Goal: Task Accomplishment & Management: Use online tool/utility

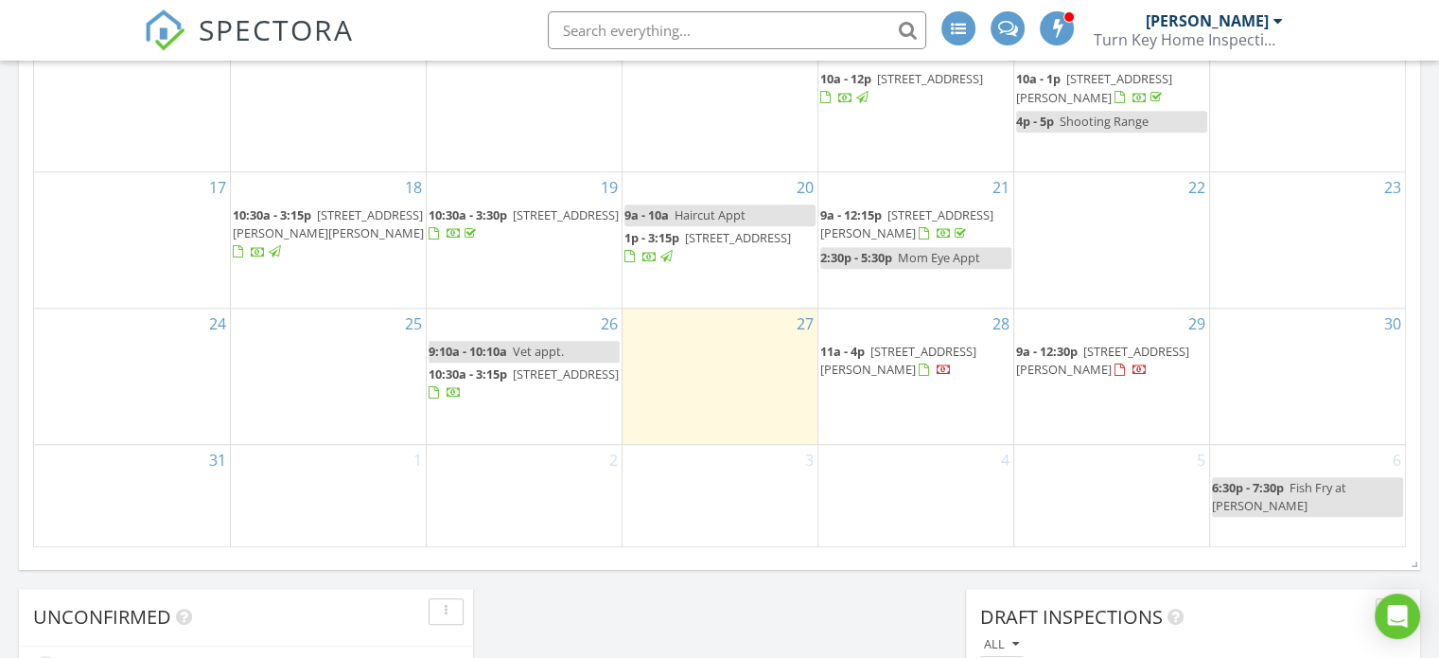
scroll to position [1230, 0]
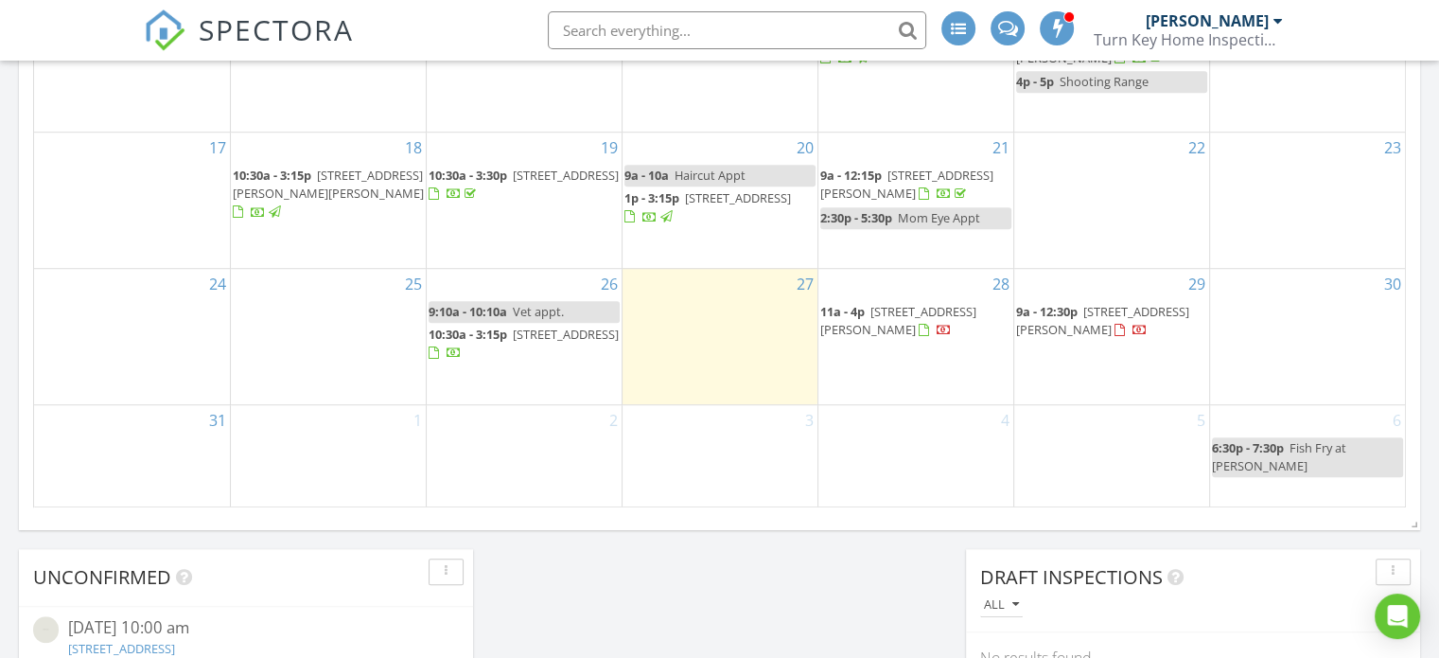
click at [522, 326] on span "3007 West Blvd, Charlotte 28208" at bounding box center [566, 334] width 106 height 17
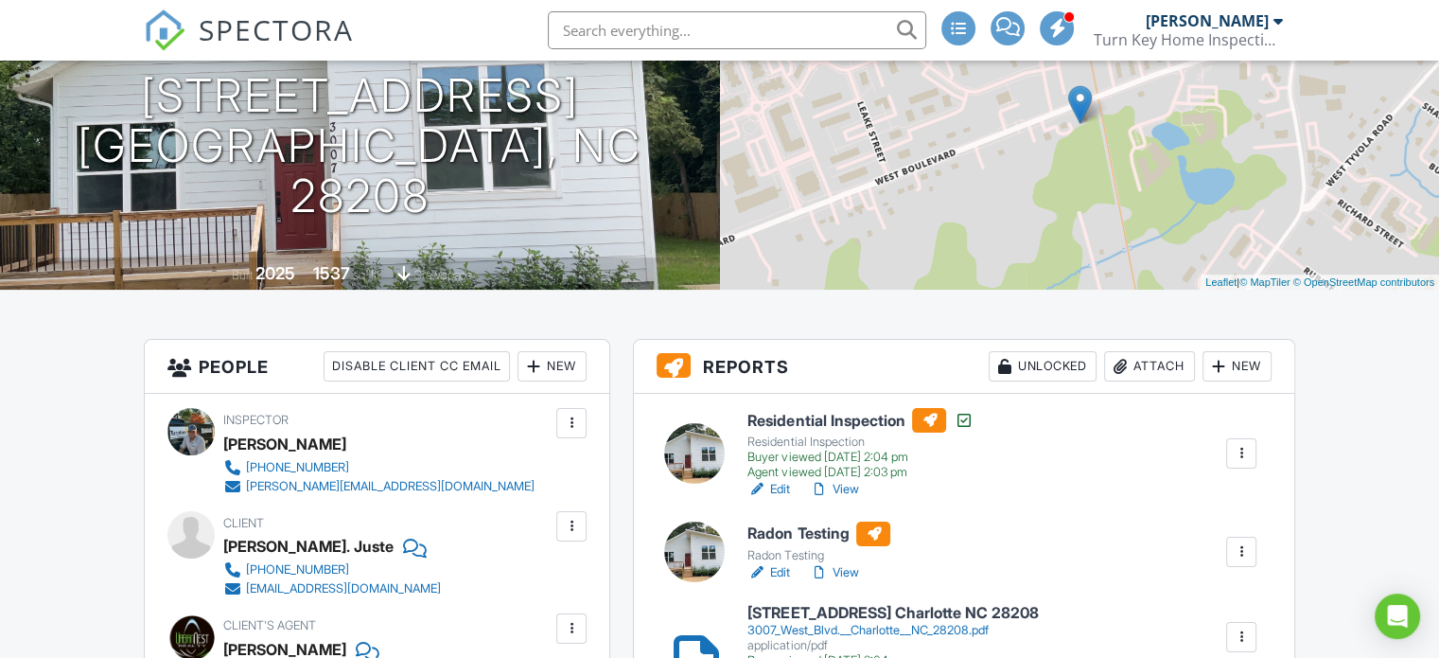
scroll to position [284, 0]
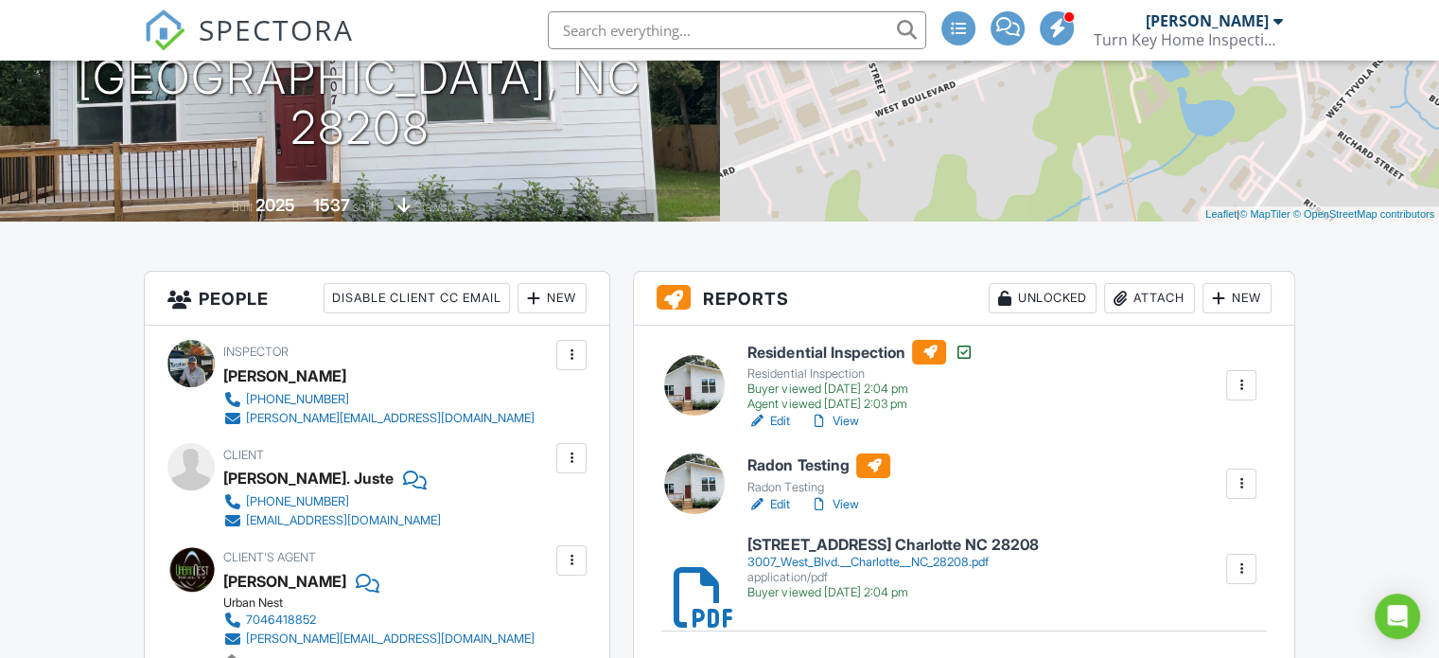
click at [848, 420] on link "View" at bounding box center [833, 421] width 49 height 19
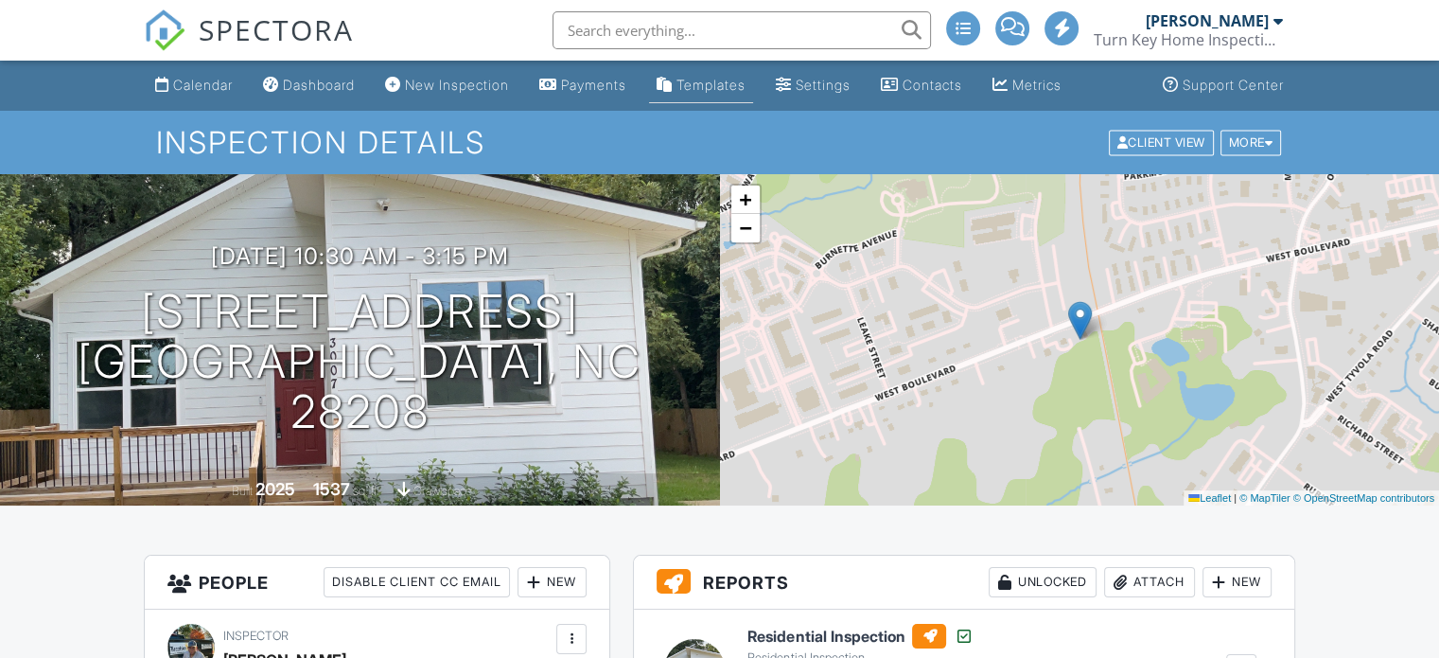
click at [746, 87] on div "Templates" at bounding box center [711, 85] width 69 height 16
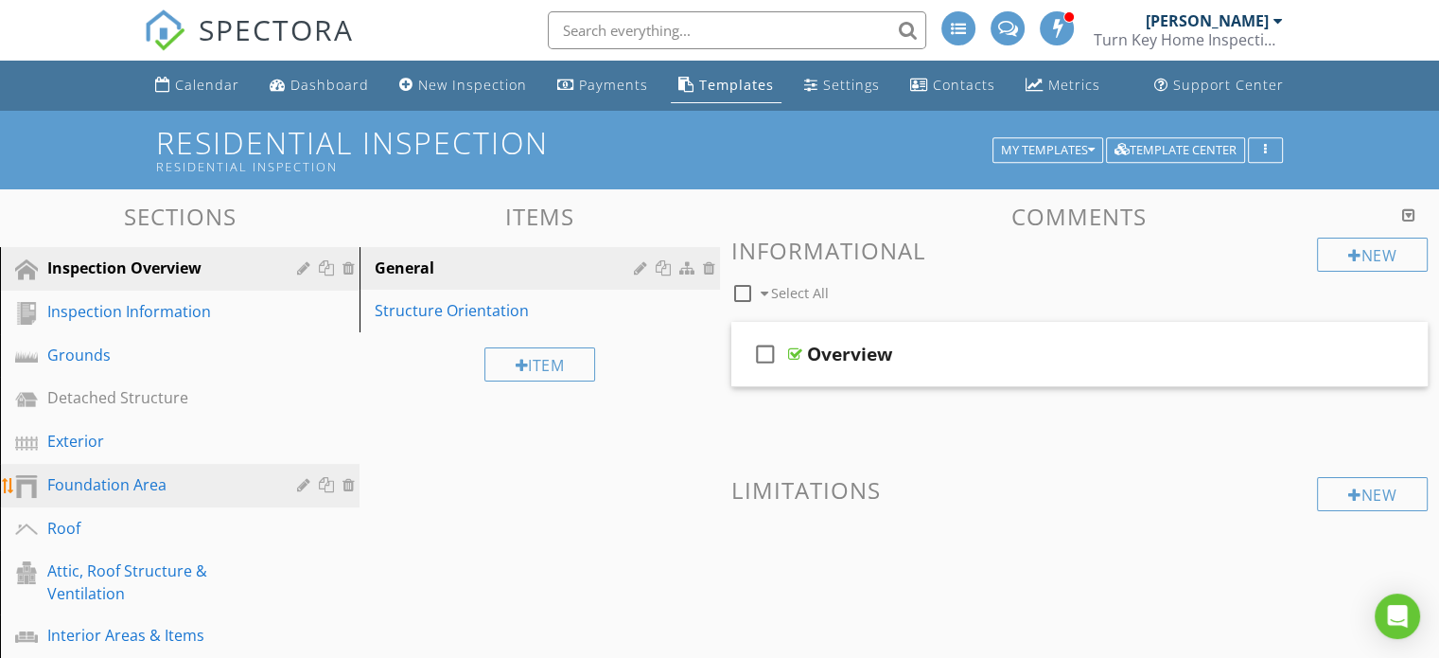
click at [131, 477] on div "Foundation Area" at bounding box center [158, 484] width 222 height 23
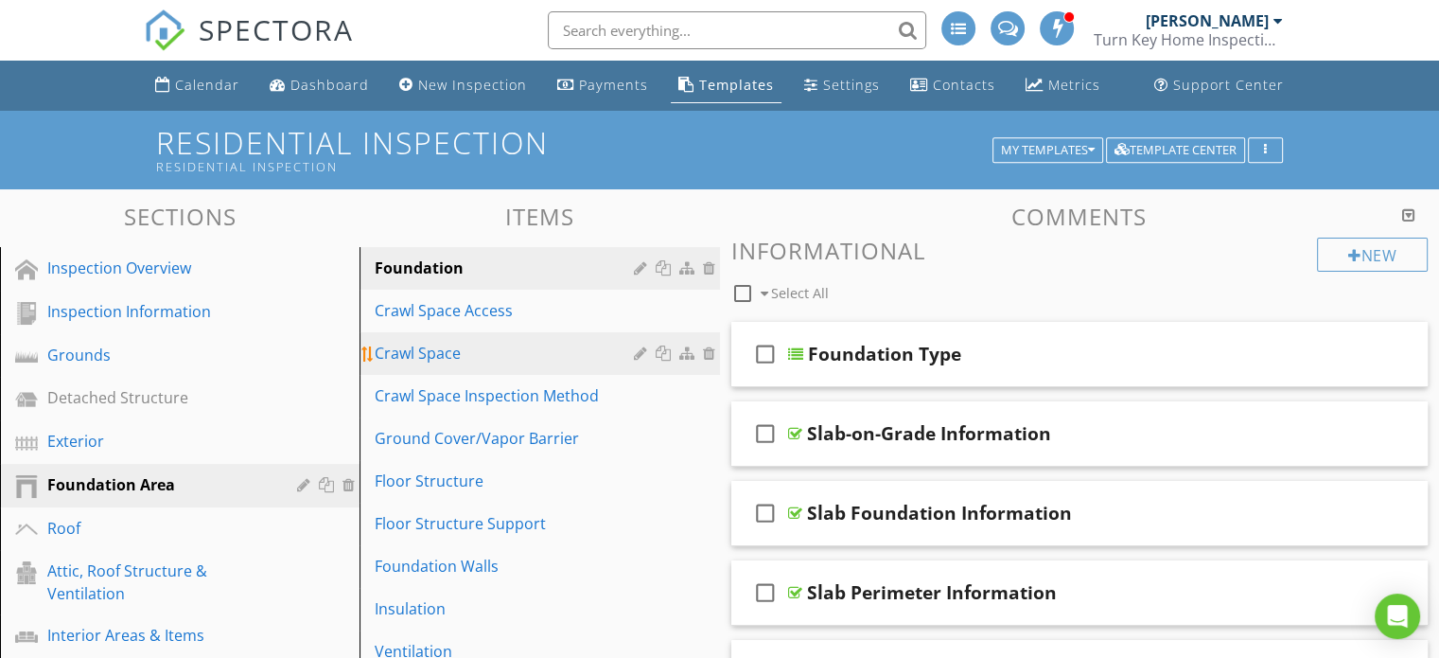
click at [462, 354] on div "Crawl Space" at bounding box center [507, 353] width 264 height 23
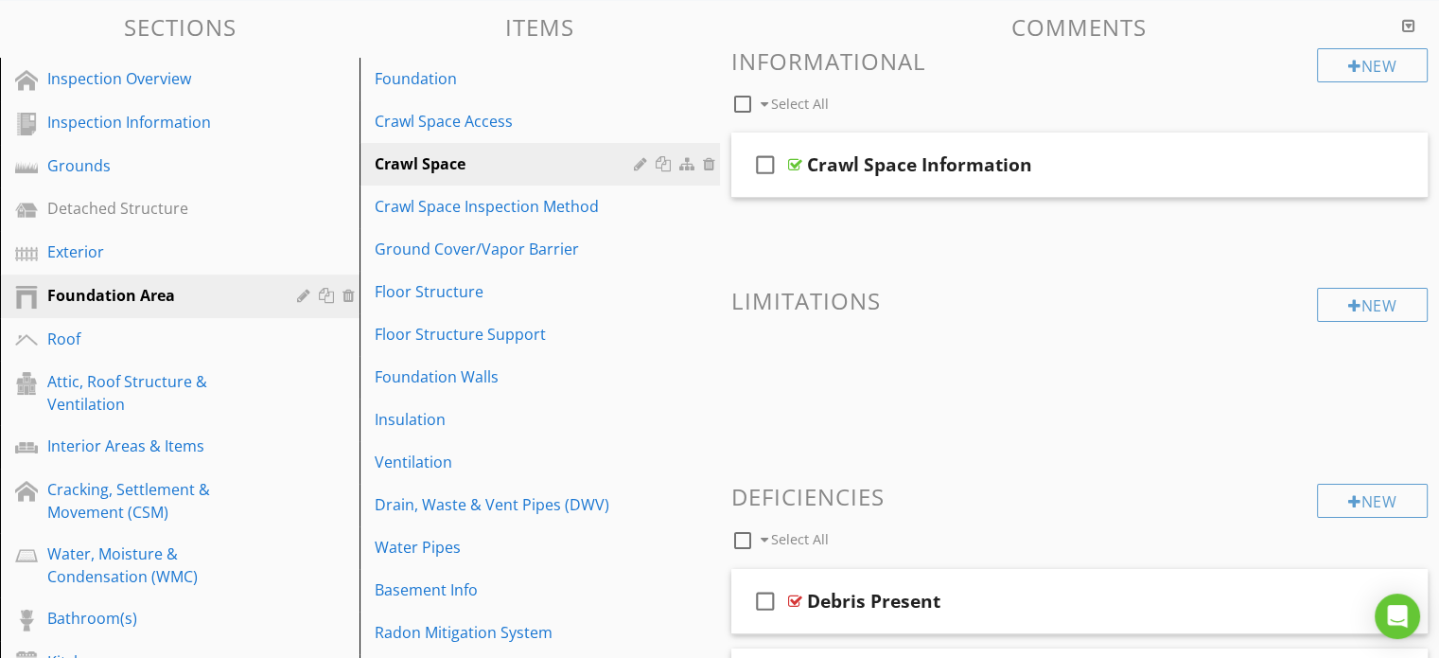
scroll to position [189, 0]
click at [460, 208] on div "Crawl Space Inspection Method" at bounding box center [507, 206] width 264 height 23
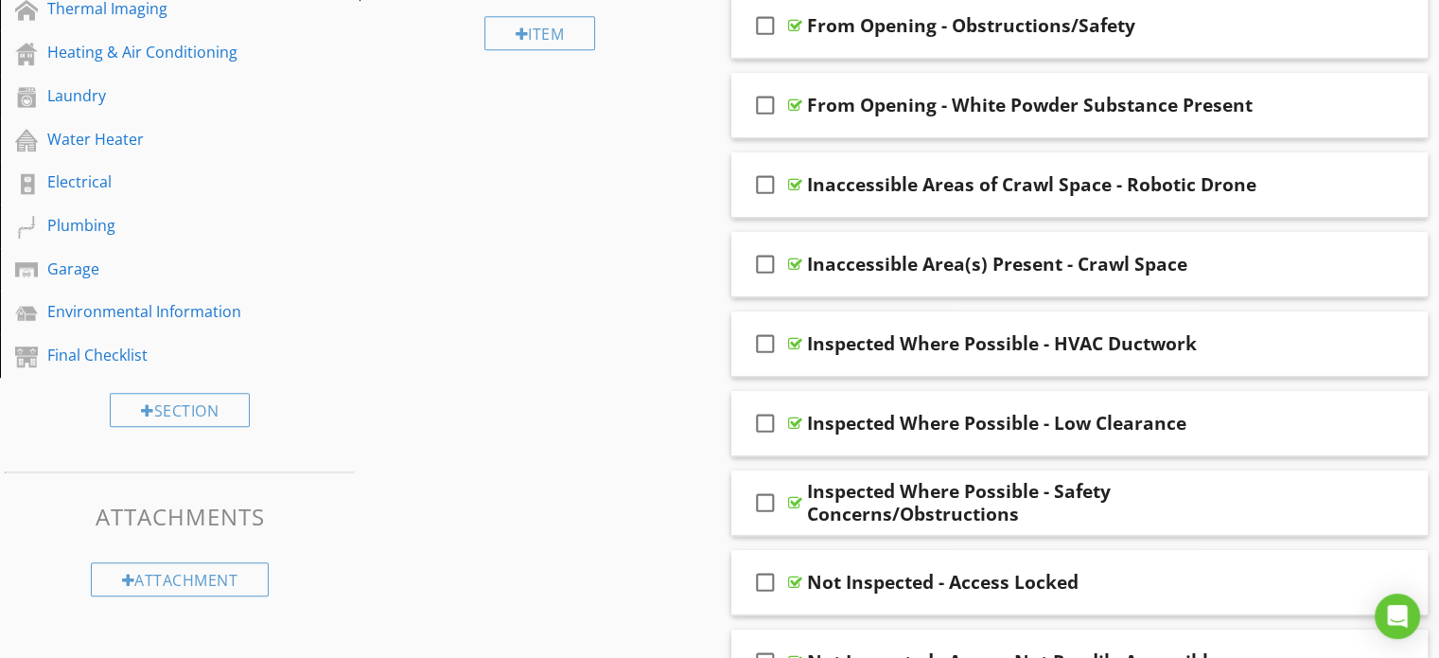
scroll to position [128, 0]
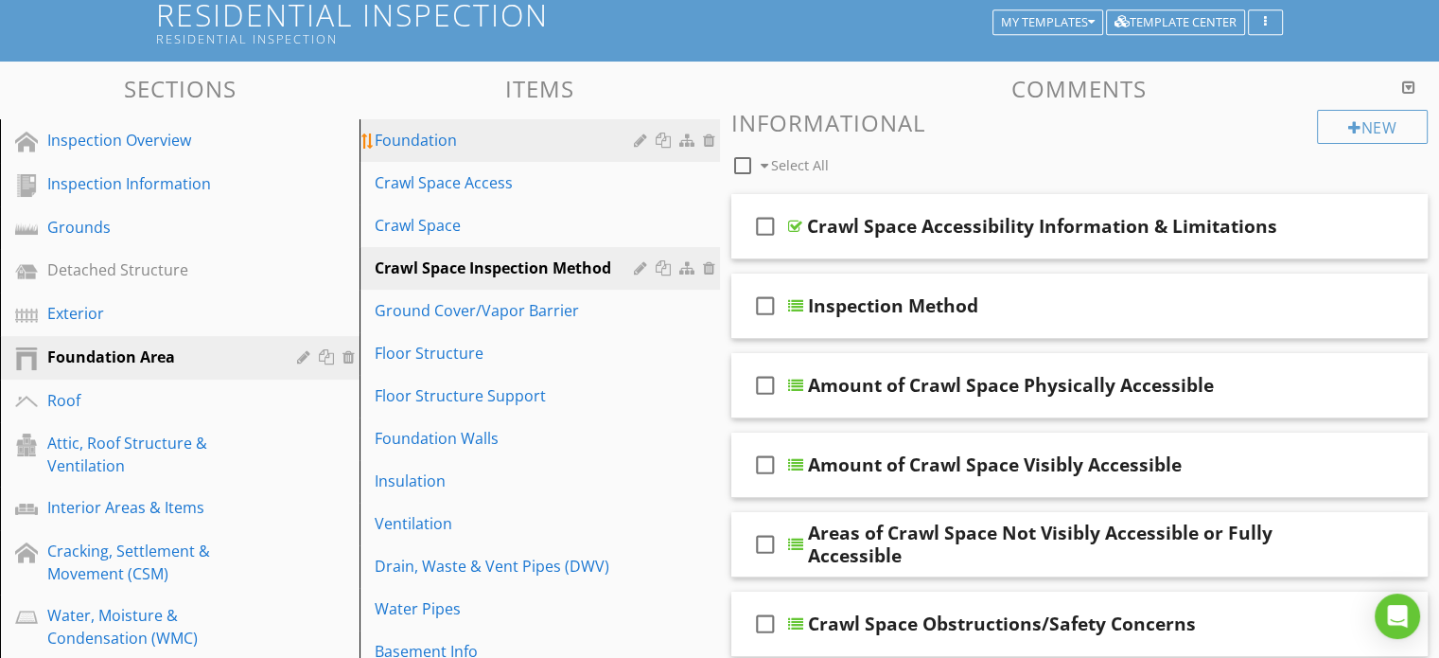
click at [474, 143] on div "Foundation" at bounding box center [507, 140] width 264 height 23
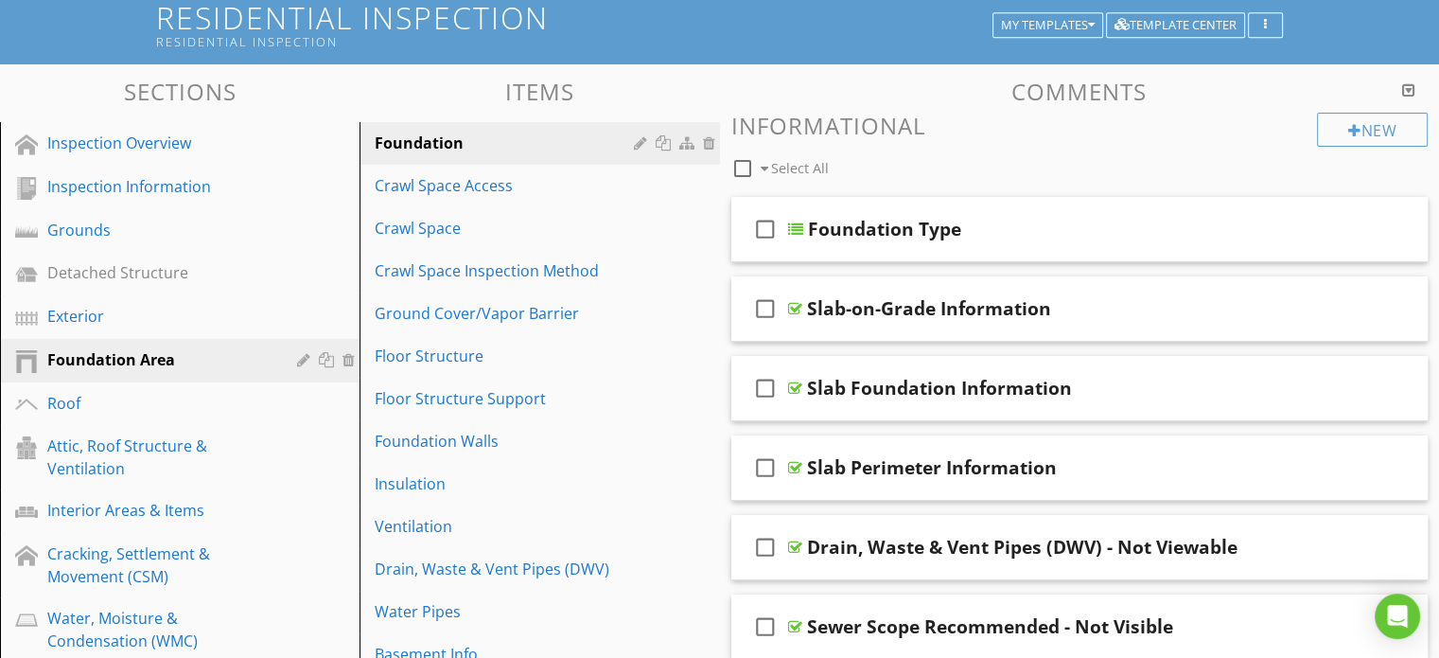
scroll to position [115, 0]
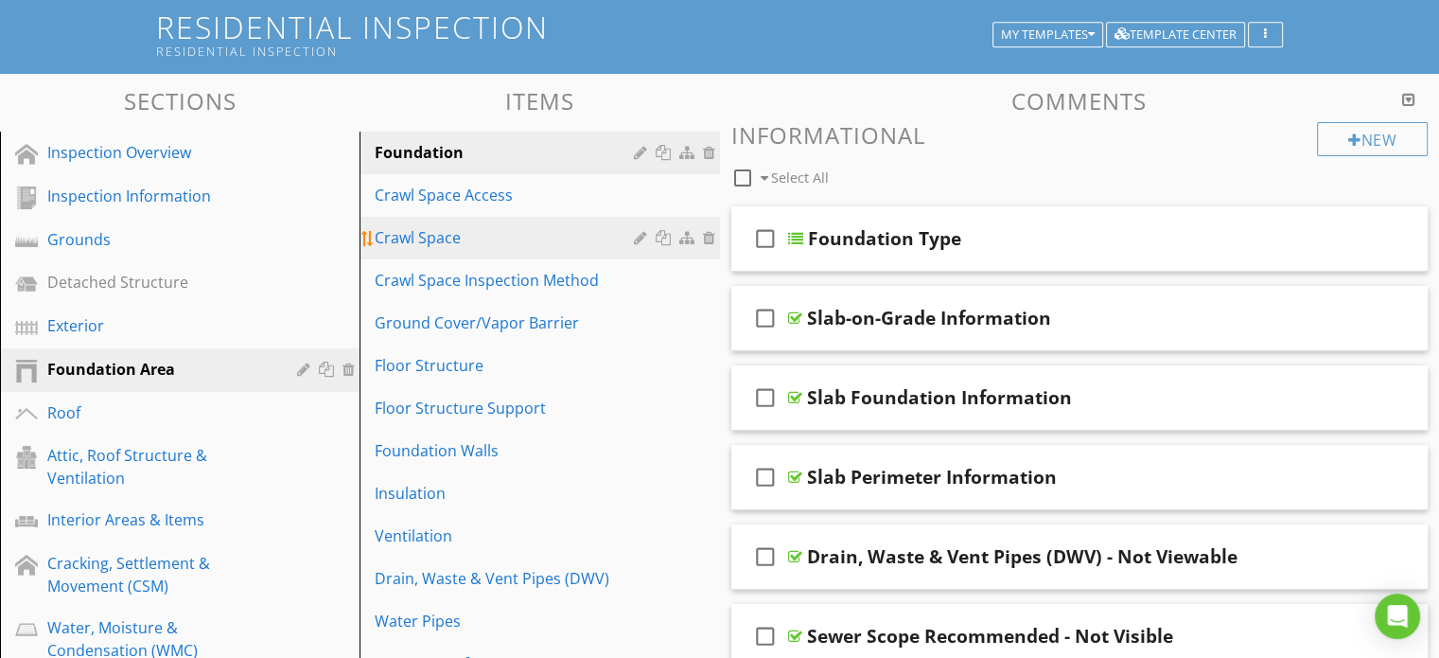
click at [442, 238] on div "Crawl Space" at bounding box center [507, 237] width 264 height 23
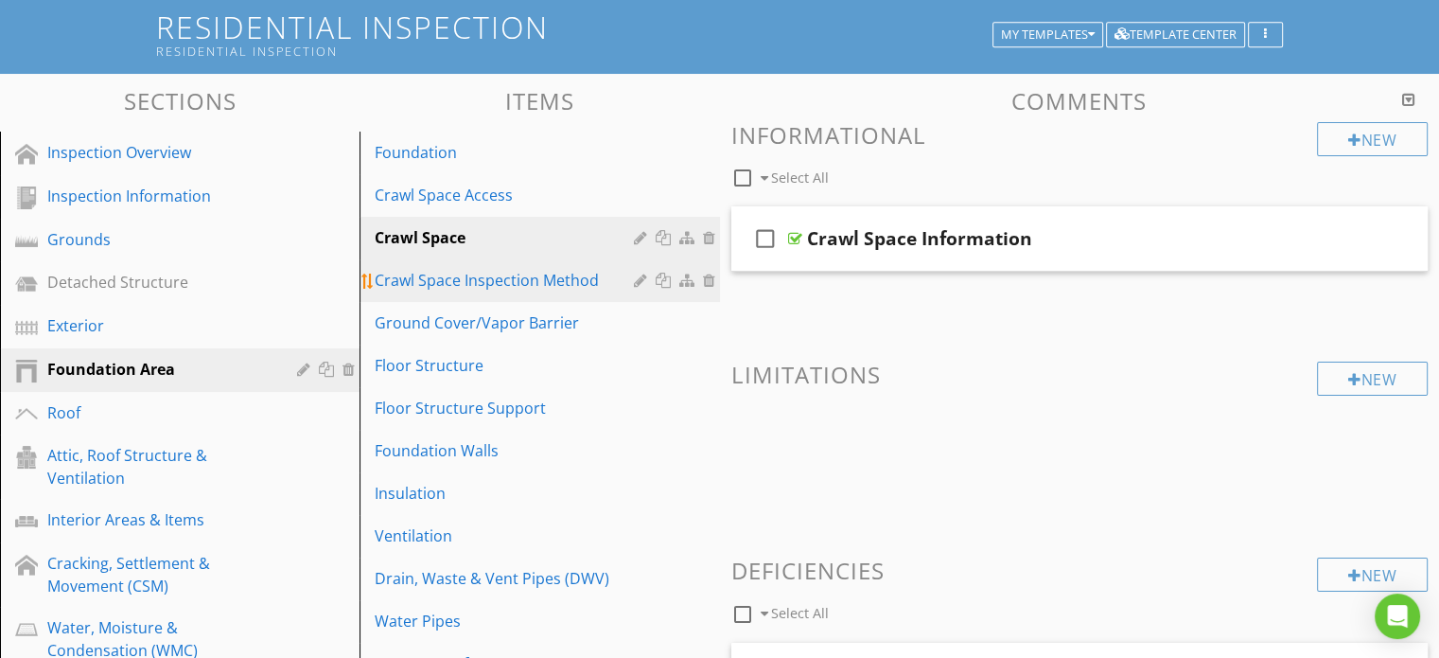
click at [434, 278] on div "Crawl Space Inspection Method" at bounding box center [507, 280] width 264 height 23
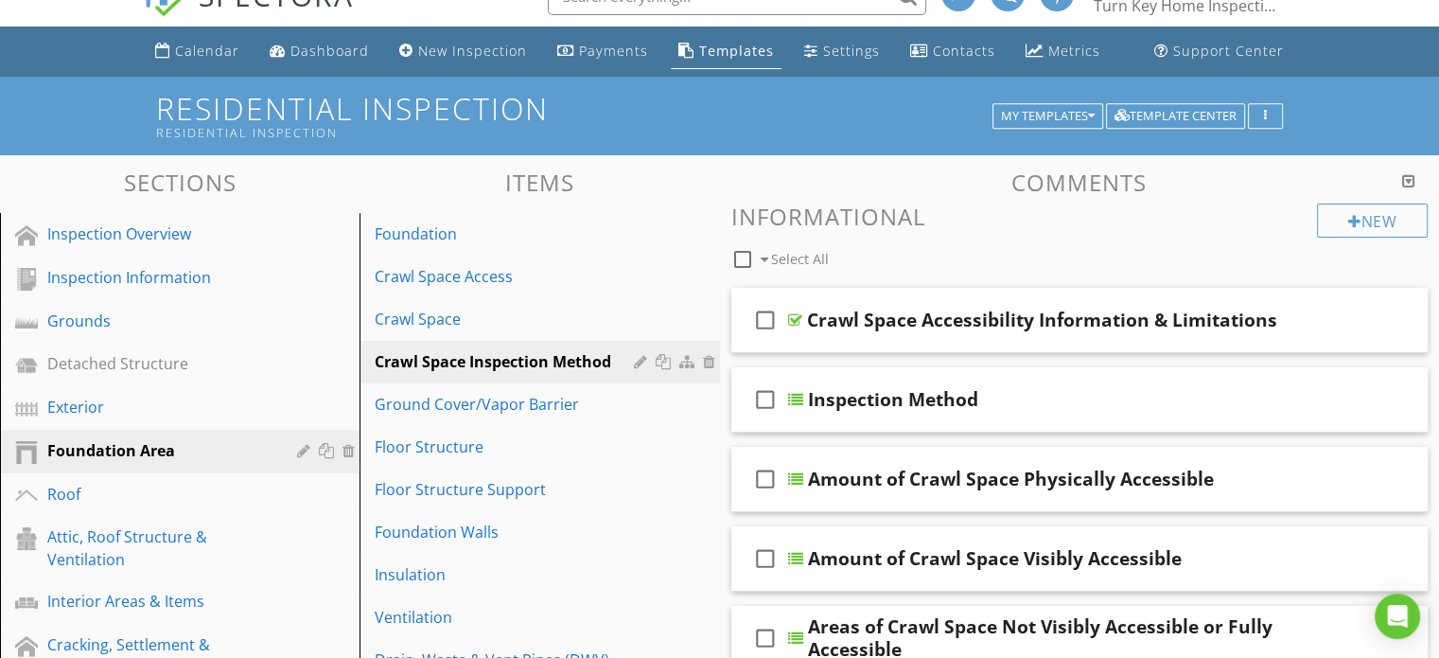
scroll to position [33, 0]
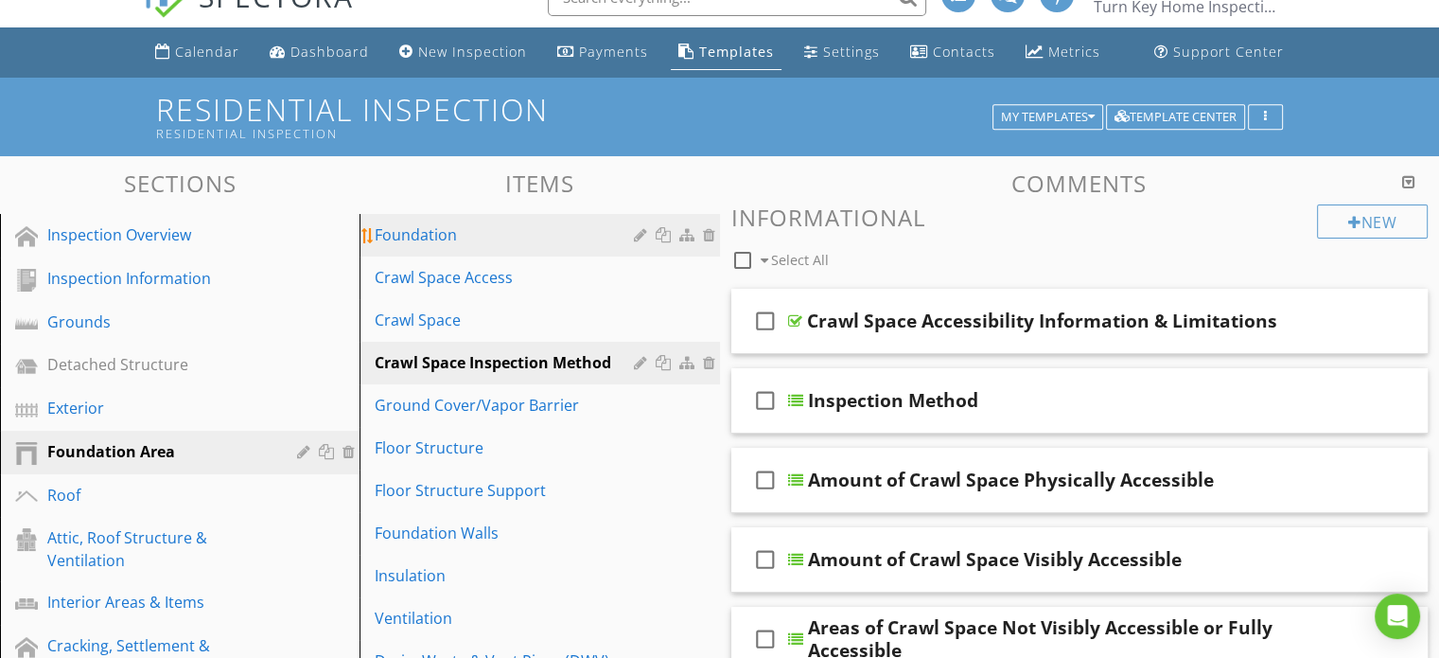
click at [526, 239] on div "Foundation" at bounding box center [507, 234] width 264 height 23
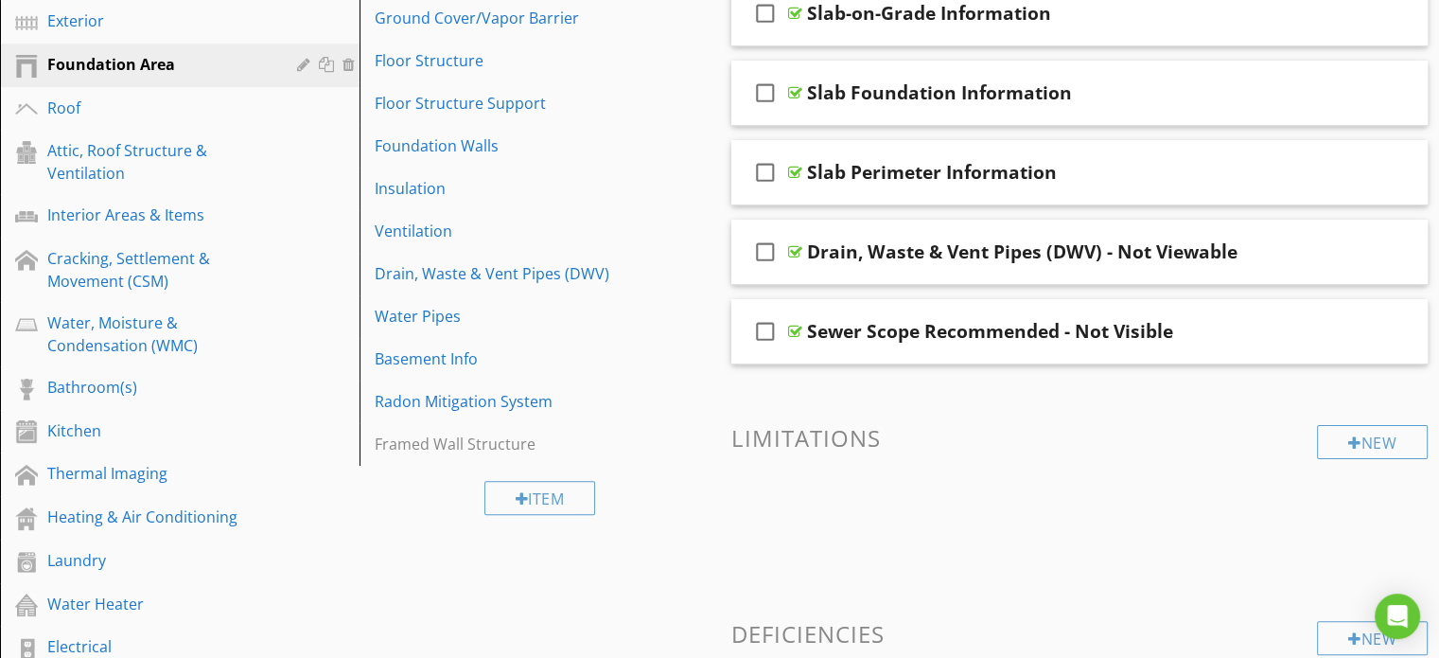
scroll to position [21, 0]
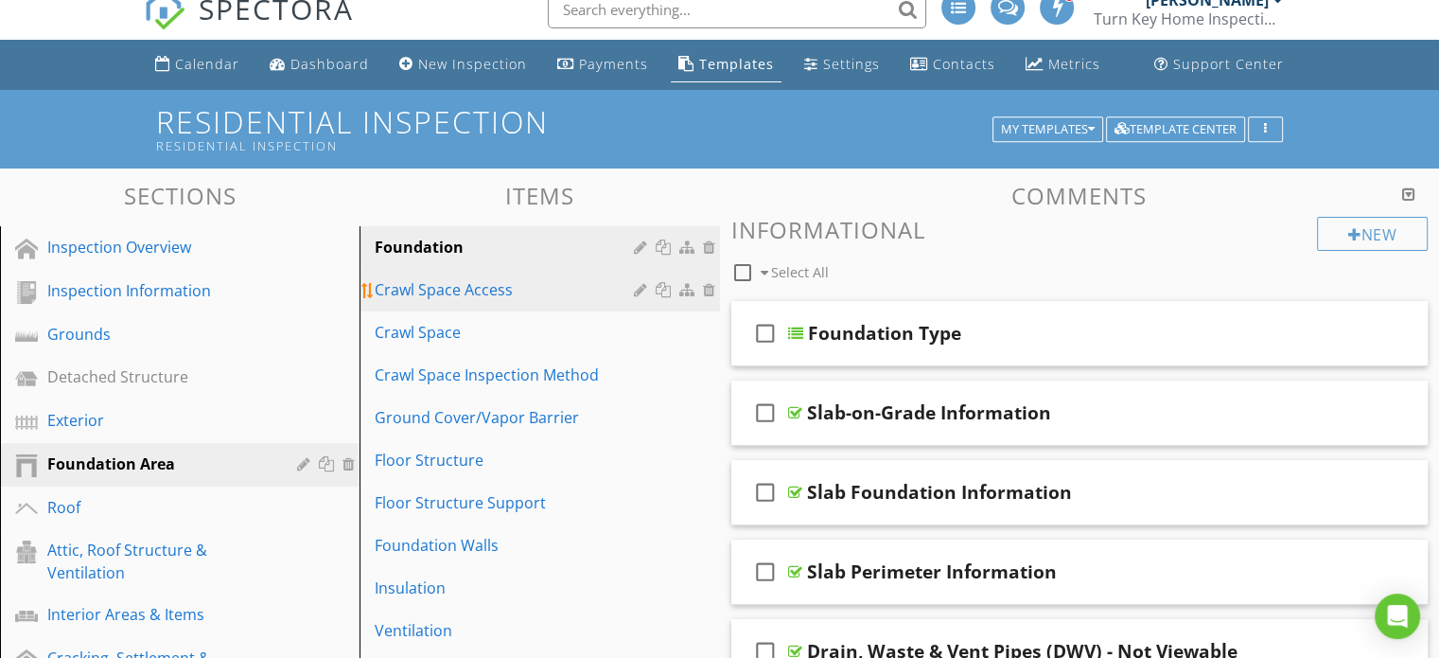
click at [522, 291] on div "Crawl Space Access" at bounding box center [507, 289] width 264 height 23
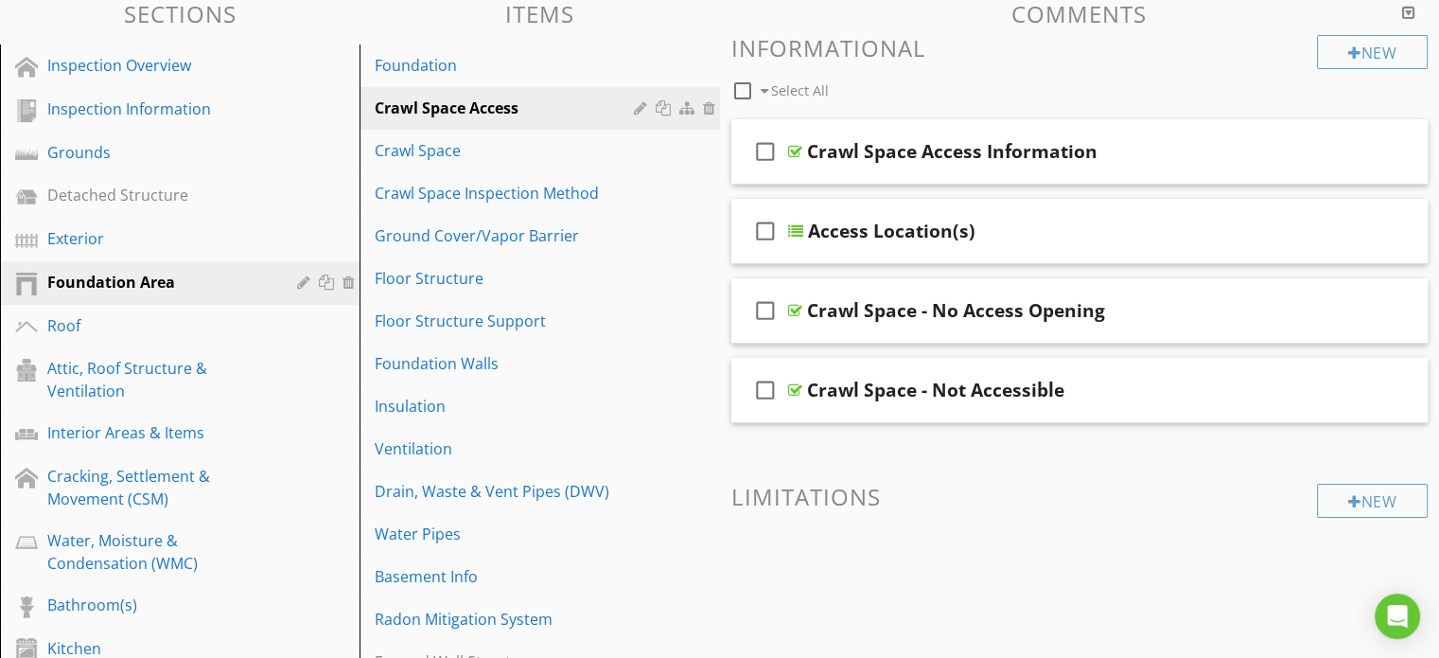
scroll to position [128, 0]
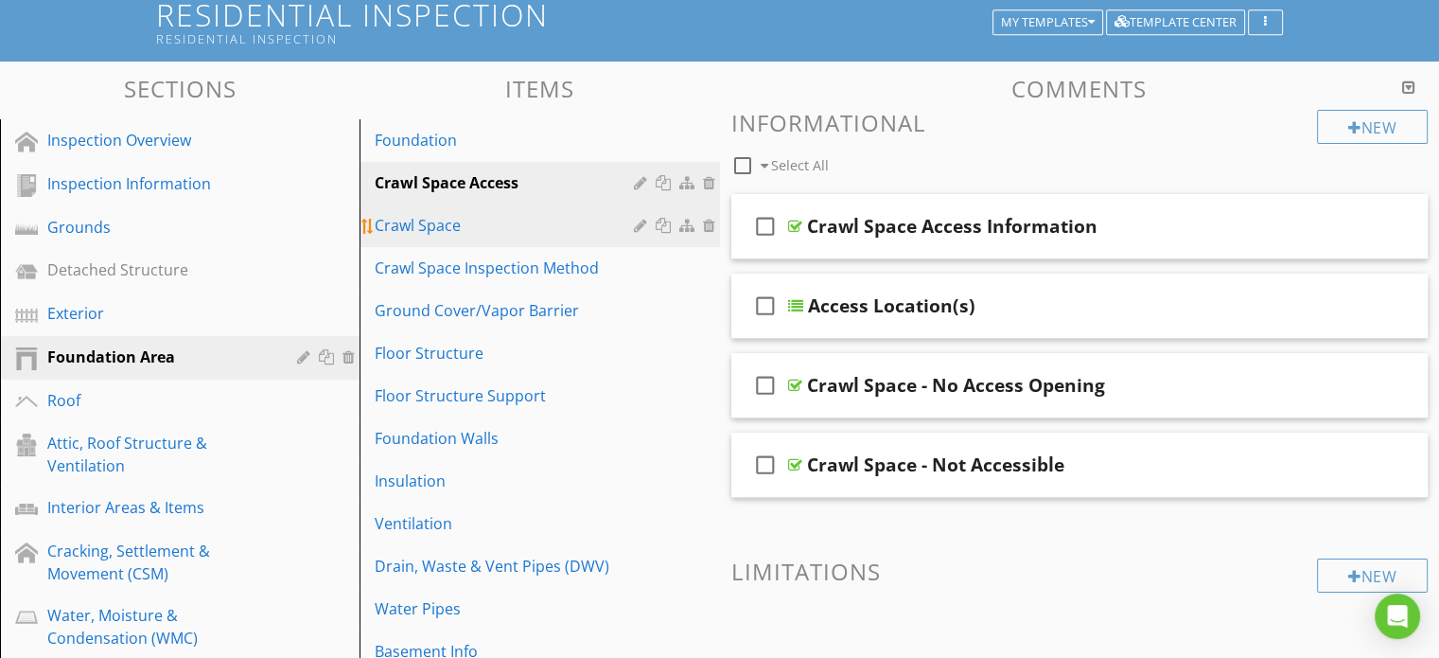
click at [537, 226] on div "Crawl Space" at bounding box center [507, 225] width 264 height 23
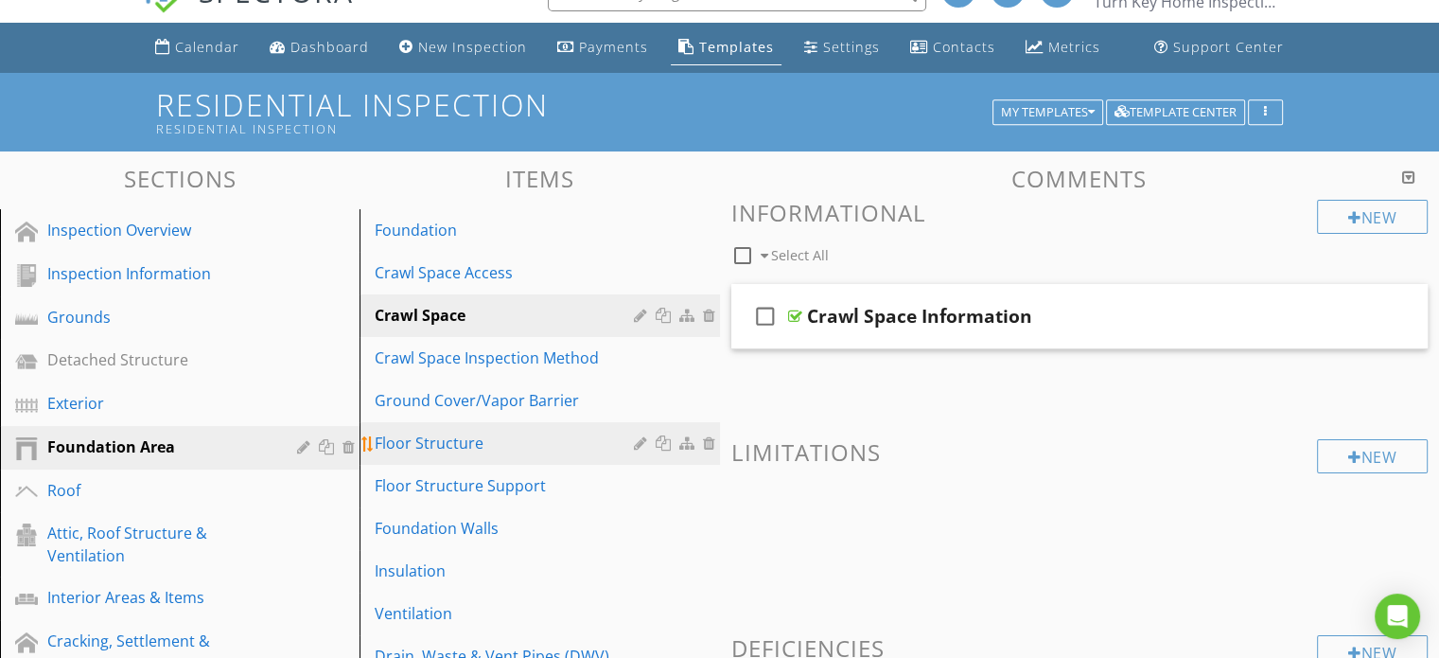
scroll to position [33, 0]
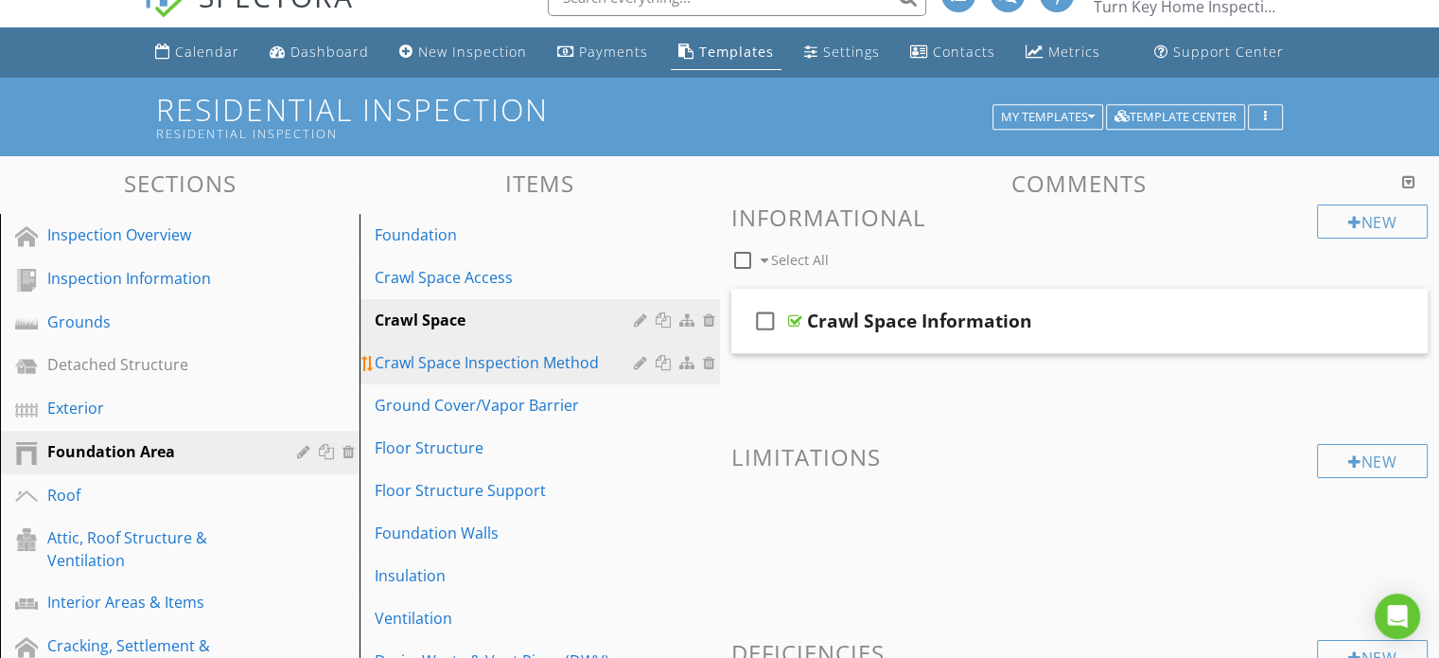
click at [463, 366] on div "Crawl Space Inspection Method" at bounding box center [507, 362] width 264 height 23
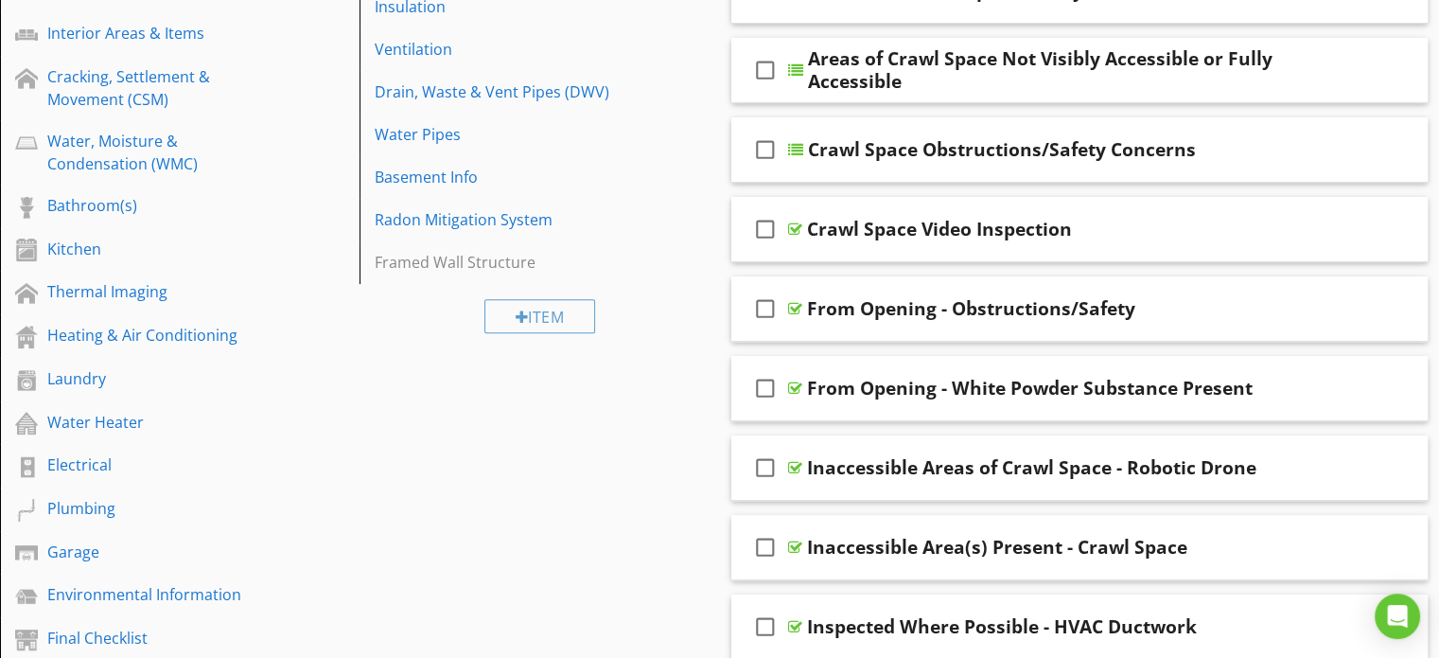
scroll to position [128, 0]
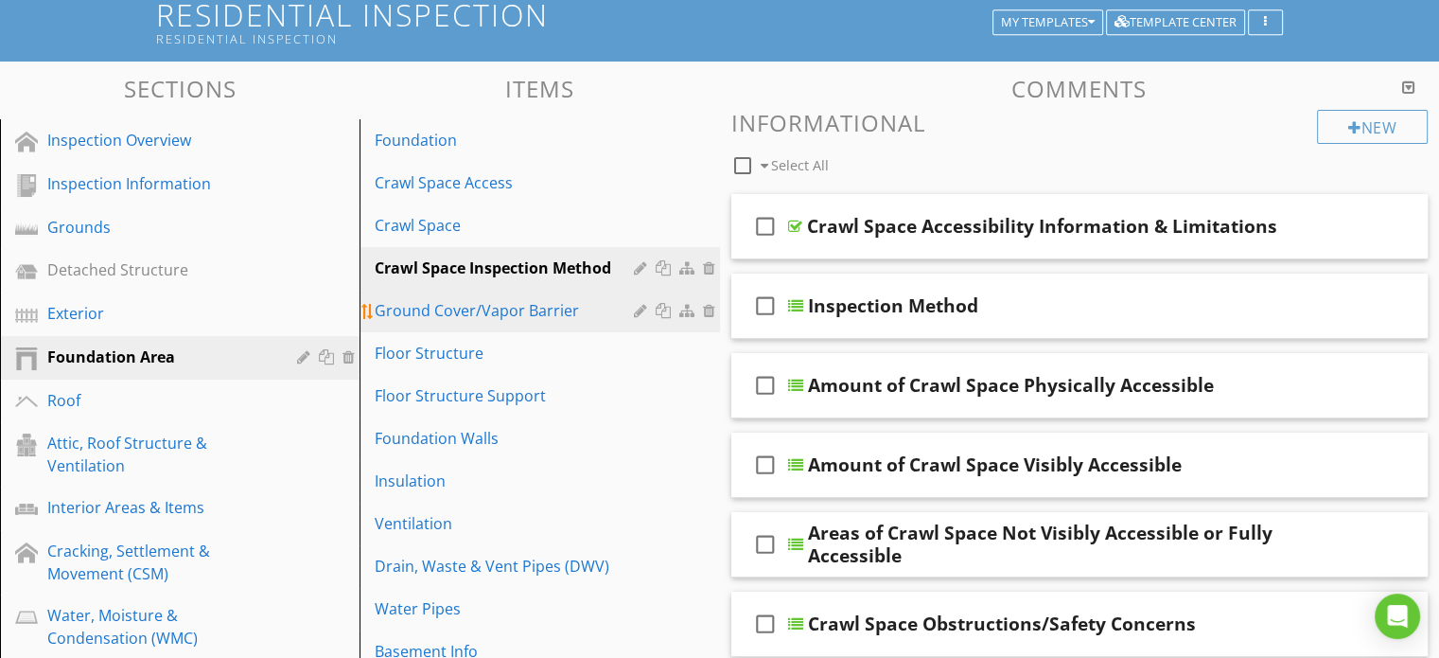
click at [534, 302] on div "Ground Cover/Vapor Barrier" at bounding box center [507, 310] width 264 height 23
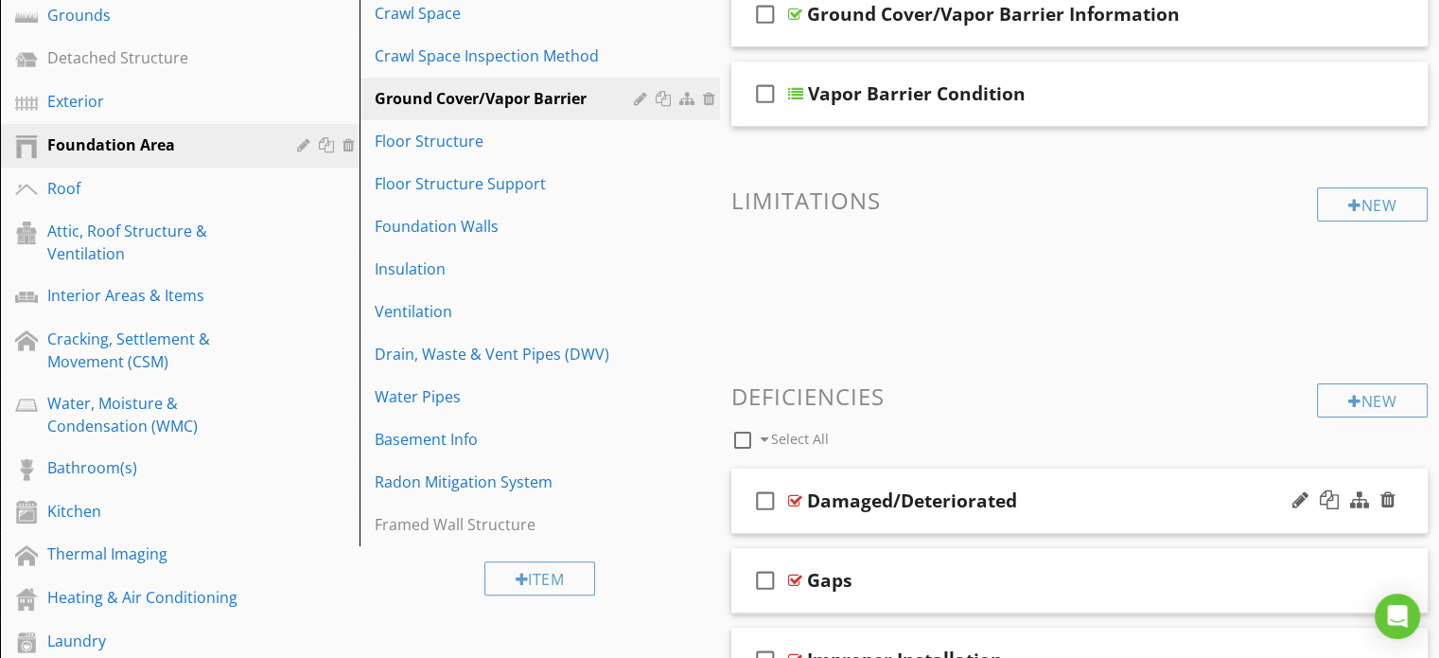
scroll to position [280, 0]
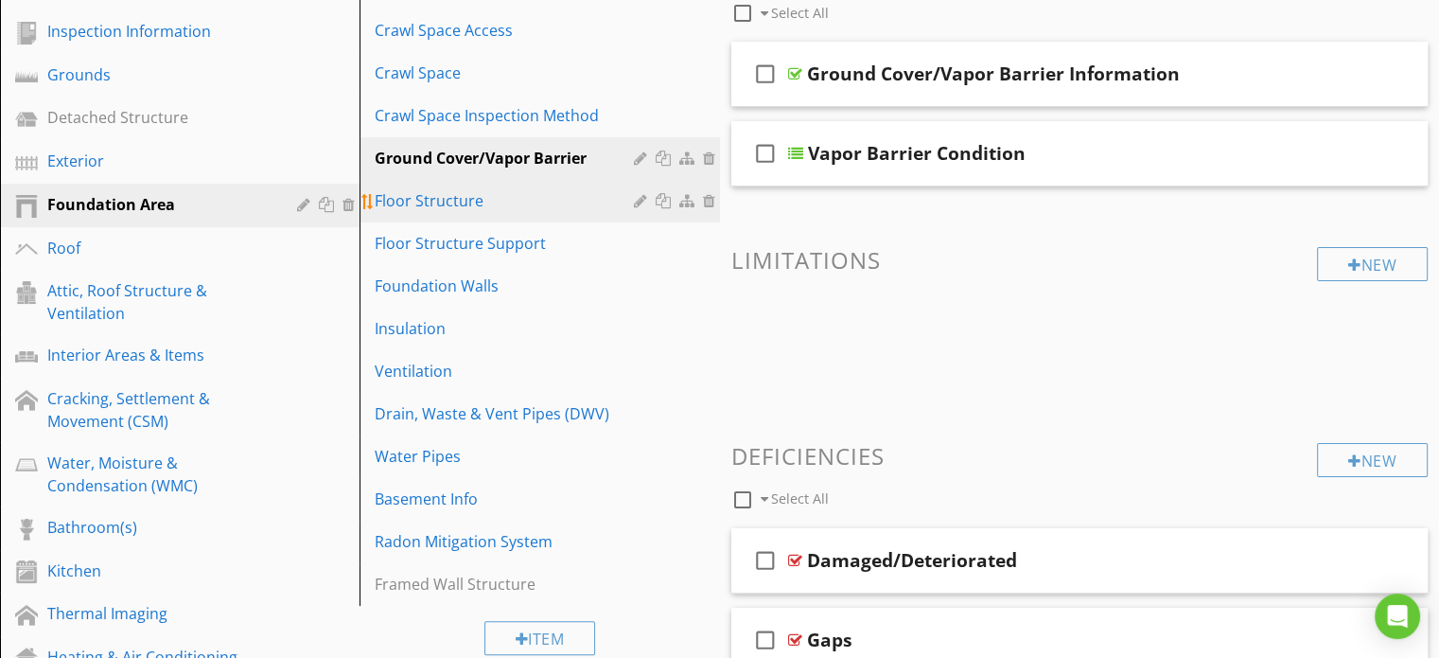
click at [450, 196] on div "Floor Structure" at bounding box center [507, 200] width 264 height 23
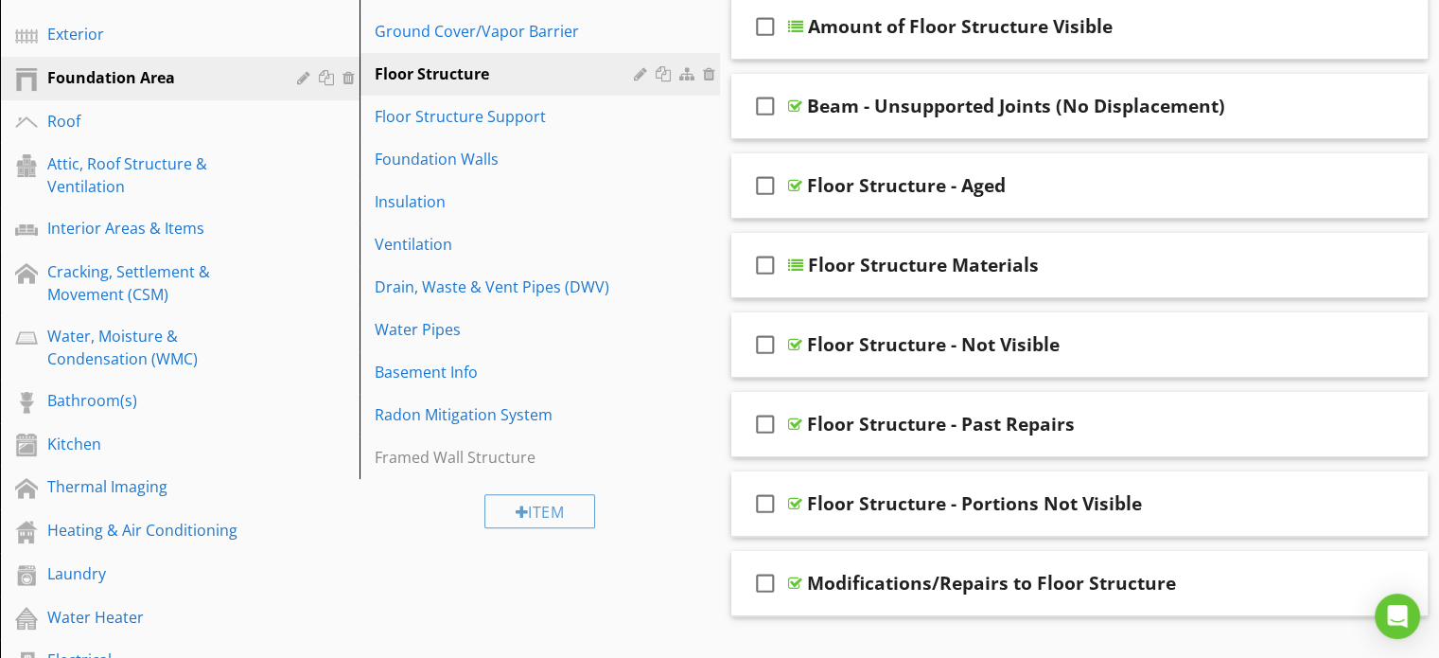
scroll to position [397, 0]
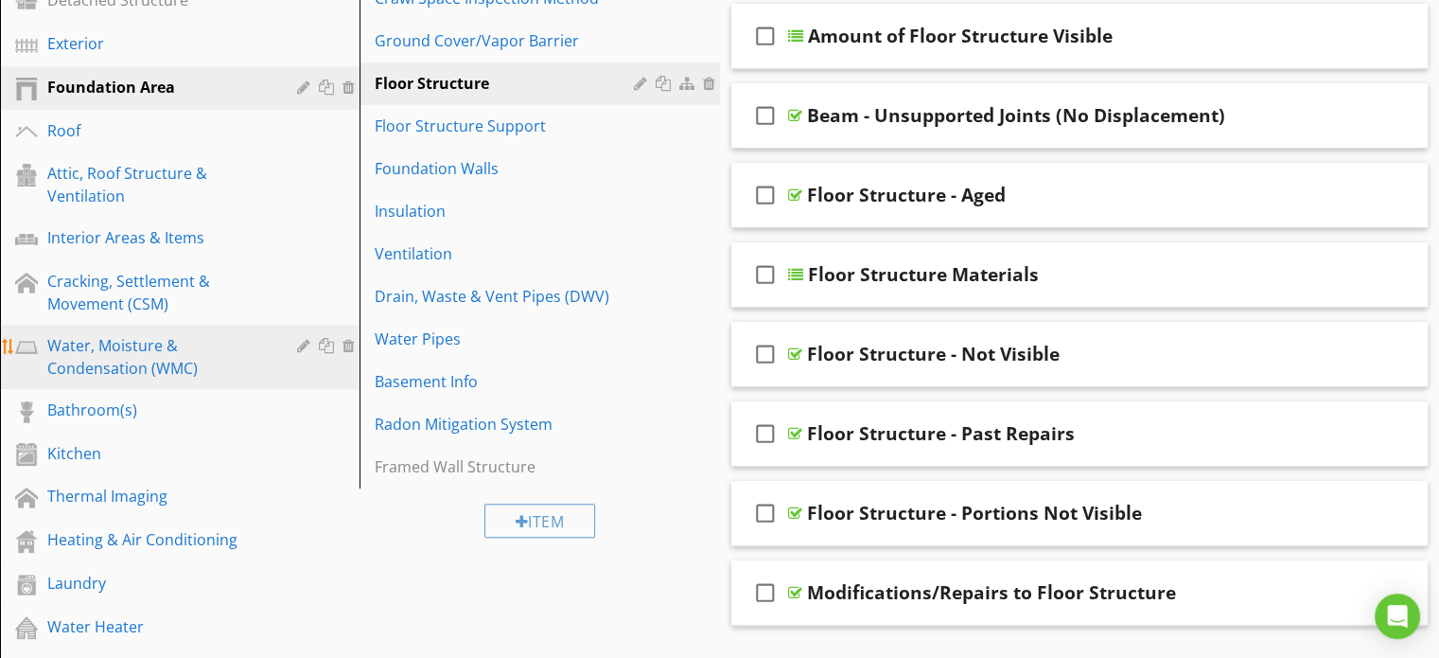
click at [132, 343] on div "Water, Moisture & Condensation (WMC)" at bounding box center [158, 356] width 222 height 45
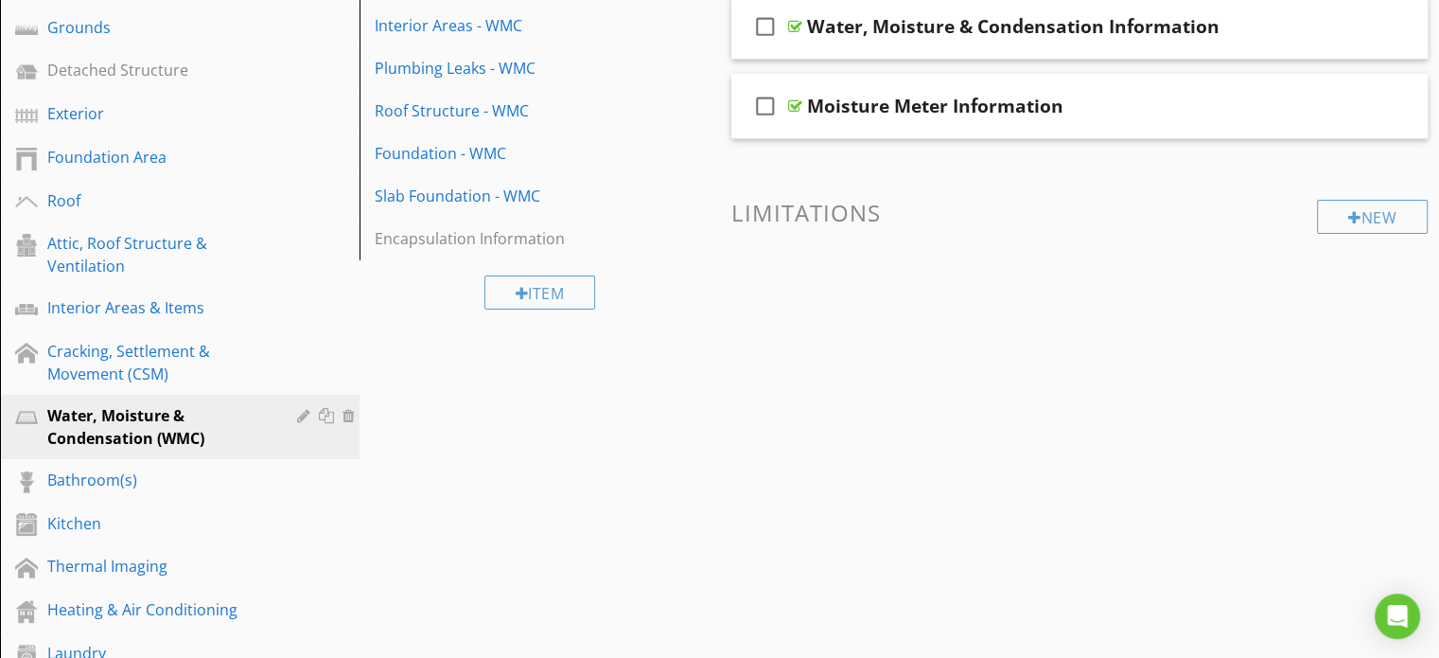
scroll to position [303, 0]
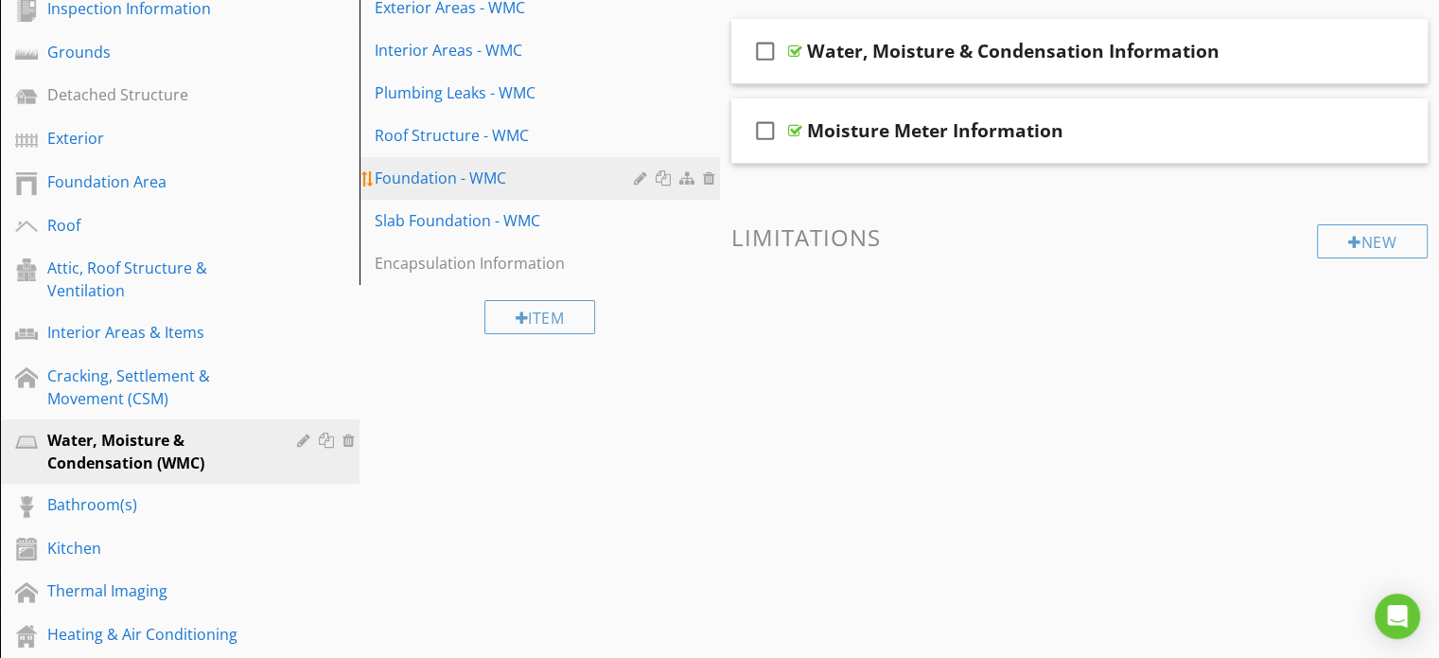
click at [444, 180] on div "Foundation - WMC" at bounding box center [507, 178] width 264 height 23
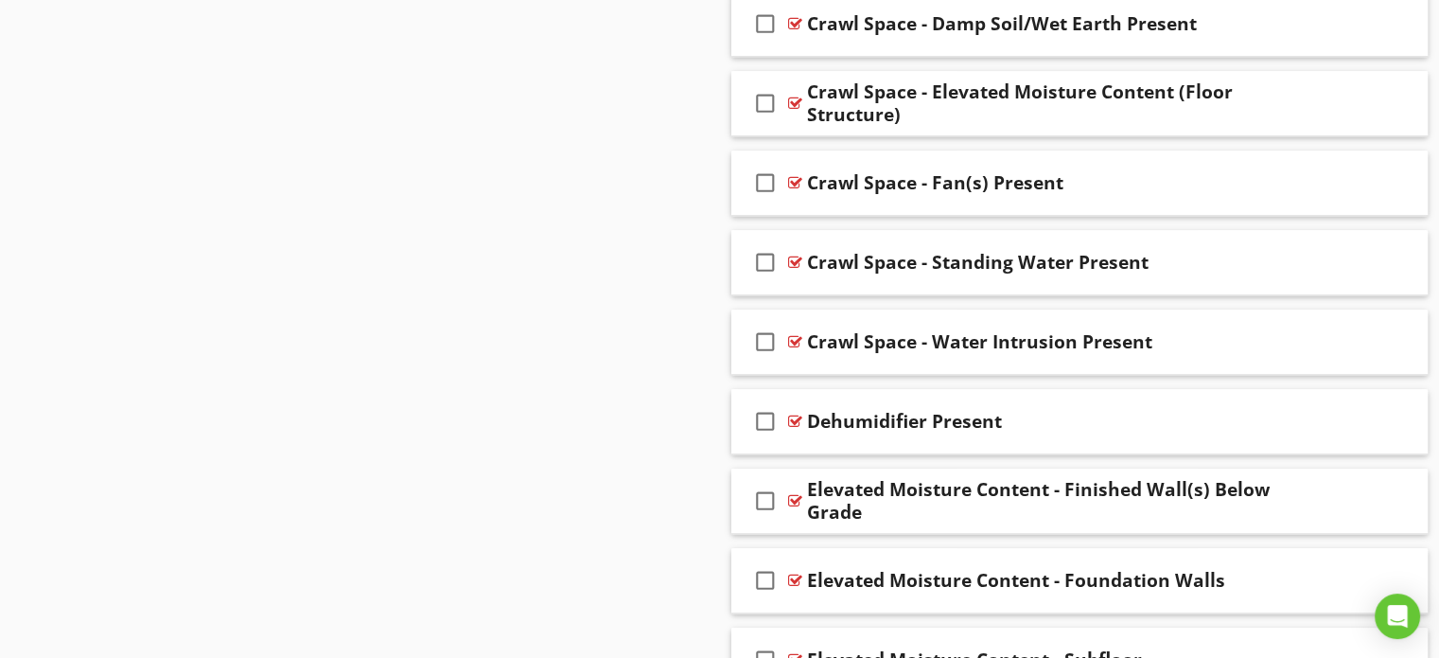
scroll to position [1817, 0]
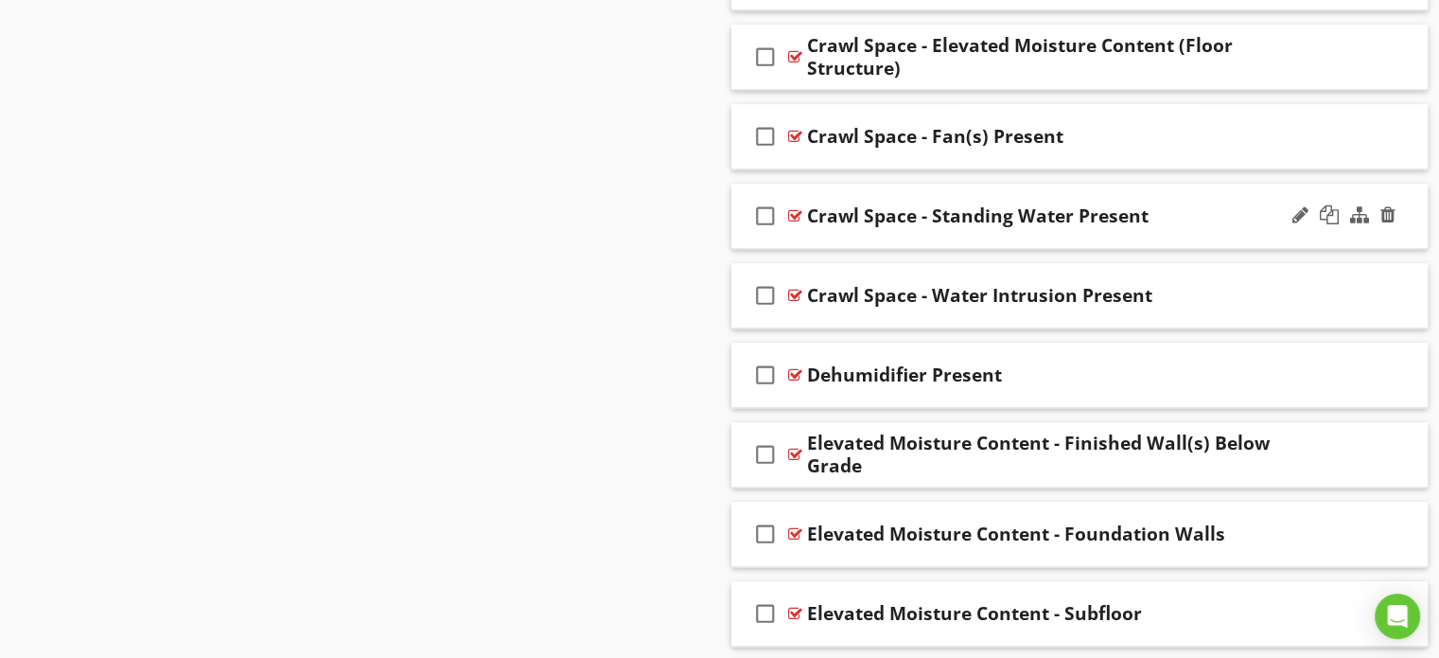
click at [744, 216] on div "check_box_outline_blank Crawl Space - Standing Water Present" at bounding box center [1079, 216] width 697 height 65
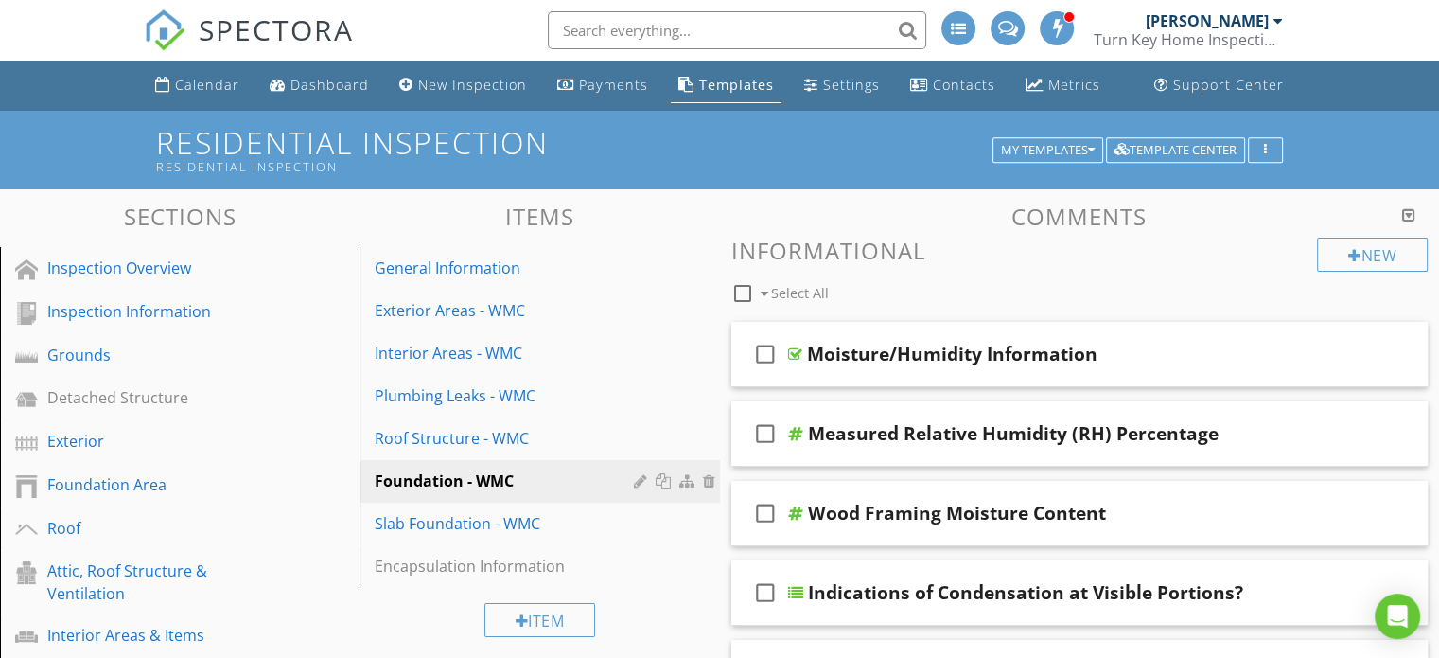
scroll to position [0, 0]
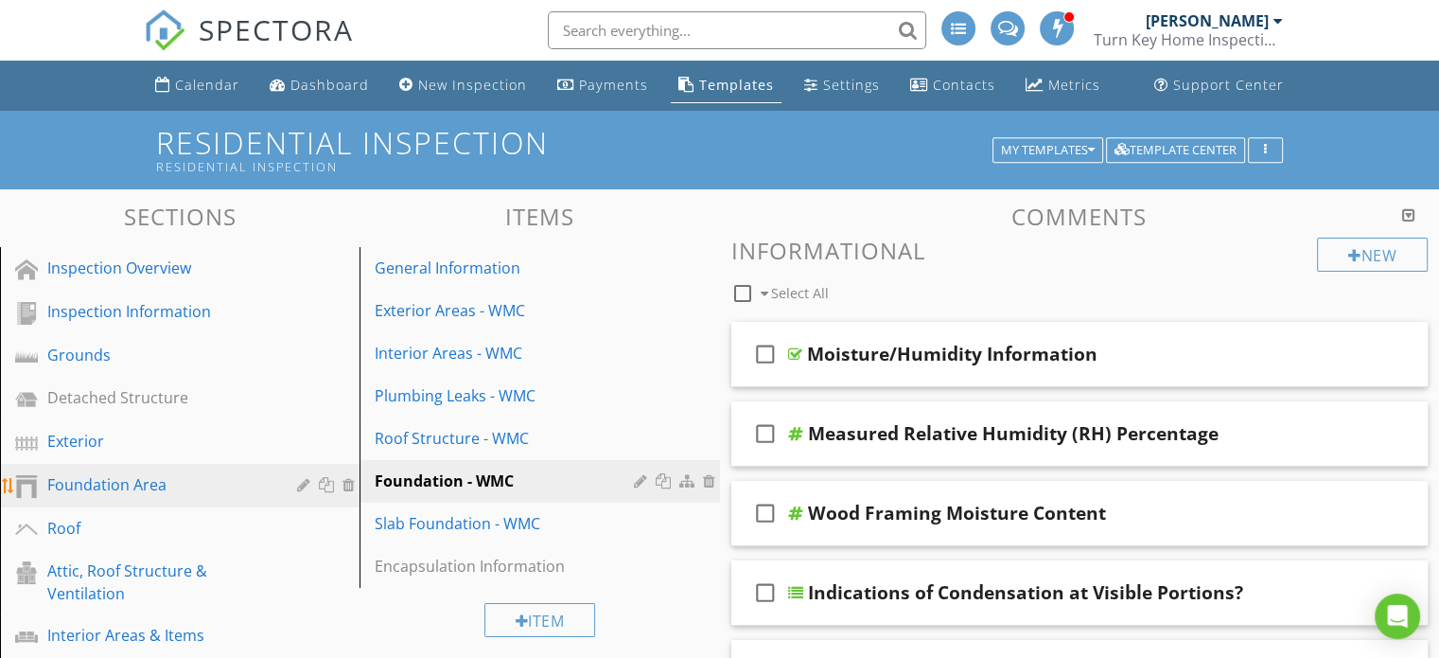
click at [132, 484] on div "Foundation Area" at bounding box center [158, 484] width 222 height 23
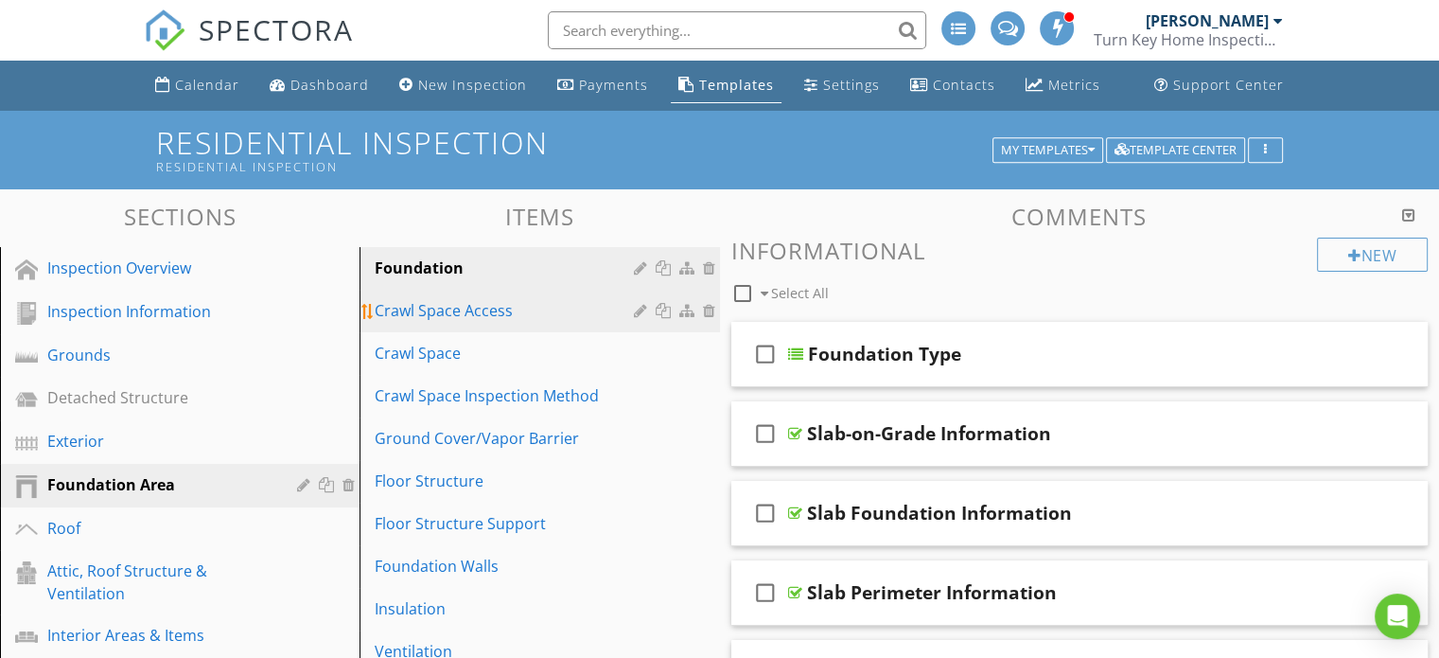
click at [466, 311] on div "Crawl Space Access" at bounding box center [507, 310] width 264 height 23
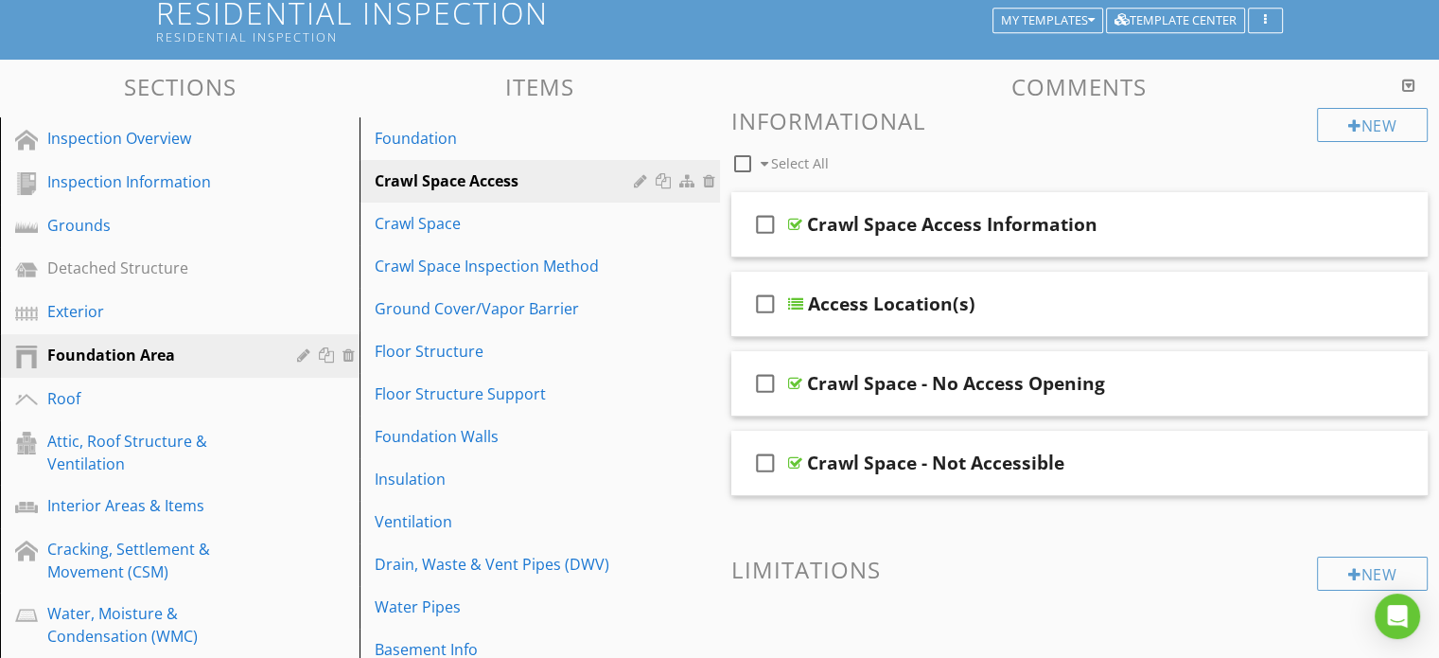
scroll to position [128, 0]
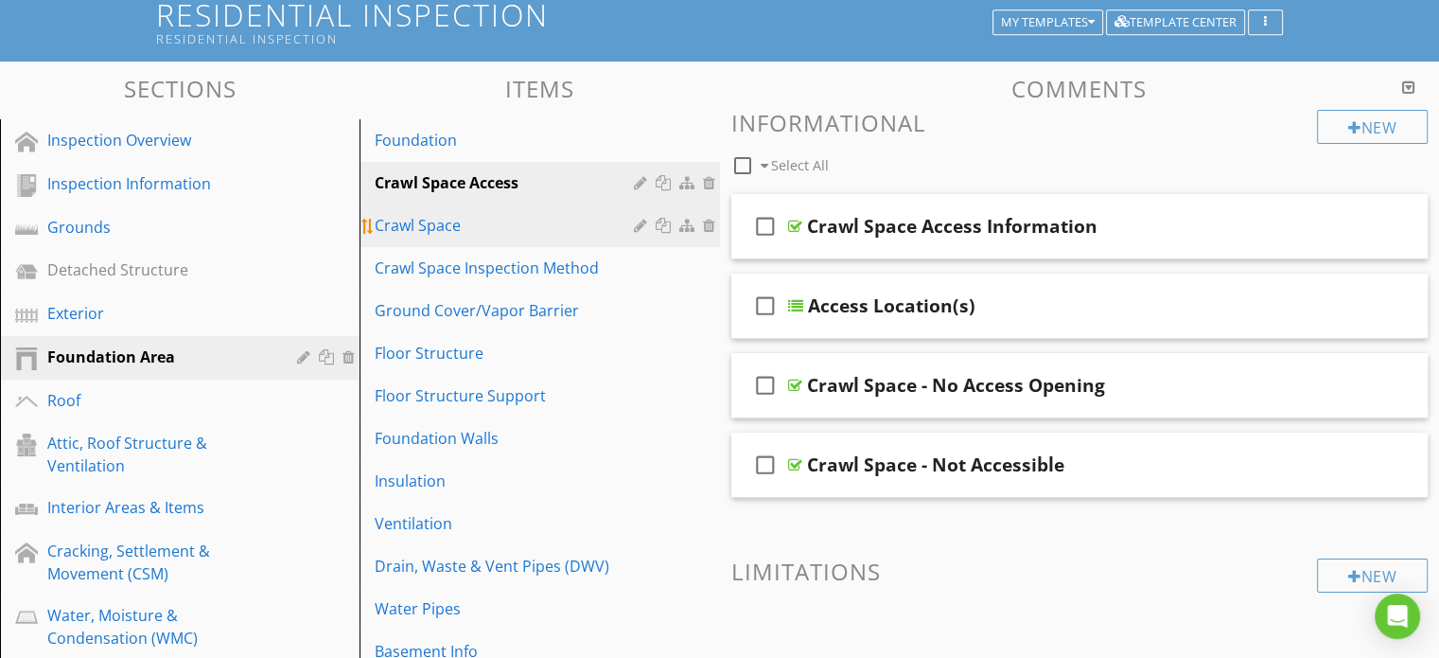
click at [480, 219] on div "Crawl Space" at bounding box center [507, 225] width 264 height 23
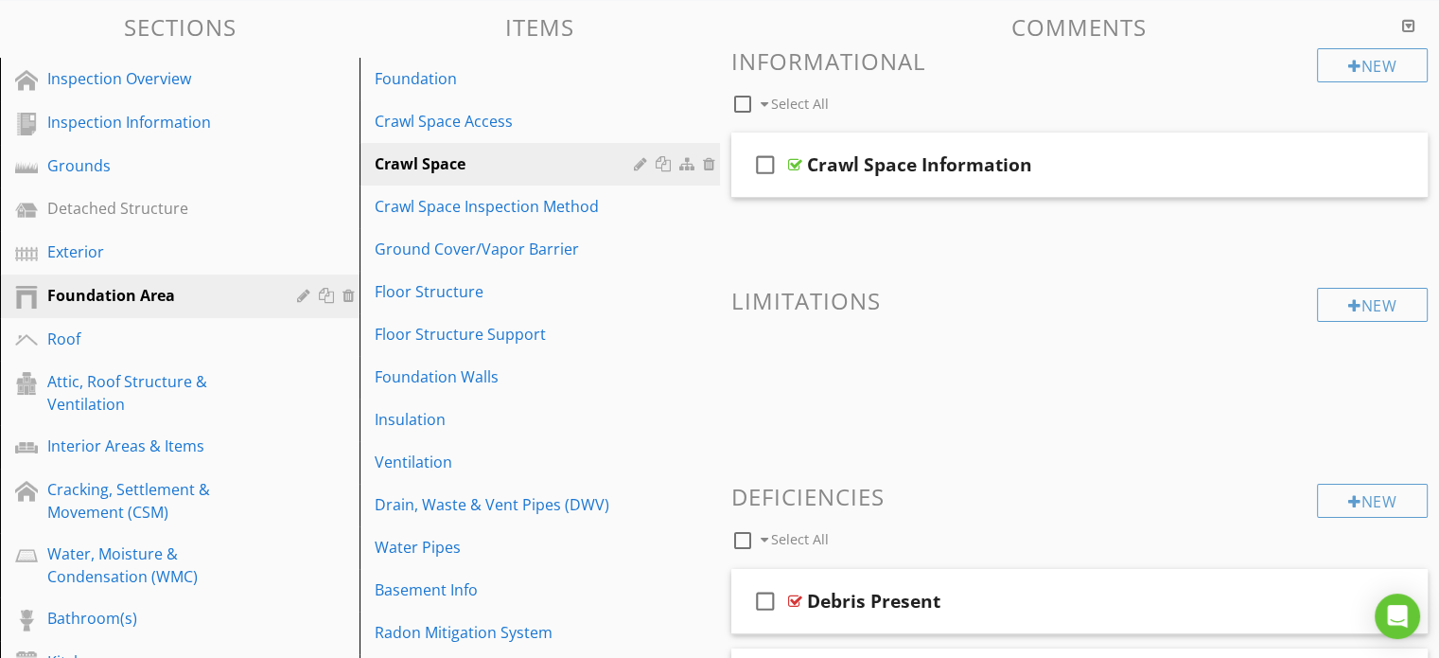
scroll to position [185, 0]
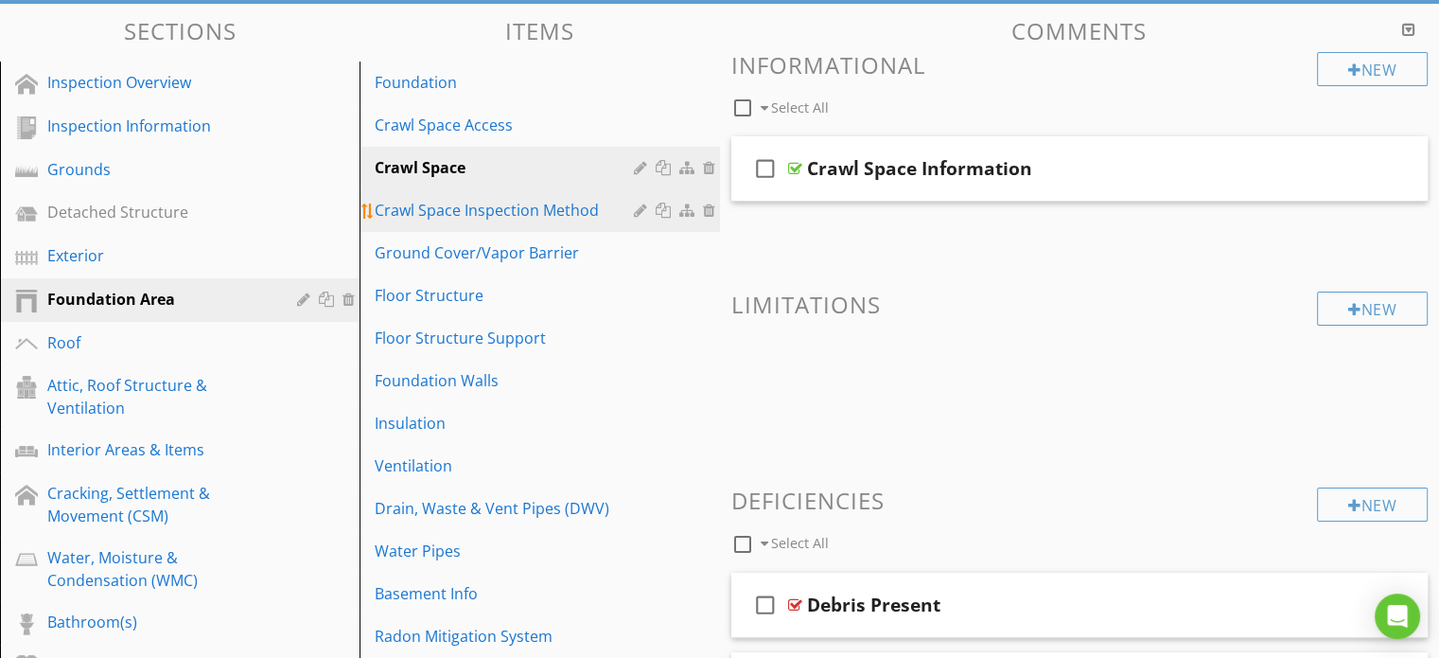
click at [494, 220] on div "Crawl Space Inspection Method" at bounding box center [507, 210] width 264 height 23
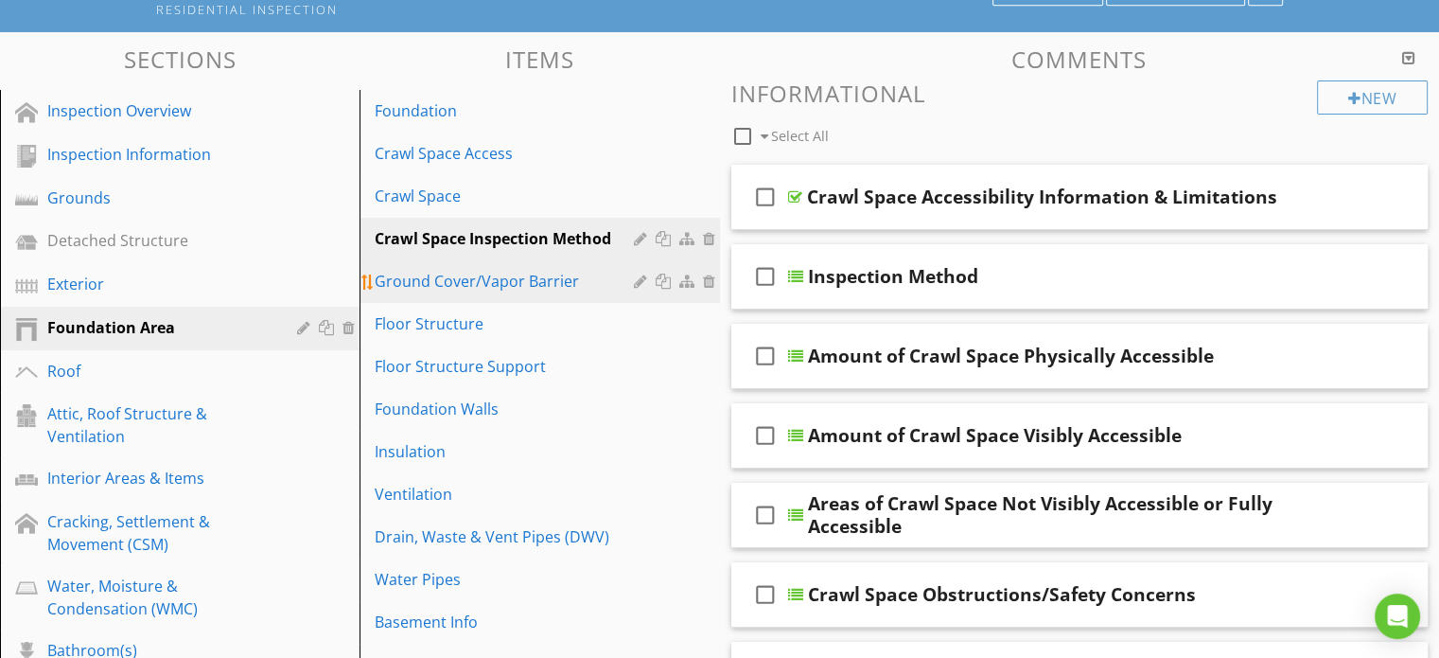
scroll to position [33, 0]
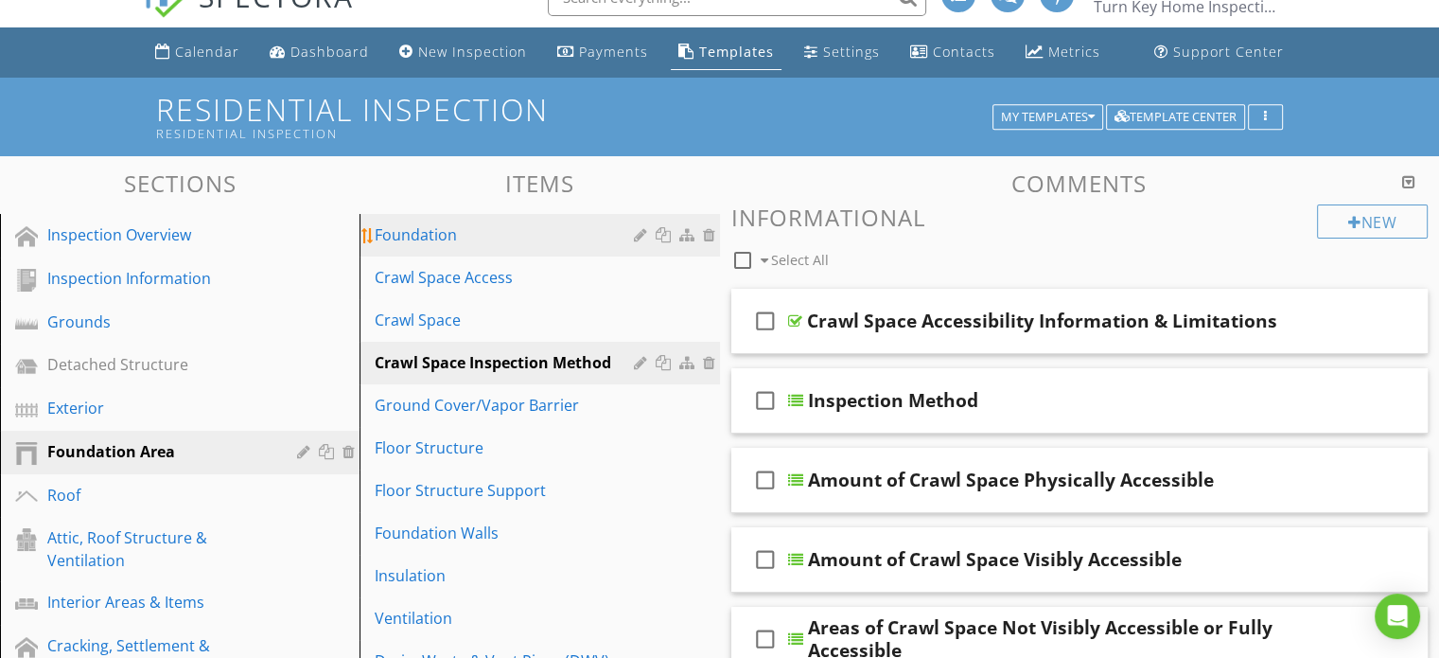
click at [437, 239] on div "Foundation" at bounding box center [507, 234] width 264 height 23
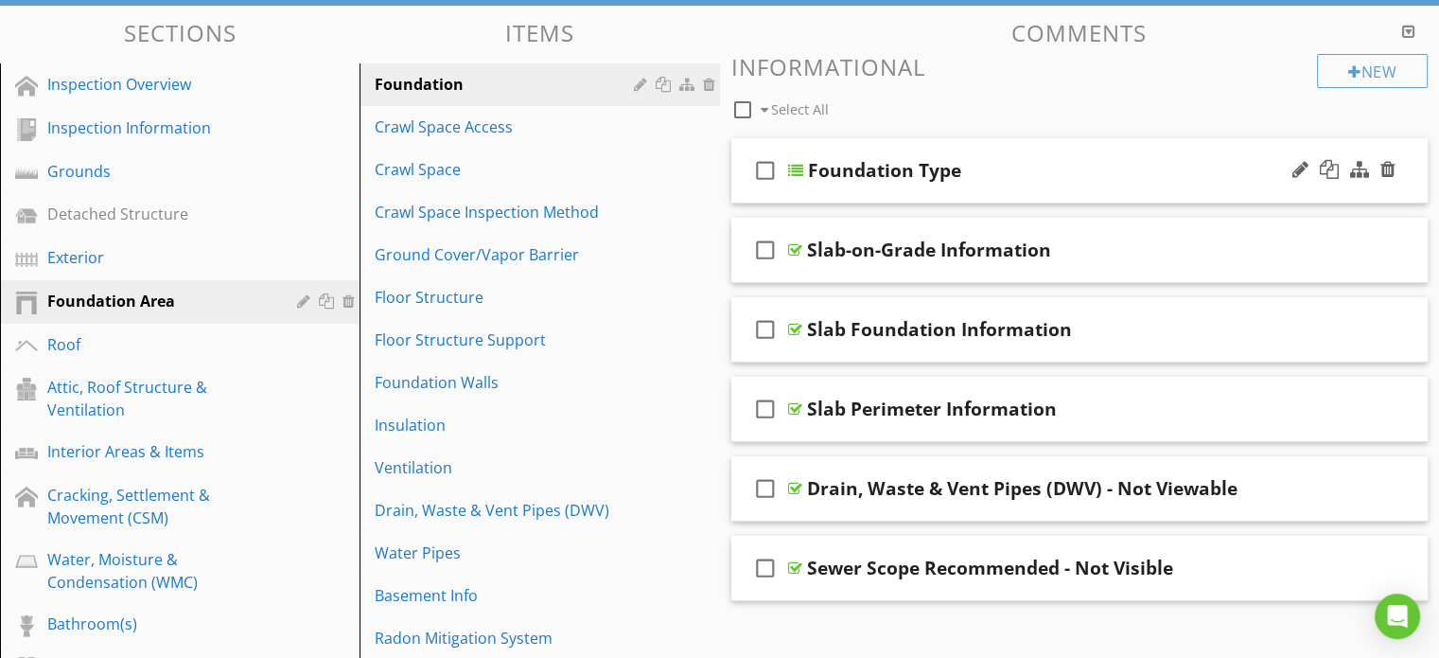
scroll to position [222, 0]
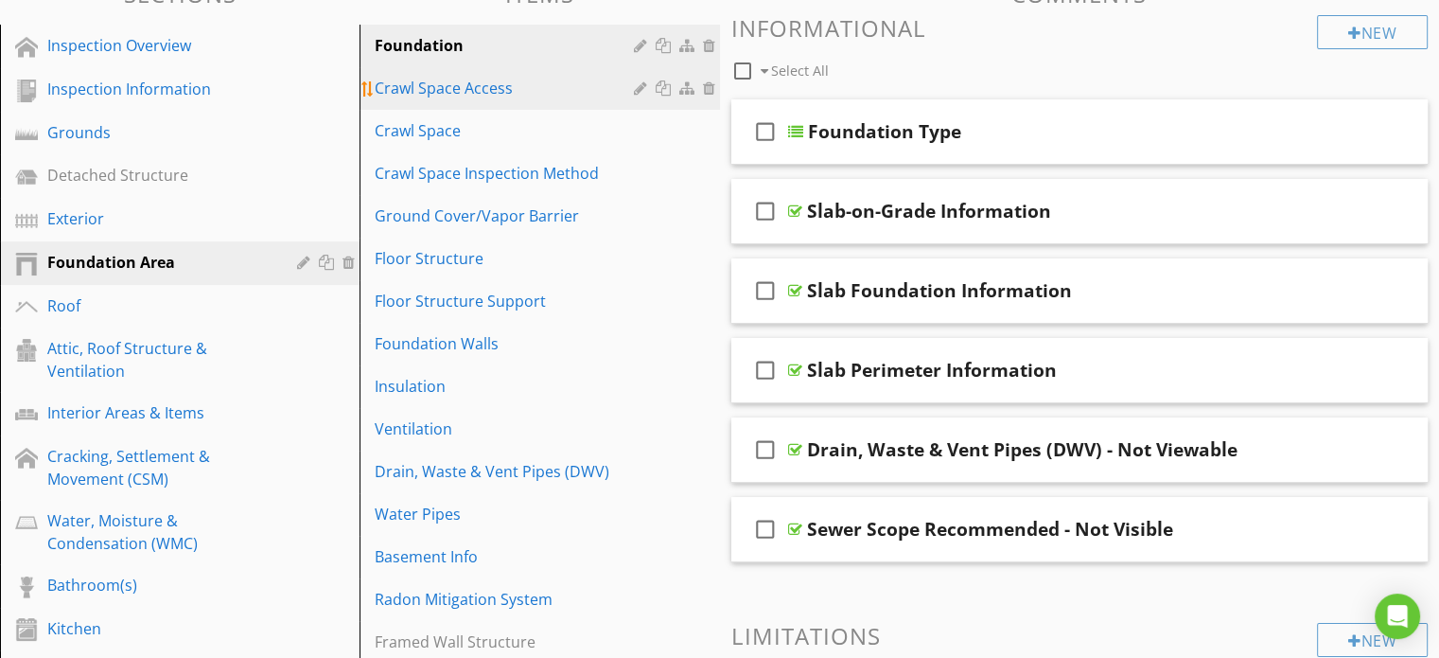
click at [459, 79] on div "Crawl Space Access" at bounding box center [507, 88] width 264 height 23
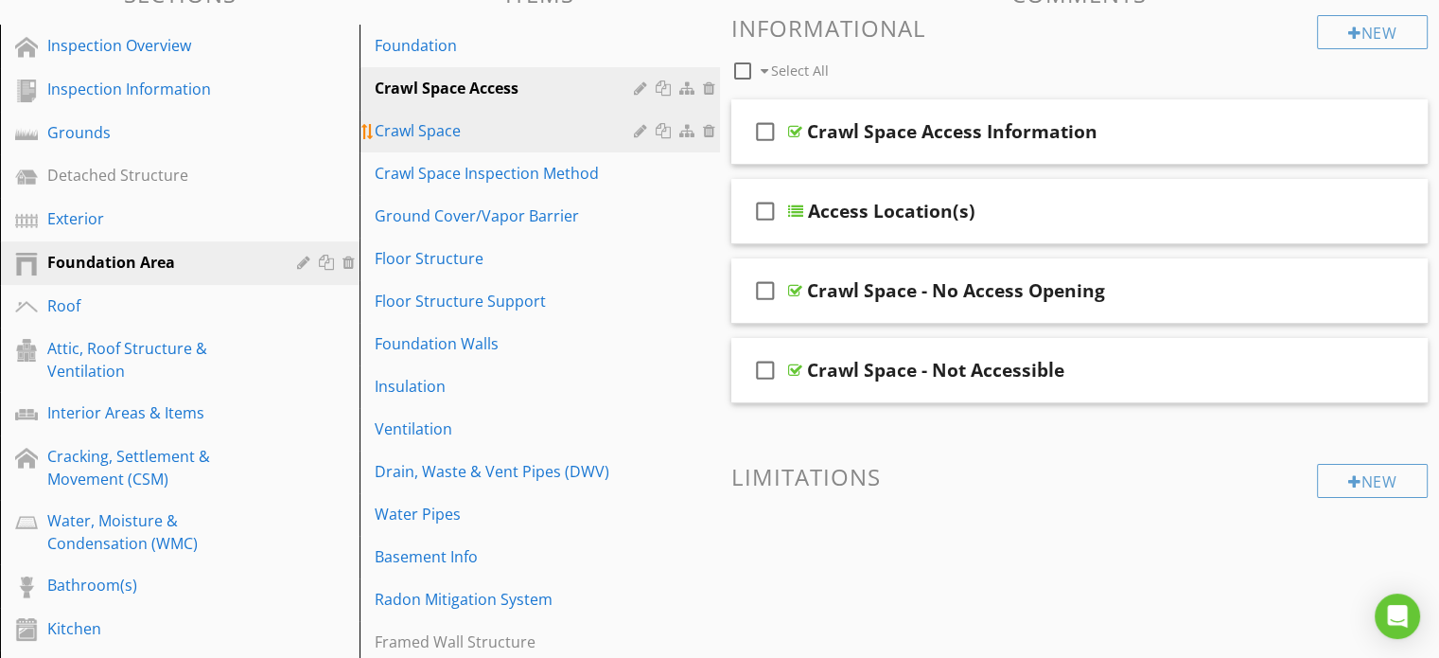
click at [456, 136] on div "Crawl Space" at bounding box center [507, 130] width 264 height 23
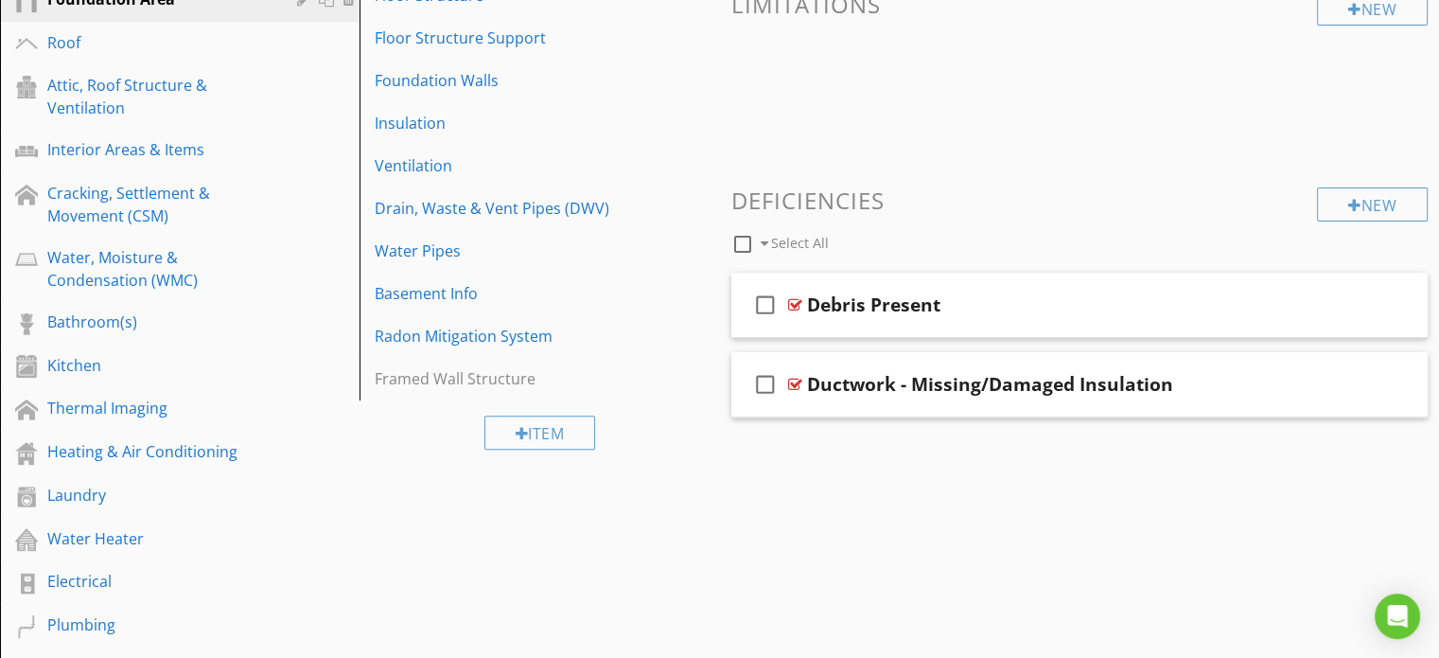
scroll to position [506, 0]
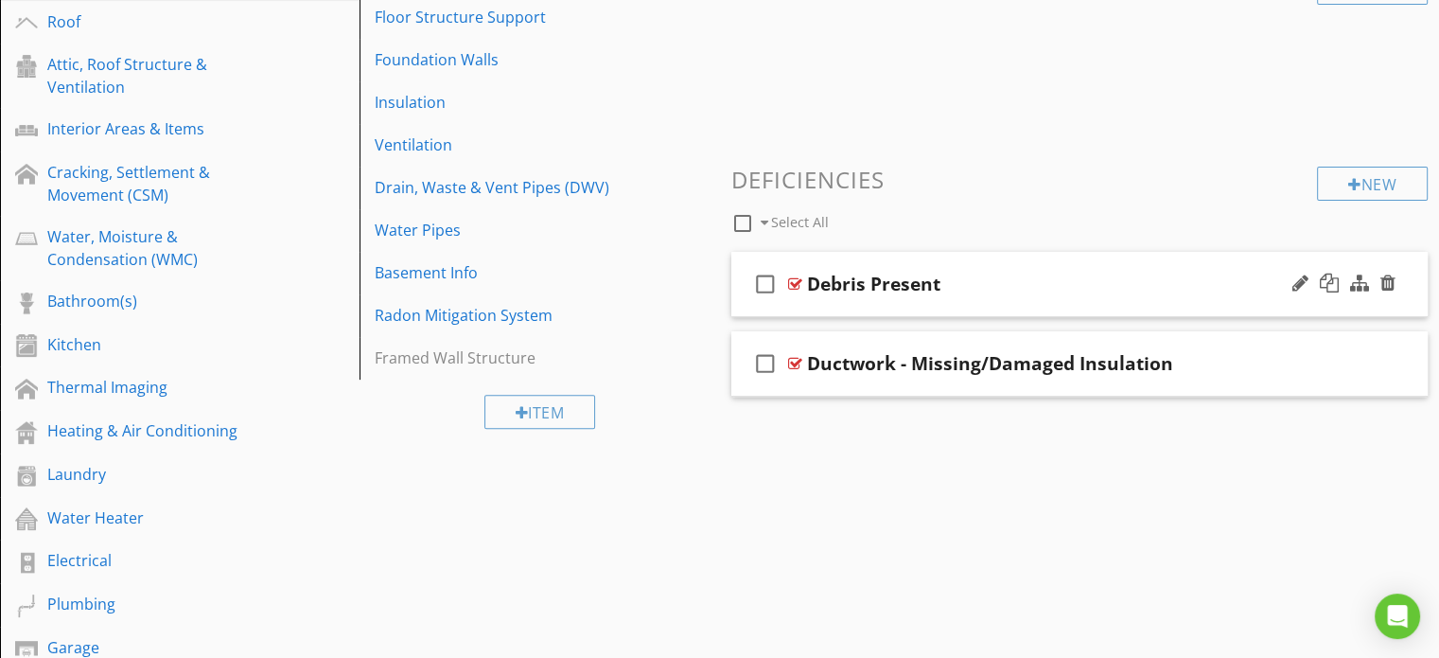
click at [742, 288] on div "check_box_outline_blank Debris Present" at bounding box center [1079, 284] width 697 height 65
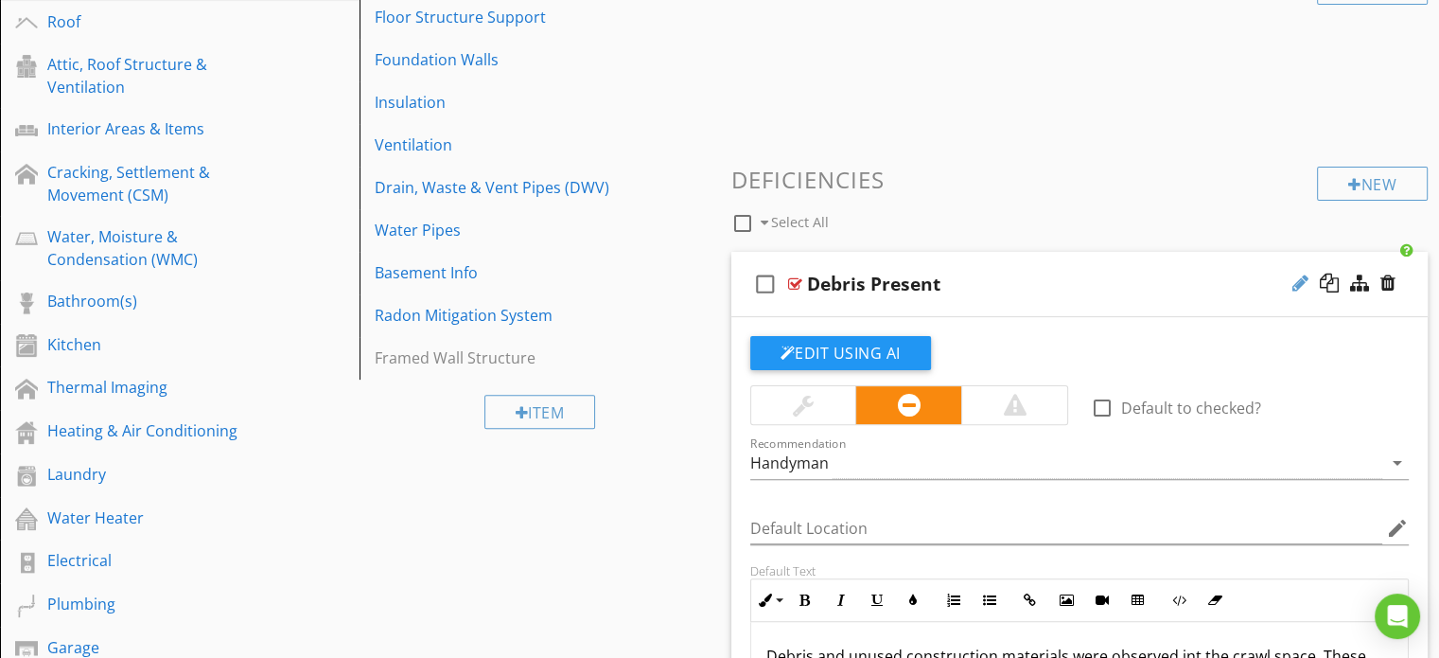
click at [1298, 283] on div at bounding box center [1301, 282] width 16 height 19
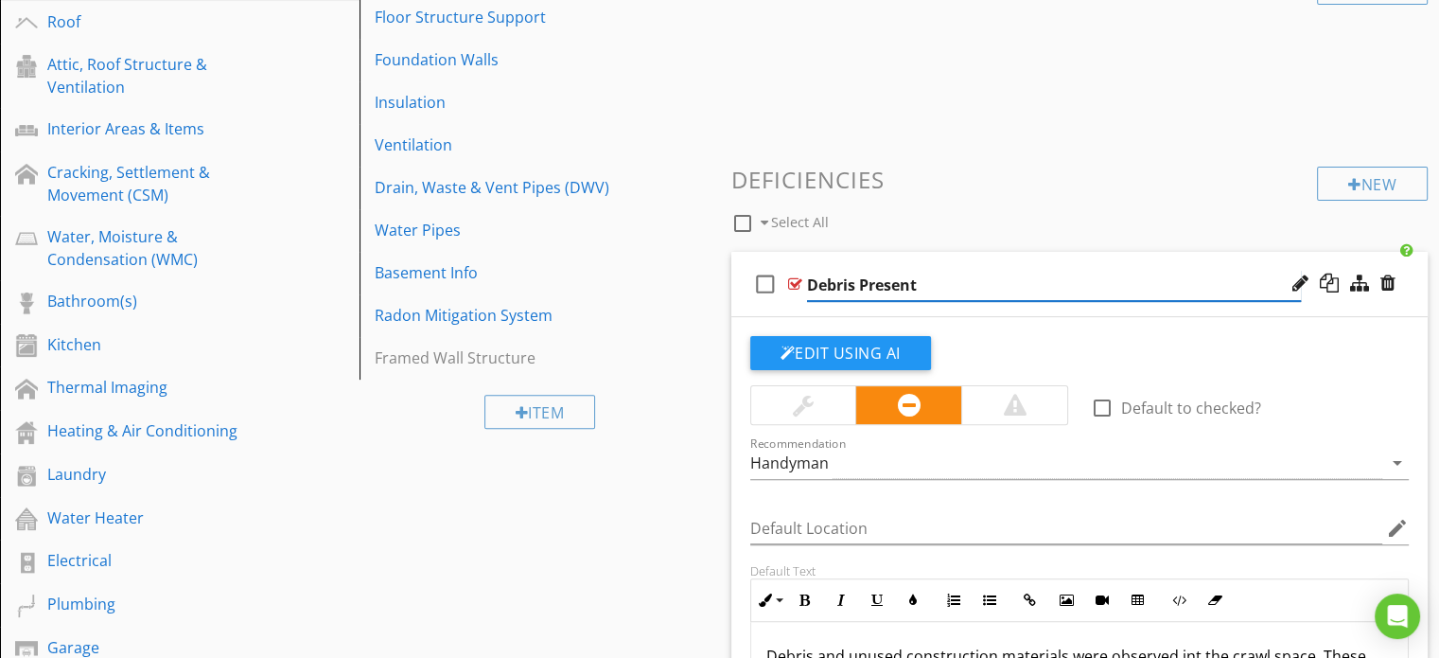
click at [855, 283] on input "Debris Present" at bounding box center [1054, 285] width 494 height 31
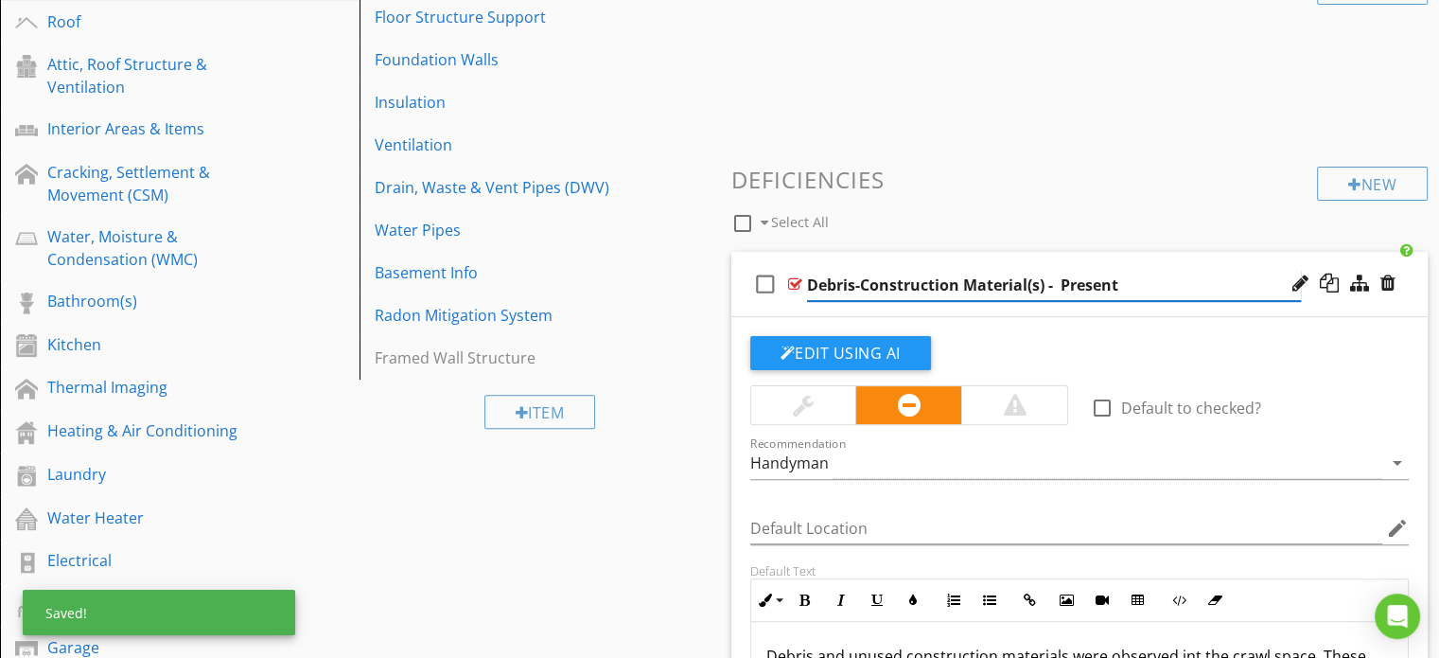
type input "Debris-Construction Material(s) - Present"
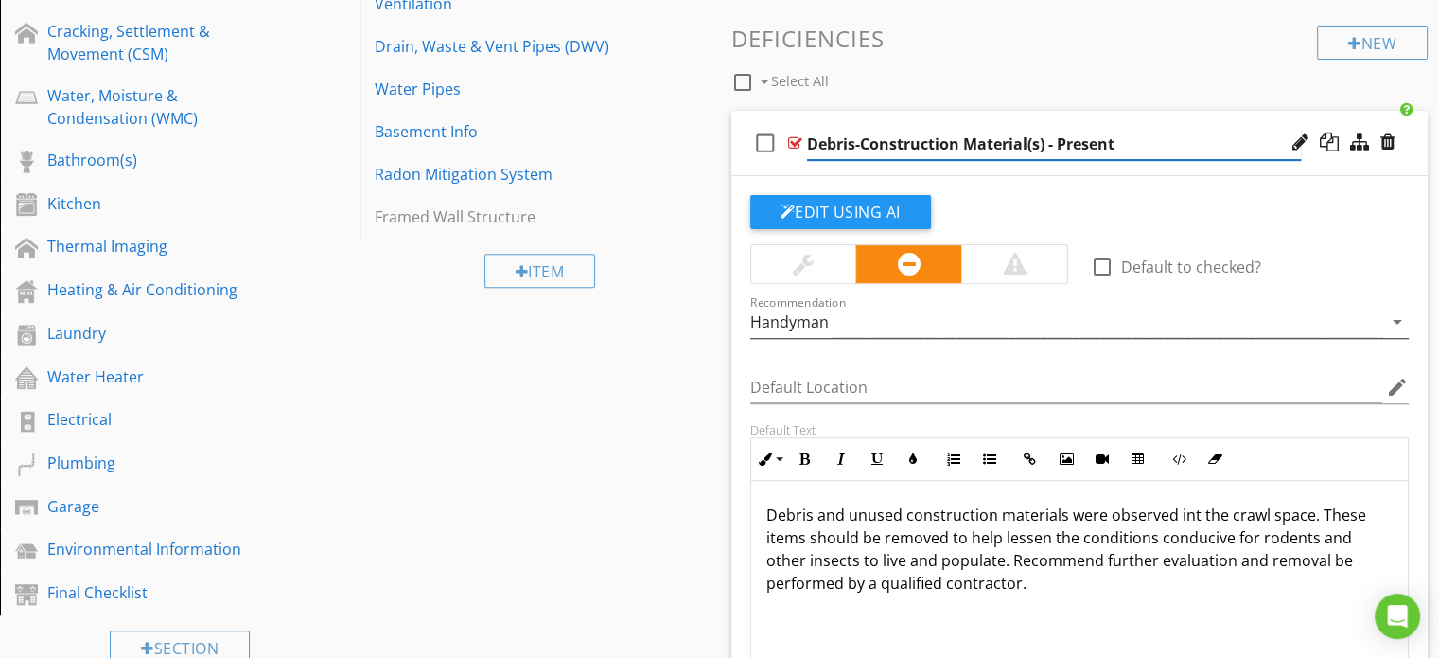
scroll to position [696, 0]
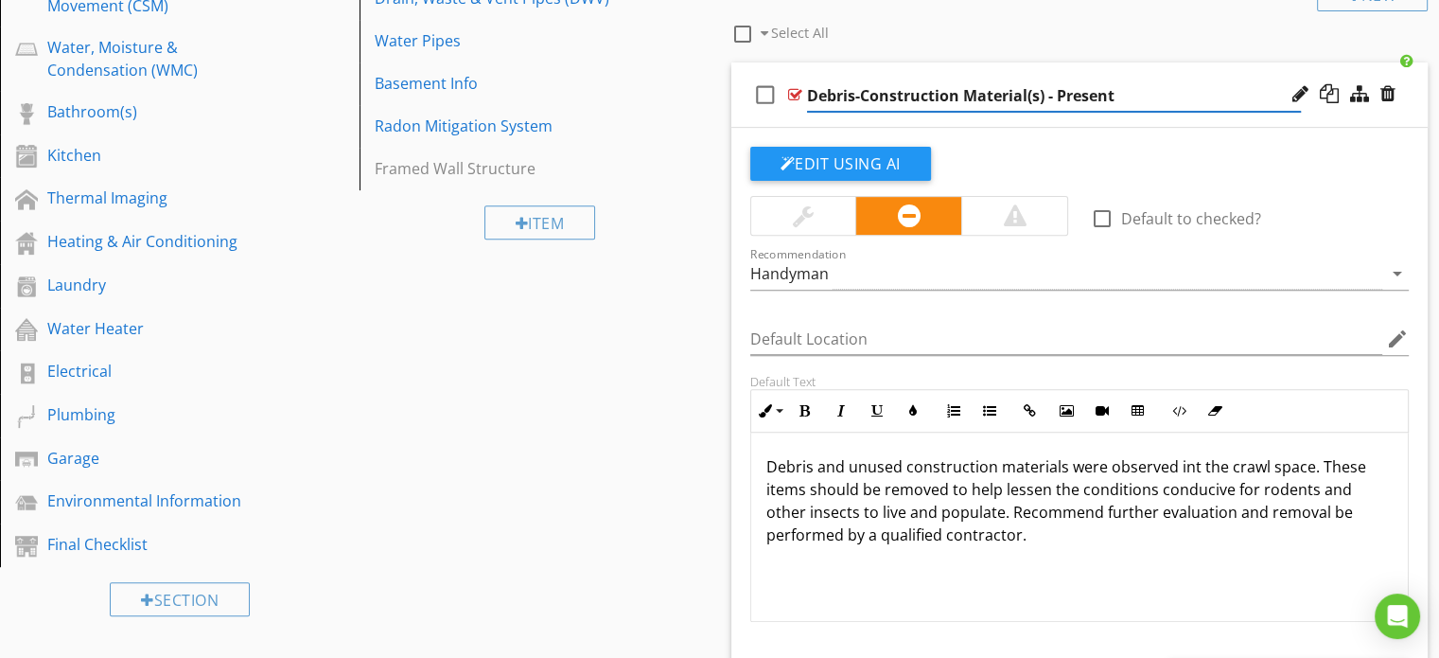
click at [1191, 470] on p "Debris and unused construction materials were observed int the crawl space. The…" at bounding box center [1079, 500] width 627 height 91
click at [872, 99] on div "Debris-Construction Material(s) - Present" at bounding box center [994, 94] width 374 height 23
click at [861, 97] on input "Debris-Construction Material(s) - Present" at bounding box center [1054, 95] width 494 height 31
click at [1045, 101] on input "Debris/Construction Material(s) - Present" at bounding box center [1054, 95] width 494 height 31
type input "Debris/Construction Material - Present"
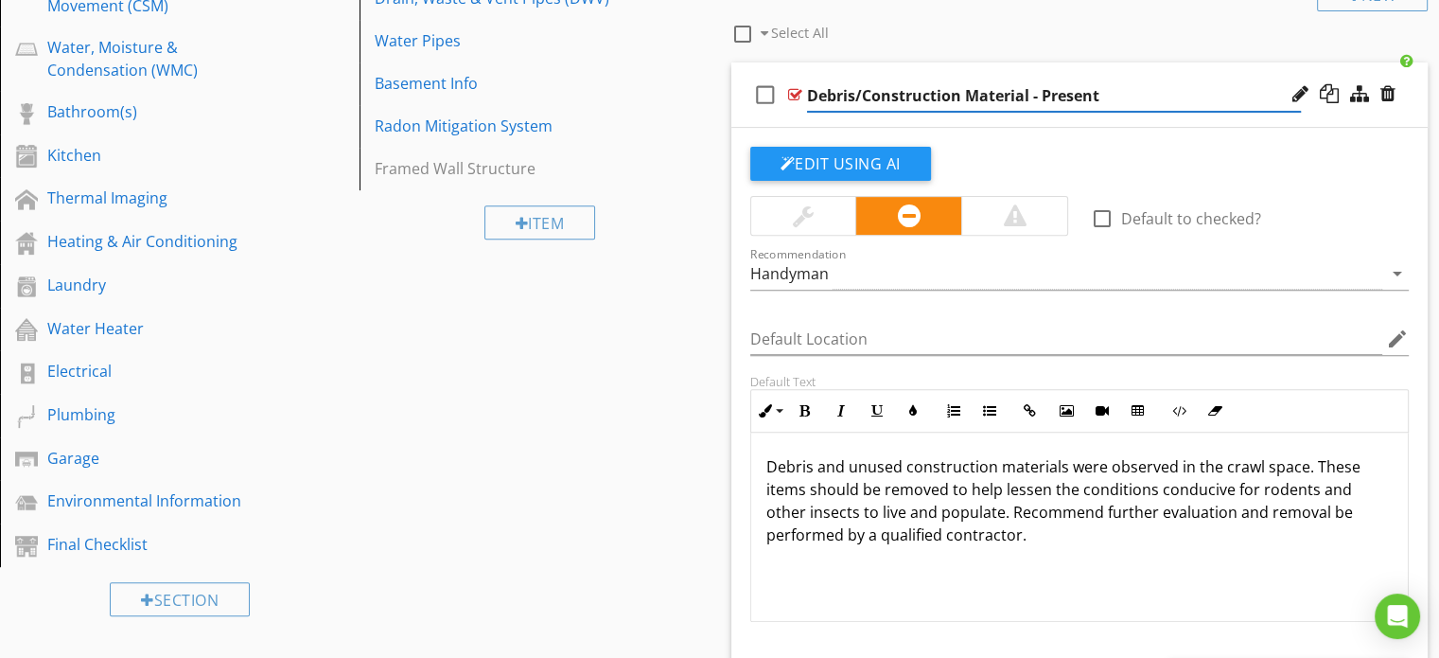
click at [1064, 469] on p "Debris and unused construction materials were observed in the crawl space. Thes…" at bounding box center [1079, 500] width 627 height 91
click at [813, 467] on p "Debris and unused construction materials were observed in the crawl space. Thes…" at bounding box center [1079, 500] width 627 height 91
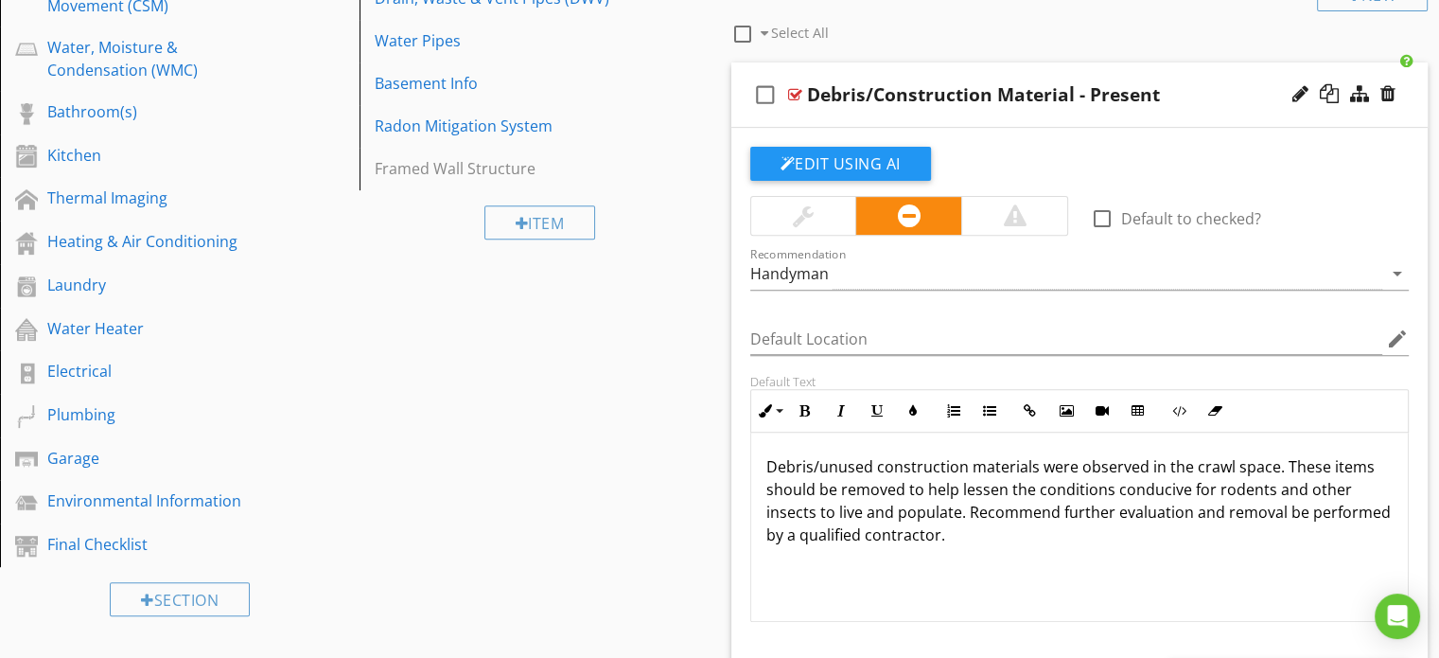
click at [1023, 467] on p "Debris/unused construction materials were observed in the crawl space. These it…" at bounding box center [1079, 500] width 627 height 91
click at [1058, 515] on p "Debris/unused construction materias was observed in the crawl space. These item…" at bounding box center [1079, 500] width 627 height 91
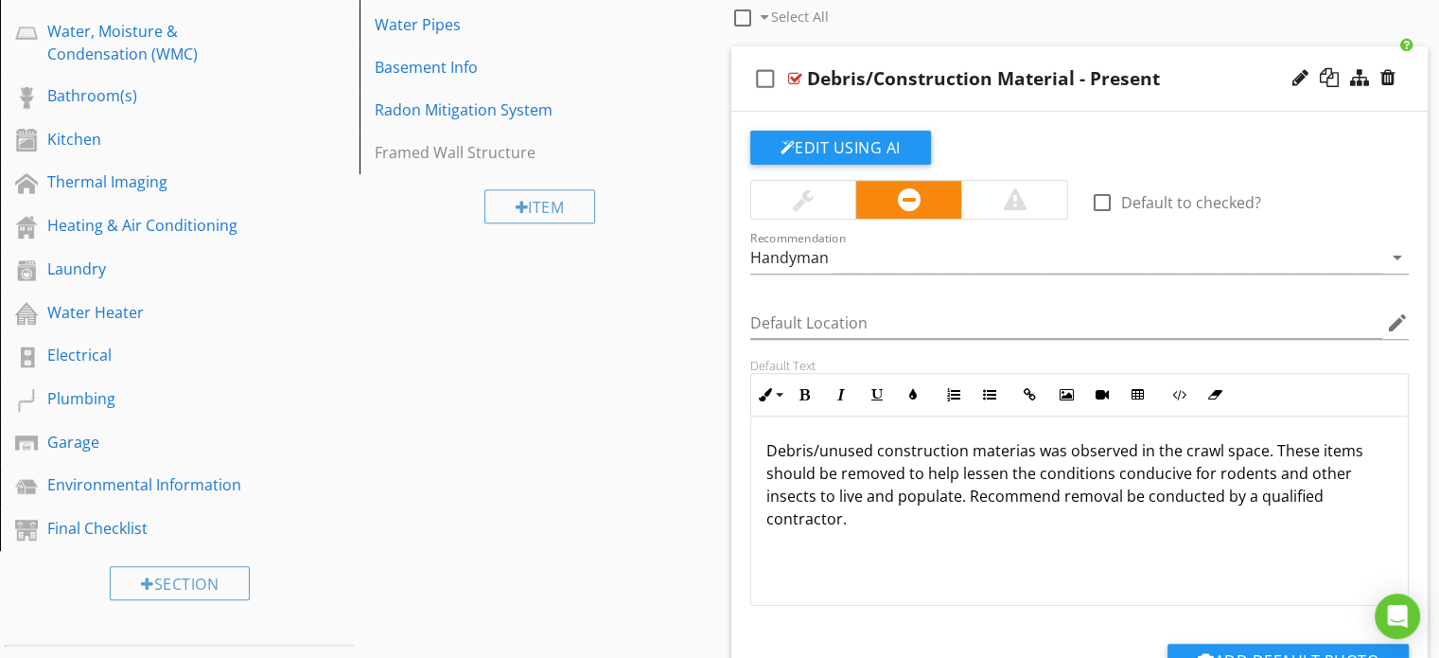
scroll to position [580, 0]
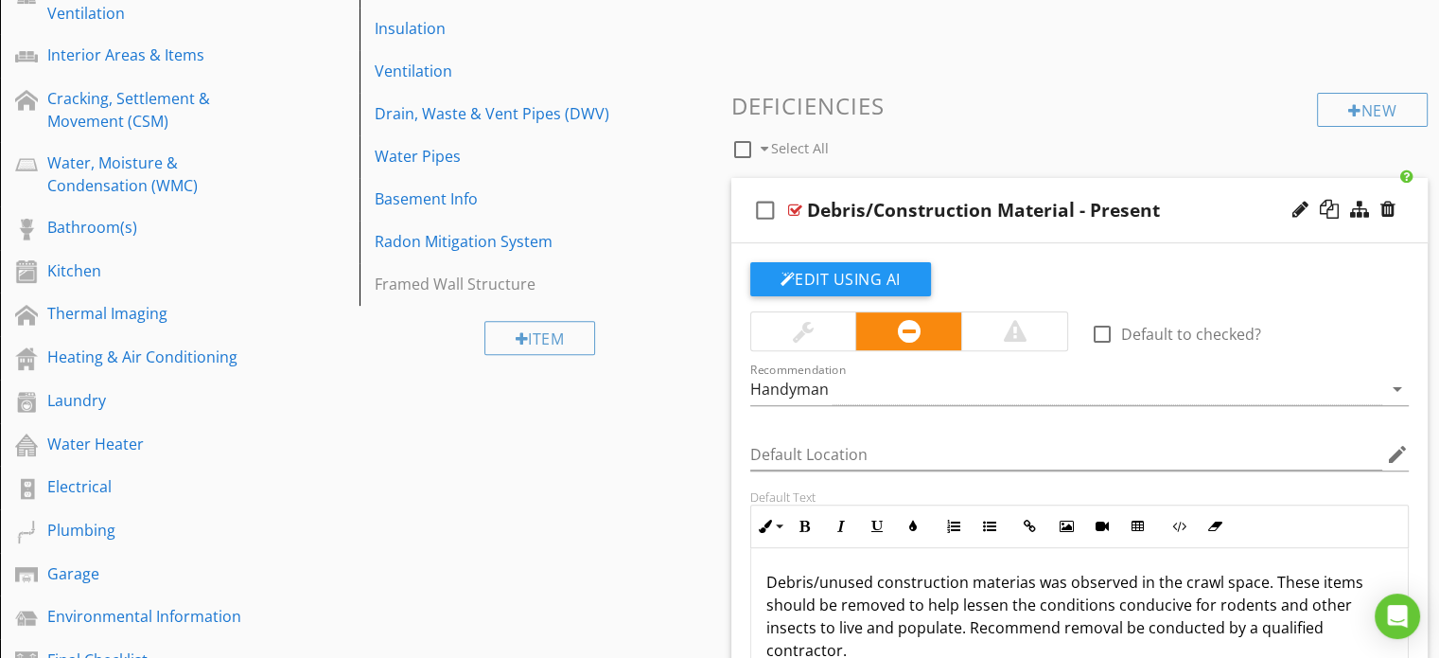
click at [740, 207] on div "check_box_outline_blank Debris/Construction Material - Present" at bounding box center [1079, 210] width 697 height 65
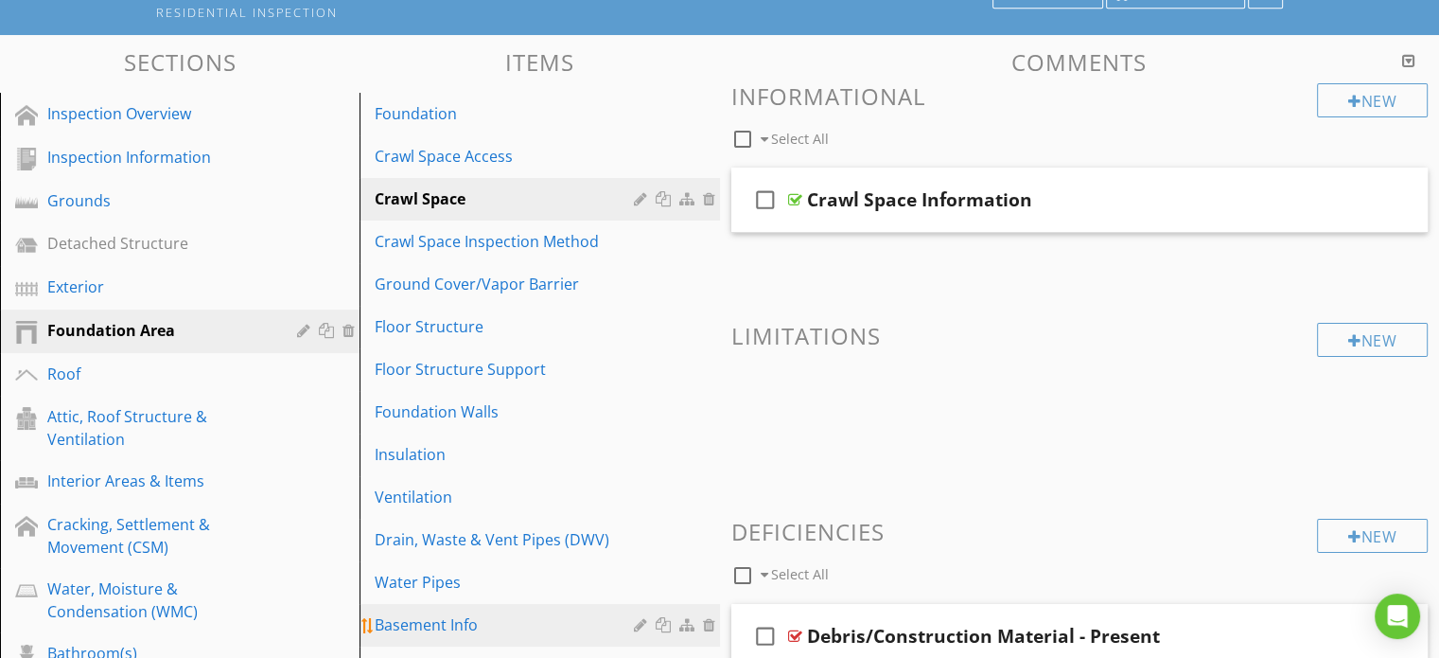
scroll to position [107, 0]
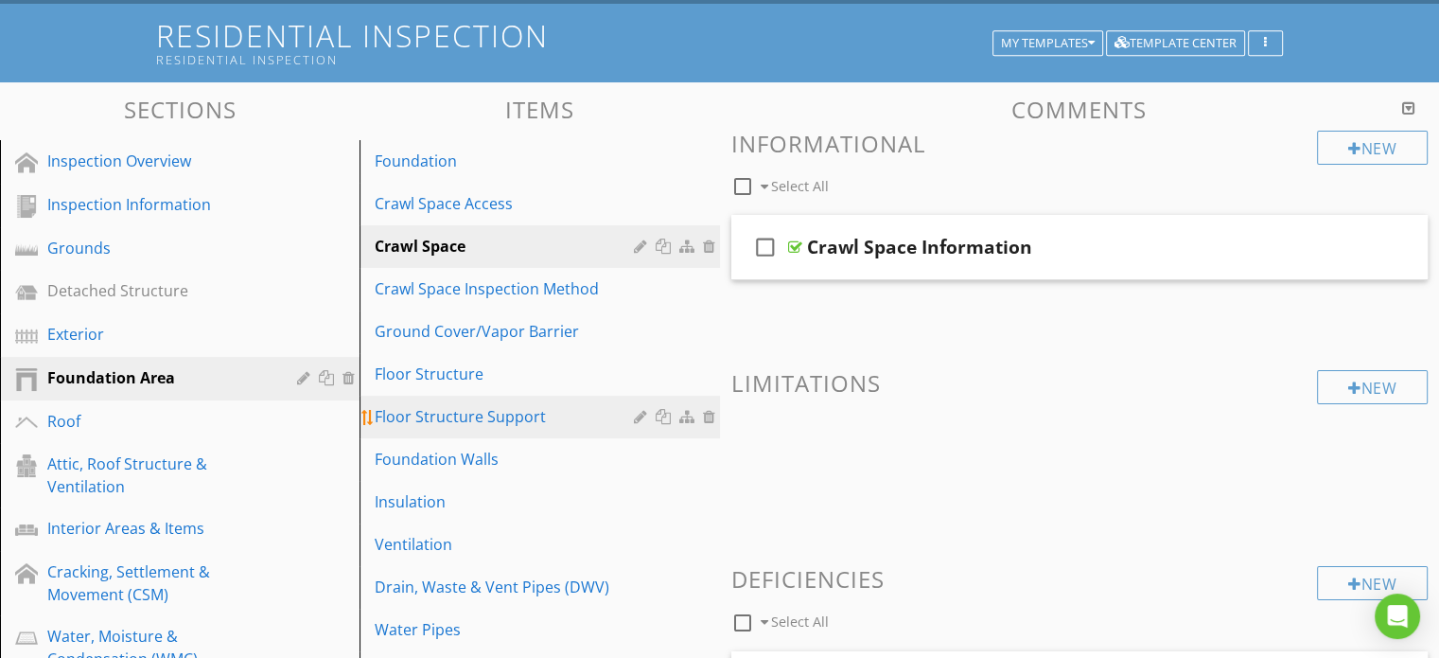
click at [455, 419] on div "Floor Structure Support" at bounding box center [507, 416] width 264 height 23
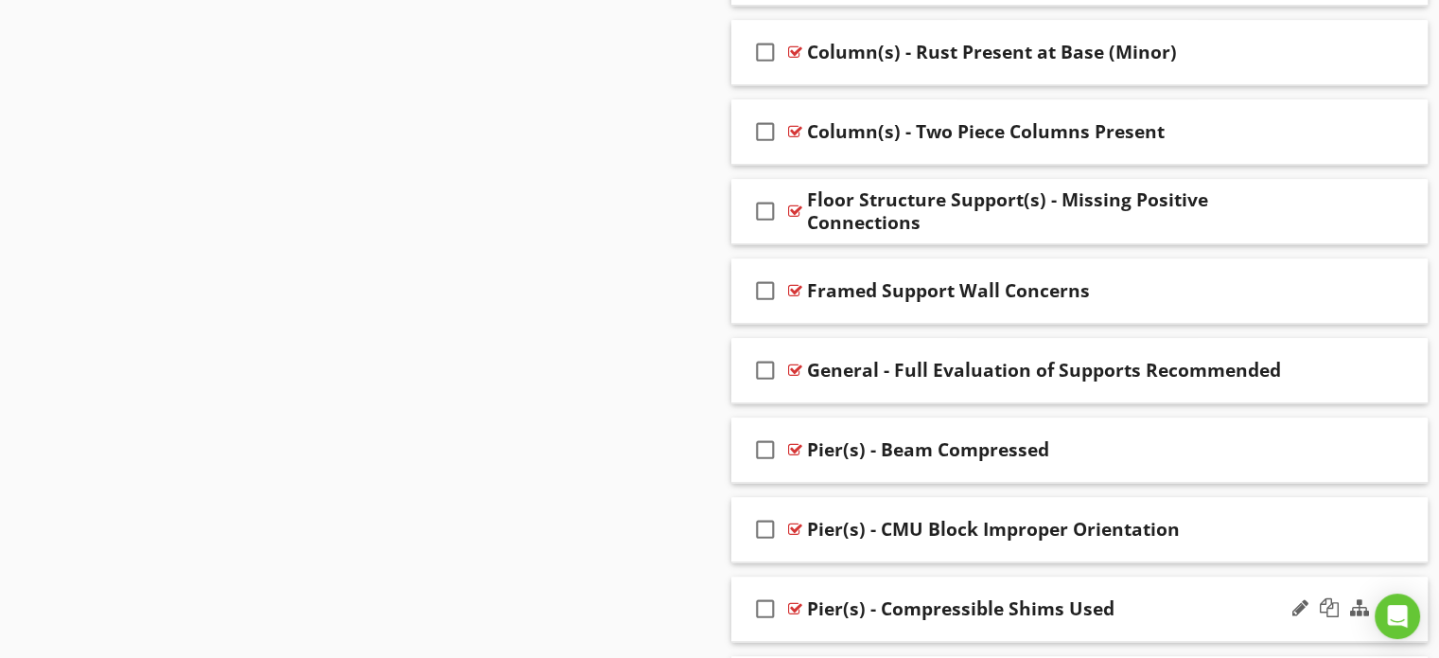
scroll to position [2189, 0]
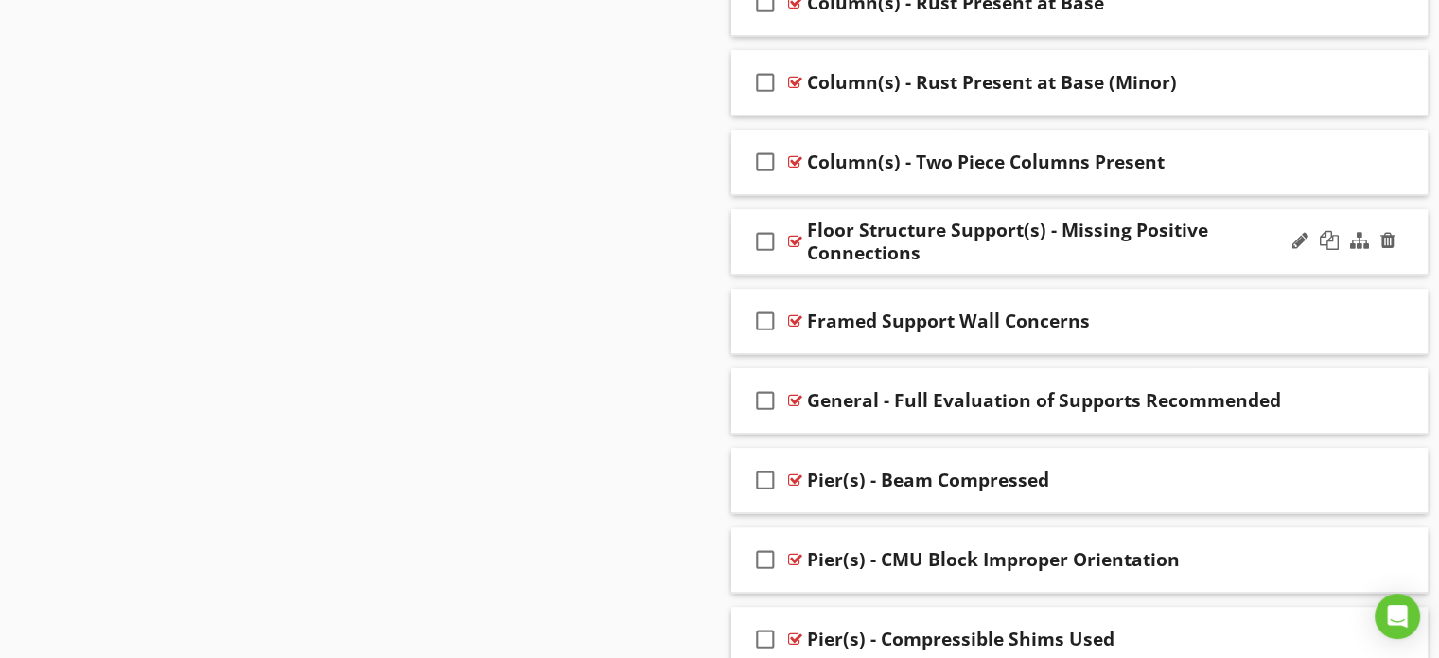
click at [912, 252] on div "Floor Structure Support(s) - Missing Positive Connections" at bounding box center [1054, 241] width 494 height 45
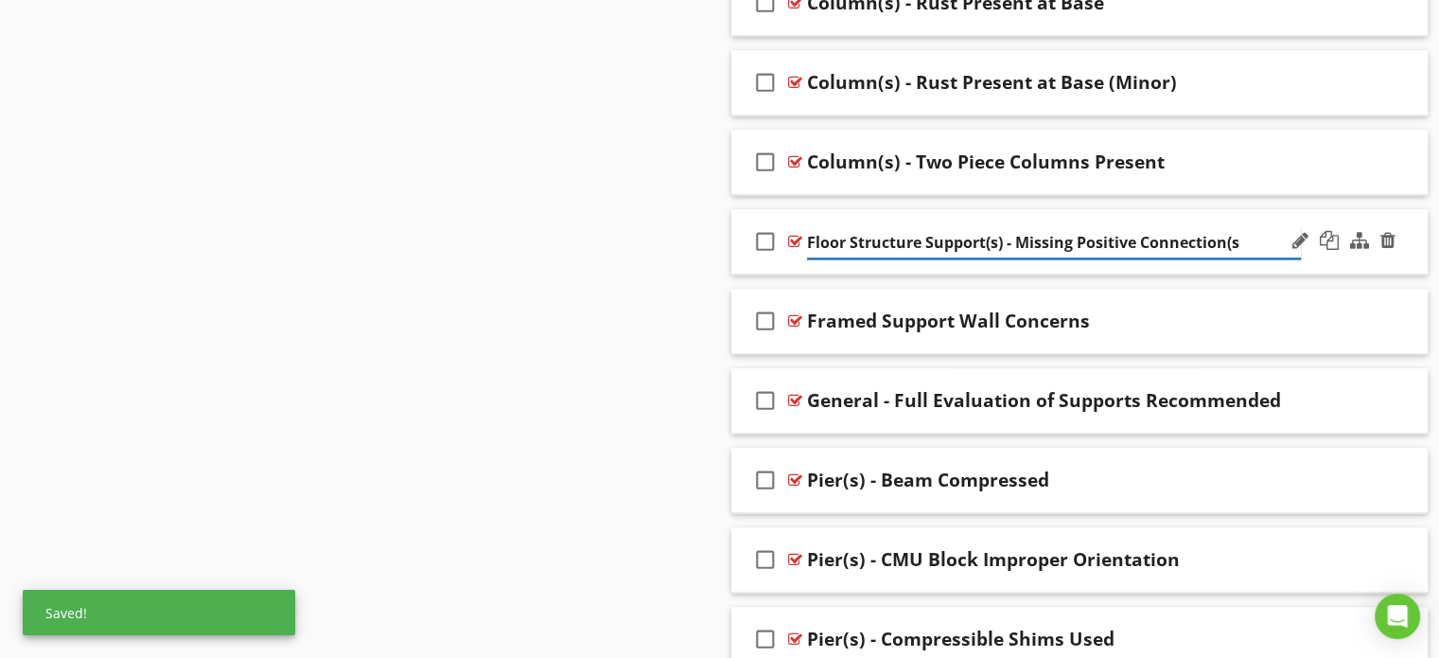
type input "Floor Structure Support(s) - Missing Positive Connection(s)"
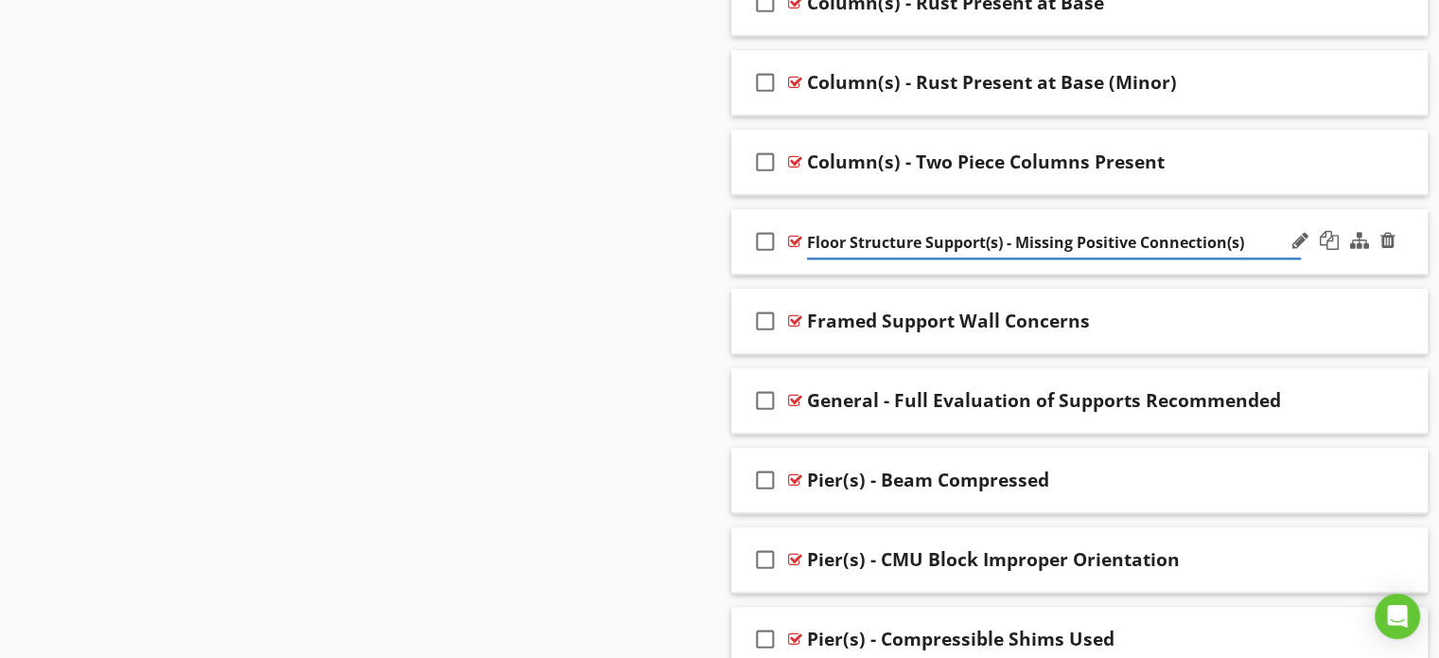
click at [745, 226] on div "check_box_outline_blank Floor Structure Support(s) - Missing Positive Connectio…" at bounding box center [1079, 241] width 697 height 65
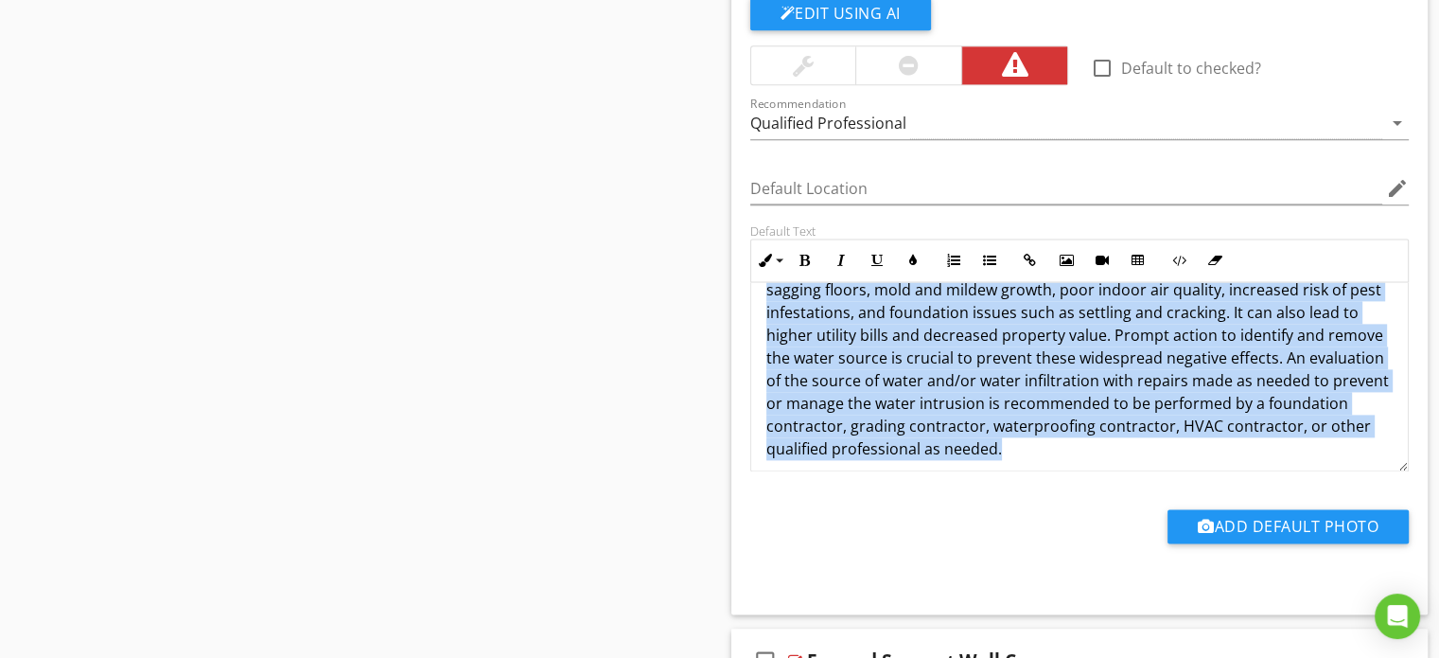
scroll to position [83, 0]
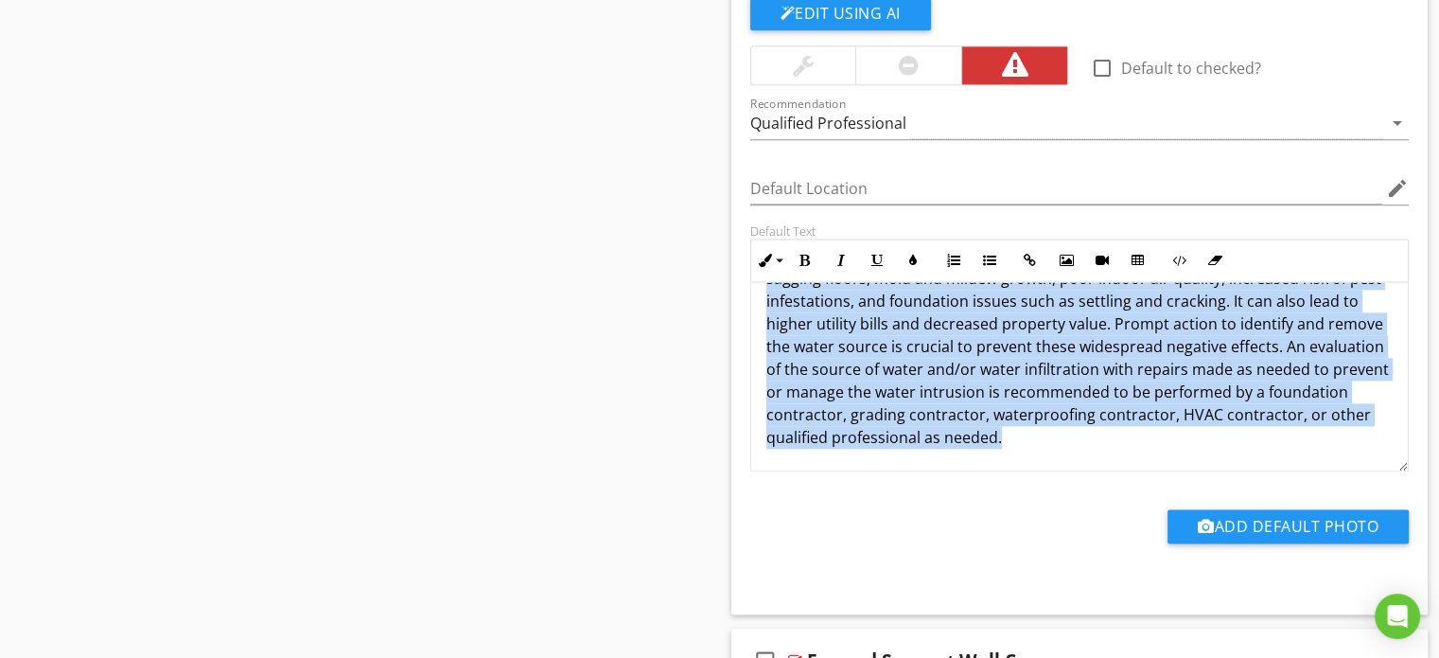
drag, startPoint x: 765, startPoint y: 310, endPoint x: 1268, endPoint y: 428, distance: 516.9
click at [1268, 428] on div "Standing water was present in areas of the crawl space. Standing water in a cra…" at bounding box center [1080, 335] width 658 height 273
copy p "Standing water was present in areas of the crawl space. Standing water in a cra…"
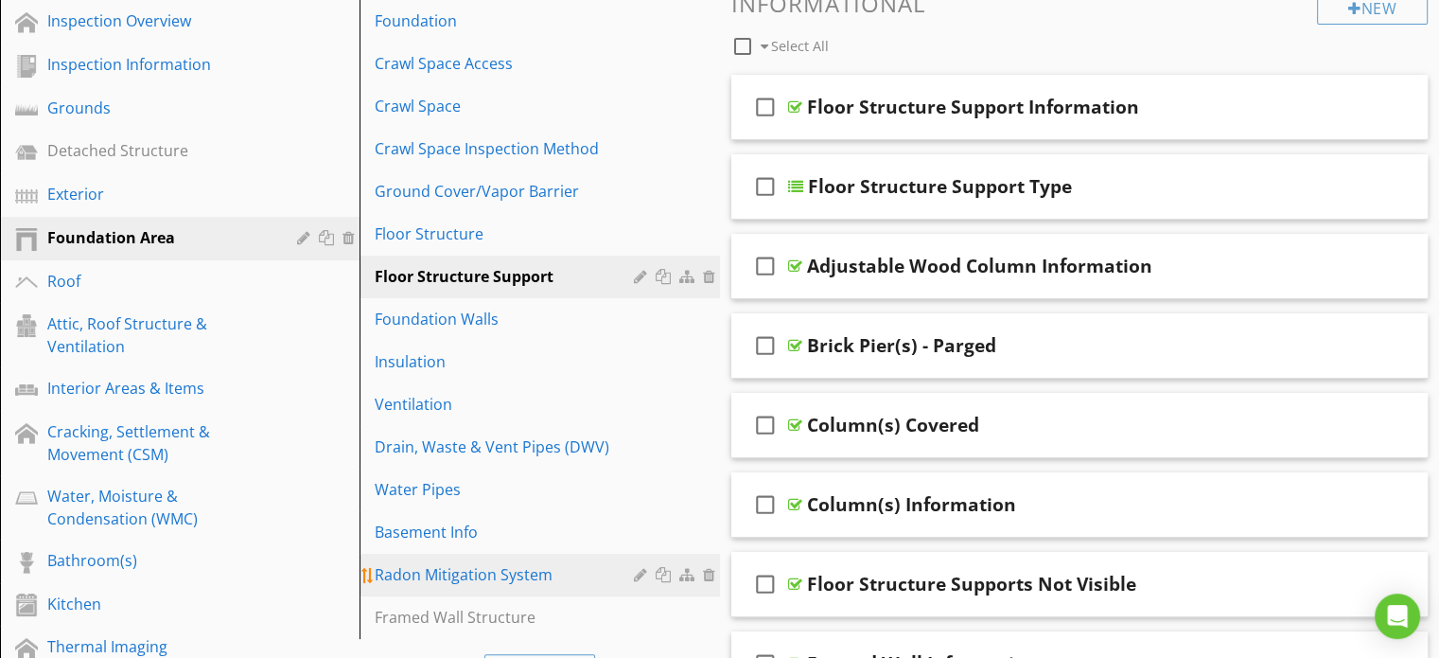
scroll to position [215, 0]
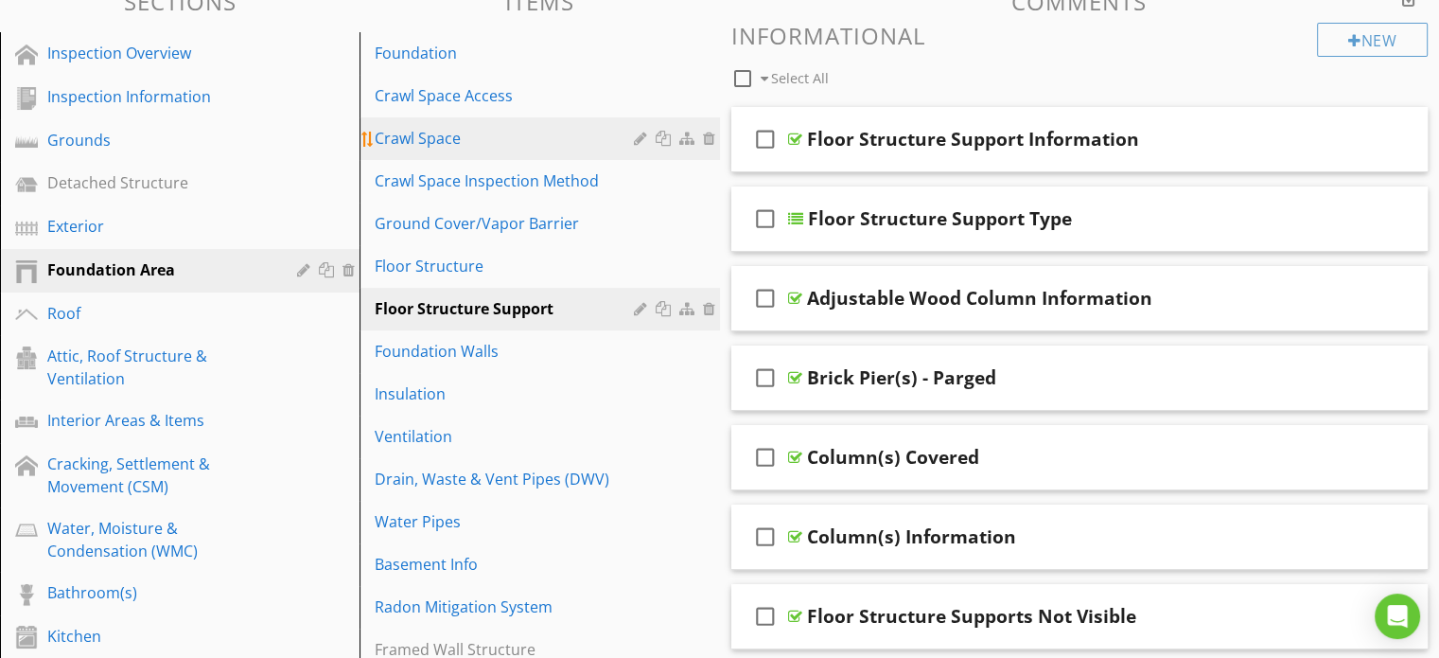
click at [455, 147] on div "Crawl Space" at bounding box center [507, 138] width 264 height 23
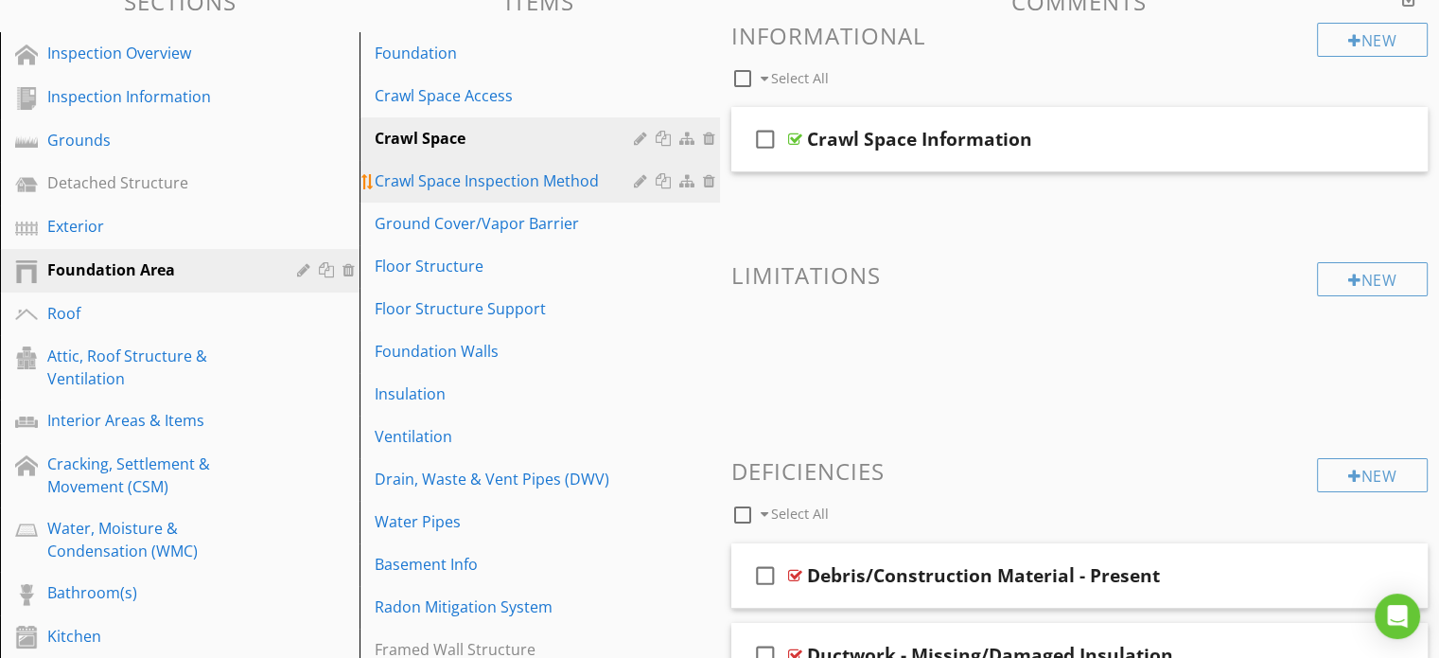
click at [505, 187] on div "Crawl Space Inspection Method" at bounding box center [507, 180] width 264 height 23
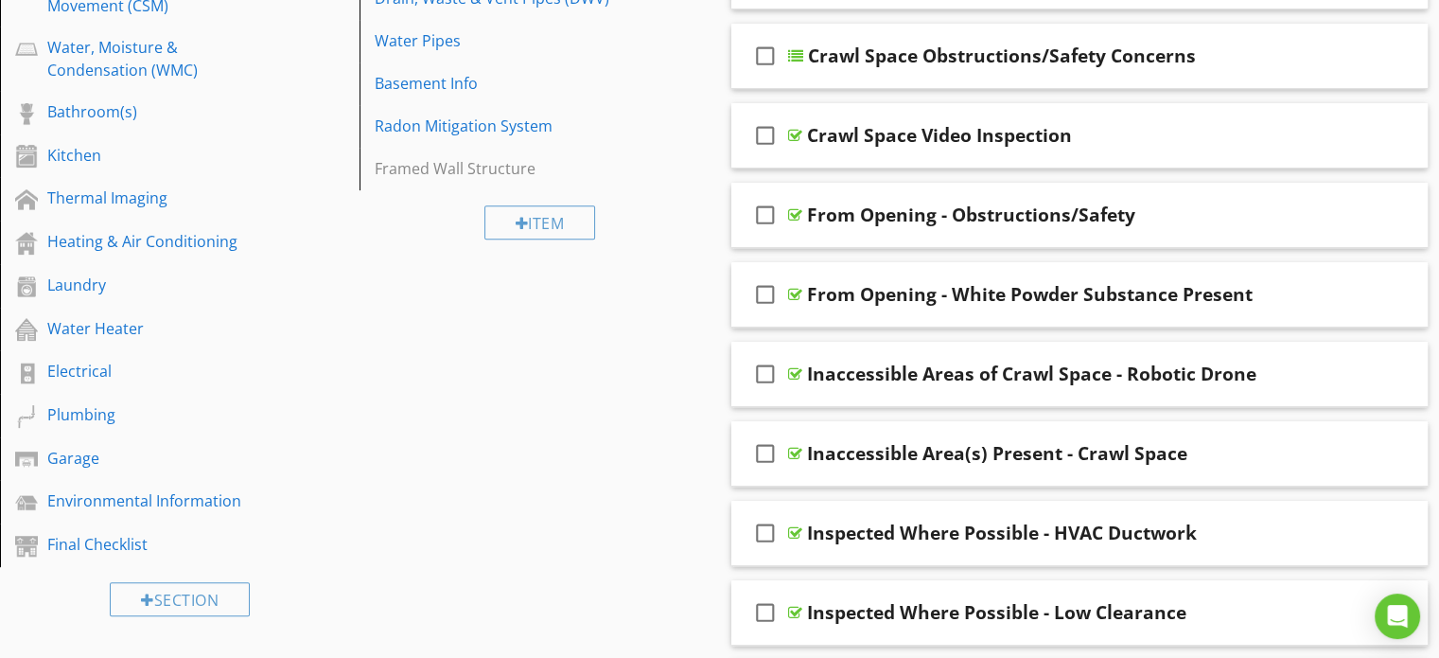
scroll to position [601, 0]
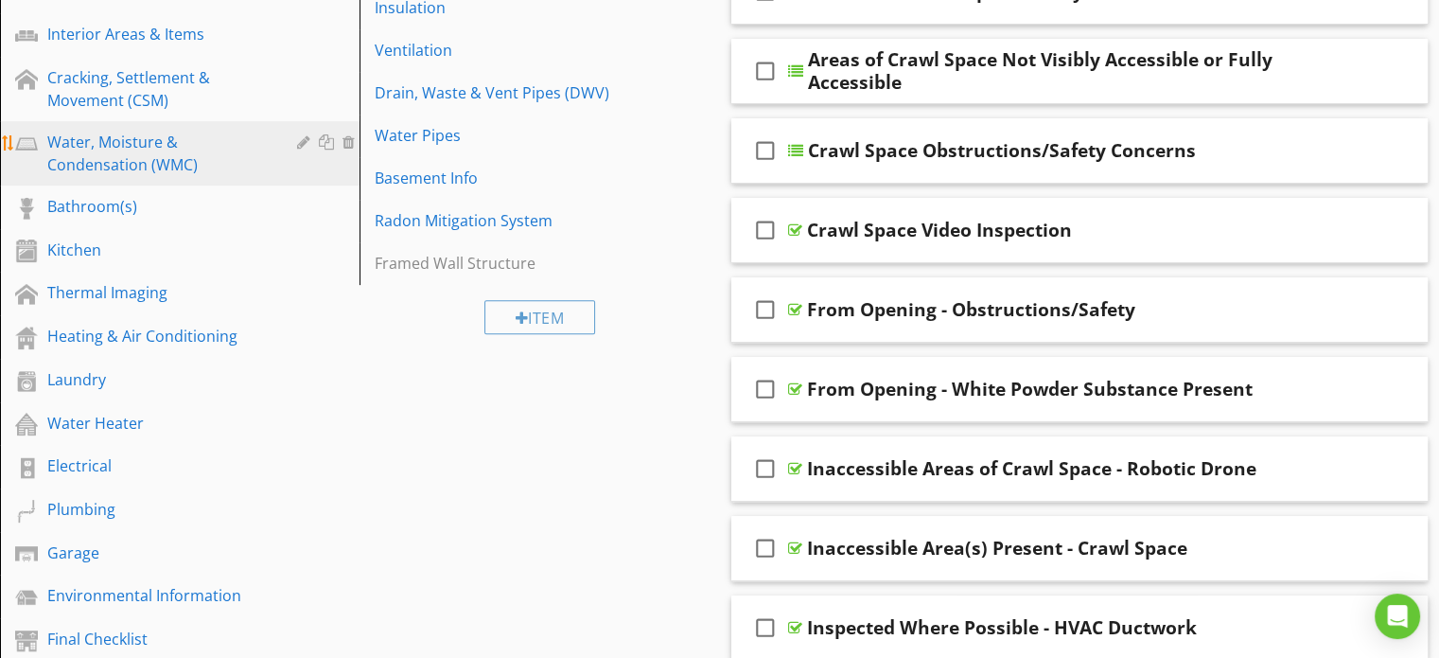
click at [118, 142] on div "Water, Moisture & Condensation (WMC)" at bounding box center [158, 153] width 222 height 45
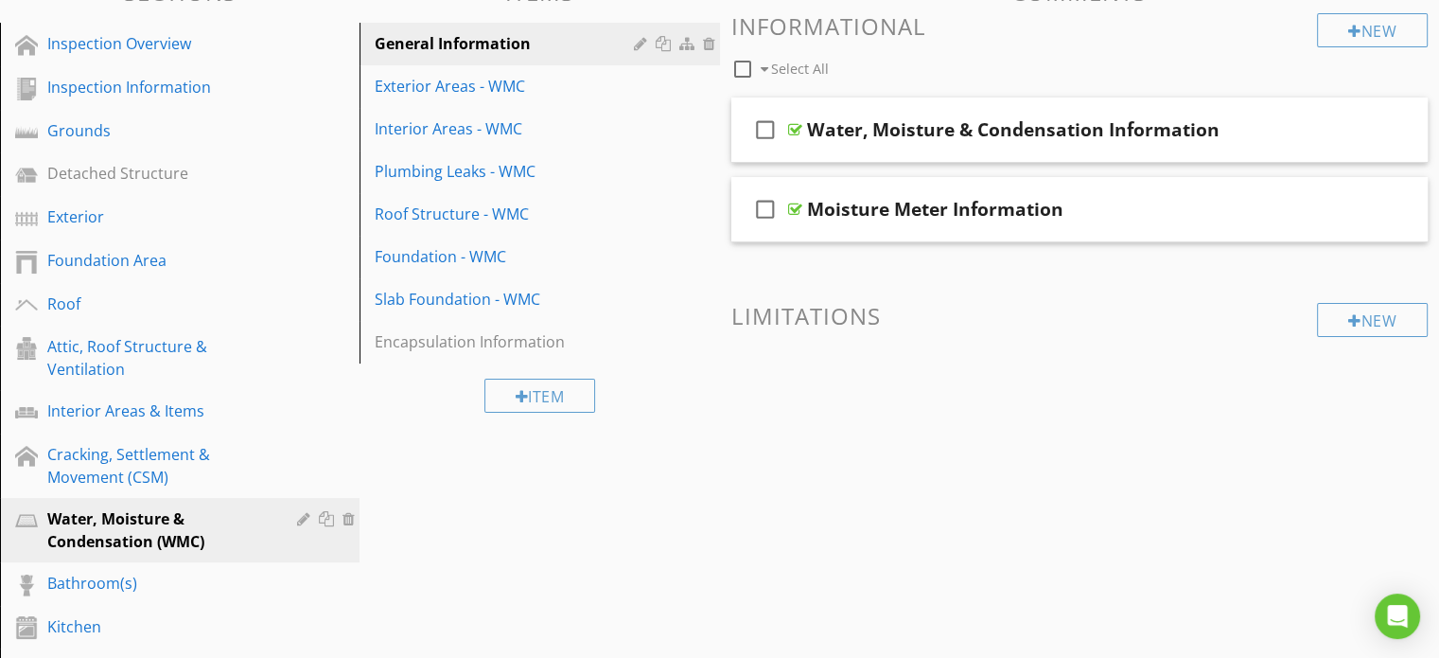
scroll to position [222, 0]
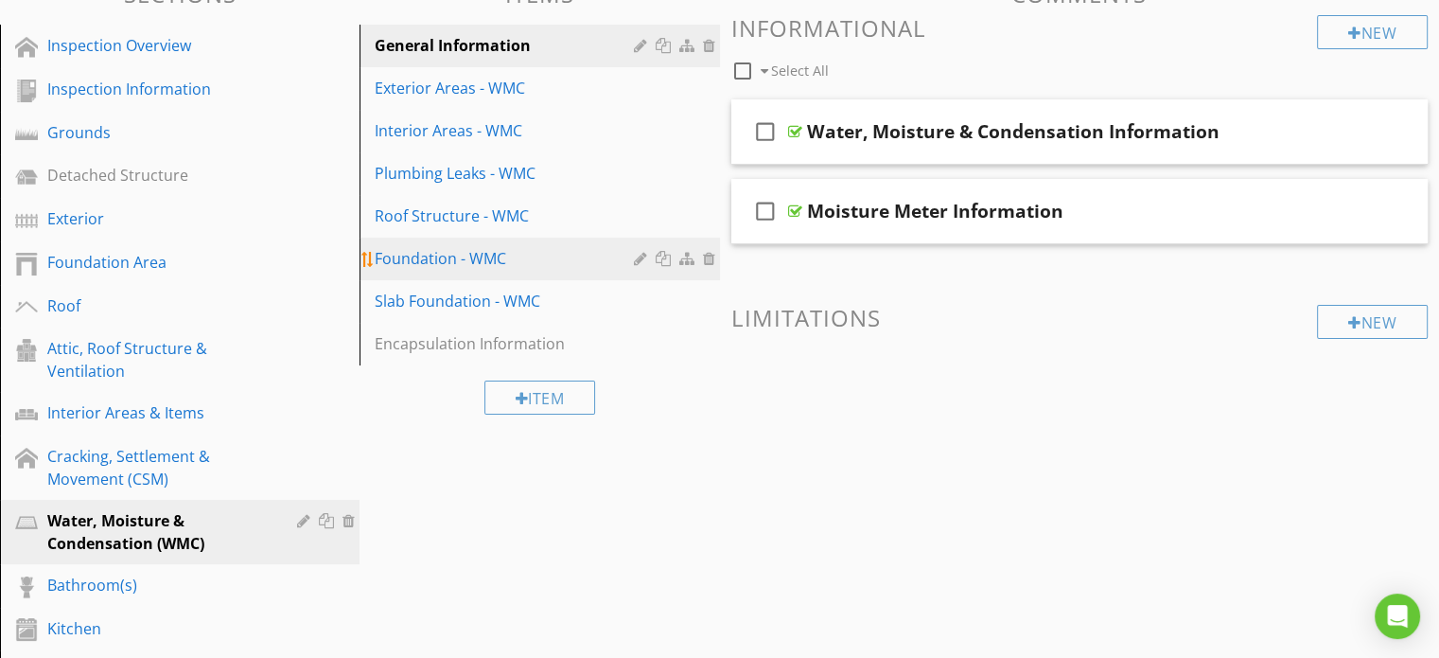
click at [461, 262] on div "Foundation - WMC" at bounding box center [507, 258] width 264 height 23
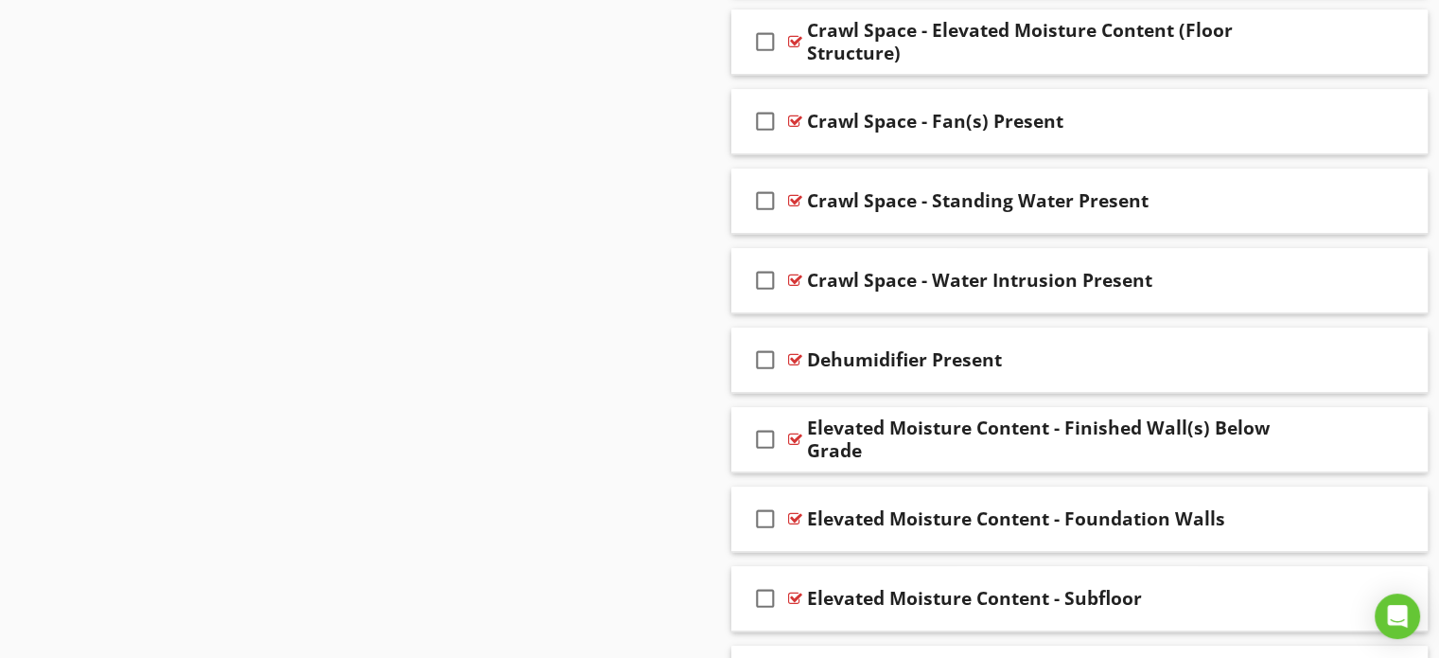
scroll to position [1737, 0]
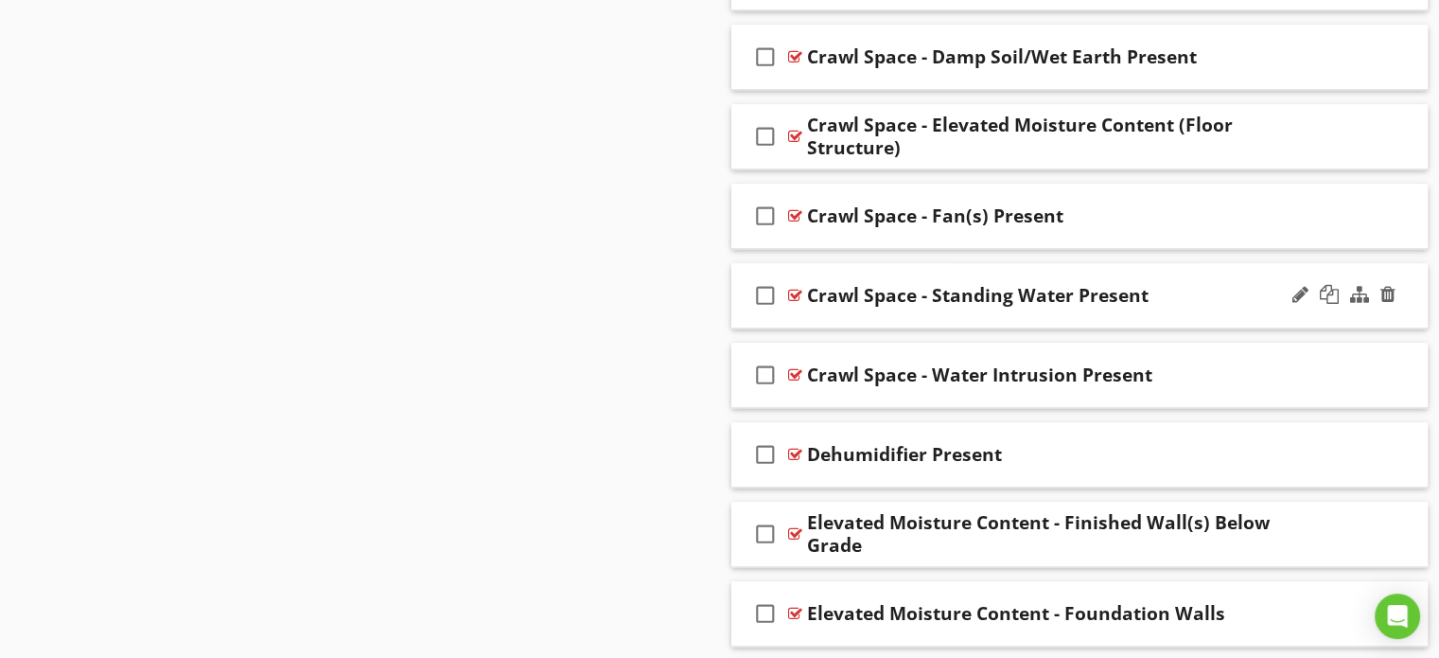
click at [744, 287] on div "check_box_outline_blank Crawl Space - Standing Water Present" at bounding box center [1079, 295] width 697 height 65
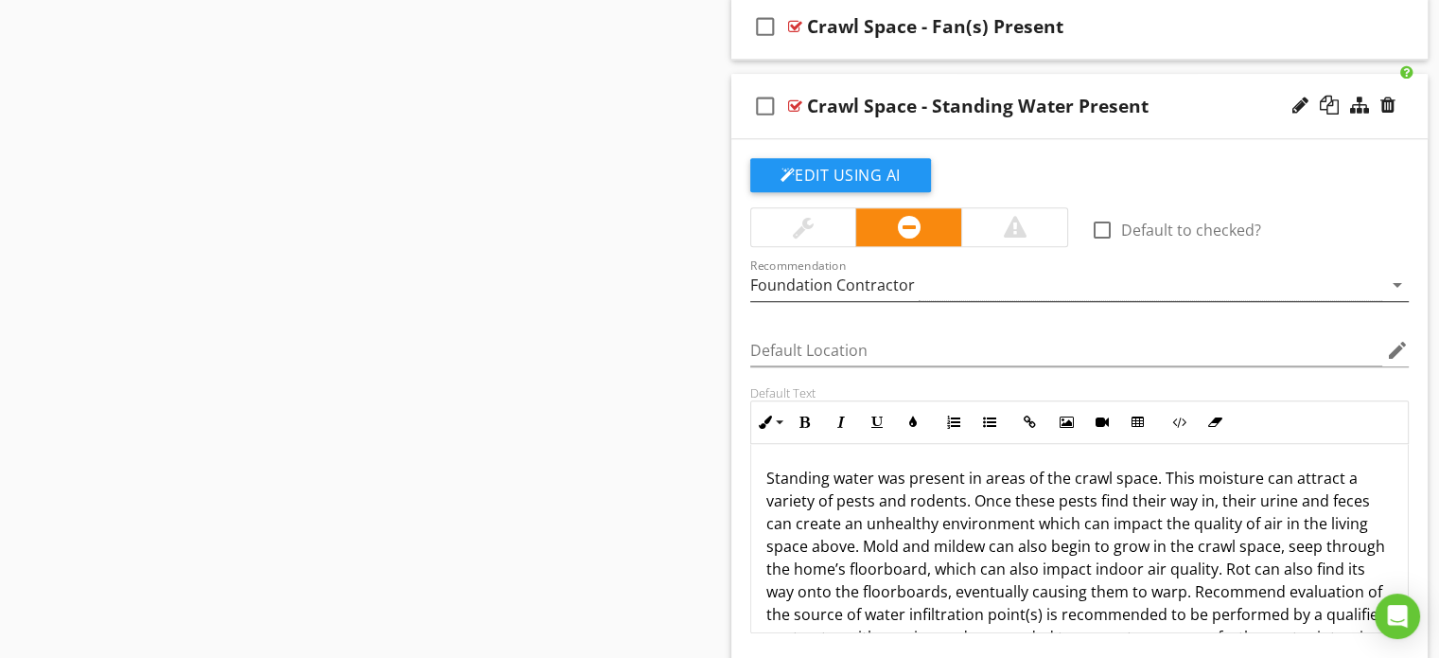
scroll to position [1927, 0]
click at [1013, 227] on div at bounding box center [1014, 227] width 23 height 23
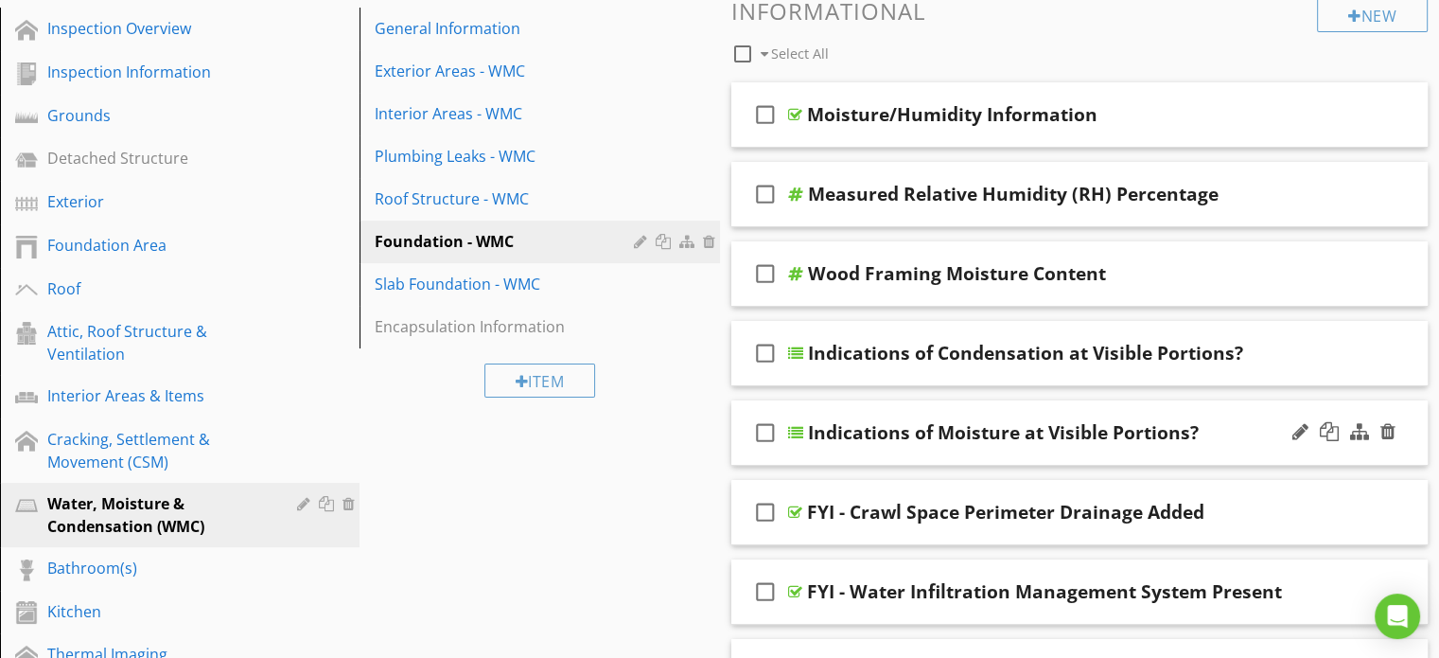
scroll to position [129, 0]
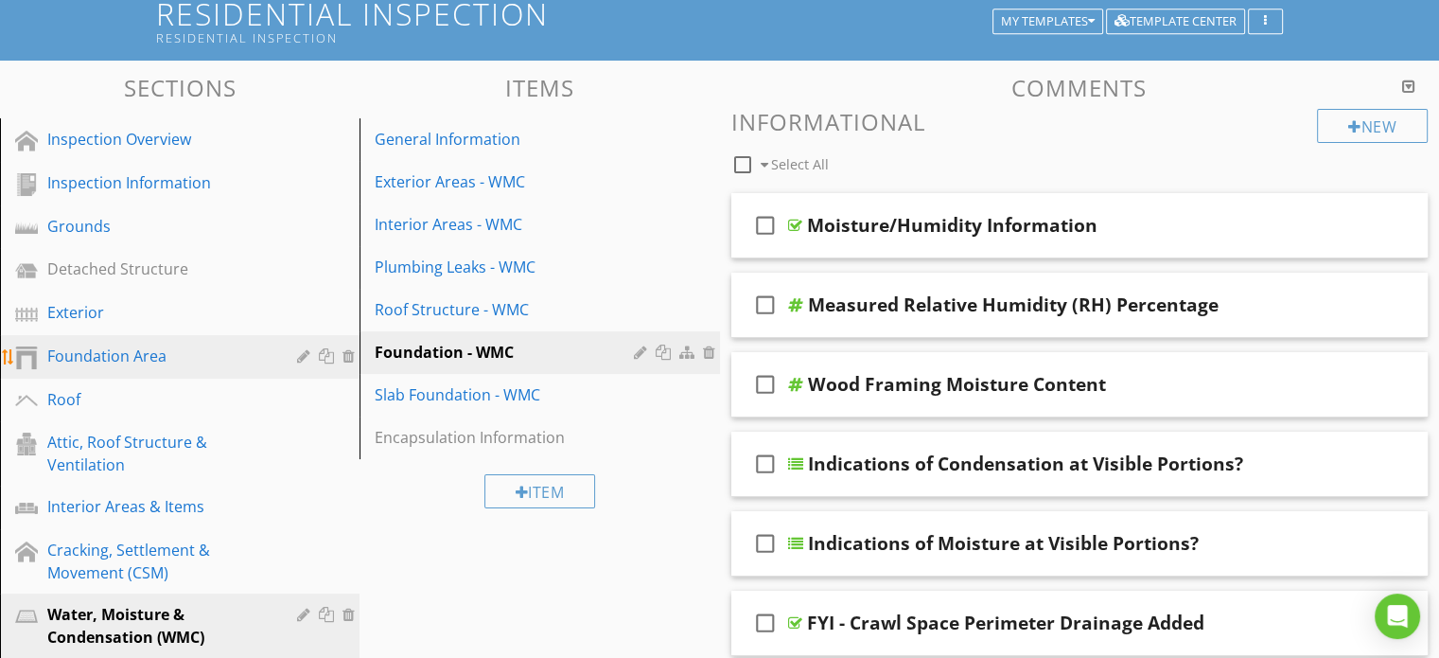
click at [135, 360] on div "Foundation Area" at bounding box center [158, 355] width 222 height 23
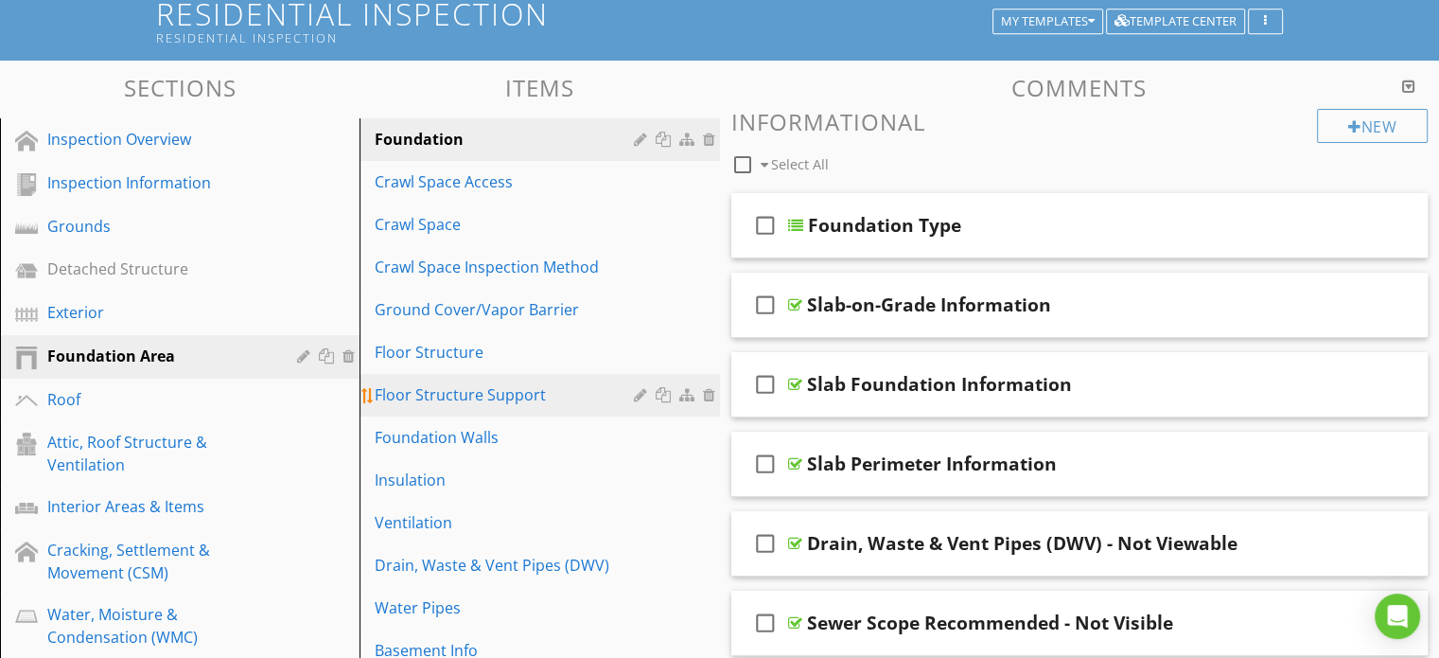
click at [459, 402] on div "Floor Structure Support" at bounding box center [507, 394] width 264 height 23
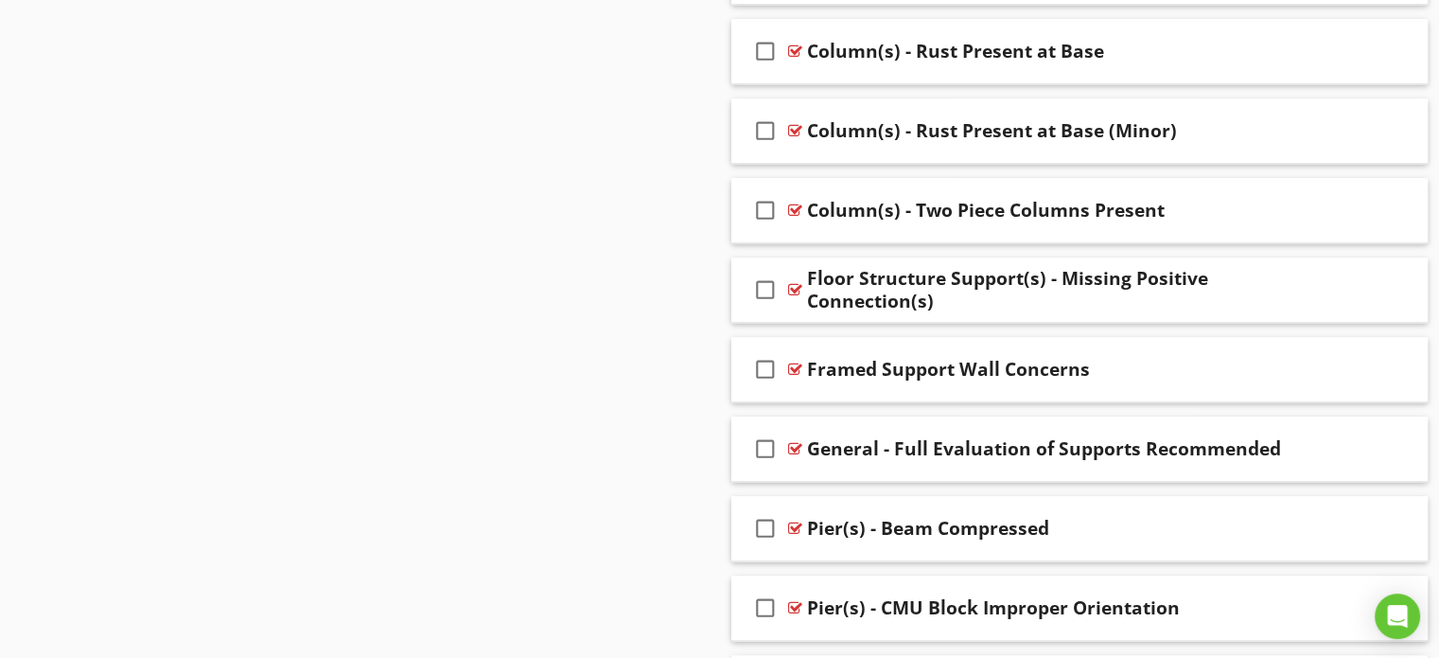
scroll to position [2211, 0]
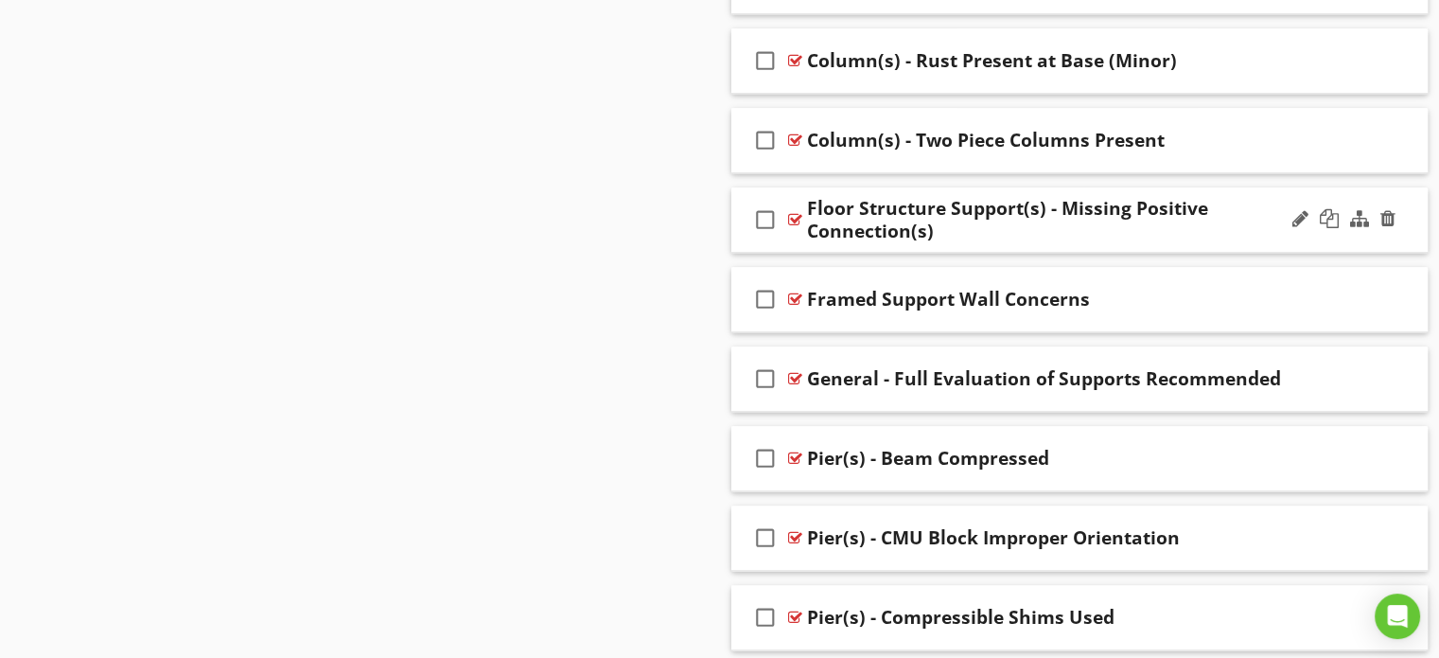
click at [737, 211] on div "check_box_outline_blank Floor Structure Support(s) - Missing Positive Connectio…" at bounding box center [1079, 219] width 697 height 65
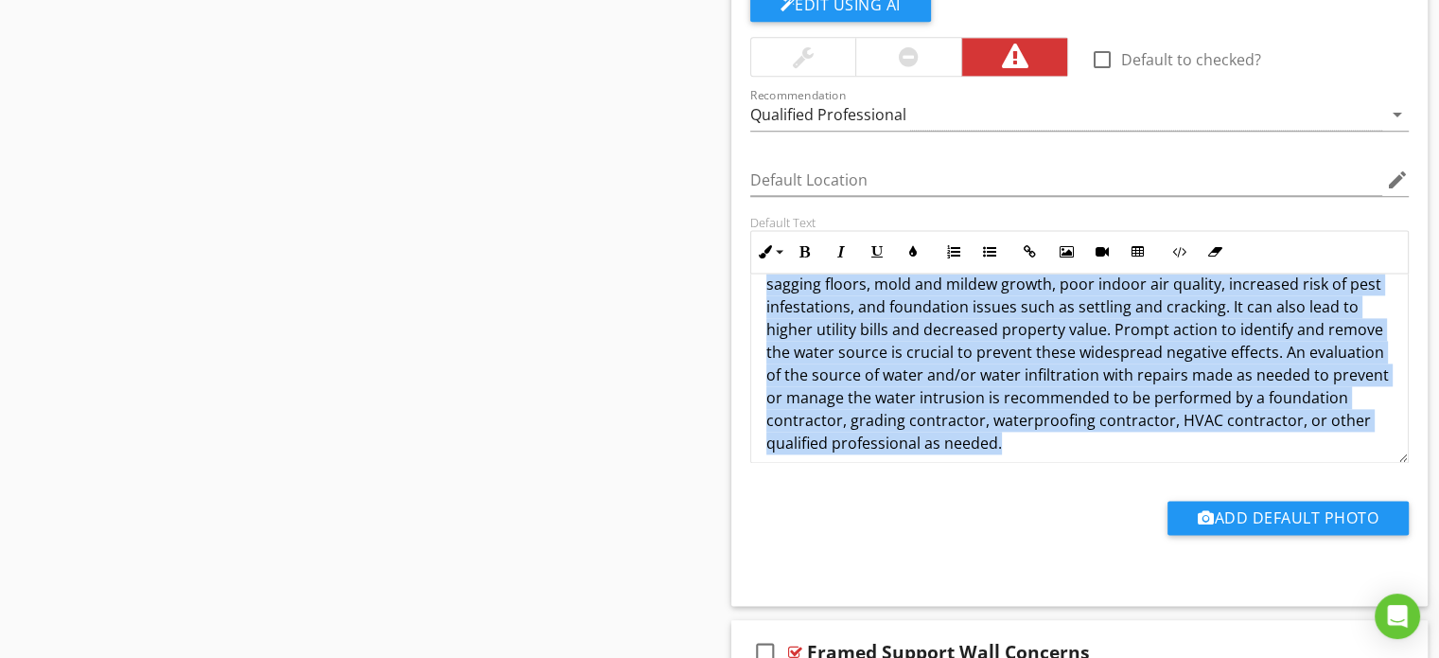
scroll to position [83, 0]
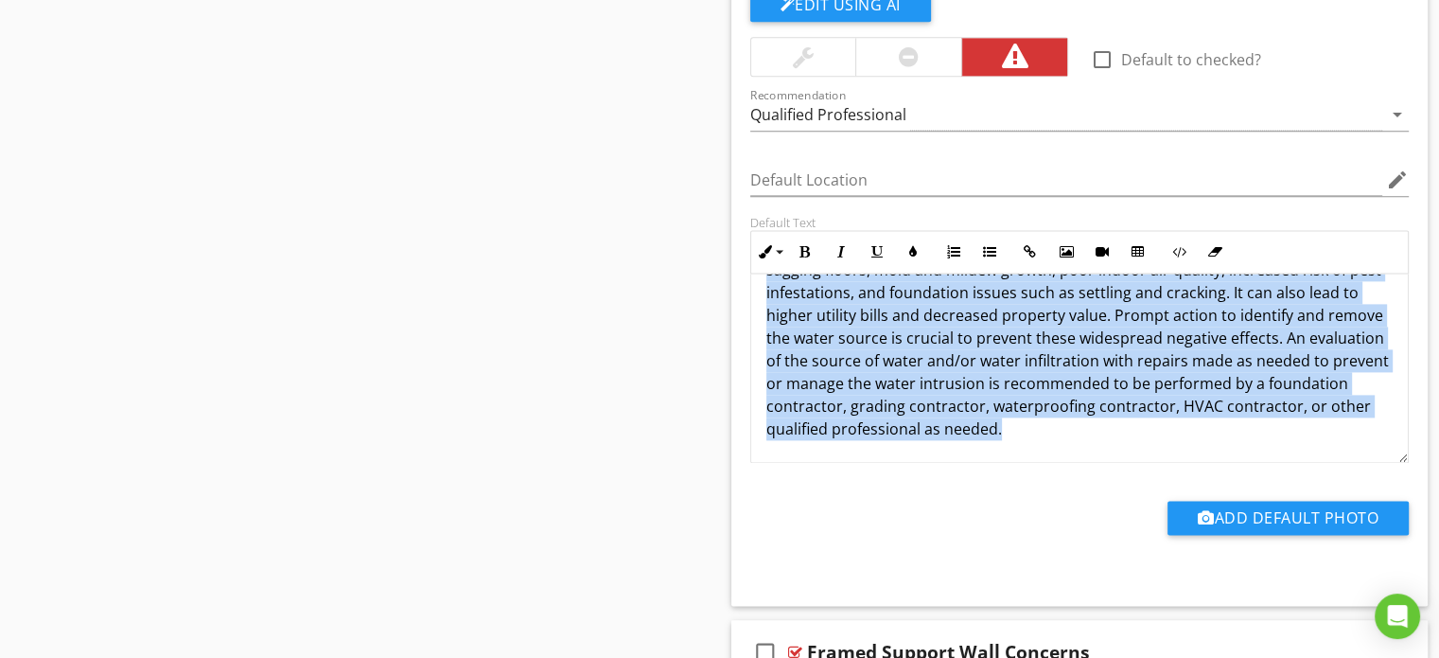
drag, startPoint x: 767, startPoint y: 304, endPoint x: 1295, endPoint y: 418, distance: 539.4
click at [1295, 418] on p "Standing water was present in areas of the crawl space. Standing water in a cra…" at bounding box center [1079, 326] width 627 height 227
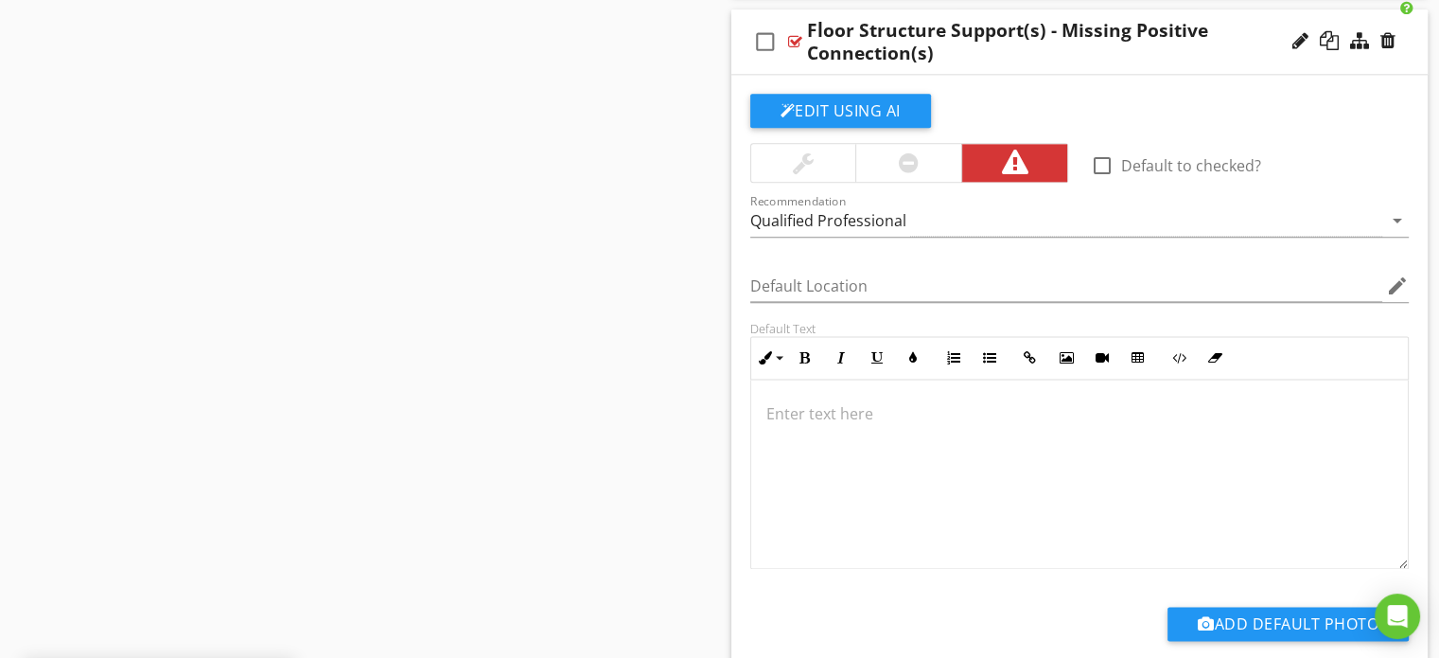
scroll to position [0, 0]
click at [845, 415] on p at bounding box center [1079, 413] width 627 height 23
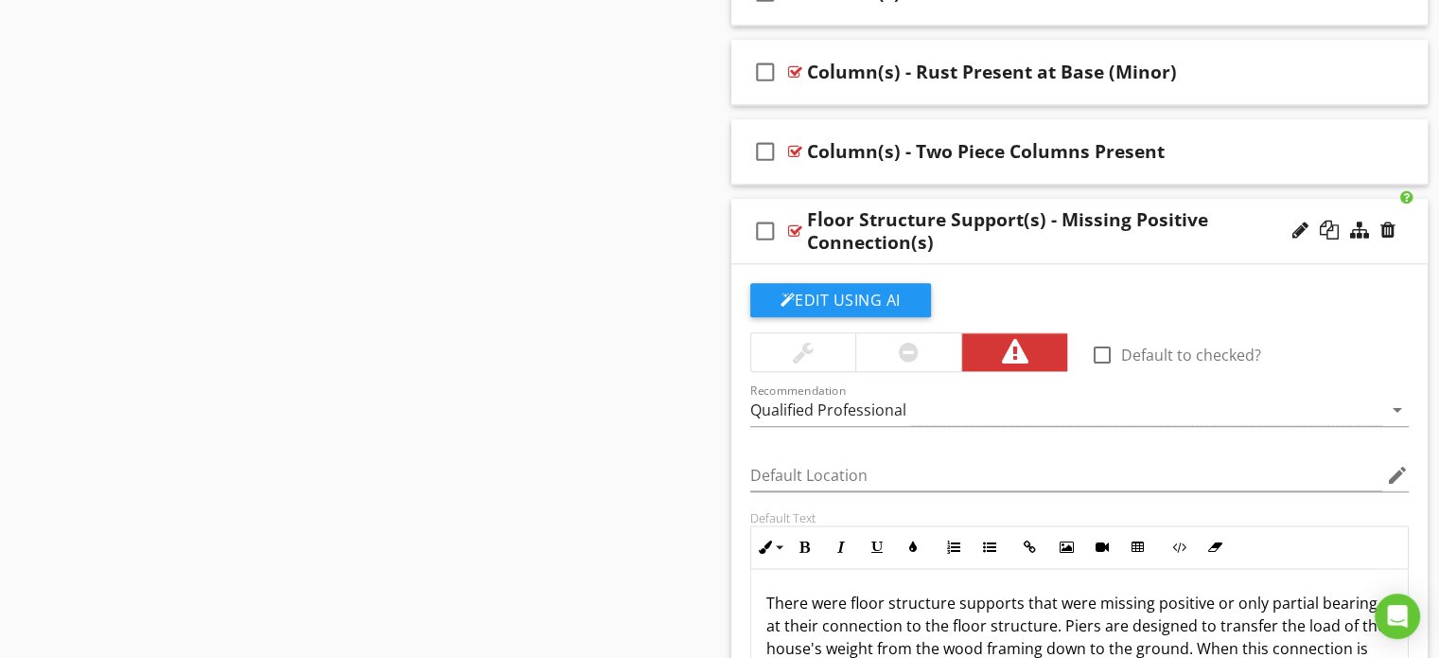
scroll to position [2199, 0]
click at [934, 241] on div "Floor Structure Support(s) - Missing Positive Connection(s)" at bounding box center [1054, 230] width 494 height 45
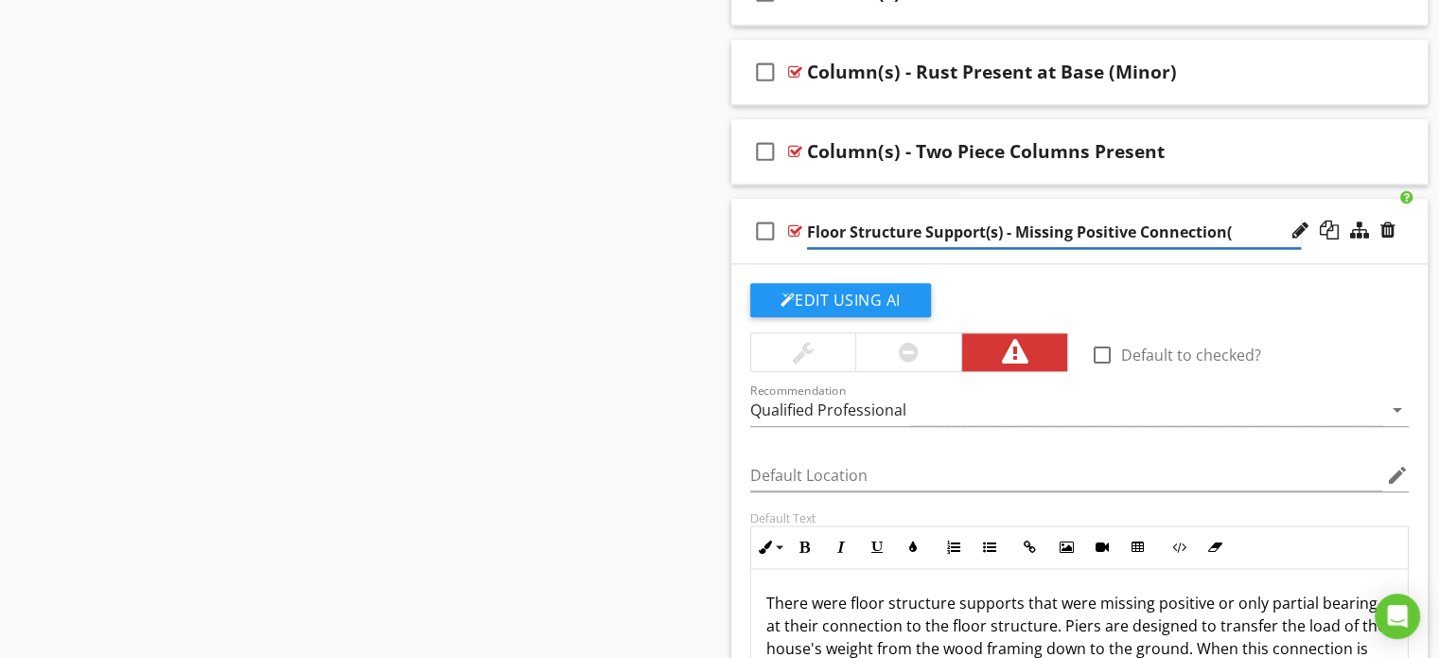
type input "Floor Structure Support(s) - Missing Positive Connection"
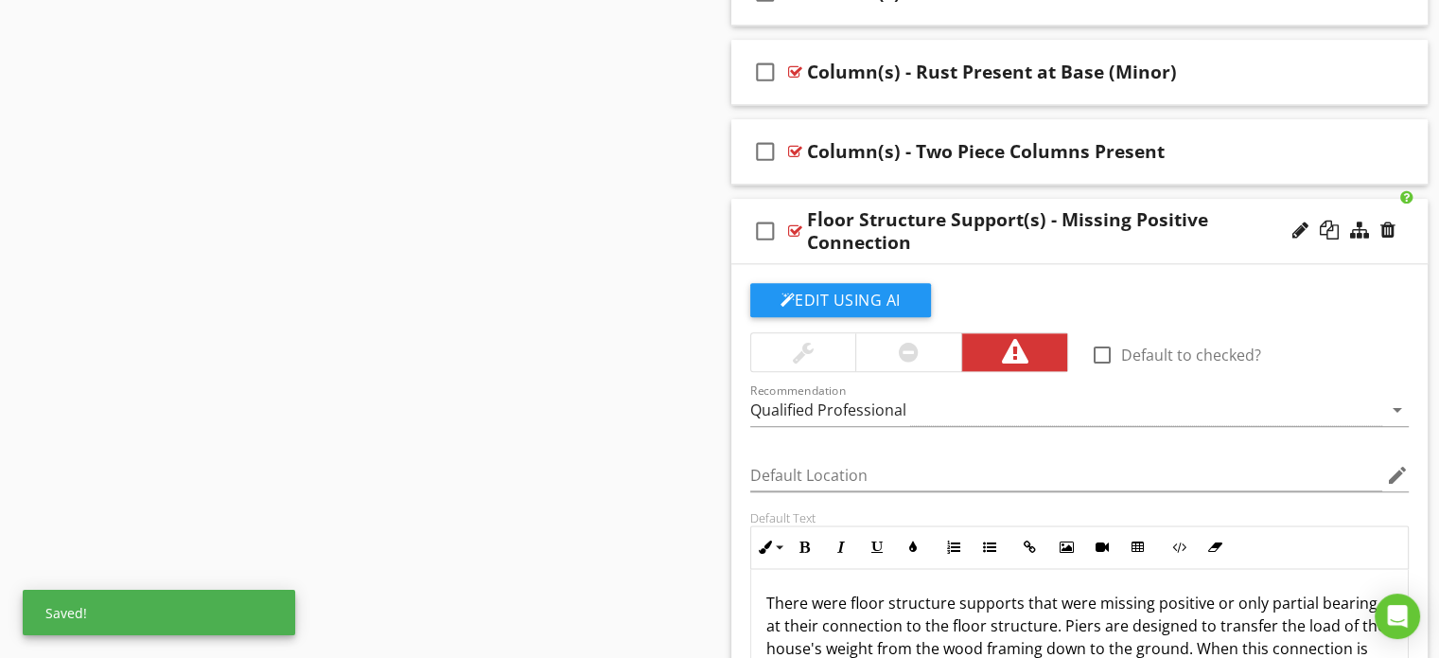
click at [742, 225] on div "check_box_outline_blank Floor Structure Support(s) - Missing Positive Connection" at bounding box center [1079, 231] width 697 height 65
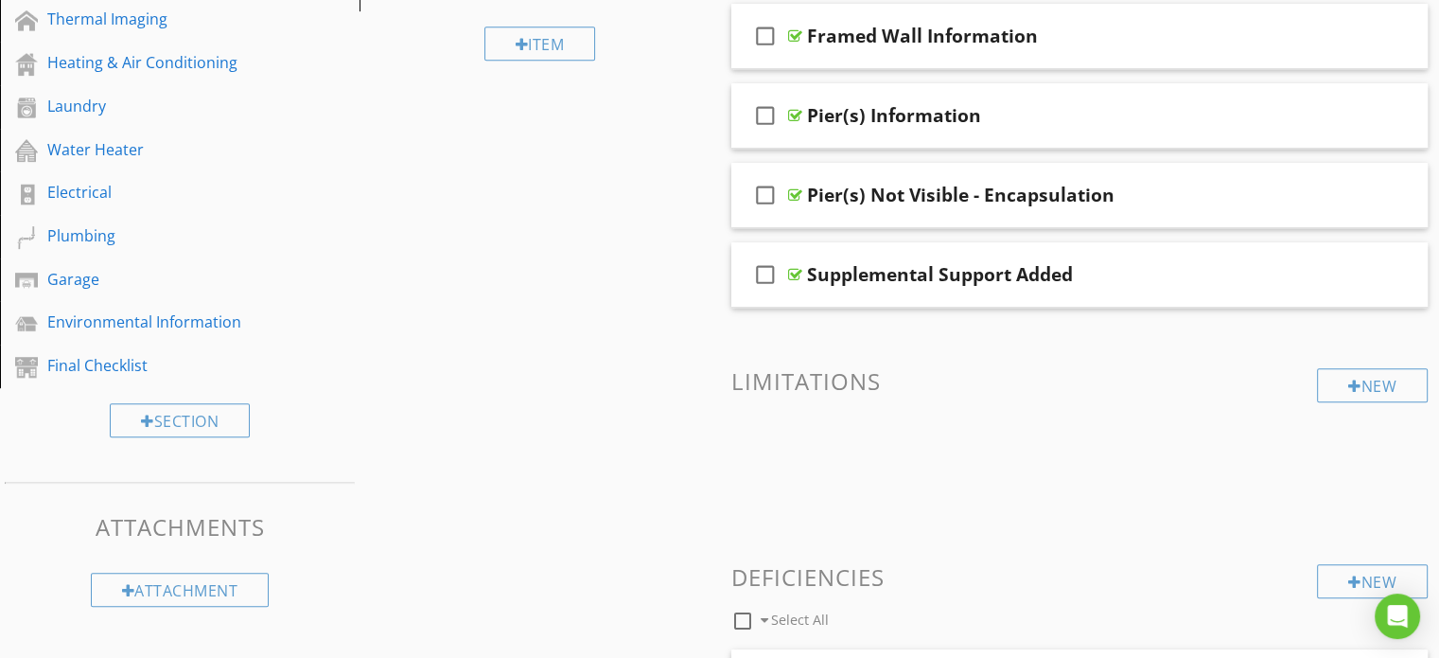
scroll to position [307, 0]
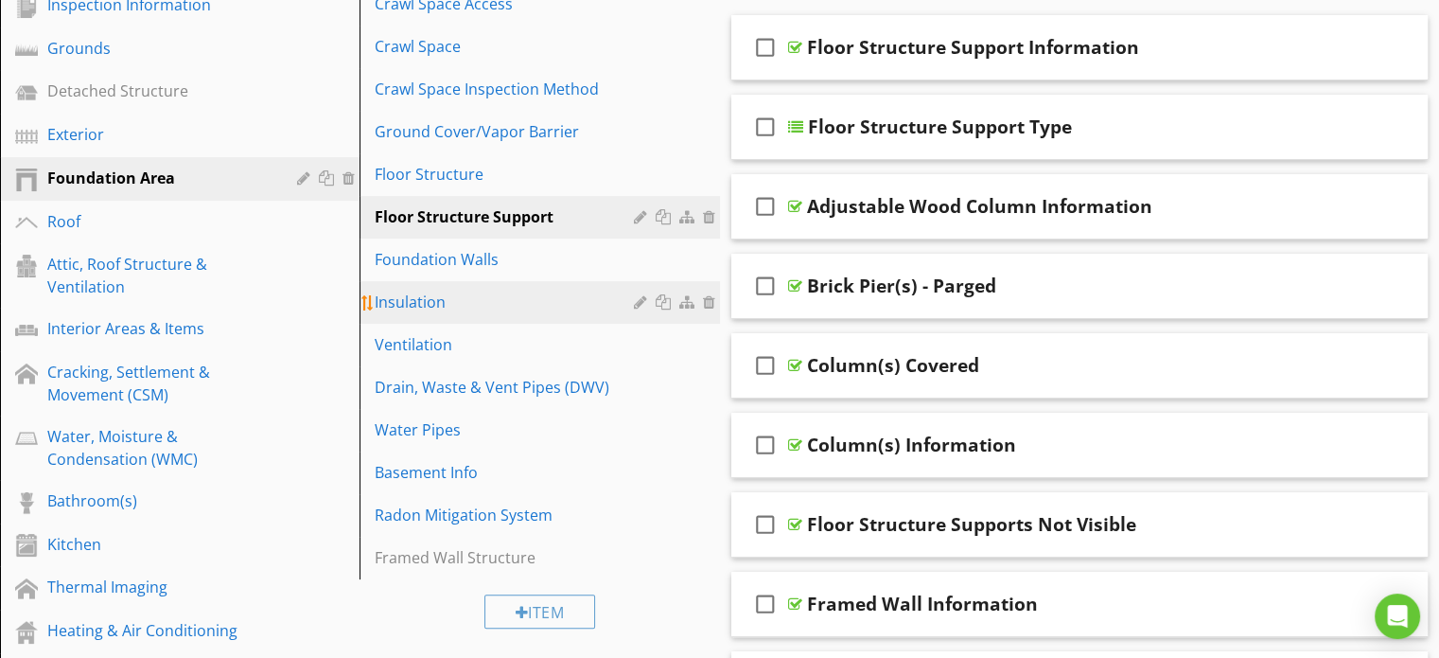
click at [435, 311] on div "Insulation" at bounding box center [507, 302] width 264 height 23
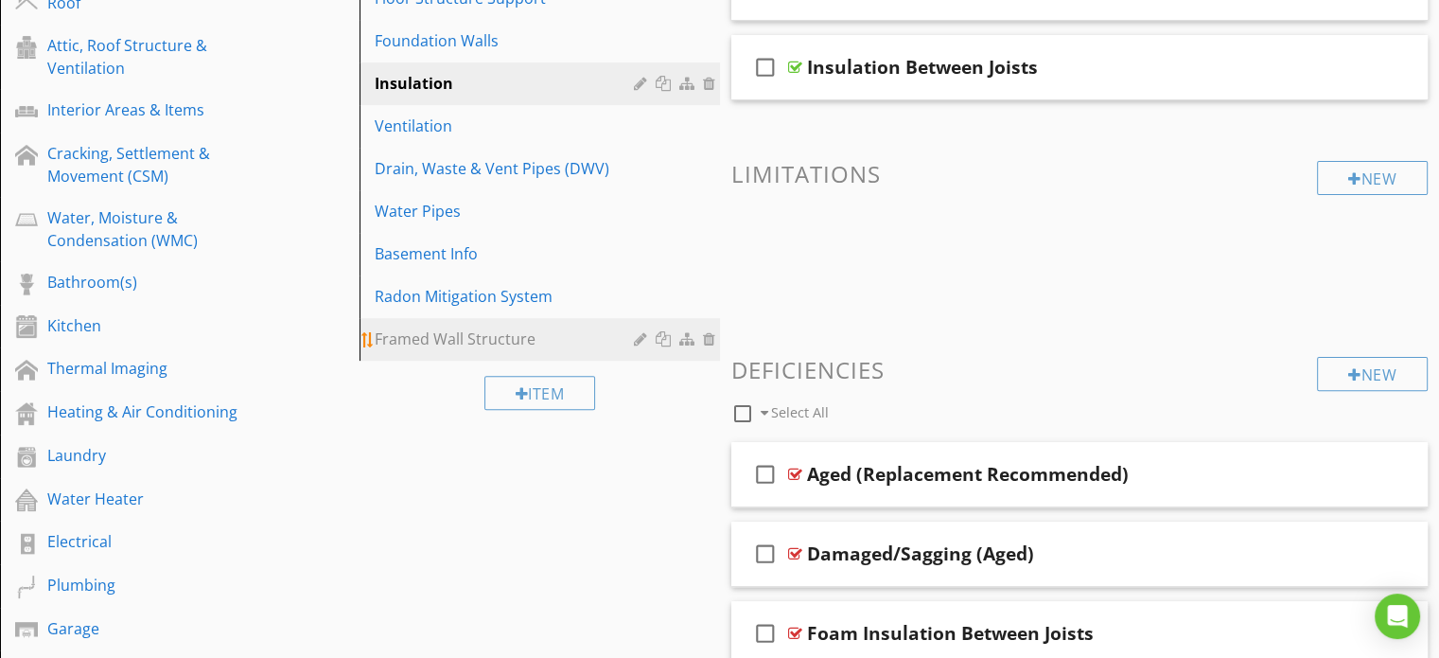
scroll to position [496, 0]
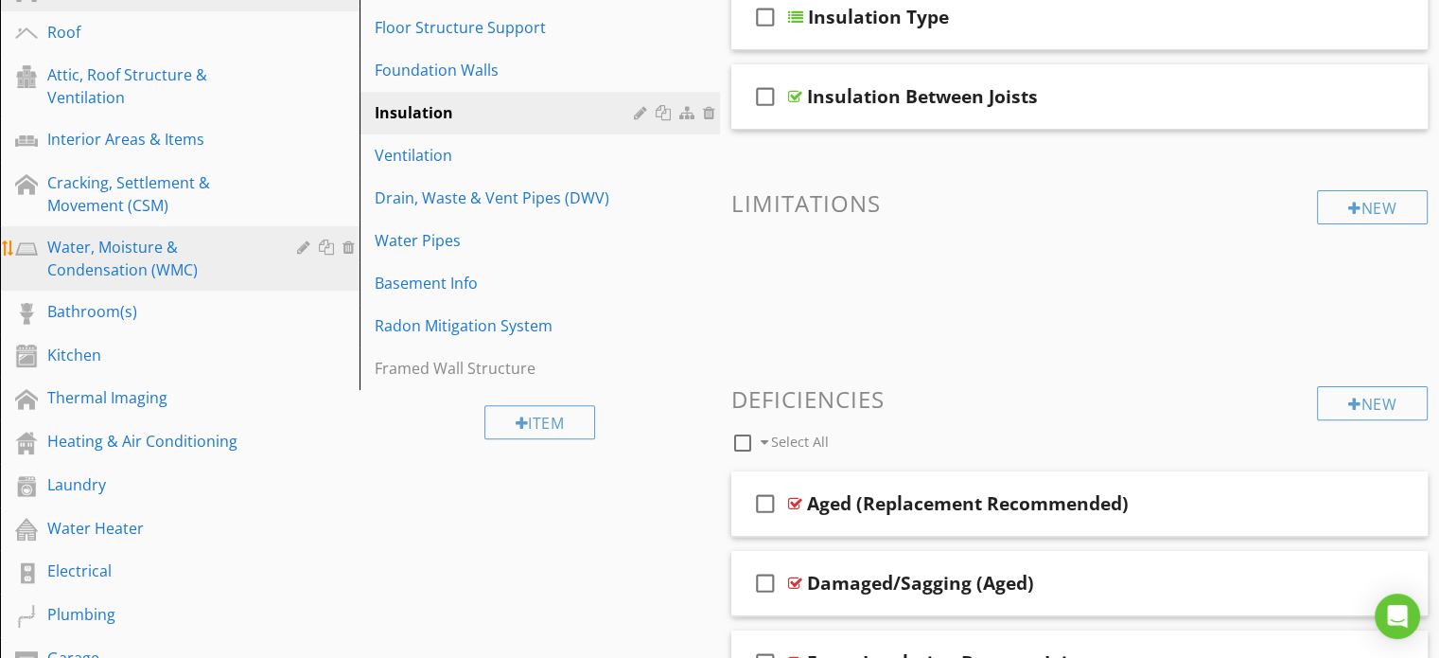
click at [98, 249] on div "Water, Moisture & Condensation (WMC)" at bounding box center [158, 258] width 222 height 45
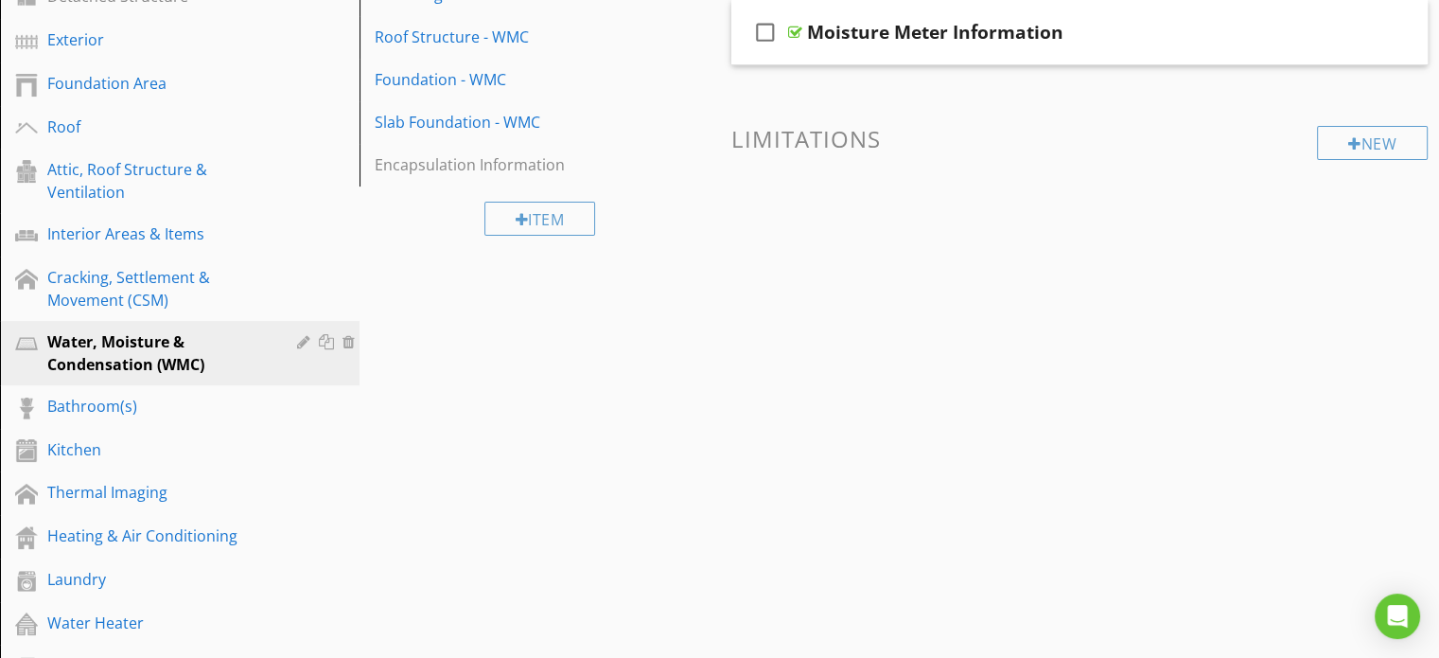
scroll to position [307, 0]
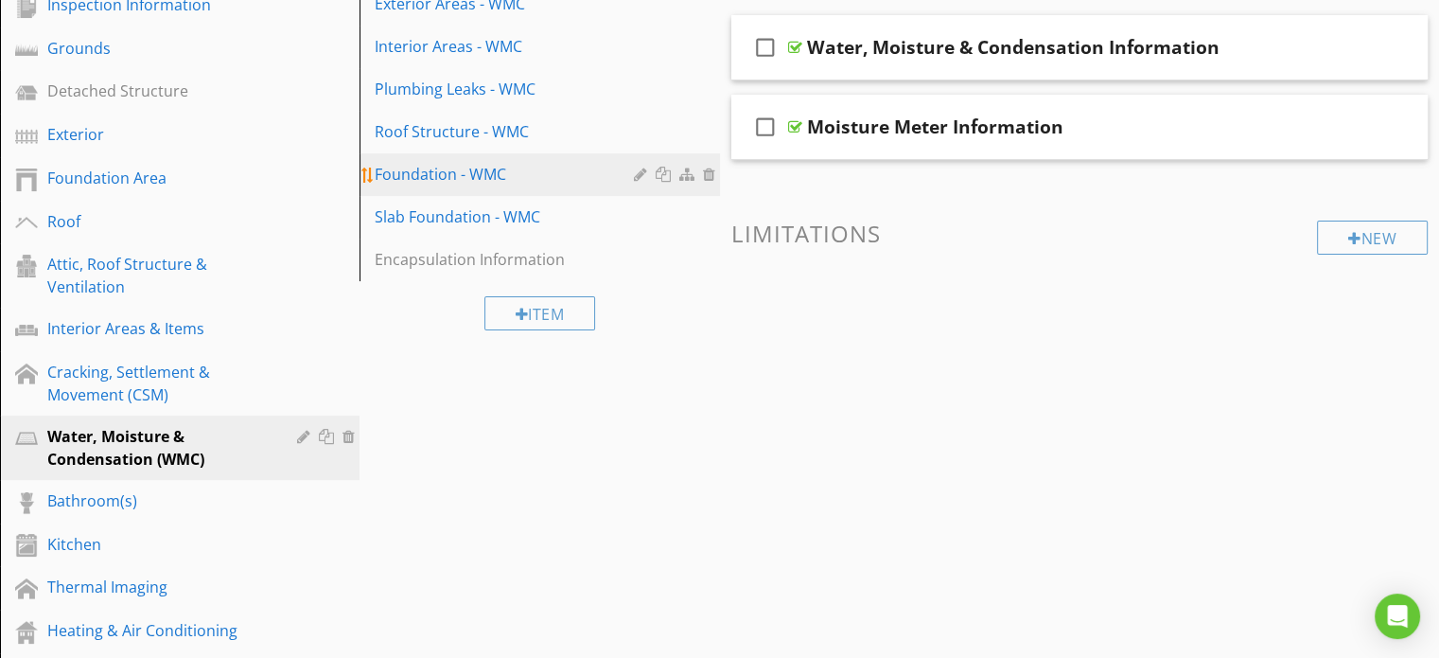
click at [423, 173] on div "Foundation - WMC" at bounding box center [507, 174] width 264 height 23
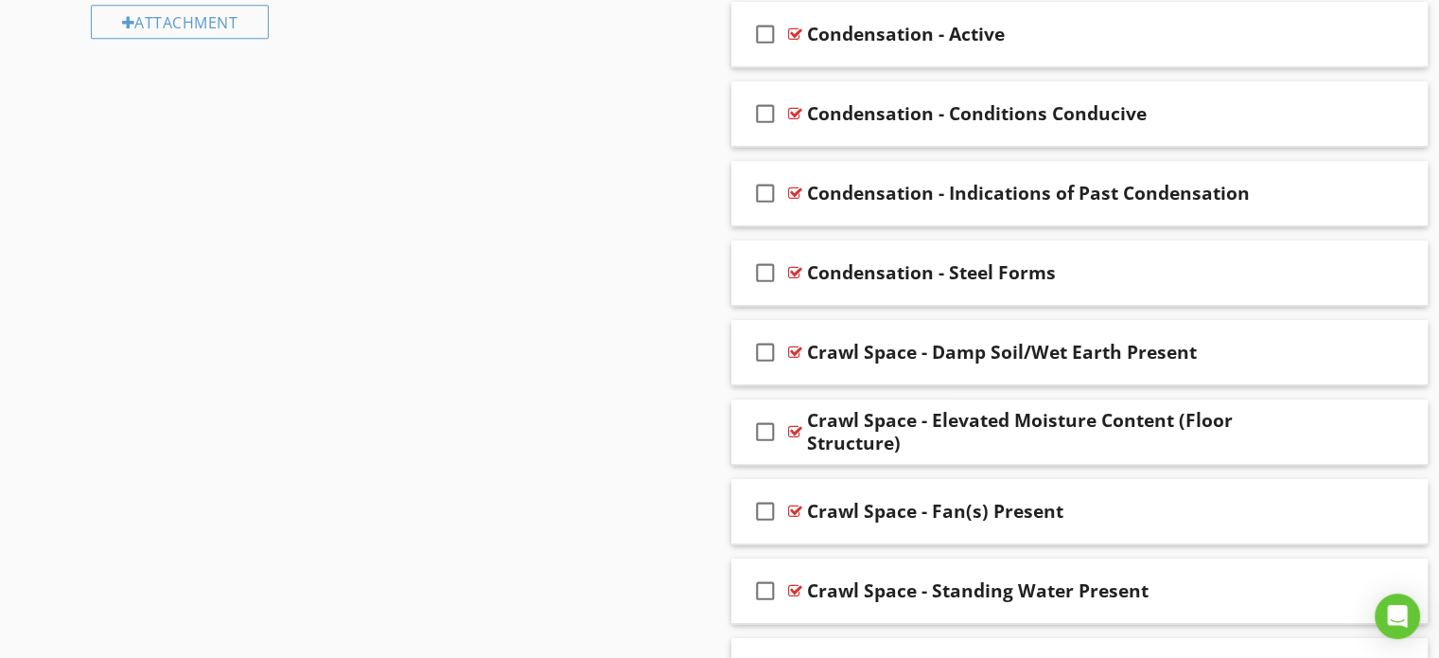
scroll to position [1537, 0]
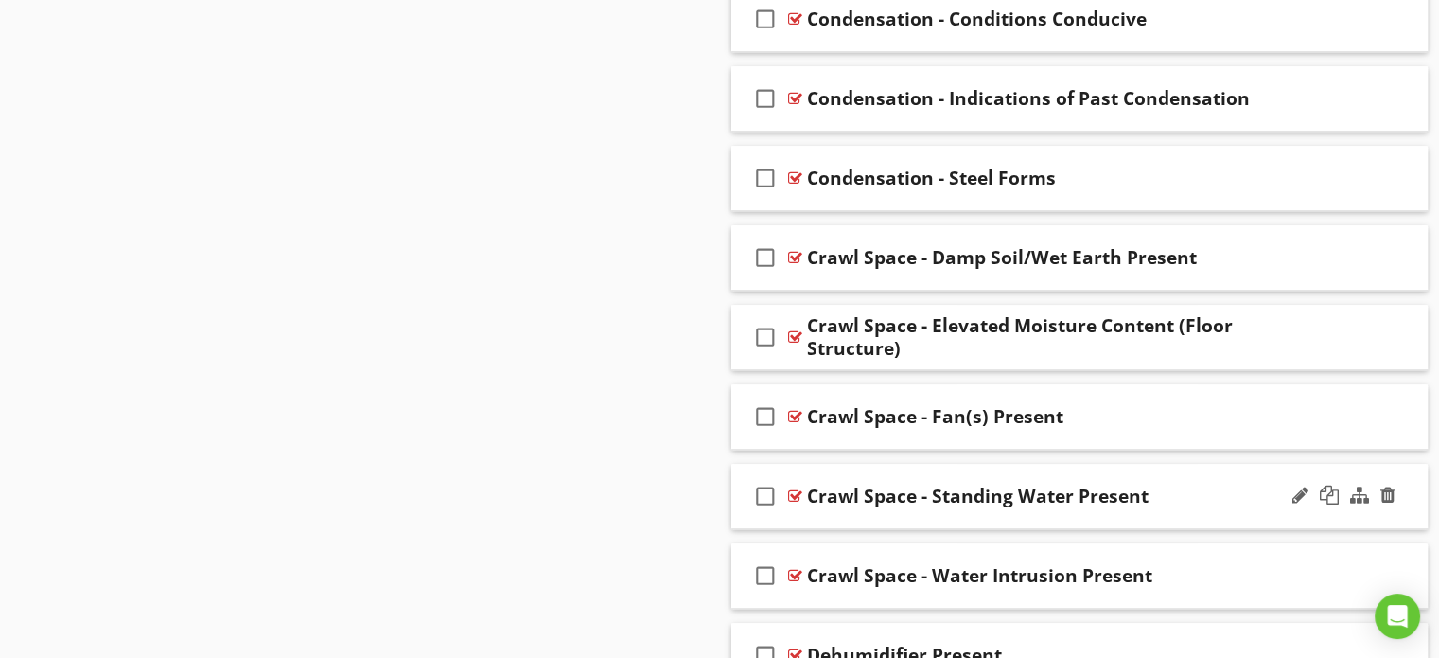
click at [742, 499] on div "check_box_outline_blank Crawl Space - Standing Water Present" at bounding box center [1079, 496] width 697 height 65
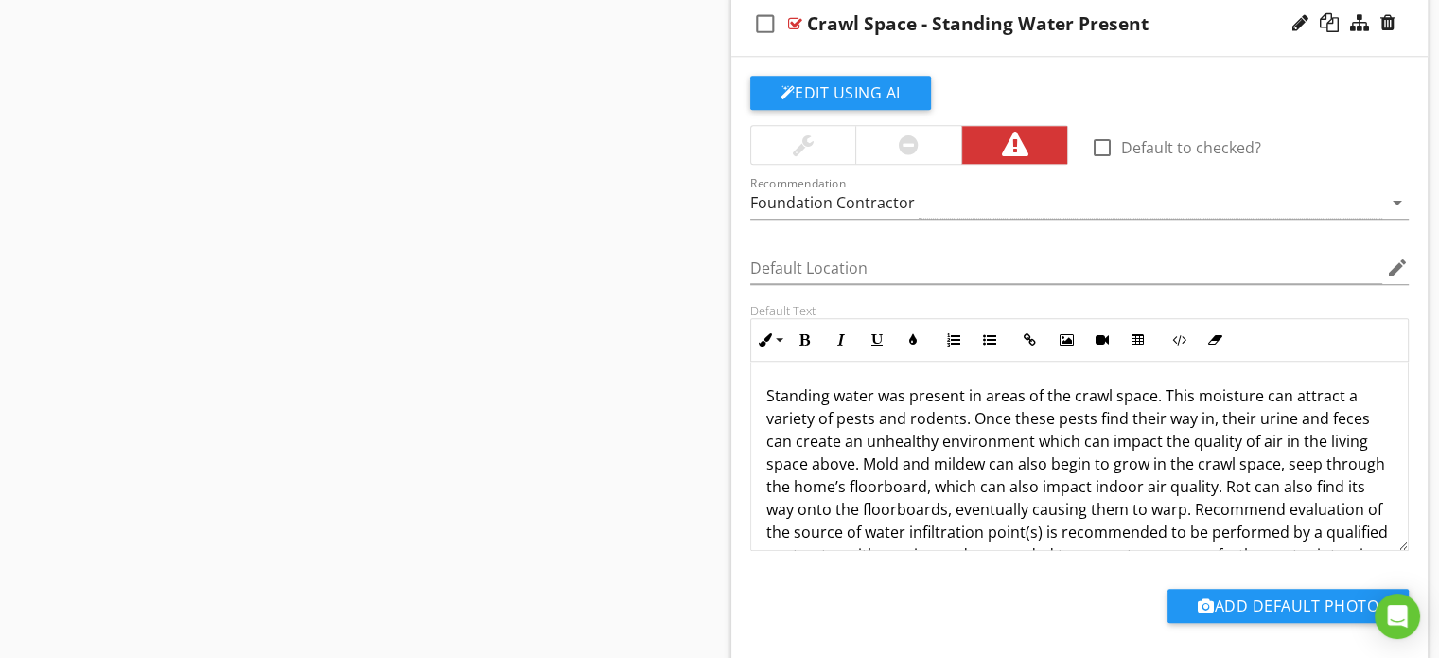
scroll to position [2010, 0]
click at [1014, 398] on p "Standing water was present in areas of the crawl space. This moisture can attra…" at bounding box center [1079, 474] width 627 height 182
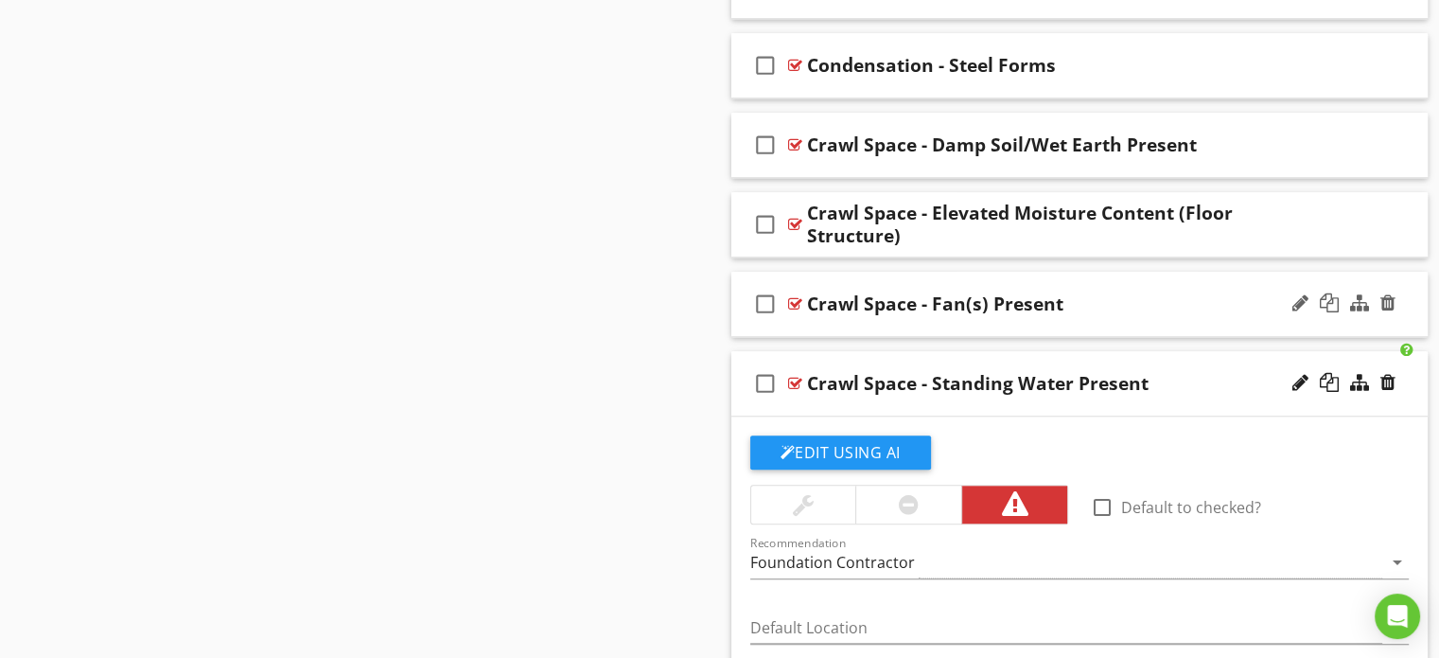
scroll to position [1631, 0]
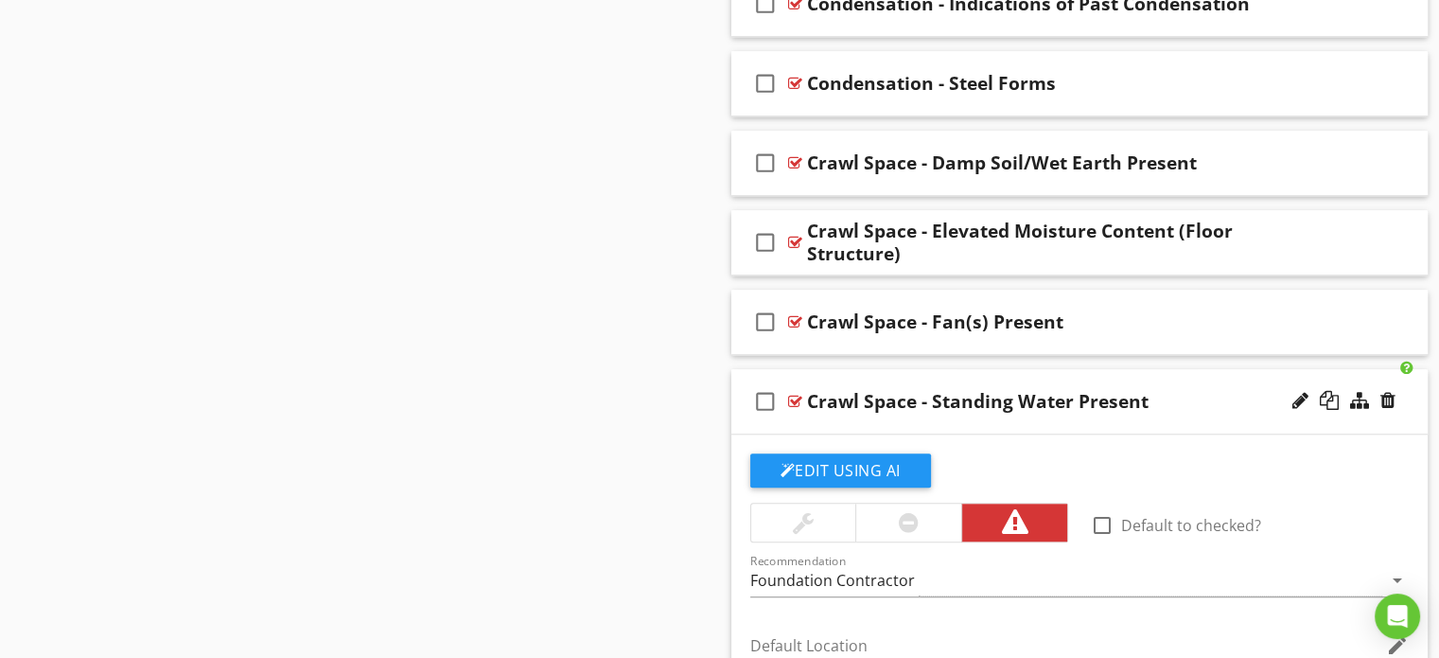
click at [738, 387] on div "check_box_outline_blank Crawl Space - Standing Water Present" at bounding box center [1079, 401] width 697 height 65
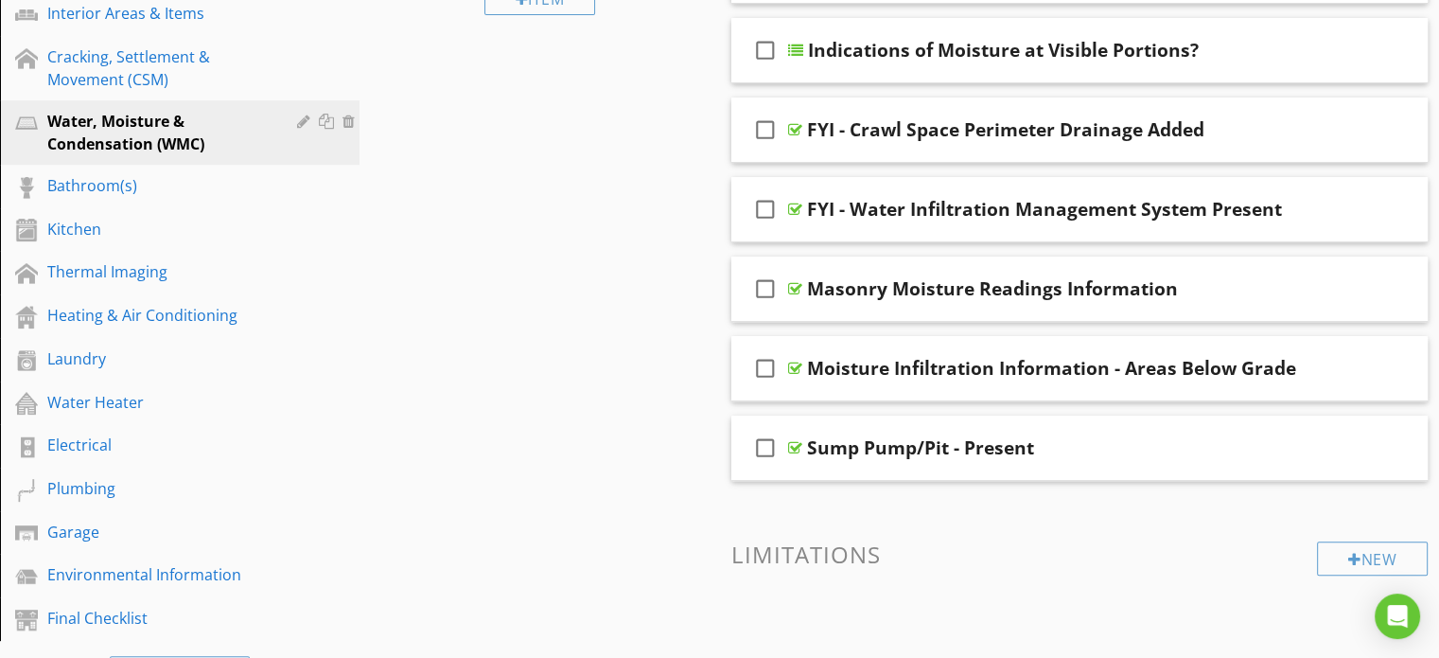
scroll to position [590, 0]
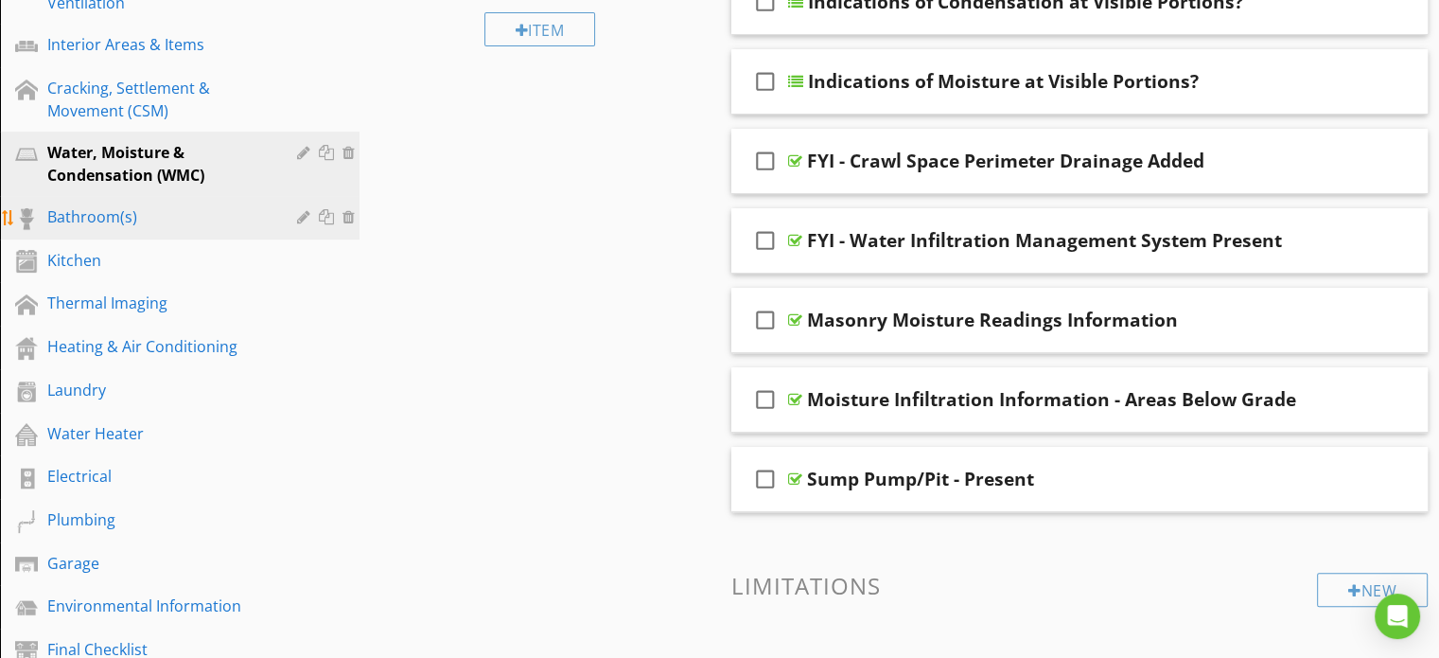
click at [112, 216] on div "Bathroom(s)" at bounding box center [158, 216] width 222 height 23
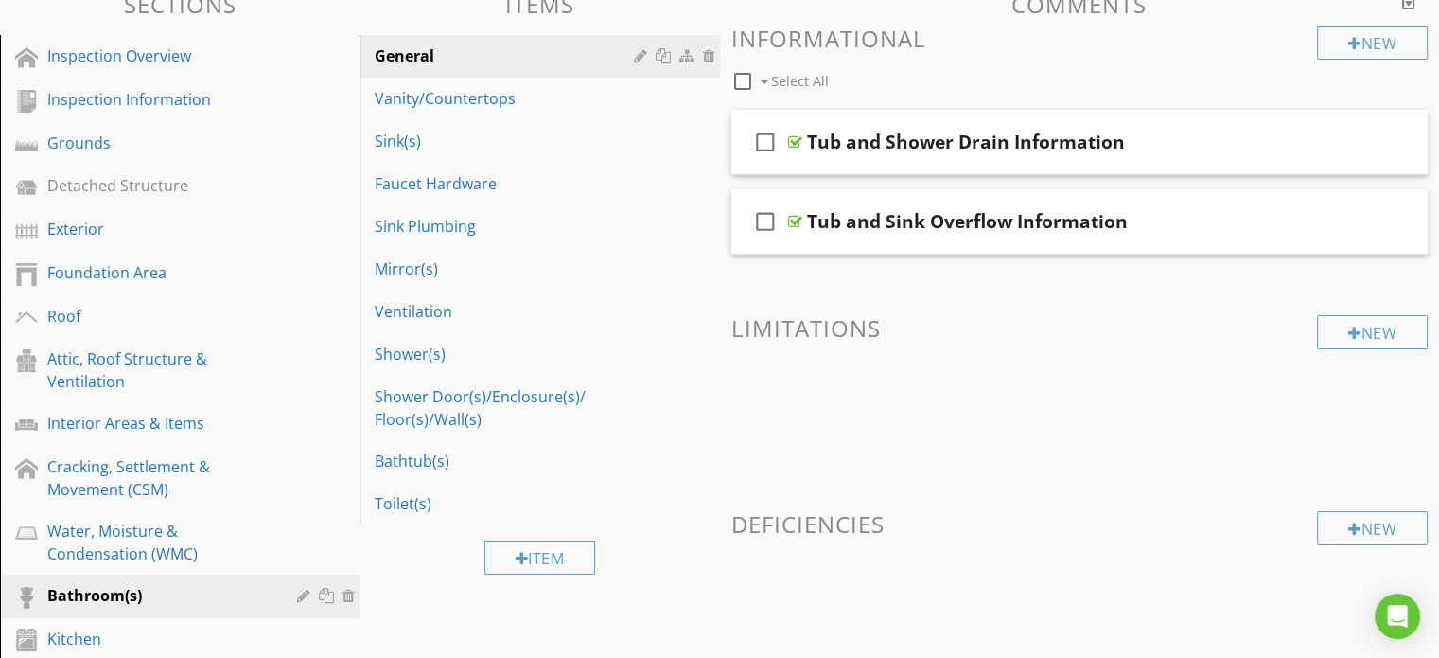
scroll to position [117, 0]
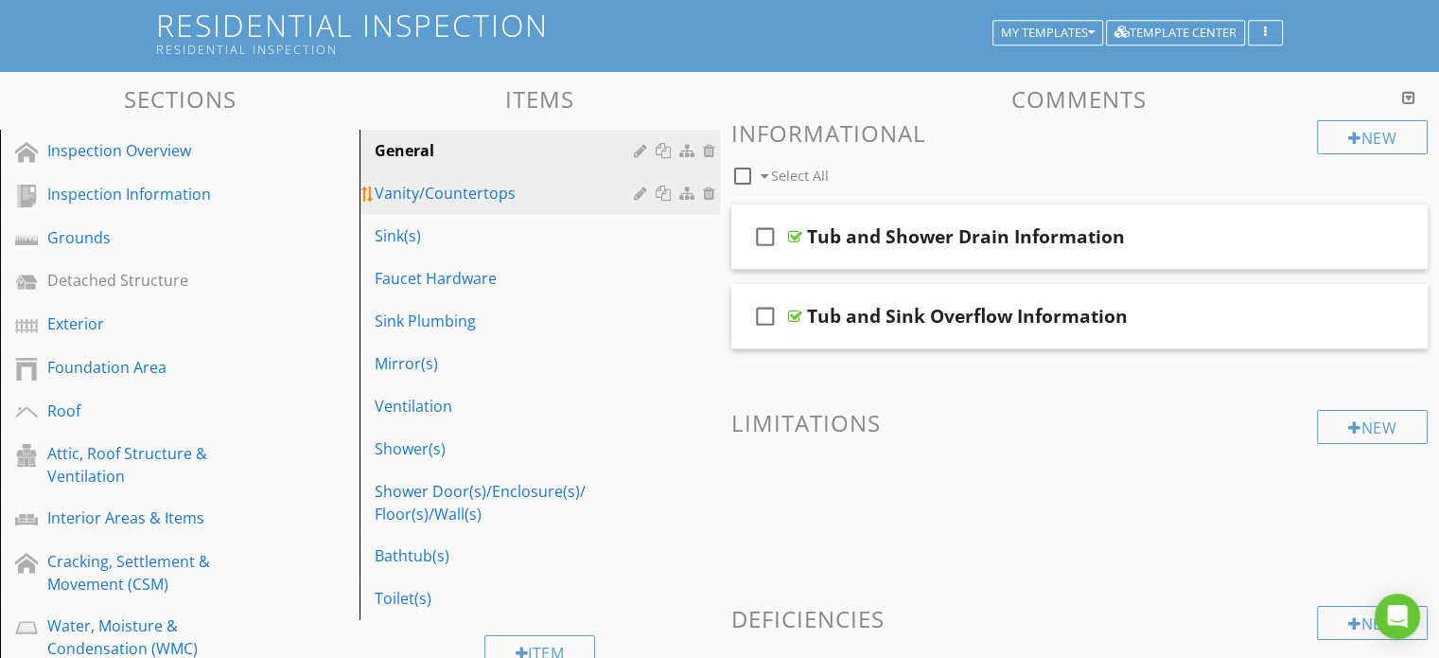
click at [467, 191] on div "Vanity/Countertops" at bounding box center [507, 193] width 264 height 23
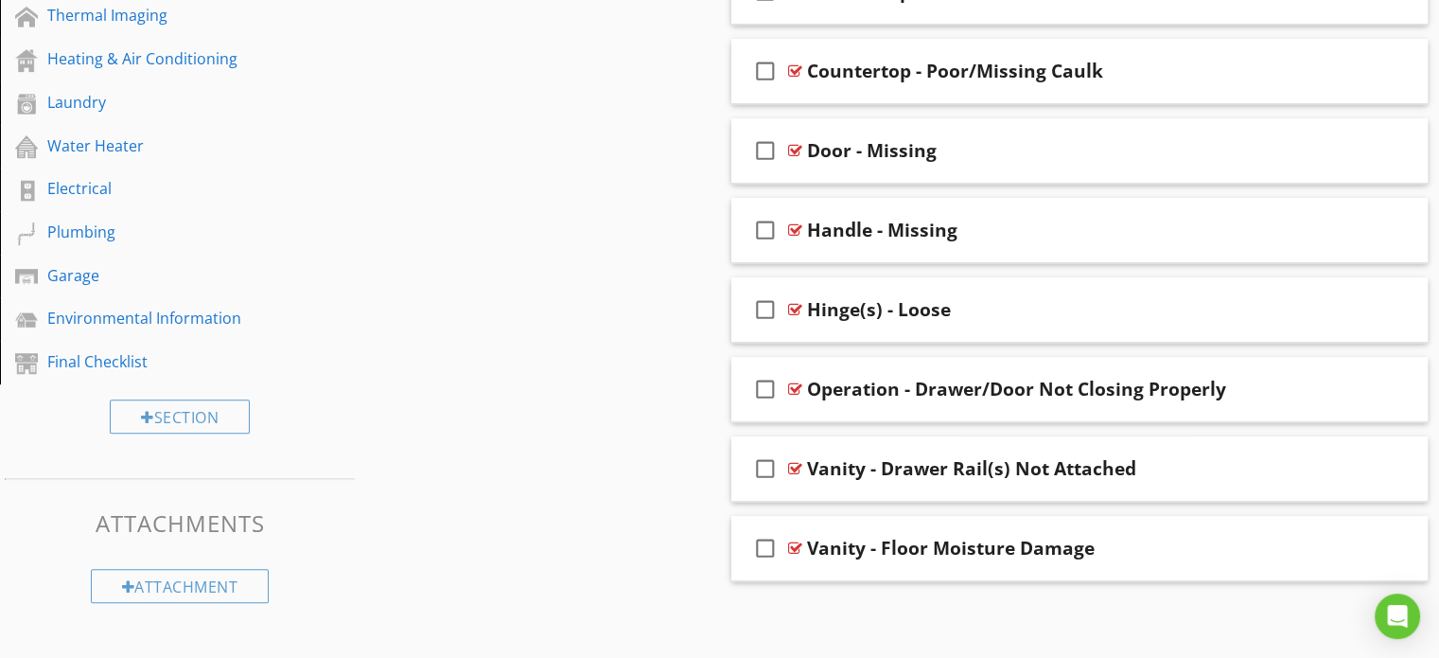
scroll to position [878, 0]
click at [740, 385] on div "check_box_outline_blank Operation - Drawer/Door Not Closing Properly" at bounding box center [1079, 389] width 697 height 65
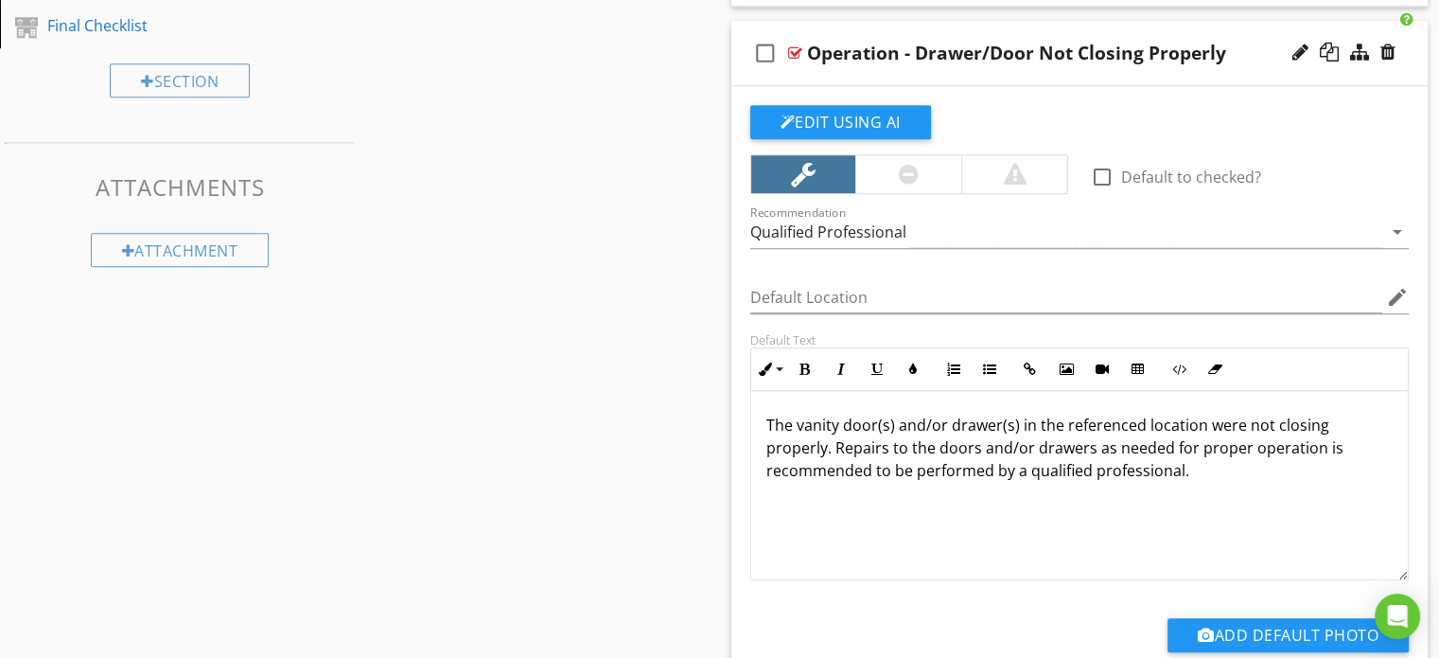
scroll to position [1257, 0]
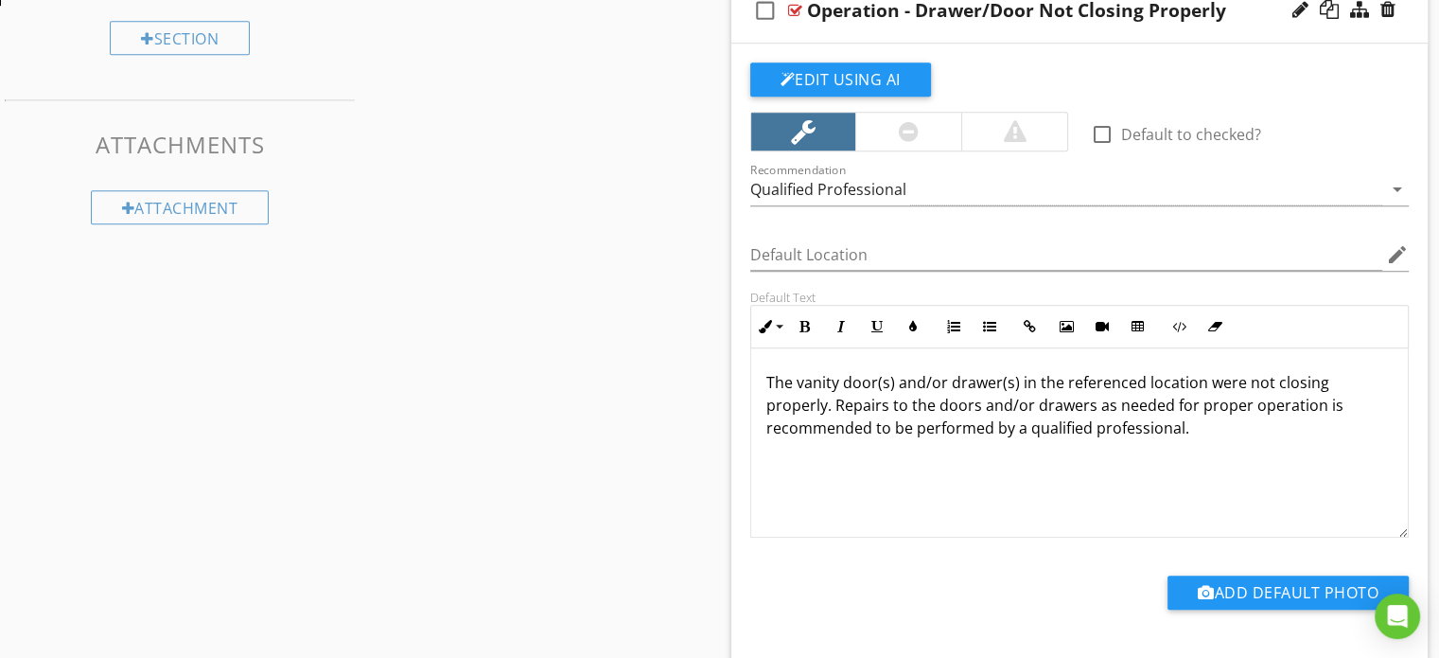
click at [1180, 437] on div "The vanity door(s) and/or drawer(s) in the referenced location were not closing…" at bounding box center [1080, 442] width 658 height 189
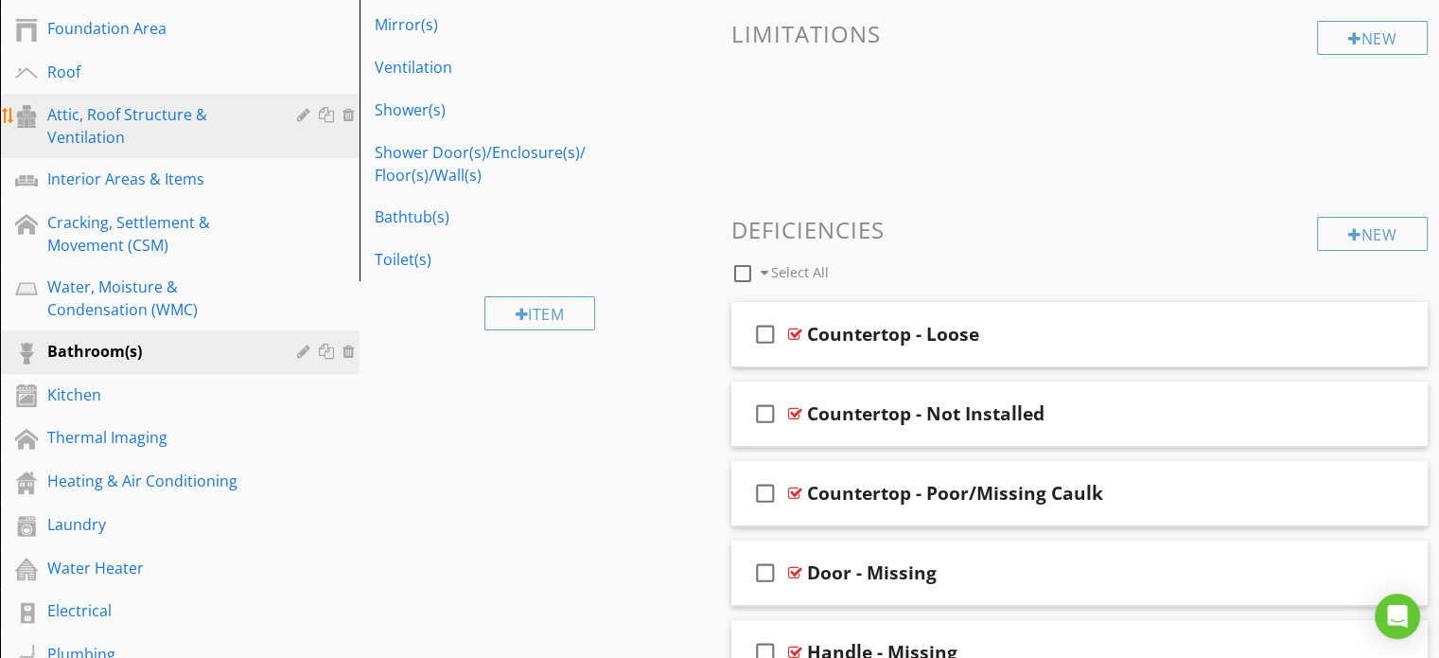
scroll to position [500, 0]
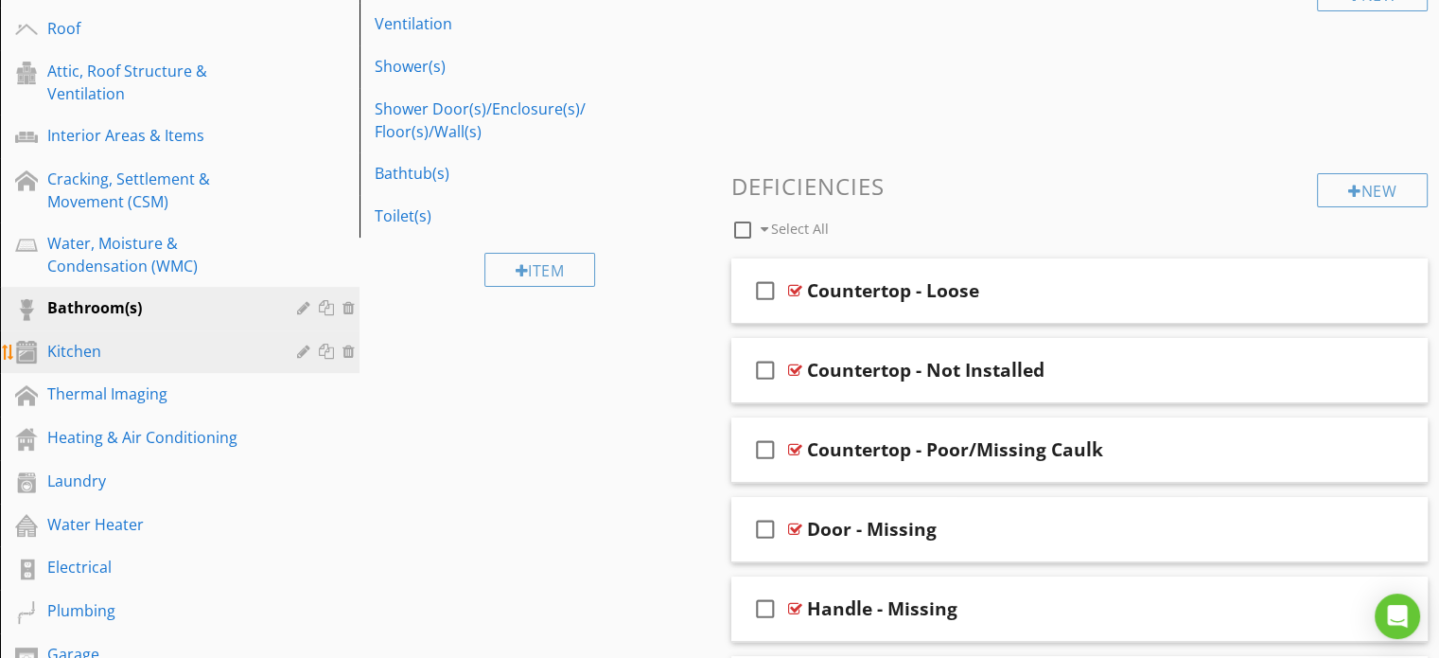
click at [97, 347] on div "Kitchen" at bounding box center [158, 351] width 222 height 23
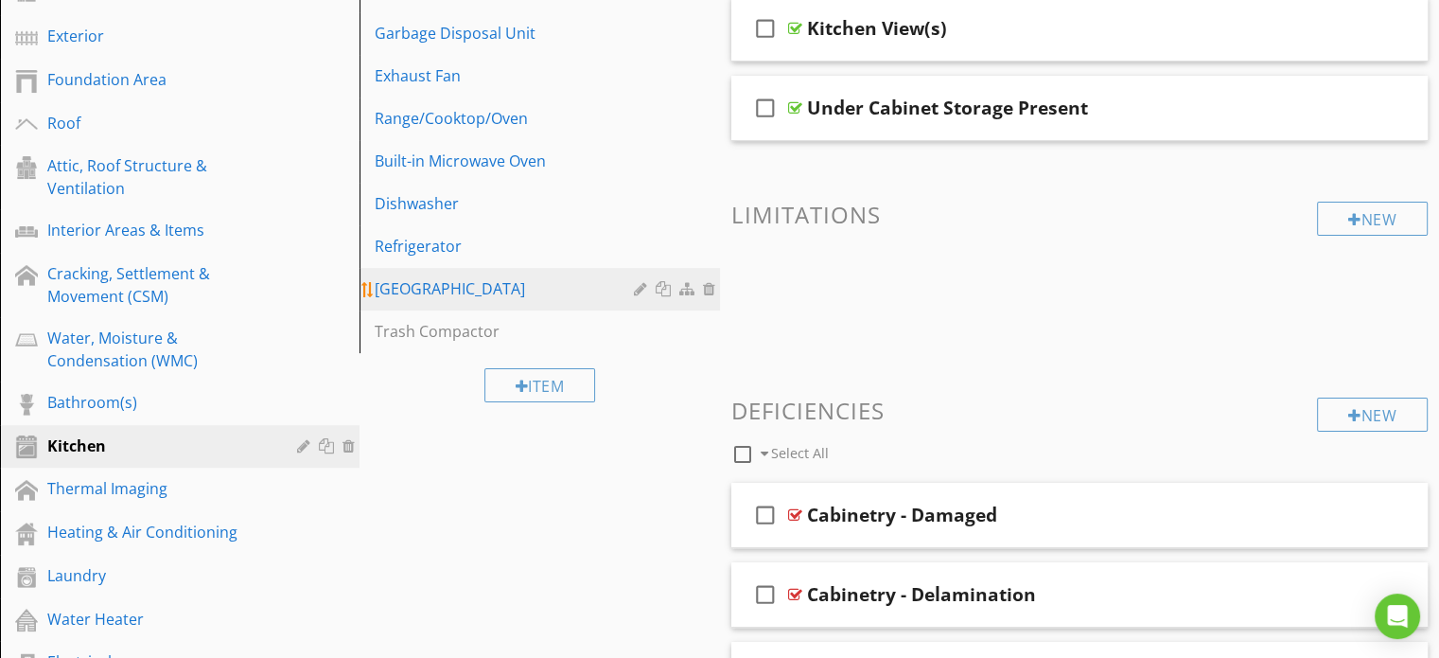
scroll to position [310, 0]
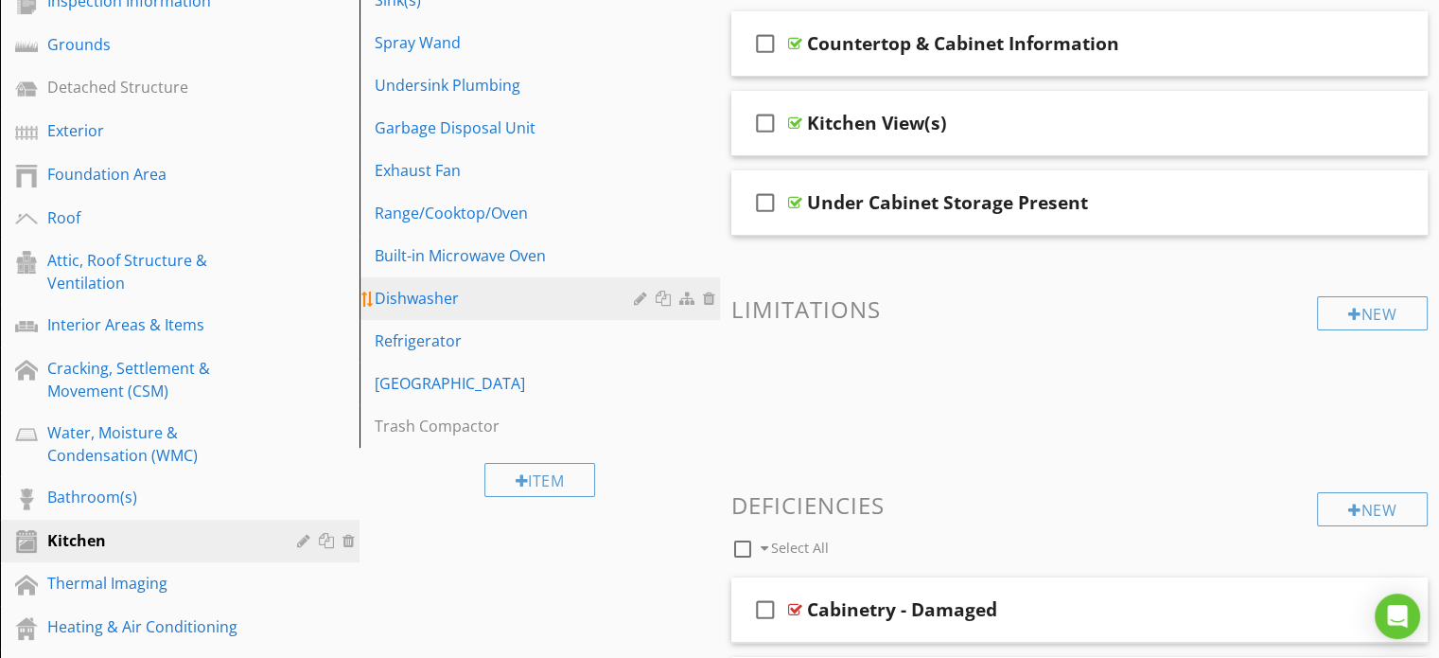
click at [417, 291] on div "Dishwasher" at bounding box center [507, 298] width 264 height 23
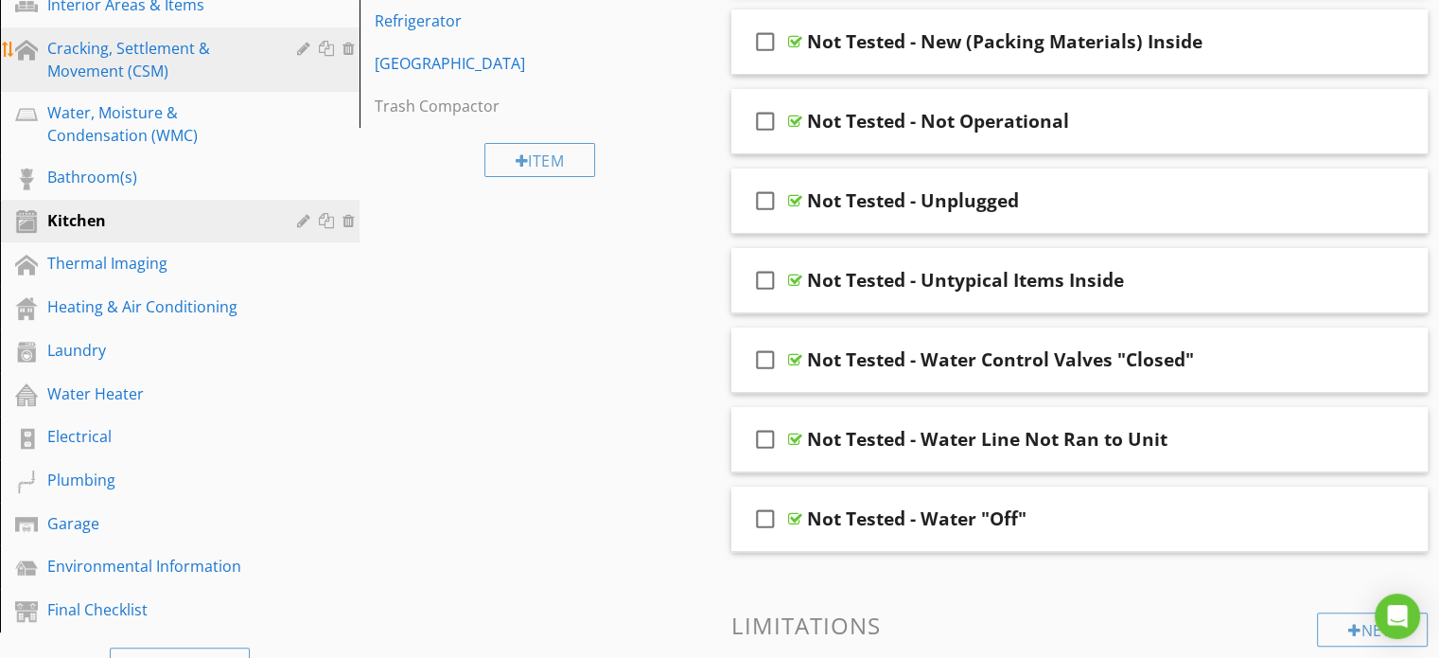
scroll to position [689, 0]
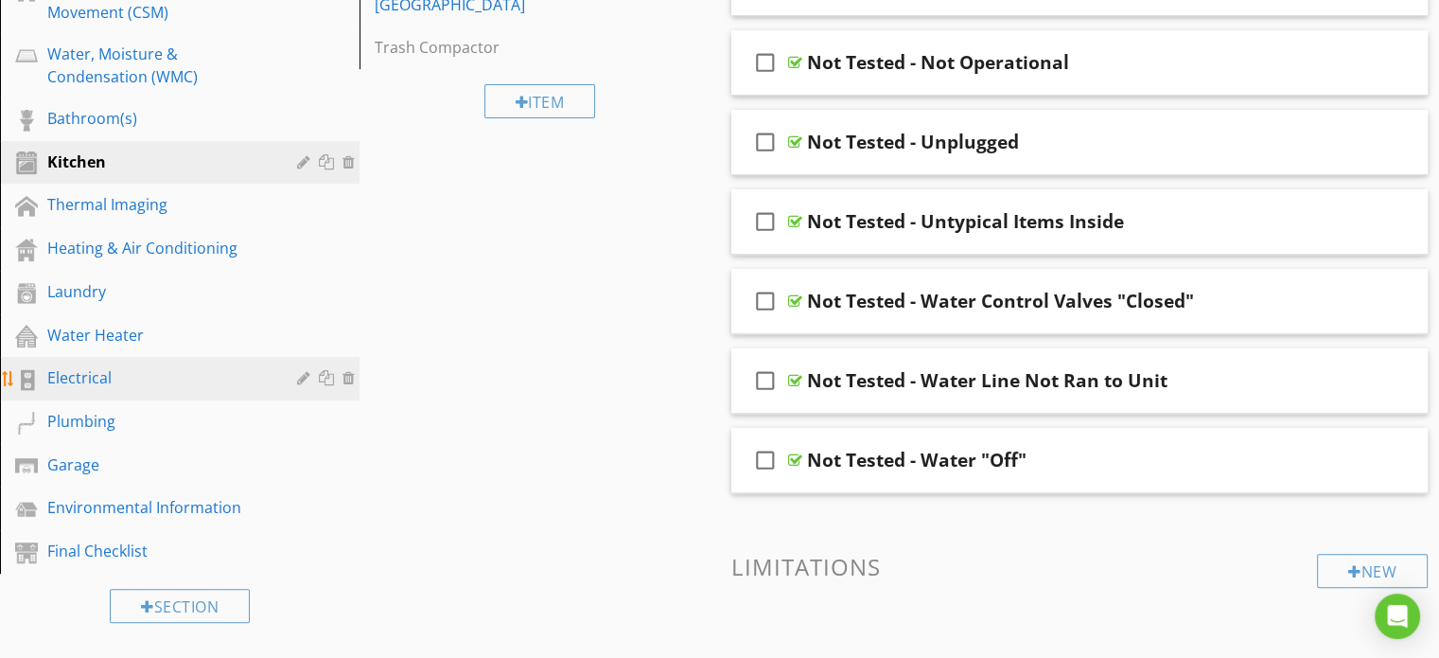
click at [88, 370] on div "Electrical" at bounding box center [158, 377] width 222 height 23
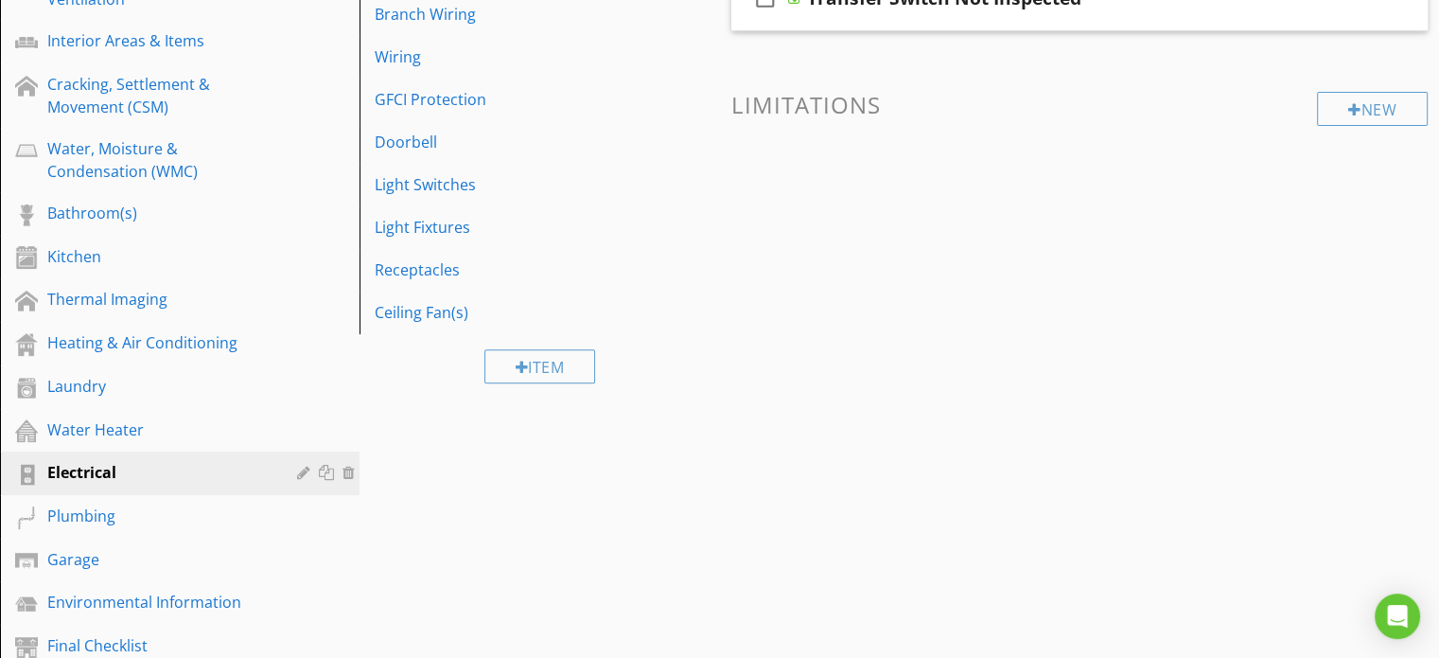
scroll to position [500, 0]
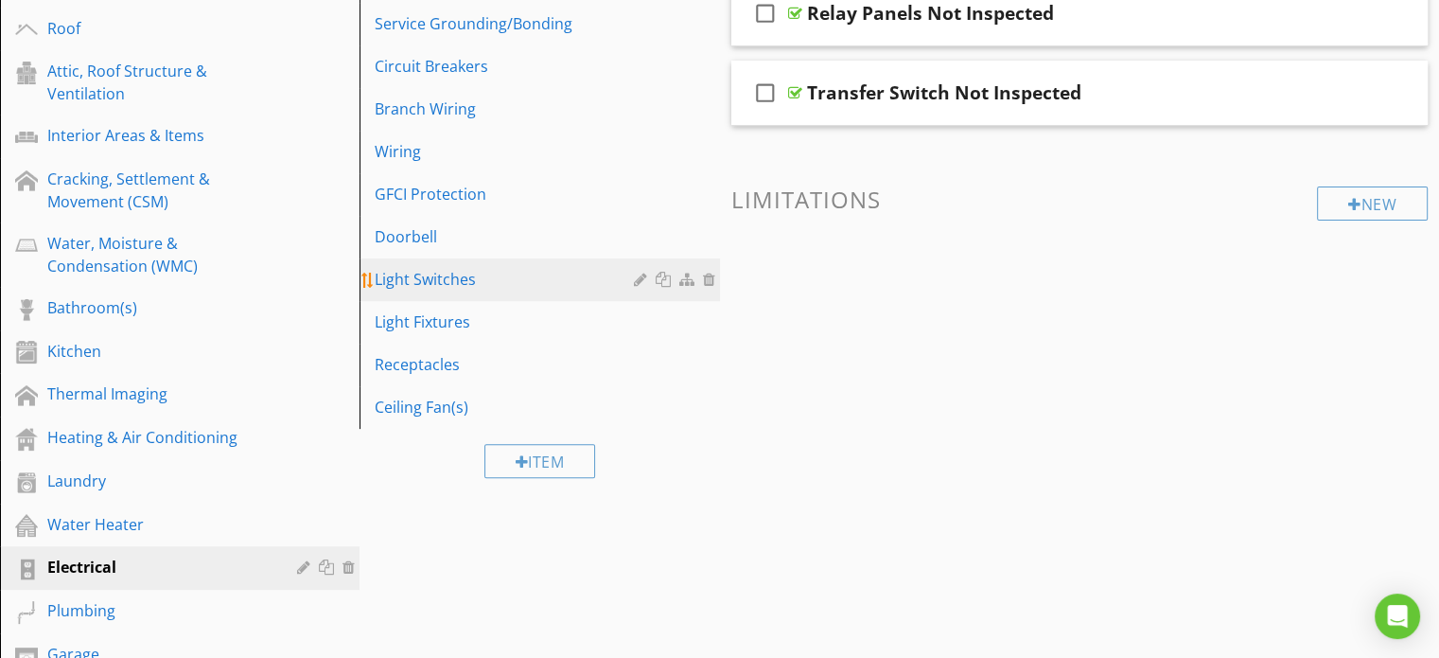
click at [414, 277] on div "Light Switches" at bounding box center [507, 279] width 264 height 23
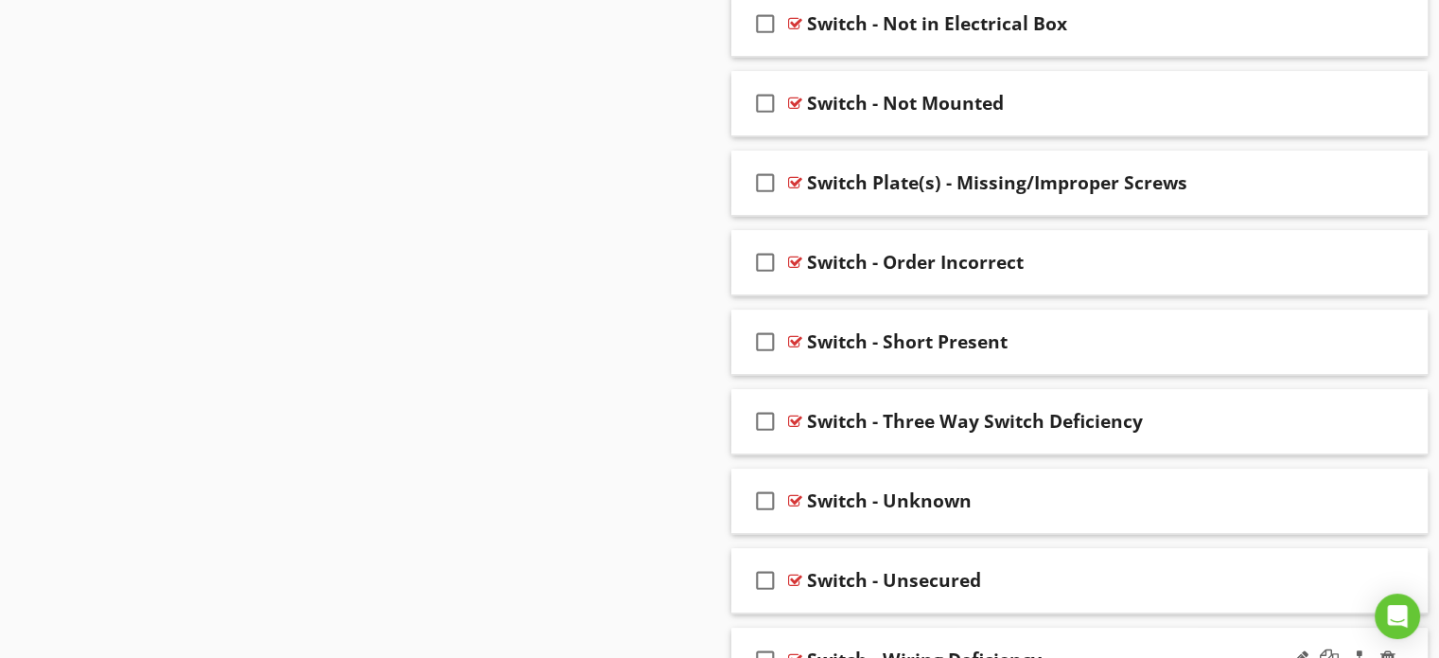
scroll to position [1546, 0]
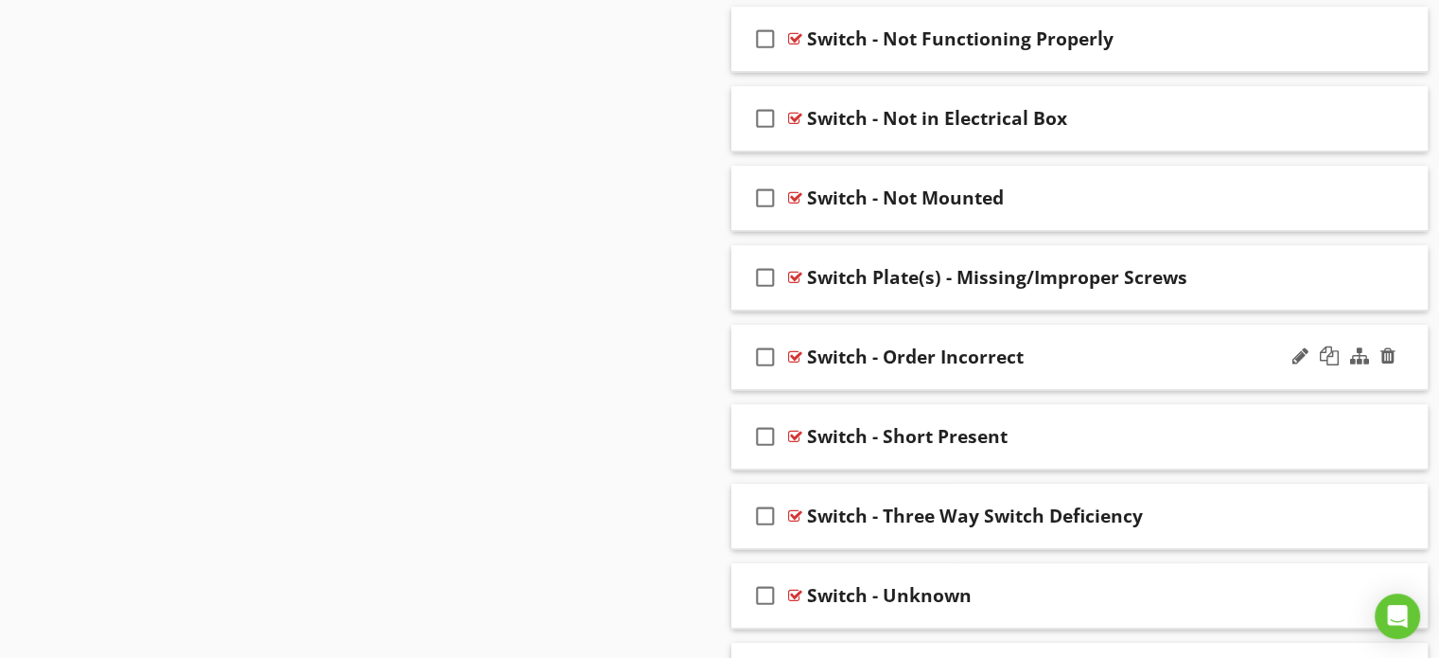
click at [740, 355] on div "check_box_outline_blank Switch - Order Incorrect" at bounding box center [1079, 357] width 697 height 65
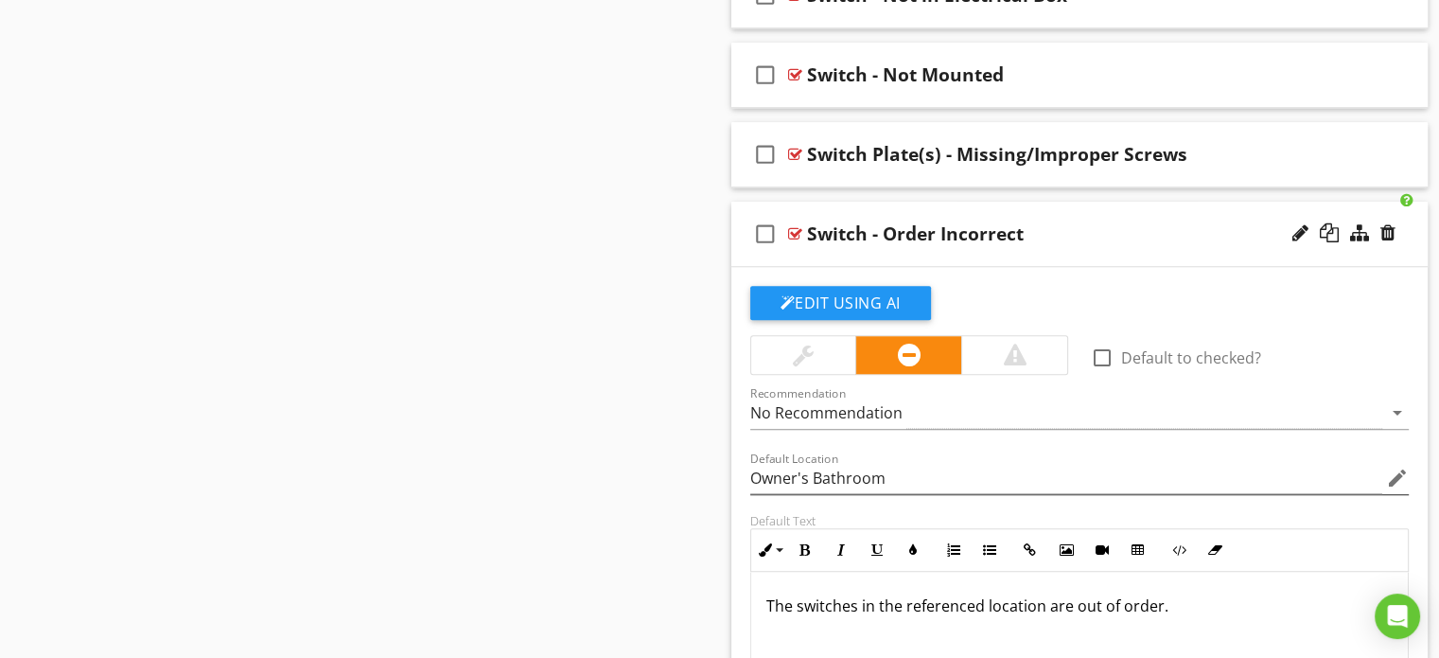
scroll to position [1735, 0]
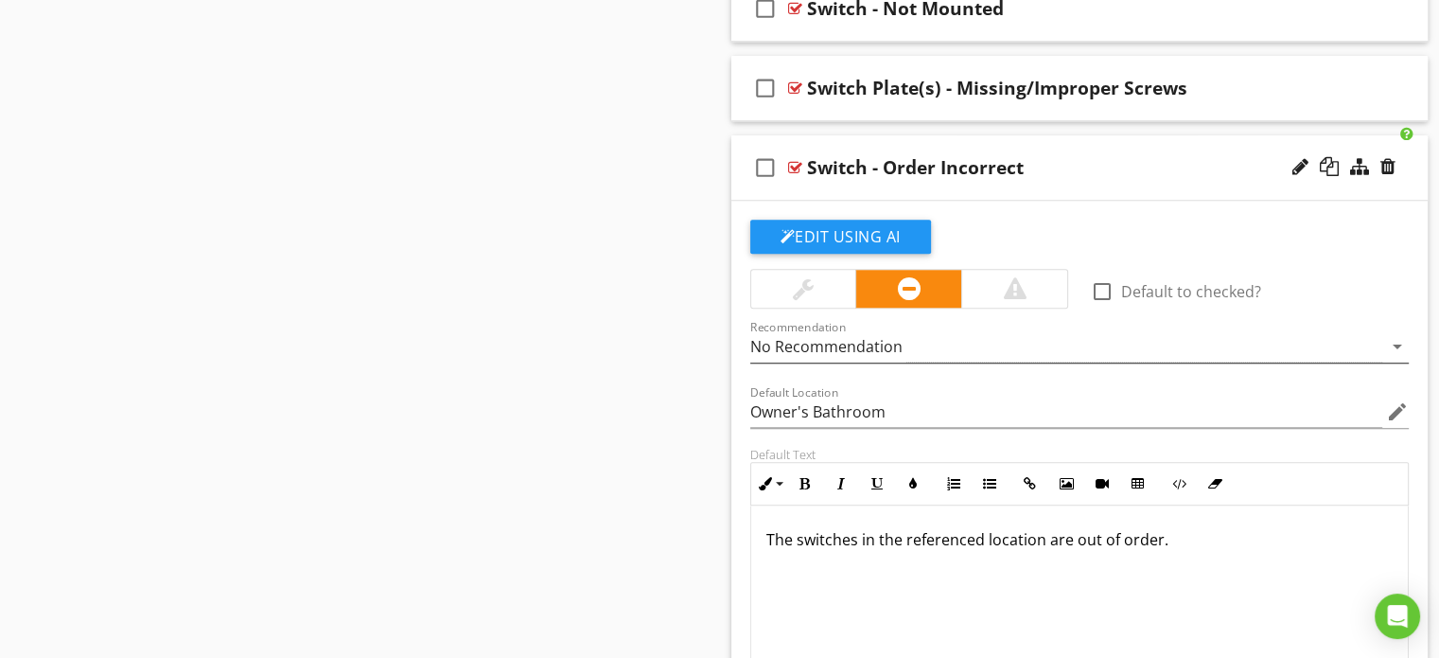
click at [913, 344] on div "No Recommendation" at bounding box center [1066, 346] width 633 height 31
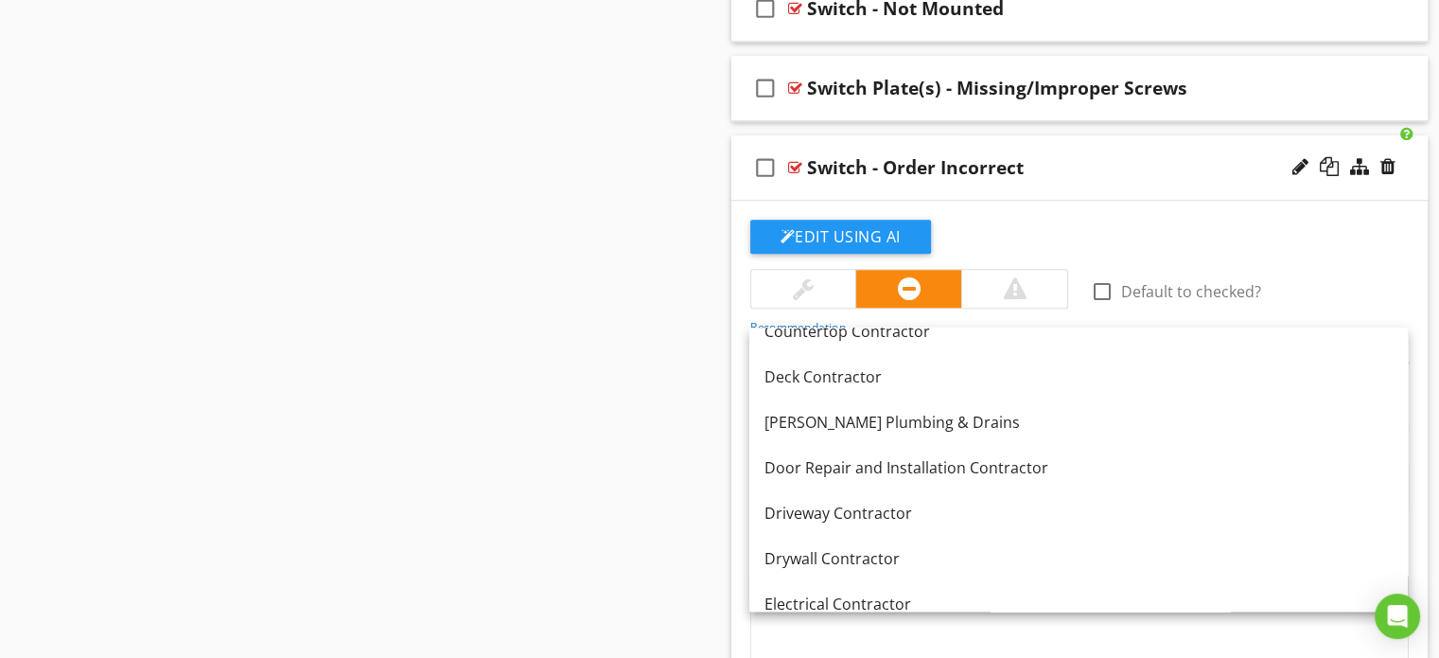
scroll to position [568, 0]
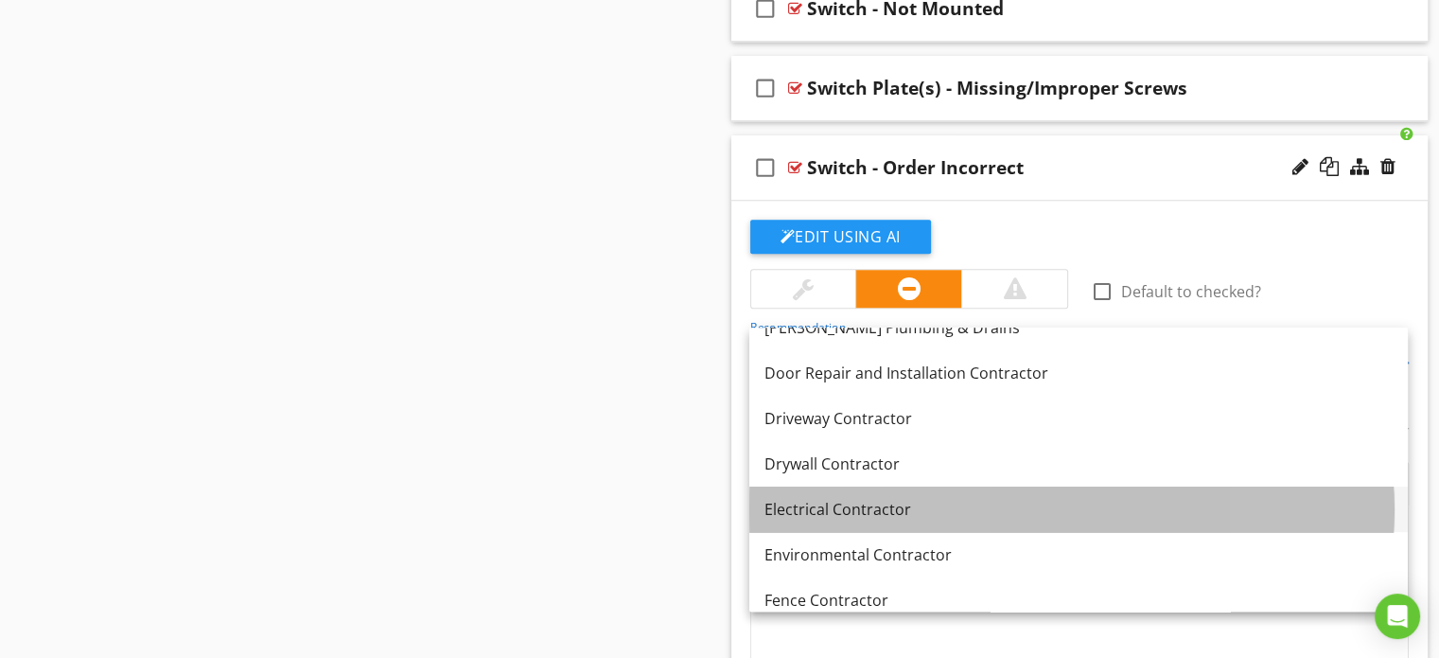
click at [825, 499] on div "Electrical Contractor" at bounding box center [1079, 509] width 628 height 23
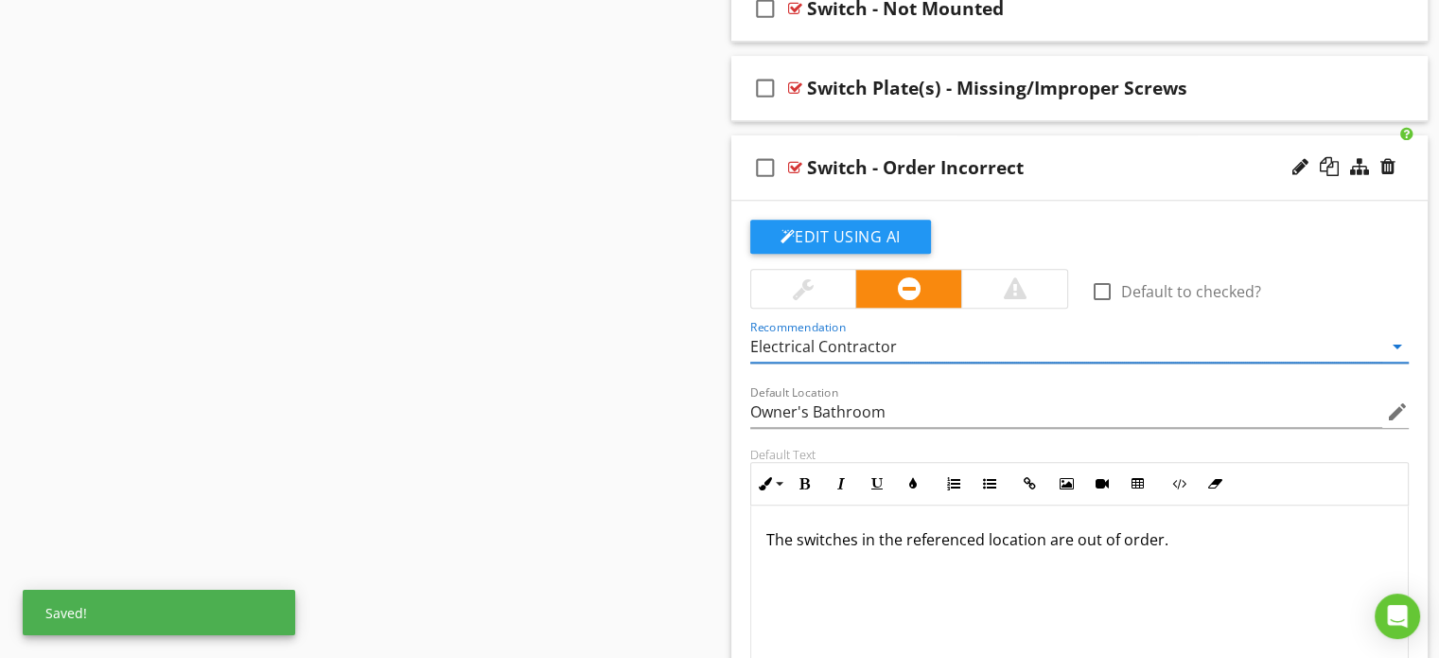
click at [1164, 537] on p "The switches in the referenced location are out of order." at bounding box center [1079, 539] width 627 height 23
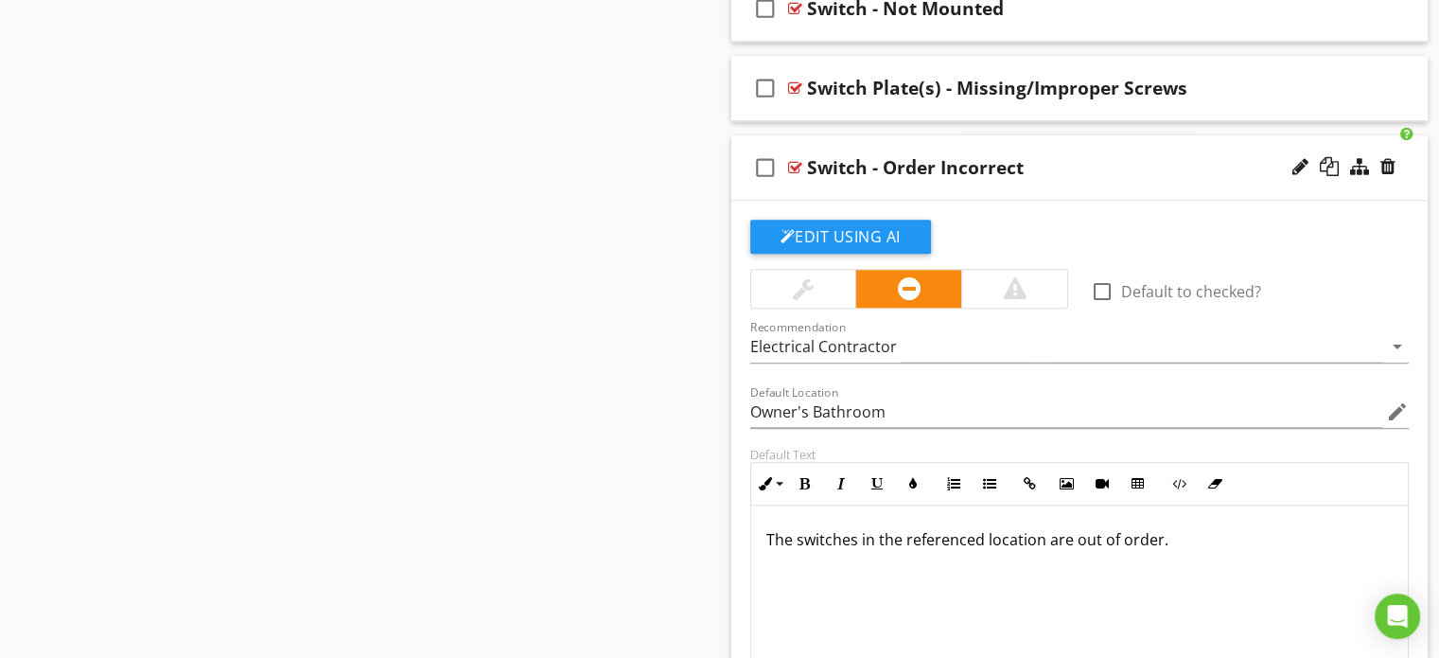
click at [1172, 541] on p "The switches in the referenced location are out of order." at bounding box center [1079, 539] width 627 height 23
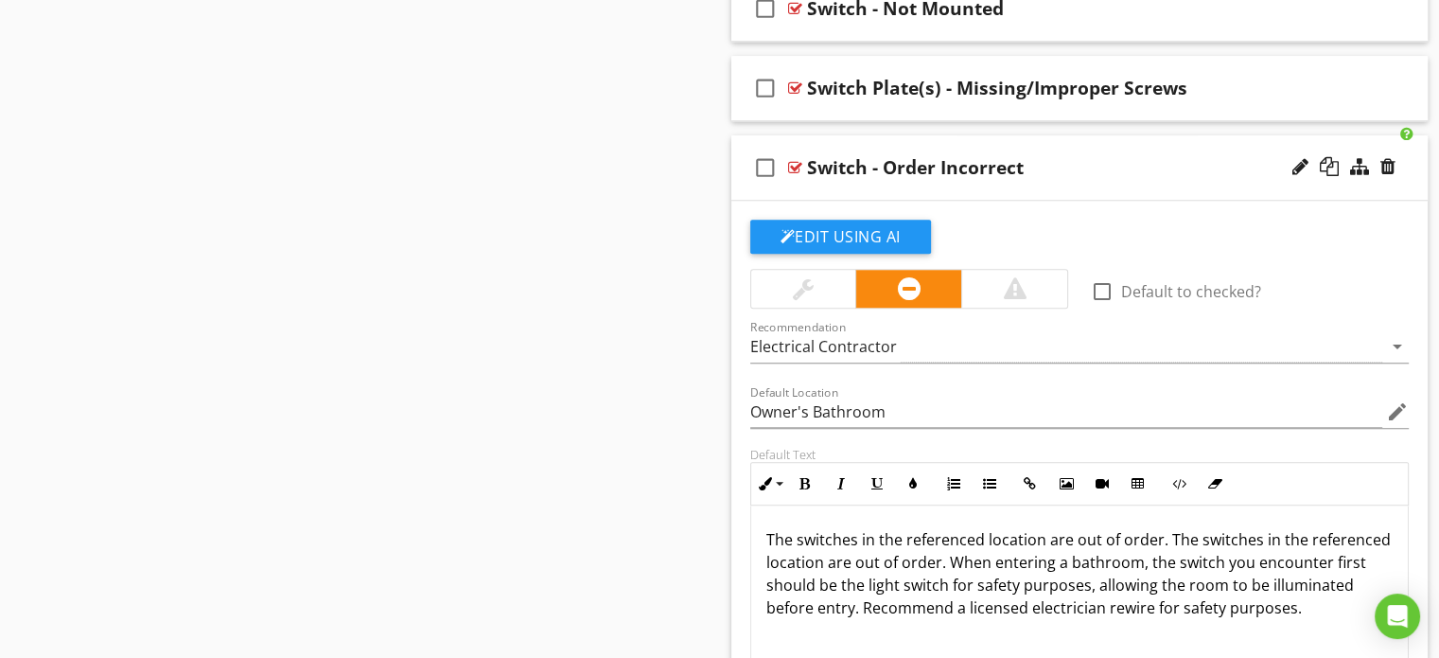
click at [1166, 543] on p "The switches in the referenced location are out of order. The switches in the r…" at bounding box center [1079, 573] width 627 height 91
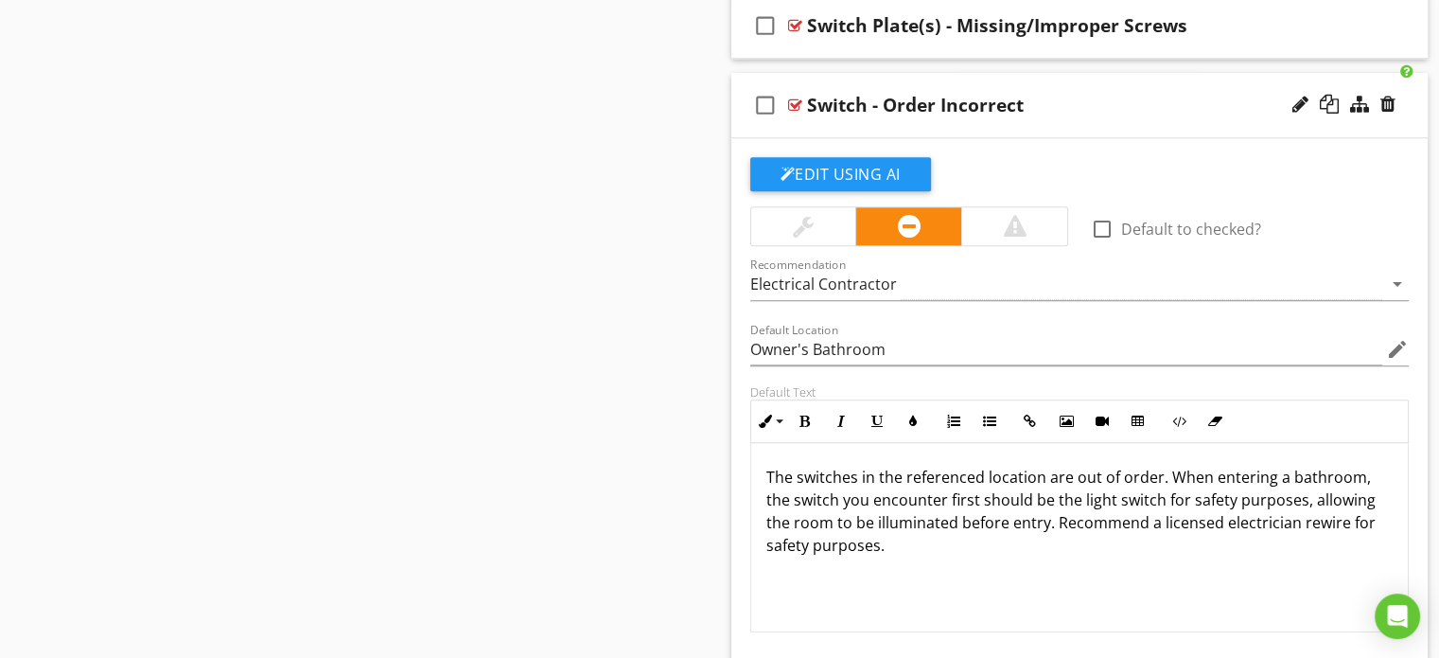
scroll to position [1925, 0]
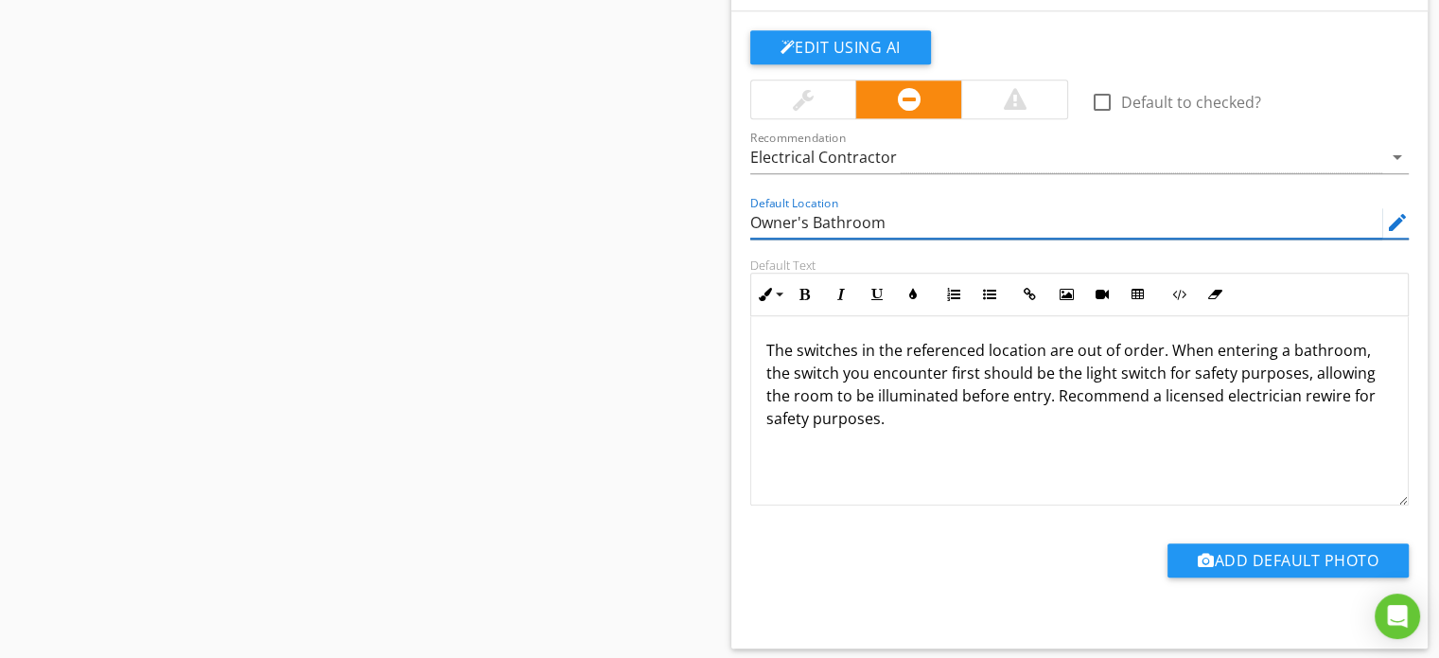
click at [898, 221] on input "Owner's Bathroom" at bounding box center [1066, 222] width 633 height 31
type input "O"
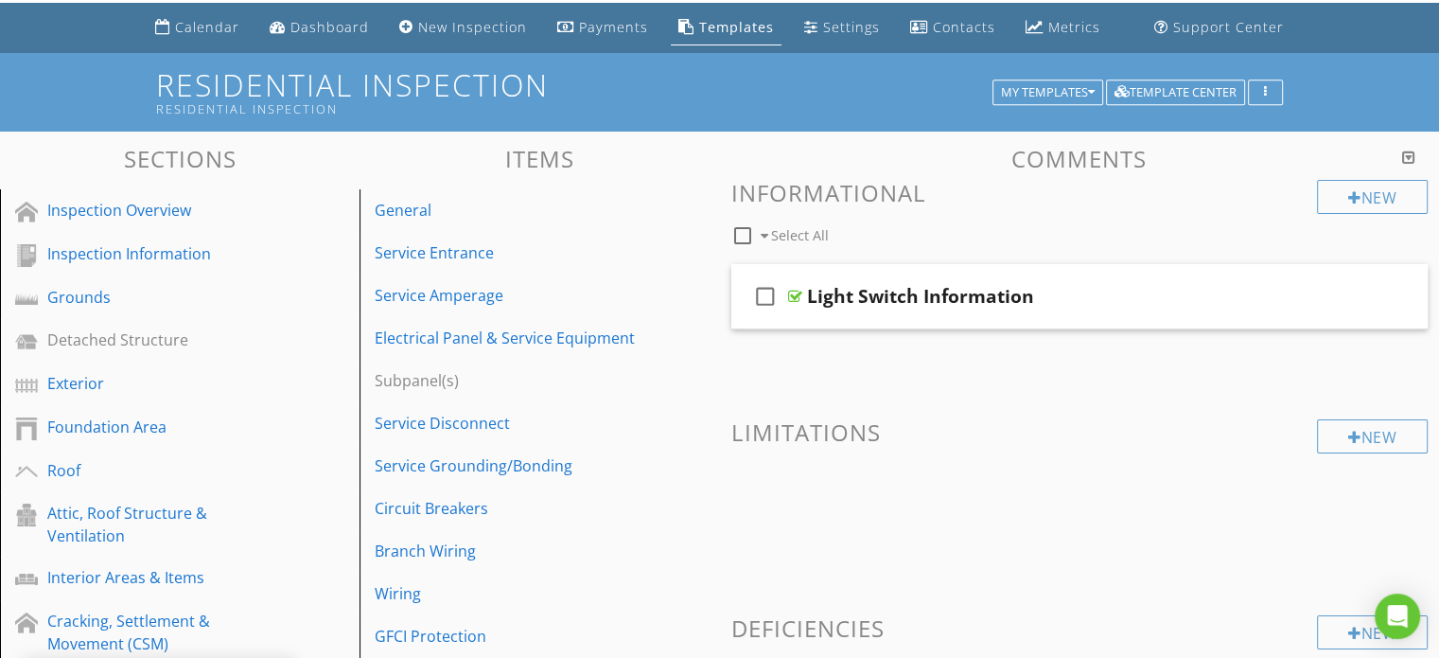
scroll to position [0, 0]
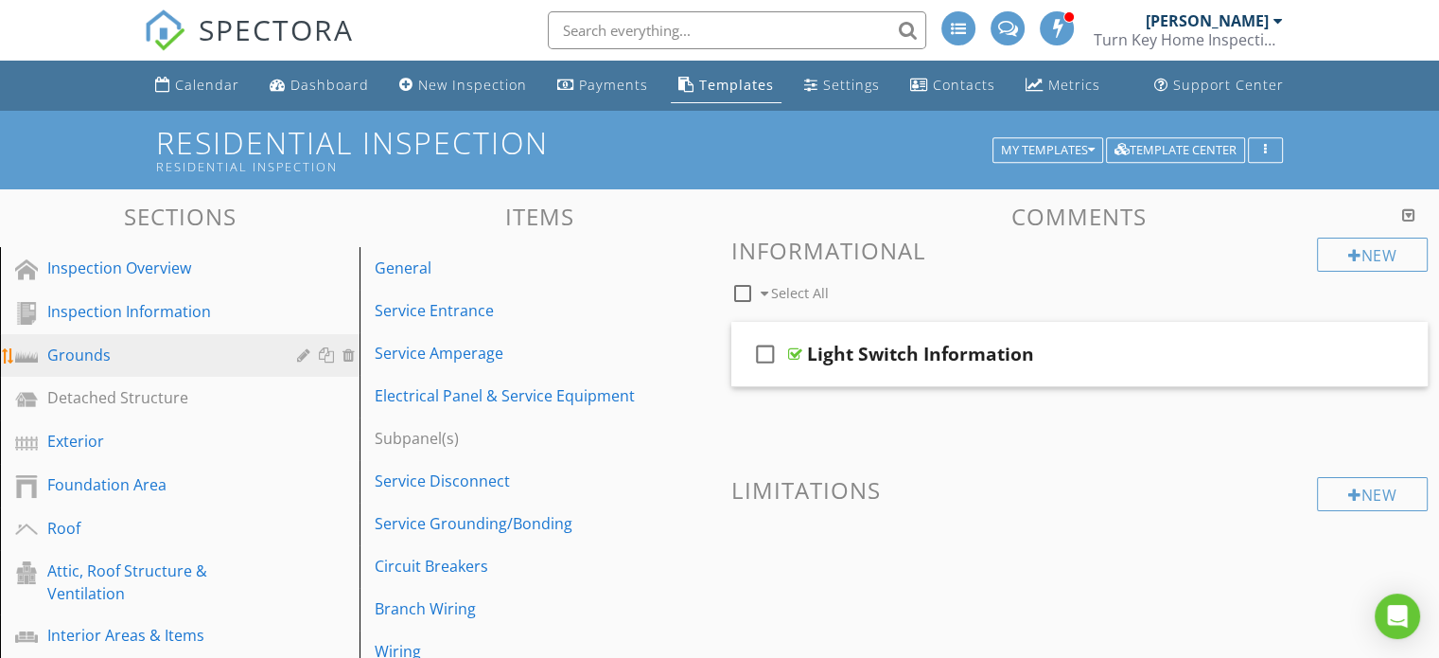
click at [104, 357] on div "Grounds" at bounding box center [158, 355] width 222 height 23
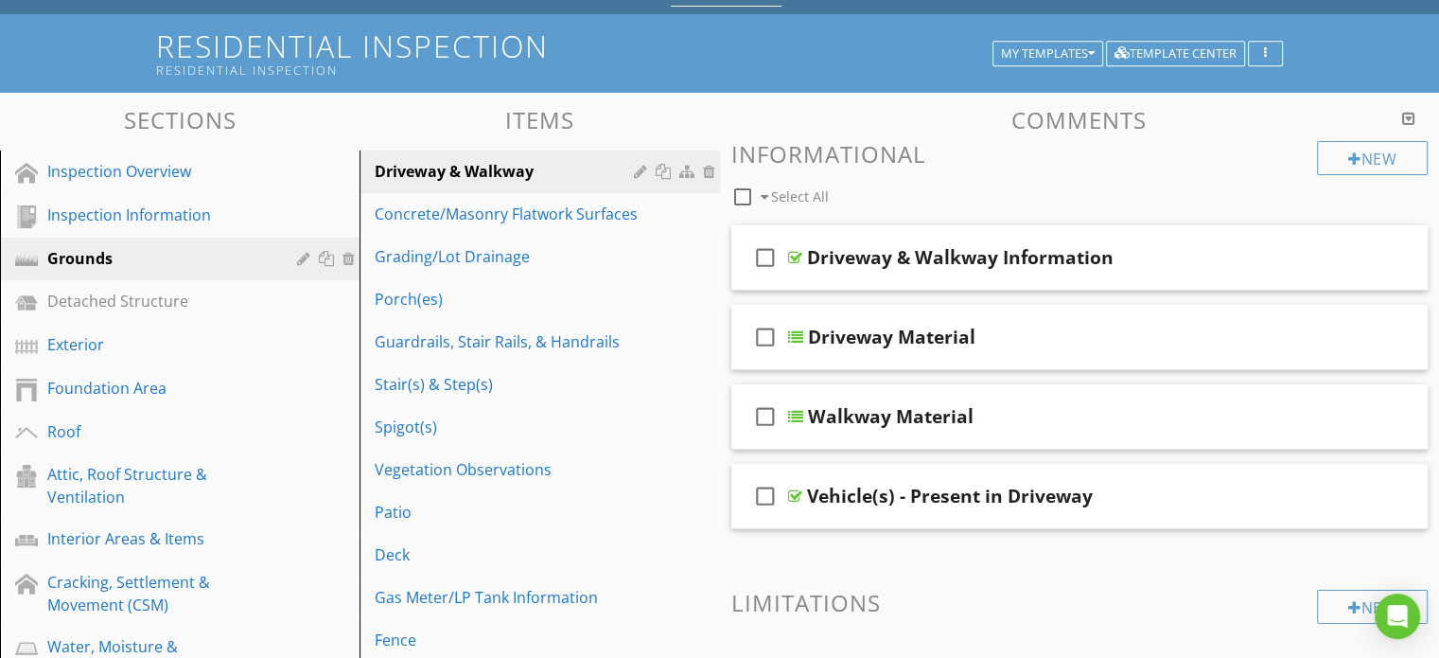
scroll to position [91, 0]
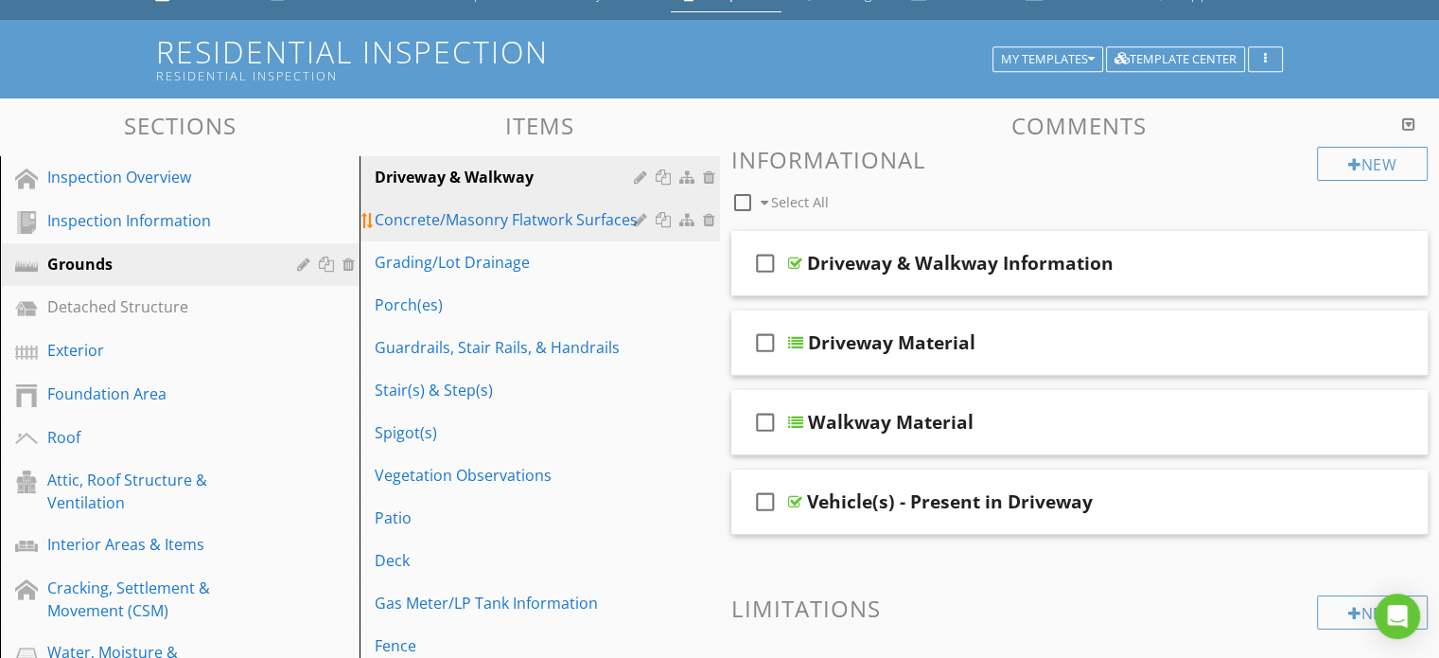
click at [460, 224] on div "Concrete/Masonry Flatwork Surfaces" at bounding box center [507, 219] width 264 height 23
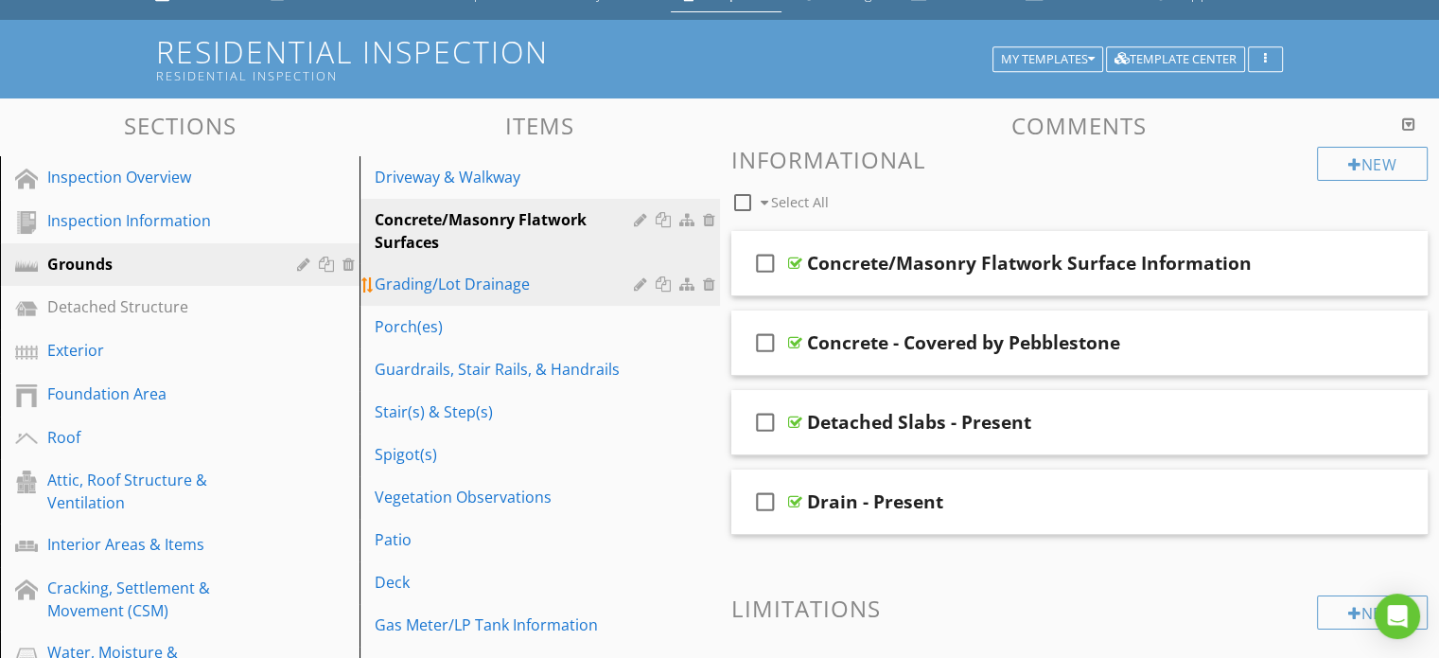
click at [469, 290] on div "Grading/Lot Drainage" at bounding box center [507, 284] width 264 height 23
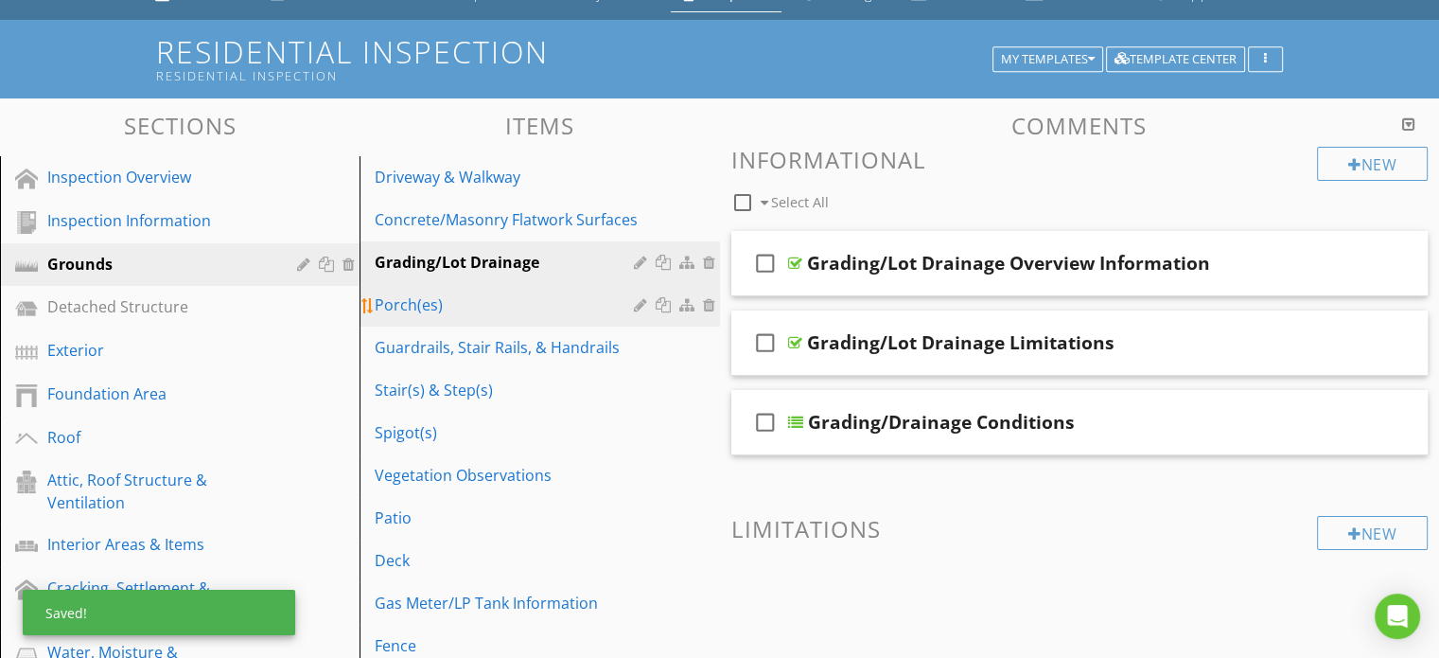
click at [449, 301] on div "Porch(es)" at bounding box center [507, 304] width 264 height 23
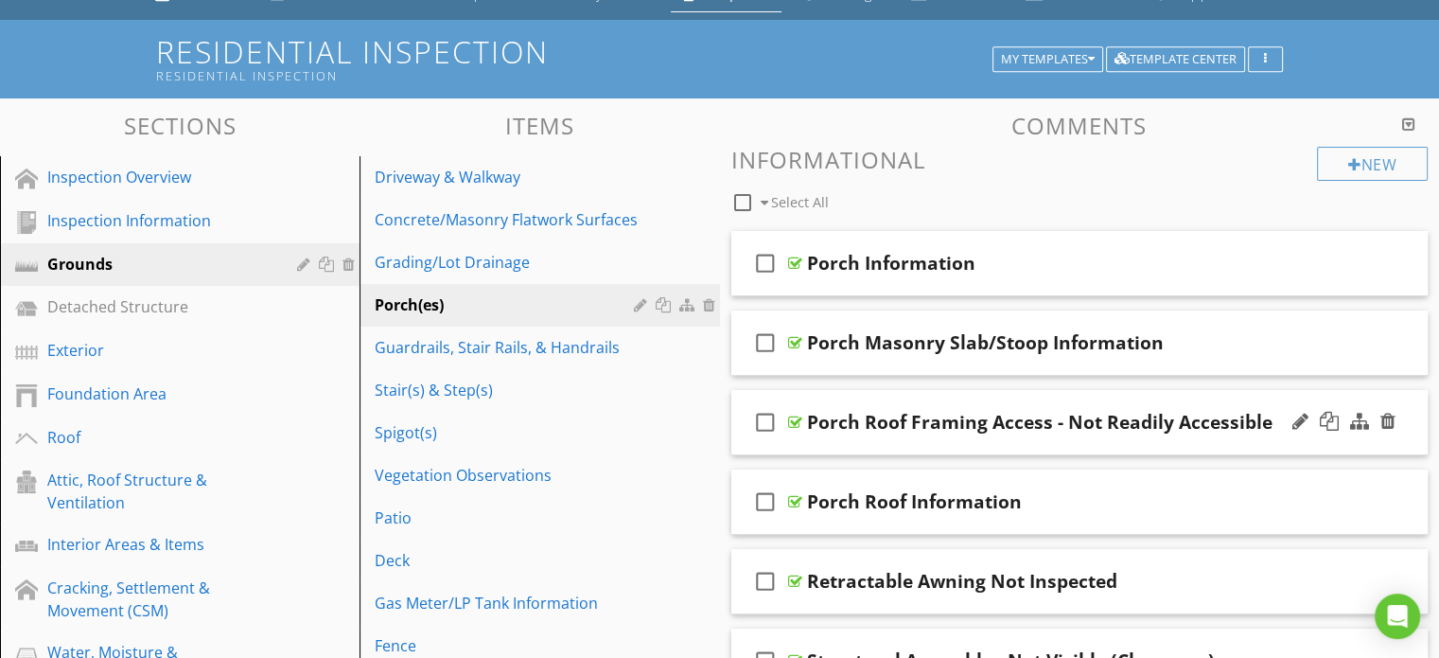
scroll to position [185, 0]
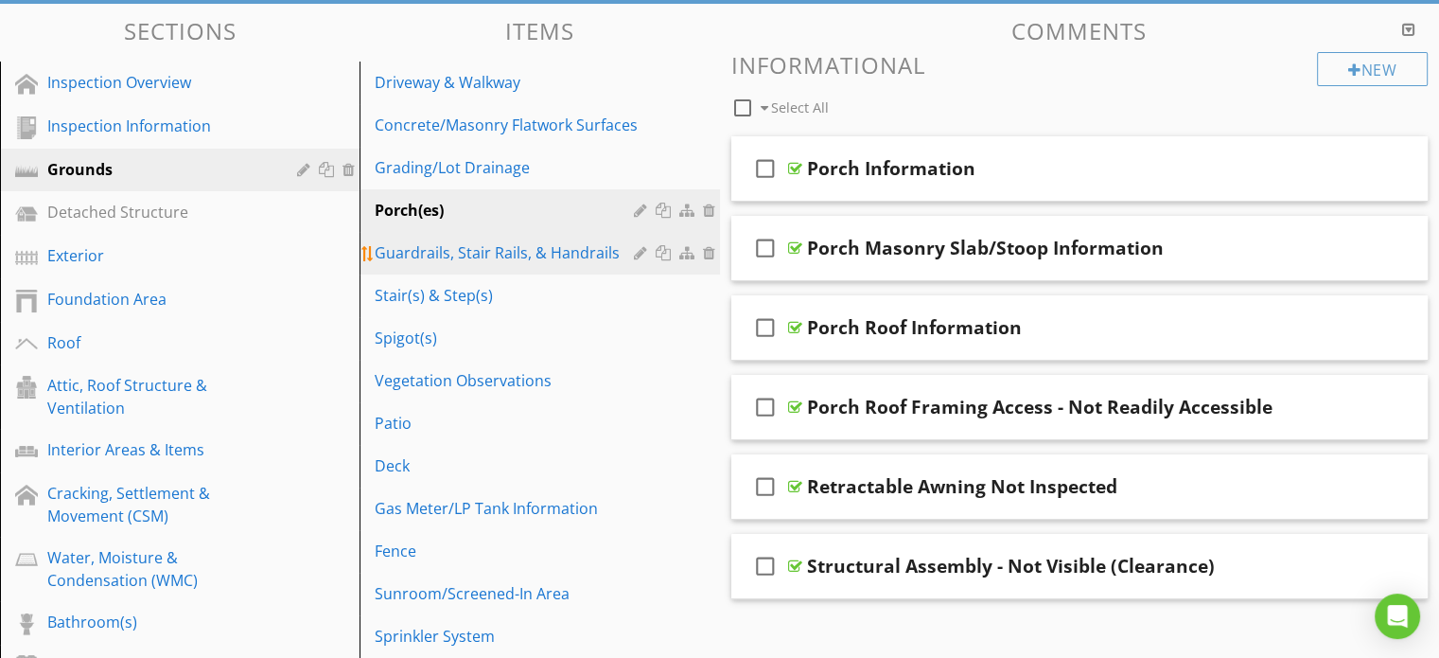
click at [521, 258] on div "Guardrails, Stair Rails, & Handrails" at bounding box center [507, 252] width 264 height 23
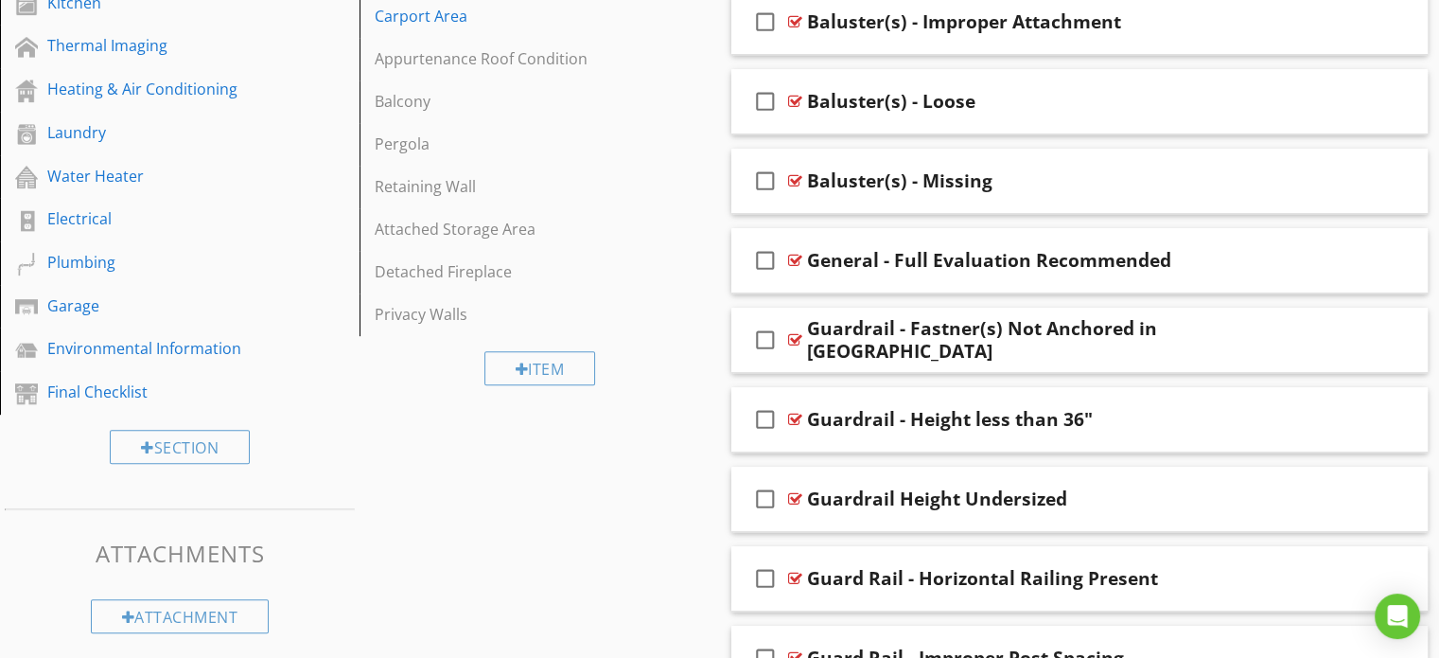
scroll to position [943, 0]
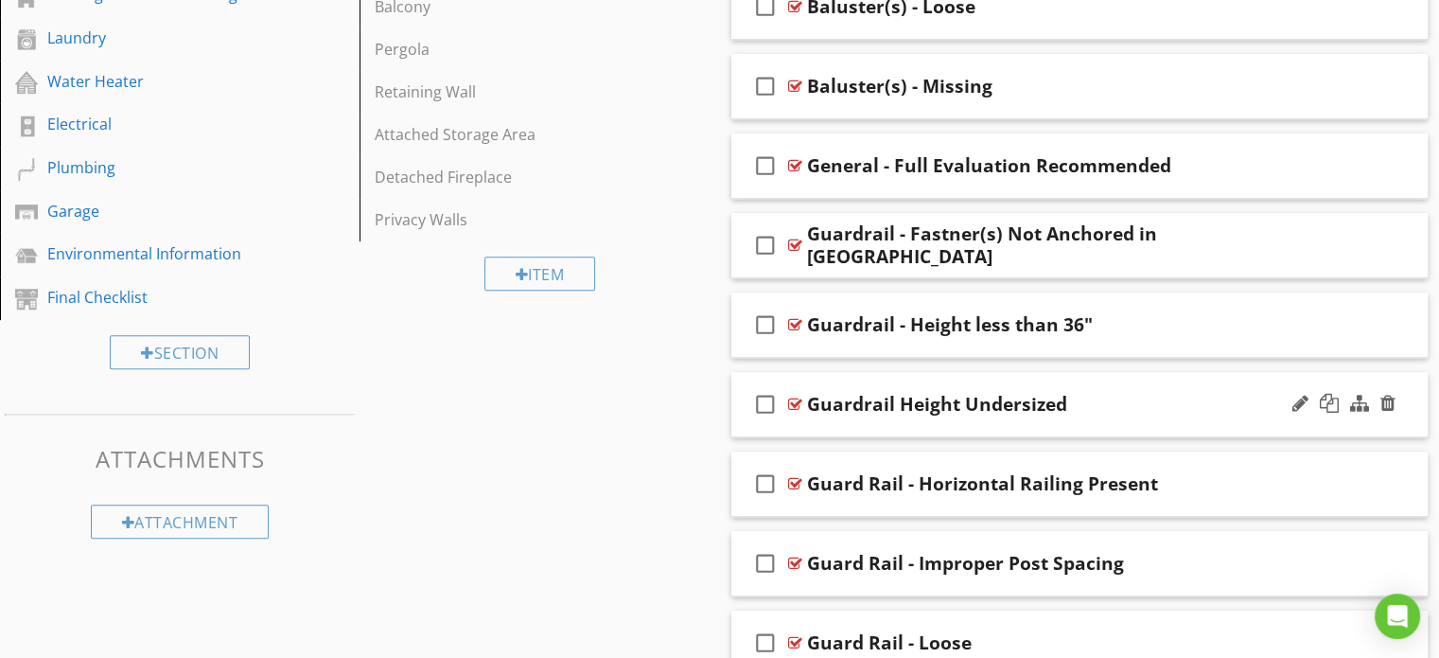
click at [891, 408] on div "Guardrail Height Undersized" at bounding box center [937, 404] width 260 height 23
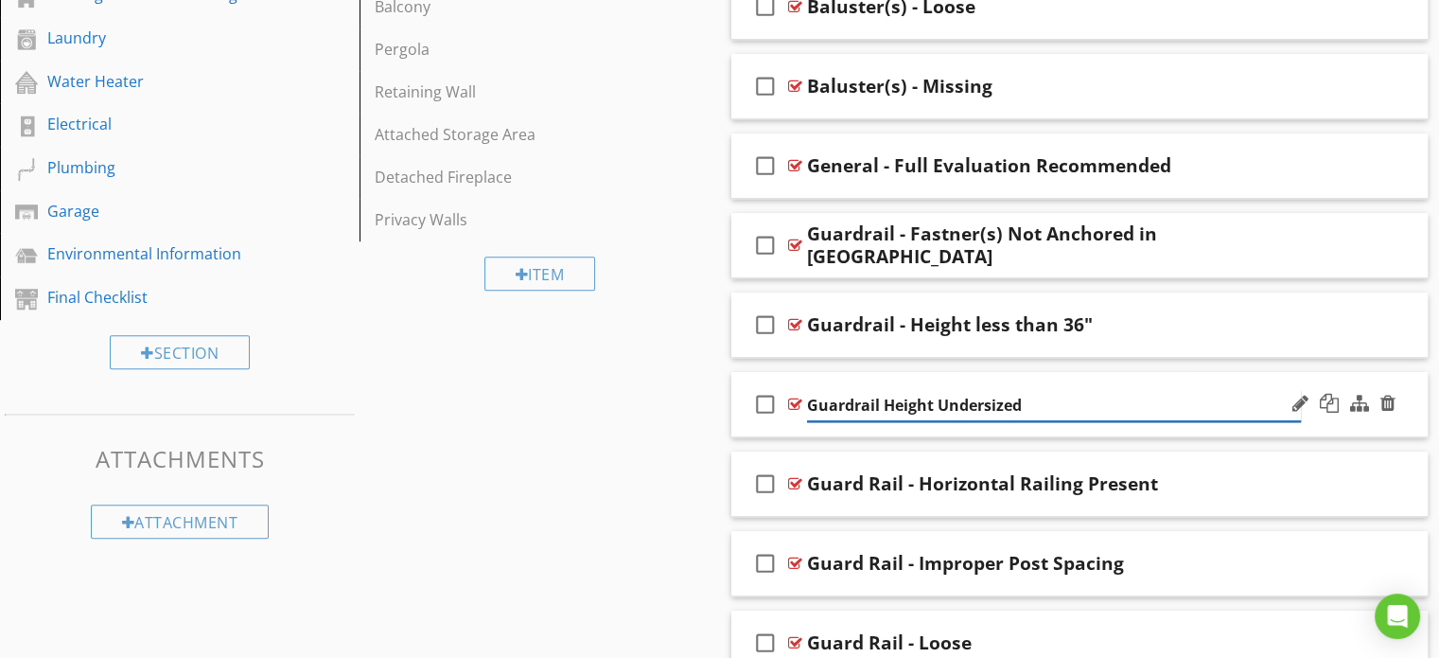
click at [880, 408] on input "Guardrail Height Undersized" at bounding box center [1054, 405] width 494 height 31
type input "Guardrail - Height Undersized"
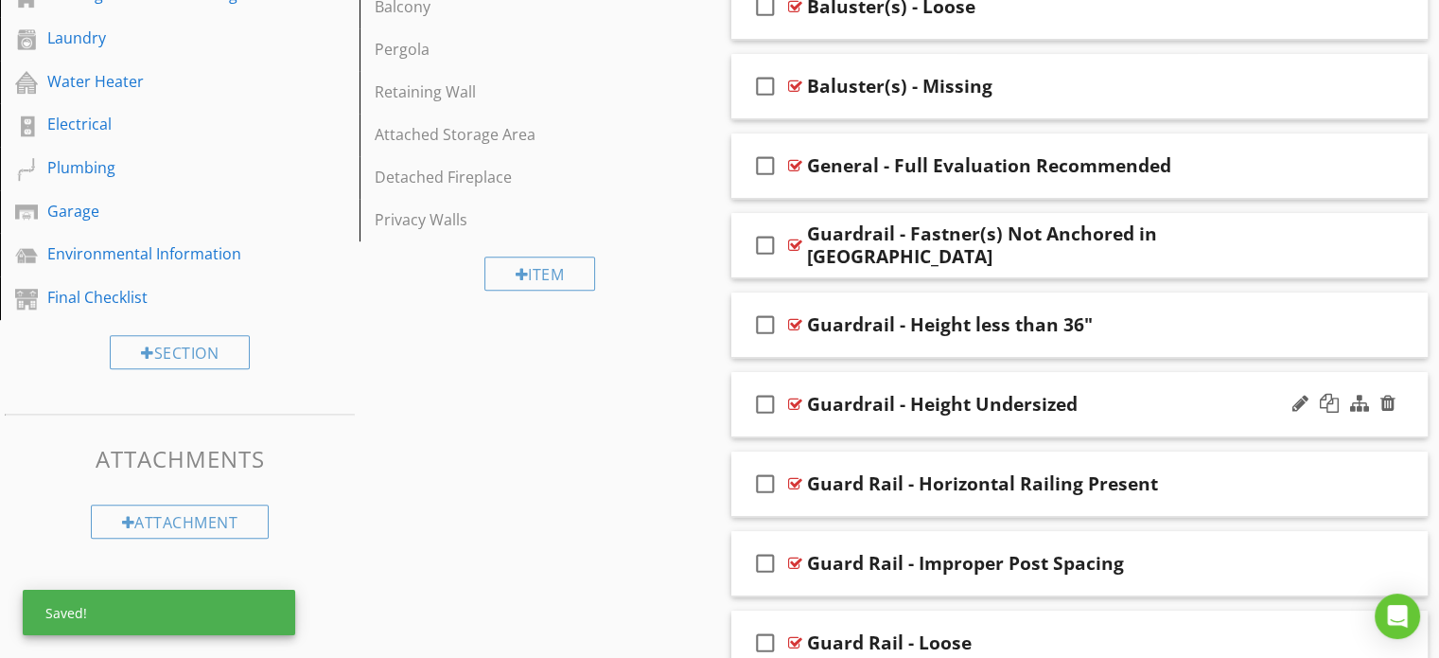
click at [745, 408] on div "check_box_outline_blank Guardrail - Height Undersized" at bounding box center [1079, 404] width 697 height 65
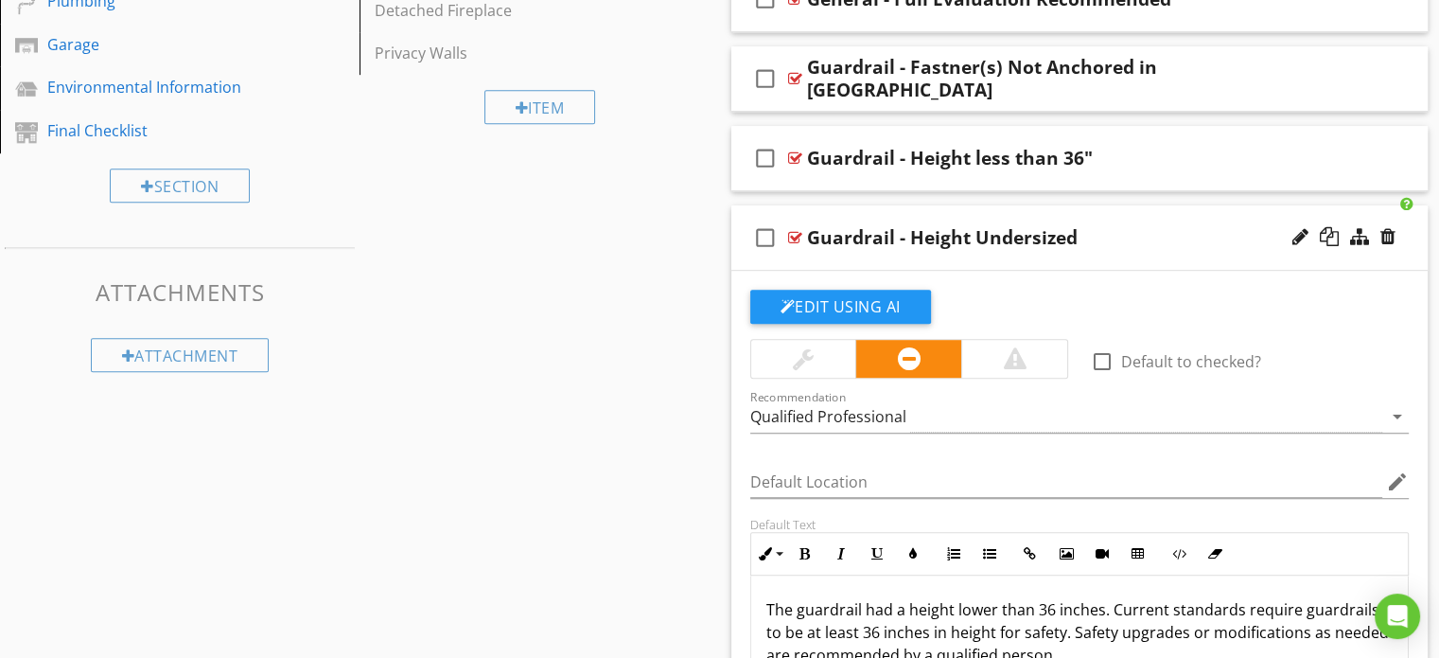
scroll to position [1132, 0]
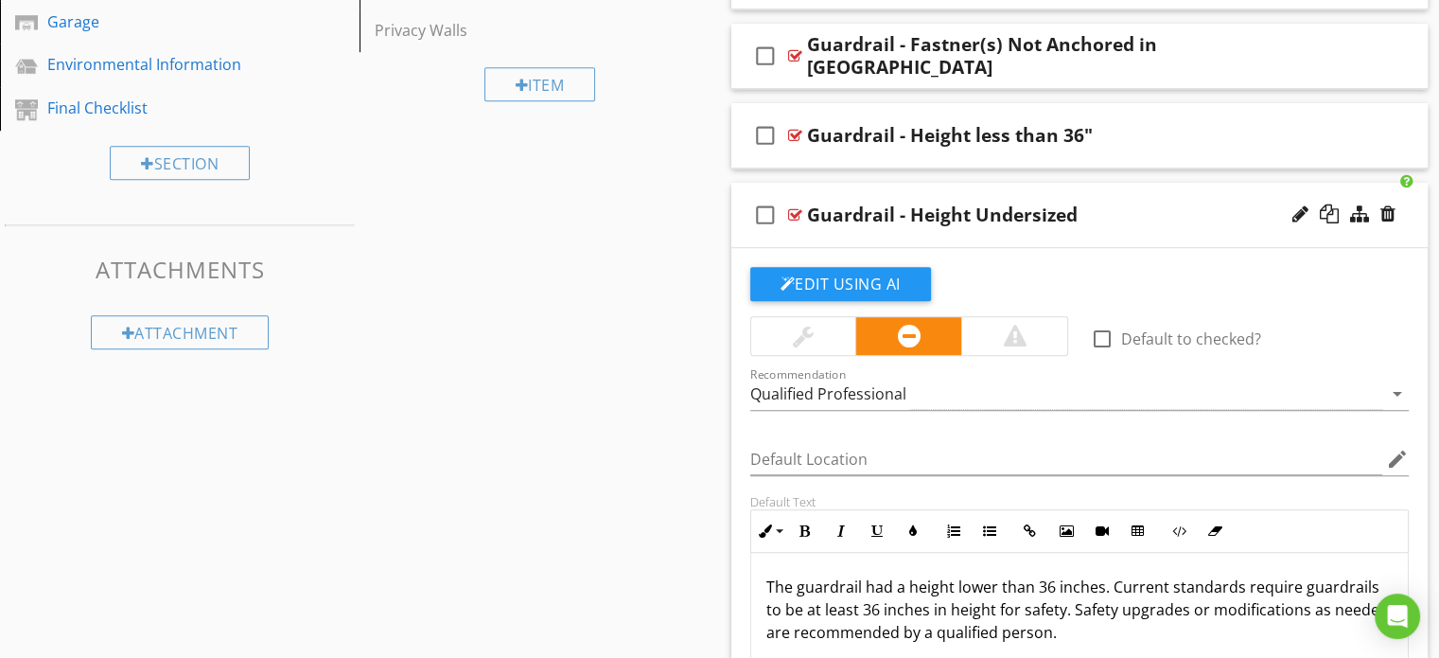
click at [955, 631] on p "The guardrail had a height lower than 36 inches. Current standards require guar…" at bounding box center [1079, 609] width 627 height 68
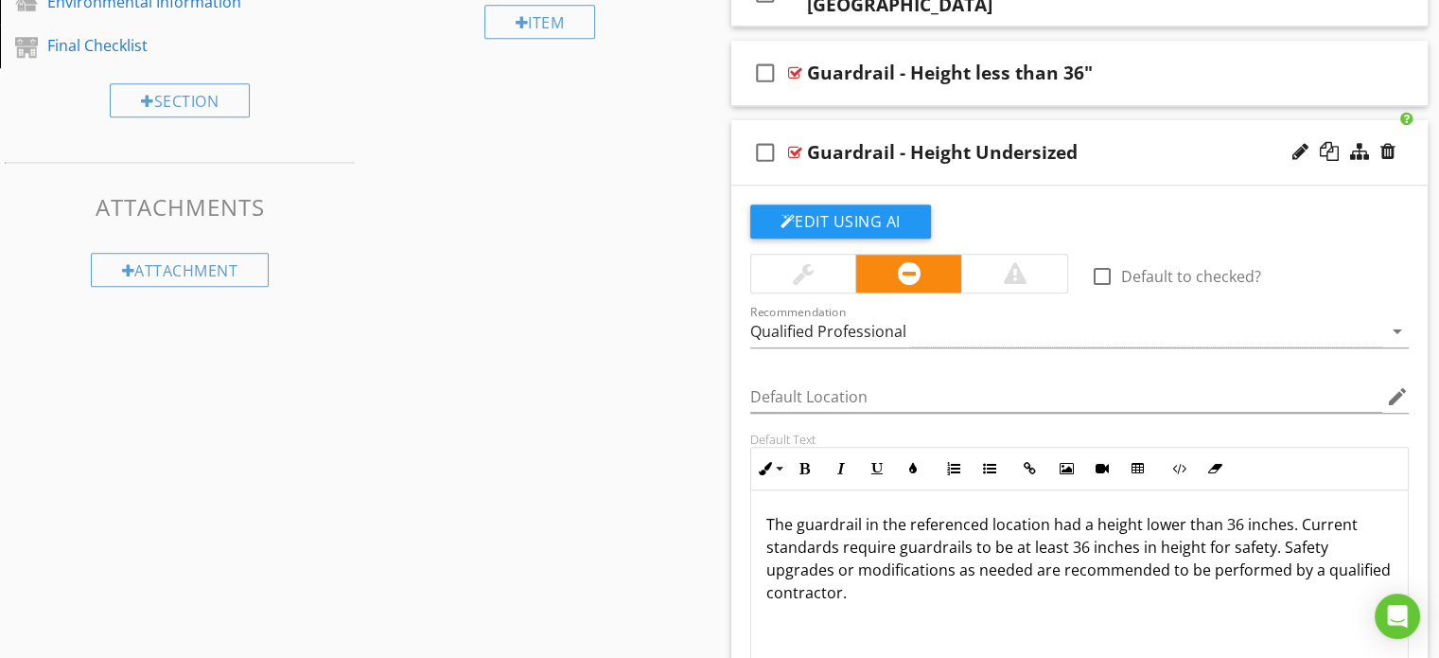
scroll to position [1226, 0]
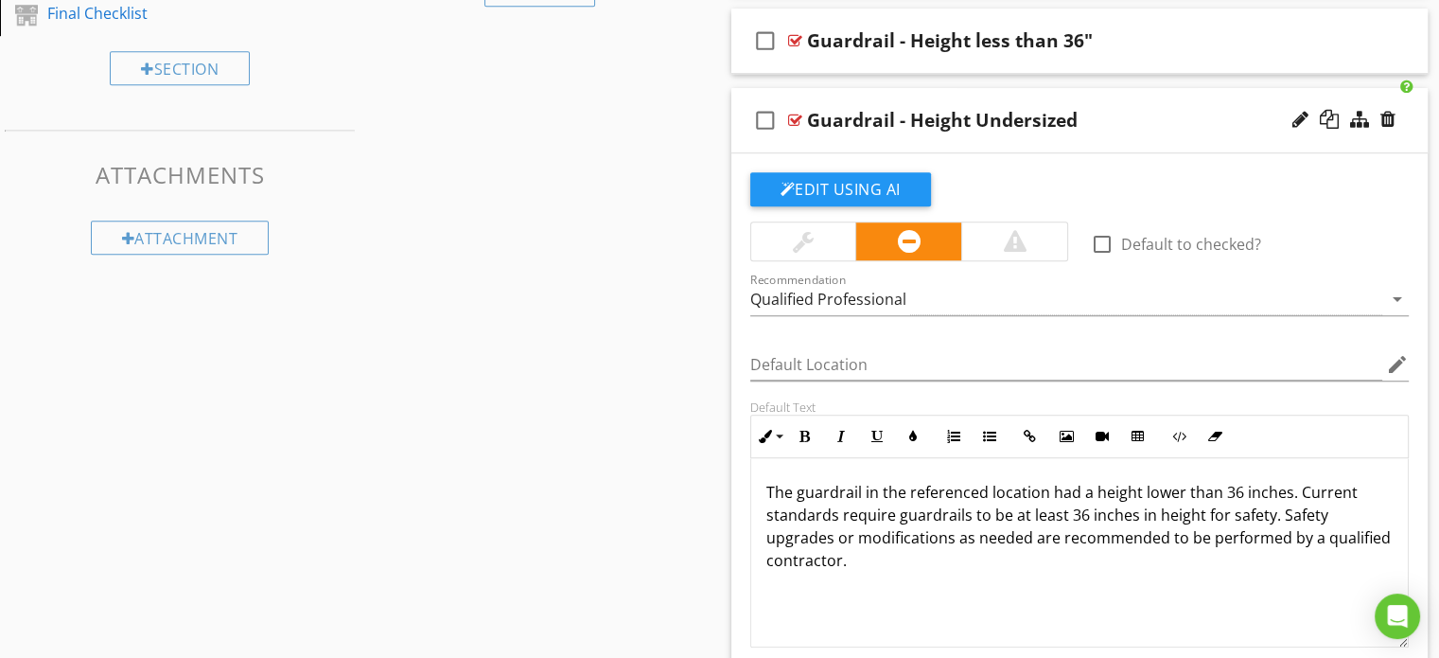
click at [739, 113] on div "check_box_outline_blank Guardrail - Height Undersized" at bounding box center [1079, 120] width 697 height 65
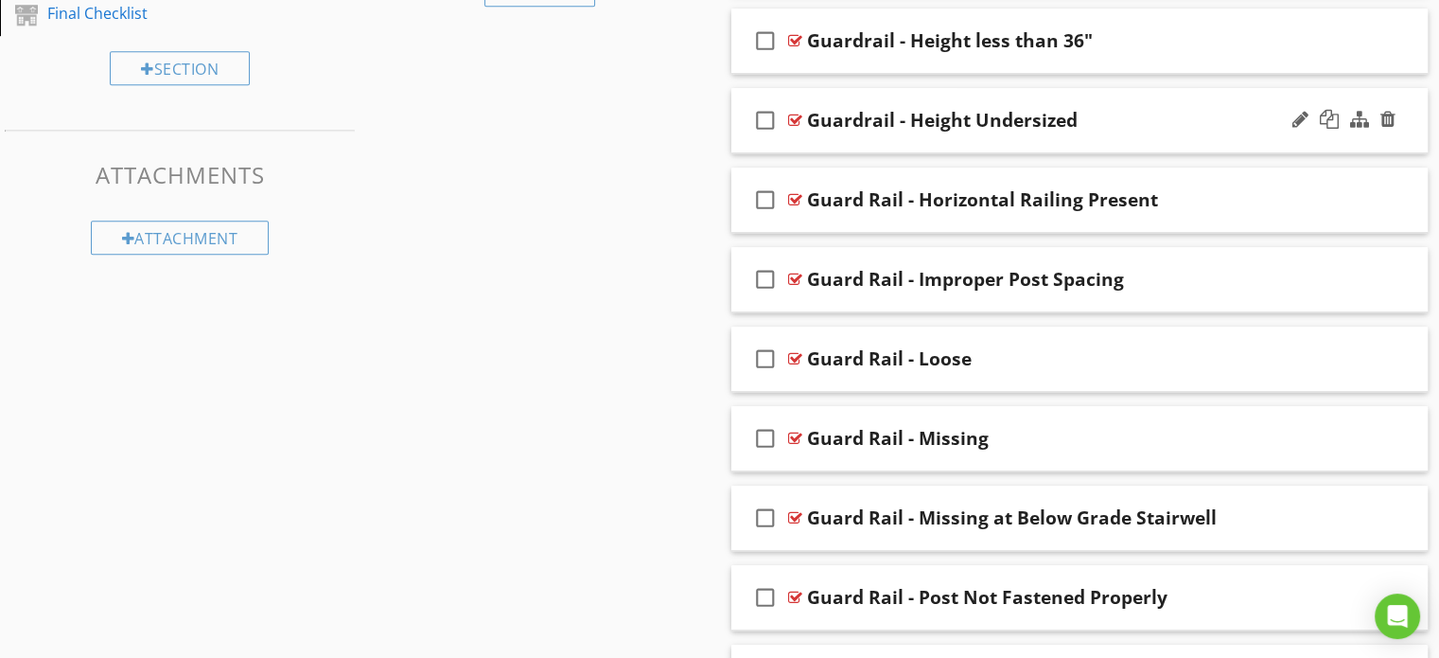
click at [960, 124] on div "Guardrail - Height Undersized" at bounding box center [942, 120] width 271 height 23
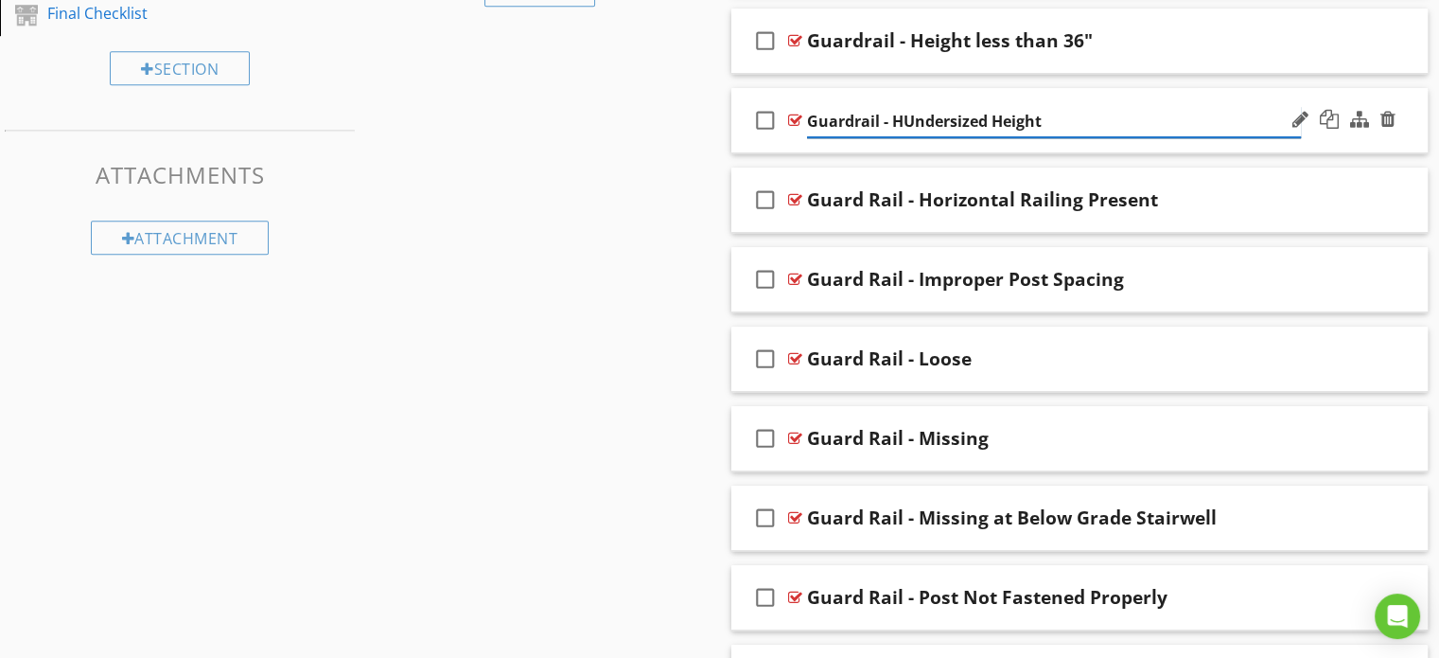
type input "Guardrail - Undersized Height"
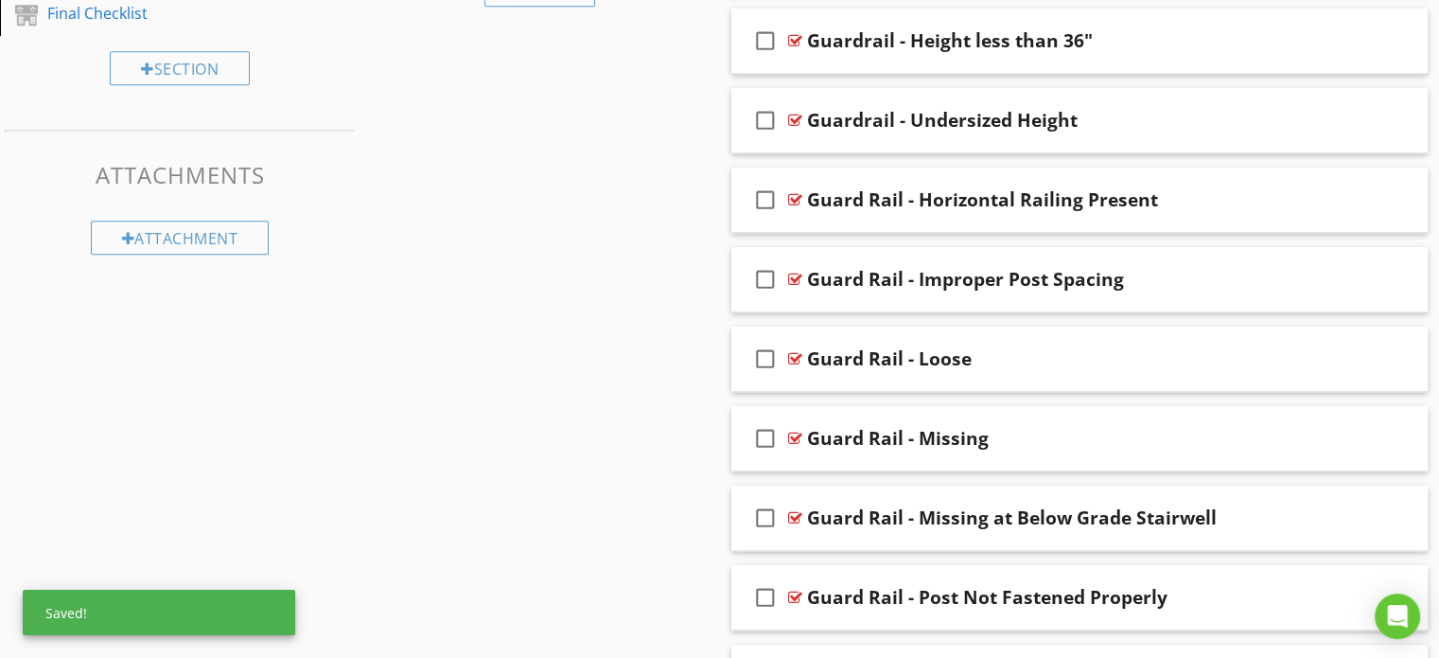
click at [564, 432] on div "Sections Inspection Overview Inspection Information Grounds Detached Structure …" at bounding box center [719, 423] width 1439 height 2920
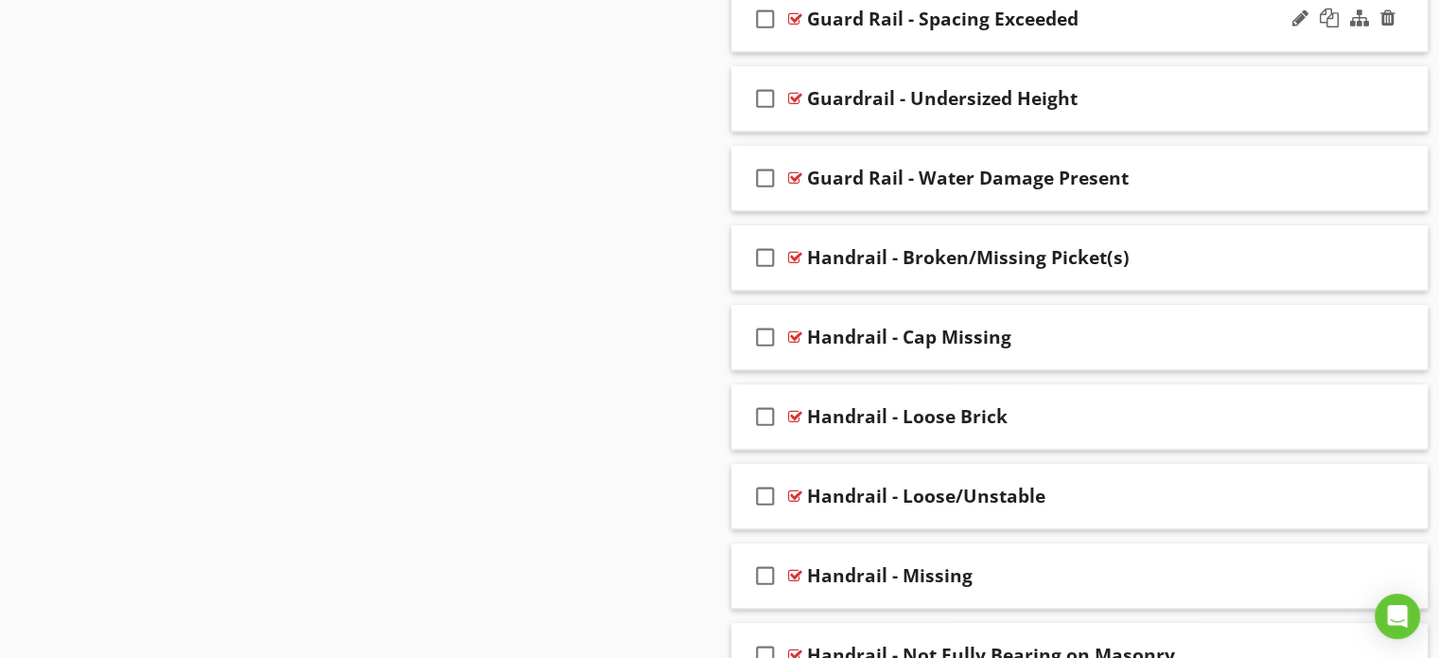
scroll to position [1889, 0]
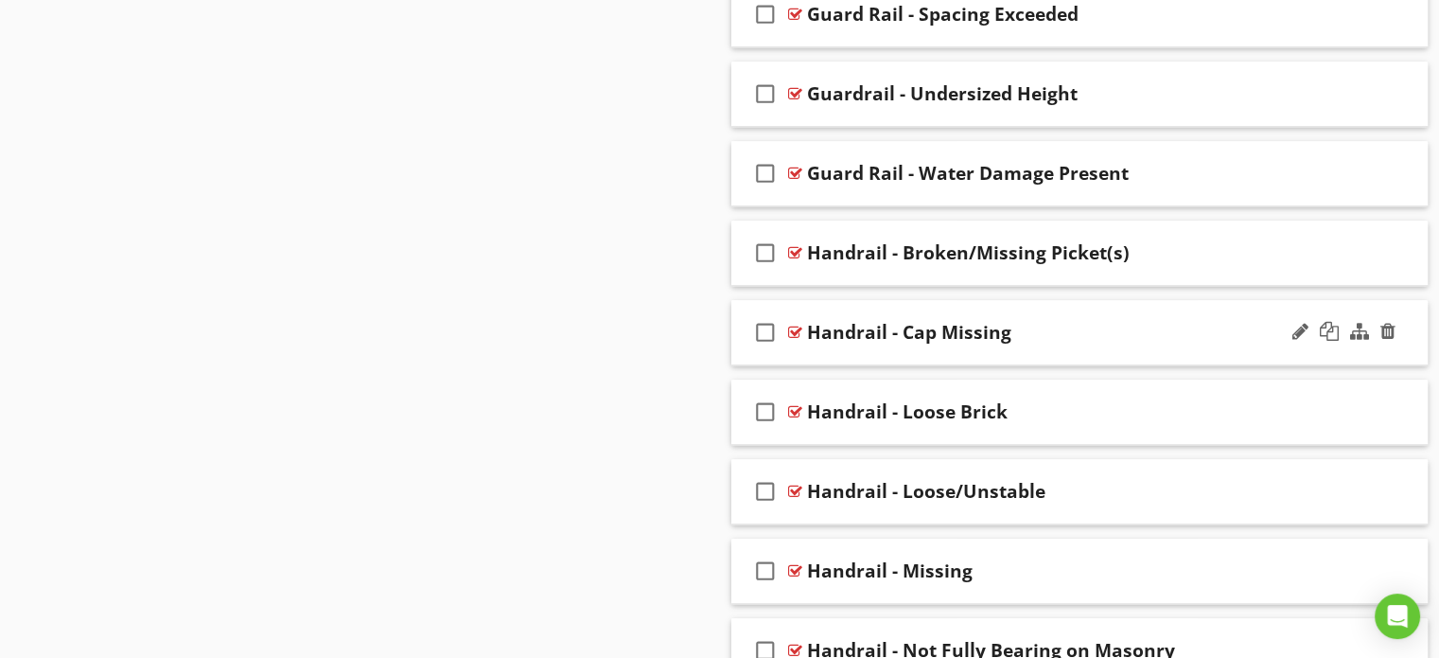
click at [935, 329] on div "Handrail - Cap Missing" at bounding box center [909, 332] width 204 height 23
click at [916, 329] on input "Handrail - Cap Missing" at bounding box center [1054, 333] width 494 height 31
type input "Handrail - Missing Cap"
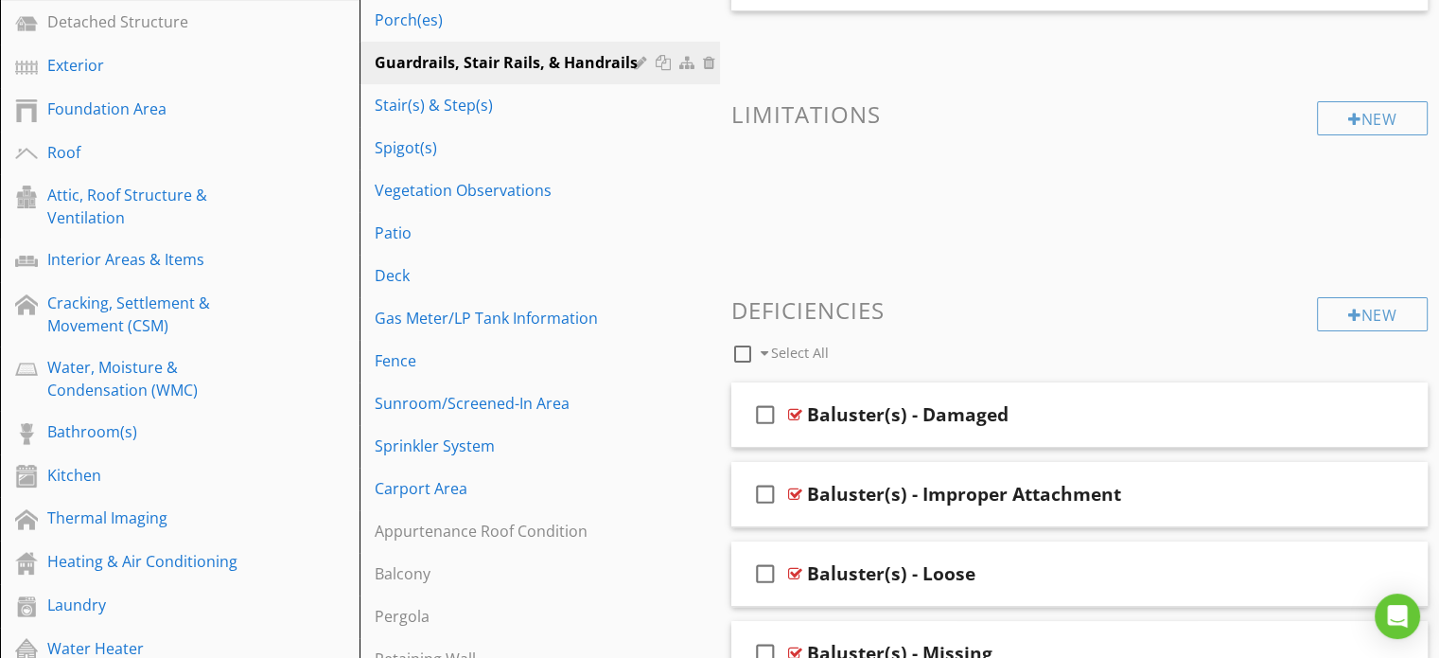
scroll to position [375, 0]
click at [476, 111] on div "Stair(s) & Step(s)" at bounding box center [507, 106] width 264 height 23
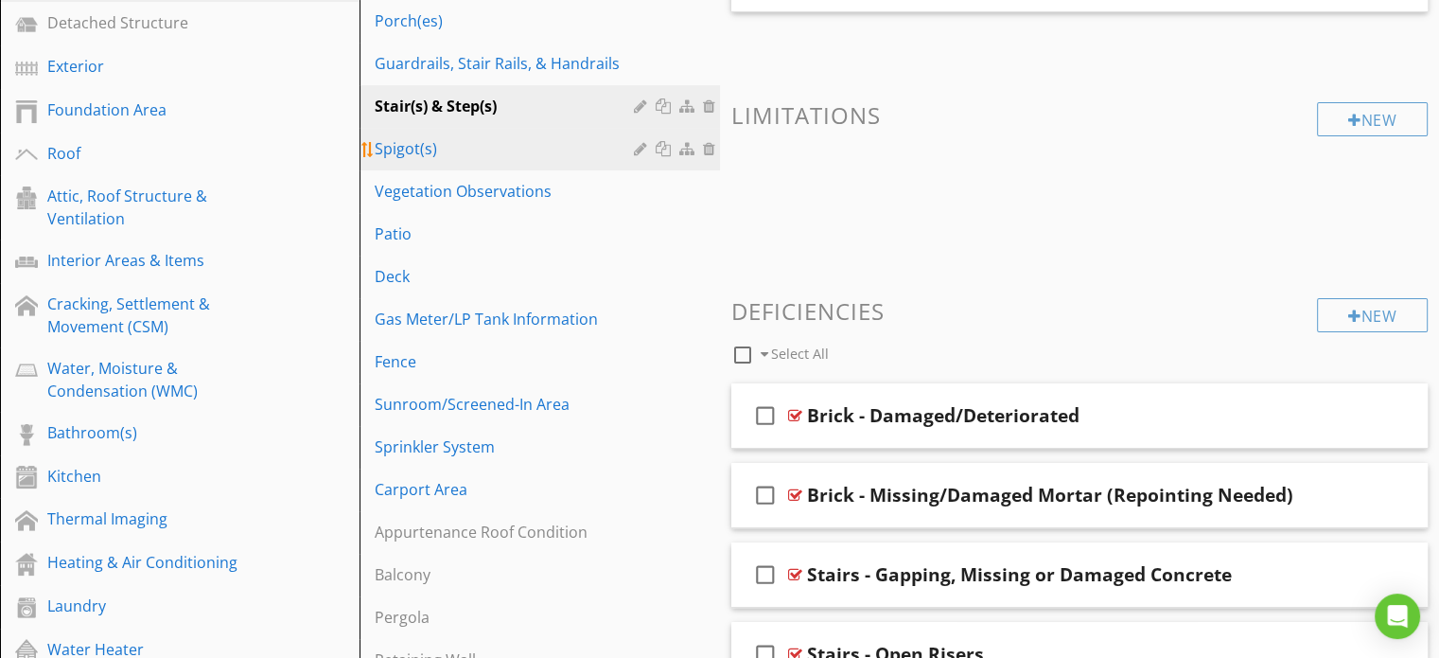
click at [447, 160] on link "Spigot(s)" at bounding box center [542, 149] width 354 height 42
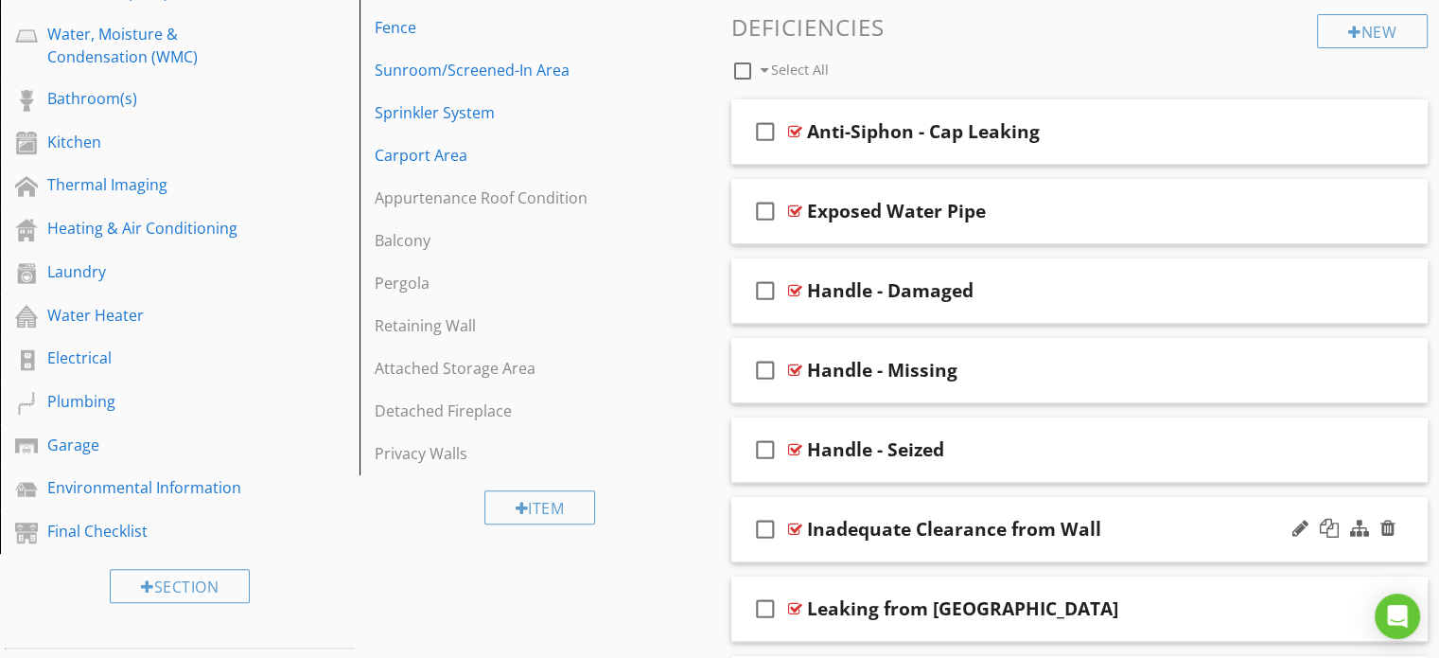
scroll to position [739, 0]
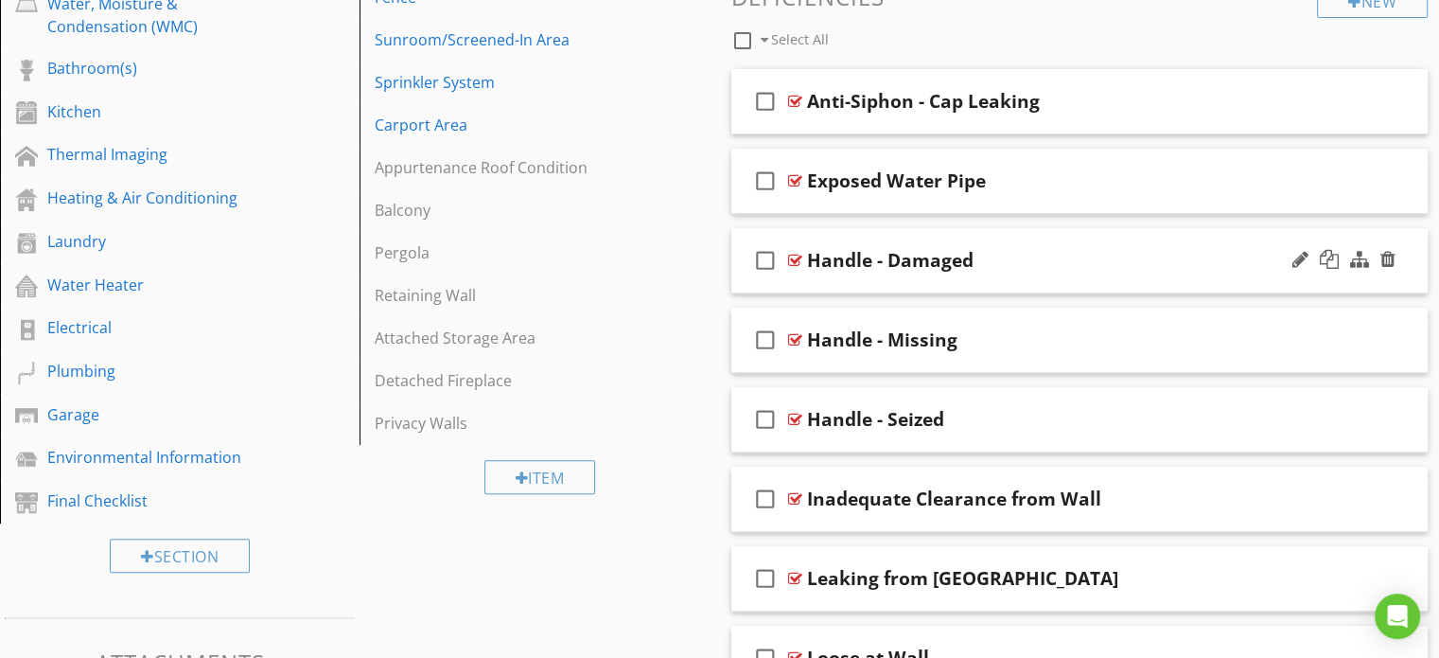
click at [998, 268] on div "Handle - Damaged" at bounding box center [1054, 260] width 494 height 23
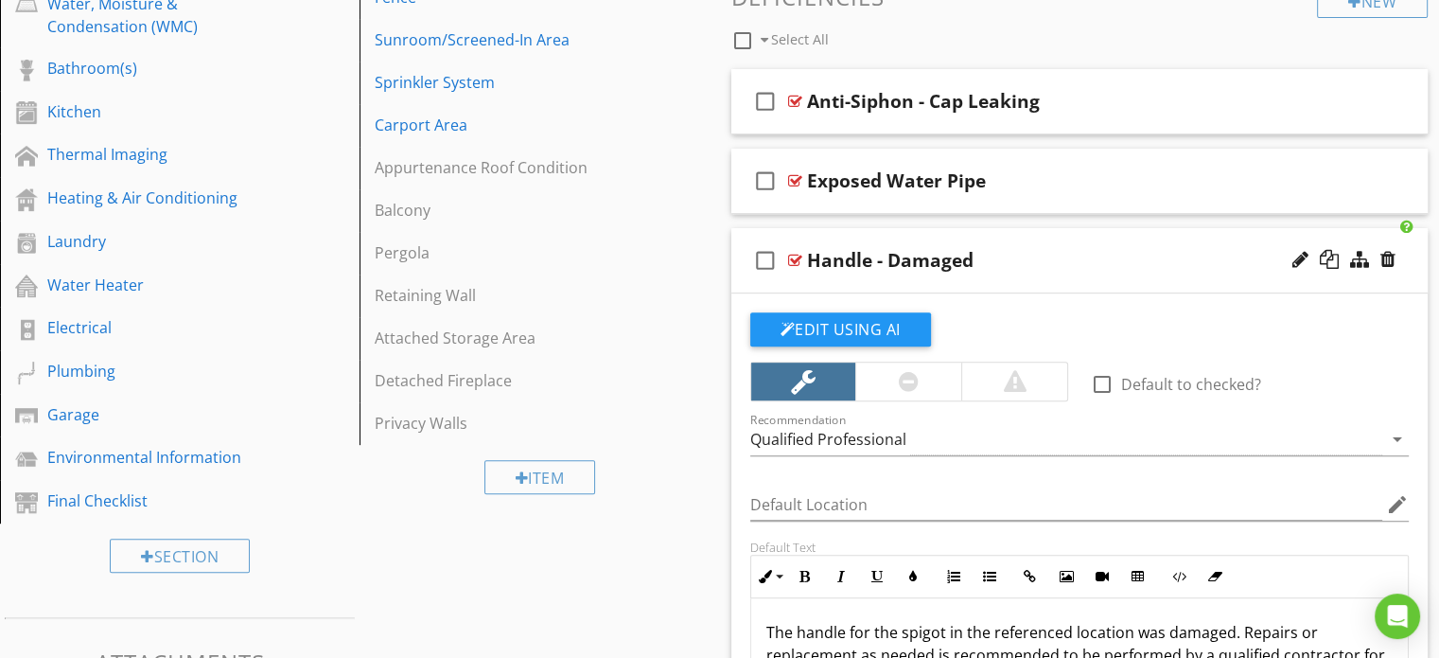
click at [984, 261] on div "Handle - Damaged" at bounding box center [1054, 260] width 494 height 23
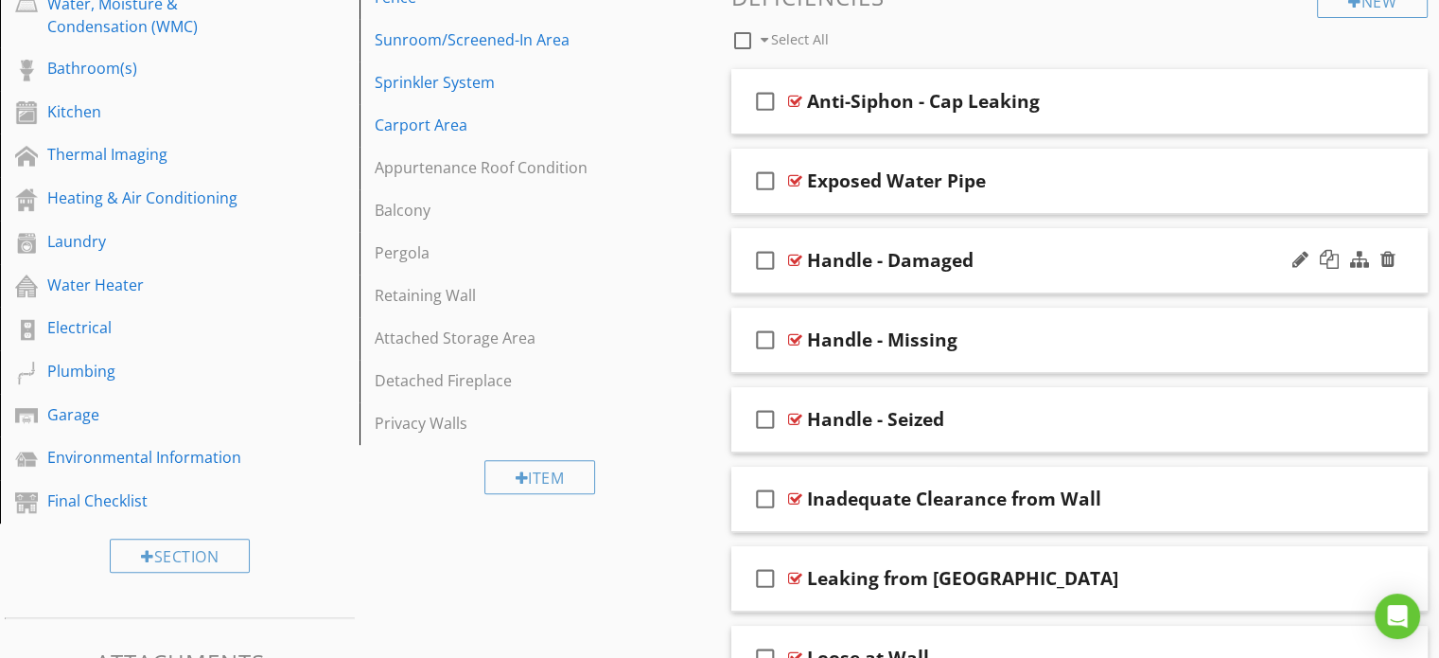
click at [975, 260] on div "Handle - Damaged" at bounding box center [1054, 260] width 494 height 23
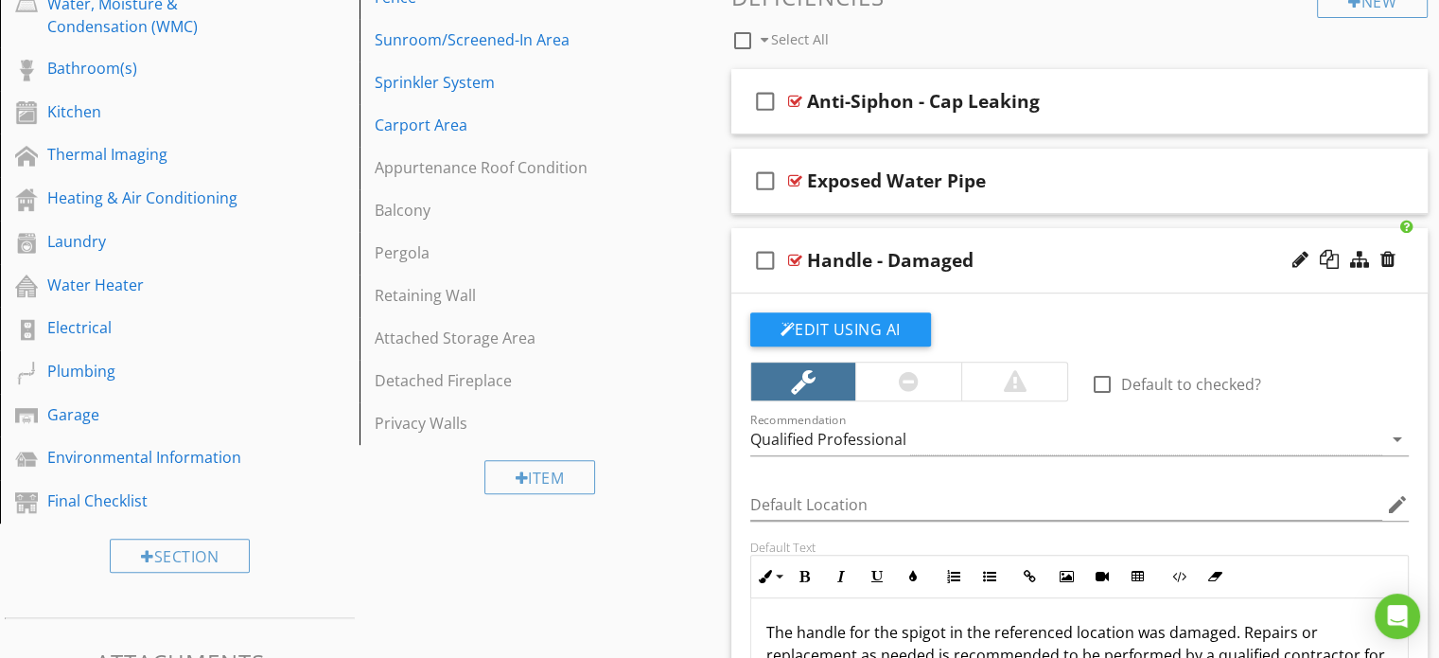
click at [965, 259] on div "Handle - Damaged" at bounding box center [890, 260] width 167 height 23
type input "Damaged Handle"
click at [736, 260] on div "check_box_outline_blank Damaged Handle" at bounding box center [1079, 260] width 697 height 65
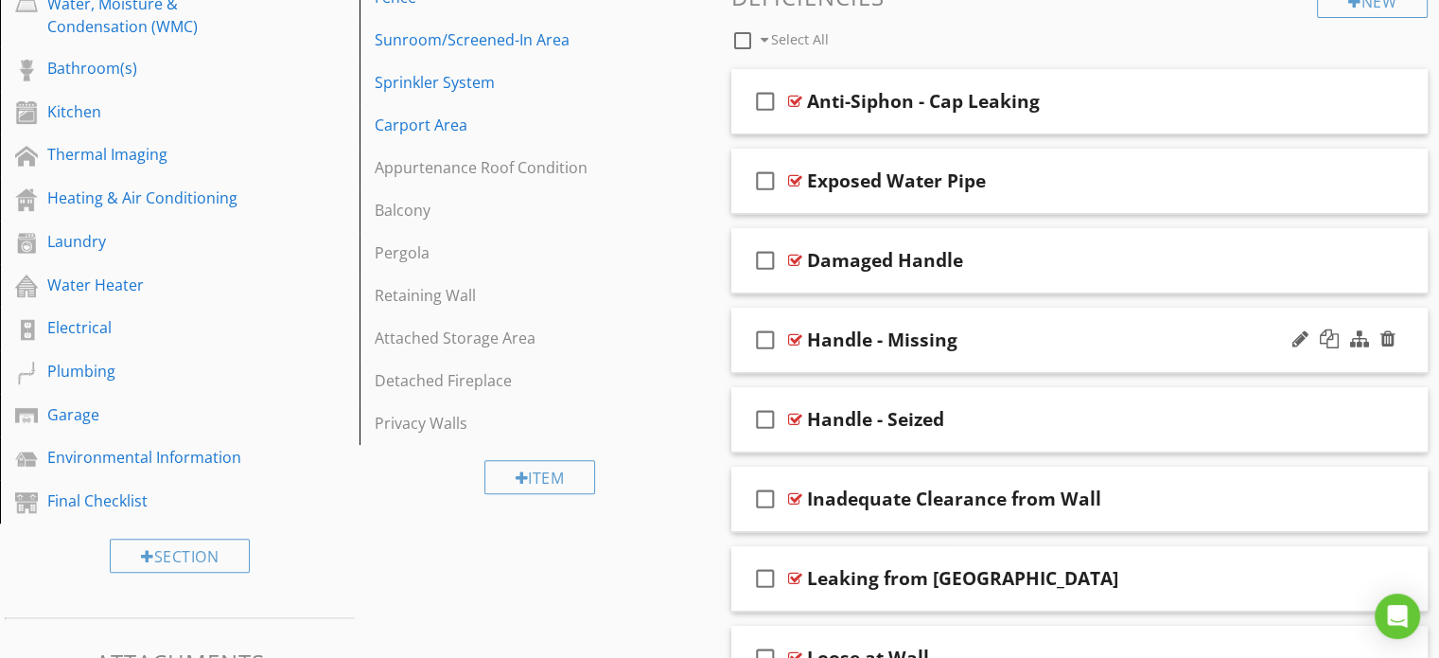
click at [925, 341] on div "Handle - Missing" at bounding box center [882, 339] width 150 height 23
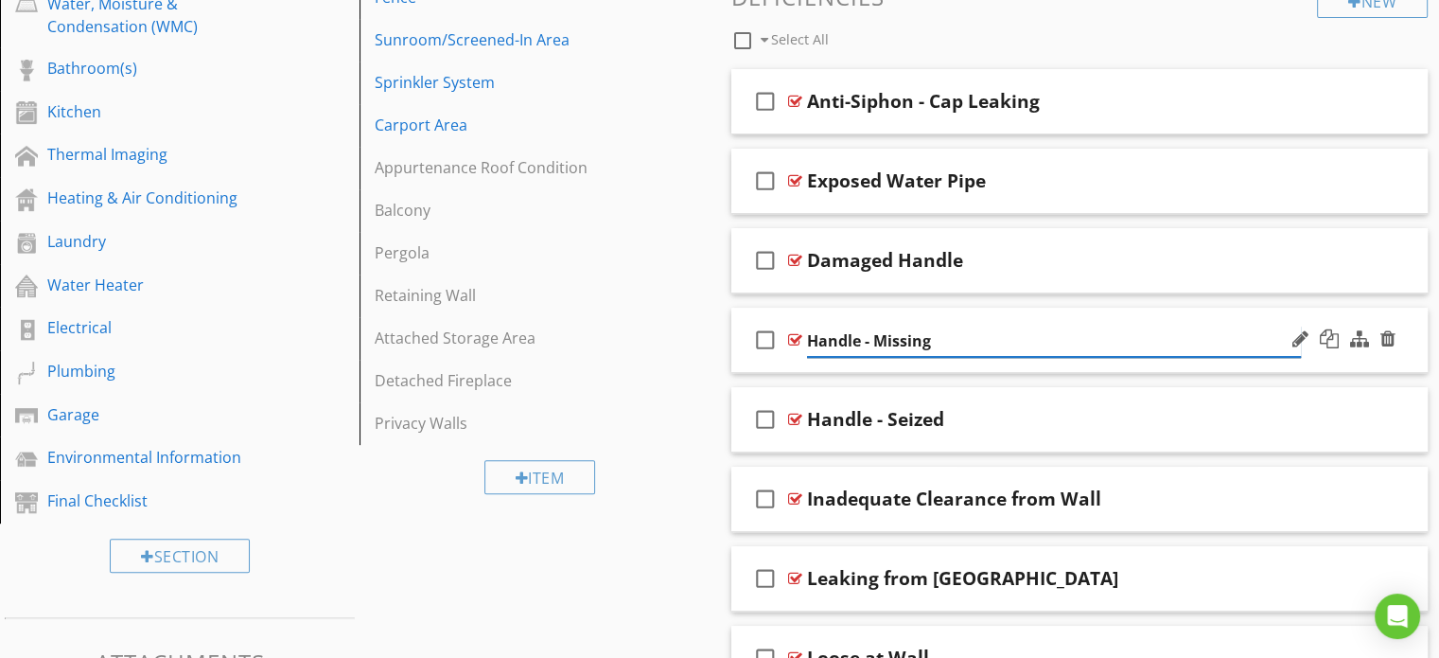
click at [936, 340] on input "Handle - Missing" at bounding box center [1054, 341] width 494 height 31
type input "Missing Handle"
click at [936, 418] on div "Handle - Seized" at bounding box center [875, 419] width 137 height 23
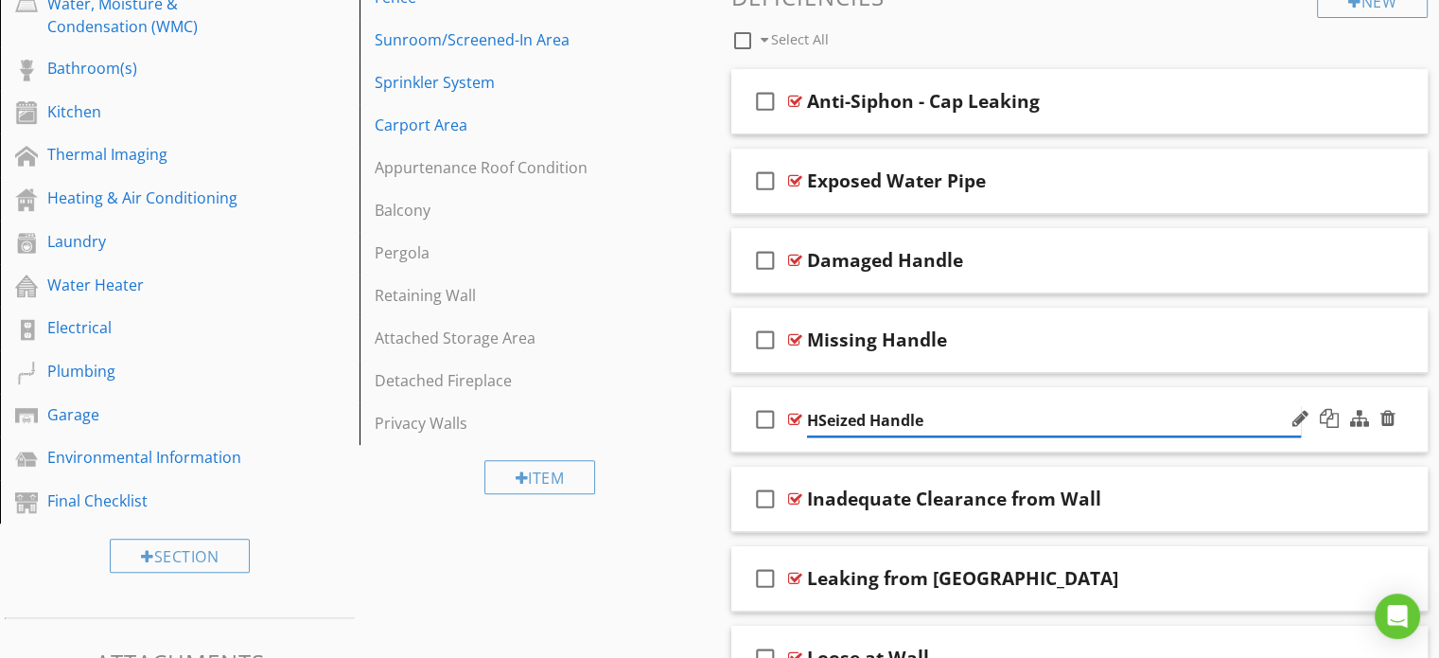
type input "Seized Handle"
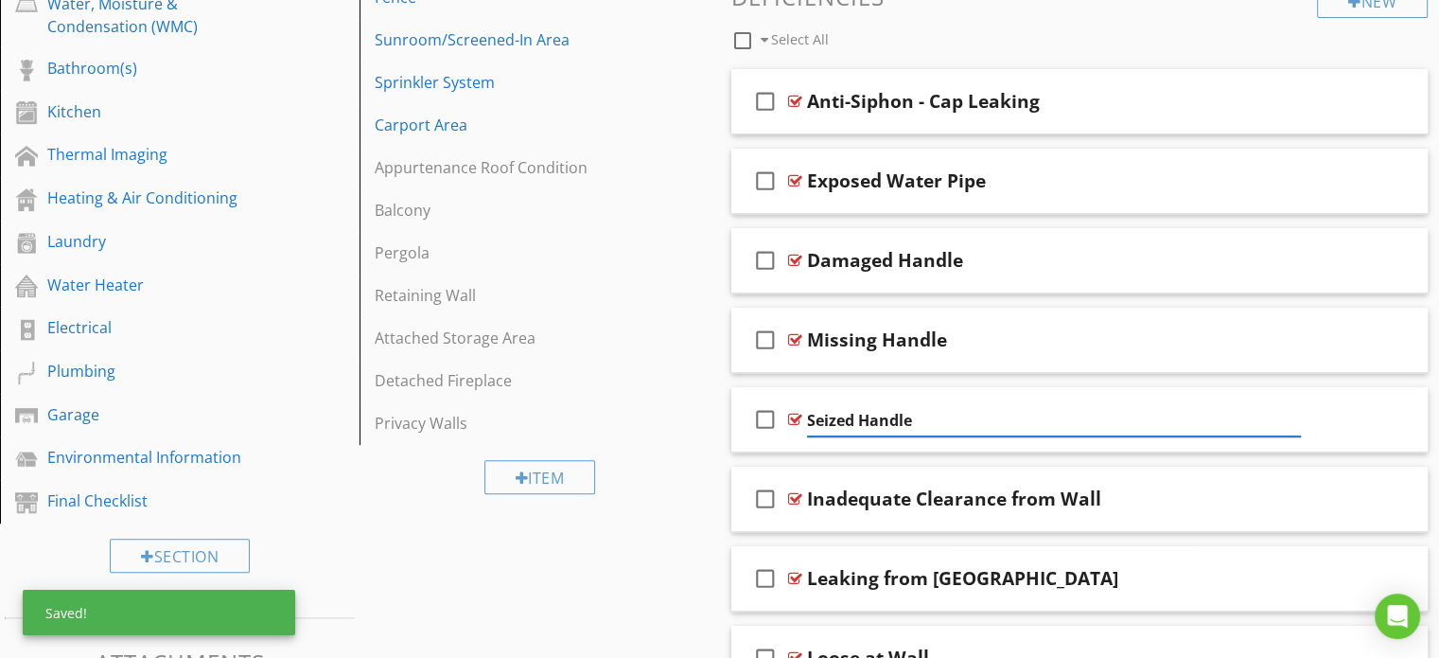
click at [700, 590] on div "Sections Inspection Overview Inspection Information Grounds Detached Structure …" at bounding box center [719, 140] width 1439 height 1381
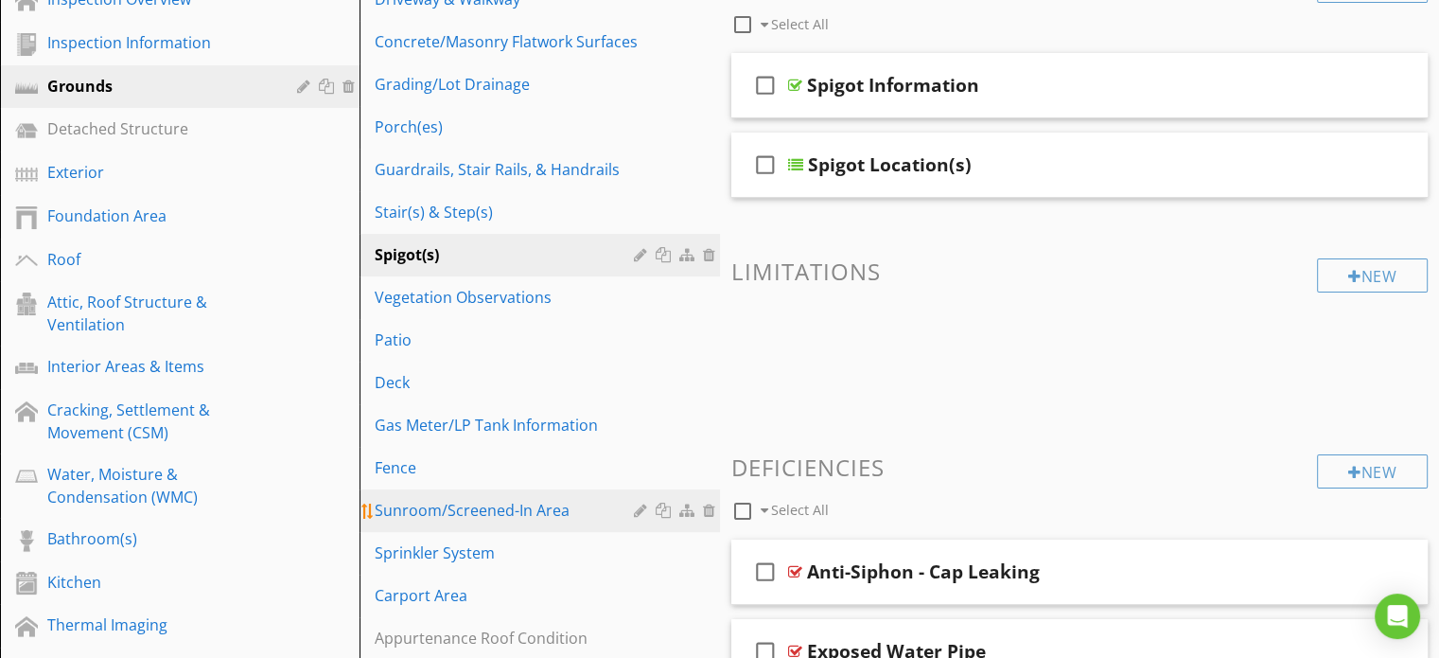
scroll to position [266, 0]
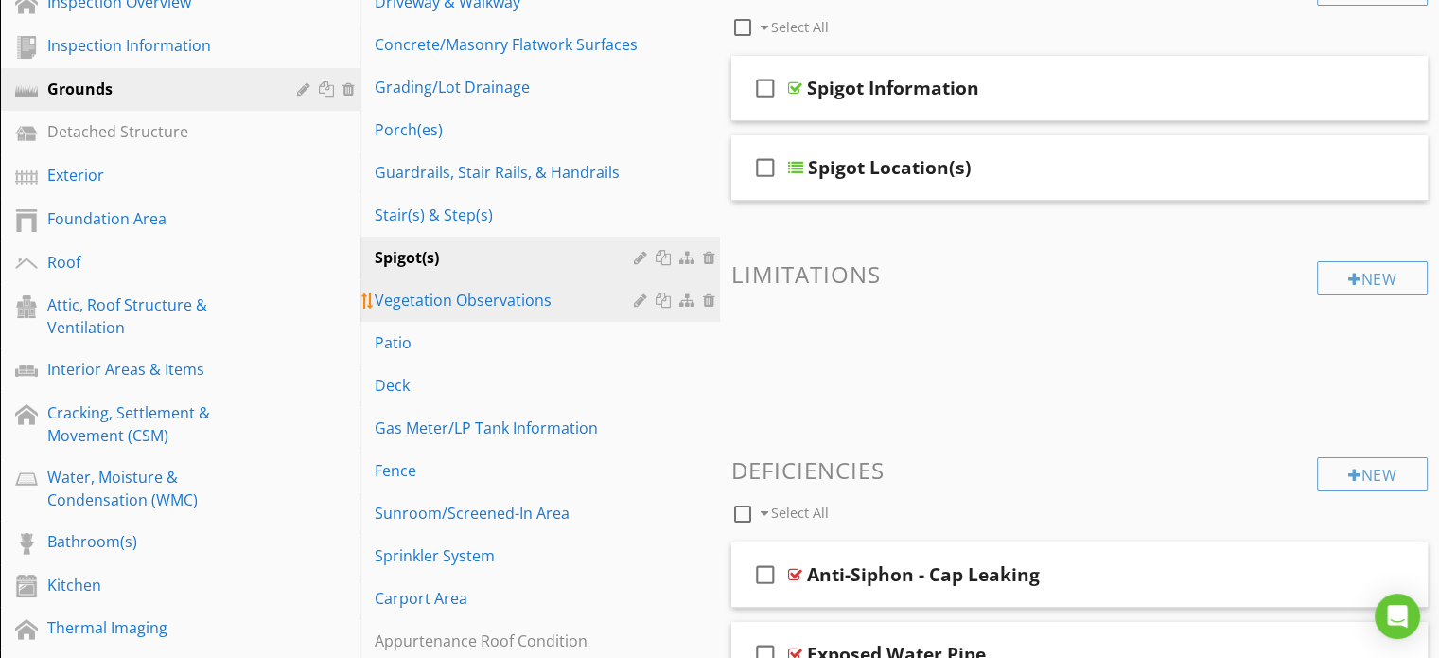
click at [485, 306] on div "Vegetation Observations" at bounding box center [507, 300] width 264 height 23
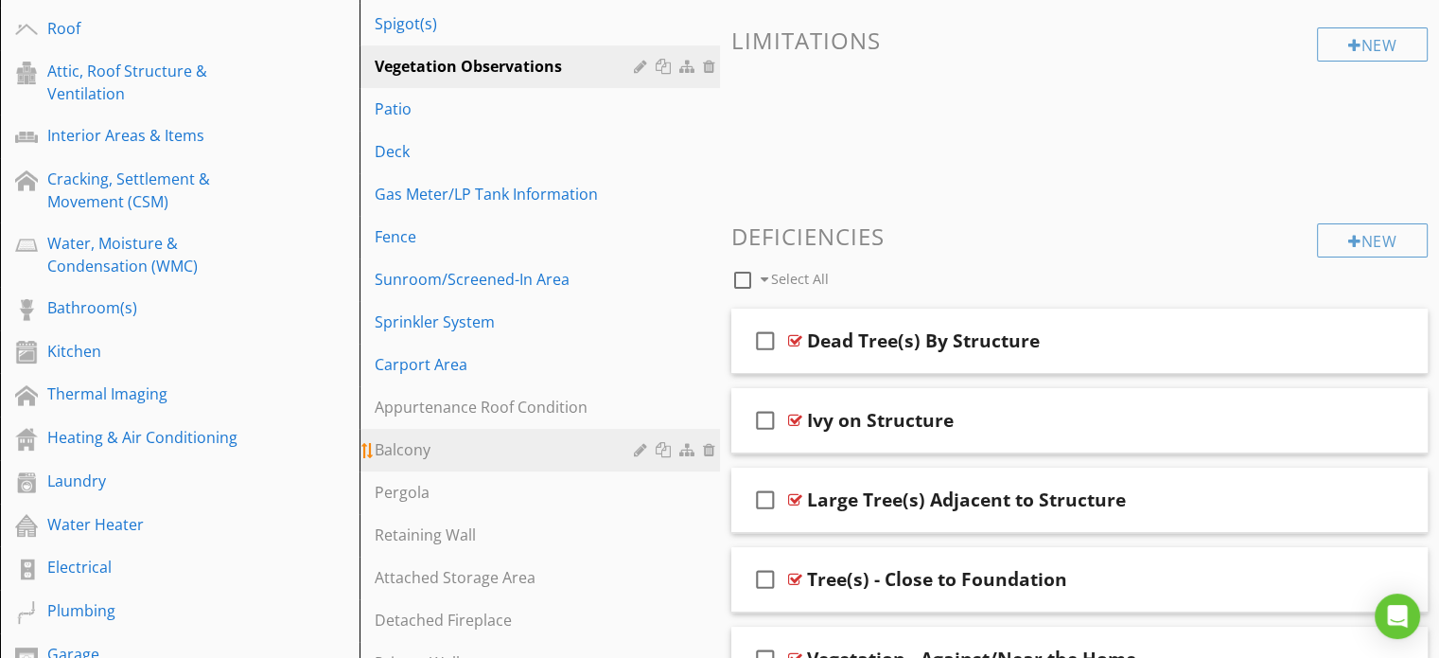
scroll to position [455, 0]
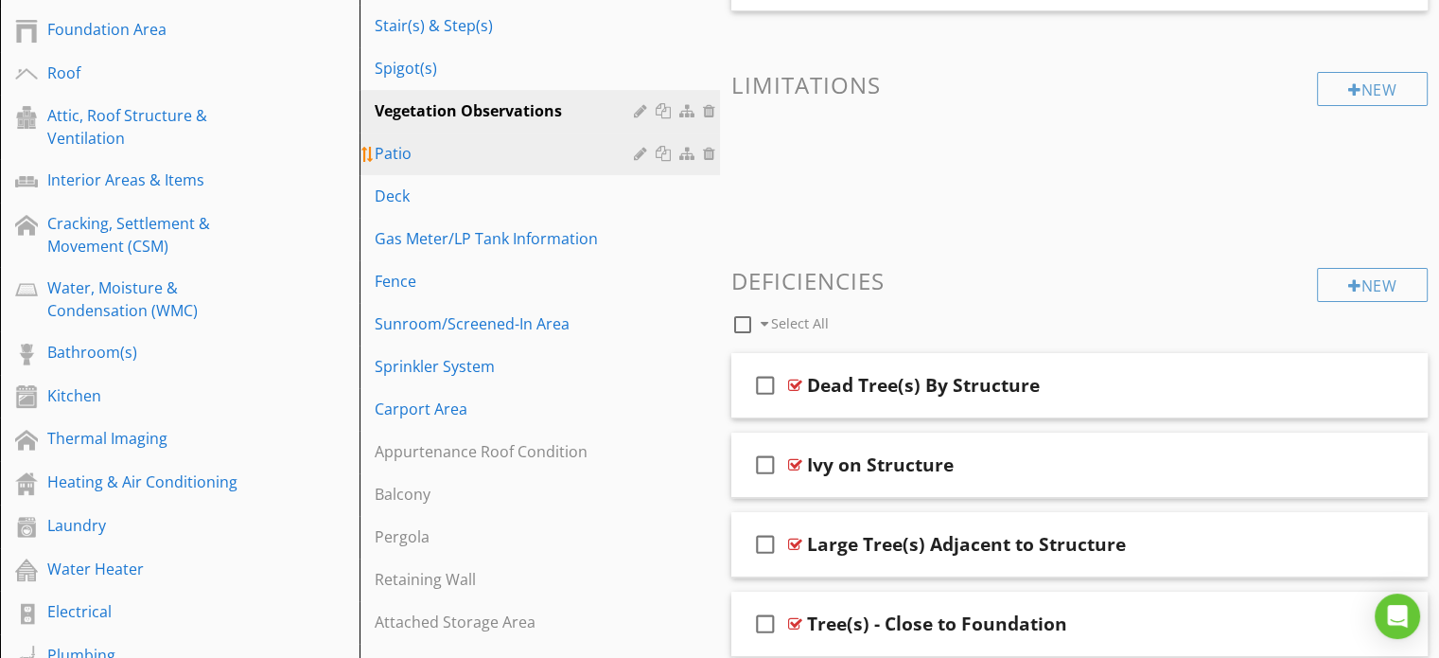
click at [413, 154] on div "Patio" at bounding box center [507, 153] width 264 height 23
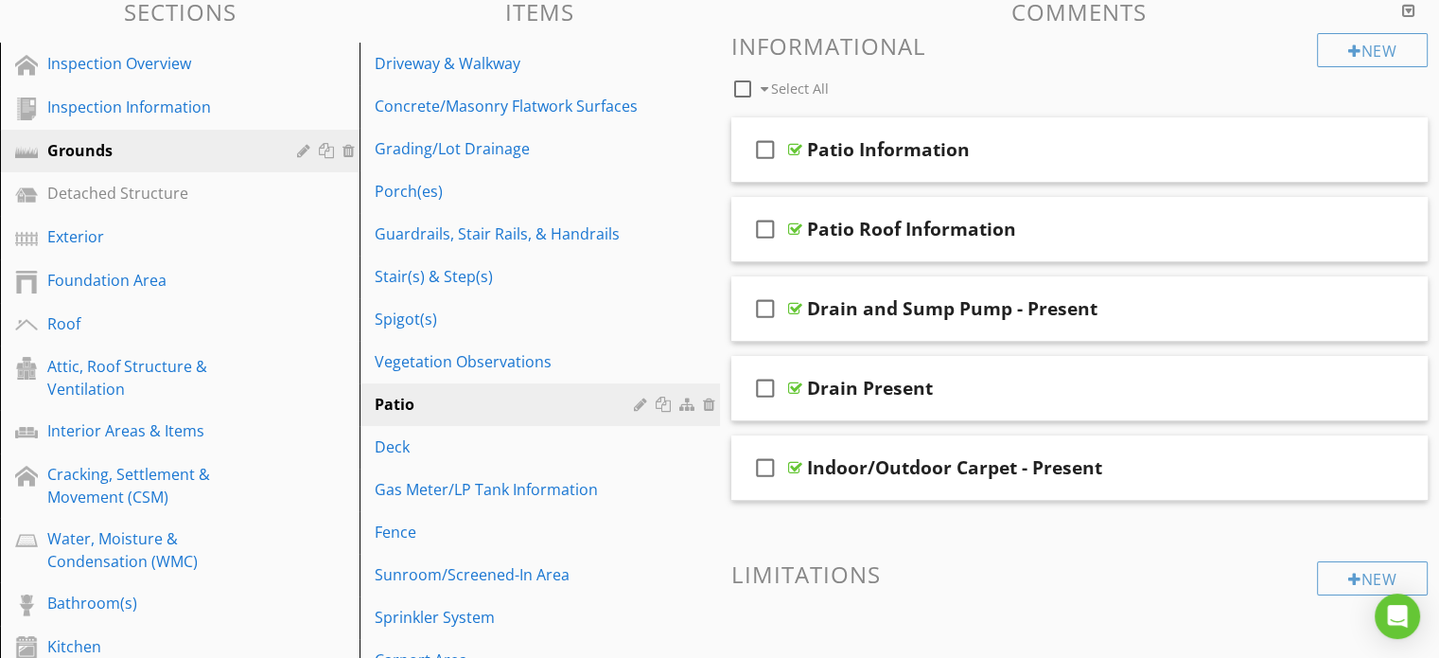
scroll to position [171, 0]
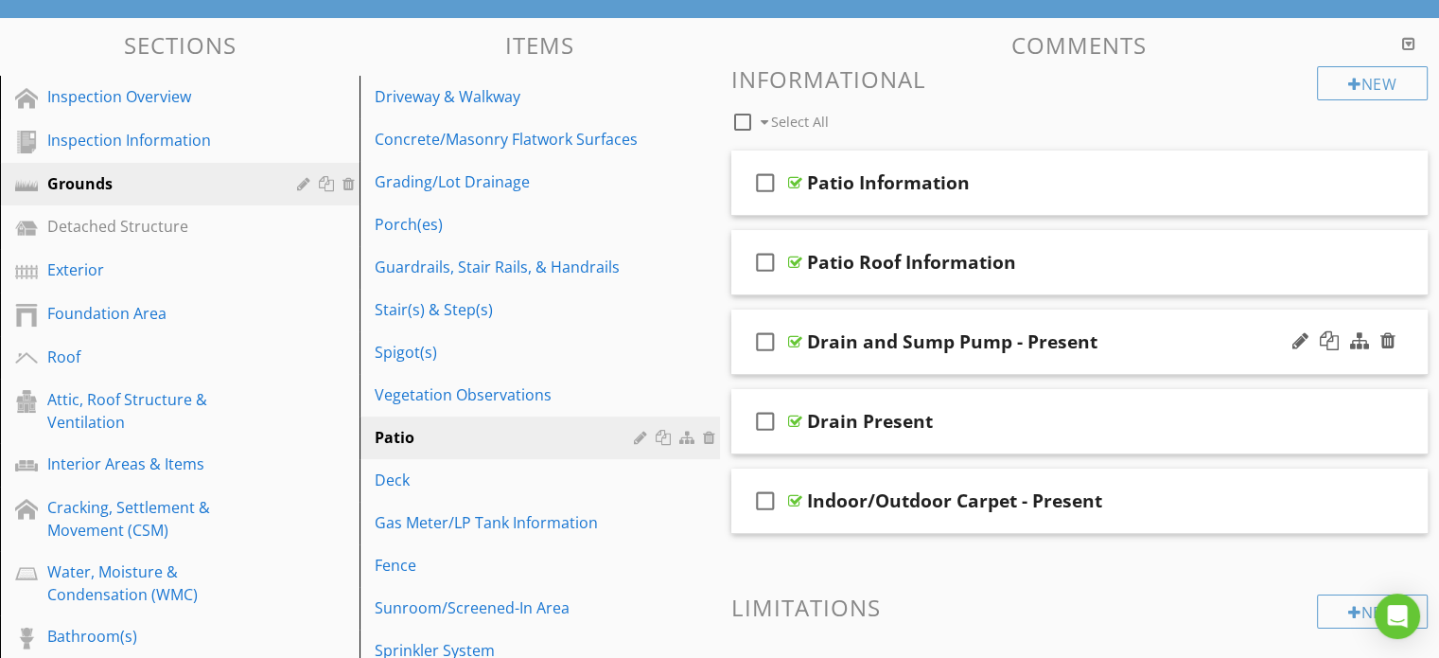
click at [738, 340] on div "check_box_outline_blank Drain and Sump Pump - Present" at bounding box center [1079, 341] width 697 height 65
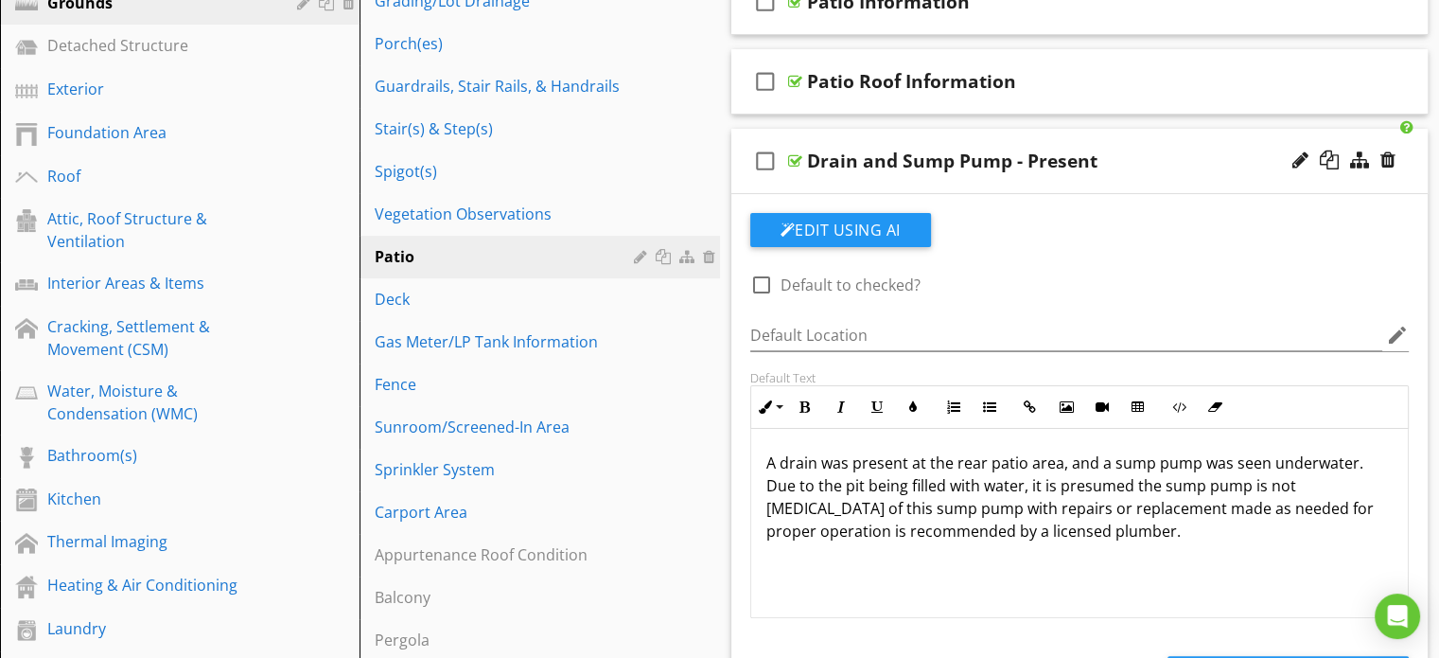
scroll to position [361, 0]
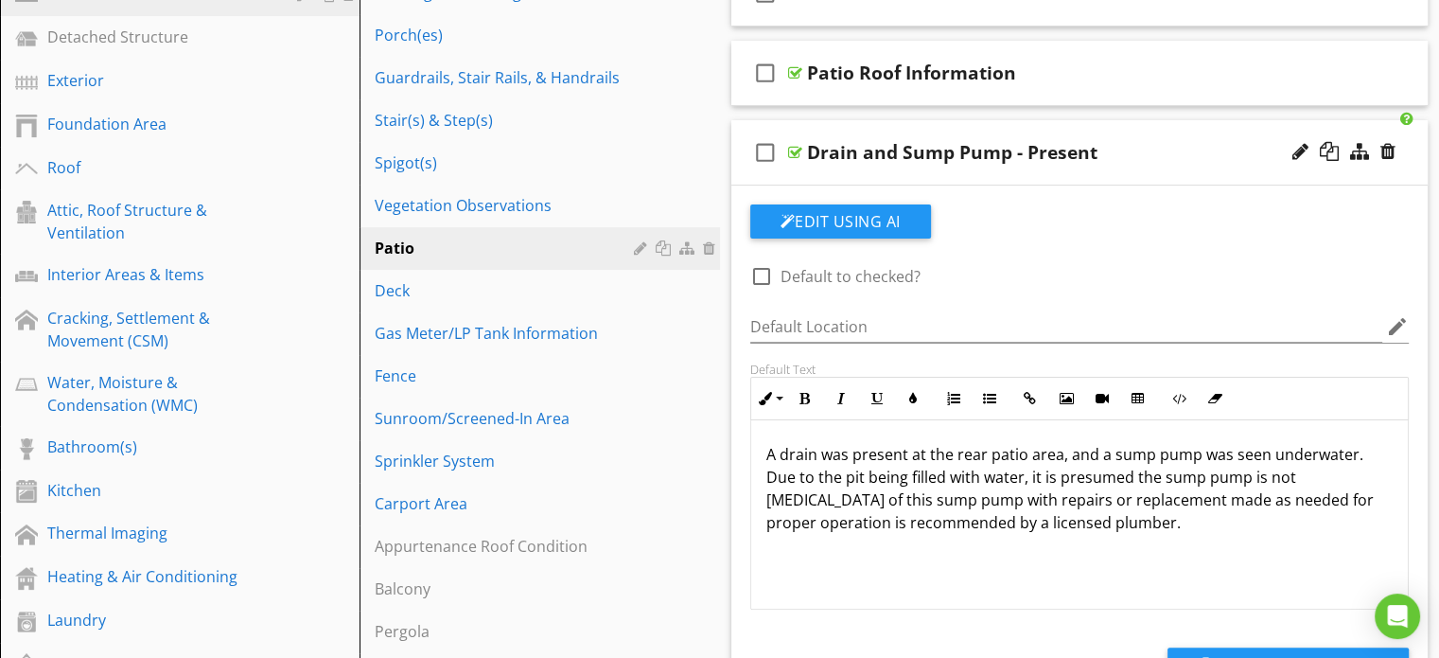
click at [740, 154] on div "check_box_outline_blank Drain and Sump Pump - Present" at bounding box center [1079, 152] width 697 height 65
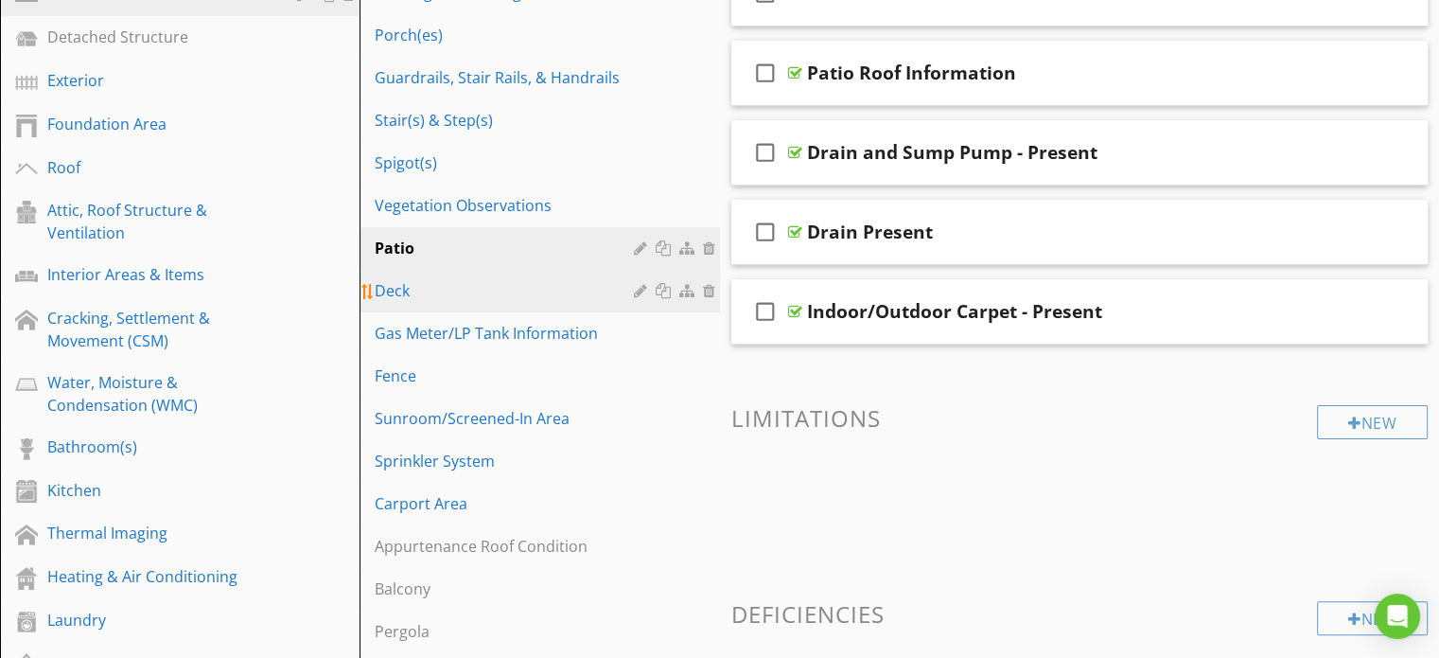
click at [447, 291] on div "Deck" at bounding box center [507, 290] width 264 height 23
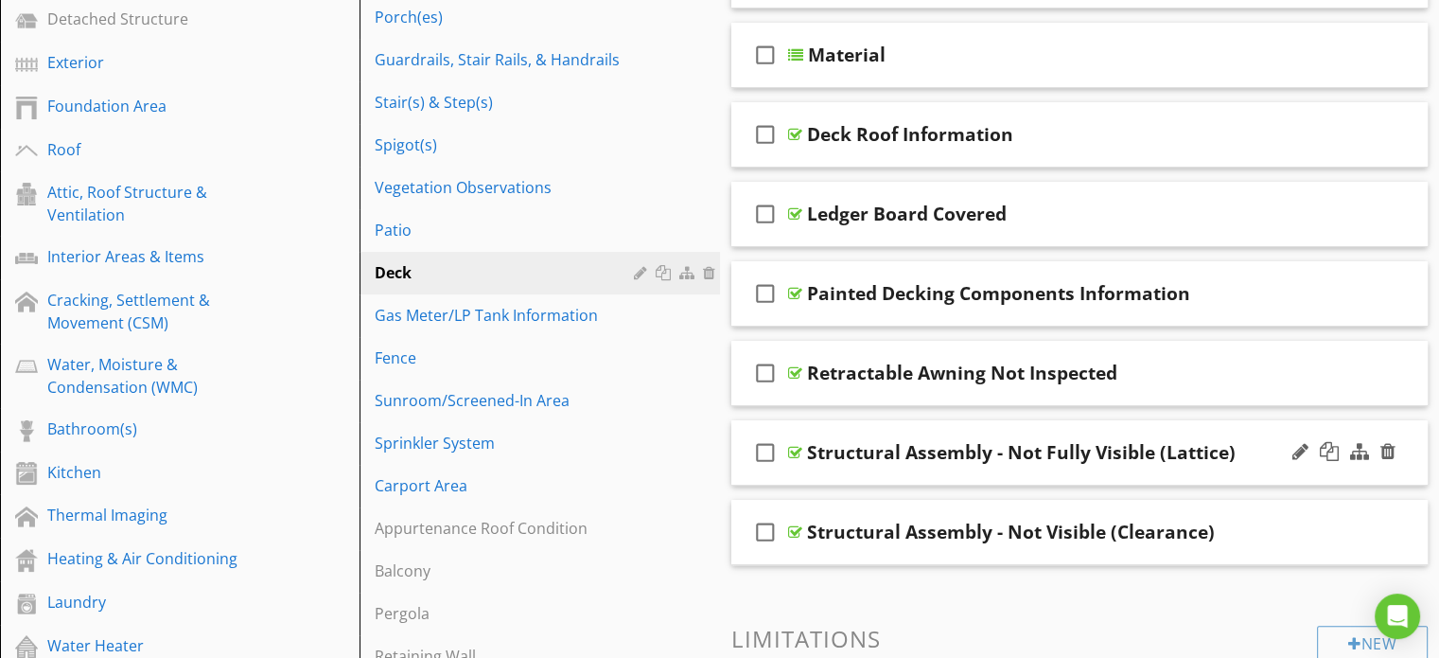
scroll to position [568, 0]
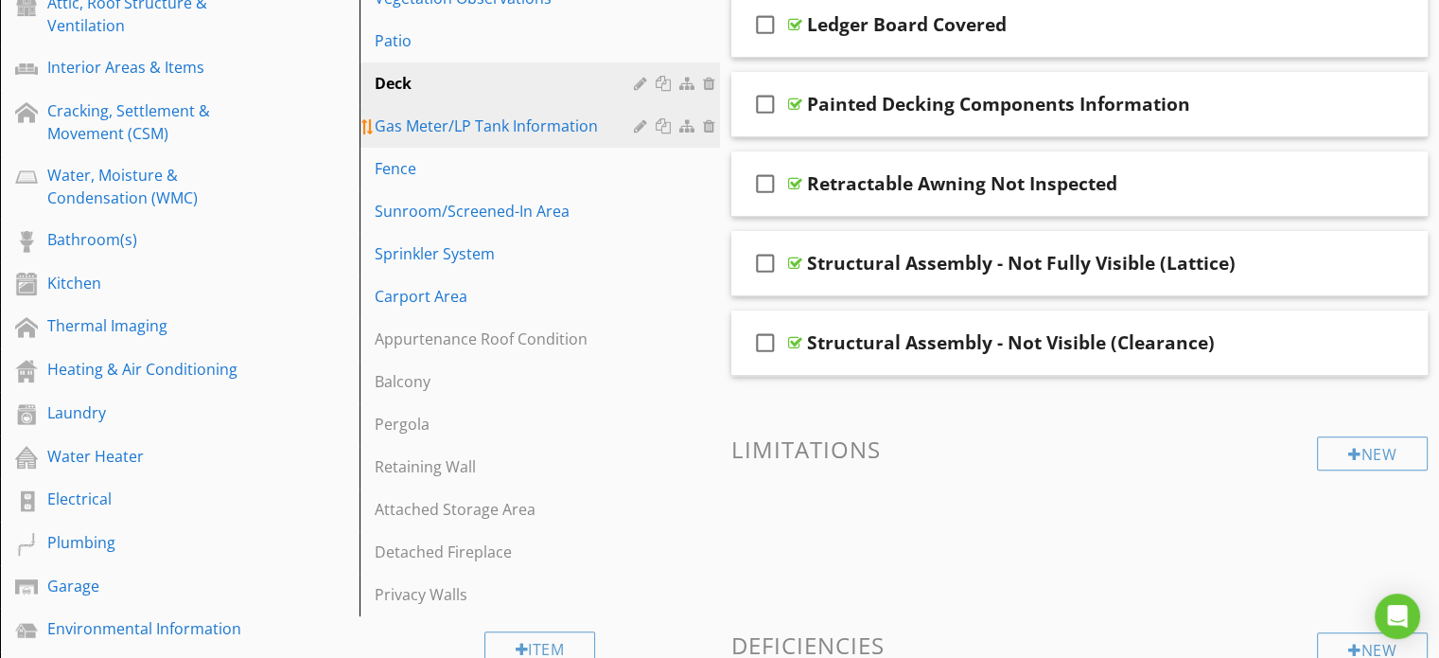
click at [479, 139] on link "Gas Meter/LP Tank Information" at bounding box center [542, 126] width 354 height 42
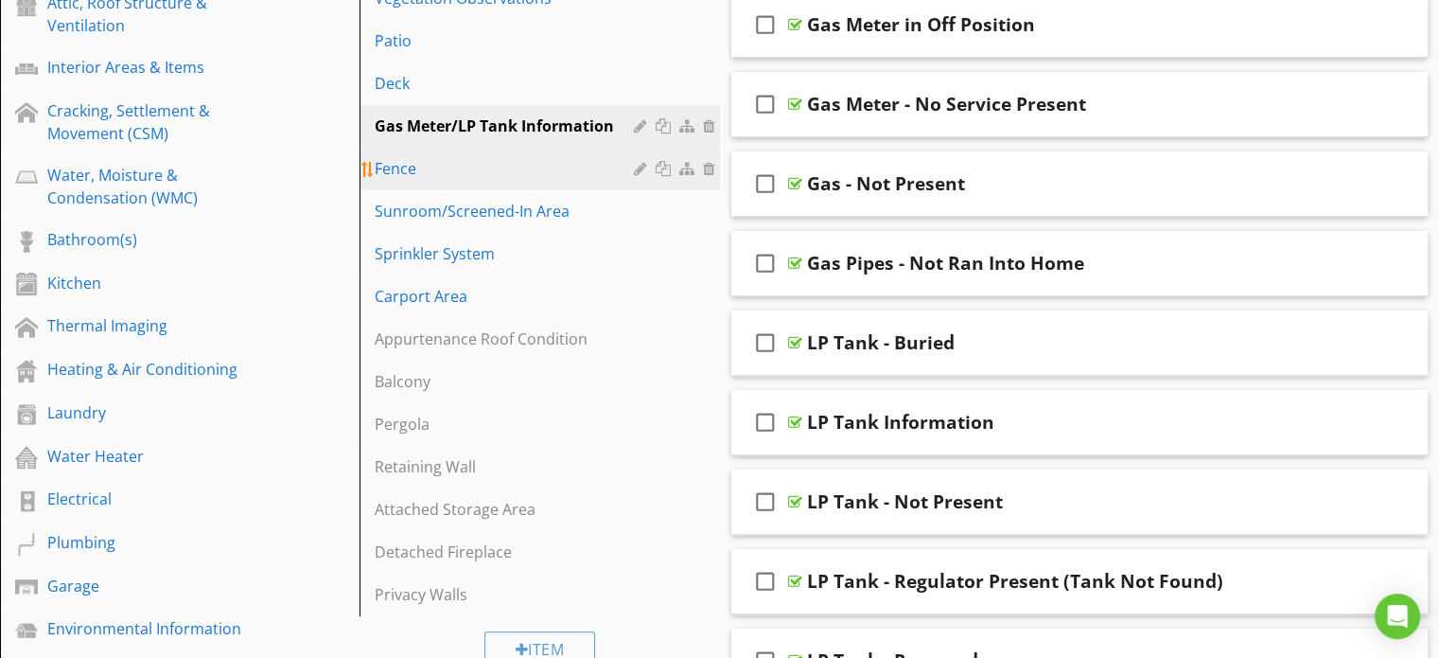
click at [428, 172] on div "Fence" at bounding box center [507, 168] width 264 height 23
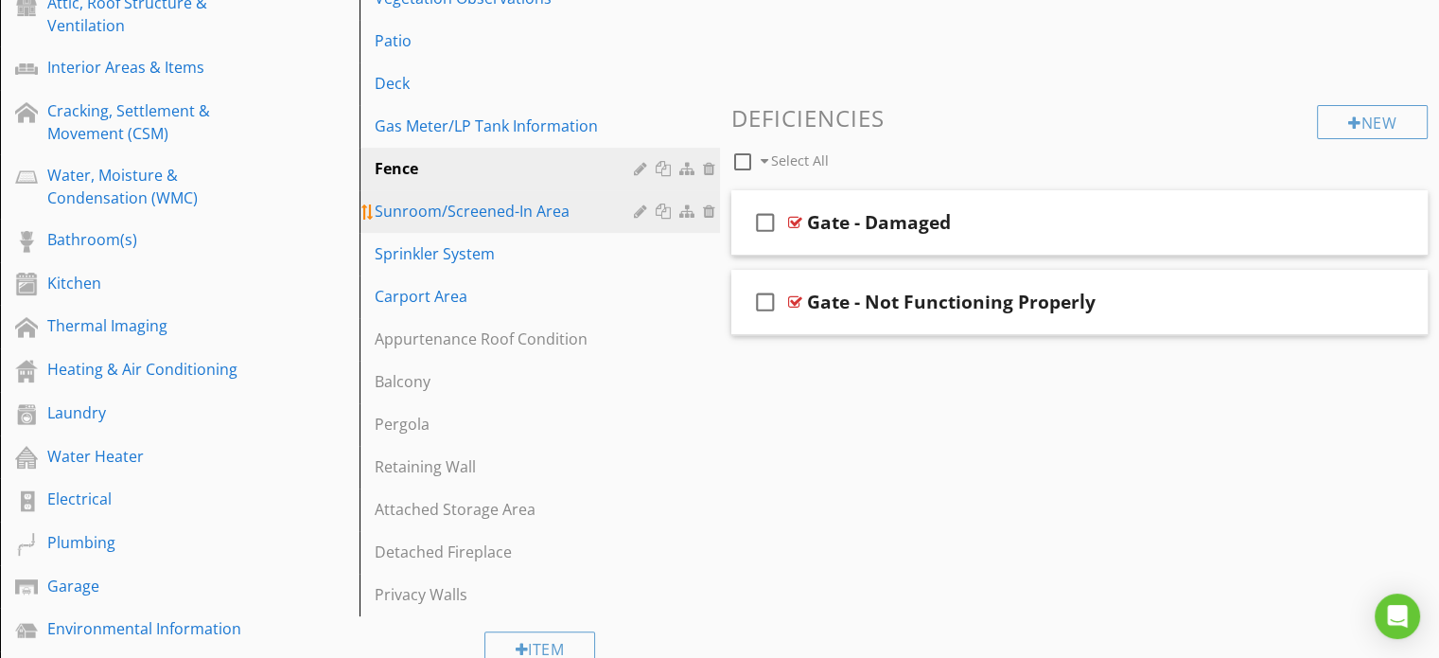
click at [470, 209] on div "Sunroom/Screened-In Area" at bounding box center [507, 211] width 264 height 23
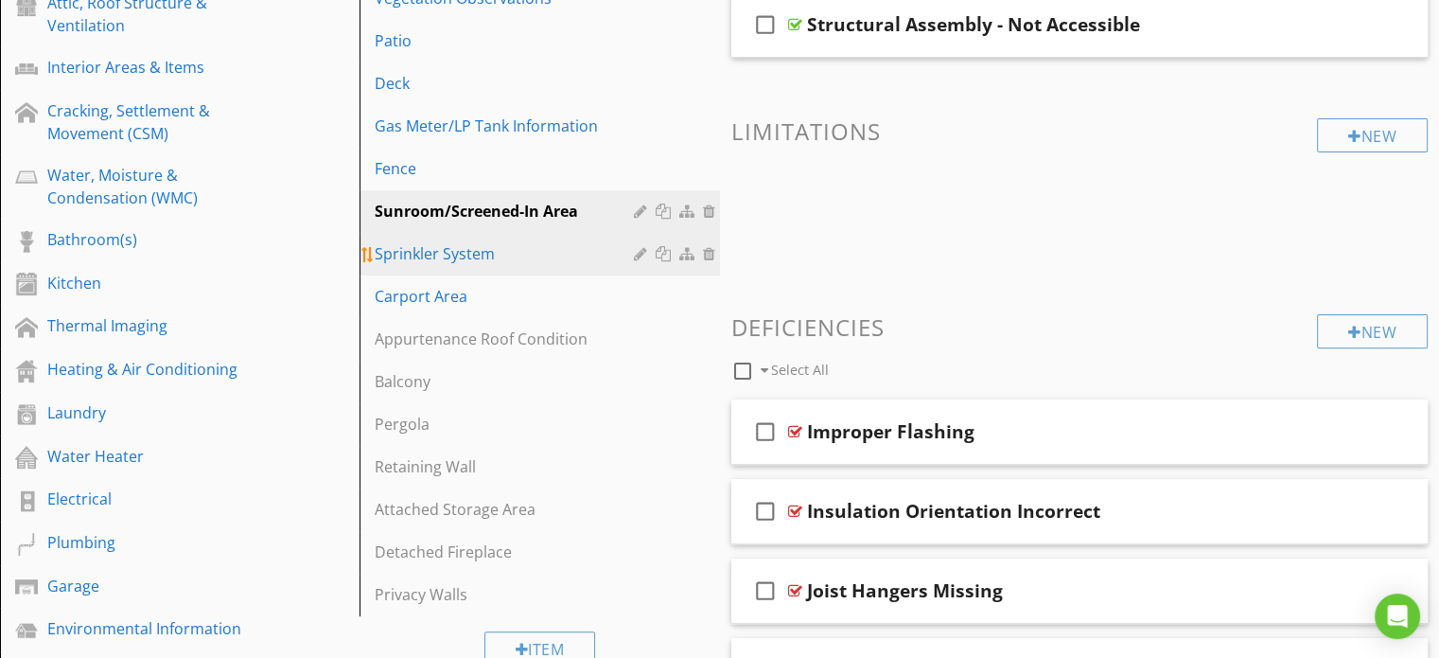
click at [427, 255] on div "Sprinkler System" at bounding box center [507, 253] width 264 height 23
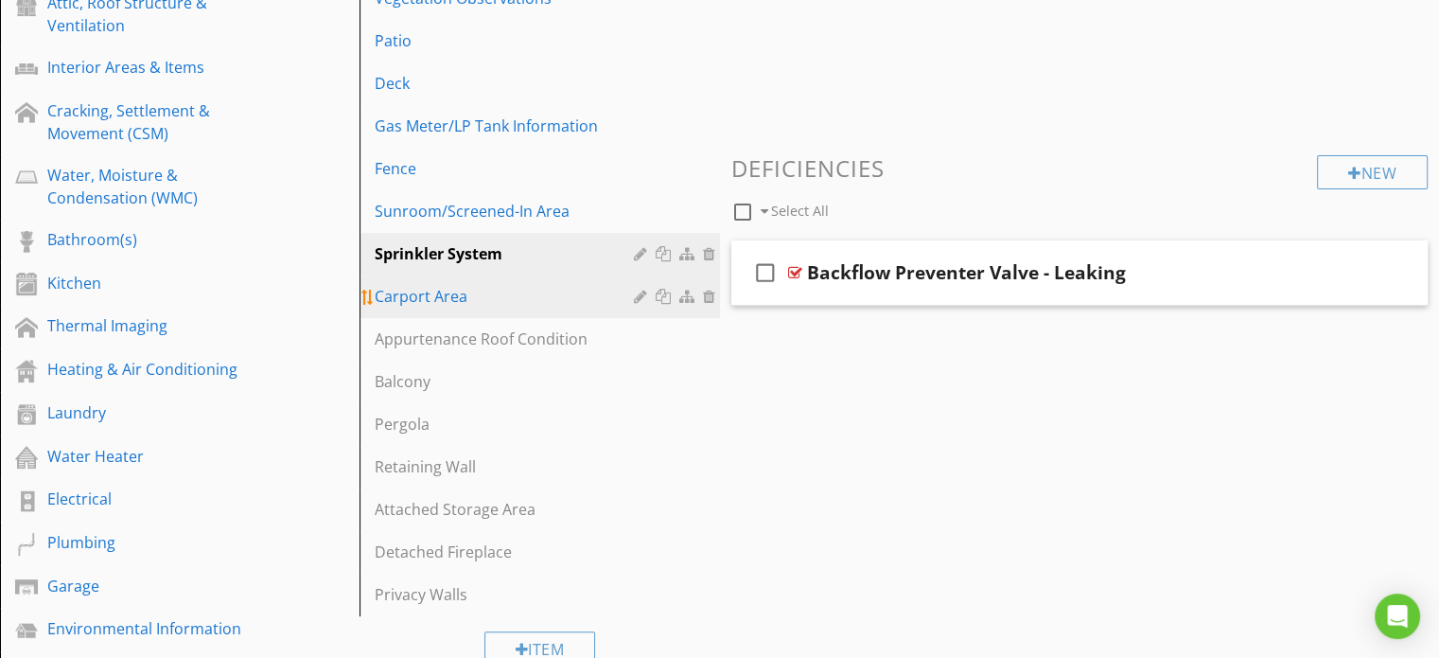
click at [467, 294] on div "Carport Area" at bounding box center [507, 296] width 264 height 23
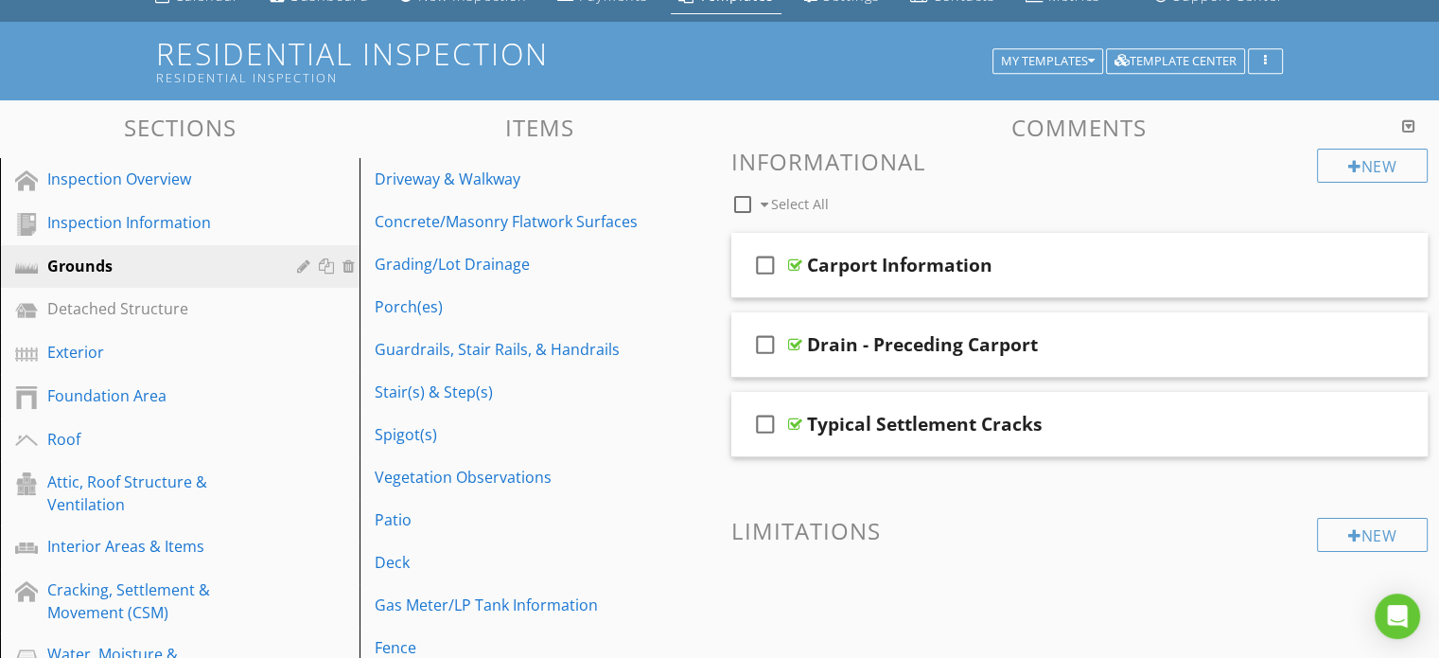
scroll to position [82, 0]
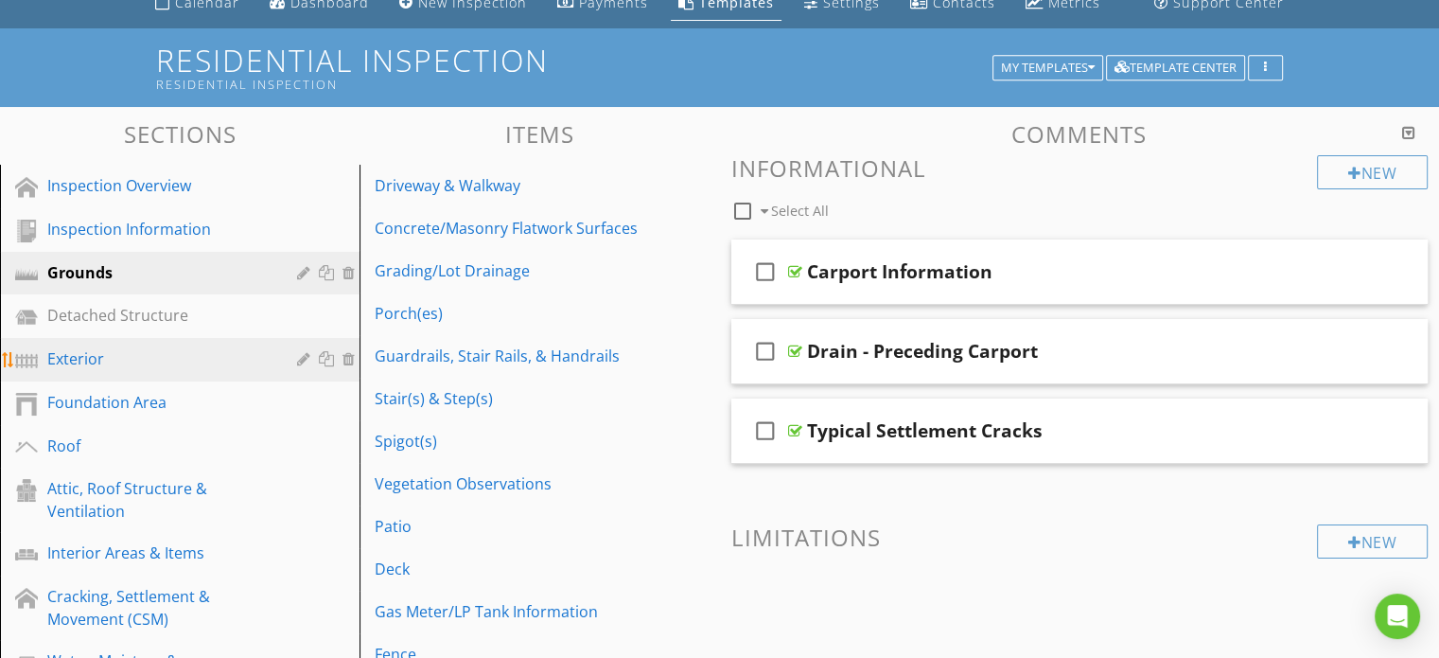
click at [114, 353] on div "Exterior" at bounding box center [158, 358] width 222 height 23
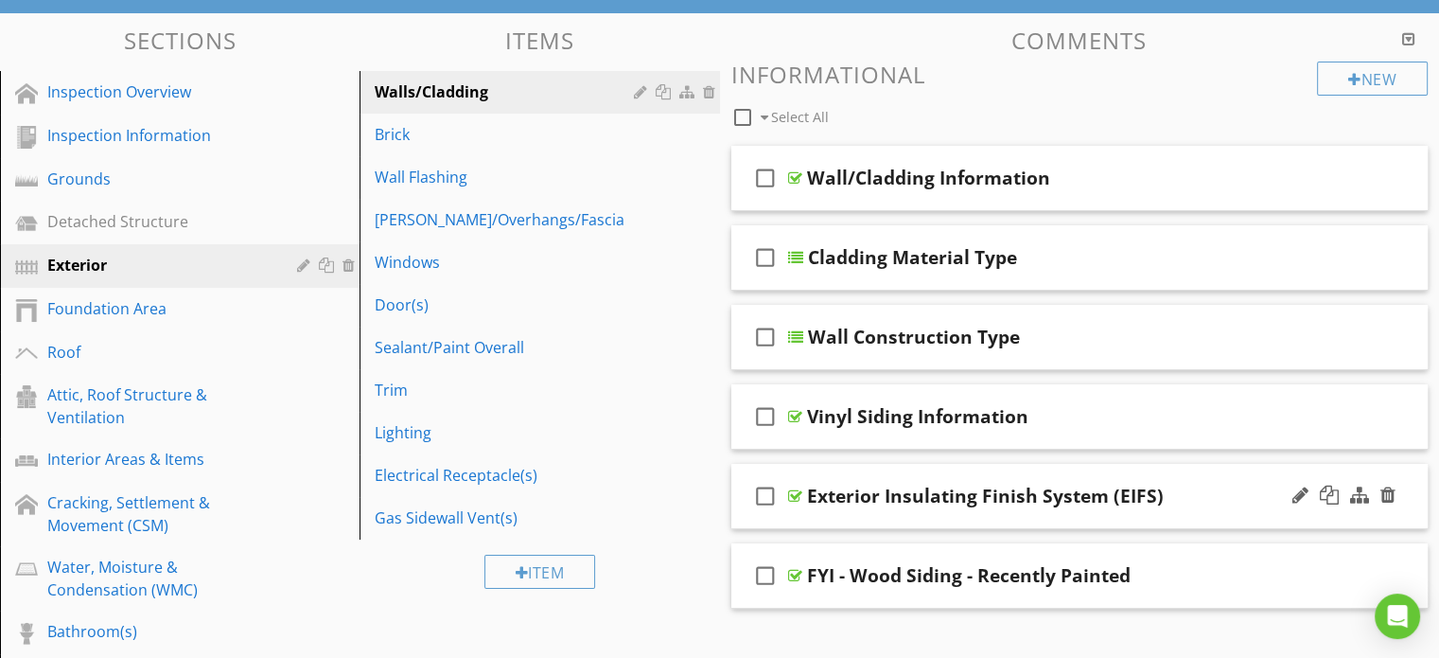
scroll to position [177, 0]
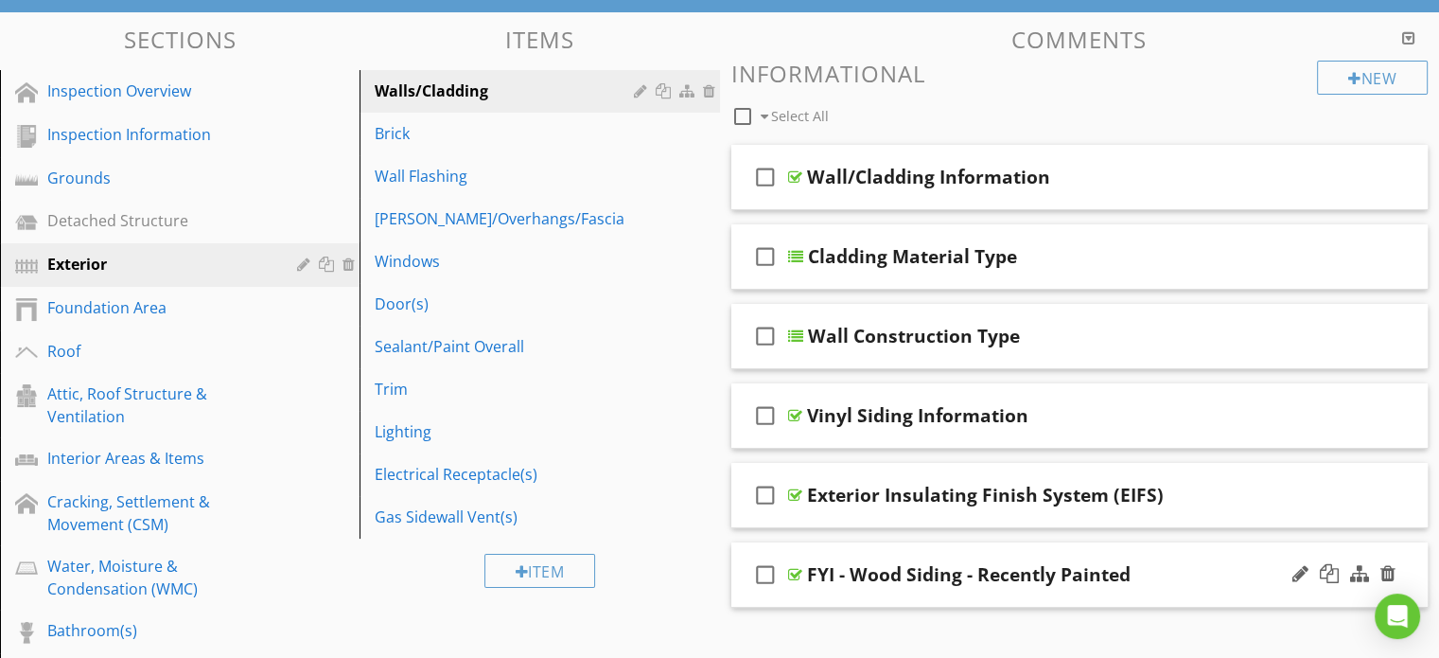
click at [969, 579] on div "FYI - Wood Siding - Recently Painted" at bounding box center [969, 574] width 324 height 23
drag, startPoint x: 945, startPoint y: 578, endPoint x: 962, endPoint y: 578, distance: 17.0
click at [946, 578] on input "FYI - Wood Siding - Recently Painted" at bounding box center [1054, 576] width 494 height 31
type input "FYI - Wood Siding Recently Painted"
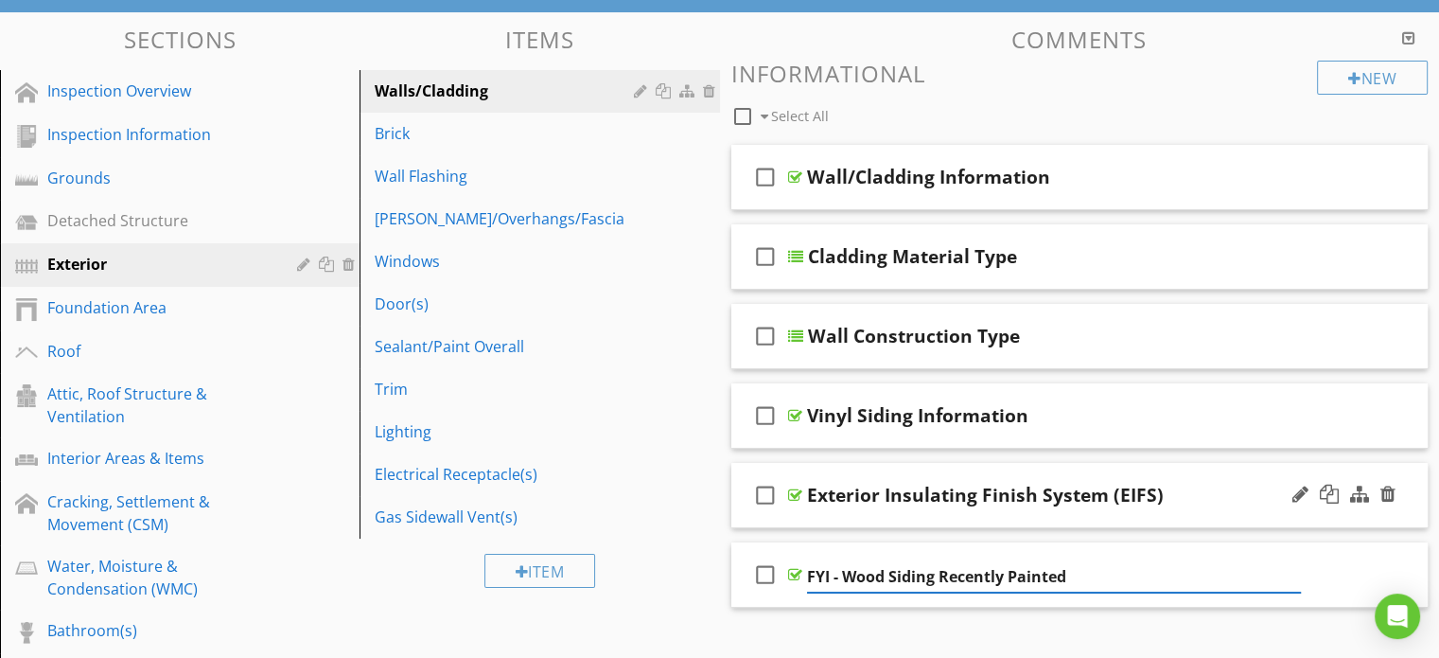
click at [735, 487] on div "check_box_outline_blank Exterior Insulating Finish System (EIFS)" at bounding box center [1079, 495] width 697 height 65
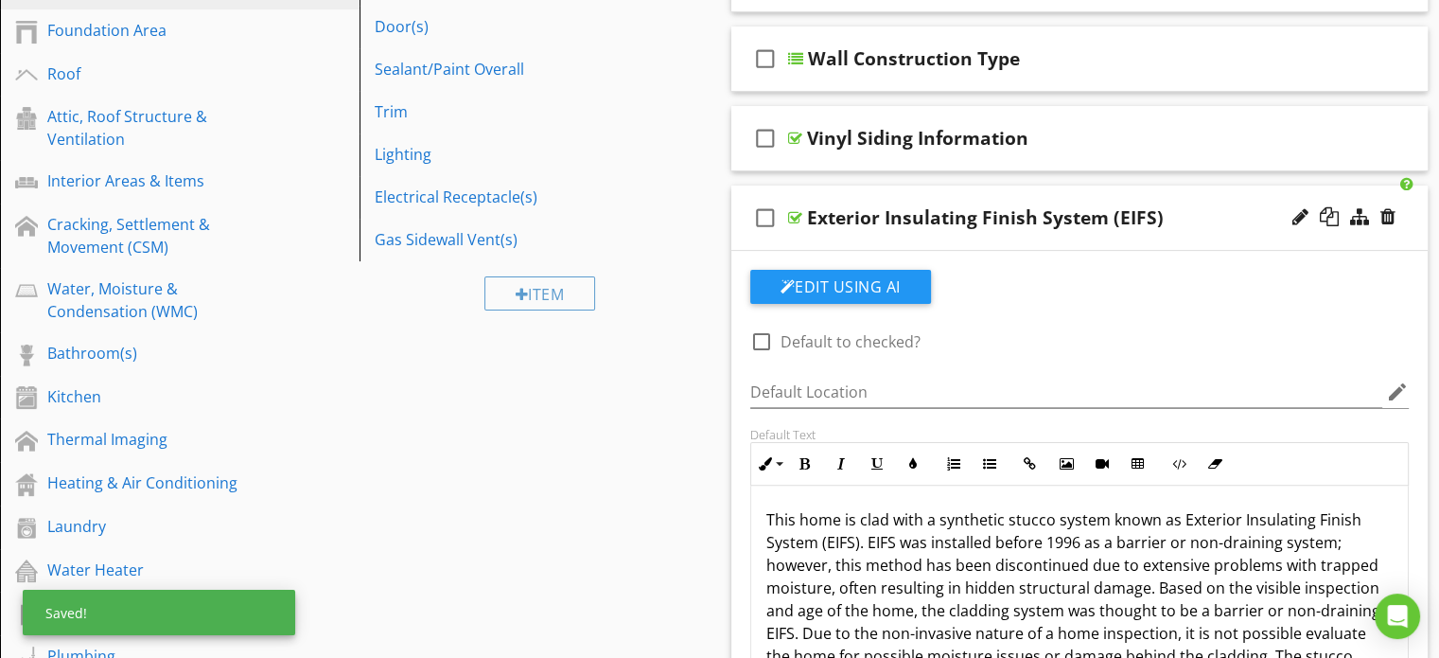
scroll to position [461, 0]
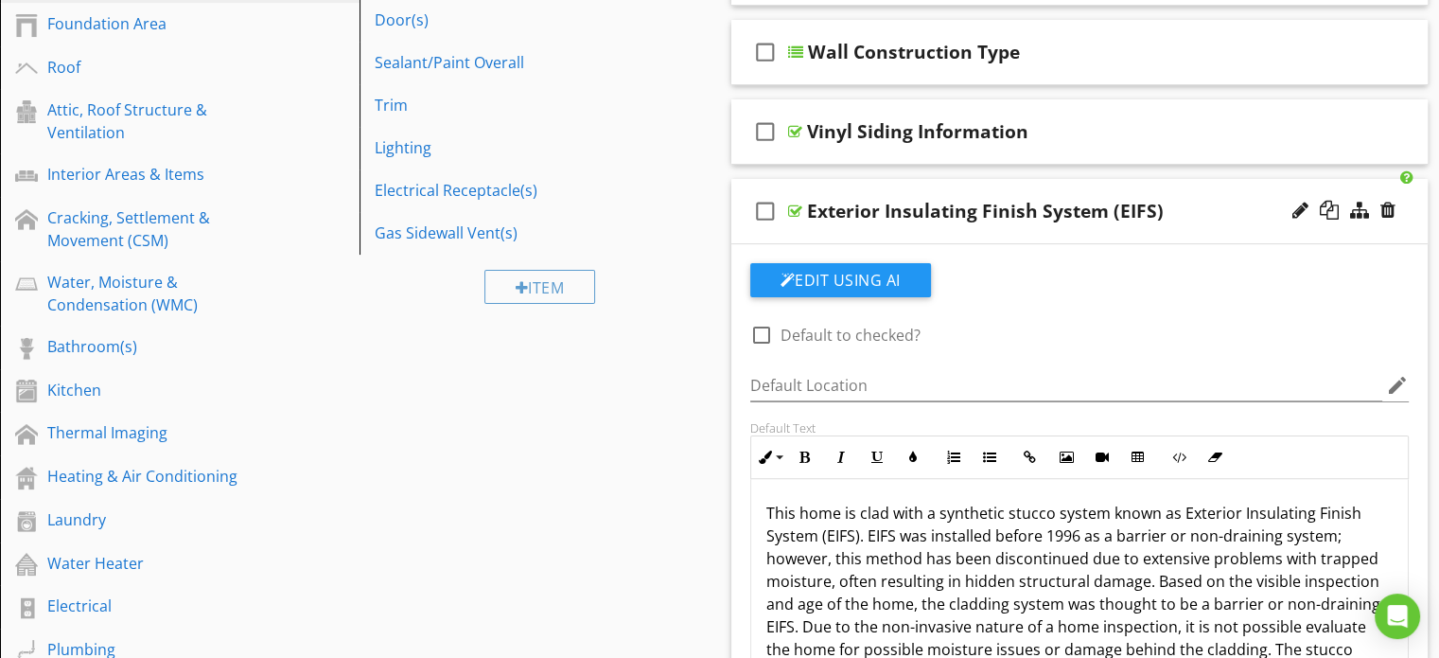
click at [743, 212] on div "check_box_outline_blank Exterior Insulating Finish System (EIFS)" at bounding box center [1079, 211] width 697 height 65
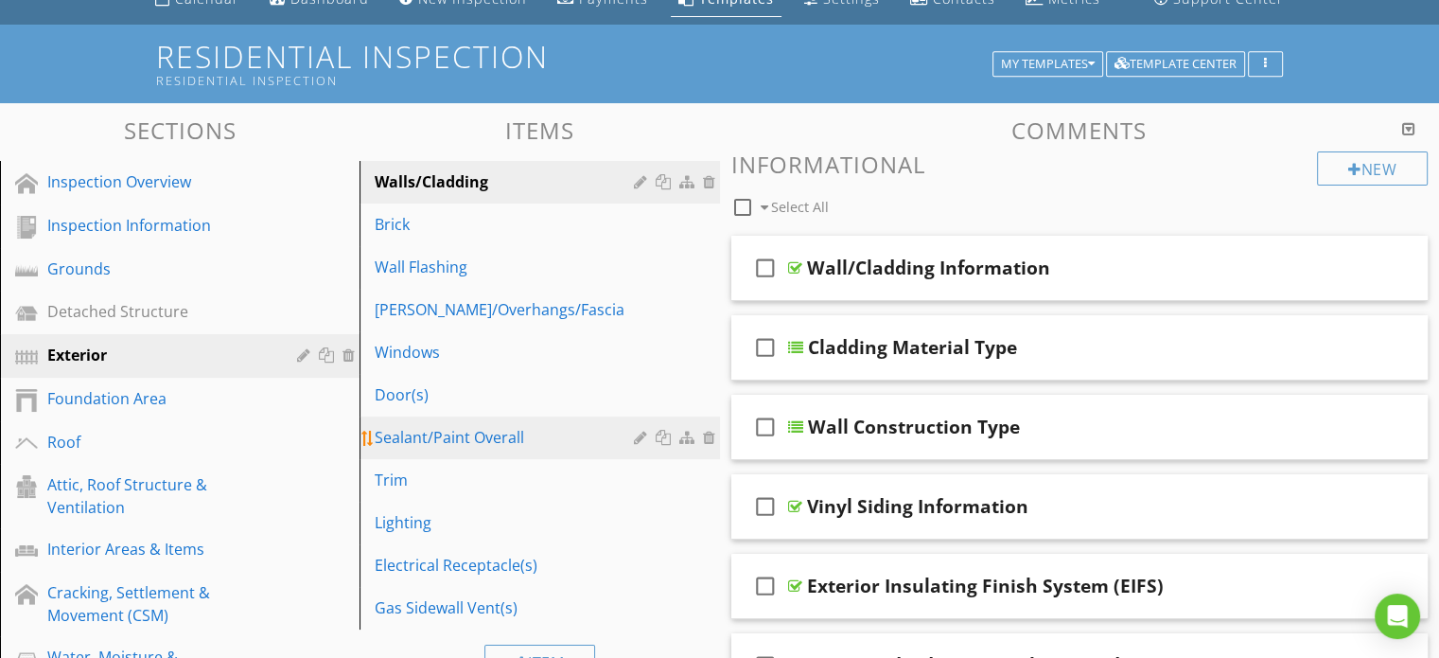
scroll to position [82, 0]
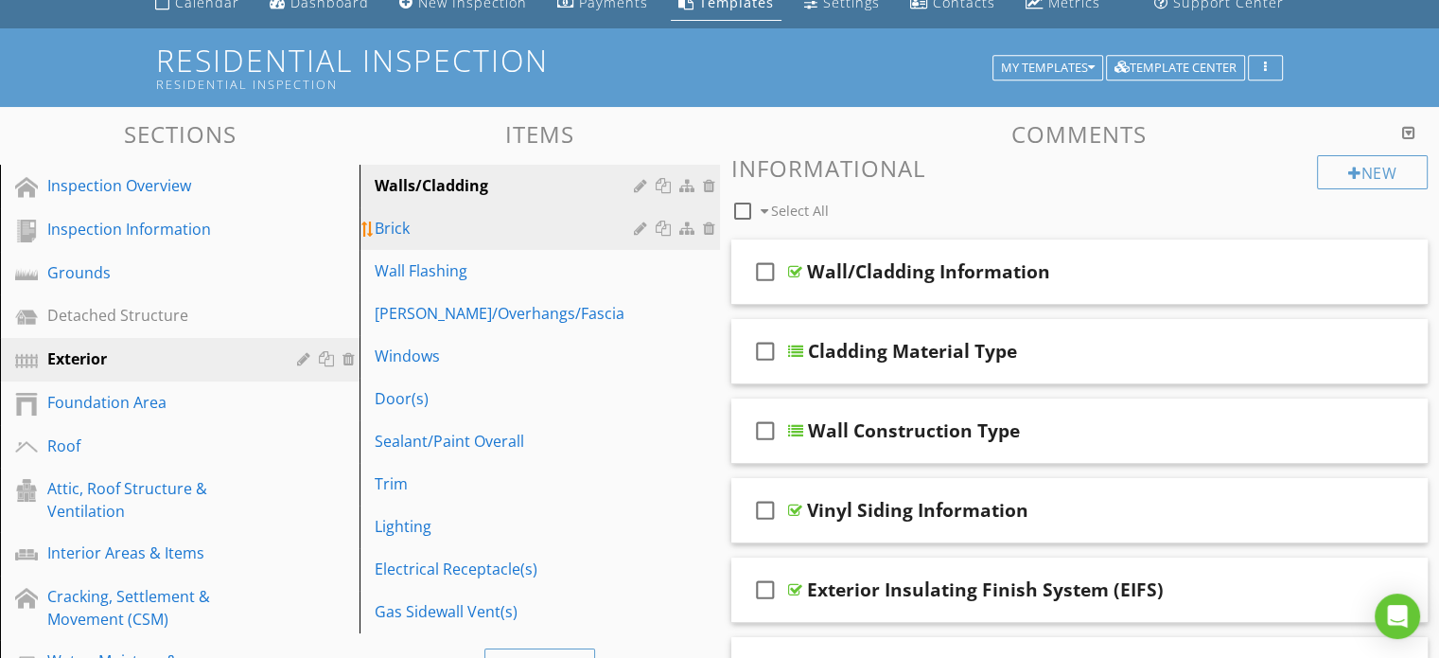
click at [447, 226] on div "Brick" at bounding box center [507, 228] width 264 height 23
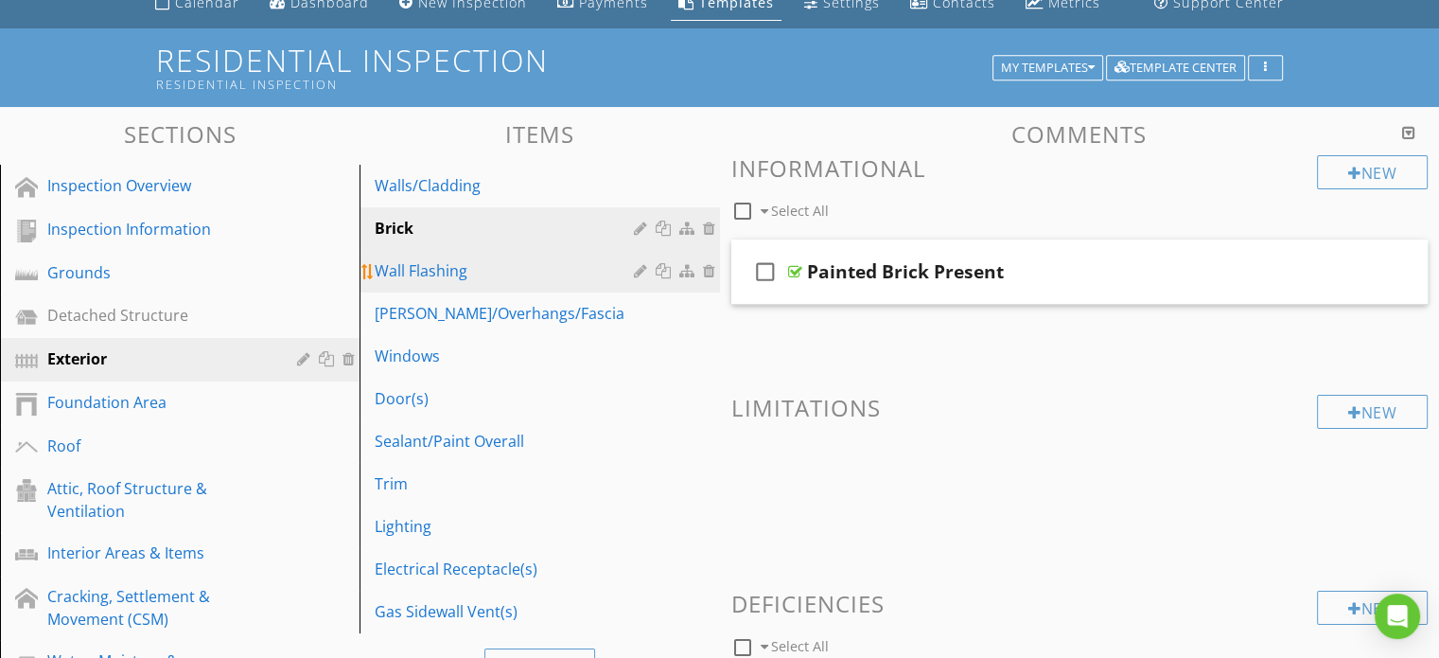
click at [454, 272] on div "Wall Flashing" at bounding box center [507, 270] width 264 height 23
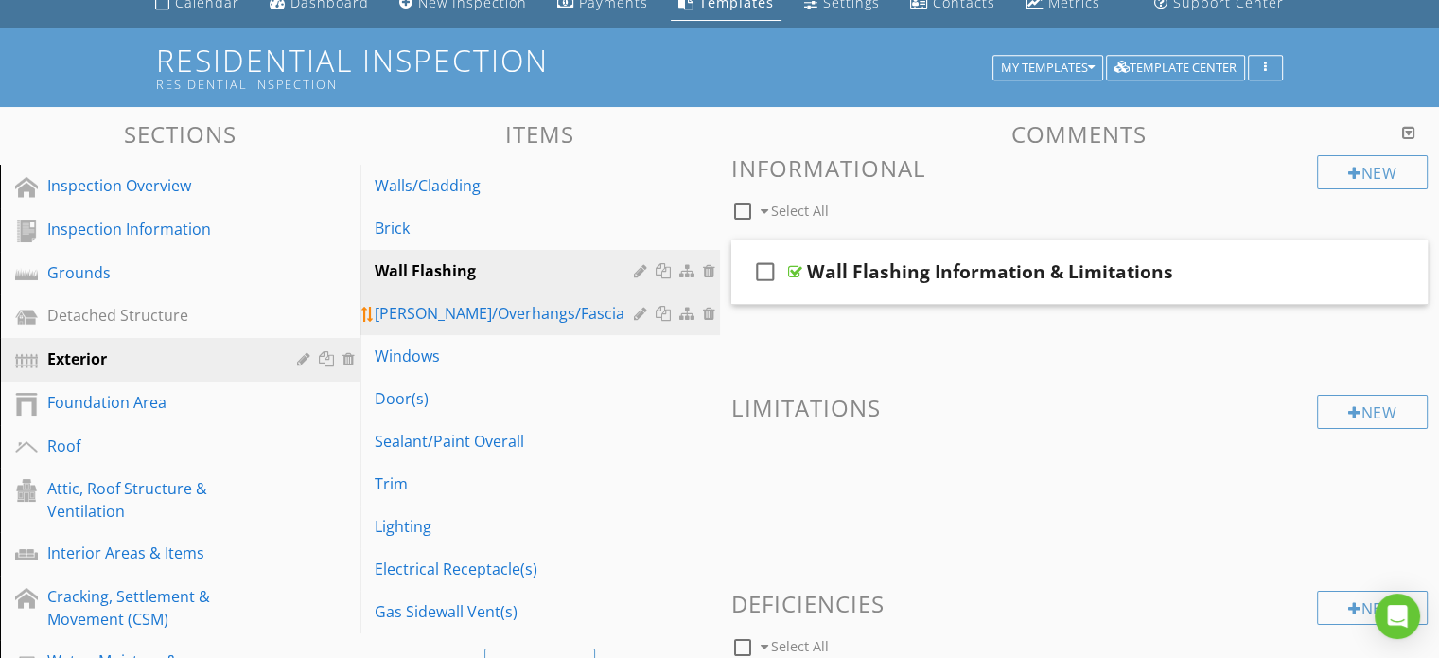
click at [440, 312] on div "[PERSON_NAME]/Overhangs/Fascia" at bounding box center [507, 313] width 264 height 23
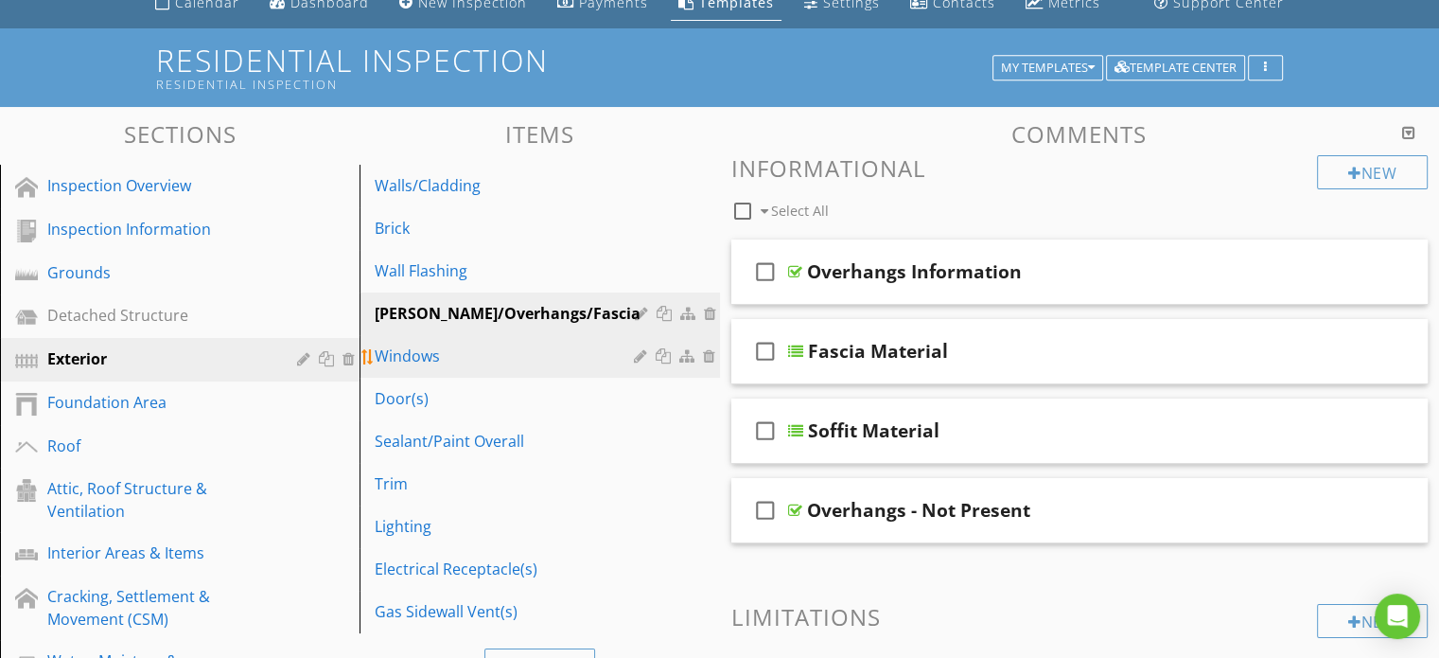
click at [410, 358] on div "Windows" at bounding box center [507, 355] width 264 height 23
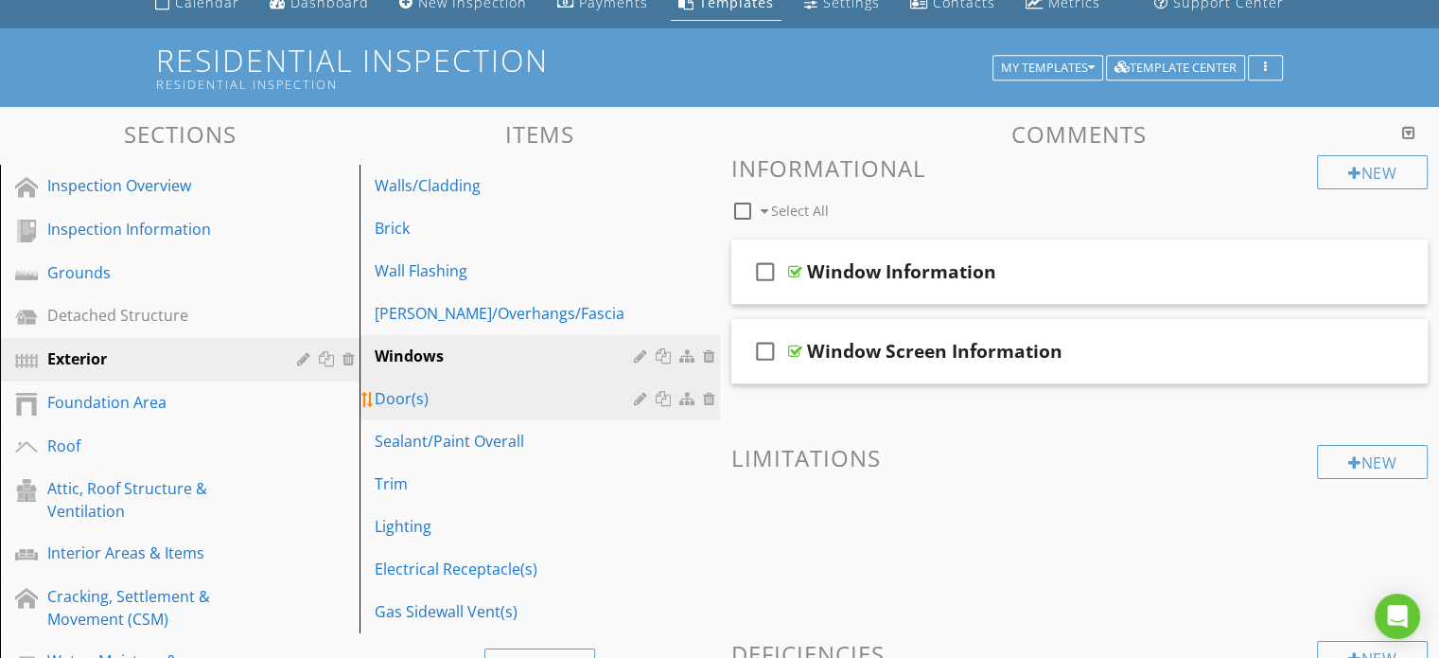
click at [409, 396] on div "Door(s)" at bounding box center [507, 398] width 264 height 23
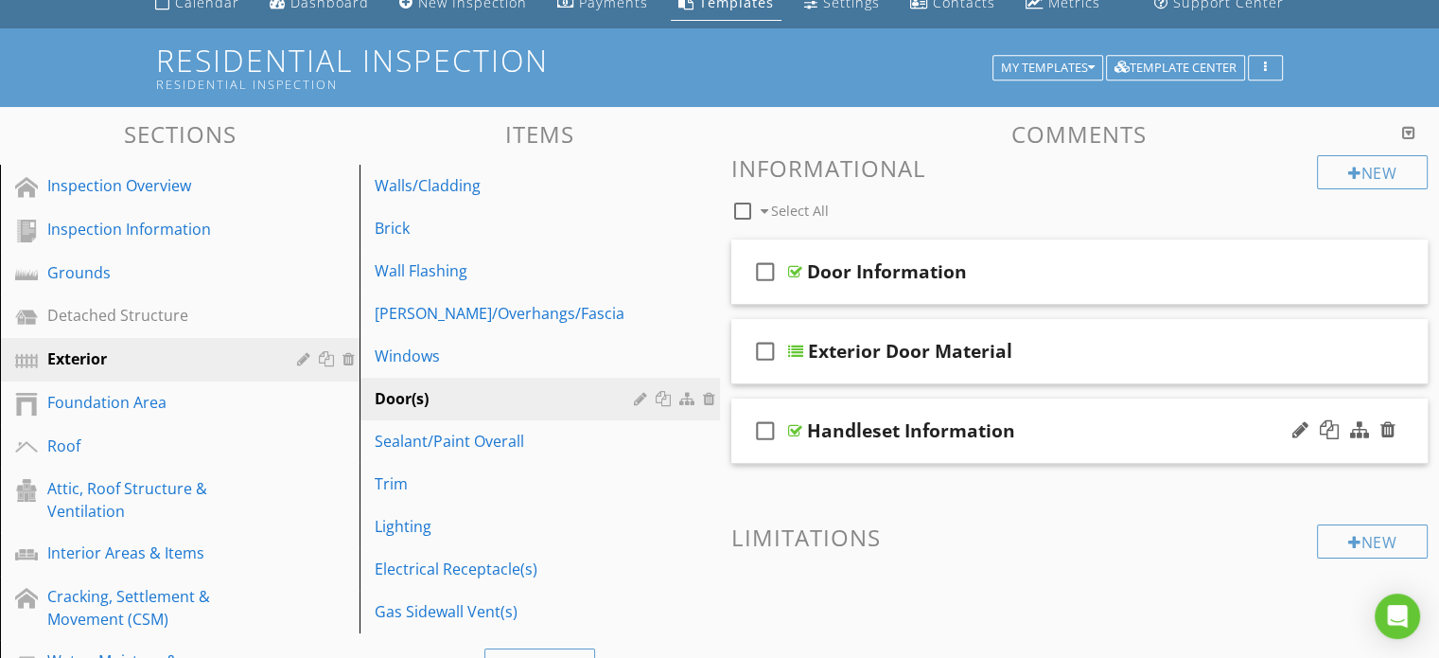
click at [746, 431] on div "check_box_outline_blank Handleset Information" at bounding box center [1079, 430] width 697 height 65
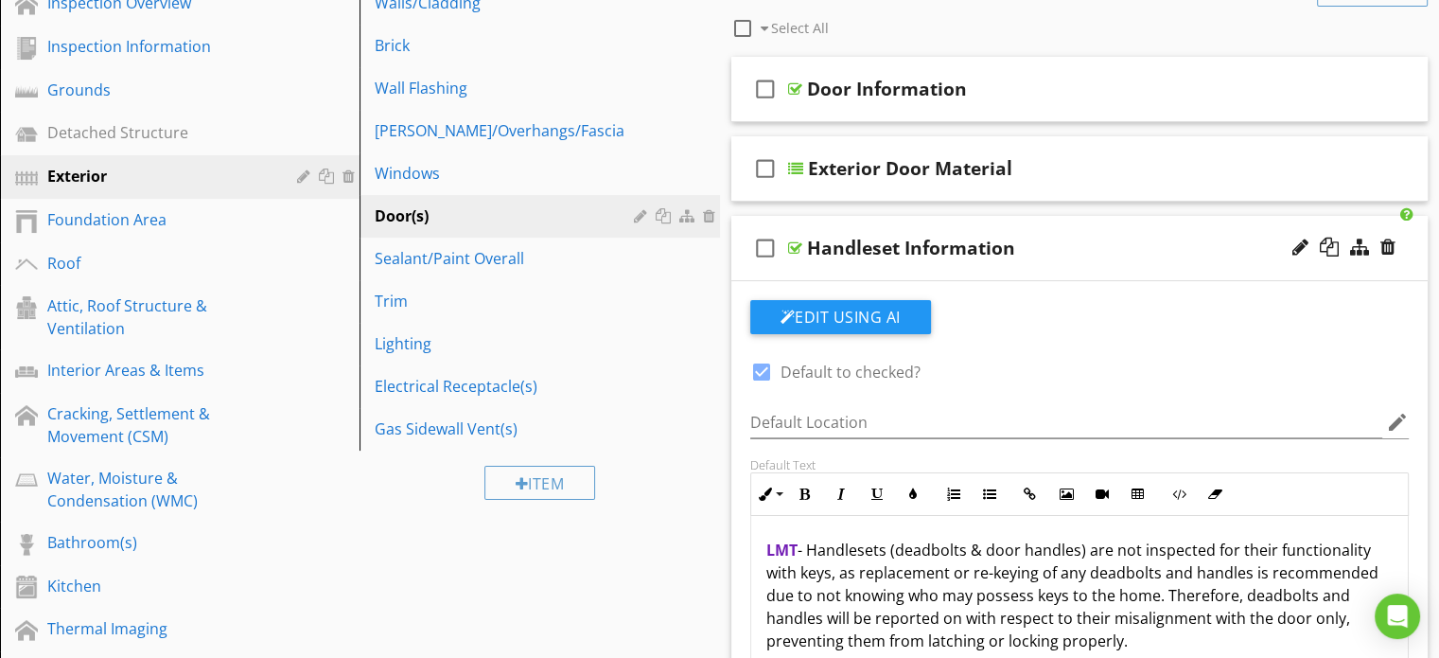
scroll to position [272, 0]
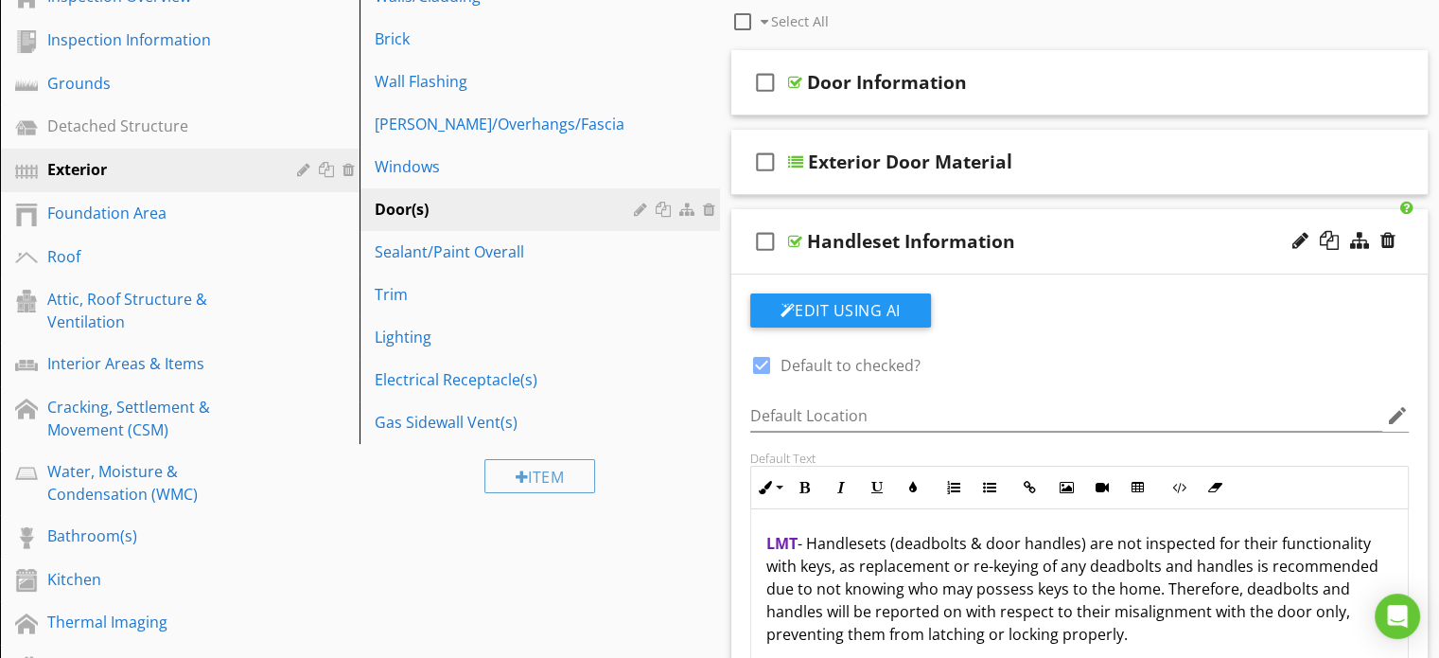
click at [746, 233] on div "check_box_outline_blank Handleset Information" at bounding box center [1079, 241] width 697 height 65
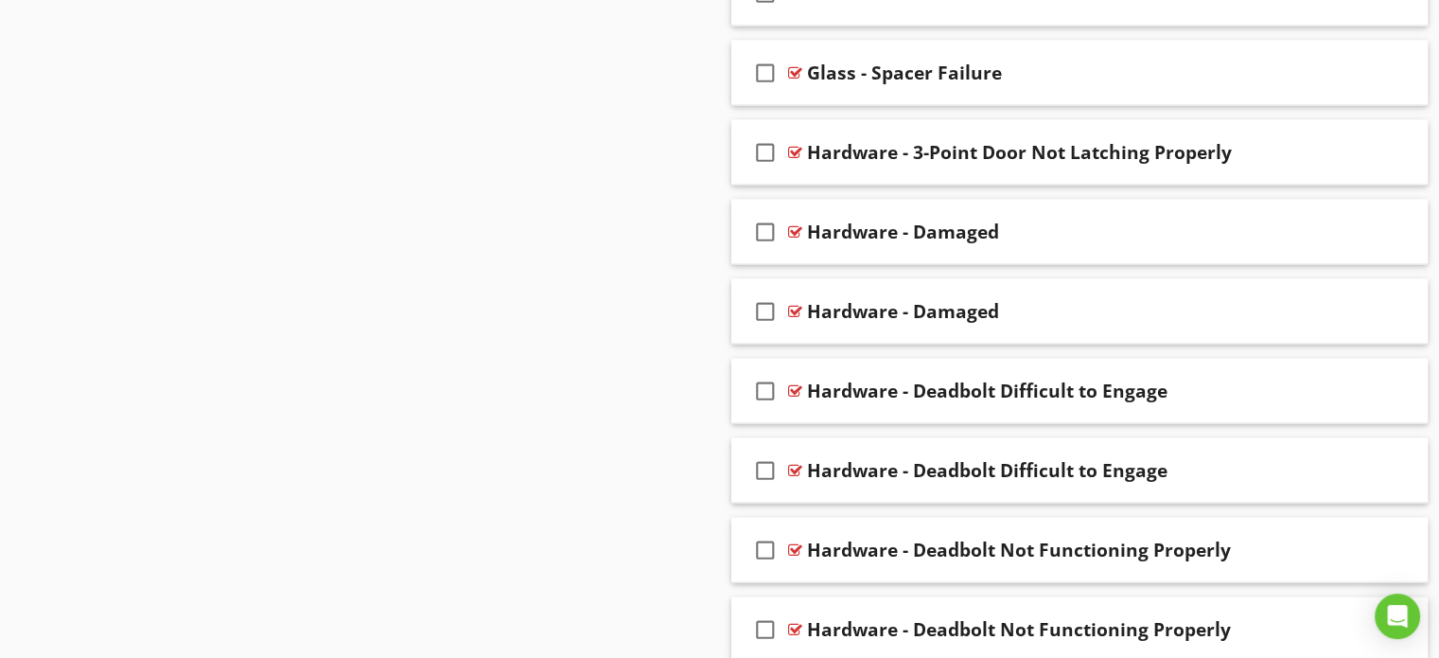
scroll to position [4057, 0]
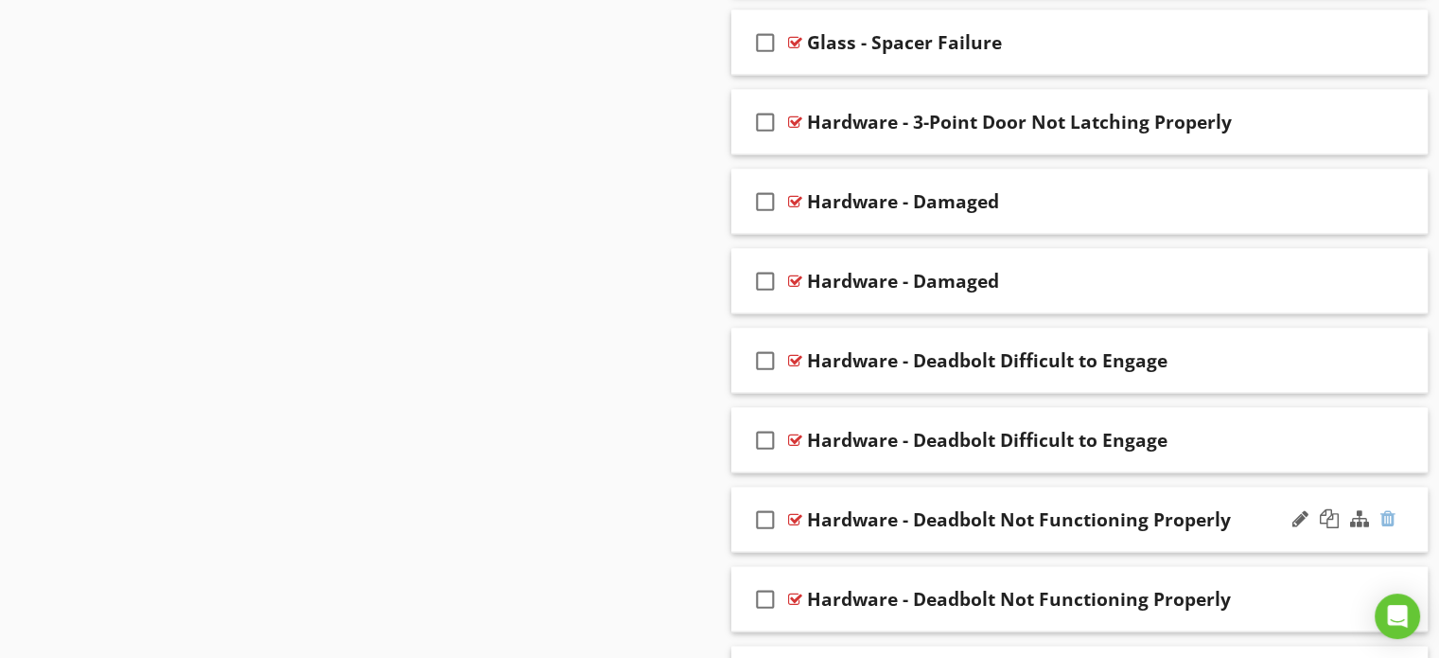
click at [1389, 509] on div at bounding box center [1388, 518] width 15 height 19
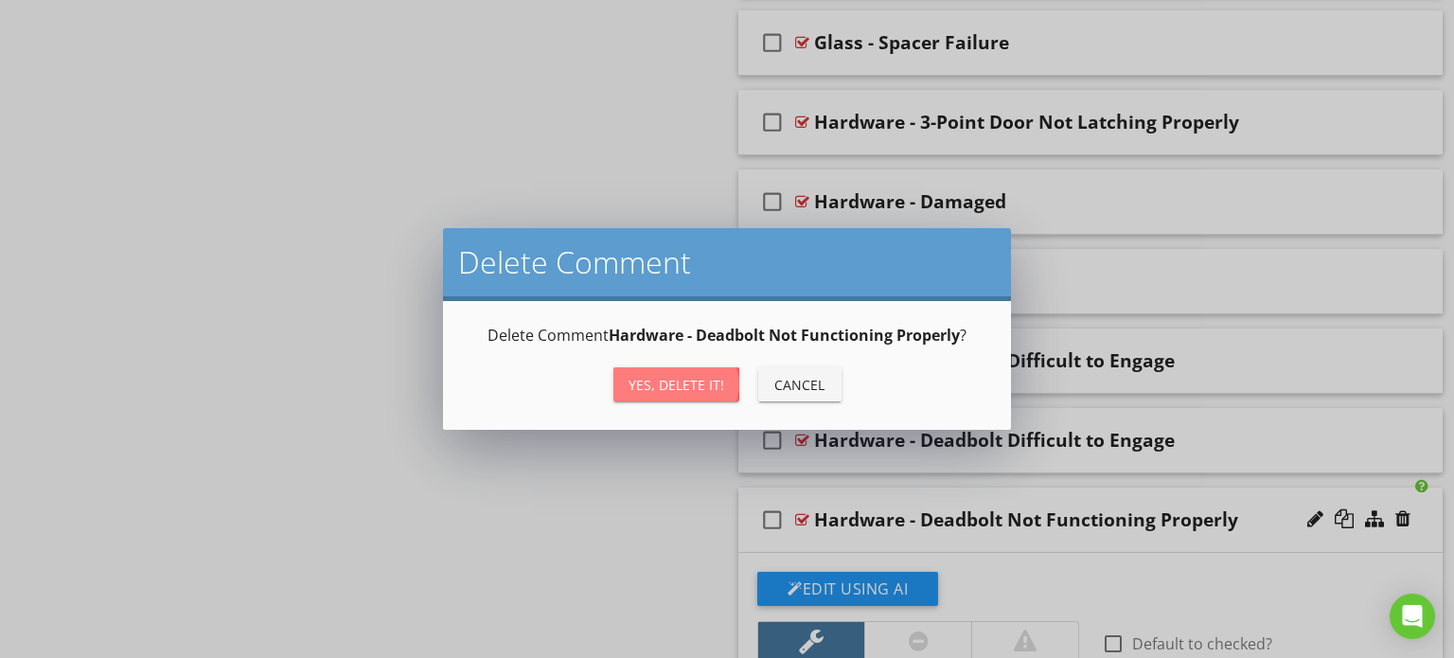
click at [678, 378] on div "Yes, Delete it!" at bounding box center [676, 385] width 96 height 20
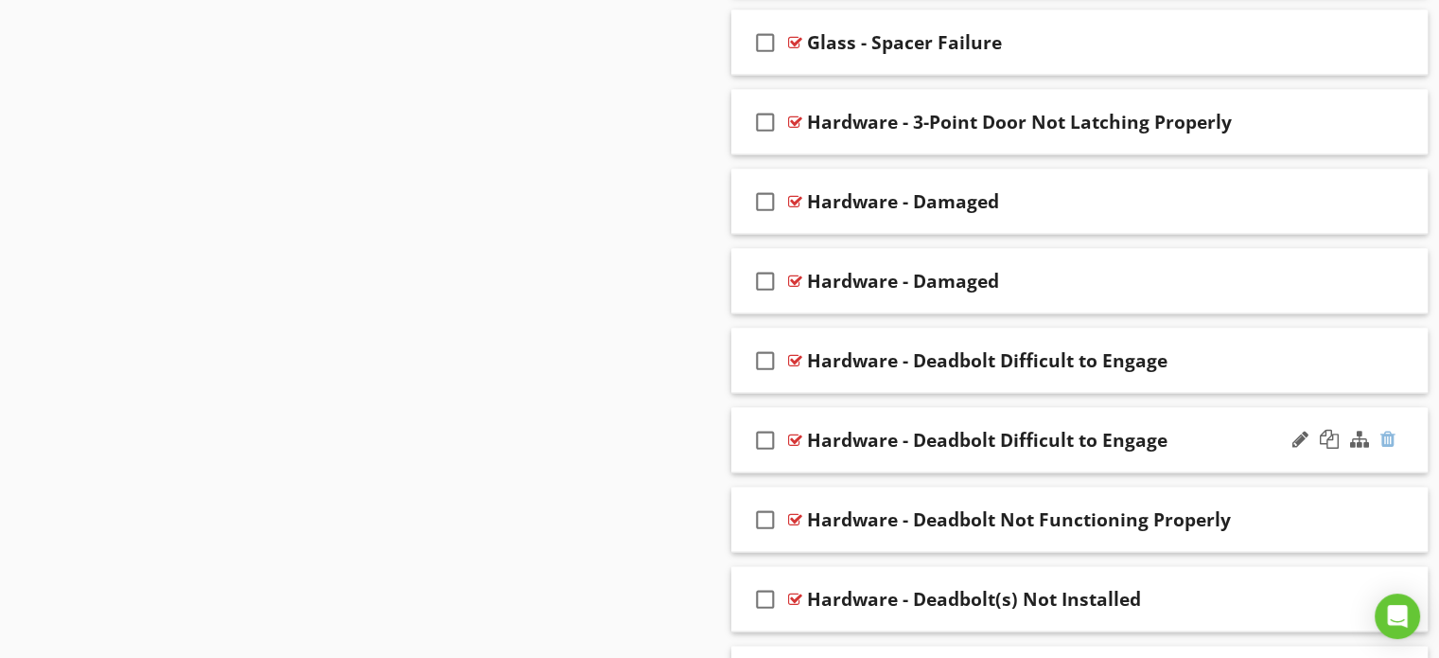
click at [1385, 430] on div at bounding box center [1388, 439] width 15 height 19
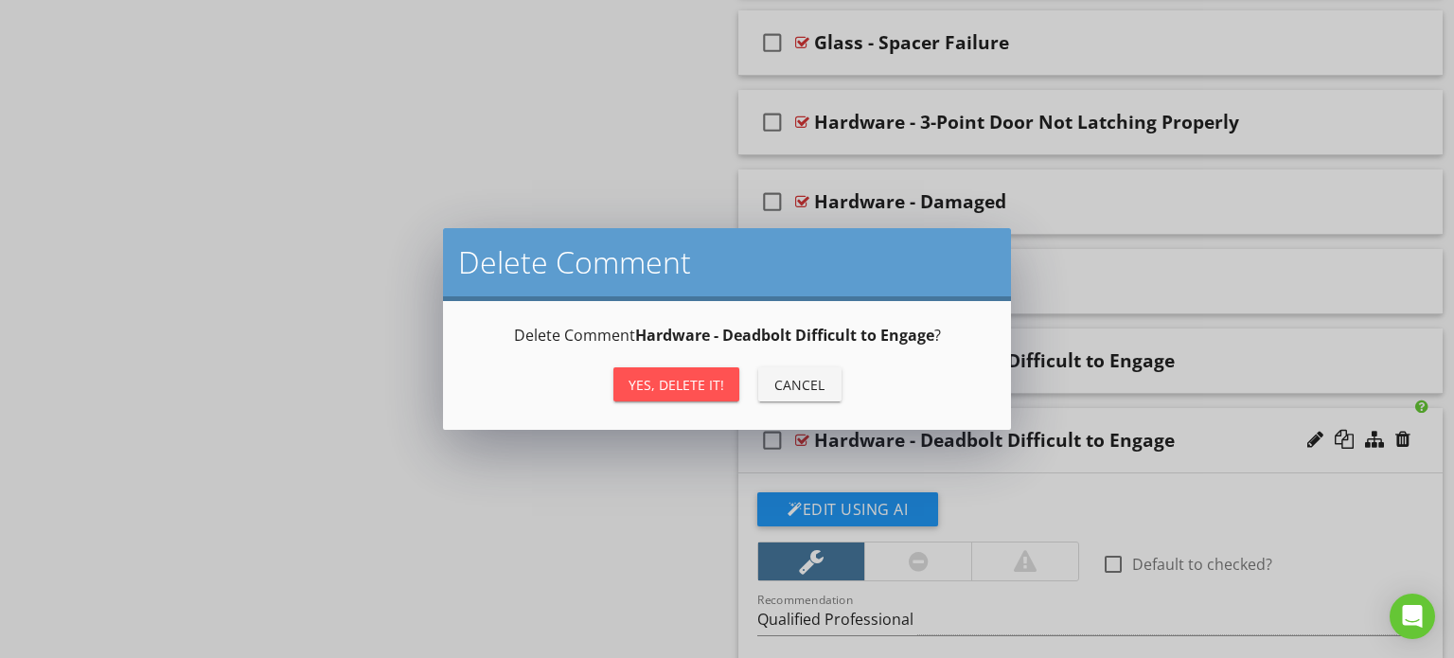
click at [686, 381] on div "Yes, Delete it!" at bounding box center [676, 385] width 96 height 20
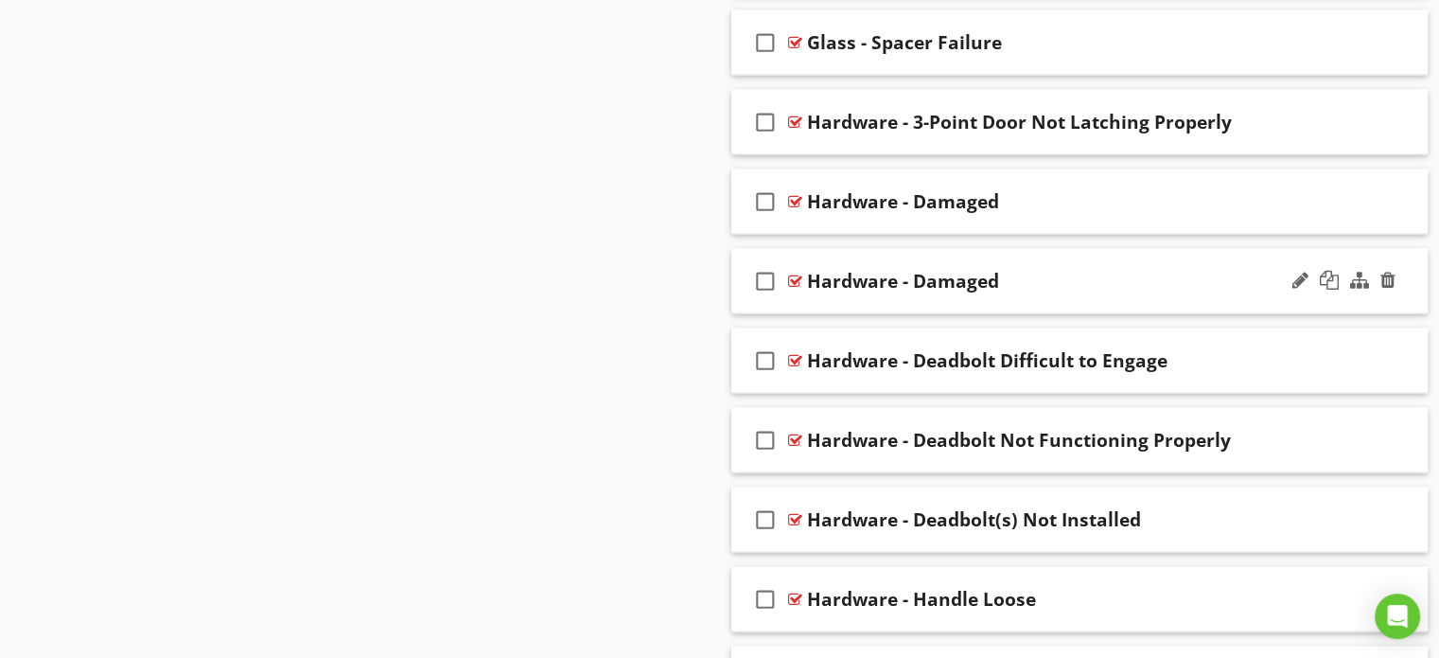
click at [1122, 272] on div "Hardware - Damaged" at bounding box center [1054, 281] width 494 height 23
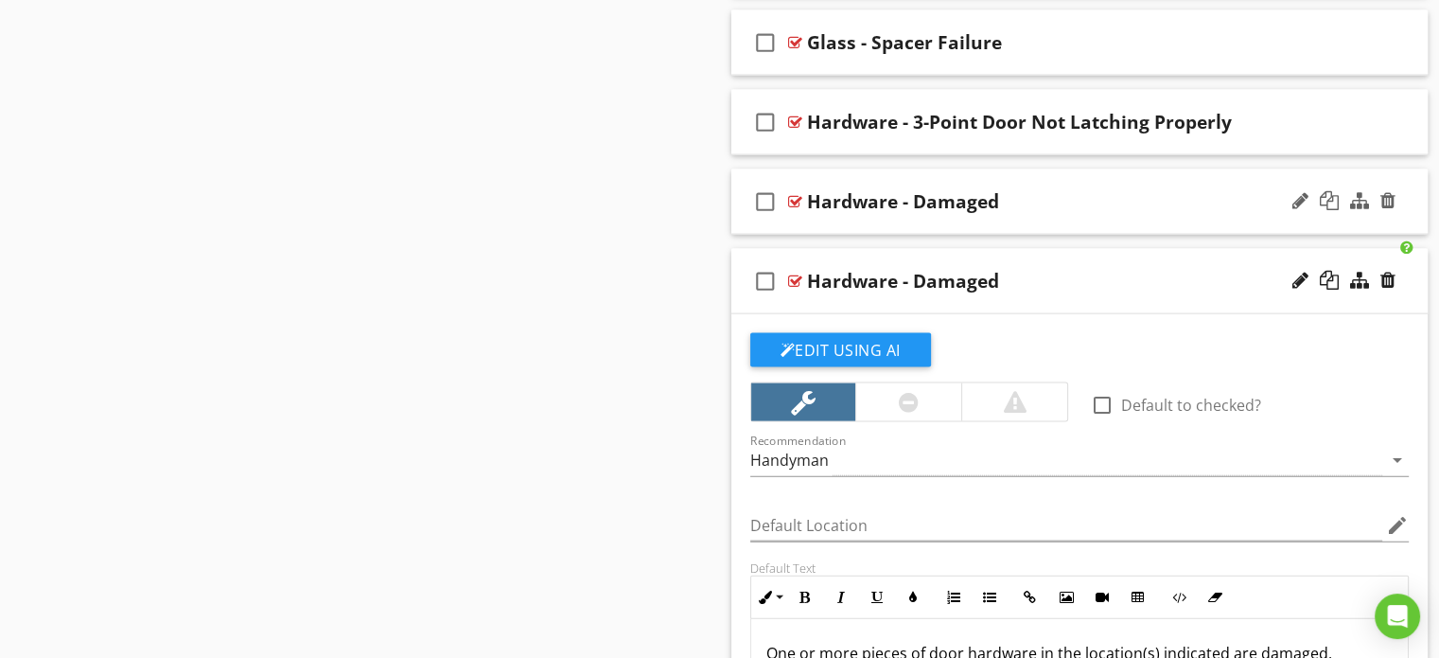
click at [1071, 200] on div "Hardware - Damaged" at bounding box center [1054, 201] width 494 height 23
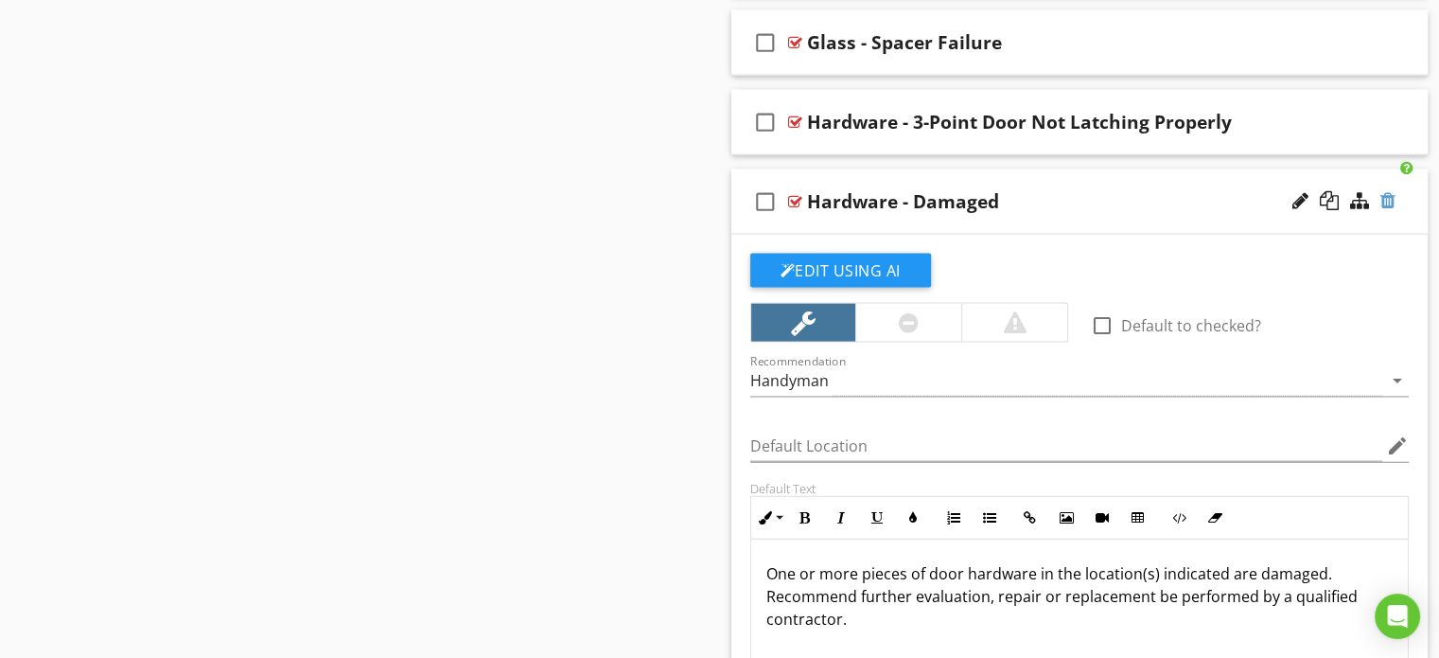
click at [1389, 194] on div at bounding box center [1388, 200] width 15 height 19
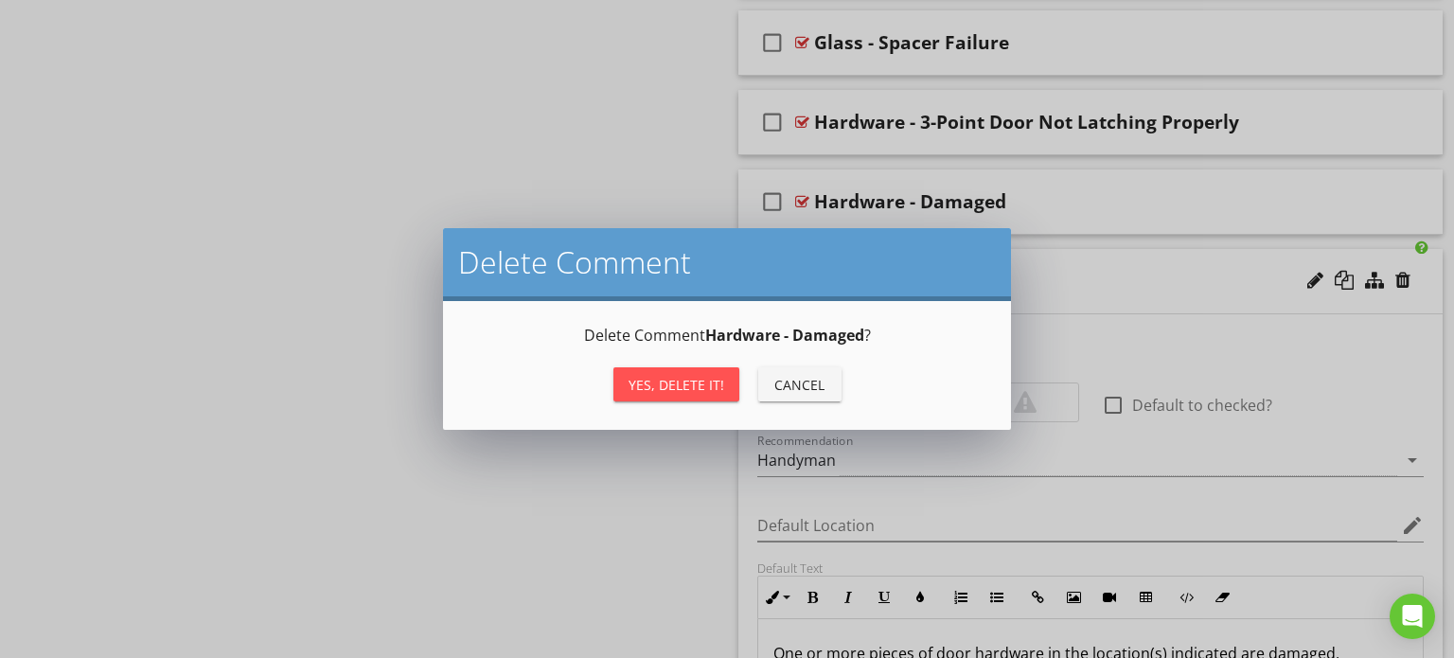
click at [685, 380] on div "Yes, Delete it!" at bounding box center [676, 385] width 96 height 20
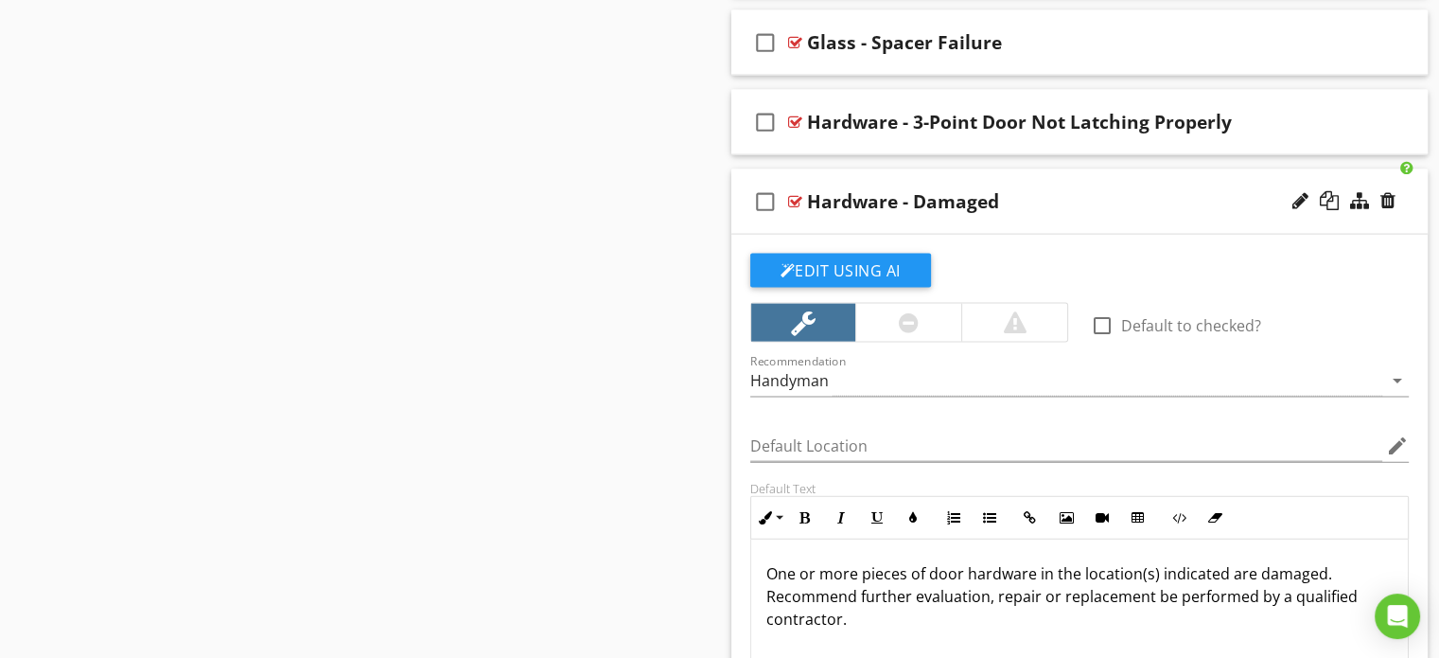
click at [743, 190] on div "check_box_outline_blank Hardware - Damaged" at bounding box center [1079, 201] width 697 height 65
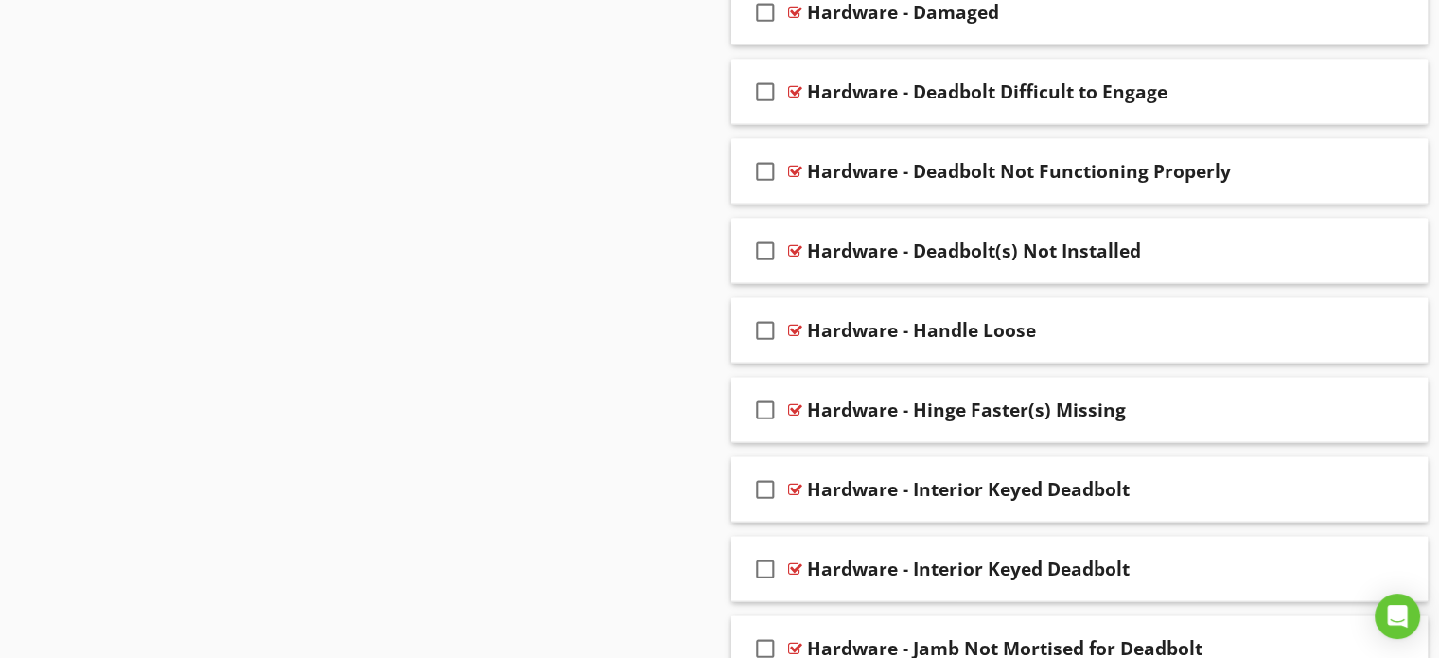
scroll to position [4341, 0]
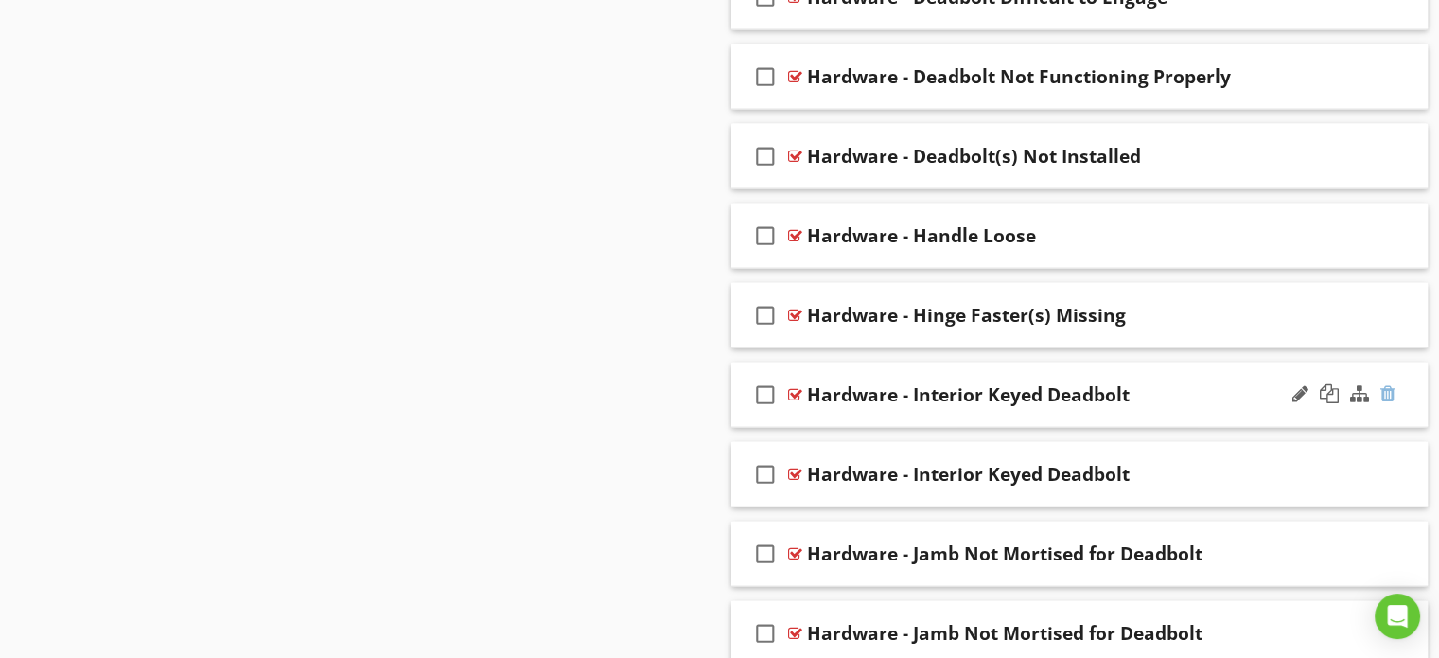
click at [1384, 384] on div at bounding box center [1388, 393] width 15 height 19
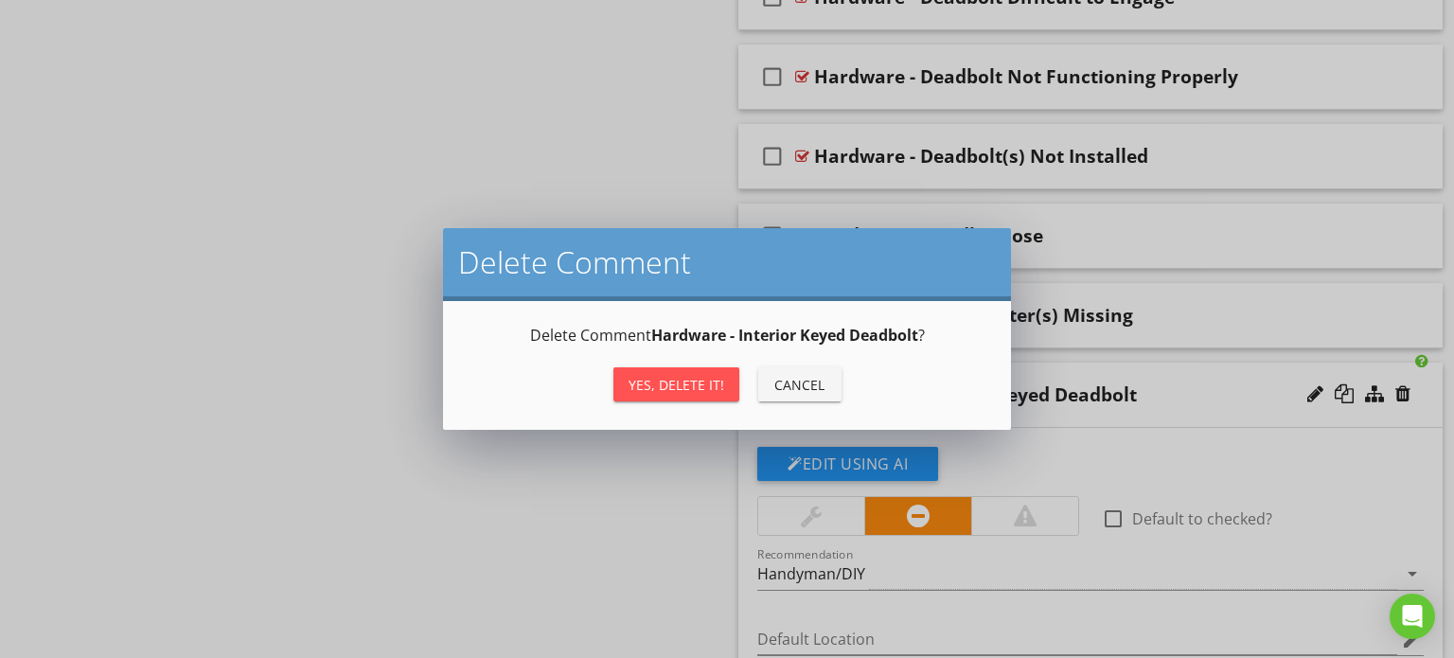
click at [690, 382] on div "Yes, Delete it!" at bounding box center [676, 385] width 96 height 20
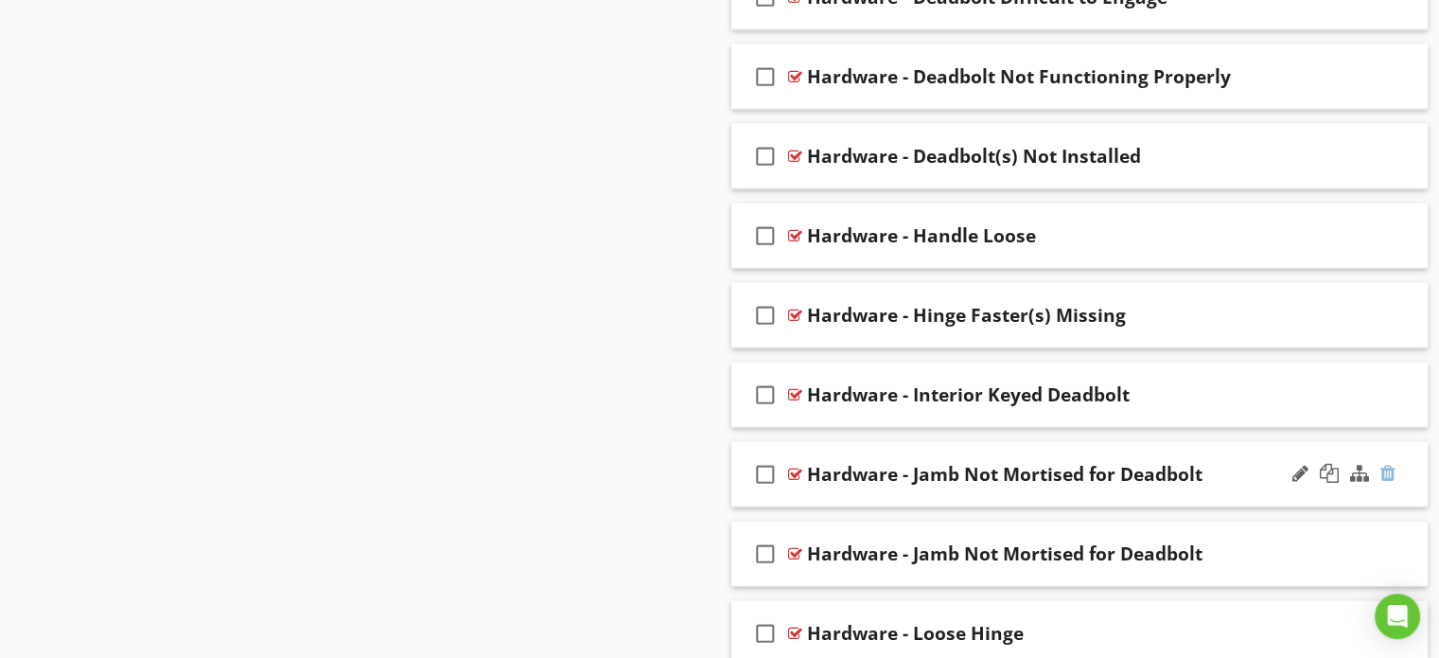
click at [1388, 464] on div at bounding box center [1388, 473] width 15 height 19
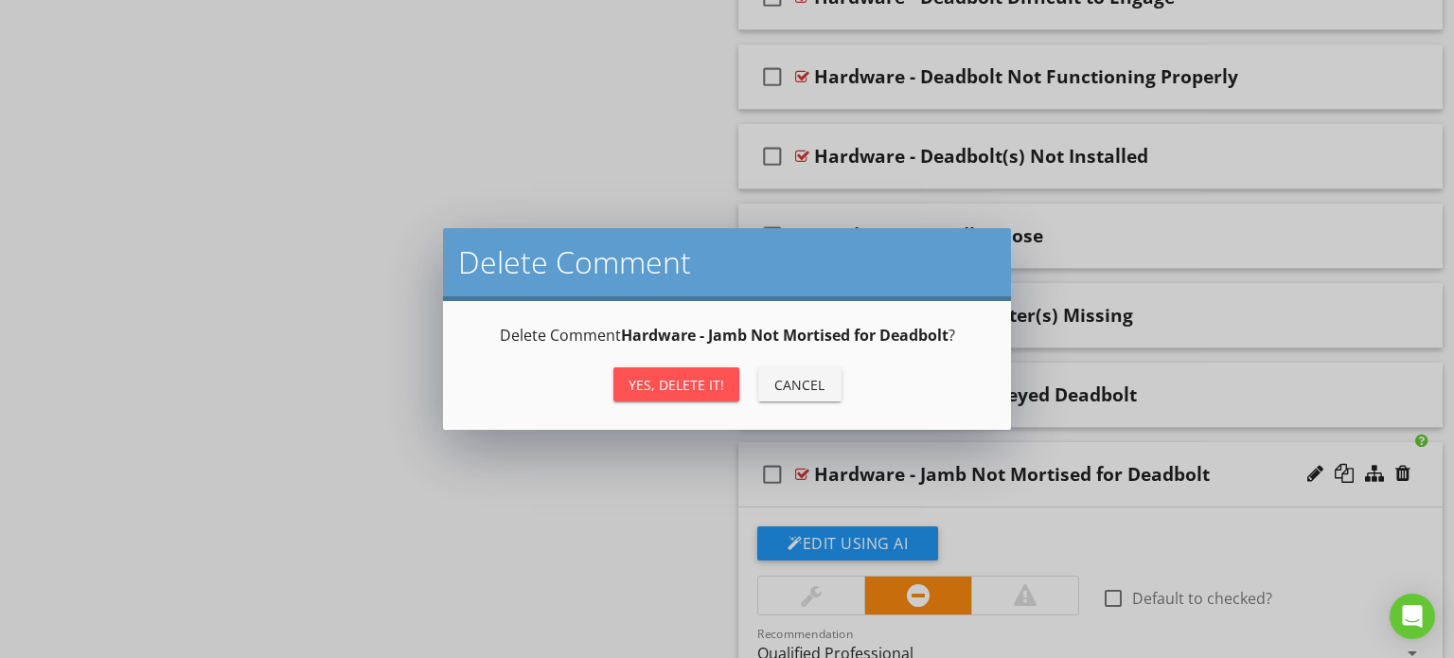
click at [666, 375] on div "Yes, Delete it!" at bounding box center [676, 385] width 96 height 20
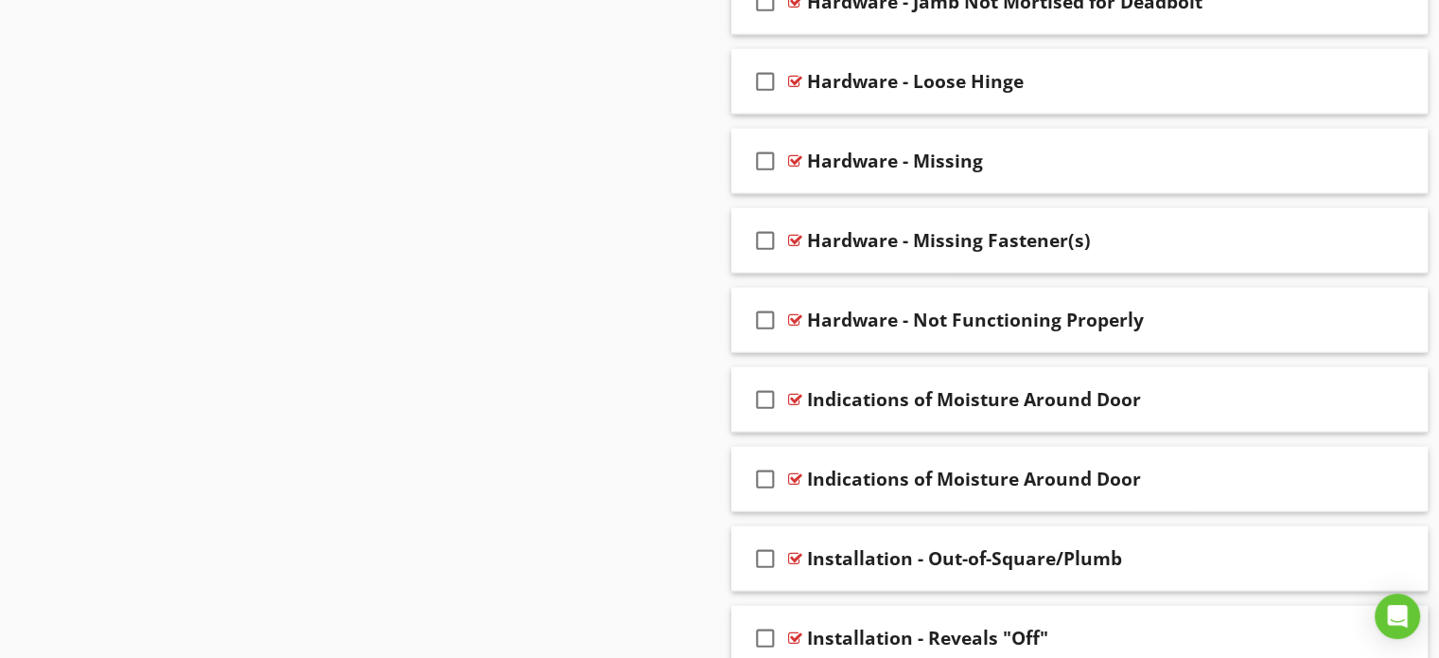
scroll to position [4814, 0]
click at [1226, 389] on div "Indications of Moisture Around Door" at bounding box center [1054, 398] width 494 height 23
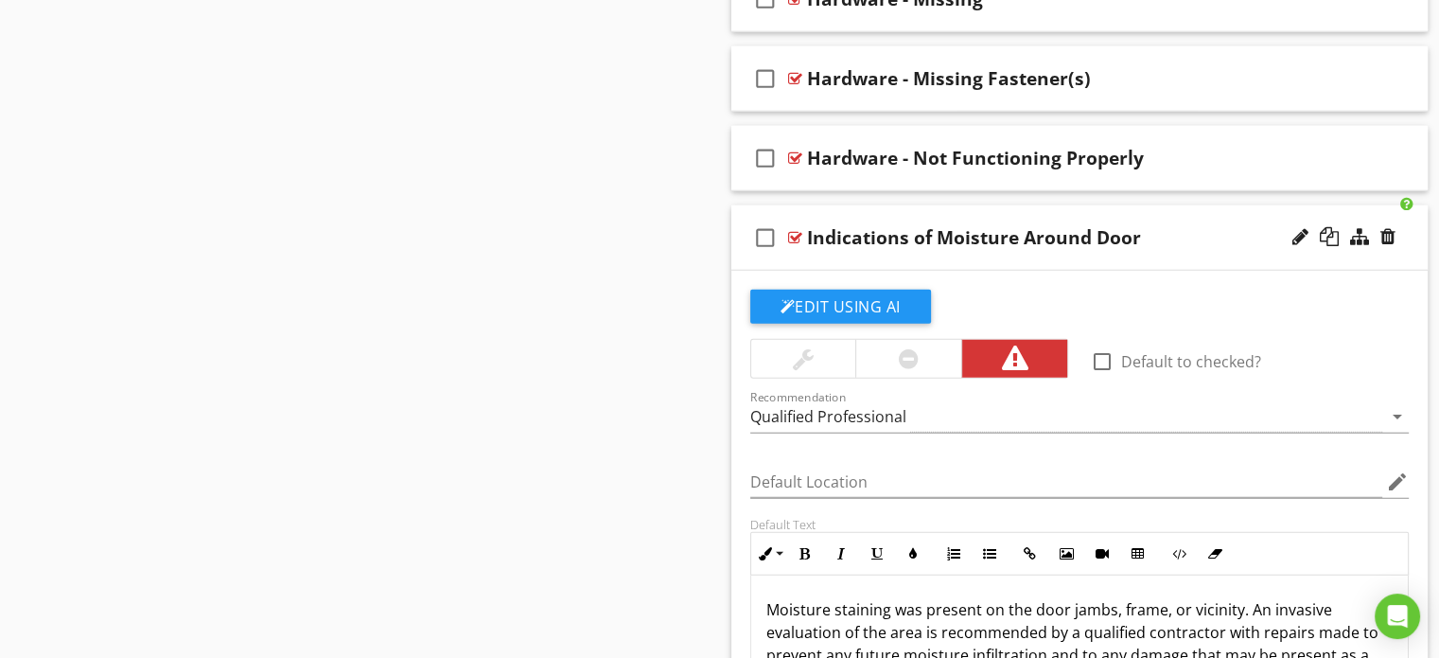
scroll to position [5003, 0]
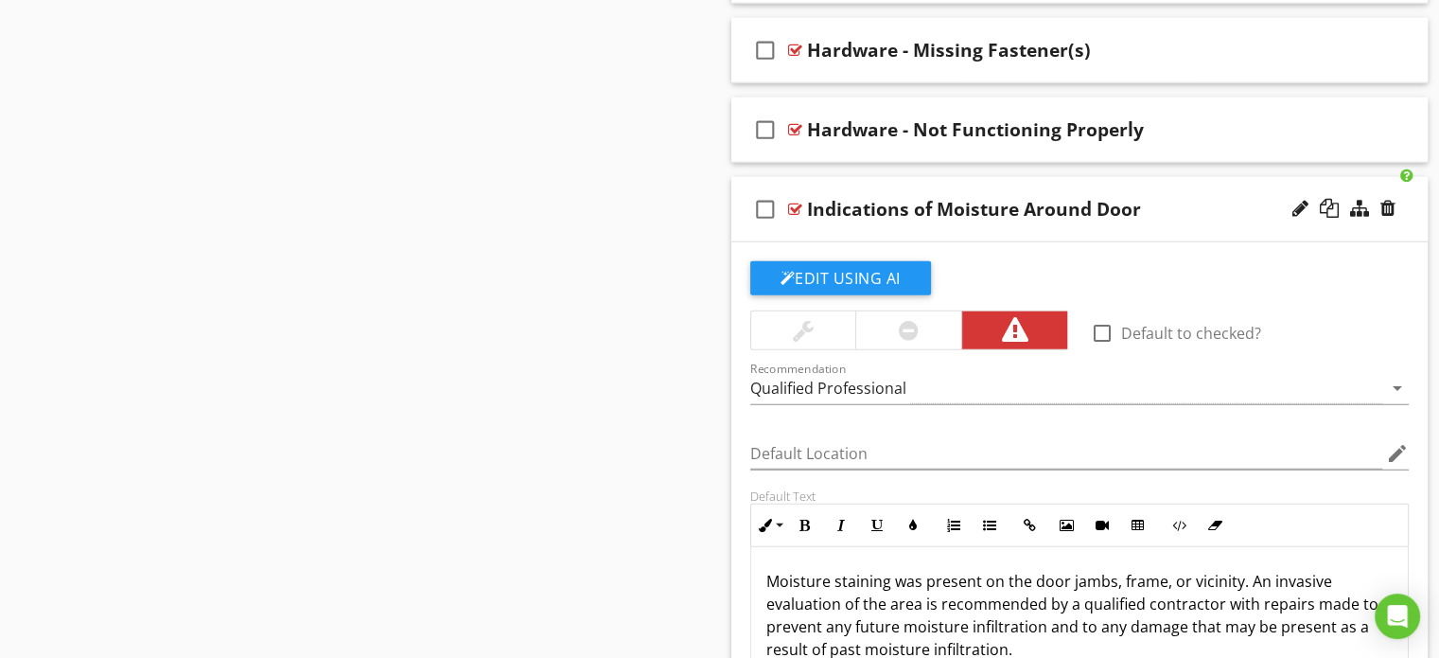
click at [902, 319] on div at bounding box center [909, 330] width 20 height 23
click at [1189, 209] on div "check_box_outline_blank Indications of Moisture Around Door" at bounding box center [1079, 209] width 697 height 65
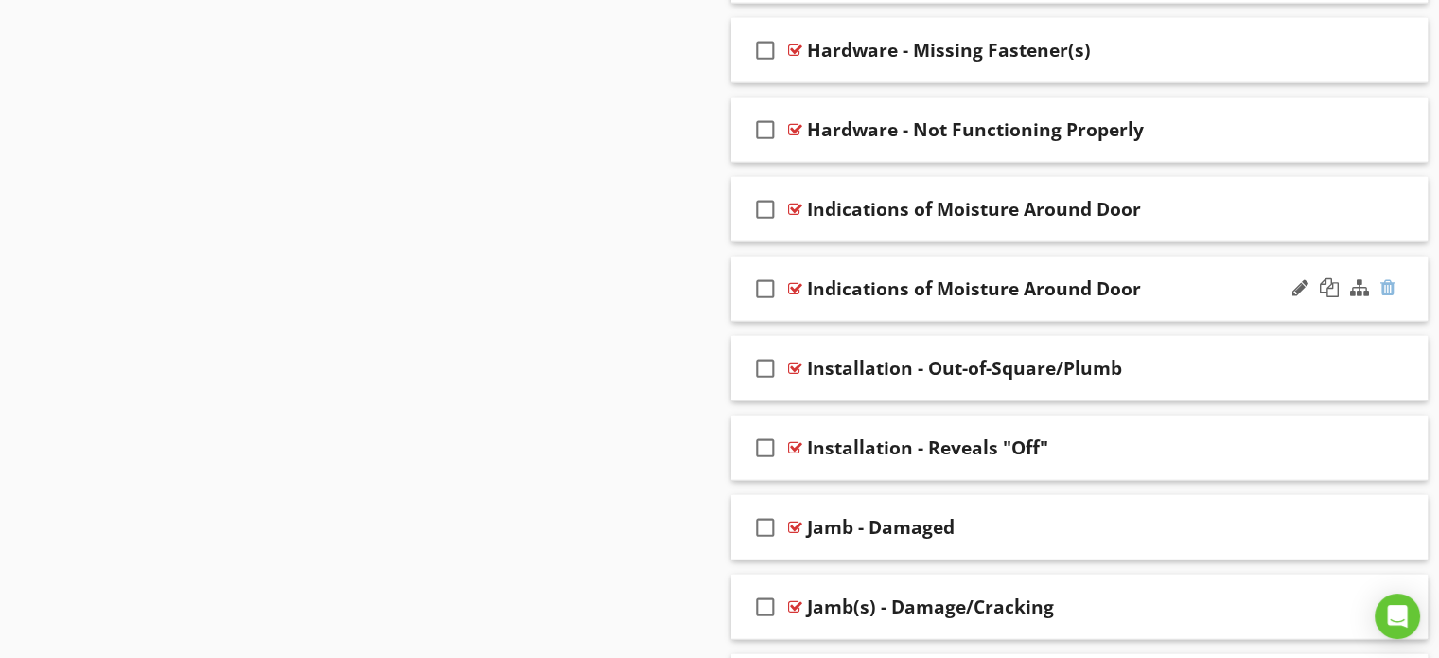
click at [1387, 278] on div at bounding box center [1388, 287] width 15 height 19
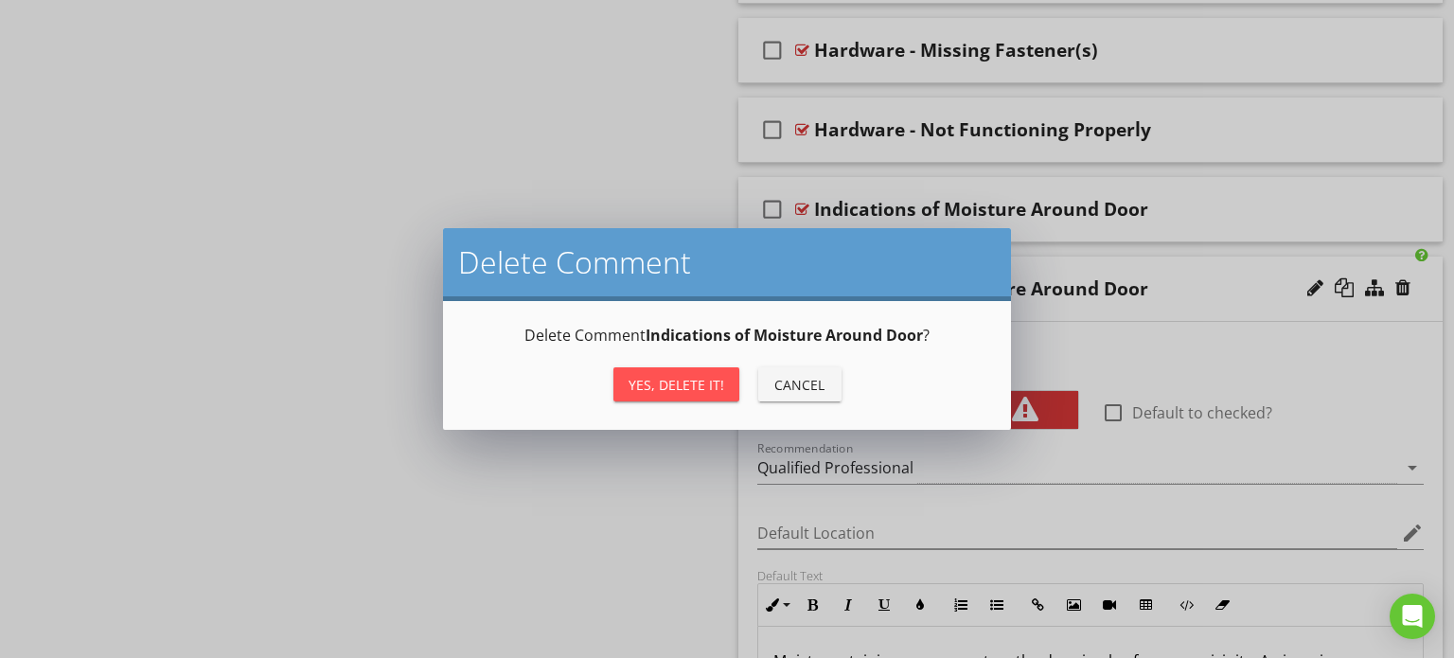
click at [708, 385] on div "Yes, Delete it!" at bounding box center [676, 385] width 96 height 20
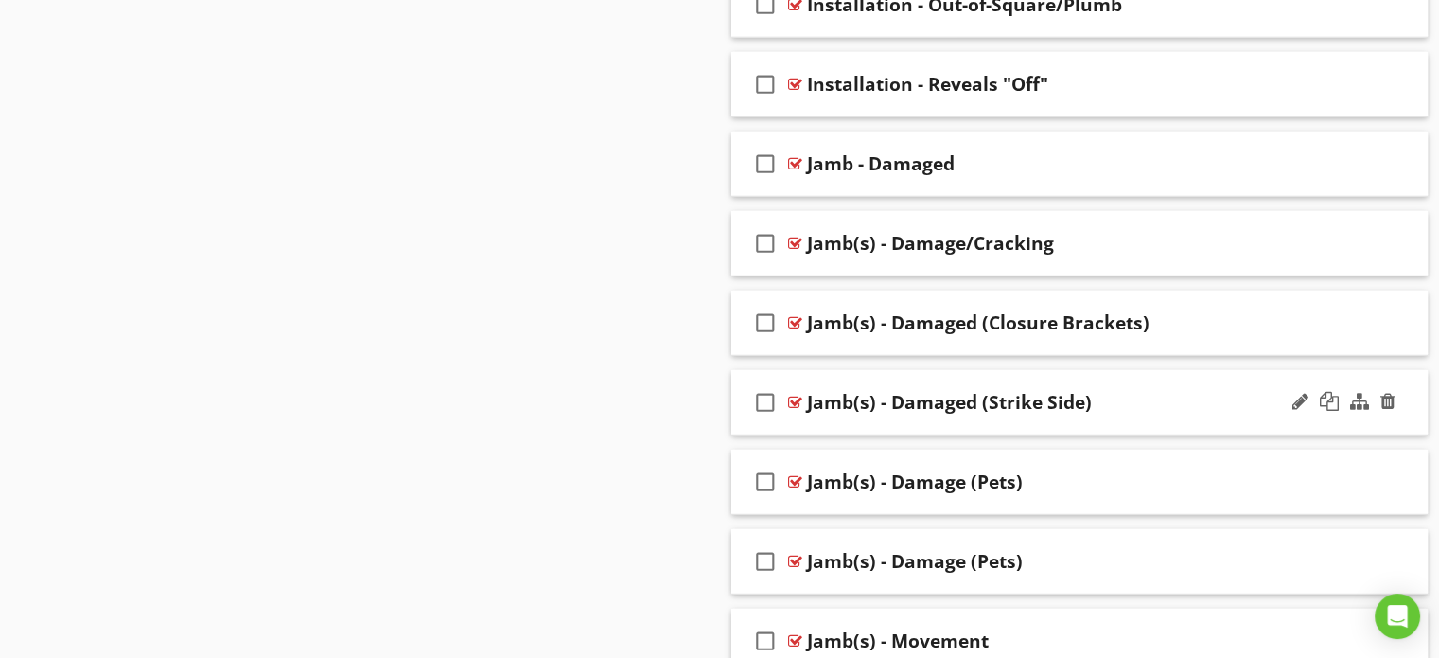
scroll to position [5382, 0]
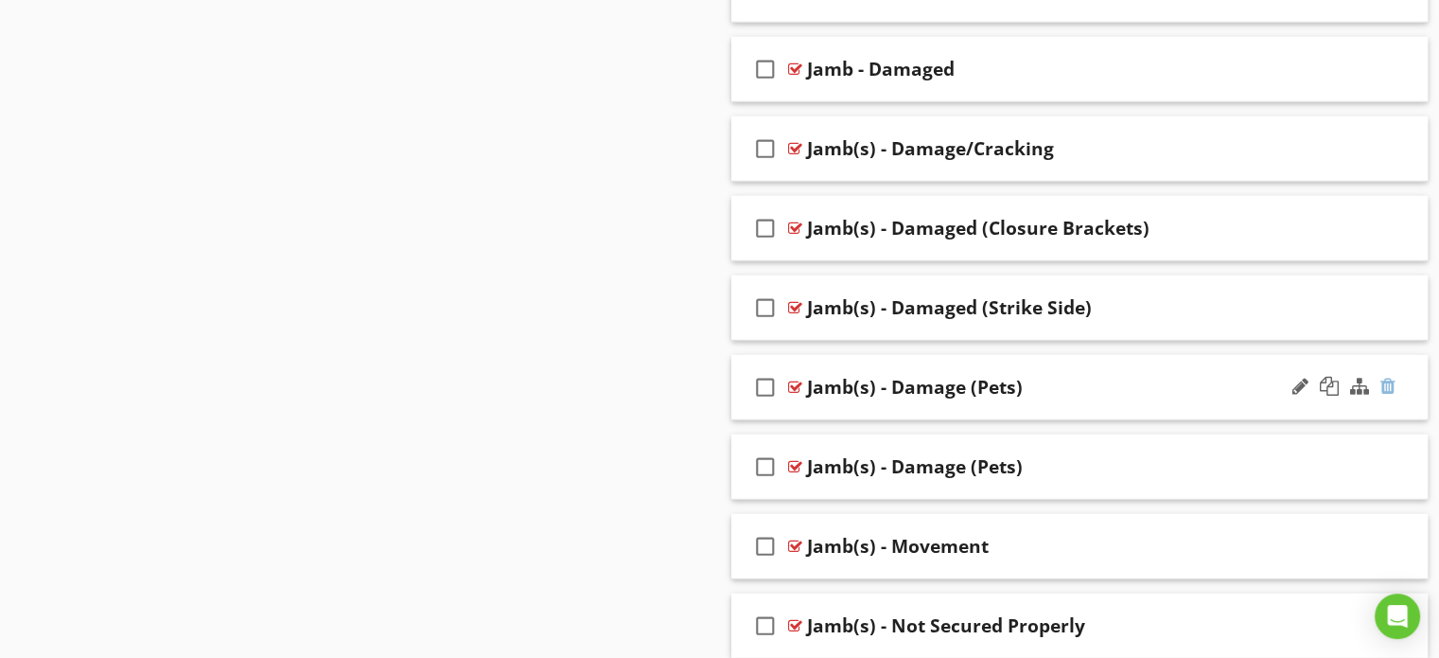
click at [1385, 377] on div at bounding box center [1388, 386] width 15 height 19
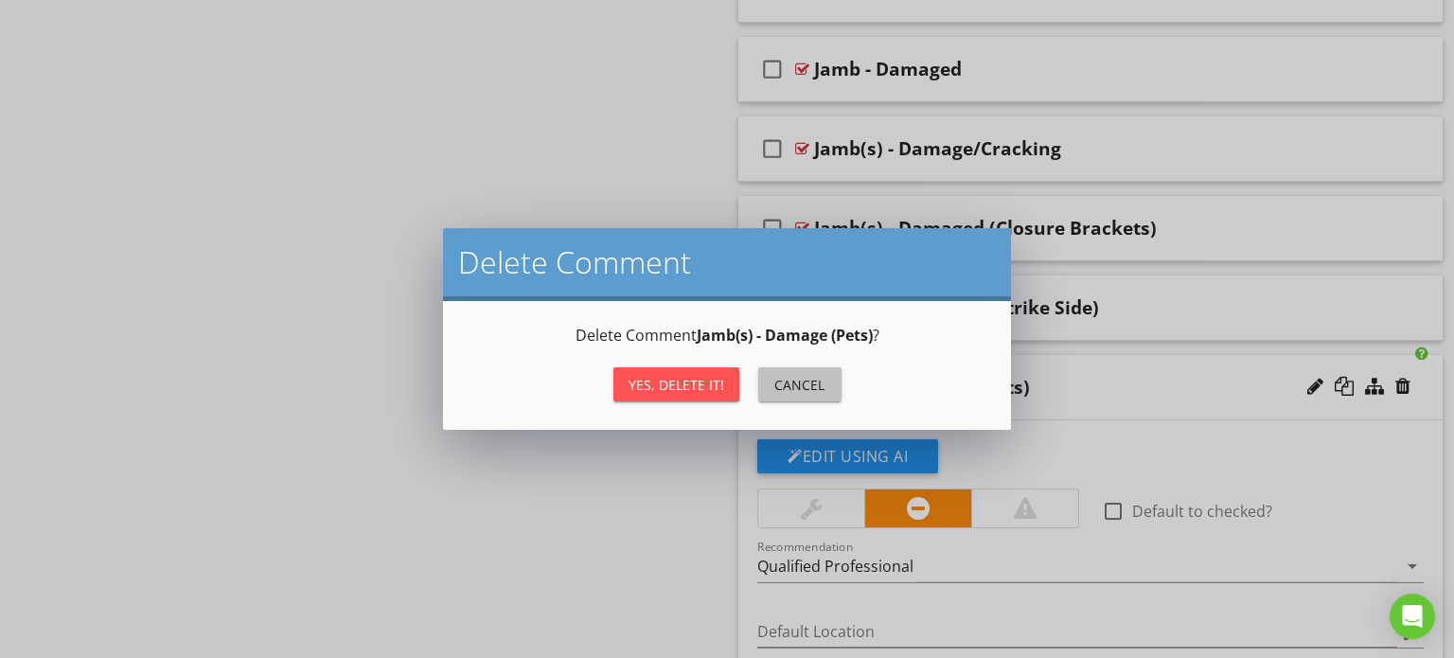
click at [814, 379] on div "Cancel" at bounding box center [799, 385] width 53 height 20
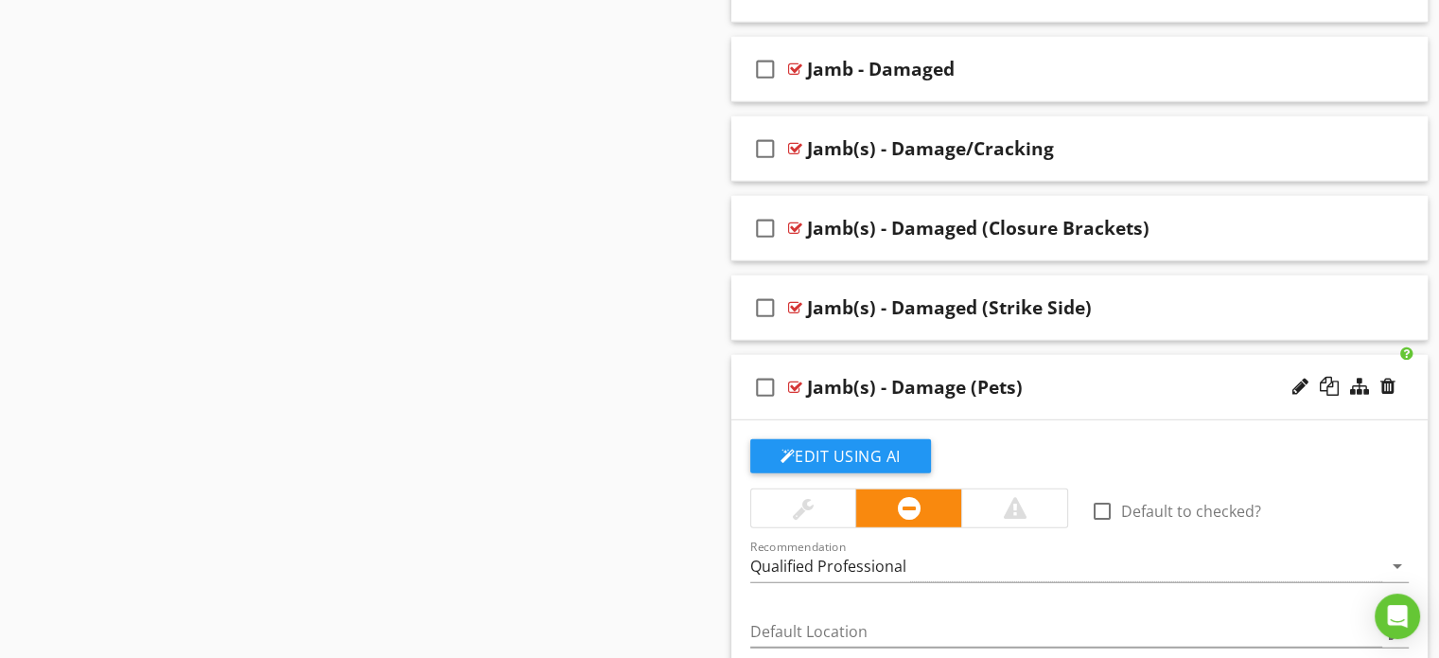
click at [1070, 385] on div "Jamb(s) - Damage (Pets)" at bounding box center [1054, 387] width 494 height 23
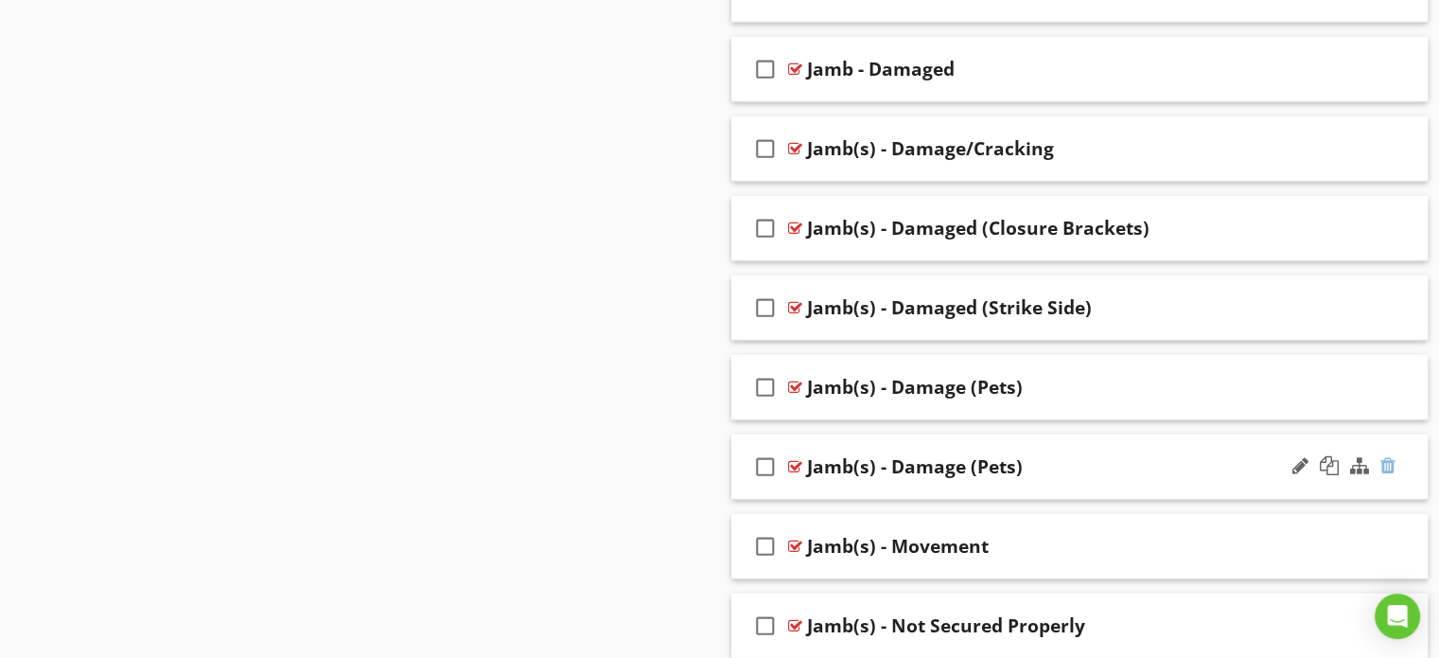
click at [1390, 456] on div at bounding box center [1388, 465] width 15 height 19
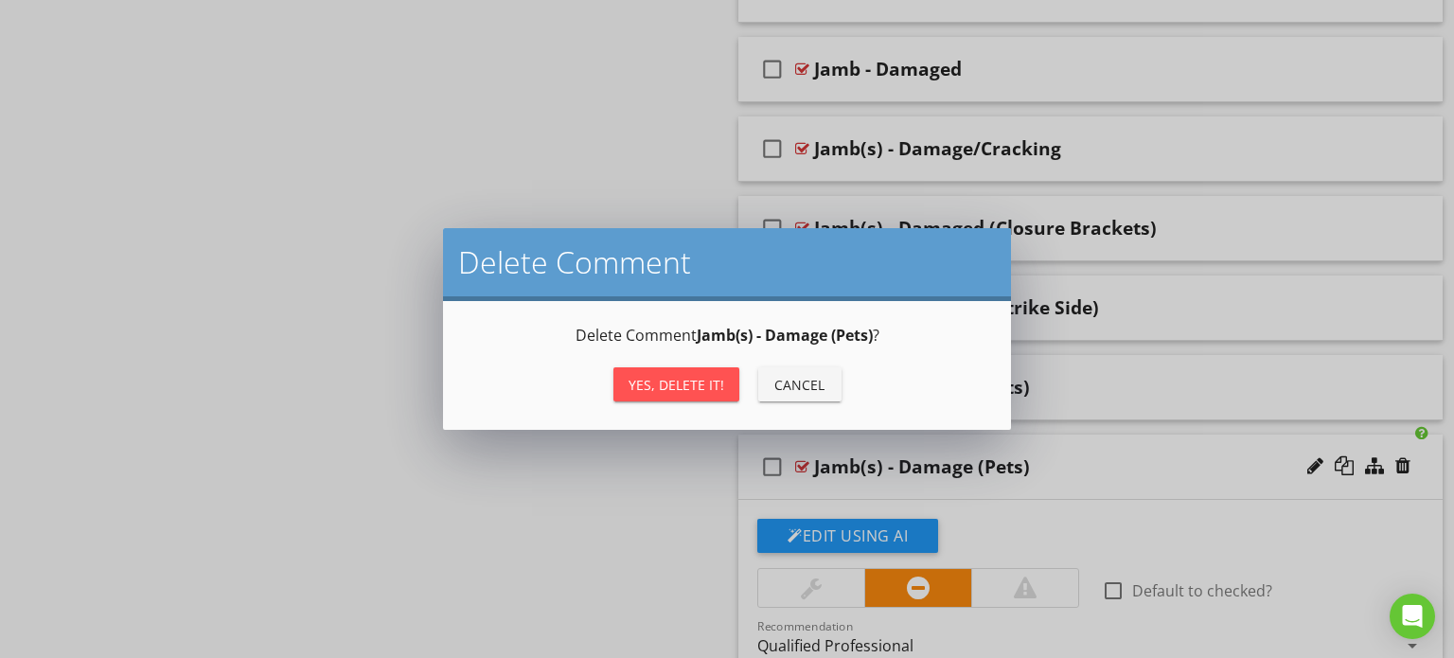
click at [710, 386] on div "Yes, Delete it!" at bounding box center [676, 385] width 96 height 20
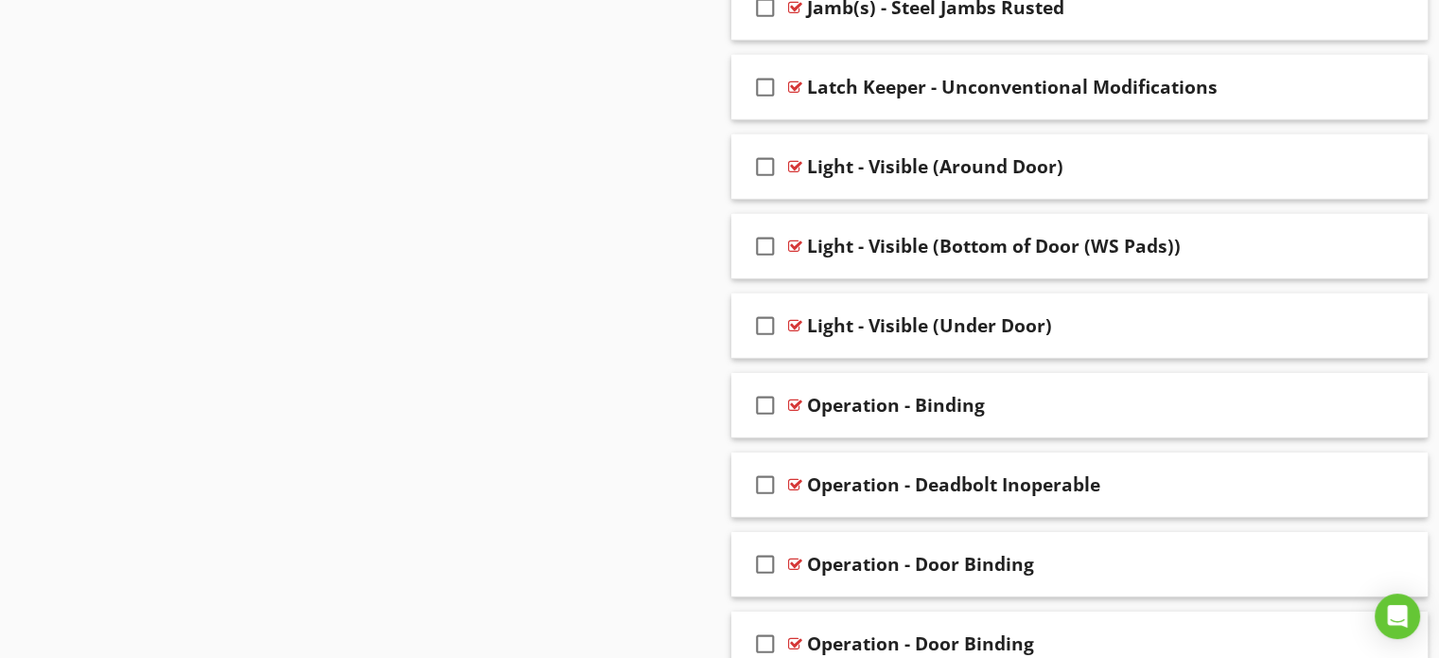
scroll to position [6044, 0]
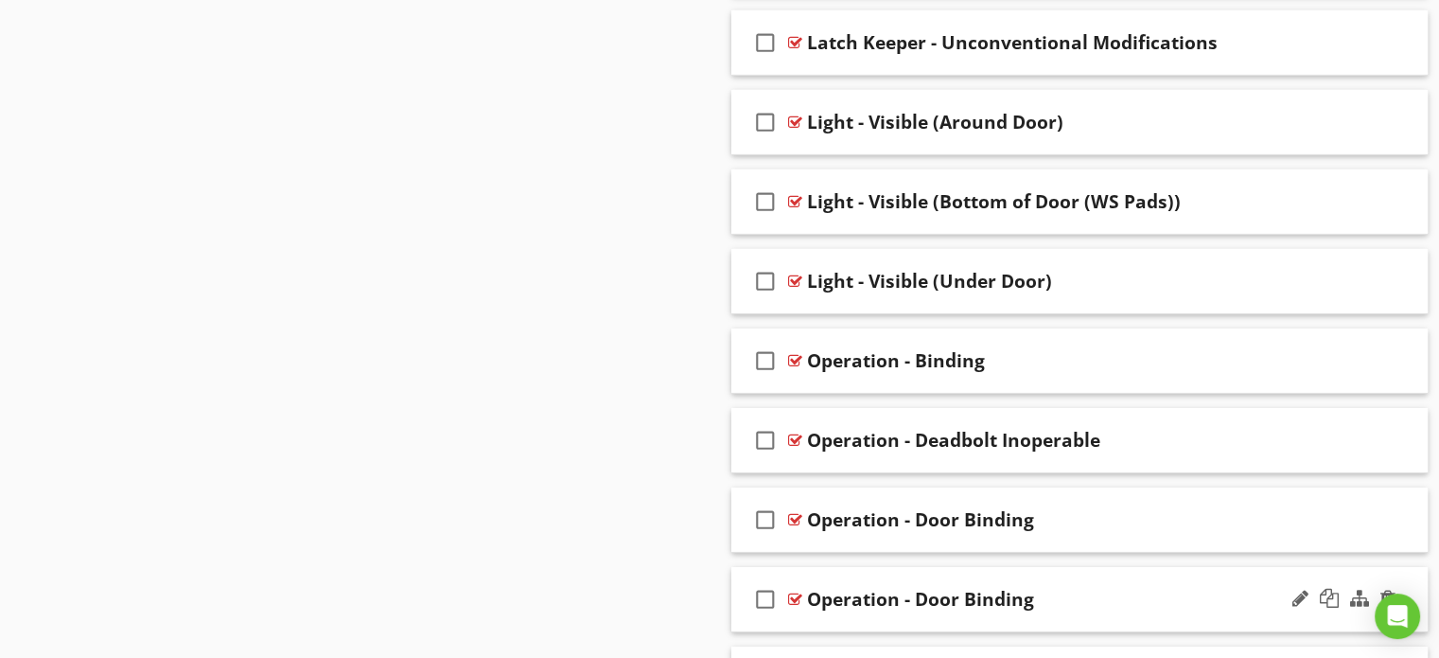
click at [1126, 588] on div "Operation - Door Binding" at bounding box center [1054, 599] width 494 height 23
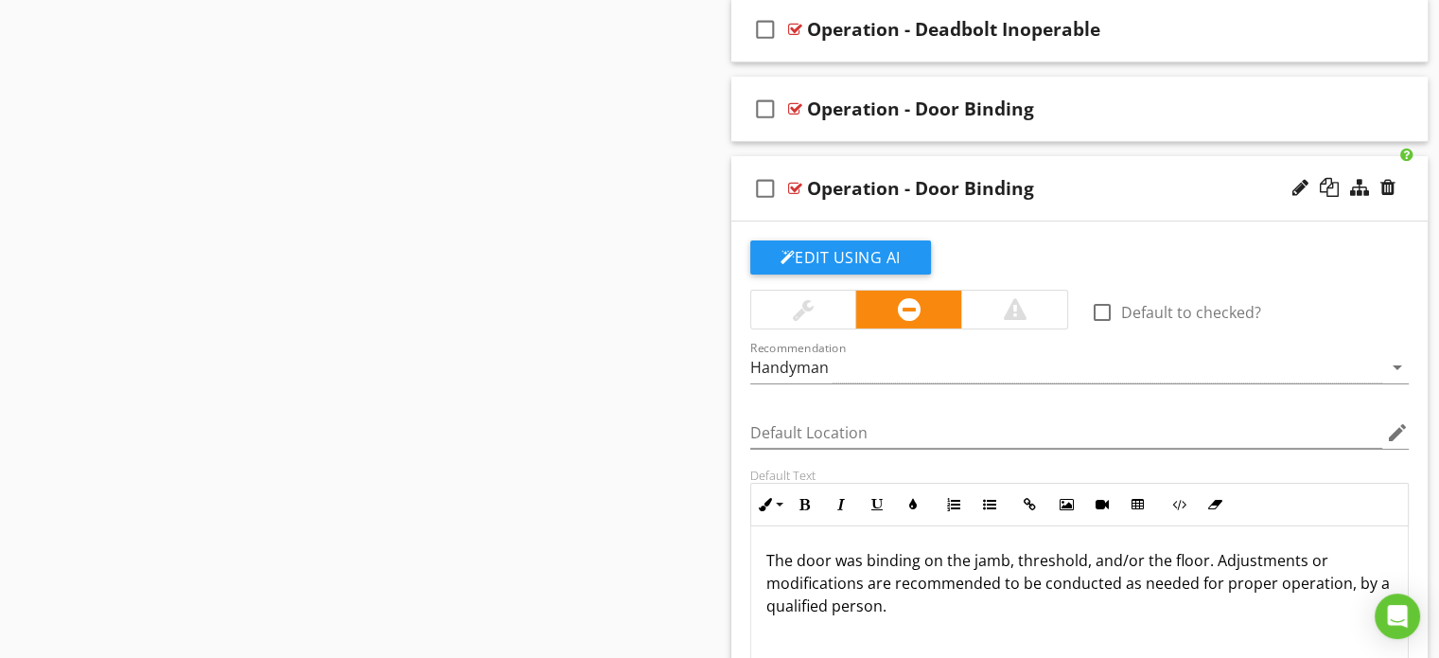
scroll to position [6422, 0]
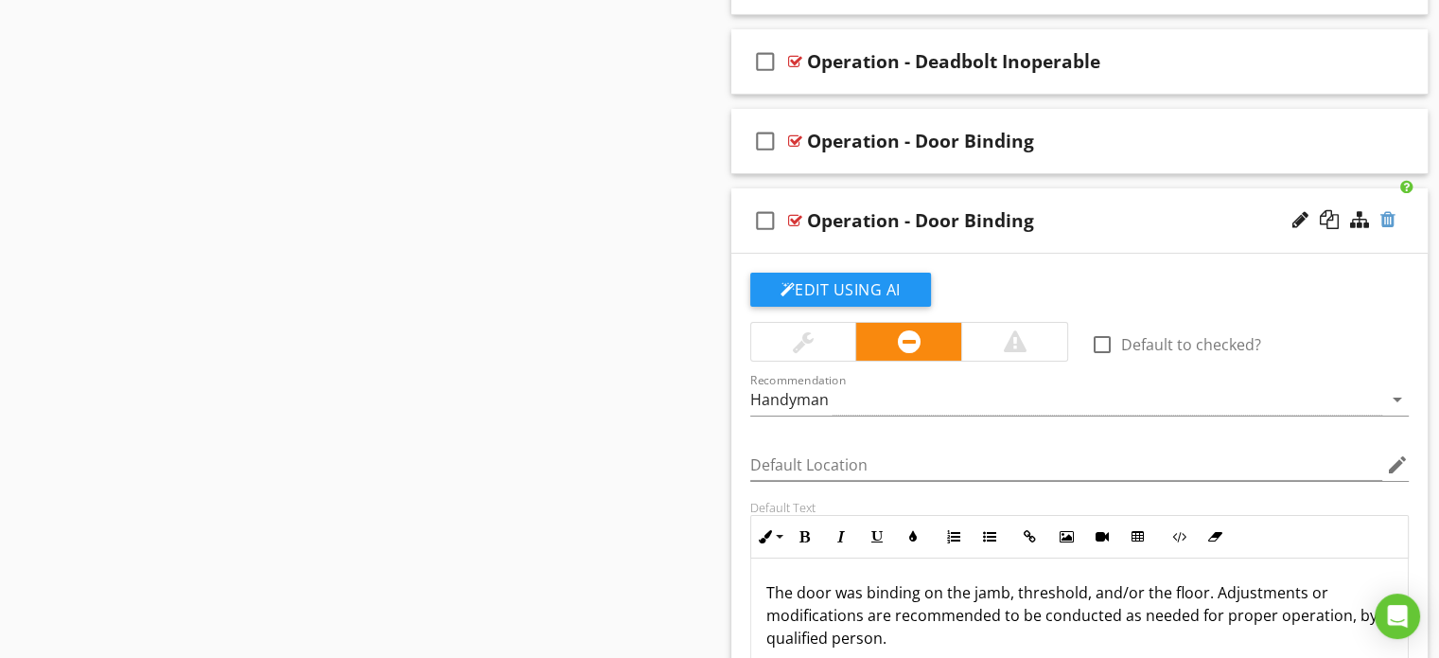
click at [1389, 210] on div at bounding box center [1388, 219] width 15 height 19
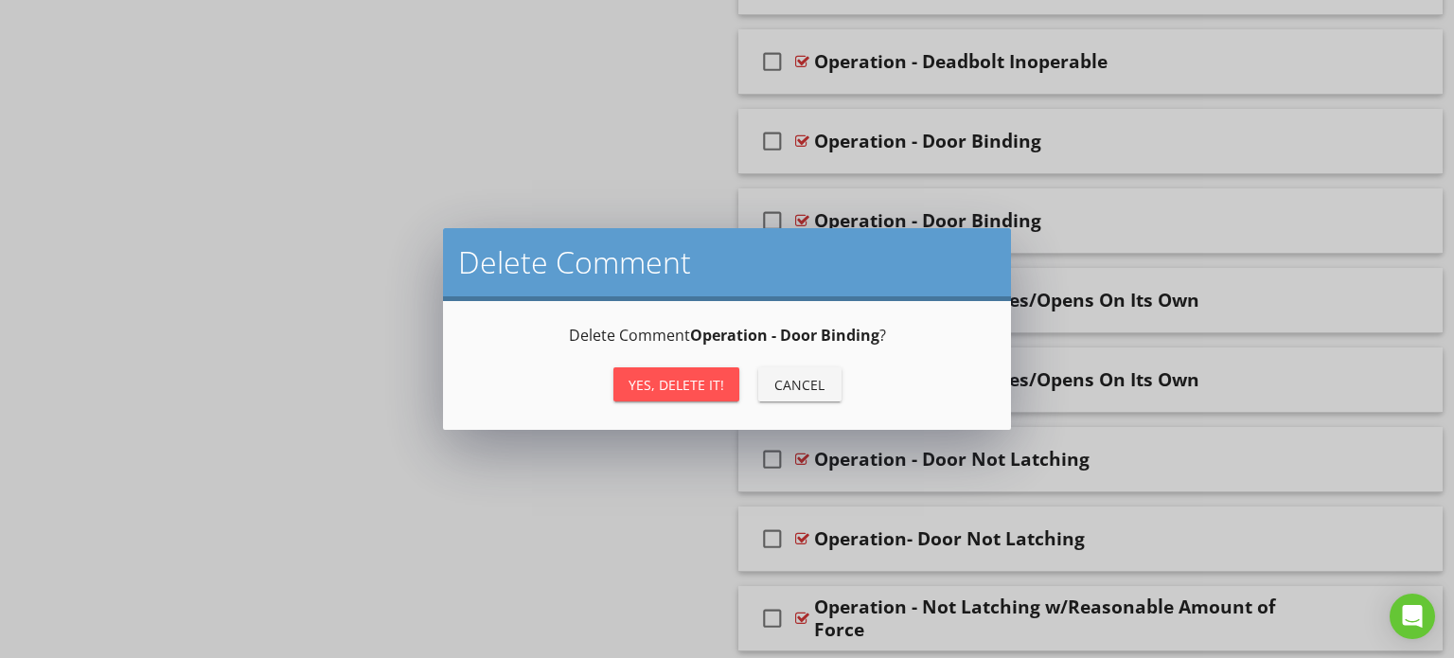
click at [666, 388] on div "Yes, Delete it!" at bounding box center [676, 385] width 96 height 20
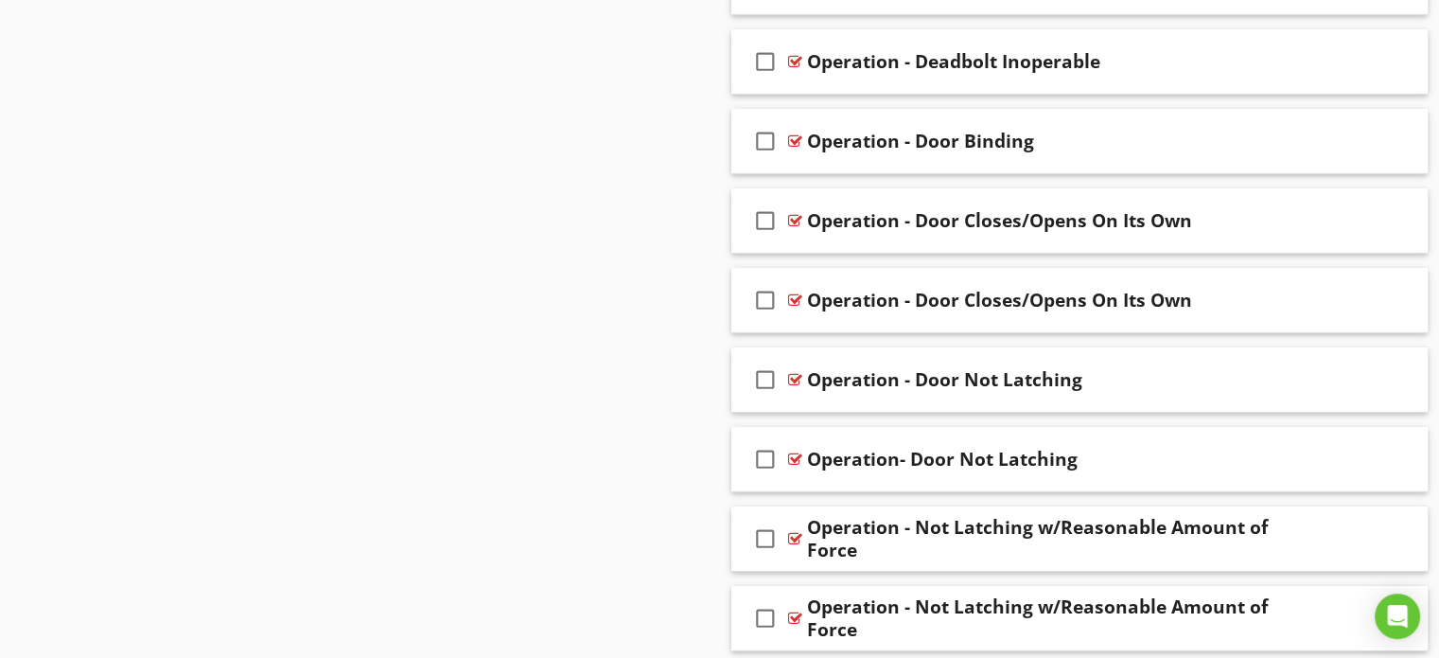
scroll to position [6328, 0]
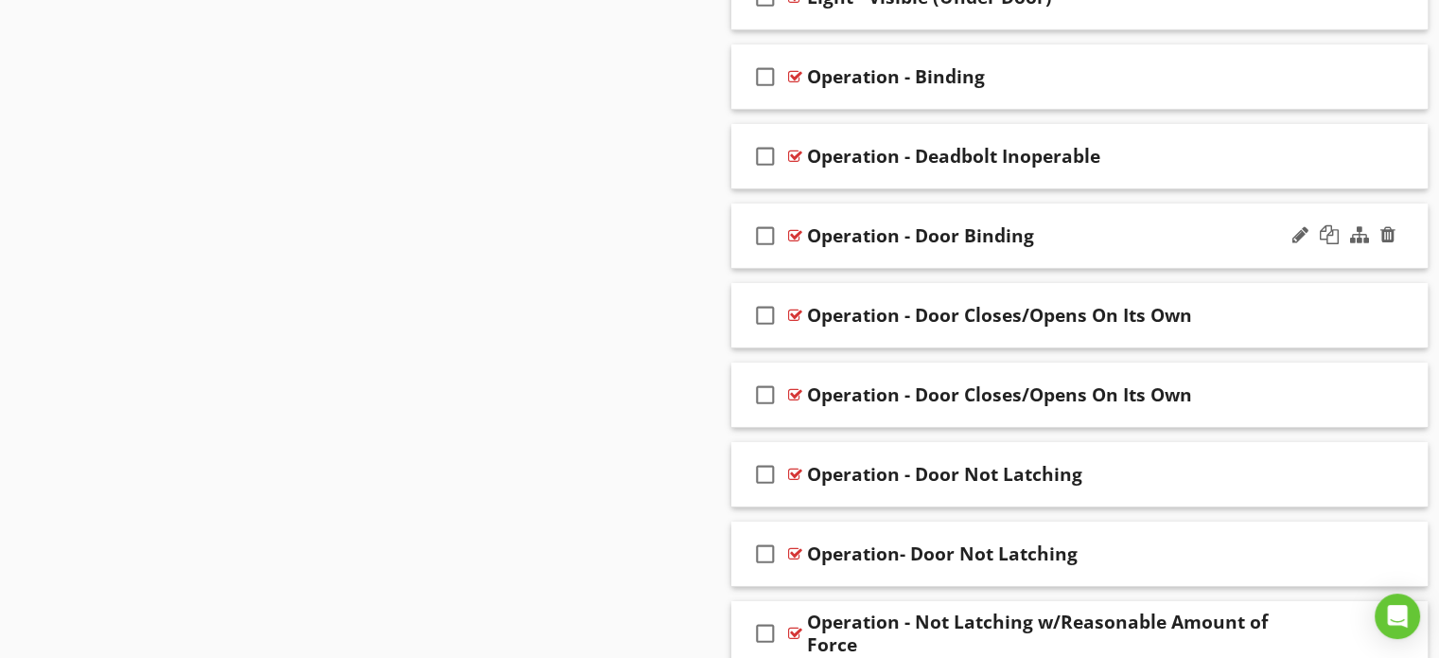
click at [1099, 224] on div "Operation - Door Binding" at bounding box center [1054, 235] width 494 height 23
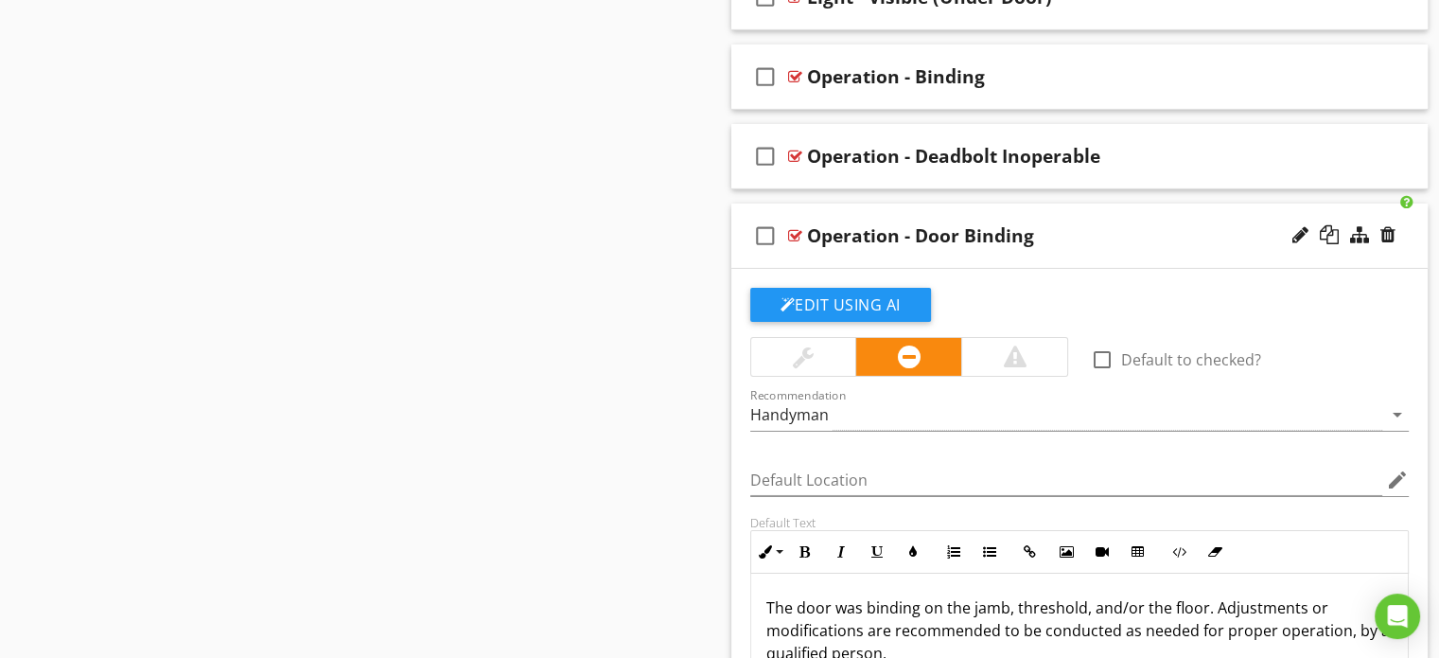
scroll to position [6233, 0]
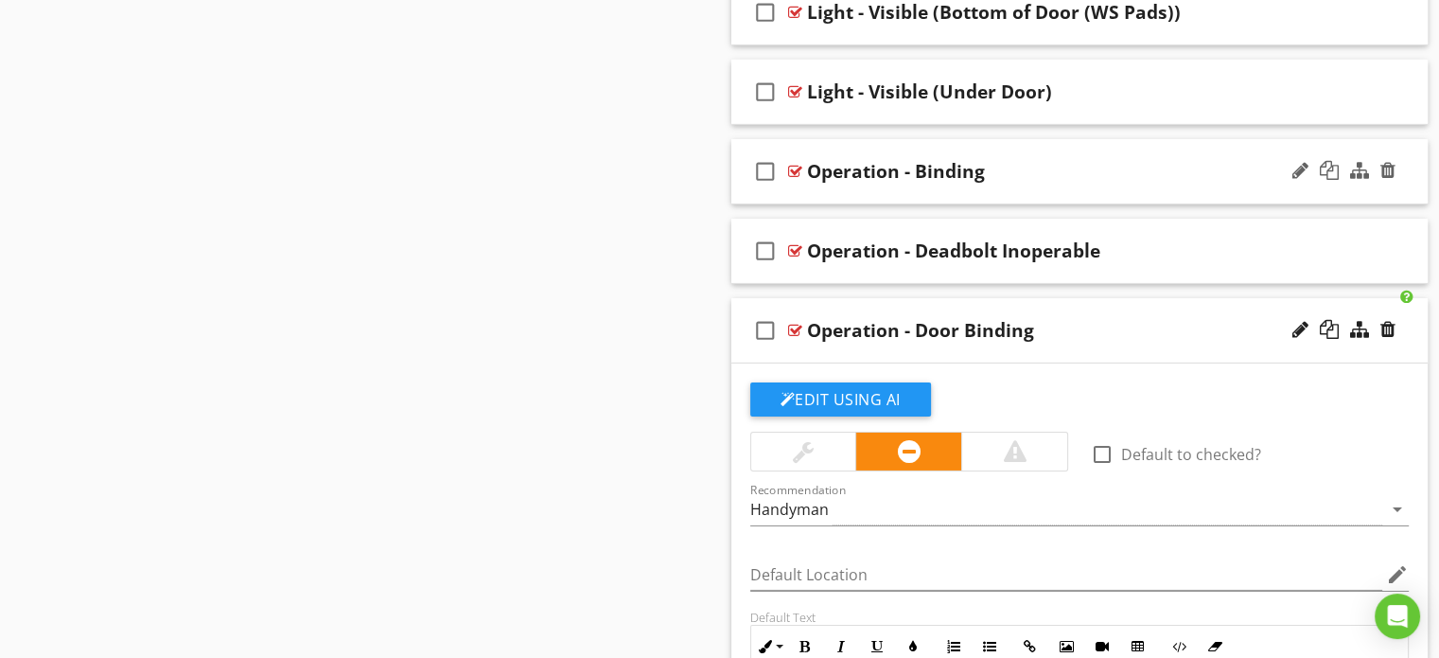
click at [1062, 160] on div "Operation - Binding" at bounding box center [1054, 171] width 494 height 23
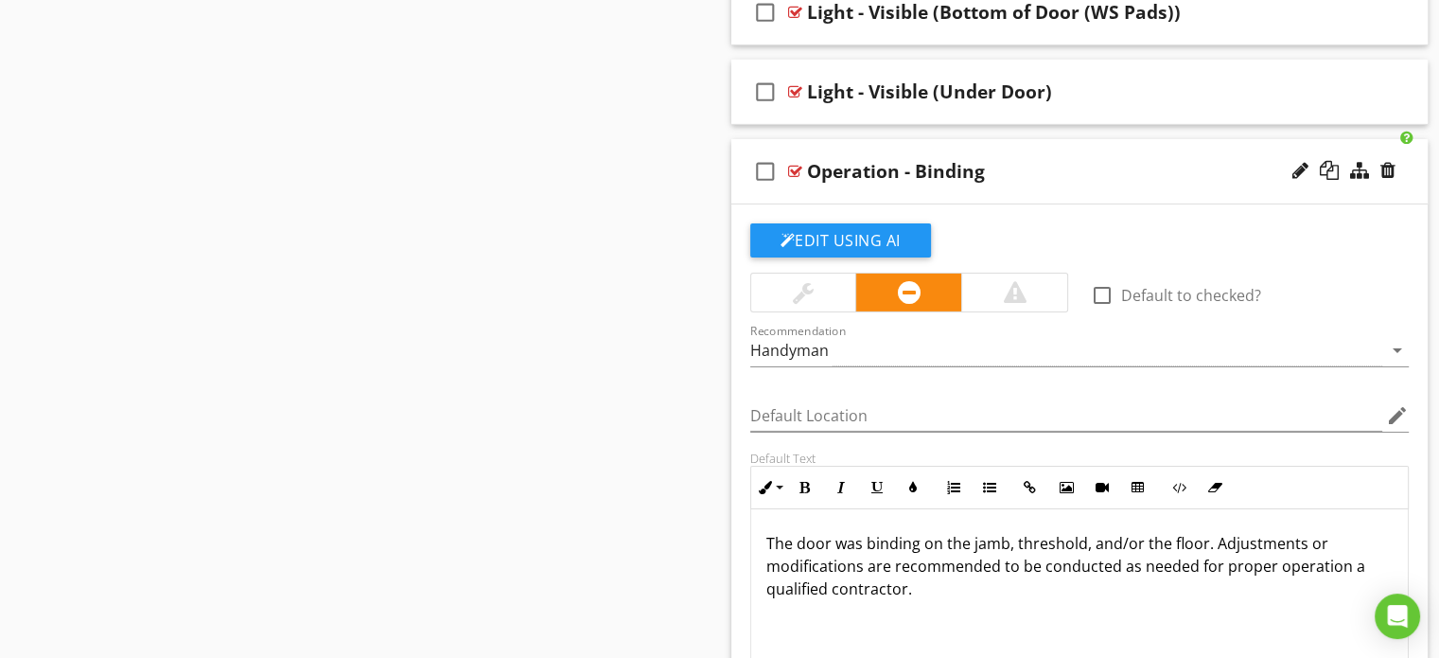
click at [1068, 160] on div "Operation - Binding" at bounding box center [1054, 171] width 494 height 23
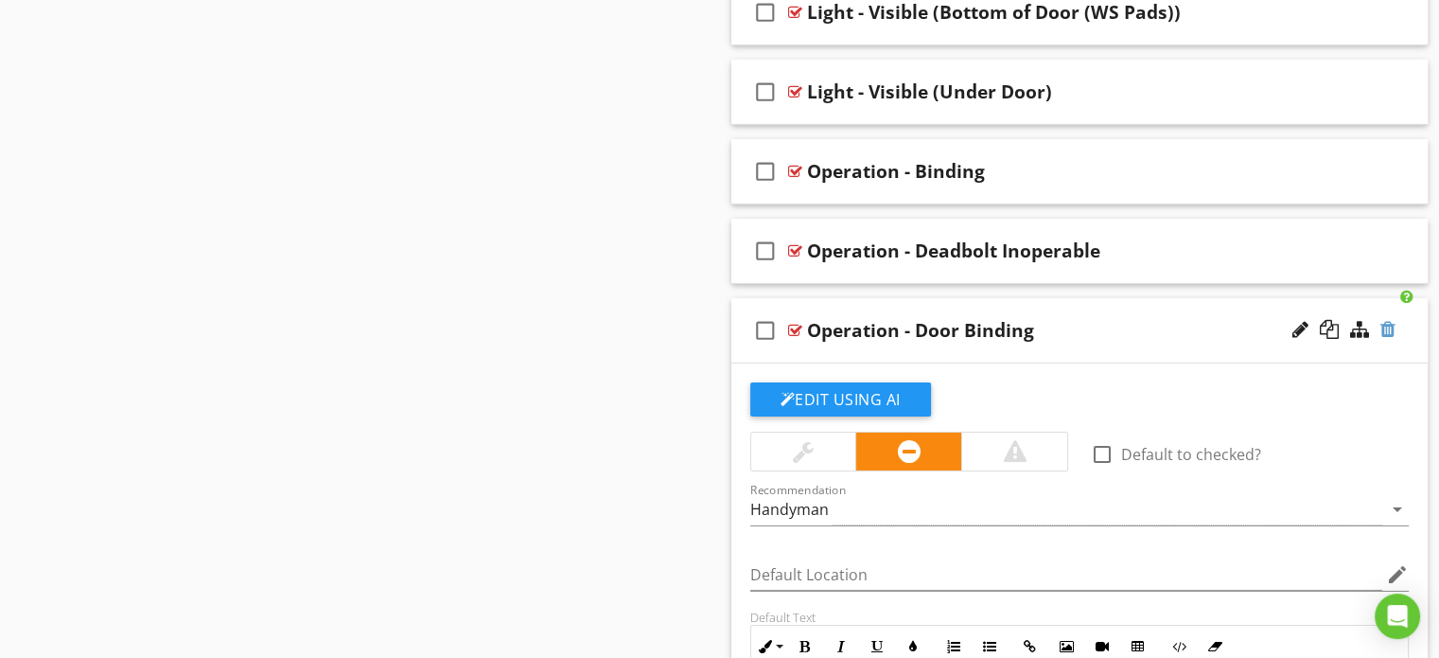
click at [1385, 320] on div at bounding box center [1388, 329] width 15 height 19
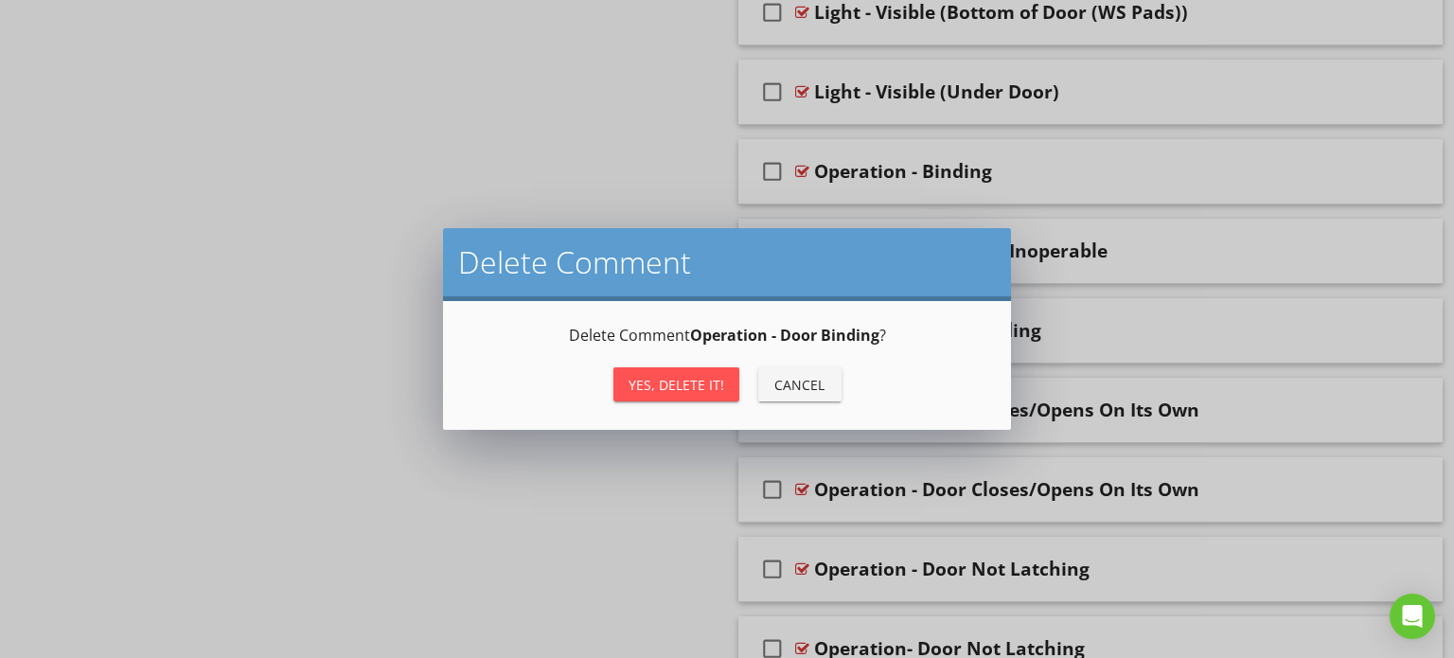
click at [681, 388] on div "Yes, Delete it!" at bounding box center [676, 385] width 96 height 20
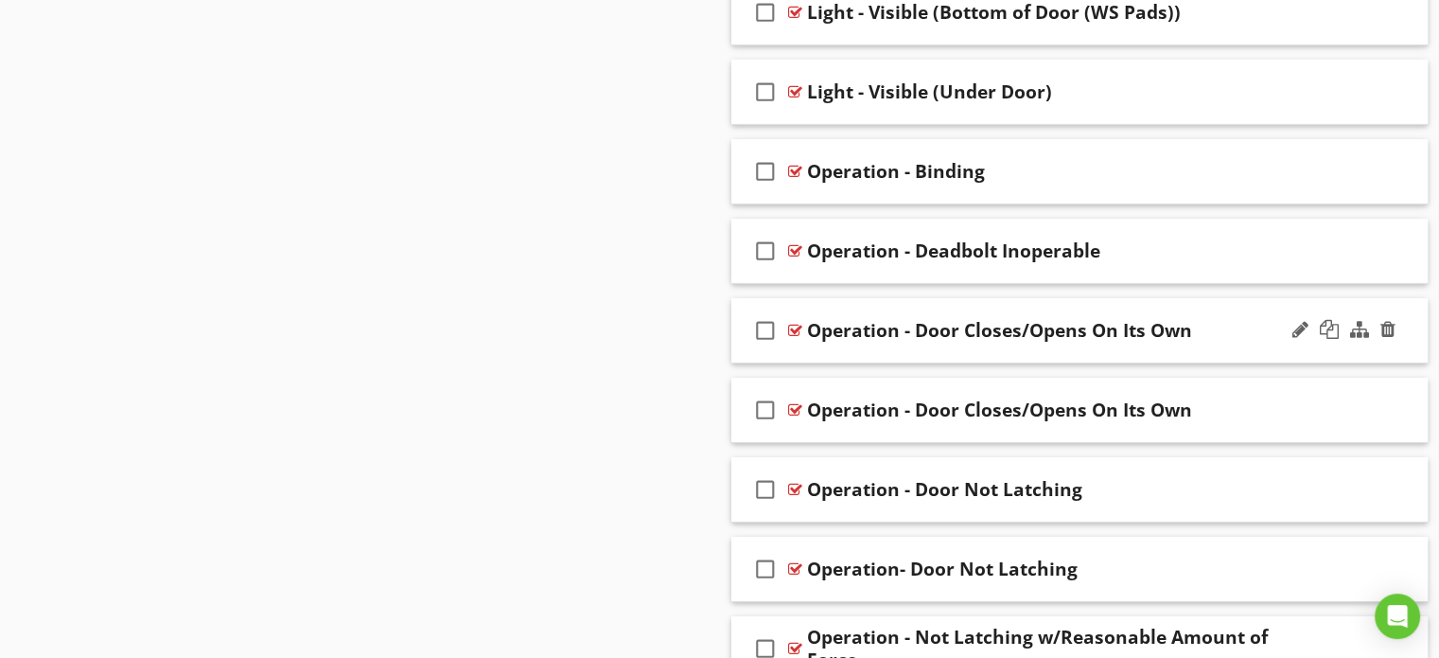
click at [738, 314] on div "check_box_outline_blank Operation - Door Closes/Opens On Its Own" at bounding box center [1079, 330] width 697 height 65
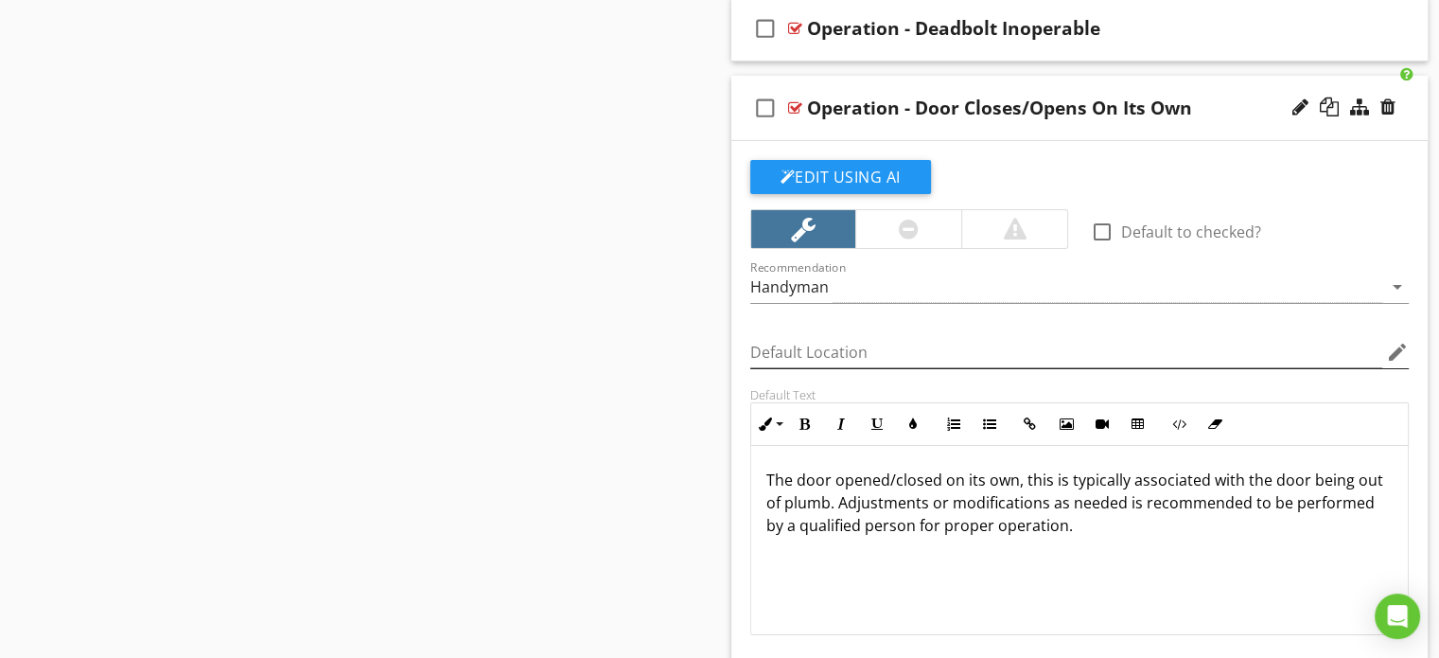
scroll to position [6517, 0]
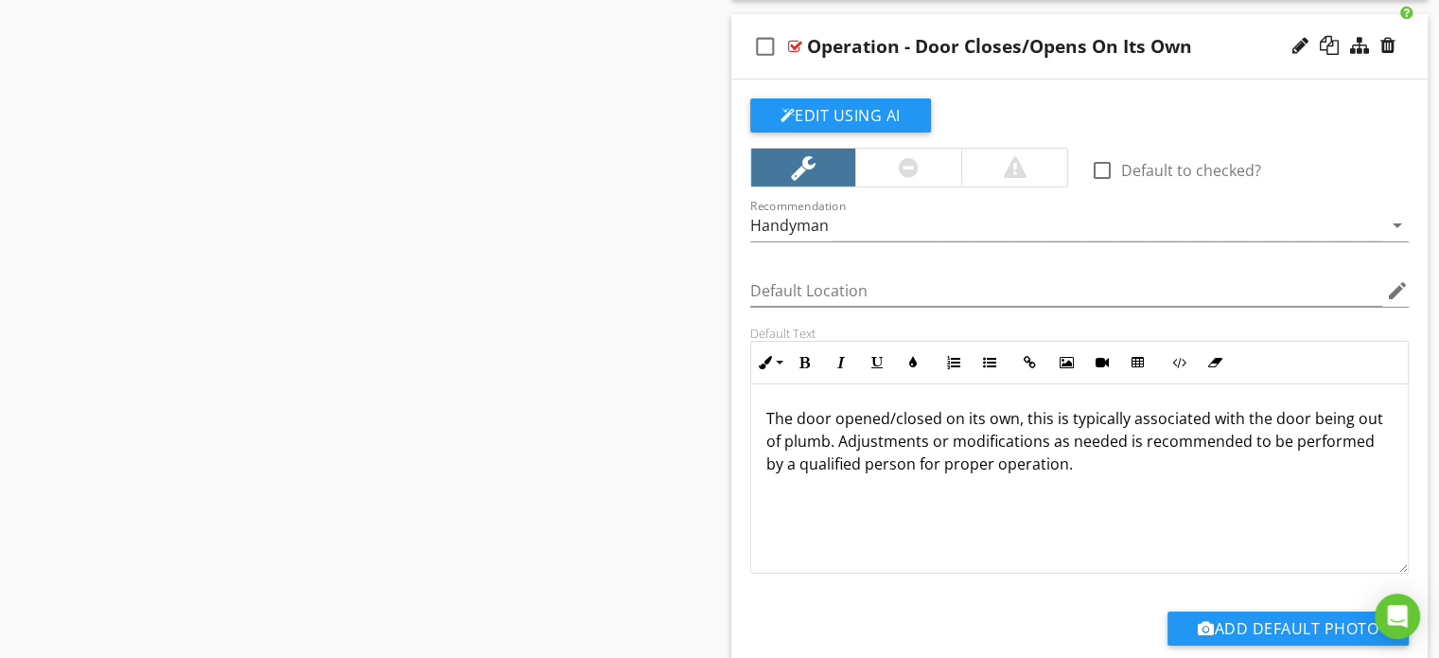
click at [738, 26] on div "check_box_outline_blank Operation - Door Closes/Opens On Its Own" at bounding box center [1079, 46] width 697 height 65
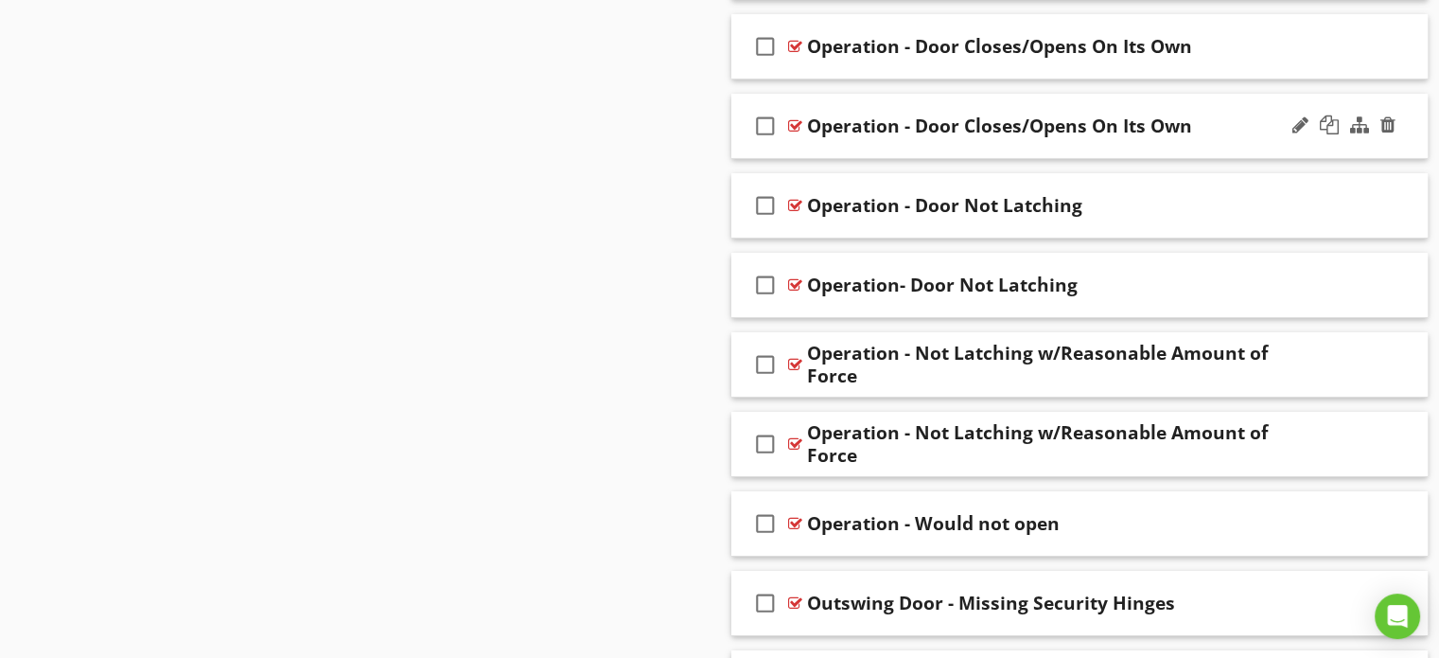
click at [743, 112] on div "check_box_outline_blank Operation - Door Closes/Opens On Its Own" at bounding box center [1079, 126] width 697 height 65
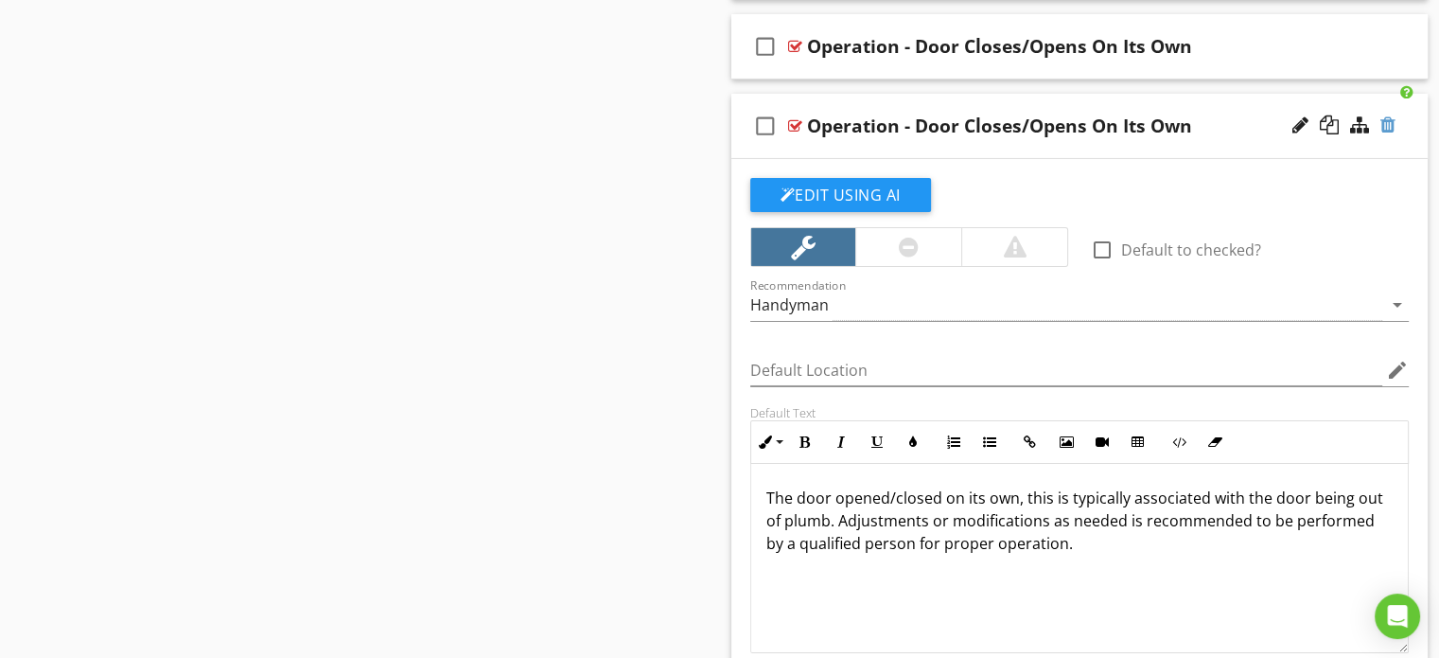
click at [1393, 115] on div at bounding box center [1388, 124] width 15 height 19
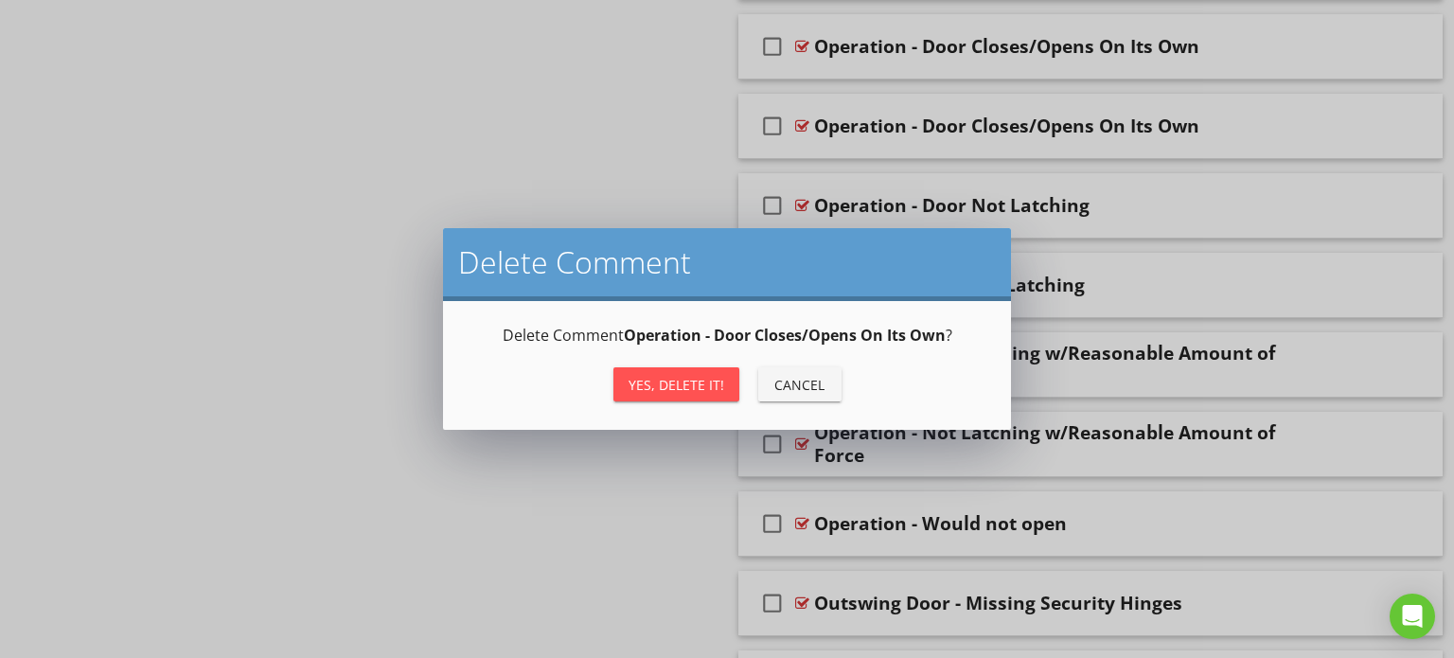
click at [706, 378] on div "Yes, Delete it!" at bounding box center [676, 385] width 96 height 20
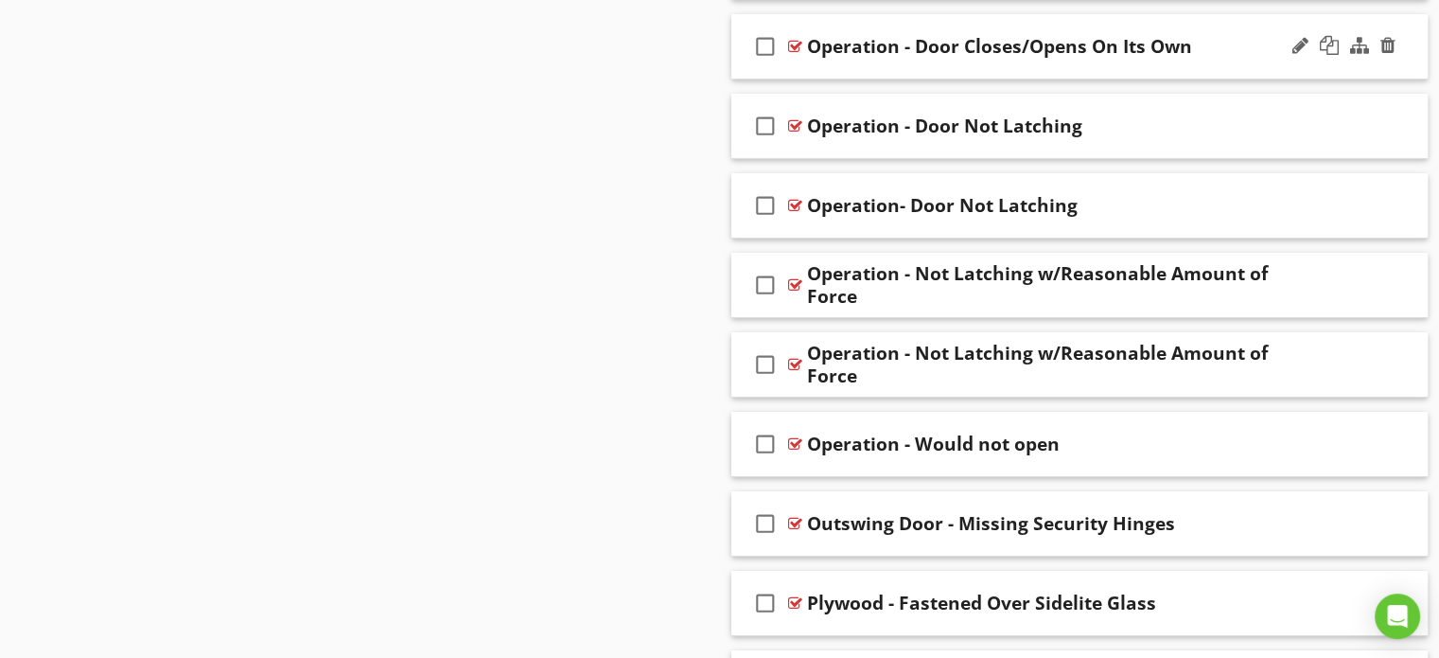
click at [746, 26] on div "check_box_outline_blank Operation - Door Closes/Opens On Its Own" at bounding box center [1079, 46] width 697 height 65
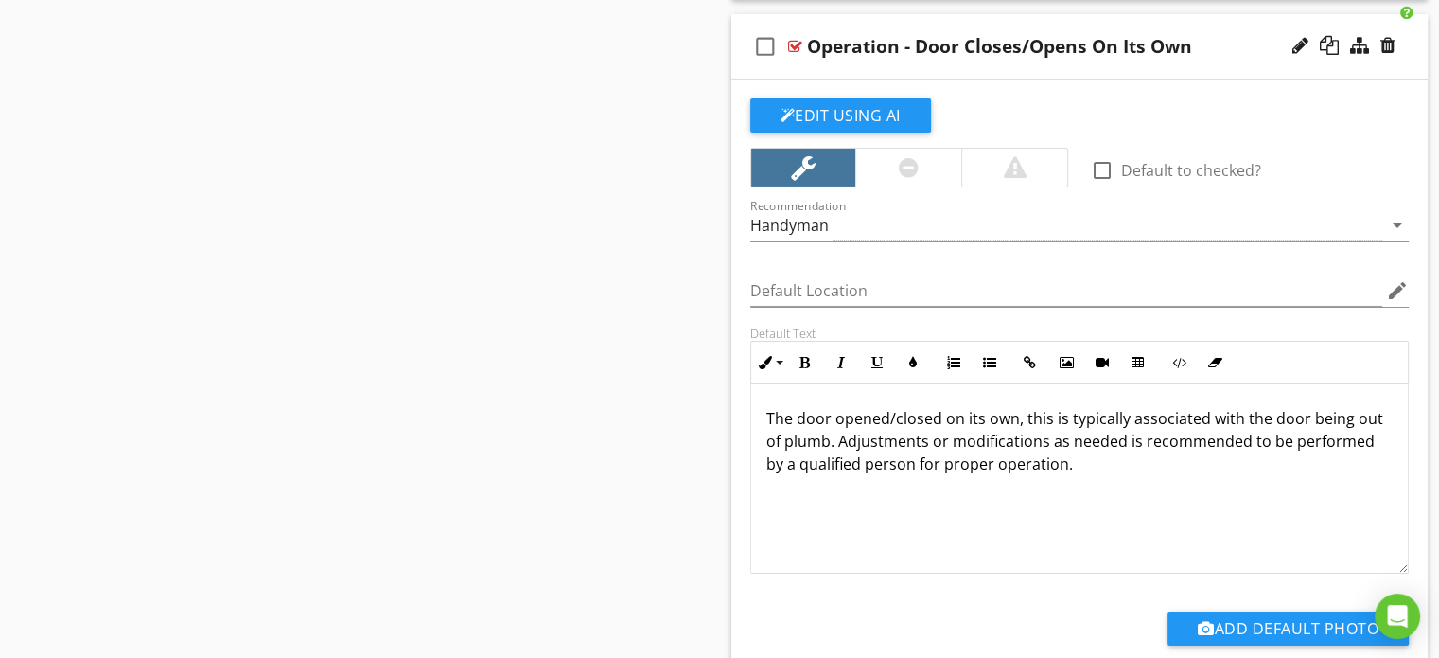
click at [1015, 409] on p "The door opened/closed on its own, this is typically associated with the door b…" at bounding box center [1079, 441] width 627 height 68
click at [835, 411] on p "The door opened/closed on its own, this is typically associated with the door b…" at bounding box center [1079, 441] width 627 height 68
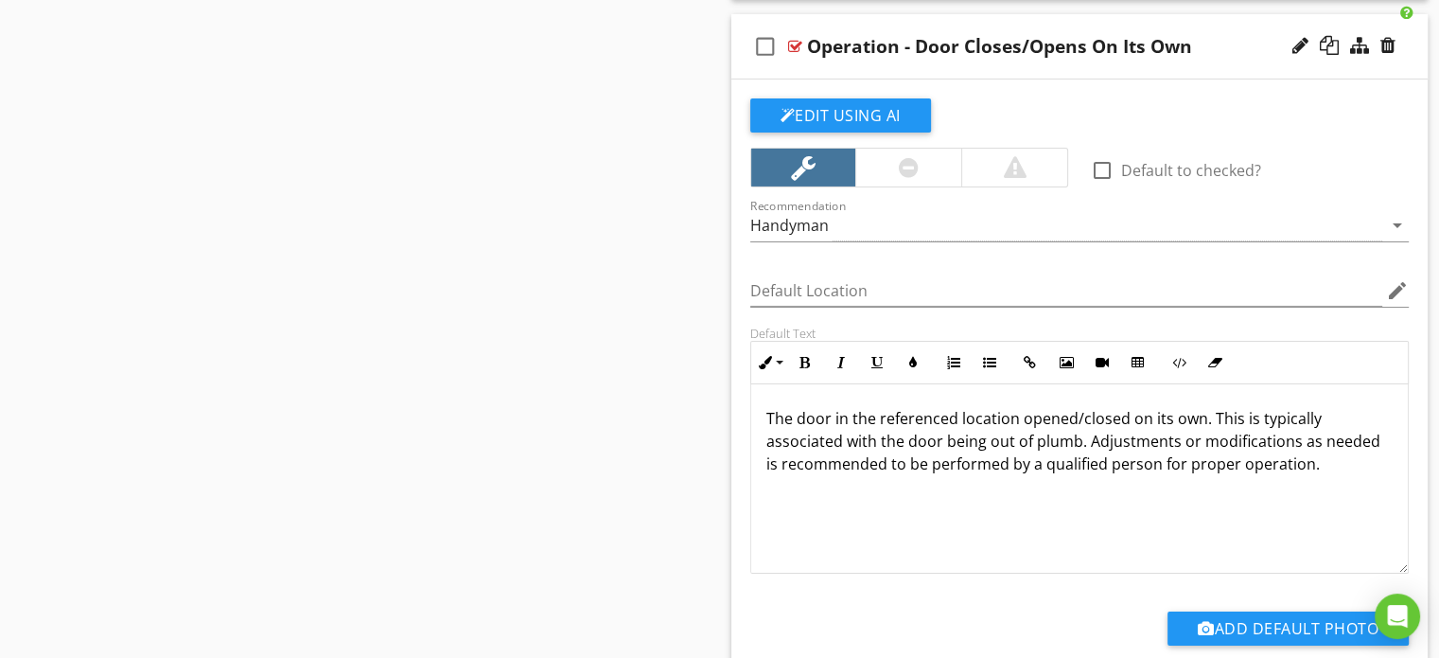
click at [779, 452] on p "The door in the referenced location opened/closed on its own. This is typically…" at bounding box center [1079, 441] width 627 height 68
click at [1119, 455] on p "The door in the referenced location opened/closed on its own. This is typically…" at bounding box center [1079, 441] width 627 height 68
click at [742, 29] on div "check_box_outline_blank Operation - Door Closes/Opens On Its Own" at bounding box center [1079, 46] width 697 height 65
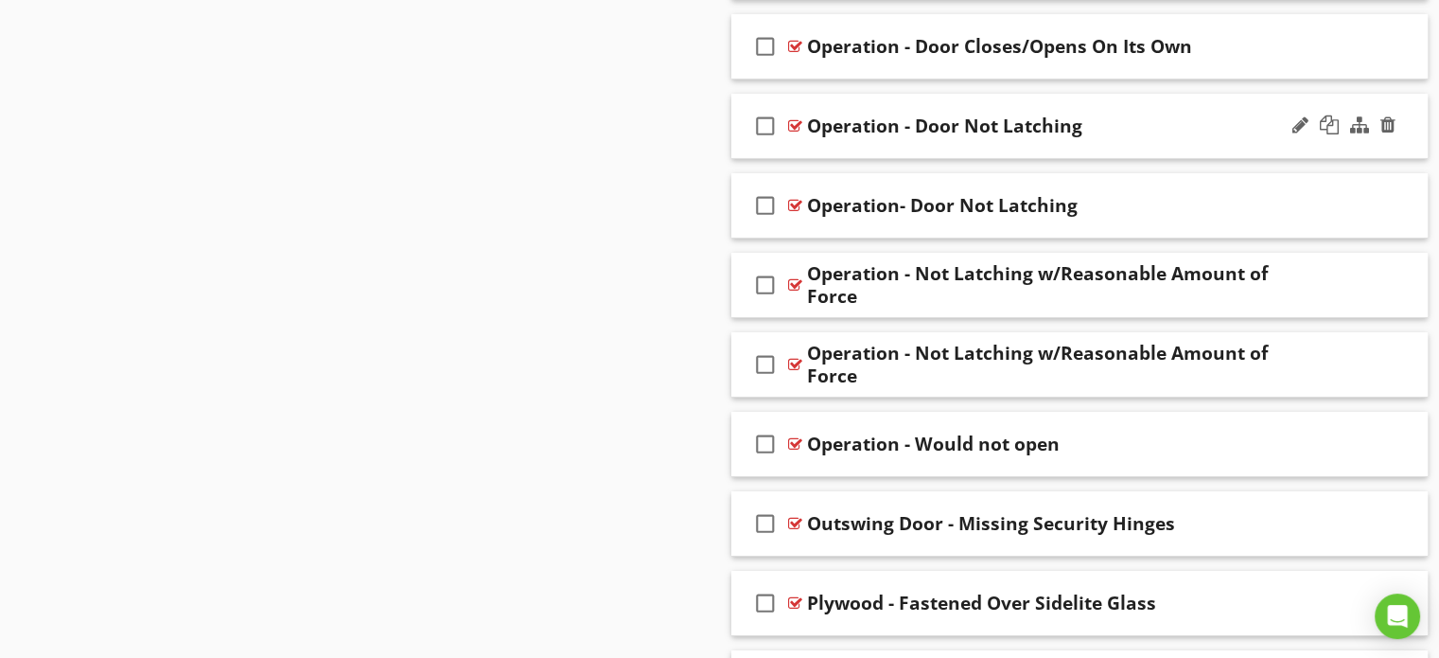
click at [736, 115] on div "check_box_outline_blank Operation - Door Not Latching" at bounding box center [1079, 126] width 697 height 65
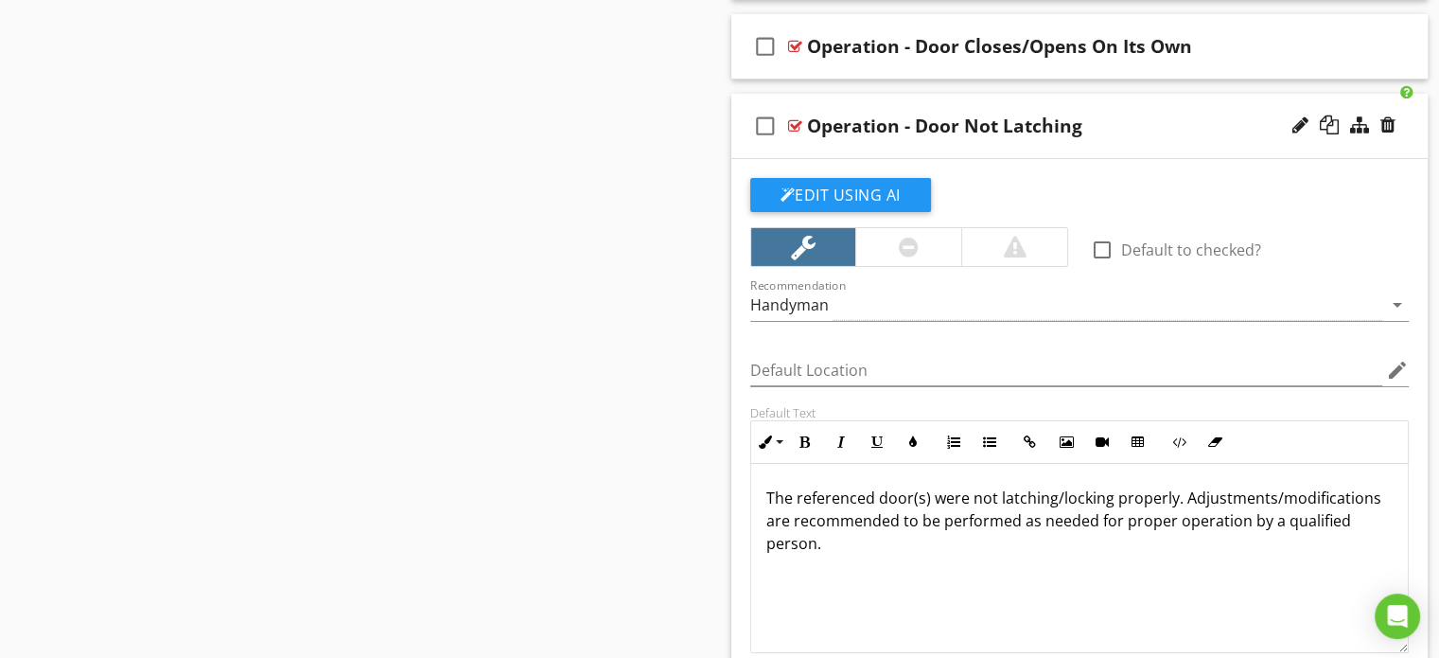
click at [736, 115] on div "check_box_outline_blank Operation - Door Not Latching" at bounding box center [1079, 126] width 697 height 65
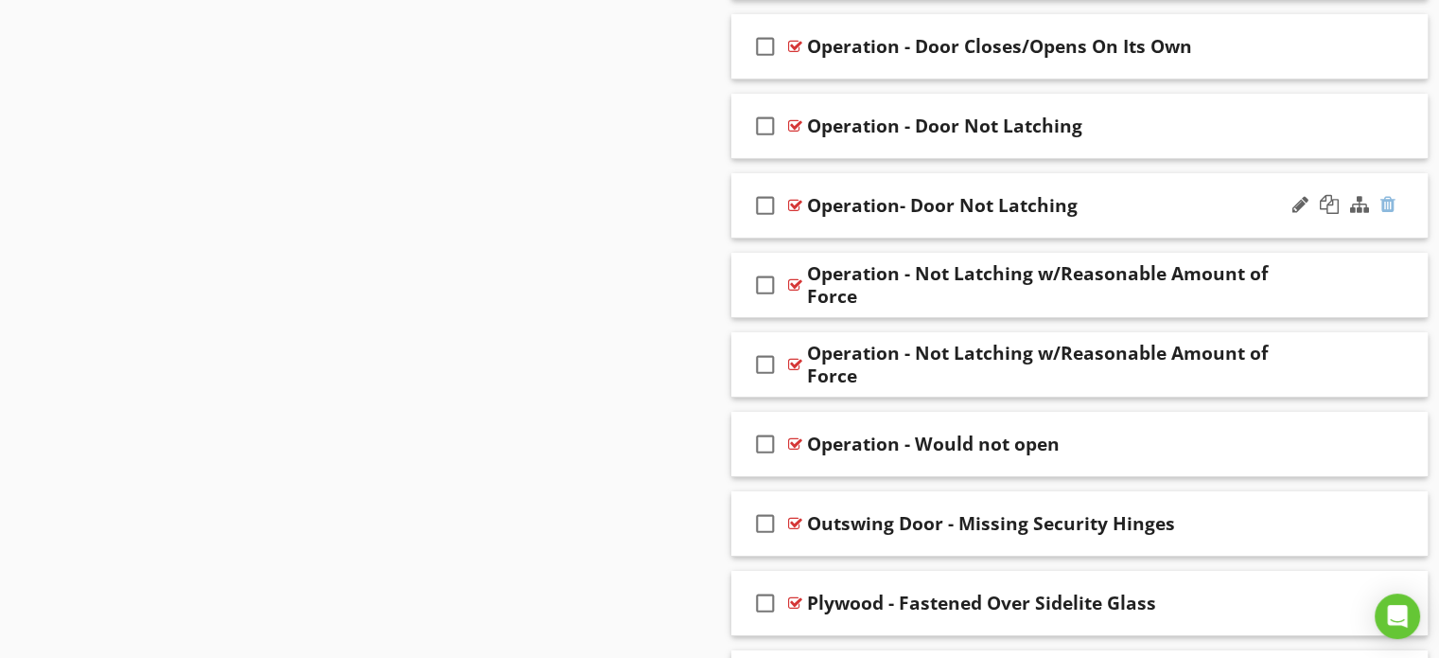
click at [1389, 195] on div at bounding box center [1388, 204] width 15 height 19
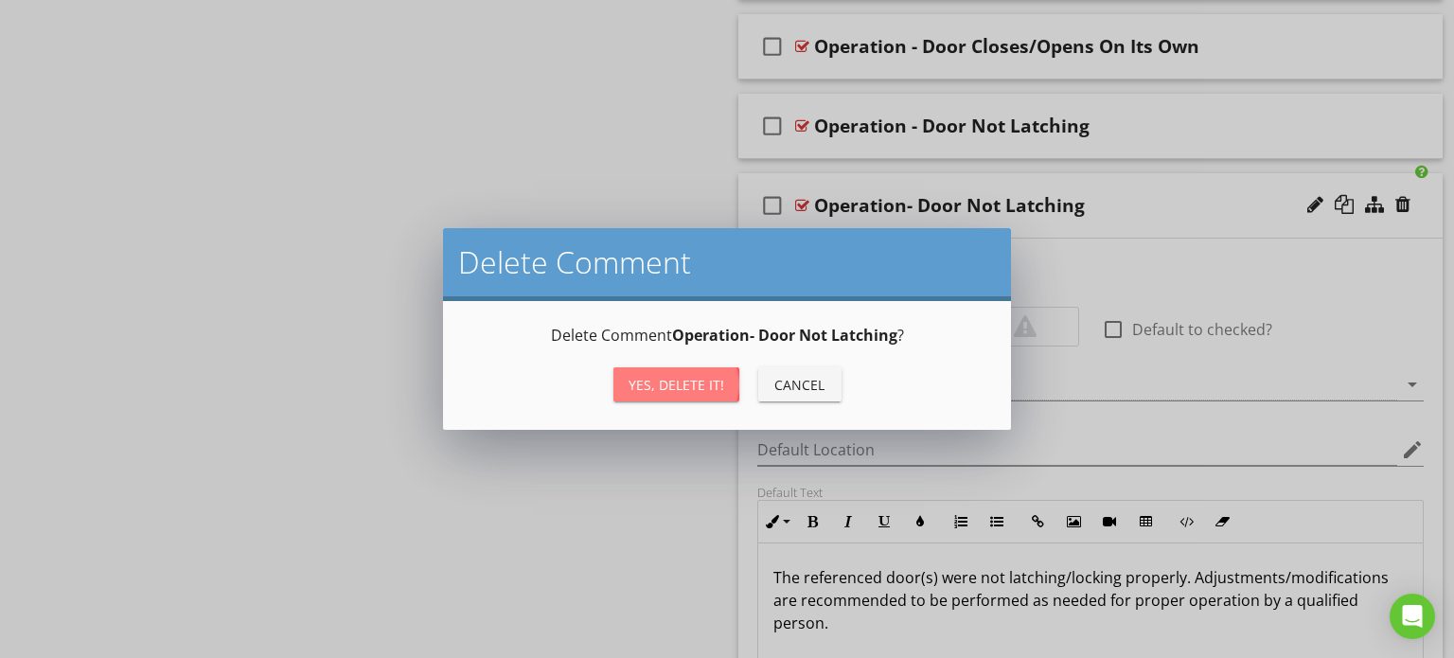
click at [678, 377] on div "Yes, Delete it!" at bounding box center [676, 385] width 96 height 20
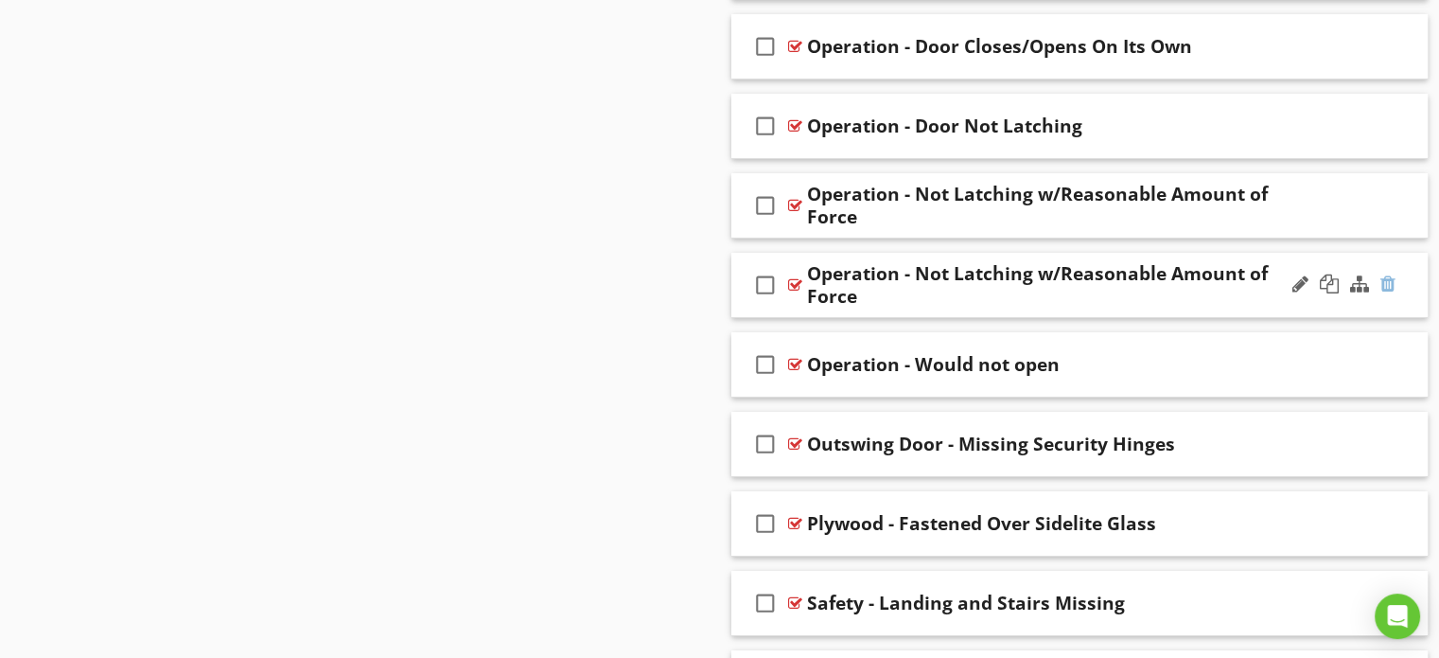
click at [1389, 274] on div at bounding box center [1388, 283] width 15 height 19
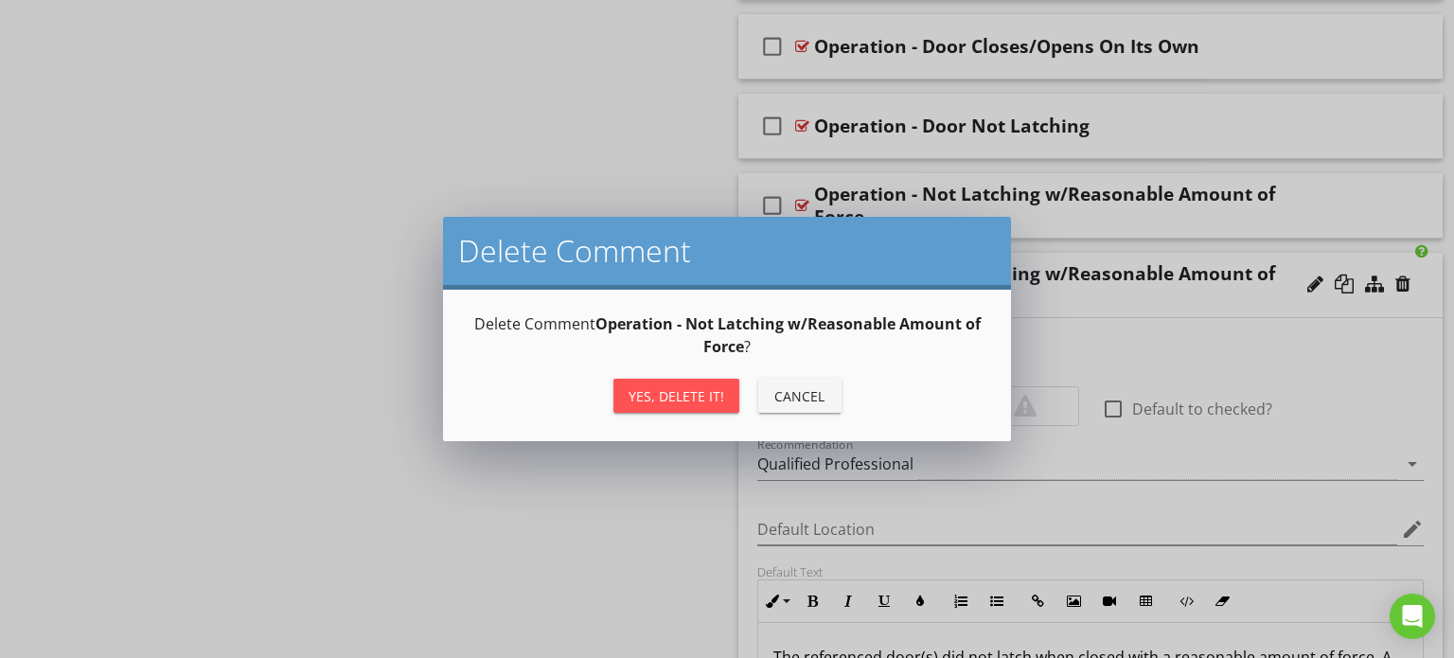
click at [681, 395] on div "Yes, Delete it!" at bounding box center [676, 396] width 96 height 20
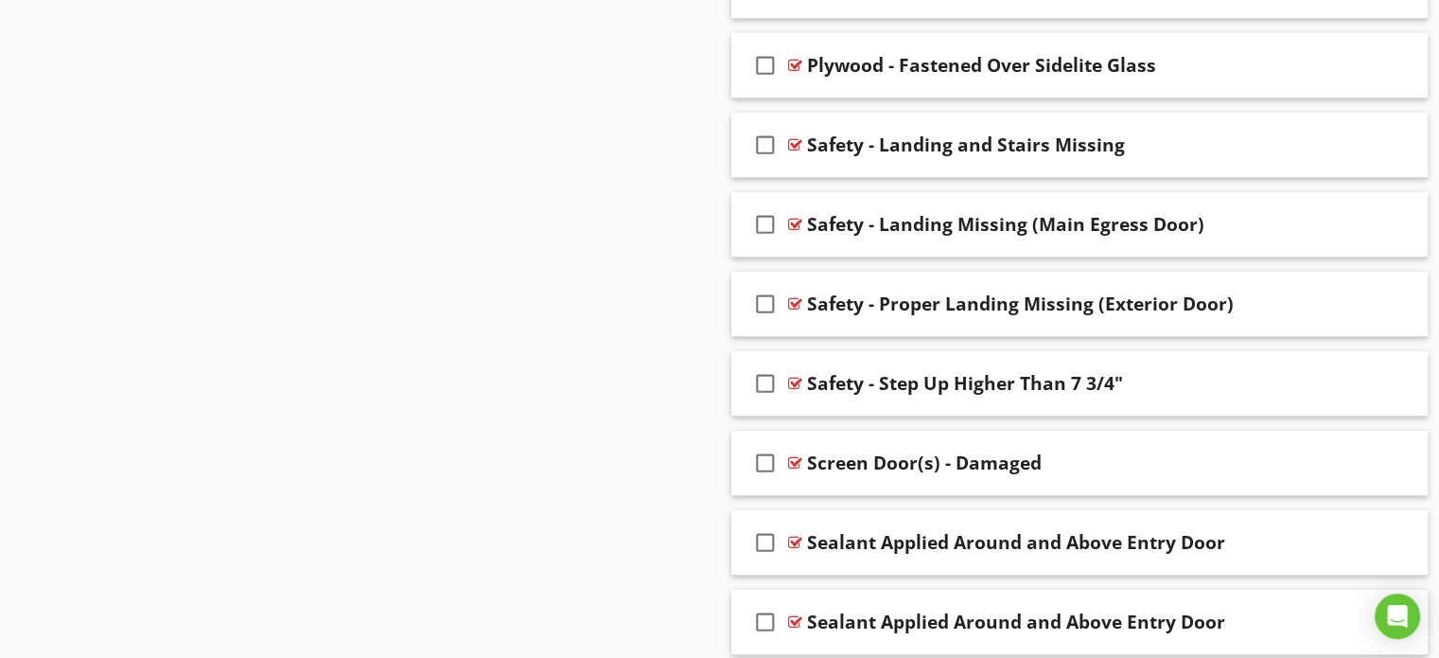
scroll to position [6990, 0]
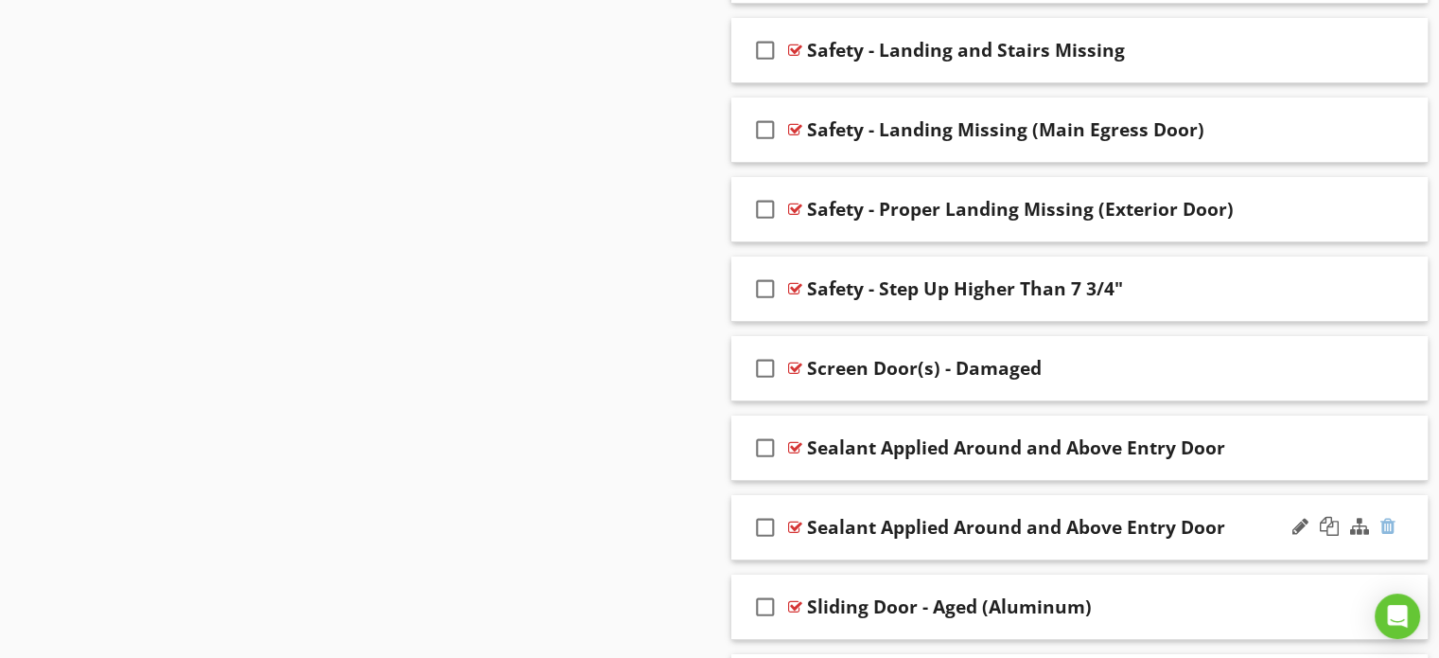
click at [1386, 517] on div at bounding box center [1388, 526] width 15 height 19
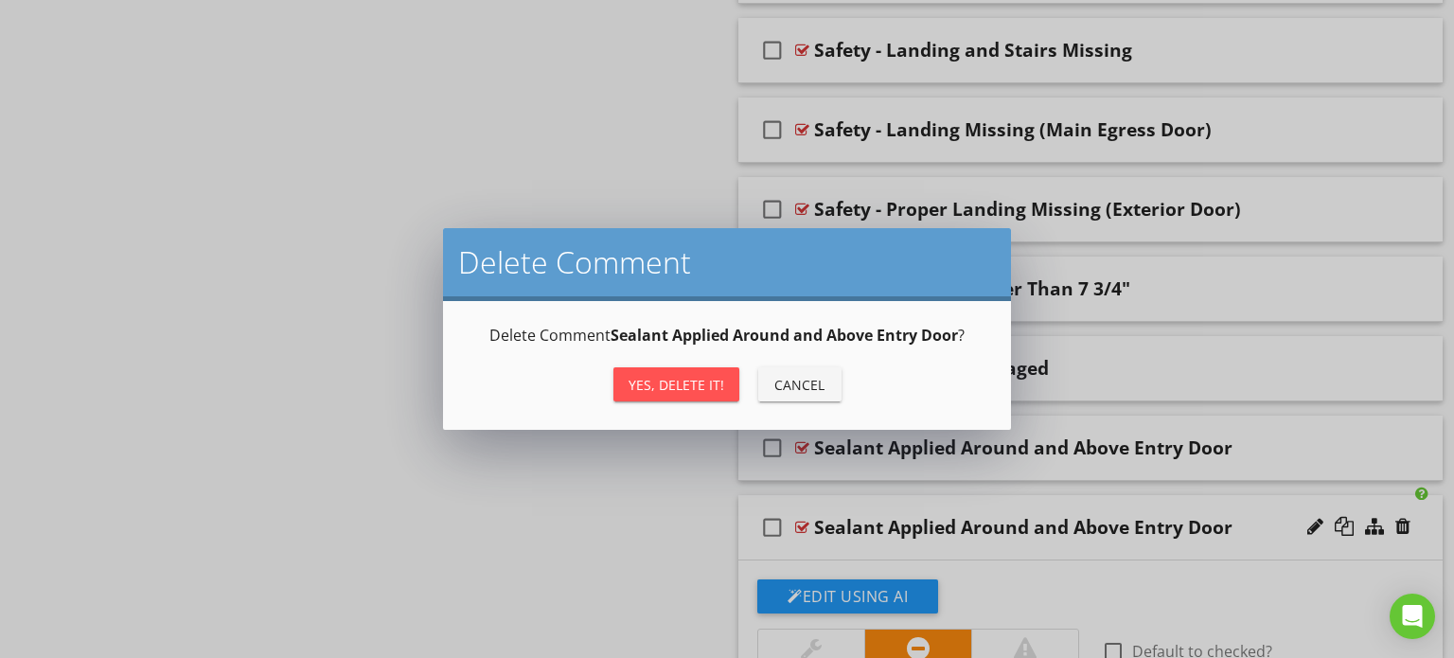
click at [693, 392] on div "Yes, Delete it!" at bounding box center [676, 385] width 96 height 20
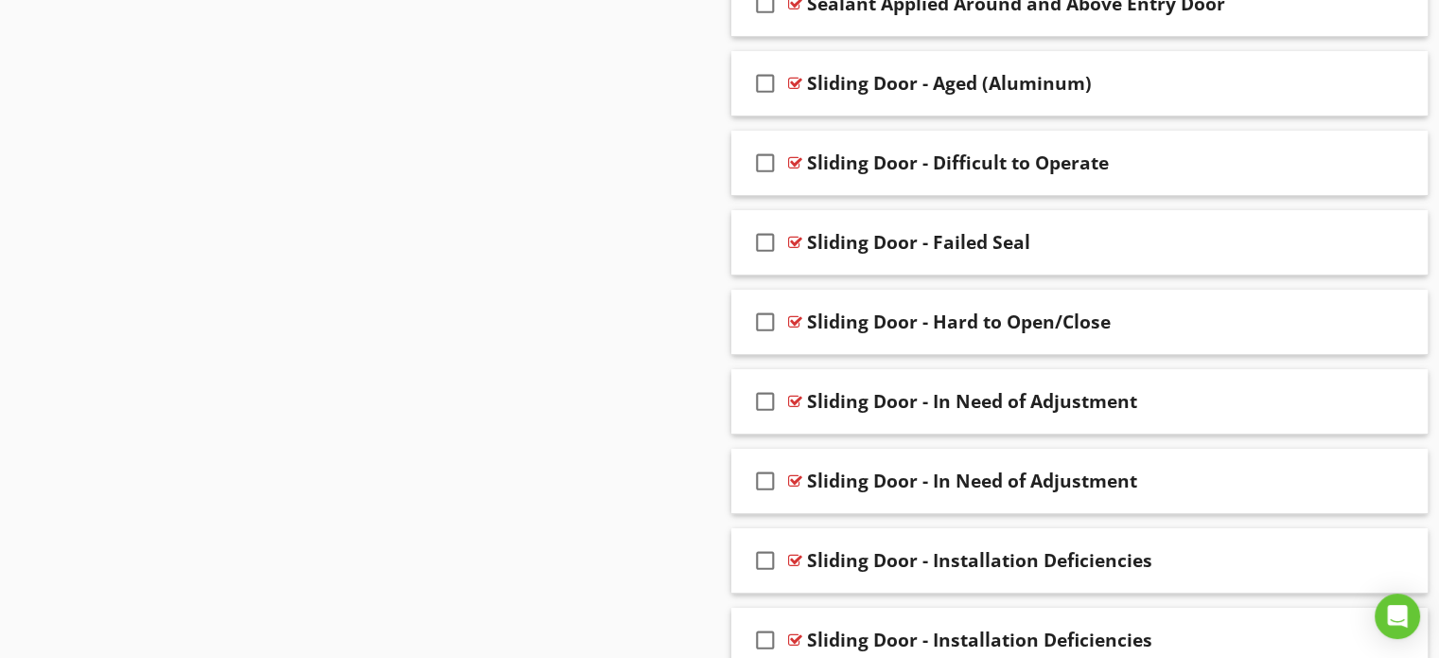
scroll to position [7463, 0]
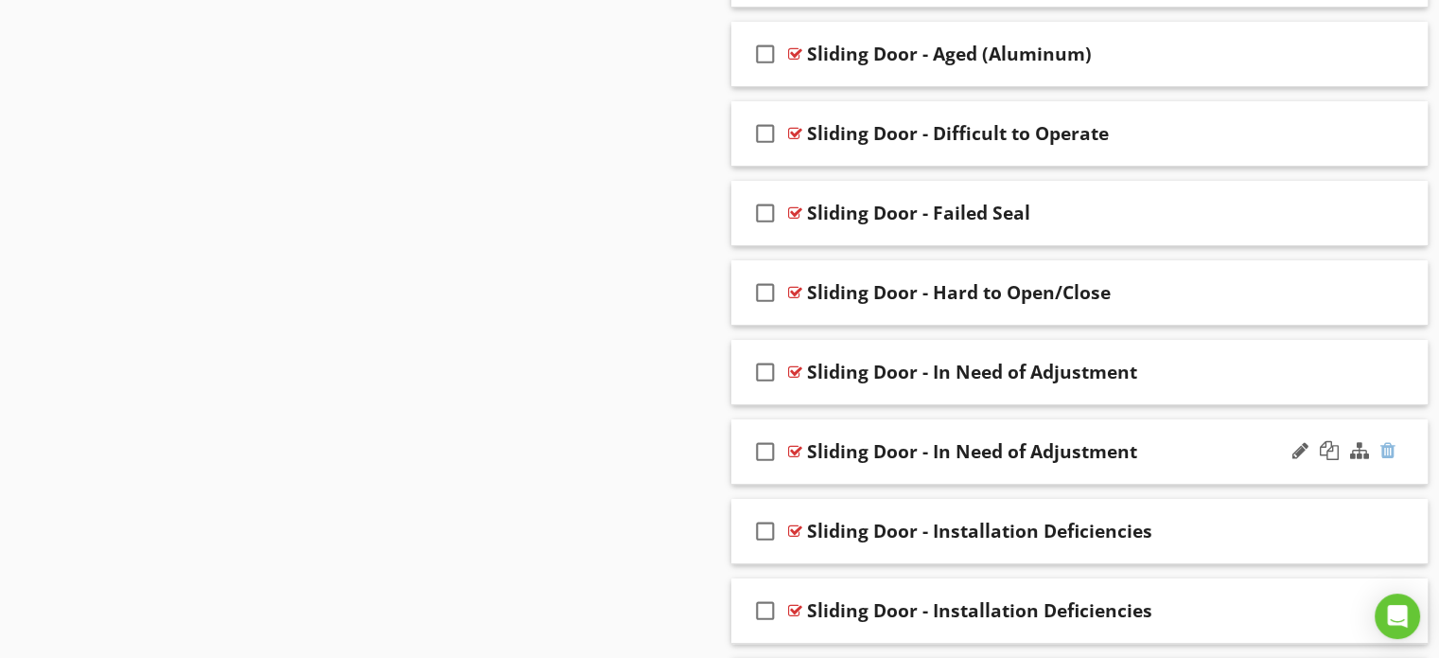
click at [1384, 441] on div at bounding box center [1388, 450] width 15 height 19
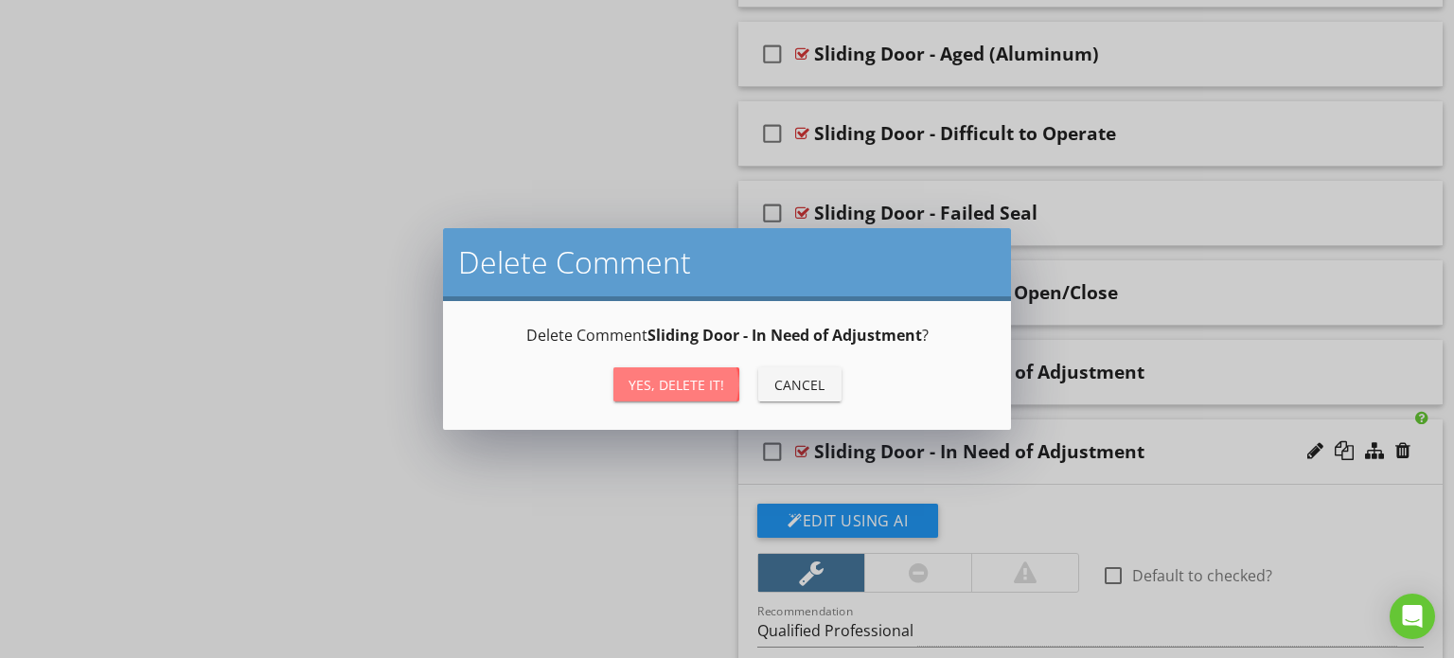
click at [679, 381] on div "Yes, Delete it!" at bounding box center [676, 385] width 96 height 20
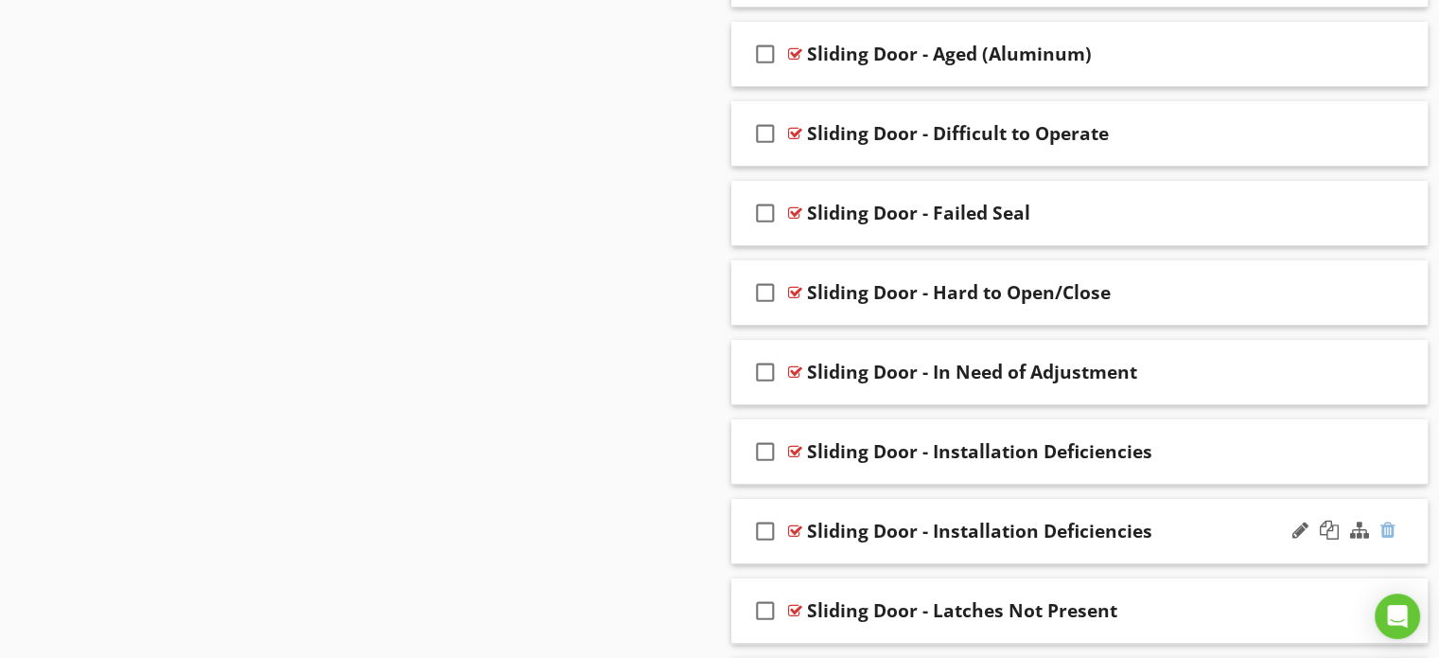
click at [1385, 520] on div at bounding box center [1388, 529] width 15 height 19
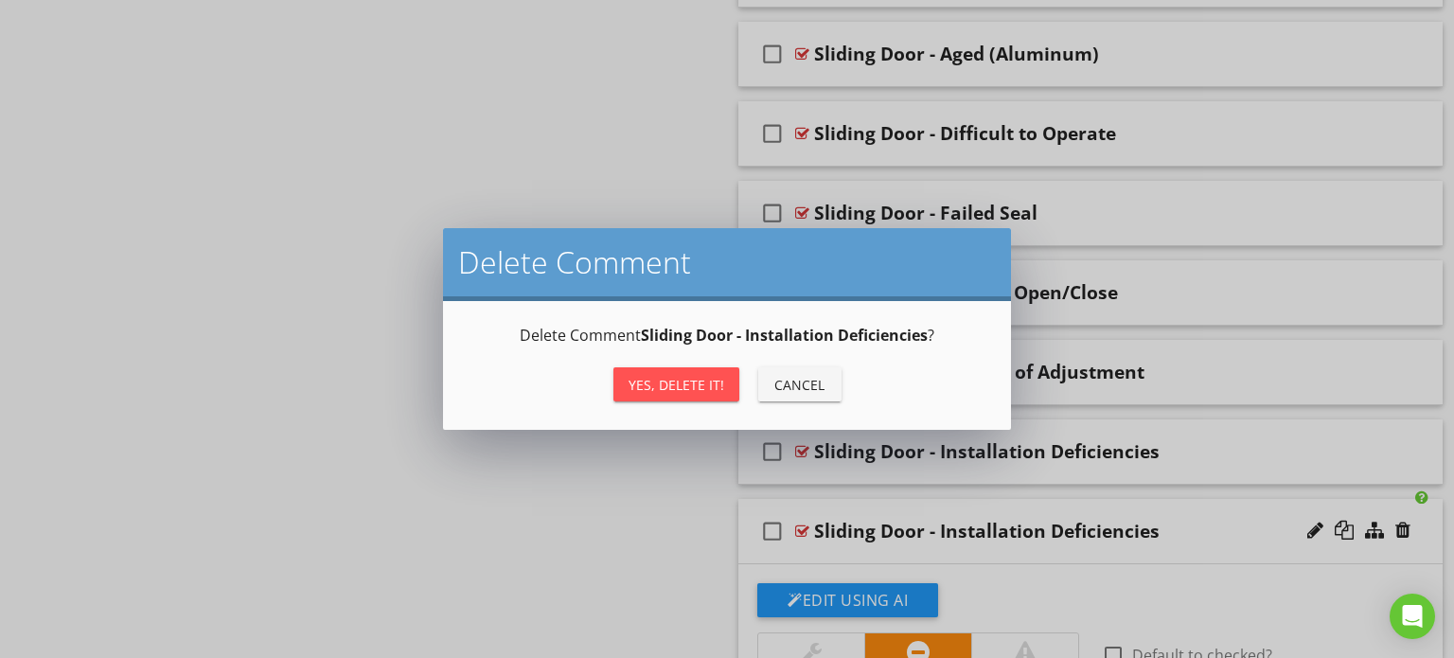
click at [666, 387] on div "Yes, Delete it!" at bounding box center [676, 385] width 96 height 20
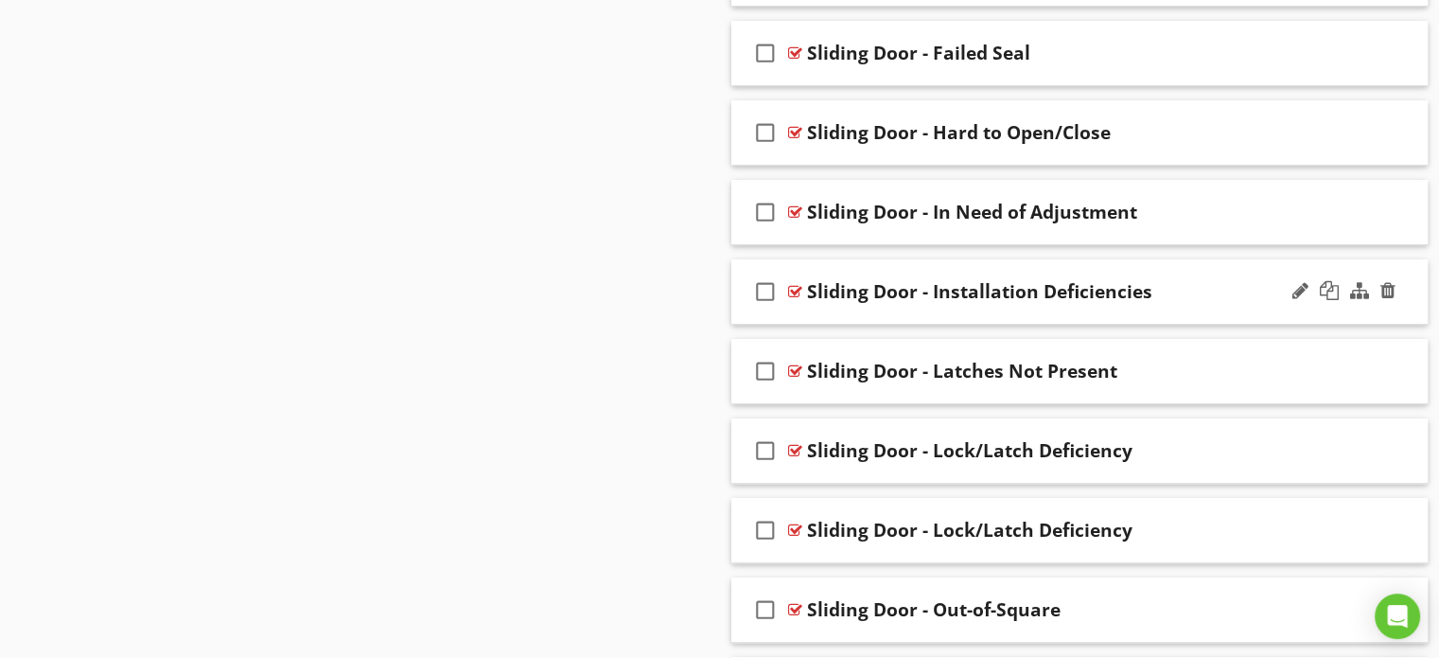
scroll to position [7653, 0]
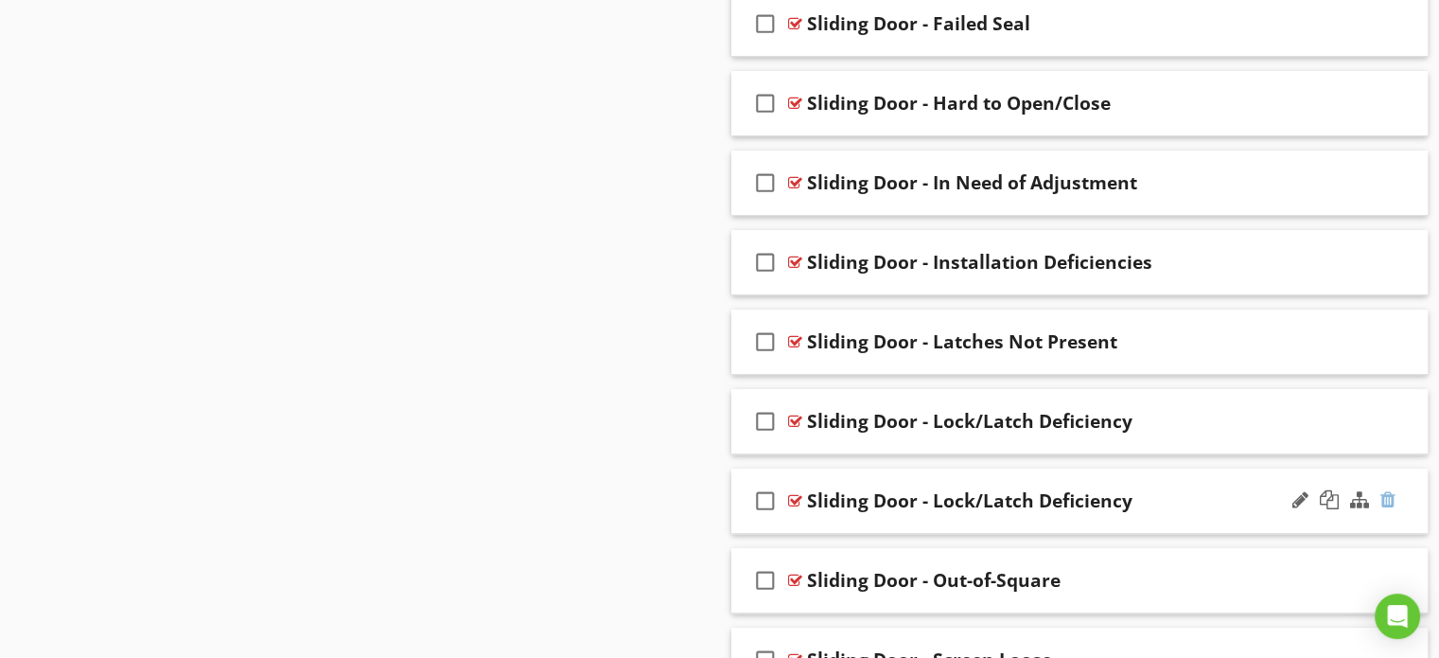
click at [1388, 490] on div at bounding box center [1388, 499] width 15 height 19
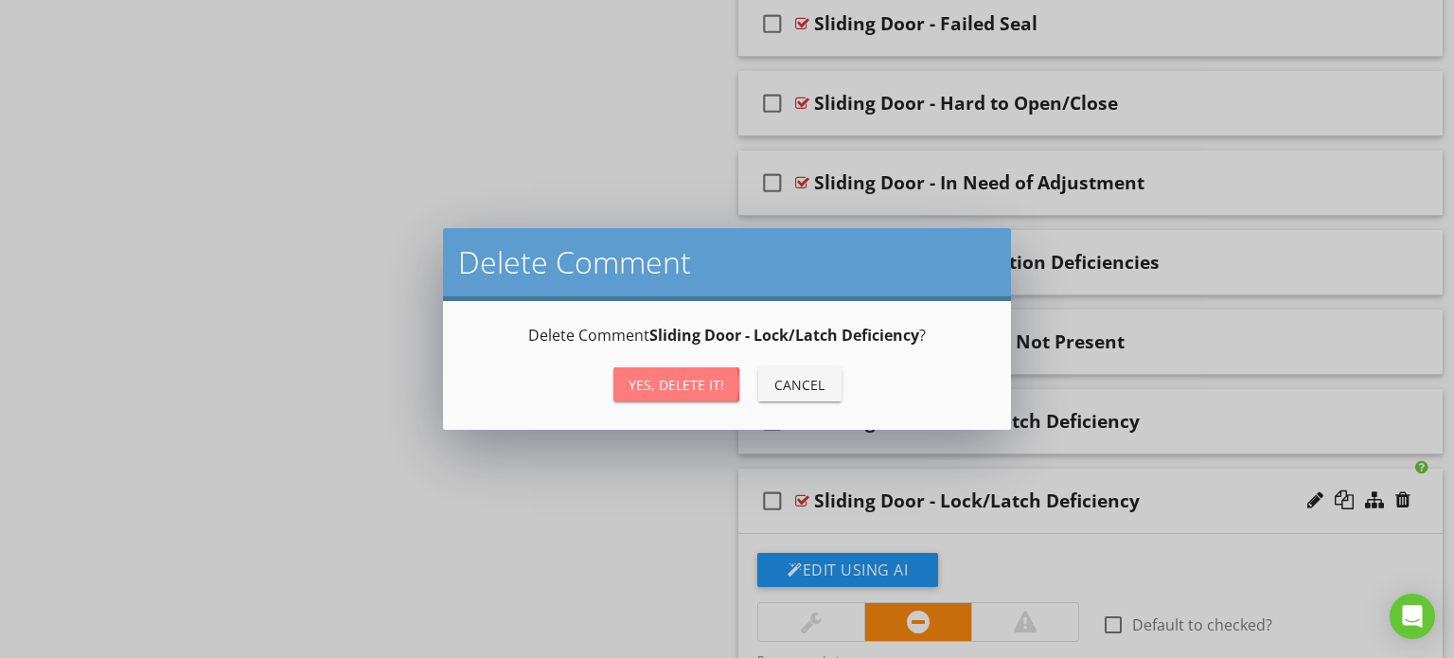
click at [688, 379] on div "Yes, Delete it!" at bounding box center [676, 385] width 96 height 20
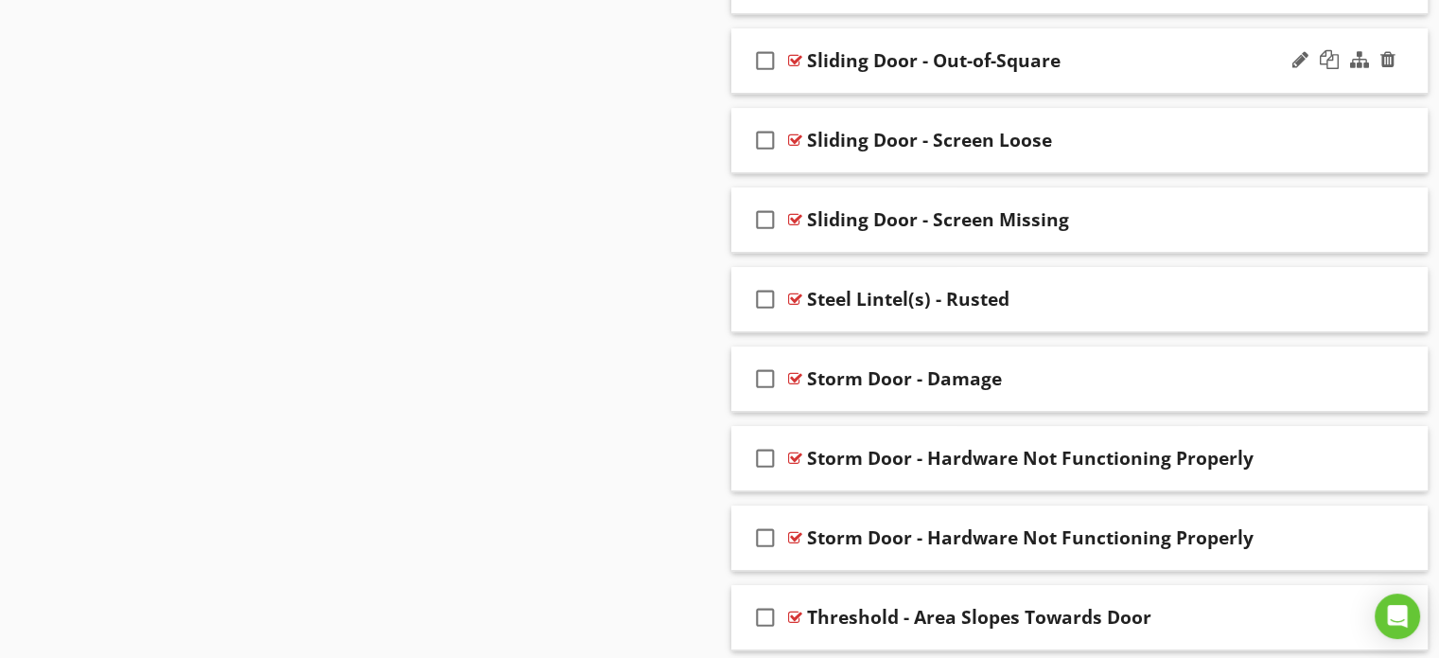
scroll to position [8126, 0]
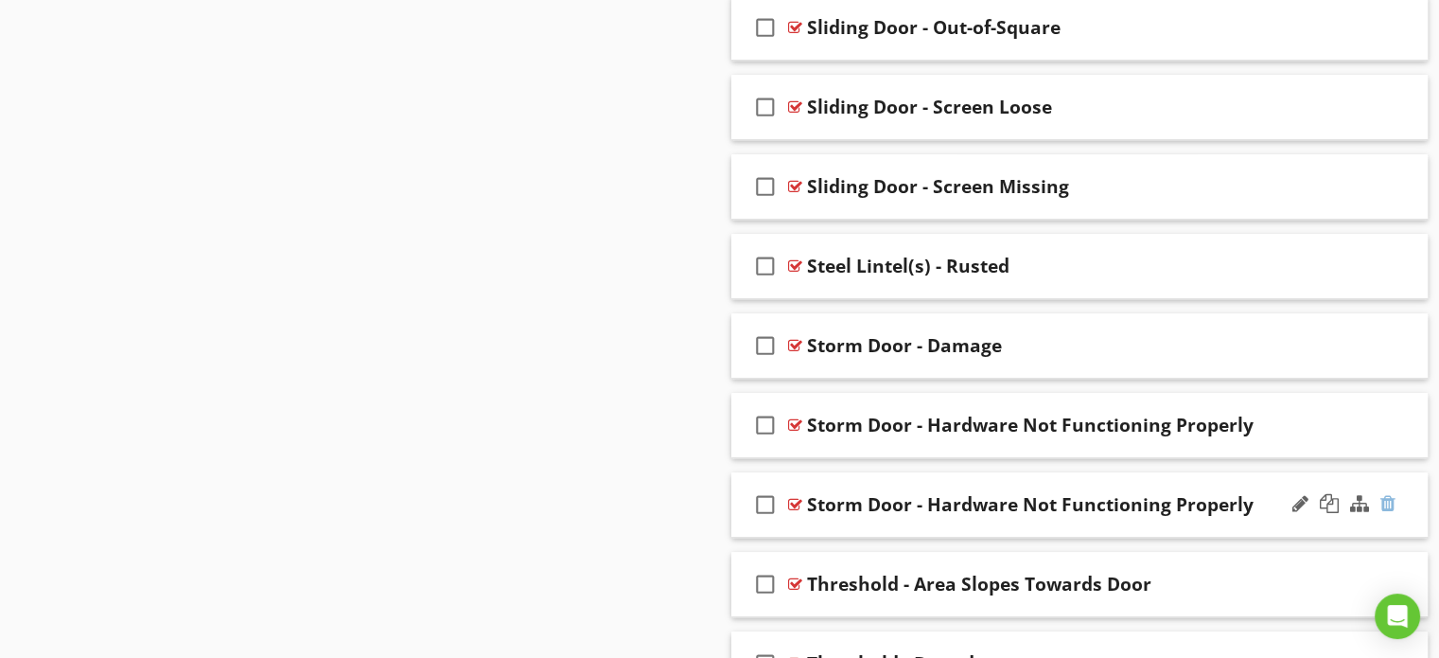
click at [1384, 494] on div at bounding box center [1388, 503] width 15 height 19
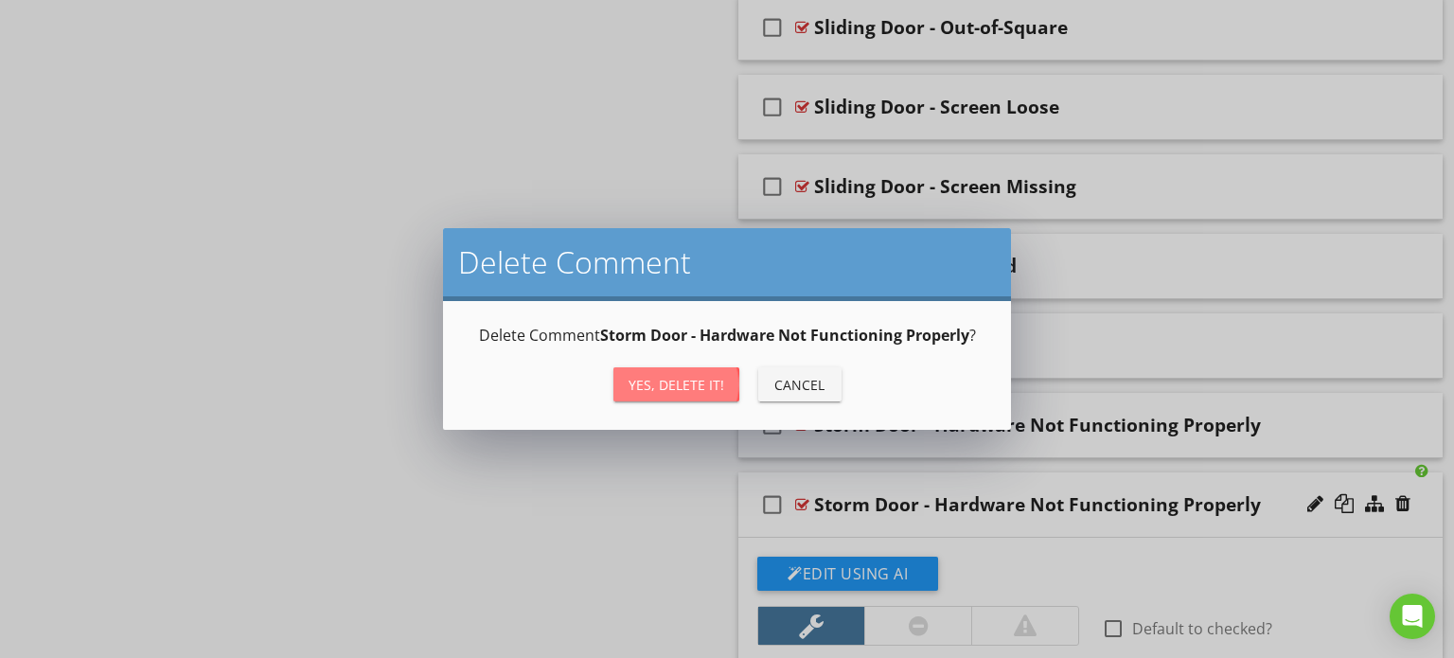
click at [691, 383] on div "Yes, Delete it!" at bounding box center [676, 385] width 96 height 20
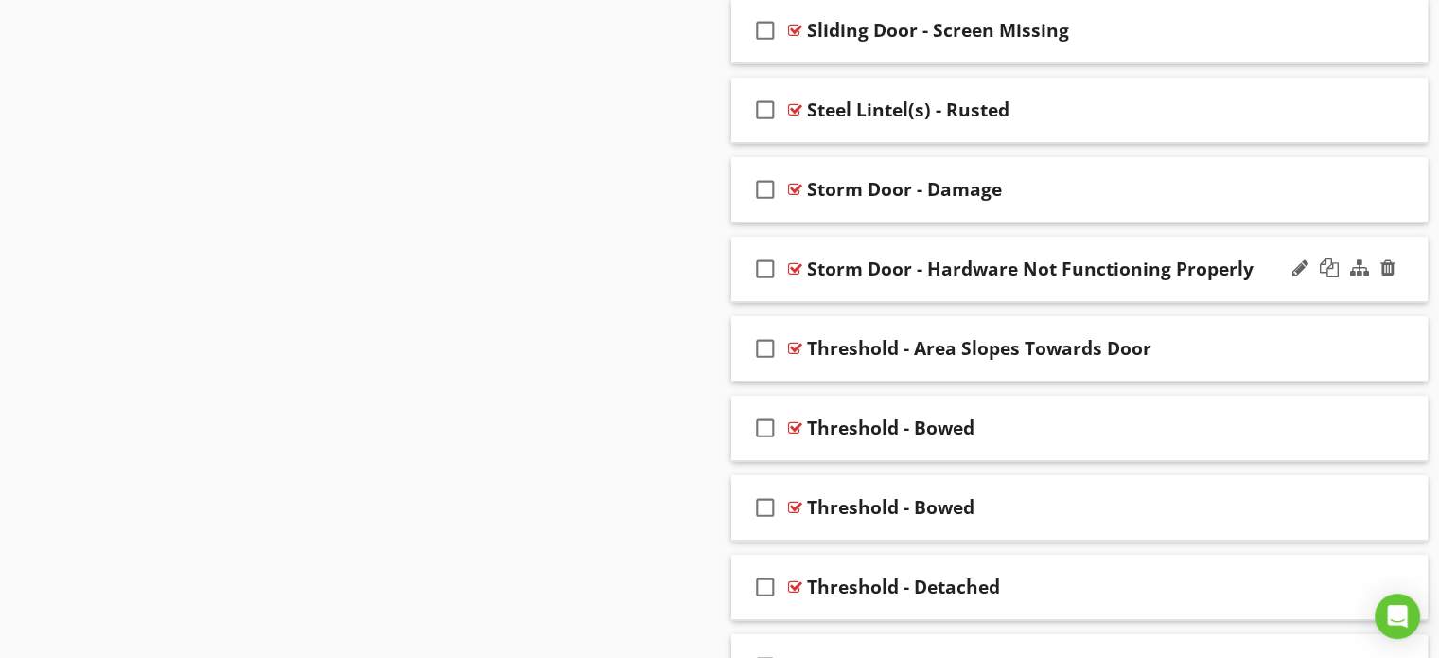
scroll to position [8315, 0]
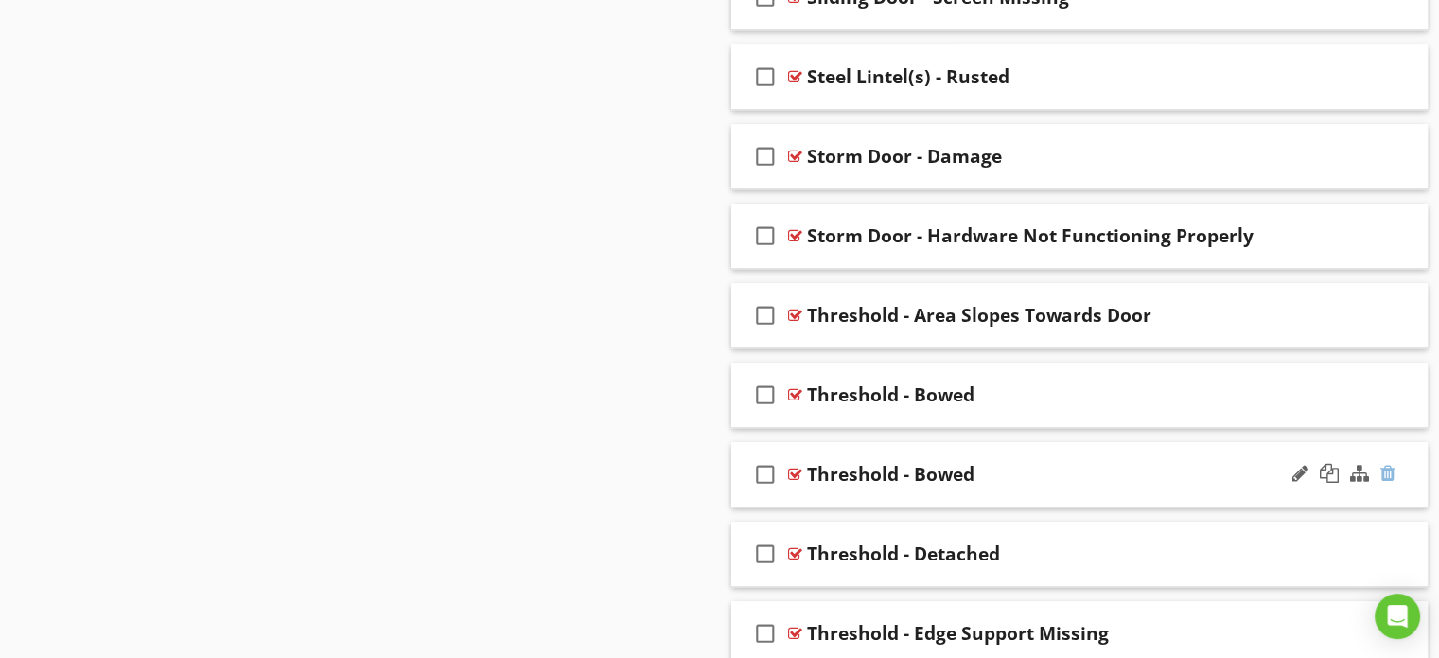
click at [1387, 464] on div at bounding box center [1388, 473] width 15 height 19
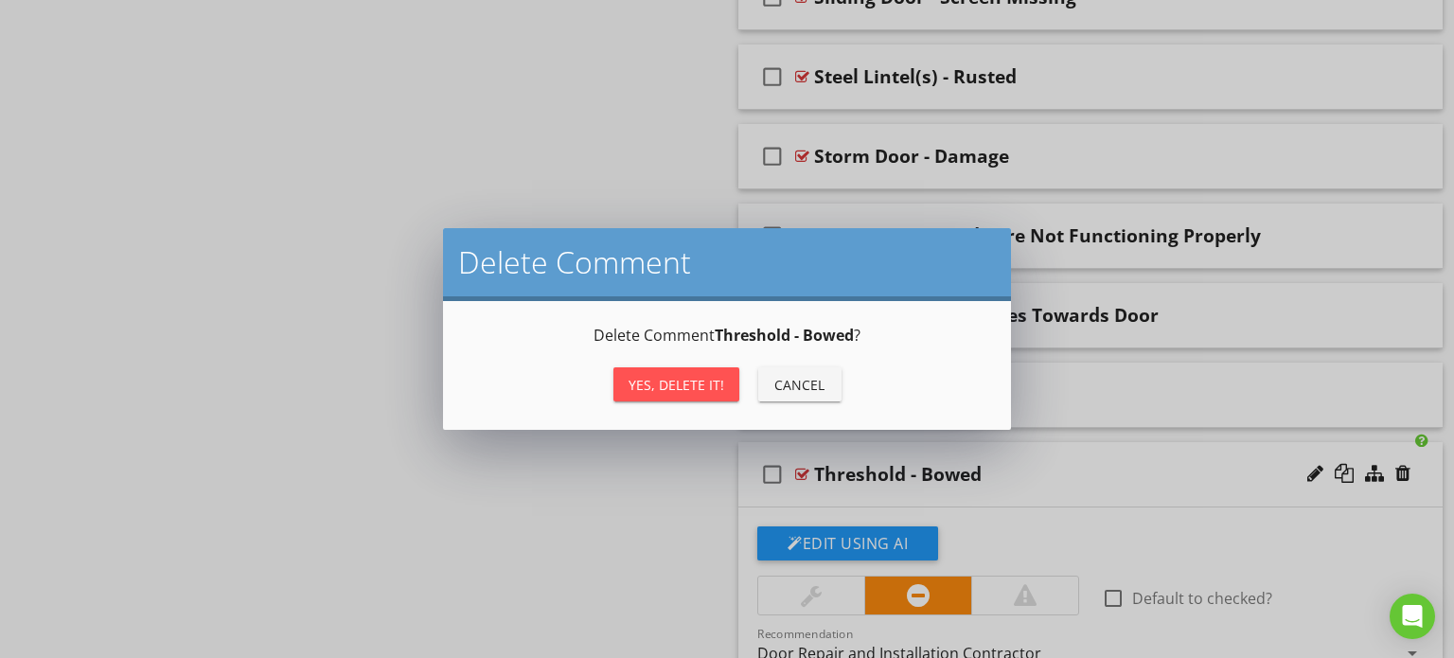
click at [685, 387] on div "Yes, Delete it!" at bounding box center [676, 385] width 96 height 20
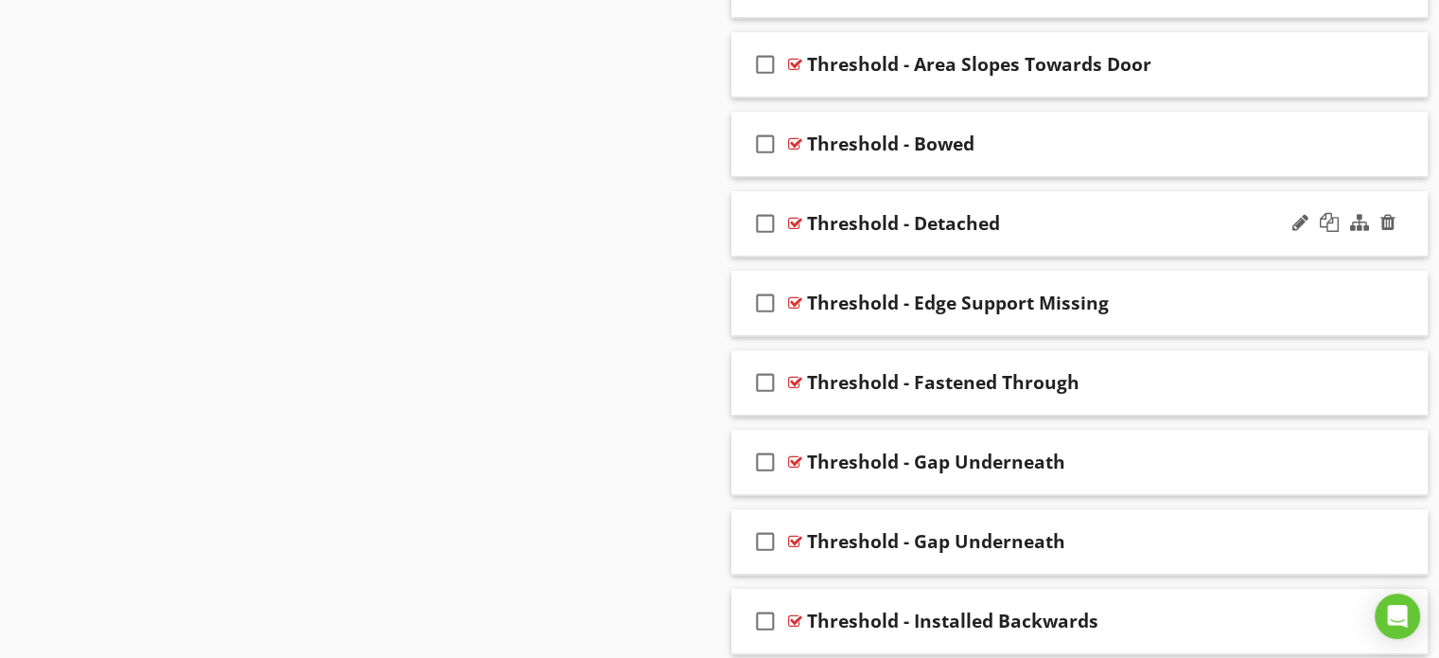
scroll to position [8599, 0]
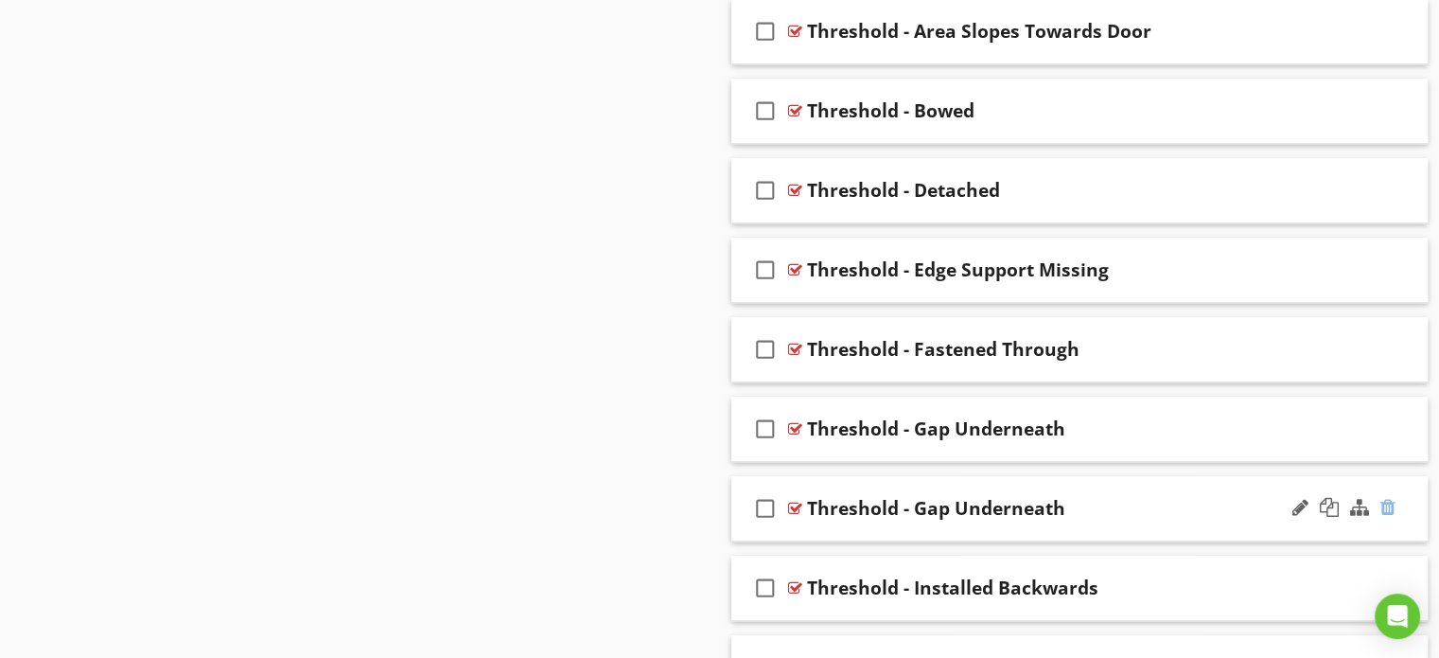
click at [1393, 498] on div at bounding box center [1388, 507] width 15 height 19
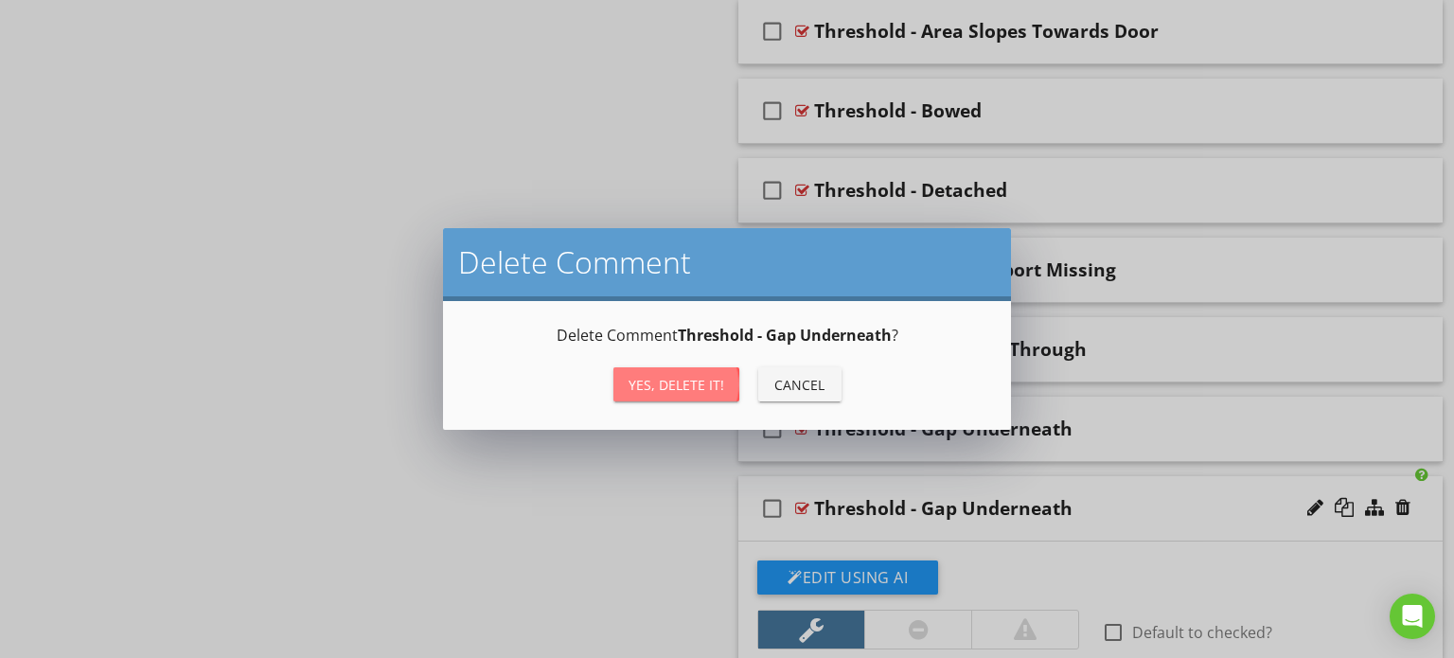
click at [704, 381] on div "Yes, Delete it!" at bounding box center [676, 385] width 96 height 20
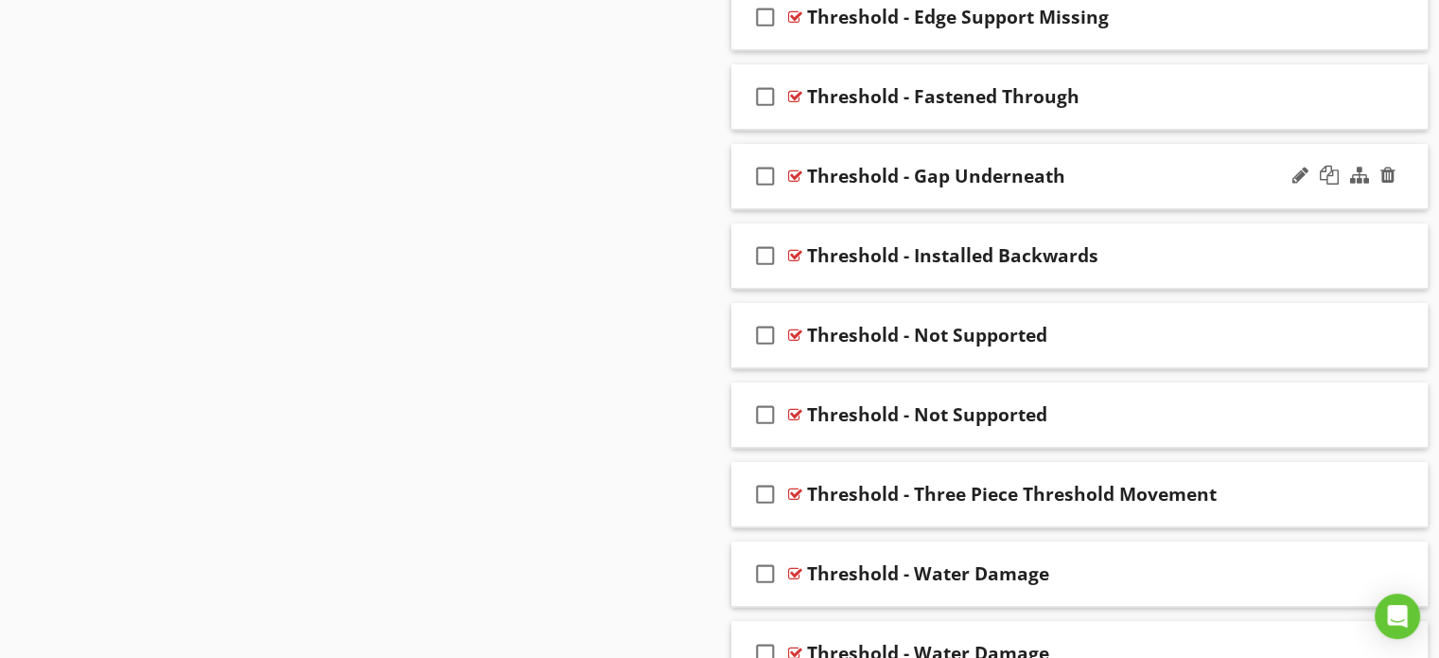
scroll to position [8883, 0]
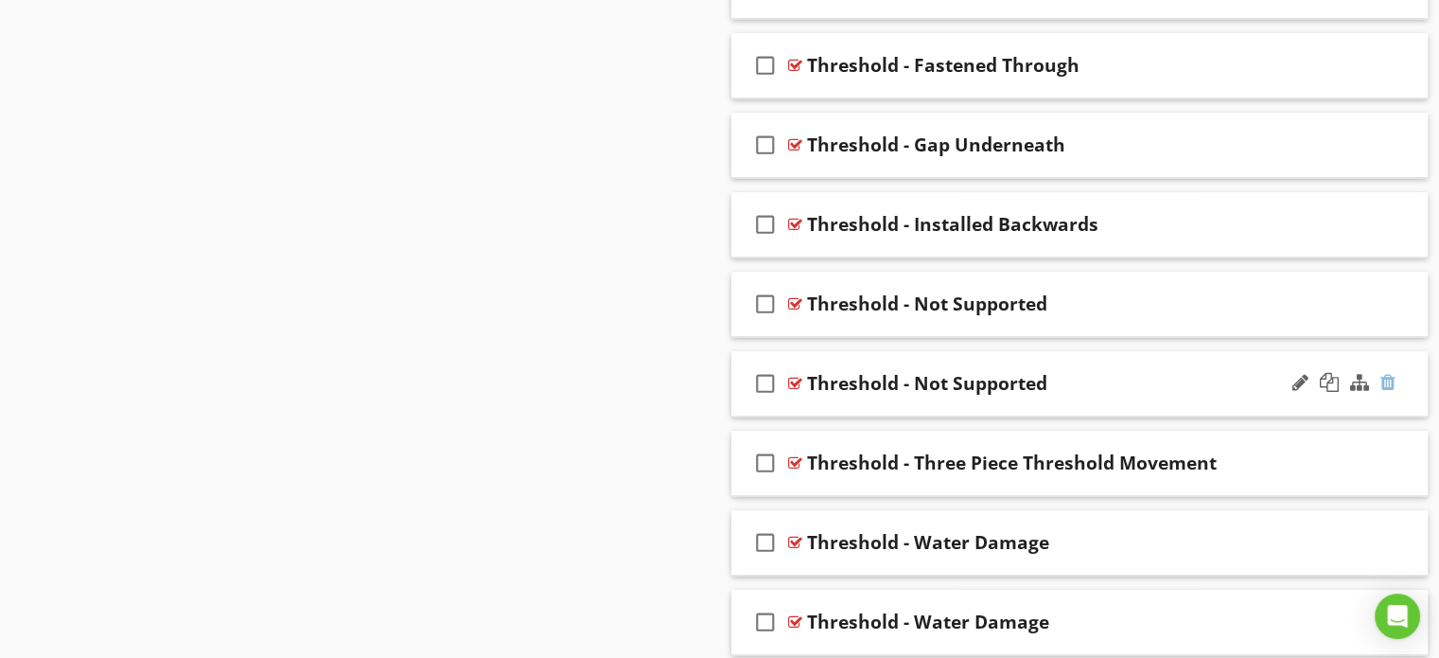
click at [1392, 373] on div at bounding box center [1388, 382] width 15 height 19
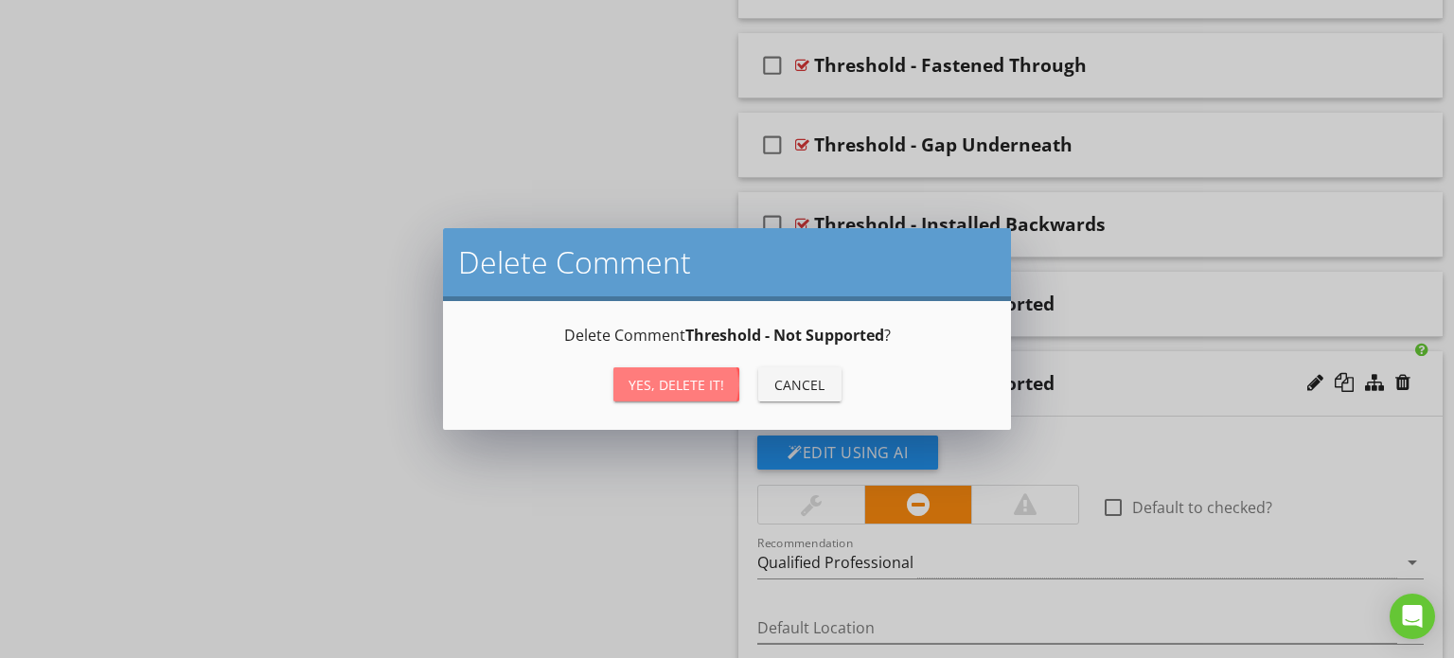
click at [681, 385] on div "Yes, Delete it!" at bounding box center [676, 385] width 96 height 20
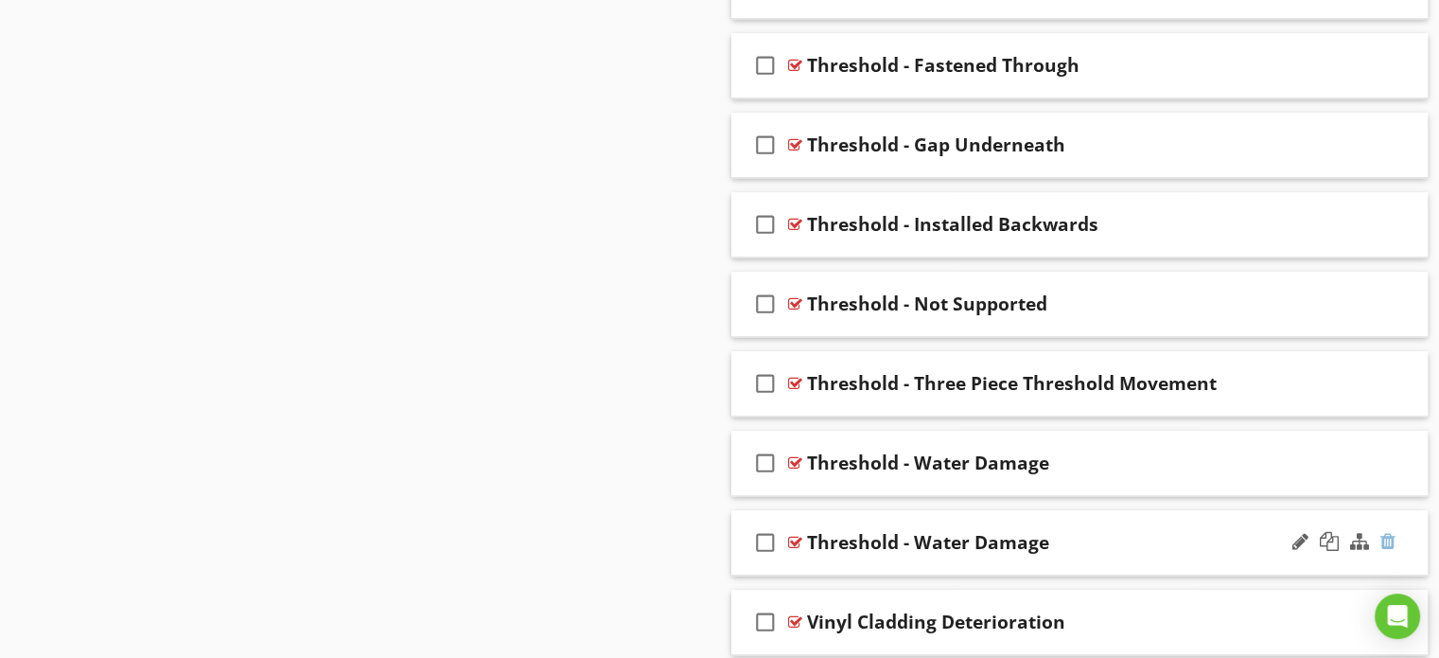
click at [1385, 532] on div at bounding box center [1388, 541] width 15 height 19
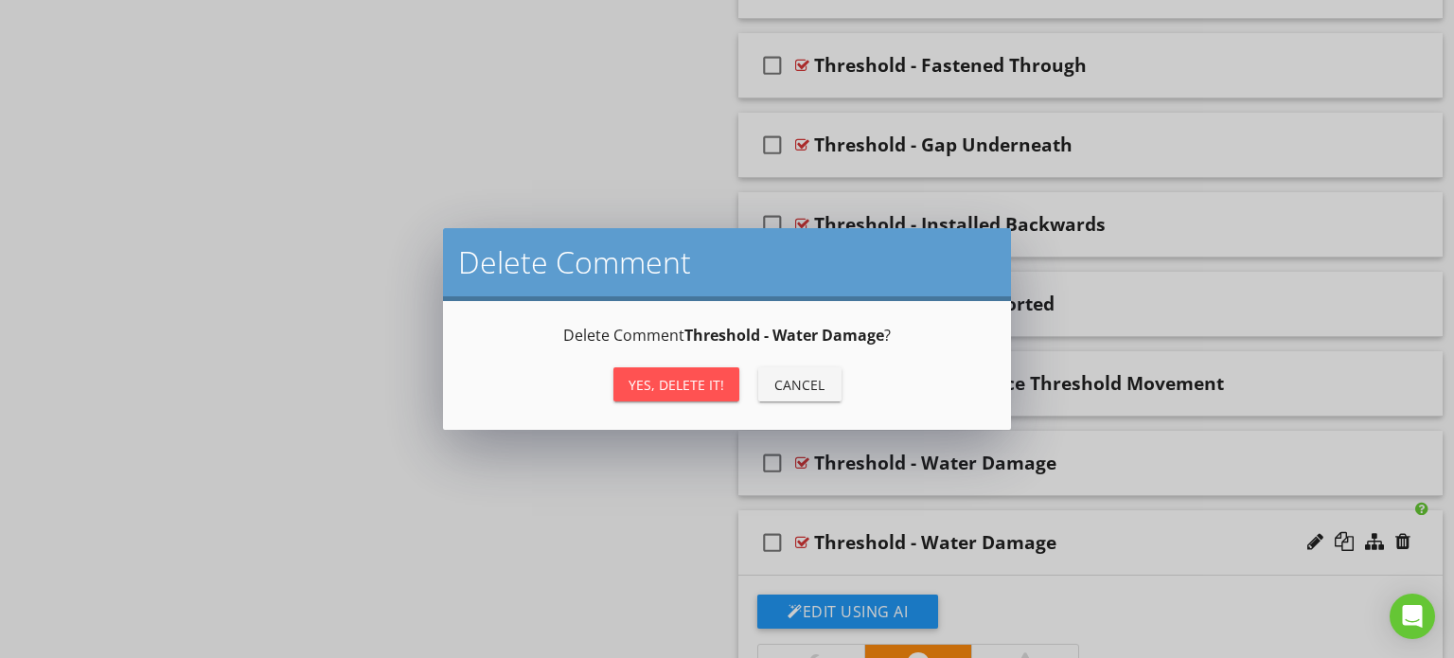
click at [656, 381] on div "Yes, Delete it!" at bounding box center [676, 385] width 96 height 20
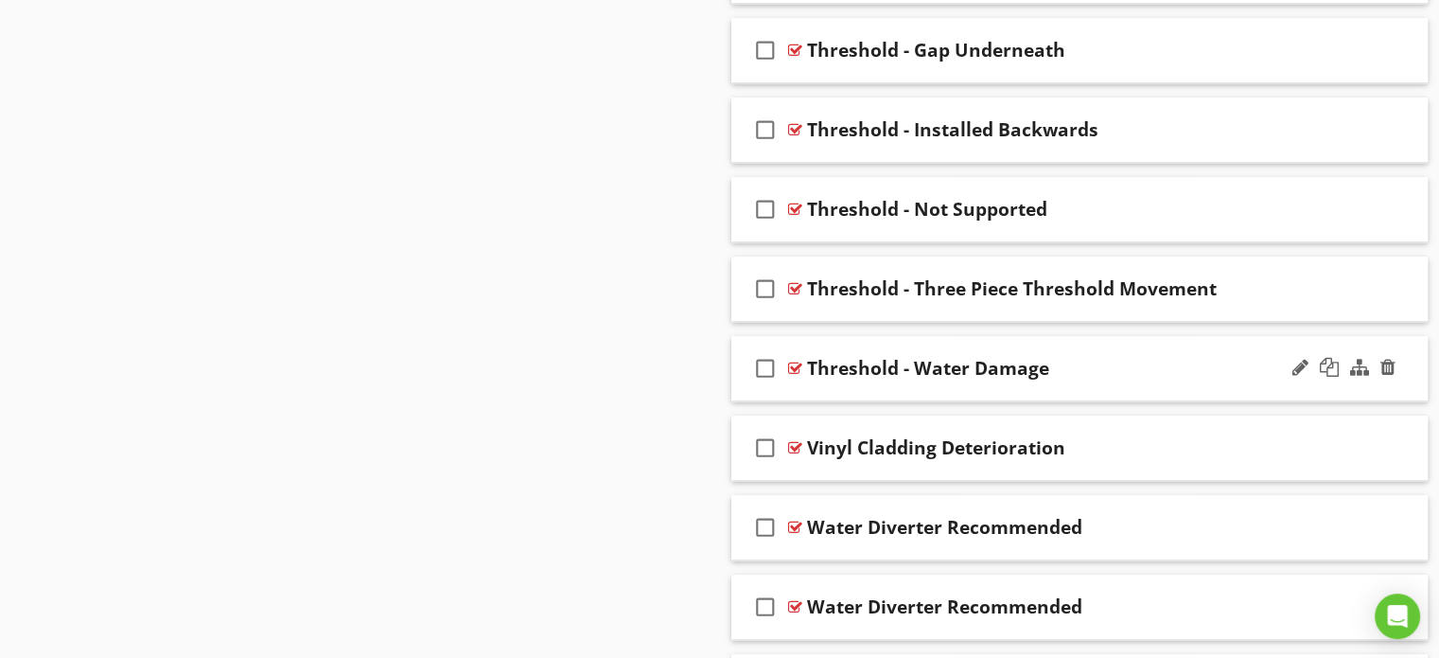
scroll to position [9072, 0]
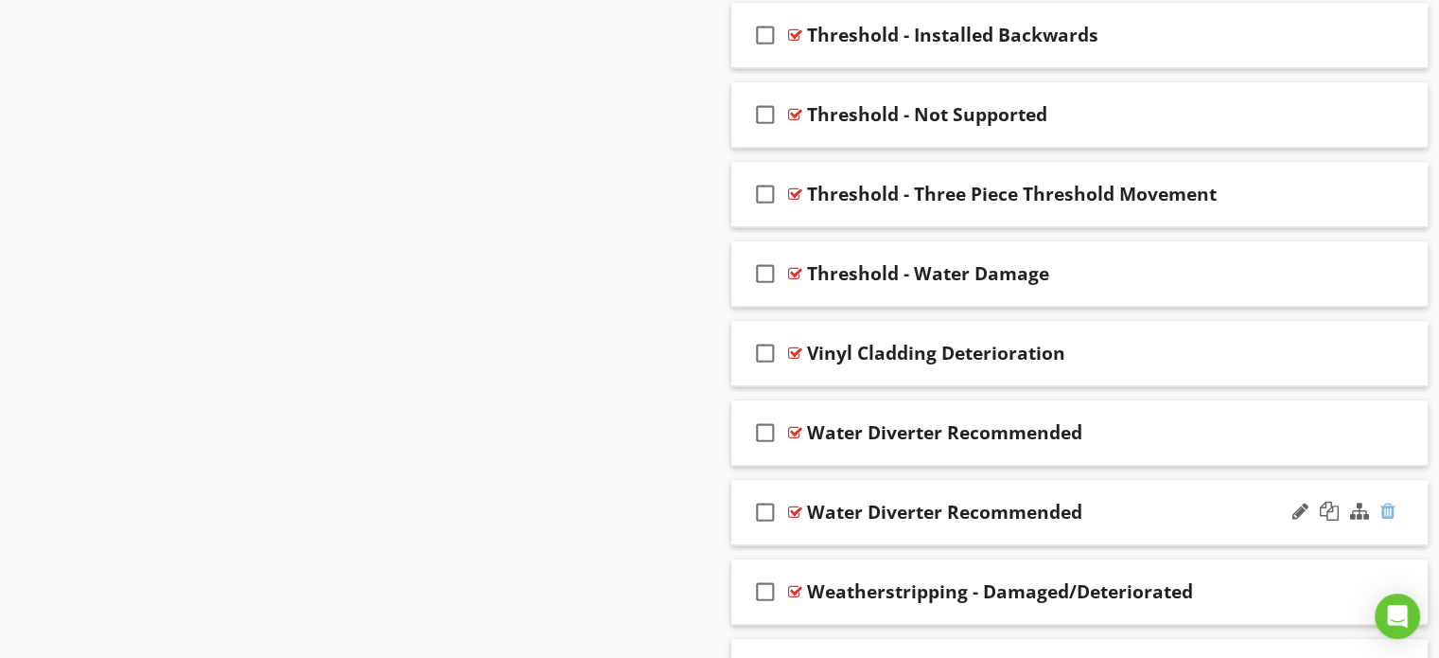
click at [1385, 502] on div at bounding box center [1388, 511] width 15 height 19
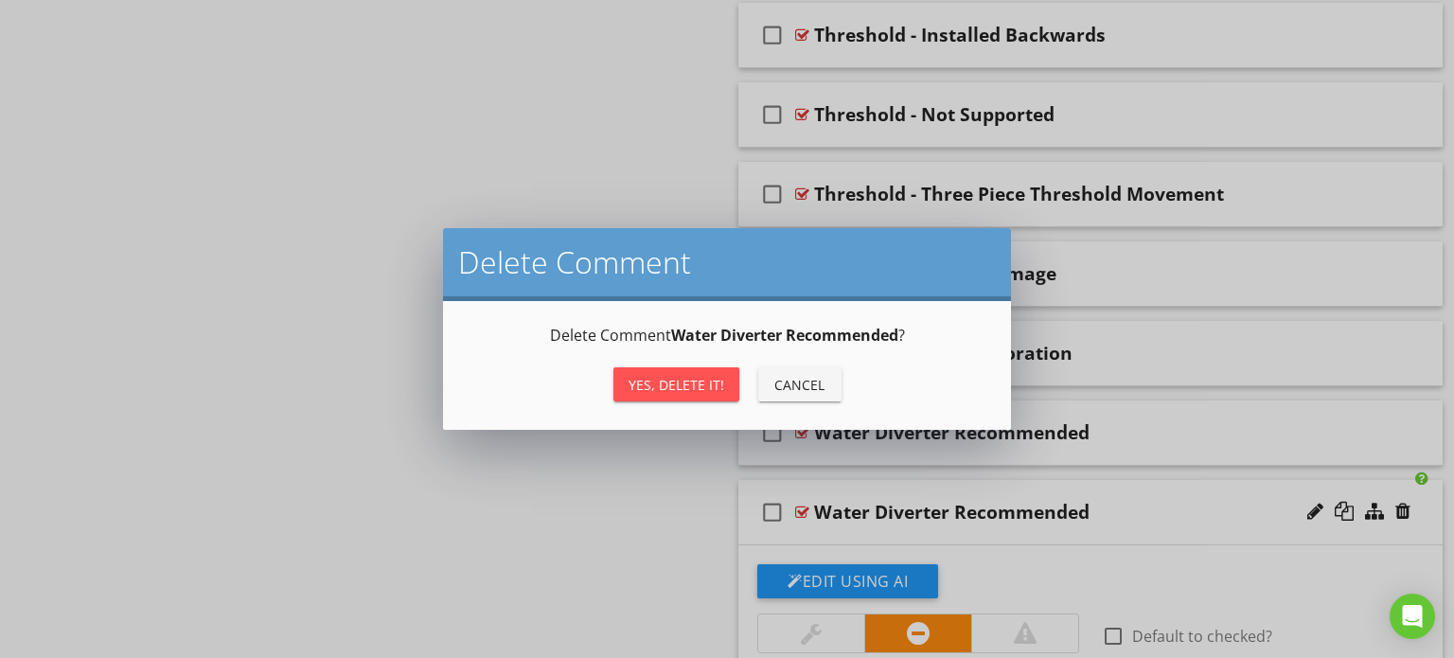
click at [684, 381] on div "Yes, Delete it!" at bounding box center [676, 385] width 96 height 20
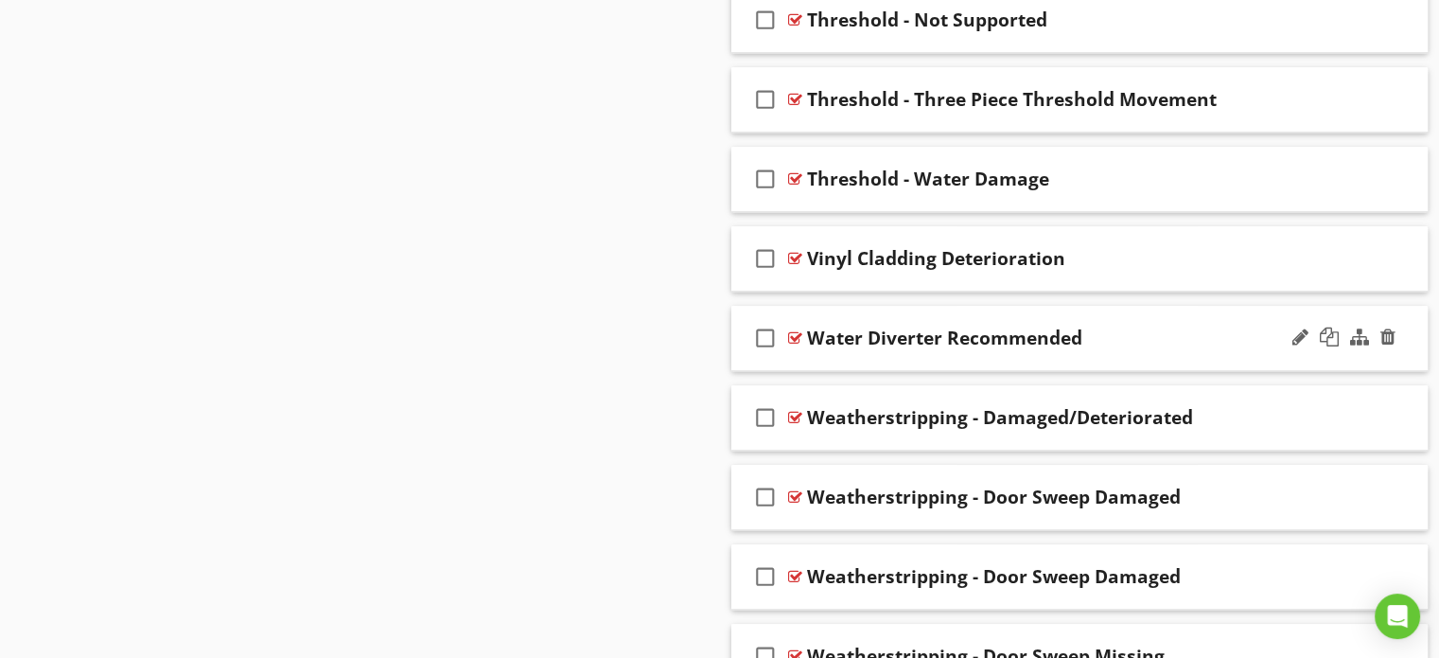
scroll to position [9261, 0]
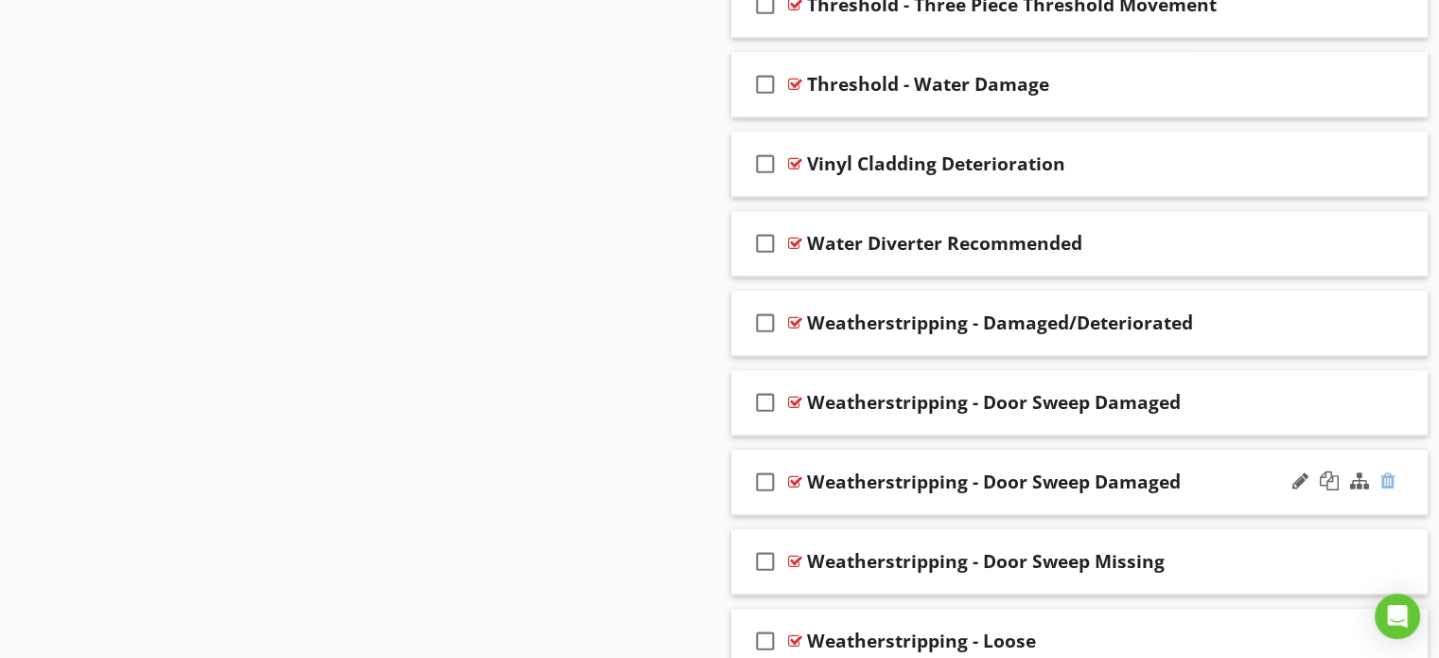
click at [1386, 471] on div at bounding box center [1388, 480] width 15 height 19
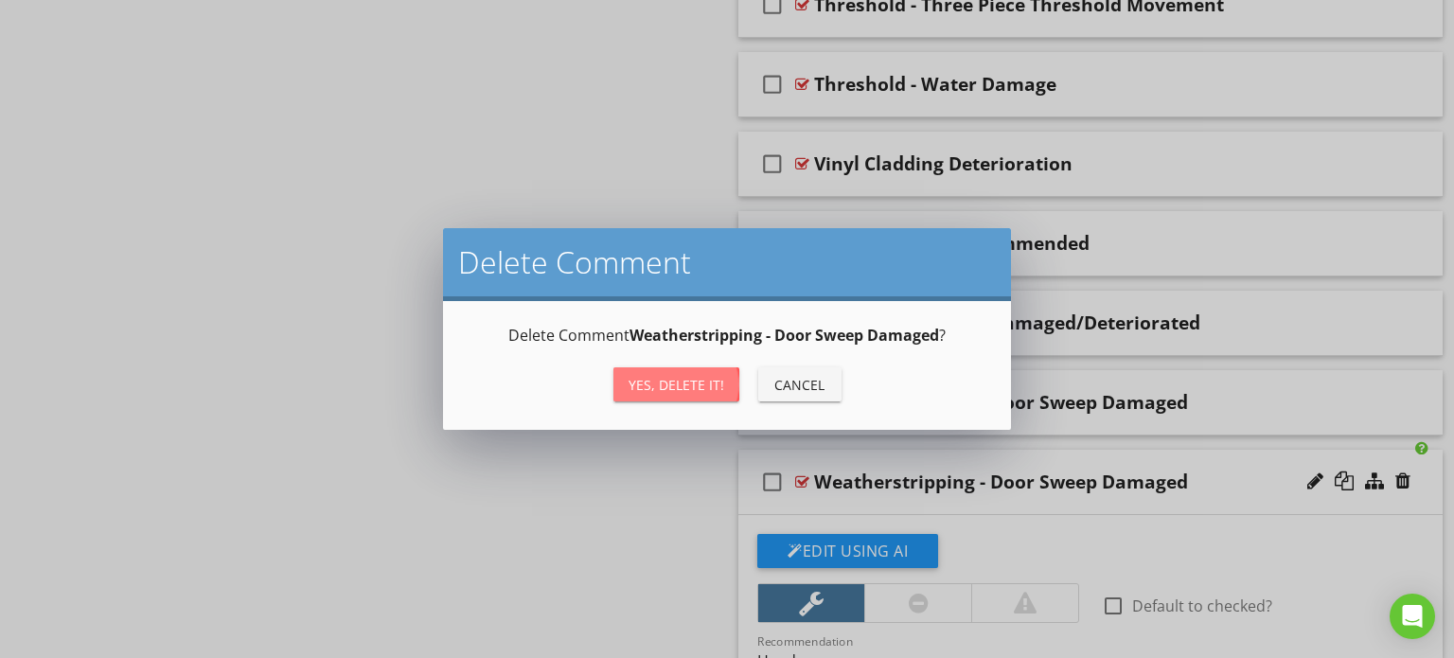
click at [693, 383] on div "Yes, Delete it!" at bounding box center [676, 385] width 96 height 20
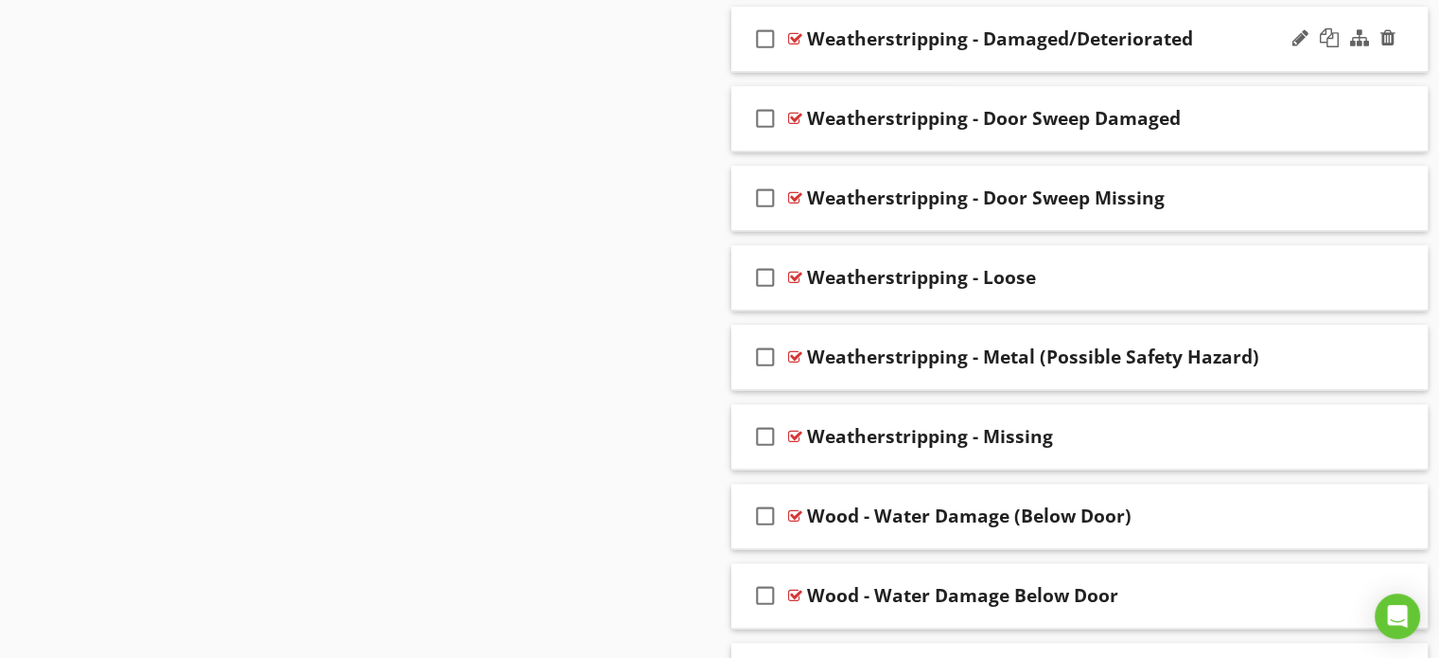
scroll to position [9640, 0]
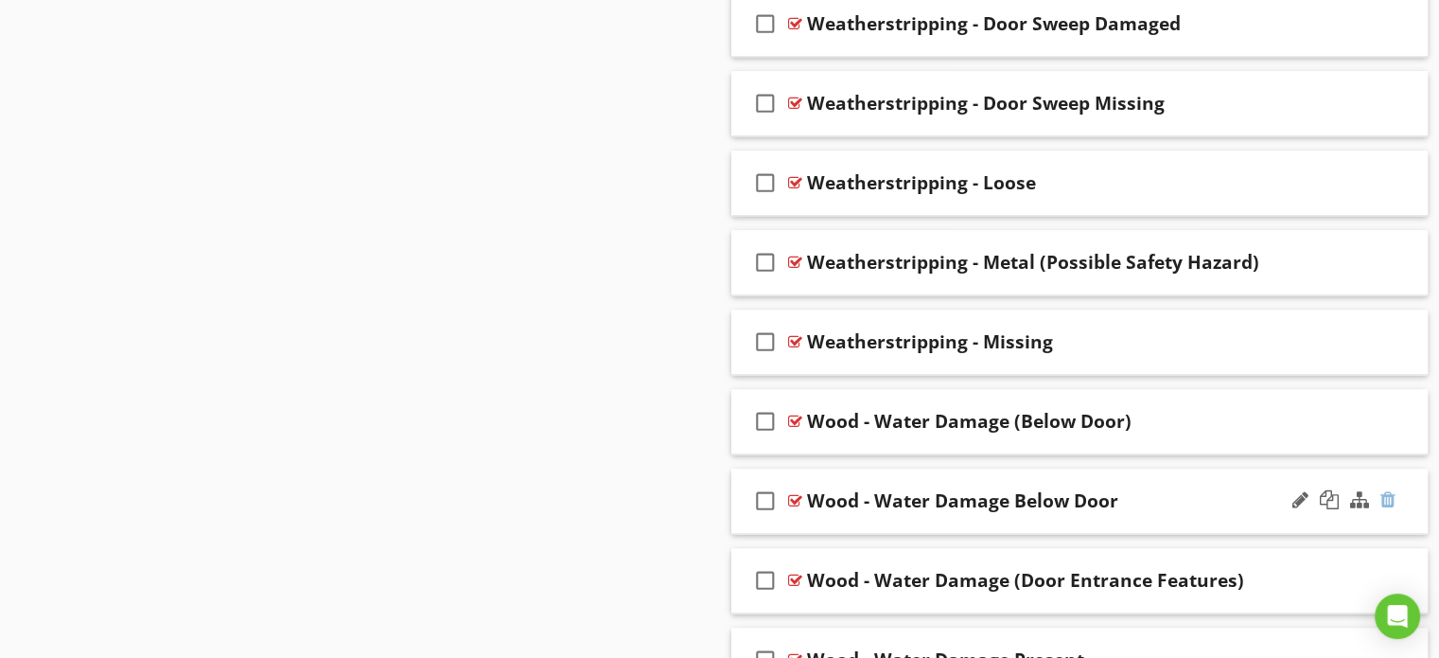
click at [1384, 490] on div at bounding box center [1388, 499] width 15 height 19
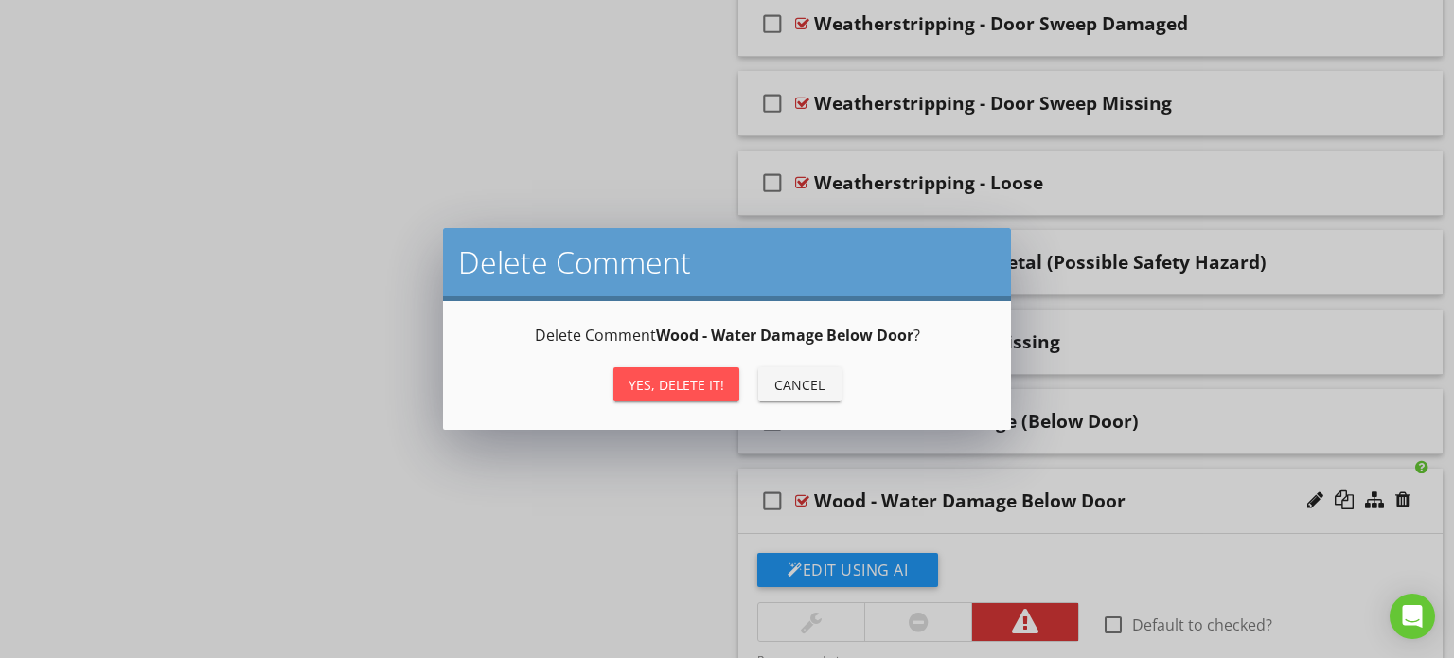
click at [683, 383] on div "Yes, Delete it!" at bounding box center [676, 385] width 96 height 20
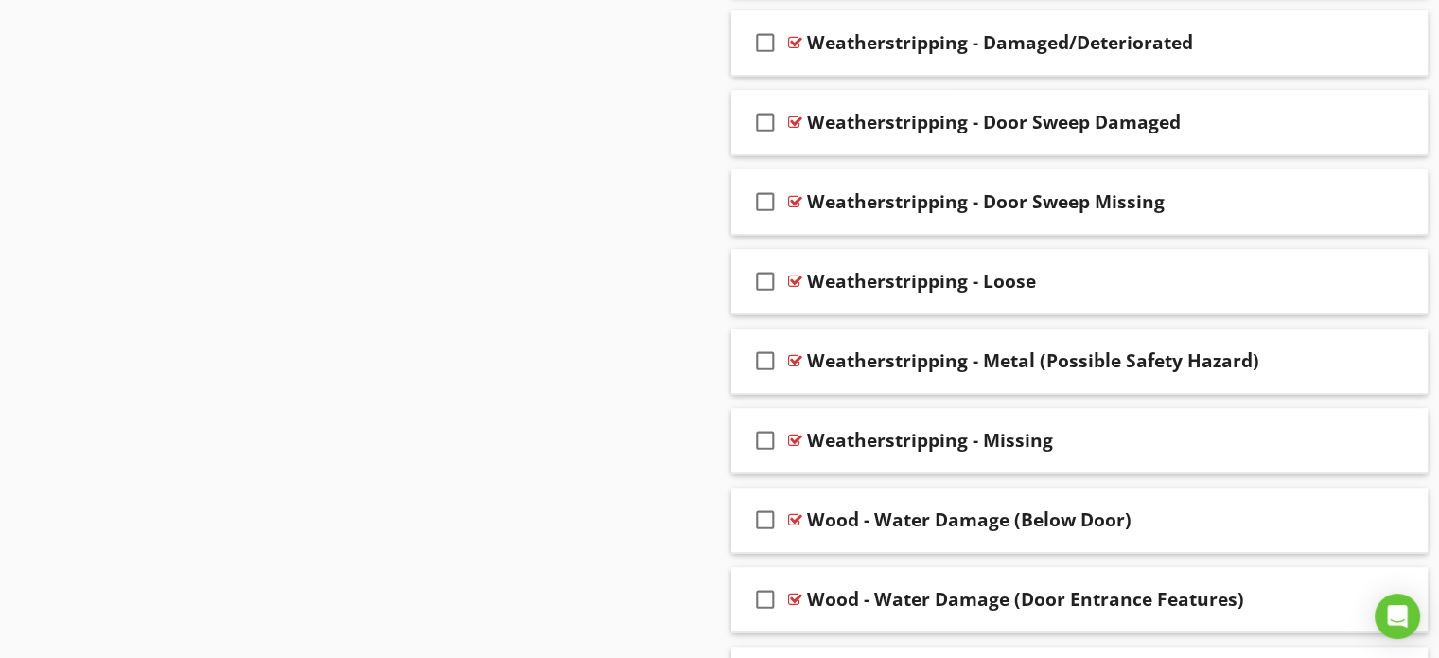
scroll to position [9352, 0]
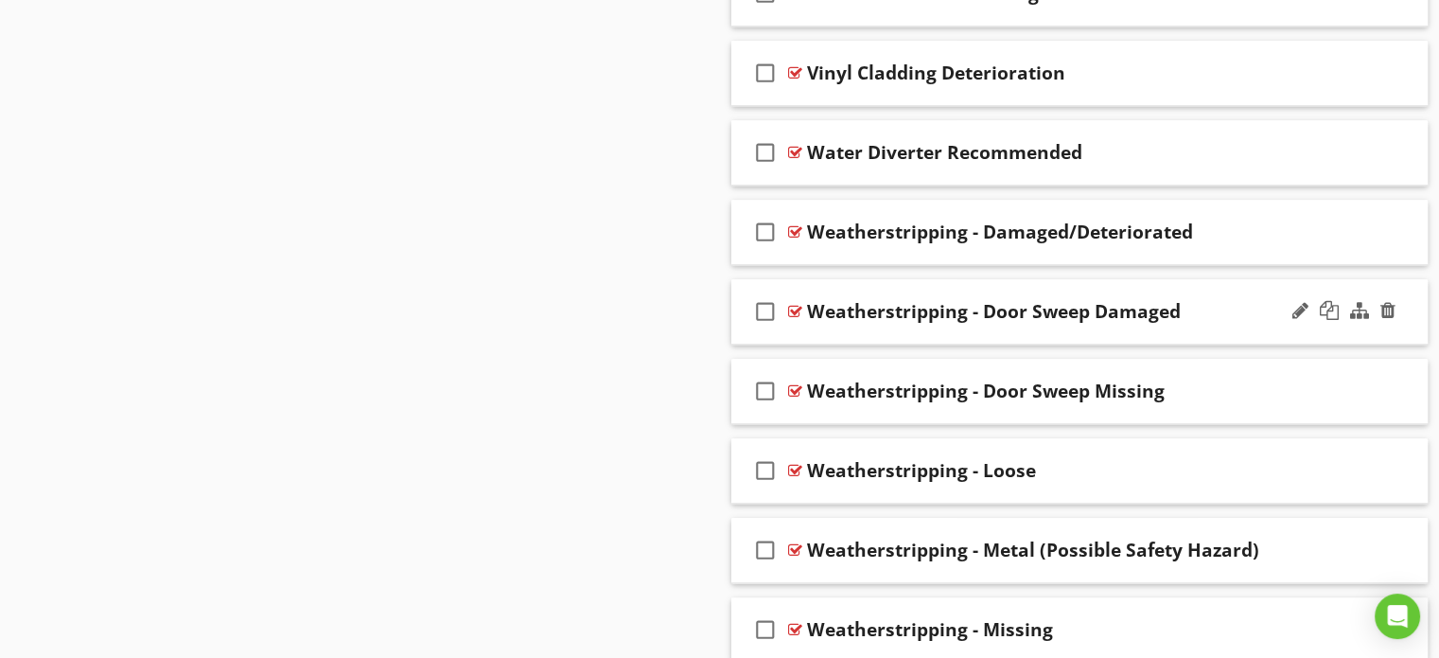
click at [980, 300] on div "Weatherstripping - Door Sweep Damaged" at bounding box center [994, 311] width 374 height 23
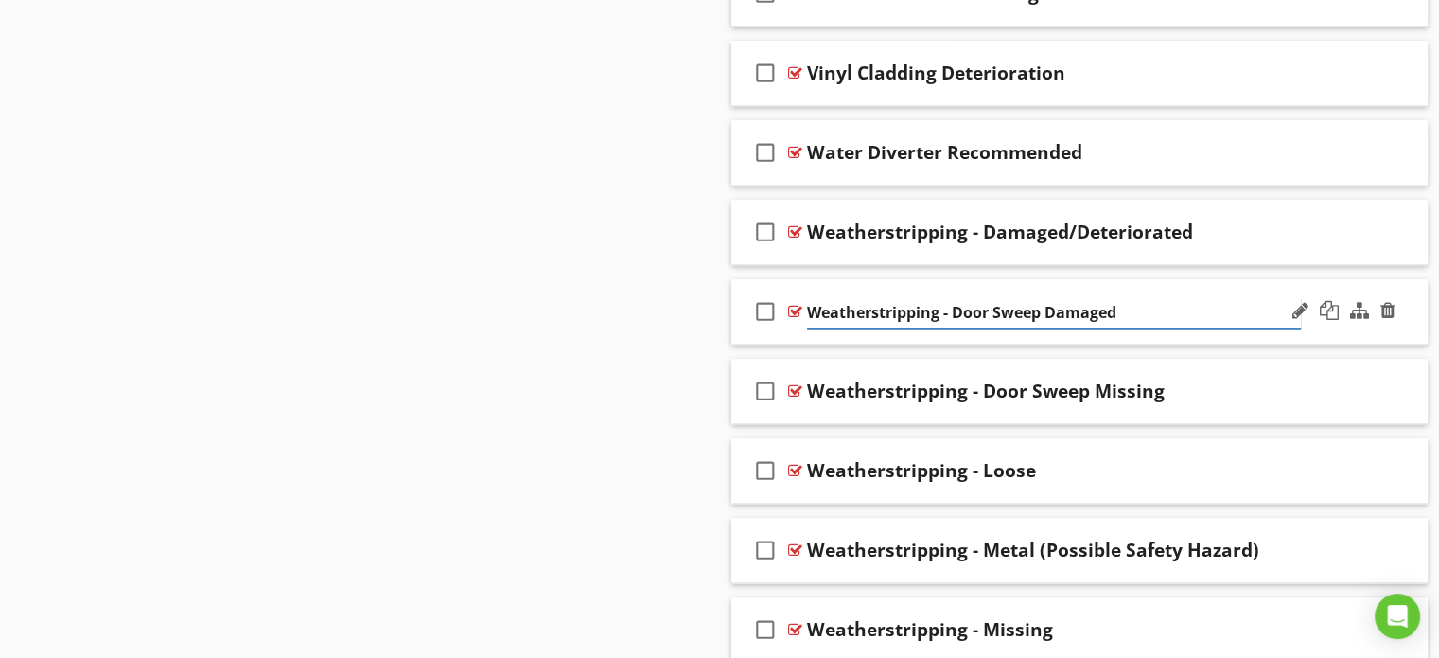
click at [958, 297] on input "Weatherstripping - Door Sweep Damaged" at bounding box center [1054, 312] width 494 height 31
type input "Weatherstripping - Damaged Door Sweep"
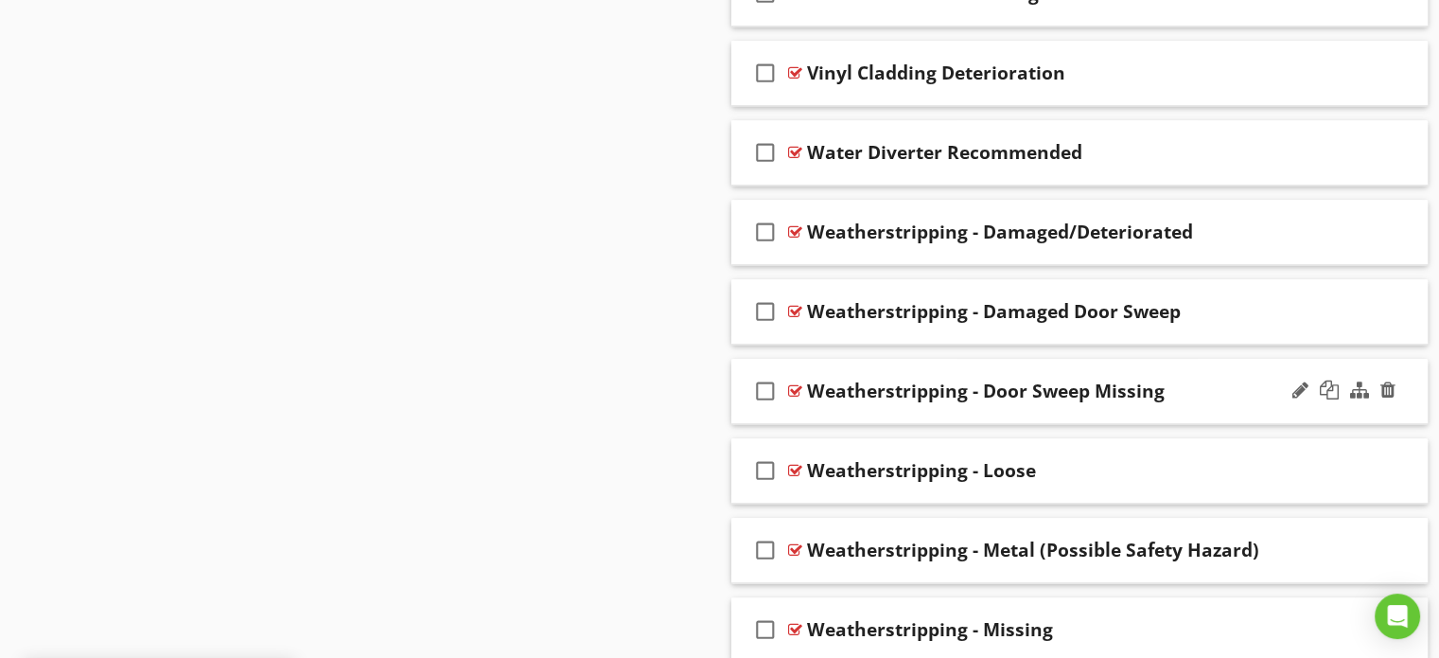
click at [979, 379] on div "Weatherstripping - Door Sweep Missing" at bounding box center [986, 390] width 358 height 23
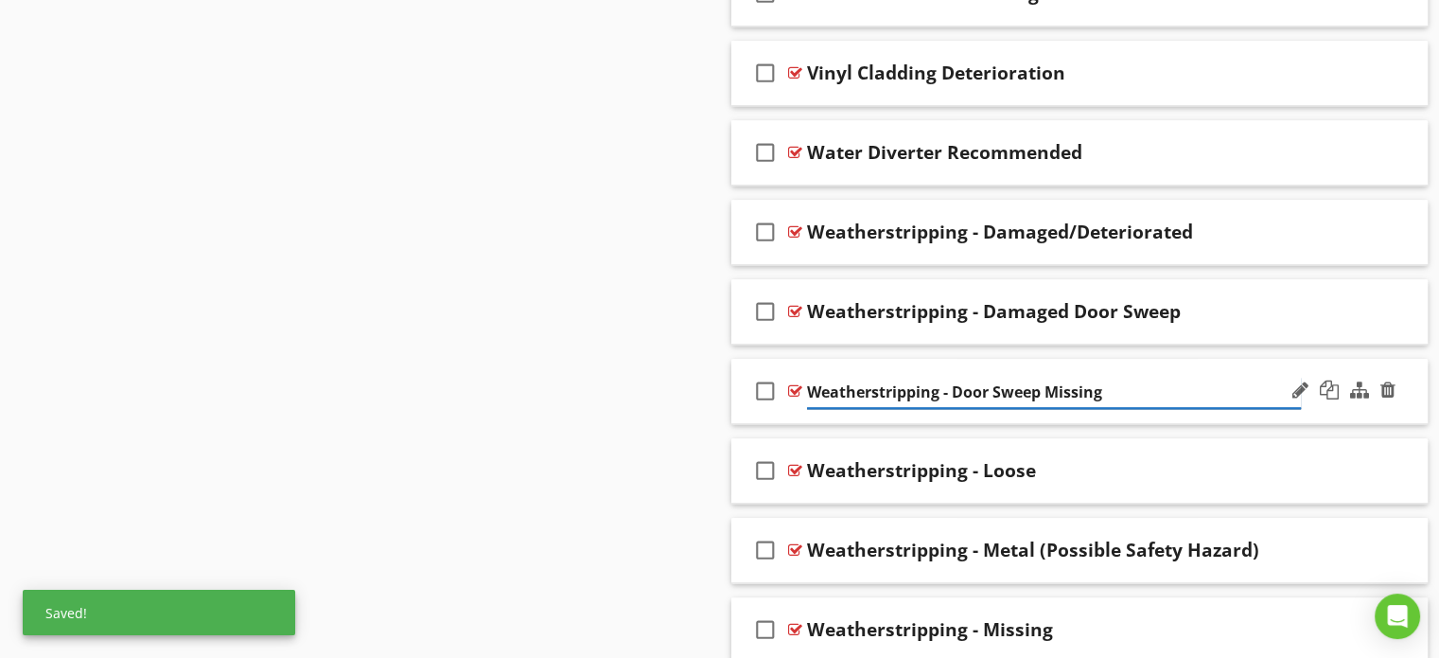
click at [954, 377] on input "Weatherstripping - Door Sweep Missing" at bounding box center [1054, 392] width 494 height 31
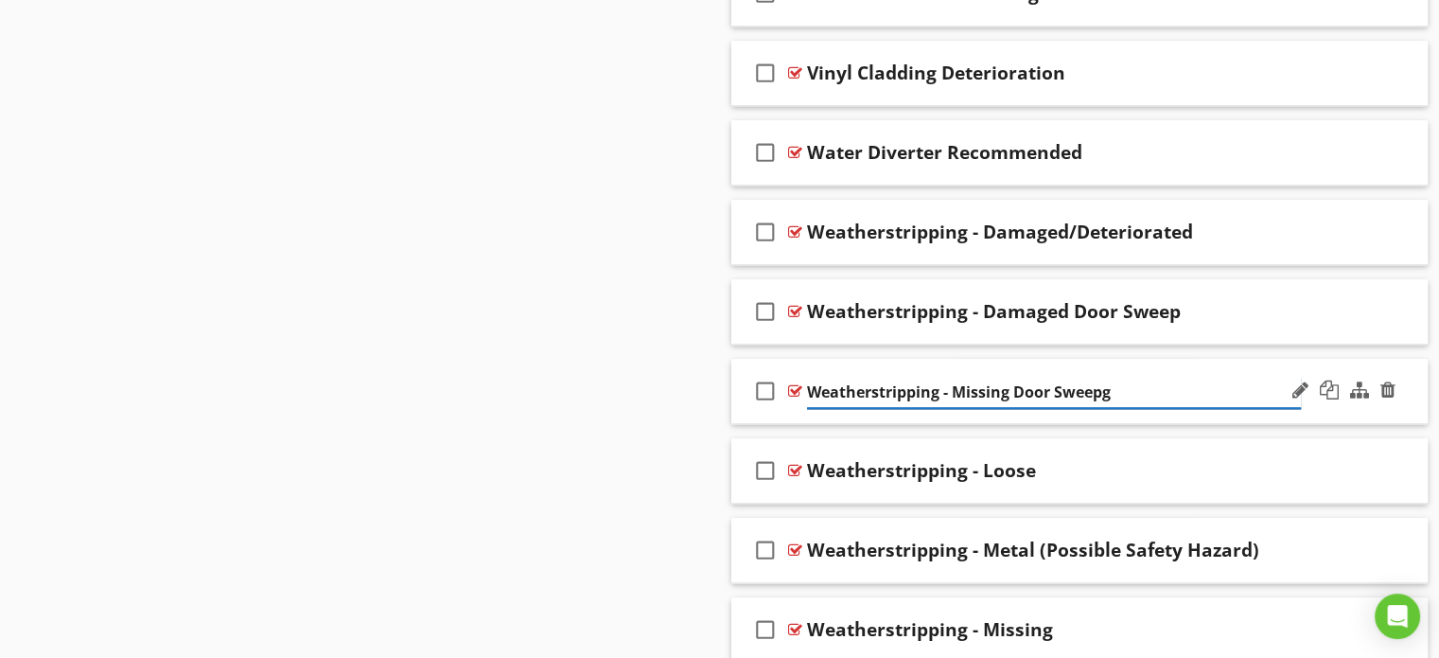
type input "Weatherstripping - Missing Door Sweep"
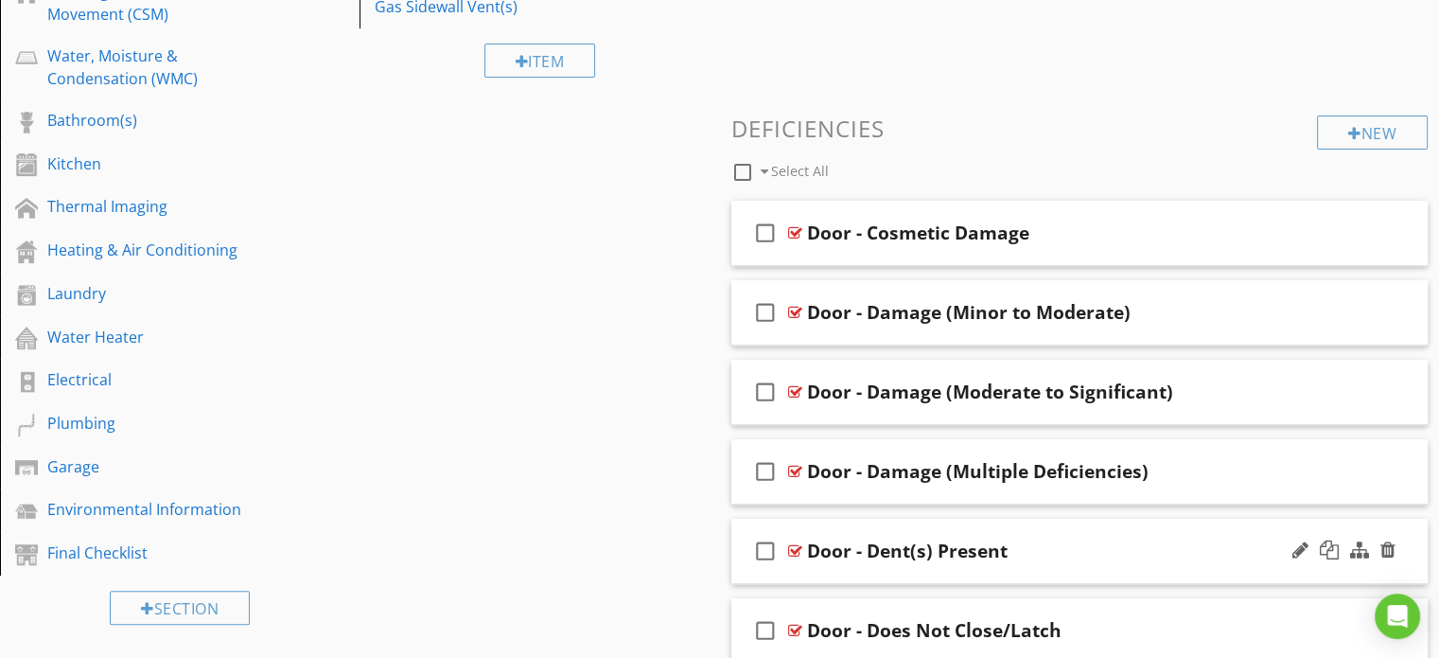
scroll to position [646, 0]
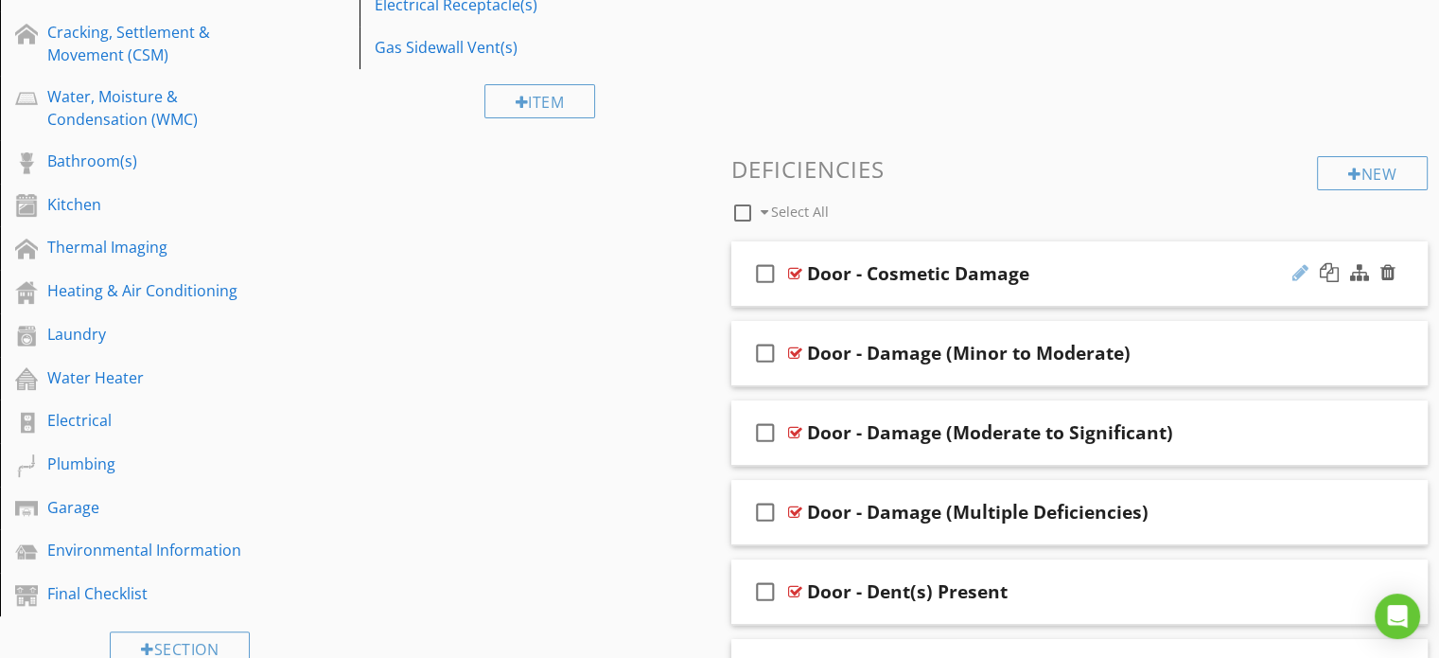
click at [1295, 274] on div at bounding box center [1301, 272] width 16 height 19
click at [854, 272] on input "Door - Cosmetic Damage" at bounding box center [1054, 274] width 494 height 31
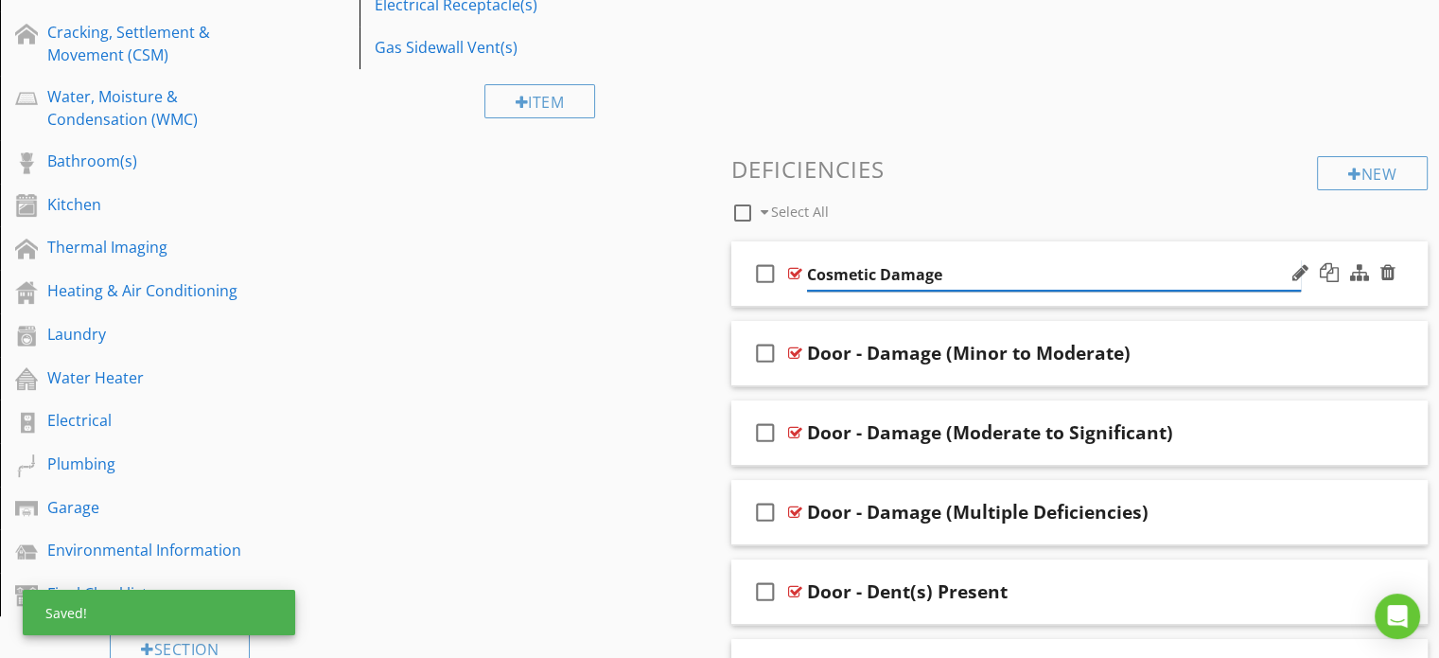
type input "Cosmetic Damage"
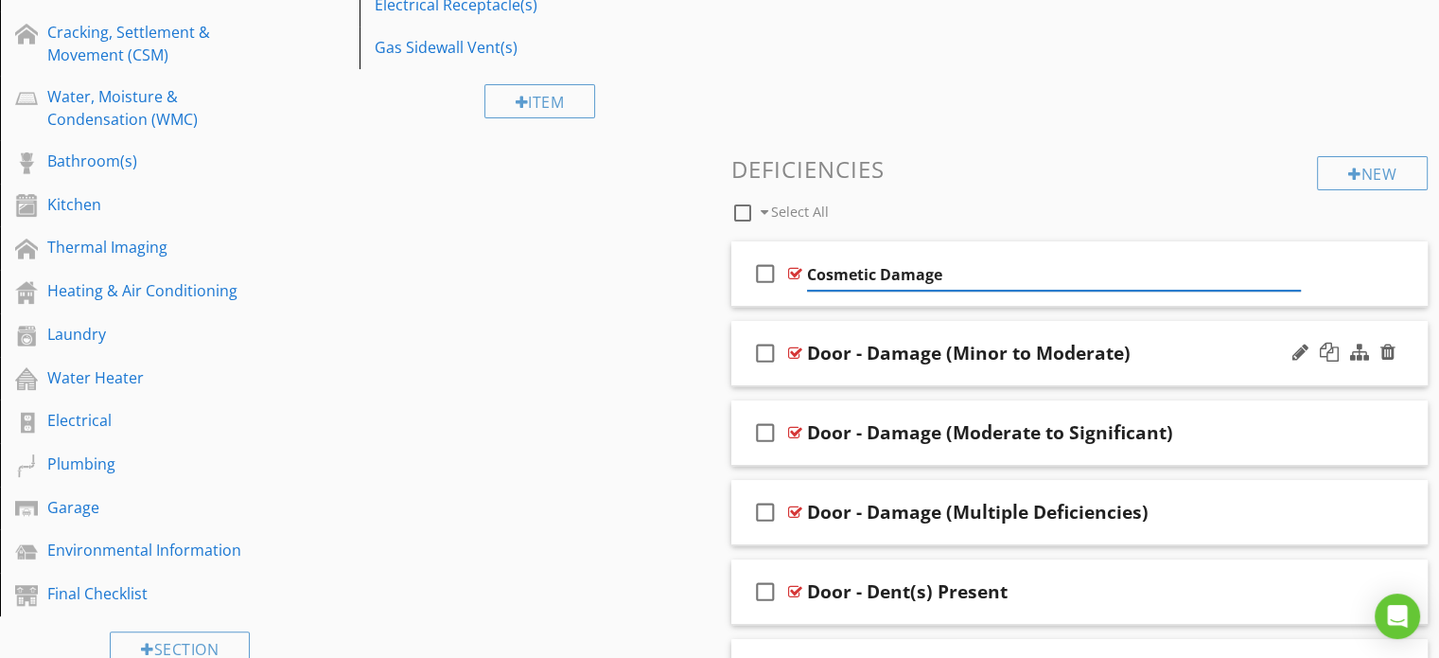
click at [859, 358] on div "Door - Damage (Minor to Moderate)" at bounding box center [969, 353] width 324 height 23
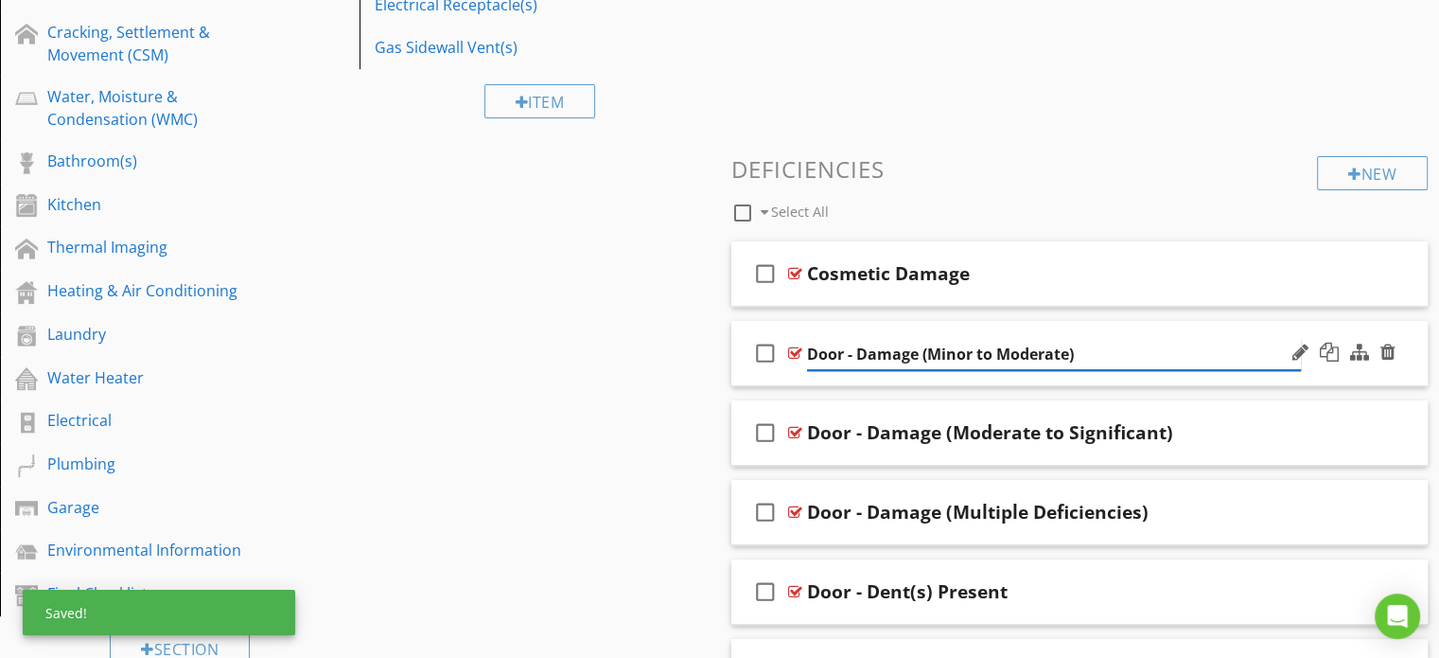
click at [857, 357] on input "Door - Damage (Minor to Moderate)" at bounding box center [1054, 354] width 494 height 31
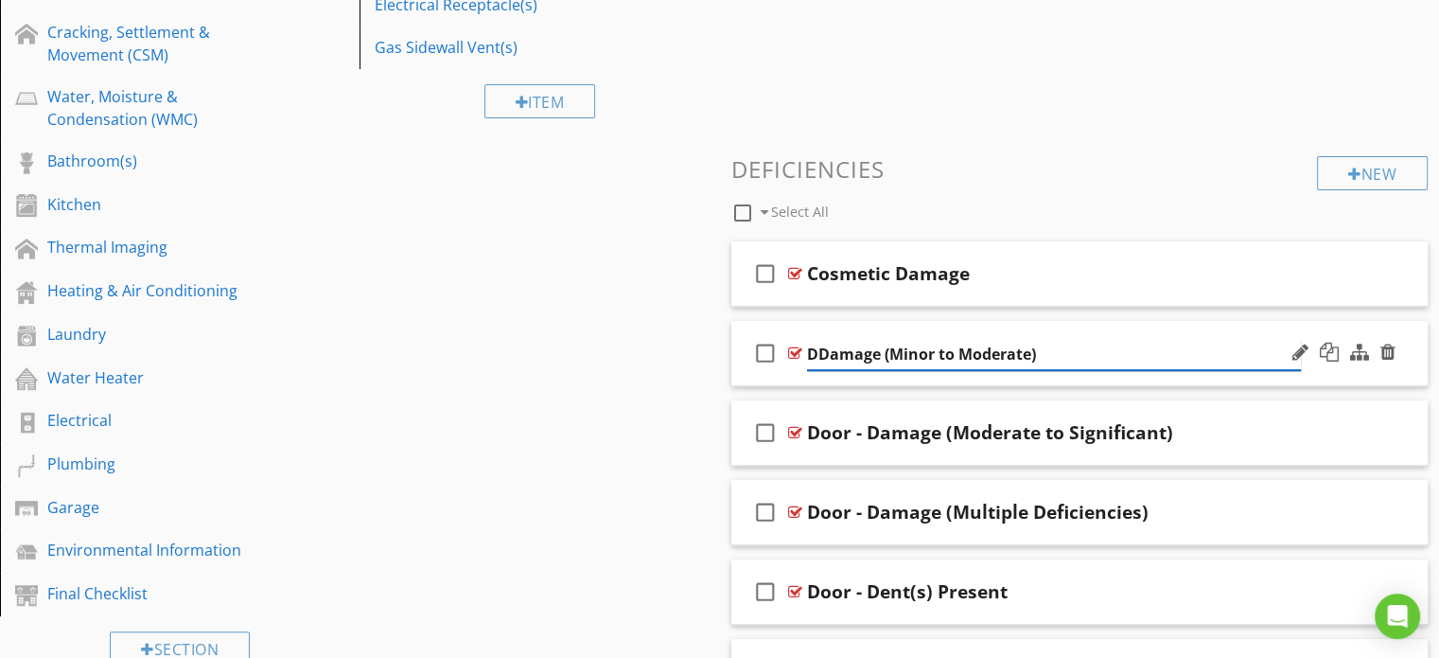
type input "Damage (Minor to Moderate)"
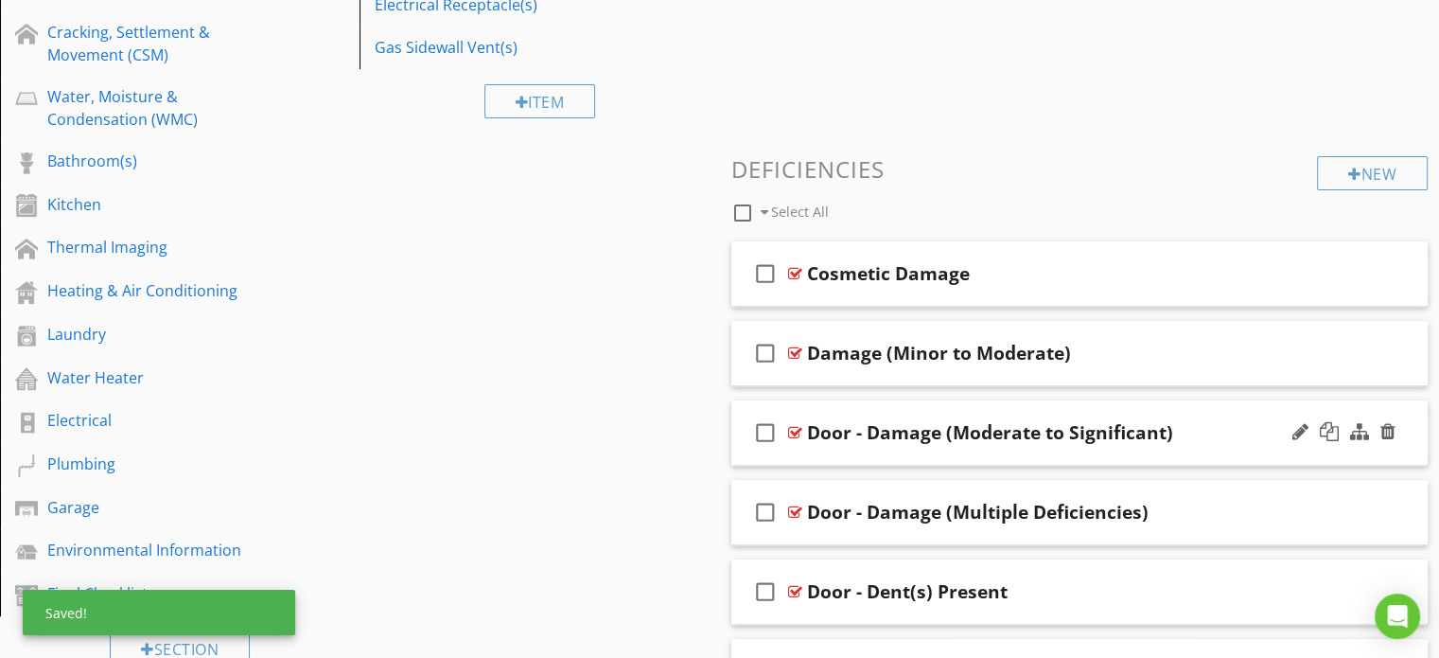
click at [874, 425] on div "Door - Damage (Moderate to Significant)" at bounding box center [990, 432] width 366 height 23
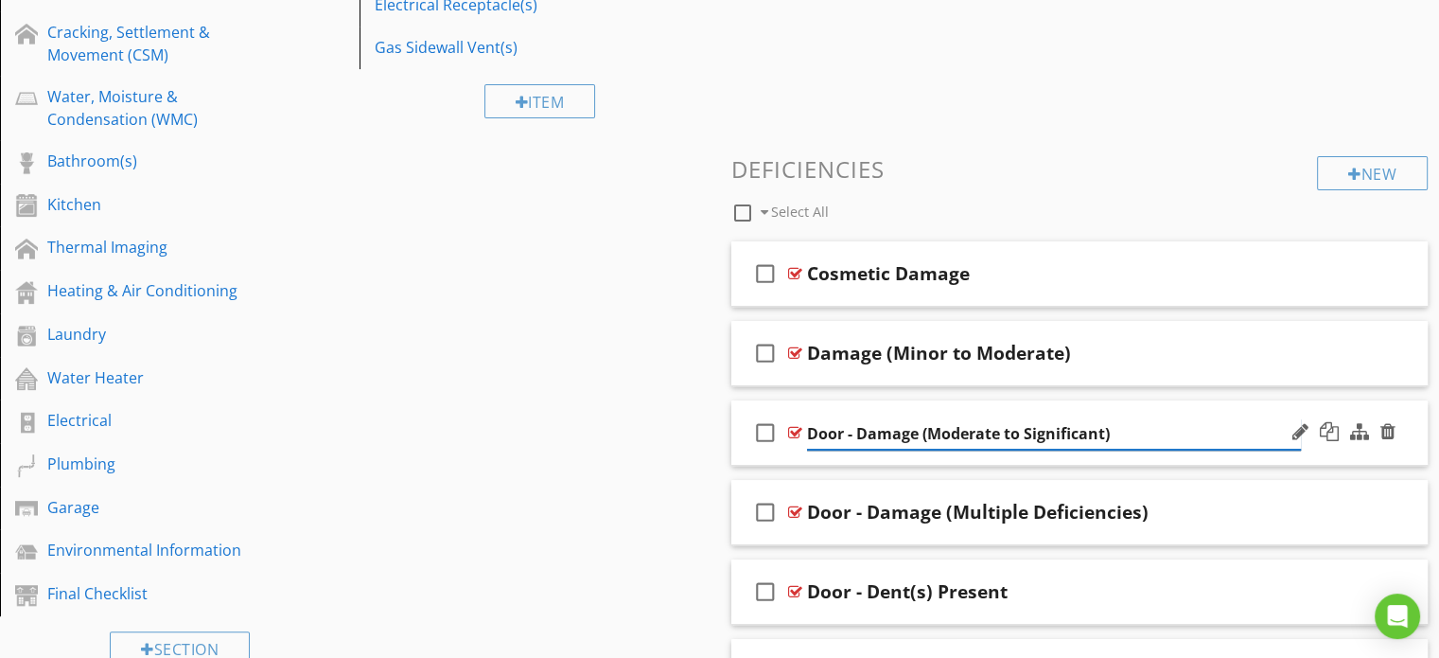
click at [859, 433] on input "Door - Damage (Moderate to Significant)" at bounding box center [1054, 433] width 494 height 31
type input "Damage (Moderate to Significant)"
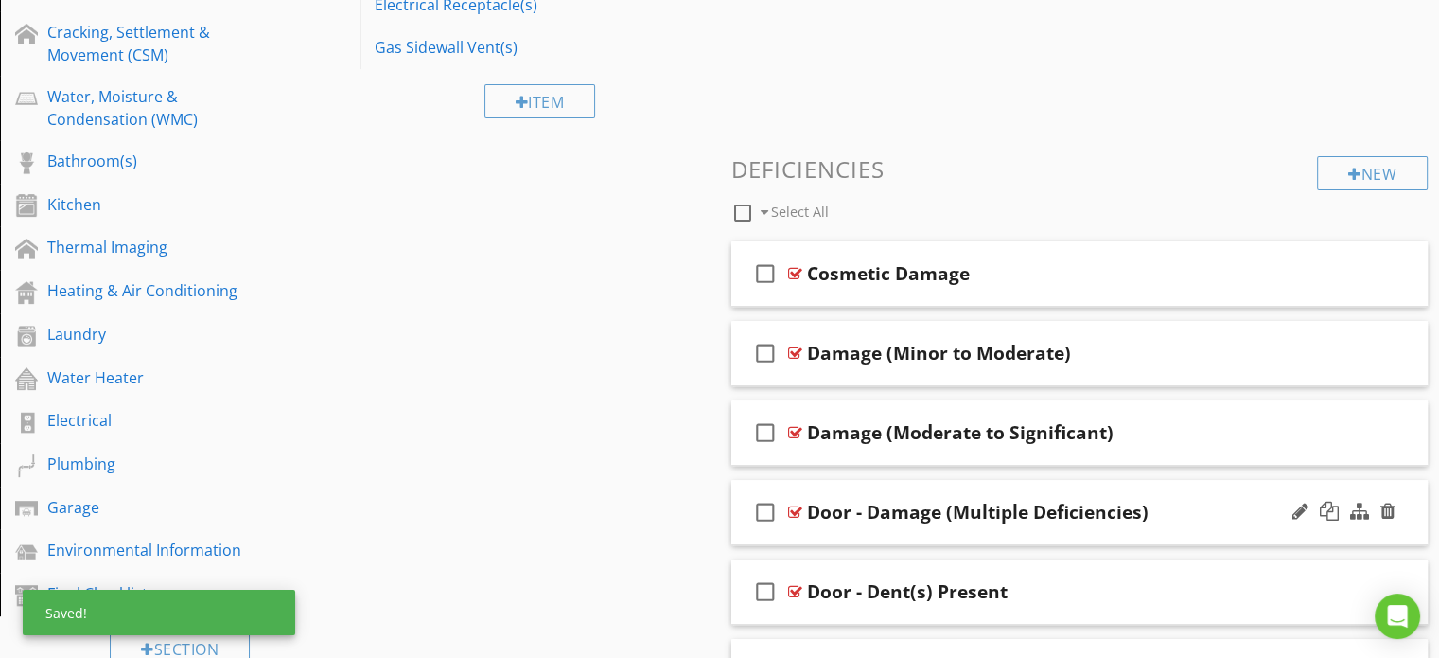
click at [863, 518] on div "Door - Damage (Multiple Deficiencies)" at bounding box center [978, 512] width 342 height 23
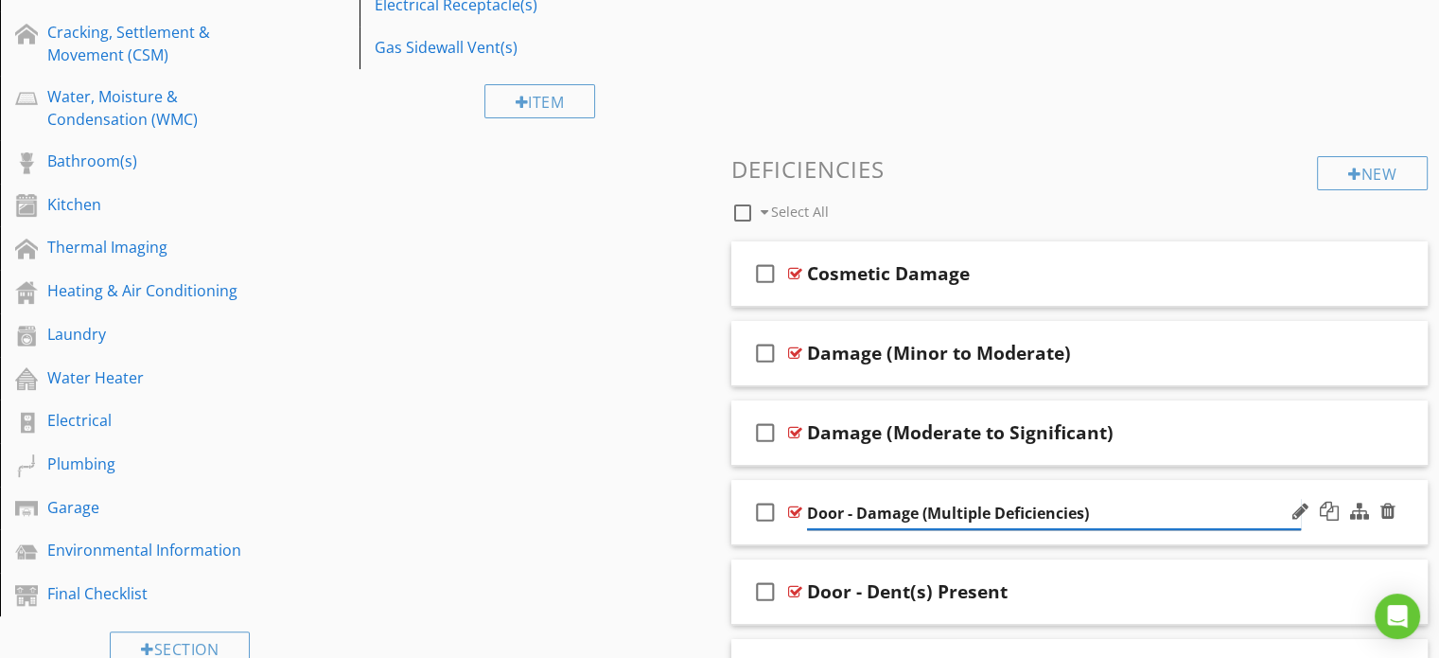
click at [858, 513] on input "Door - Damage (Multiple Deficiencies)" at bounding box center [1054, 513] width 494 height 31
type input "Damage (Multiple Deficiencies)"
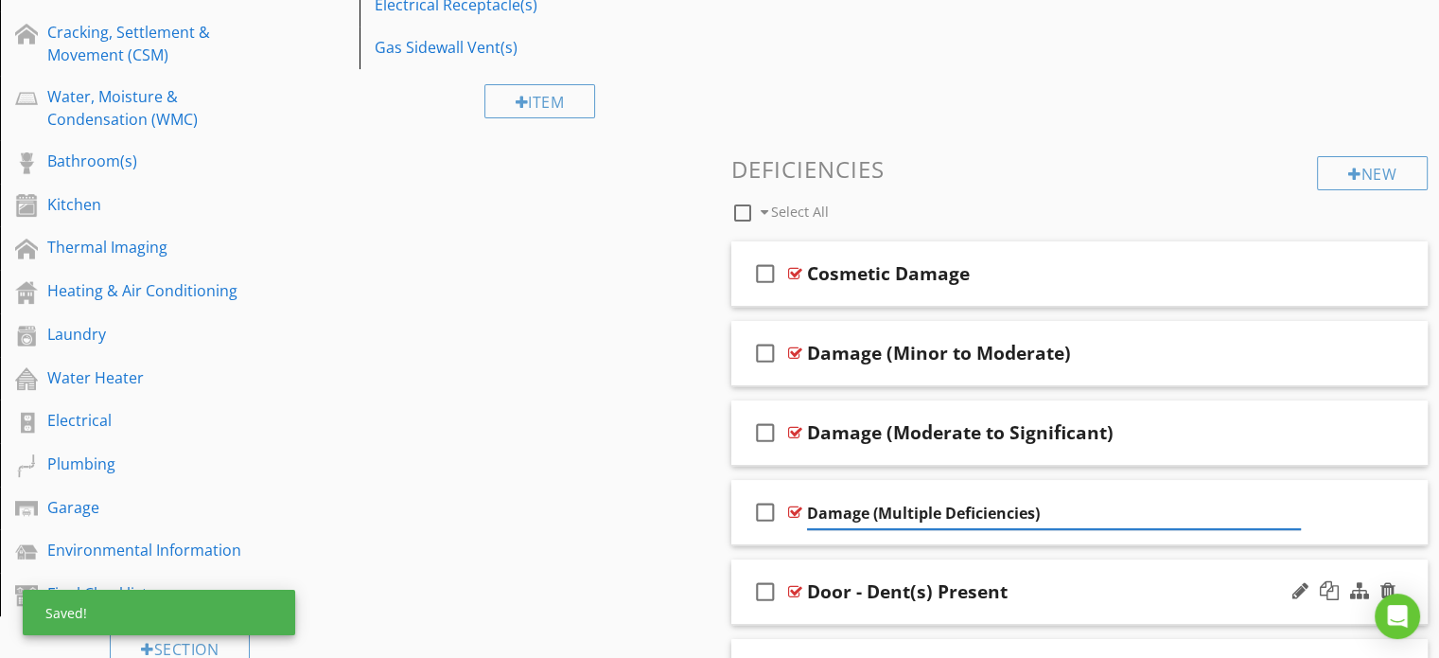
click at [859, 594] on div "Door - Dent(s) Present" at bounding box center [907, 591] width 201 height 23
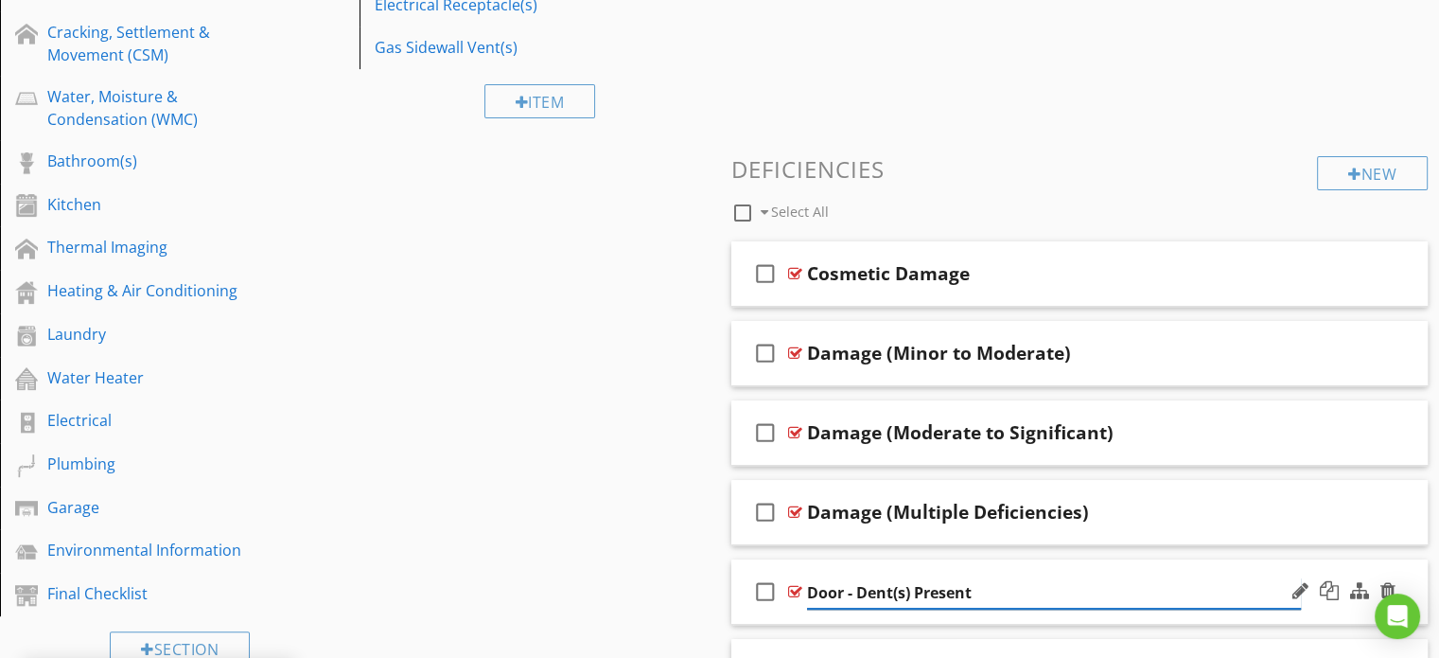
click at [859, 592] on input "Door - Dent(s) Present" at bounding box center [1054, 592] width 494 height 31
type input "Dent(s) Present"
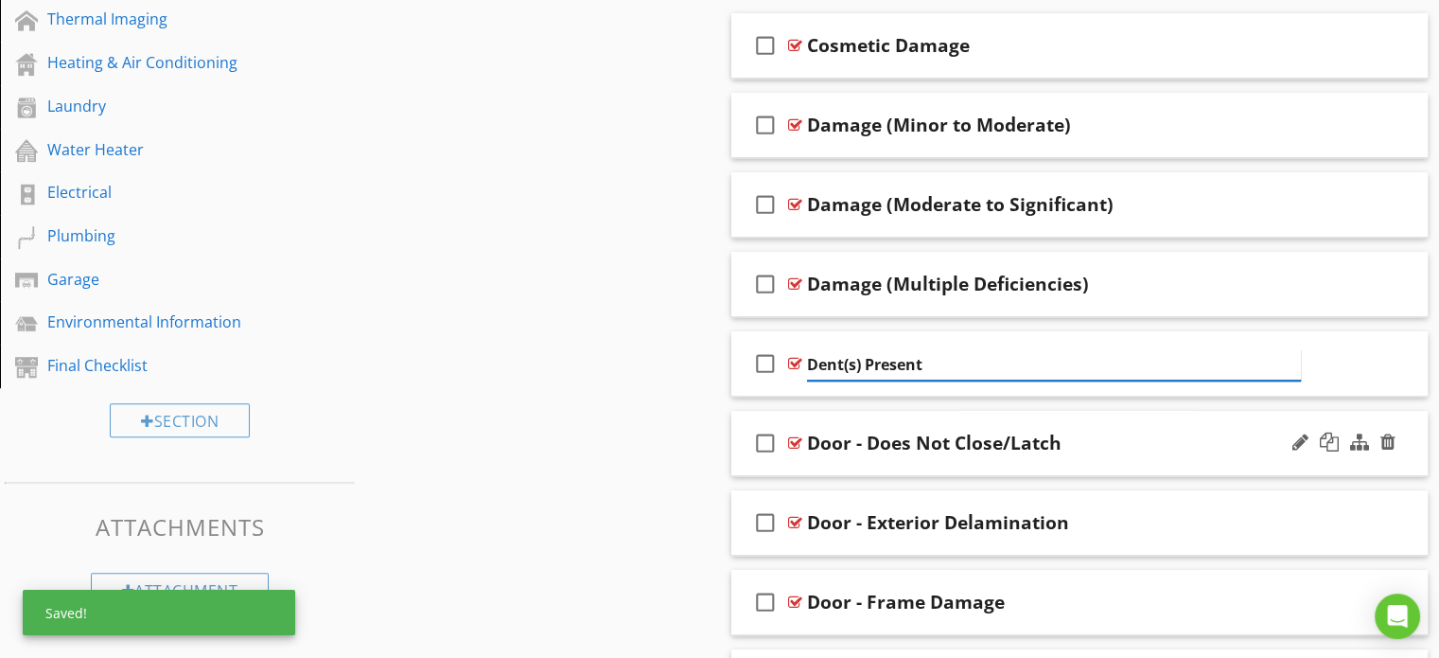
scroll to position [930, 0]
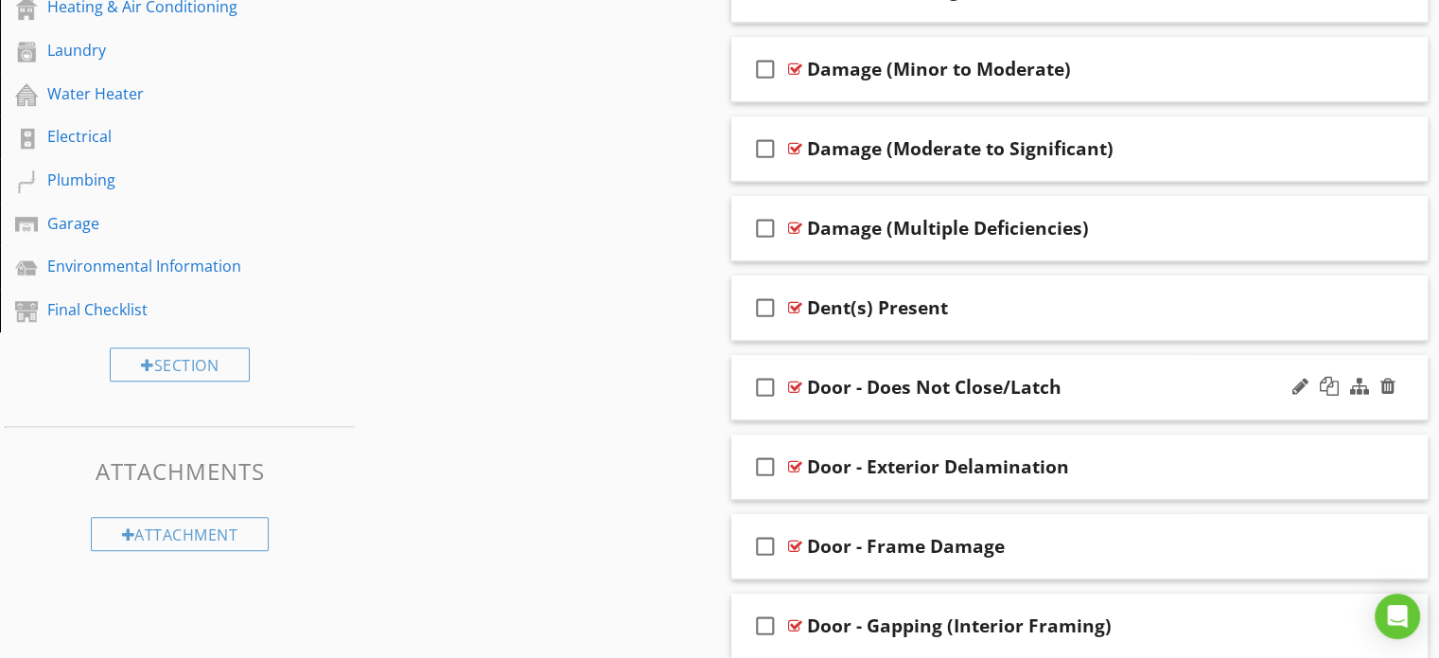
click at [865, 390] on div "Door - Does Not Close/Latch" at bounding box center [934, 387] width 255 height 23
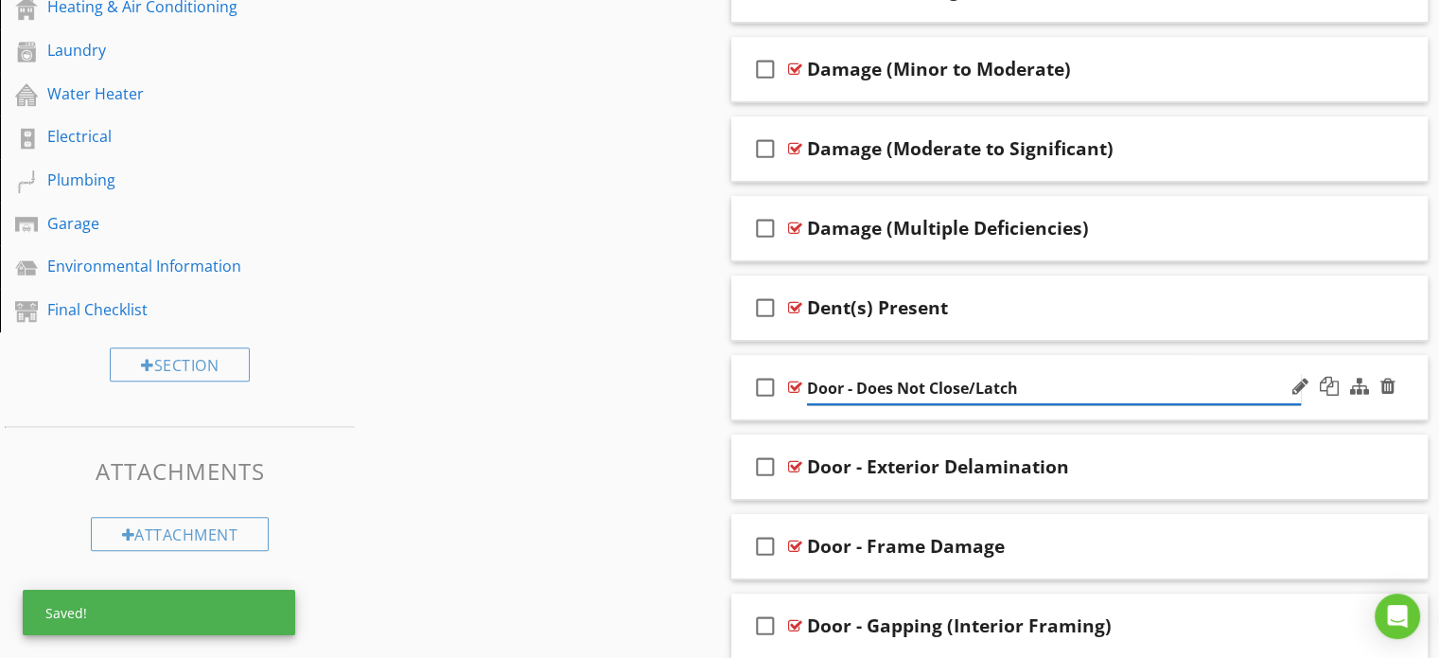
click at [858, 389] on input "Door - Does Not Close/Latch" at bounding box center [1054, 388] width 494 height 31
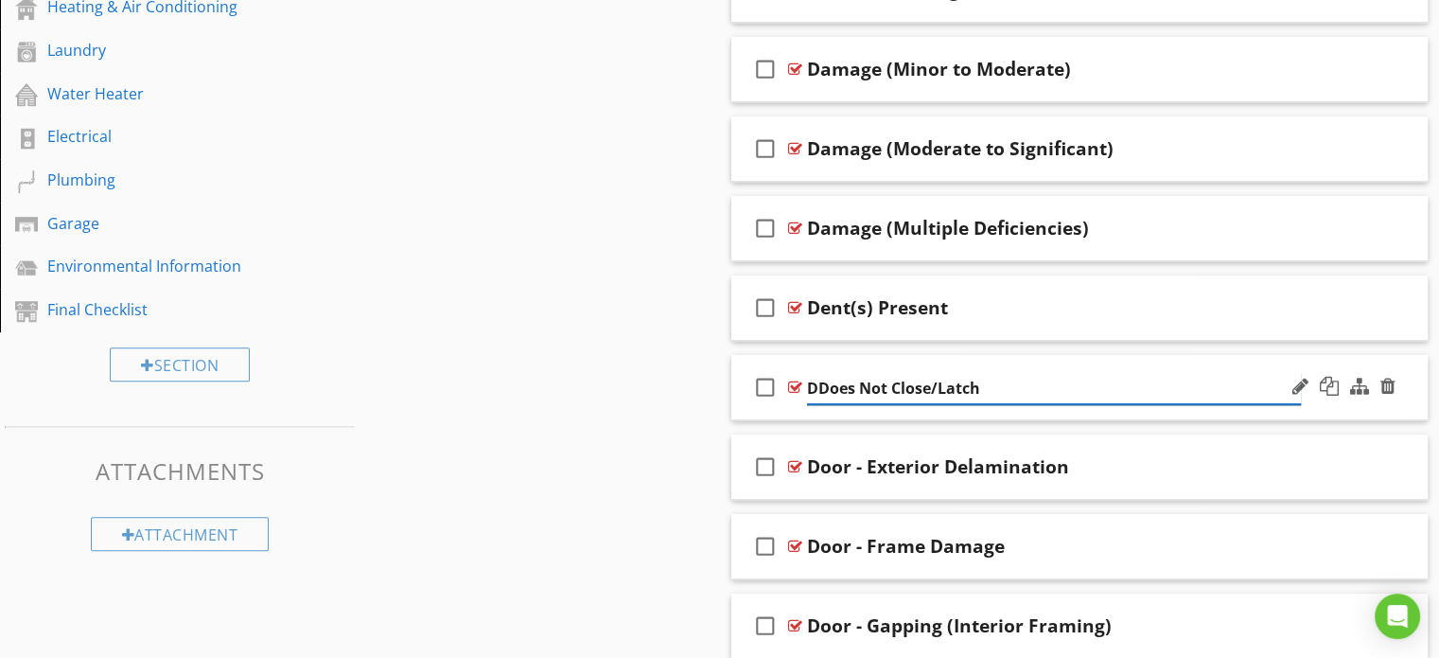
type input "Does Not Close/Latch"
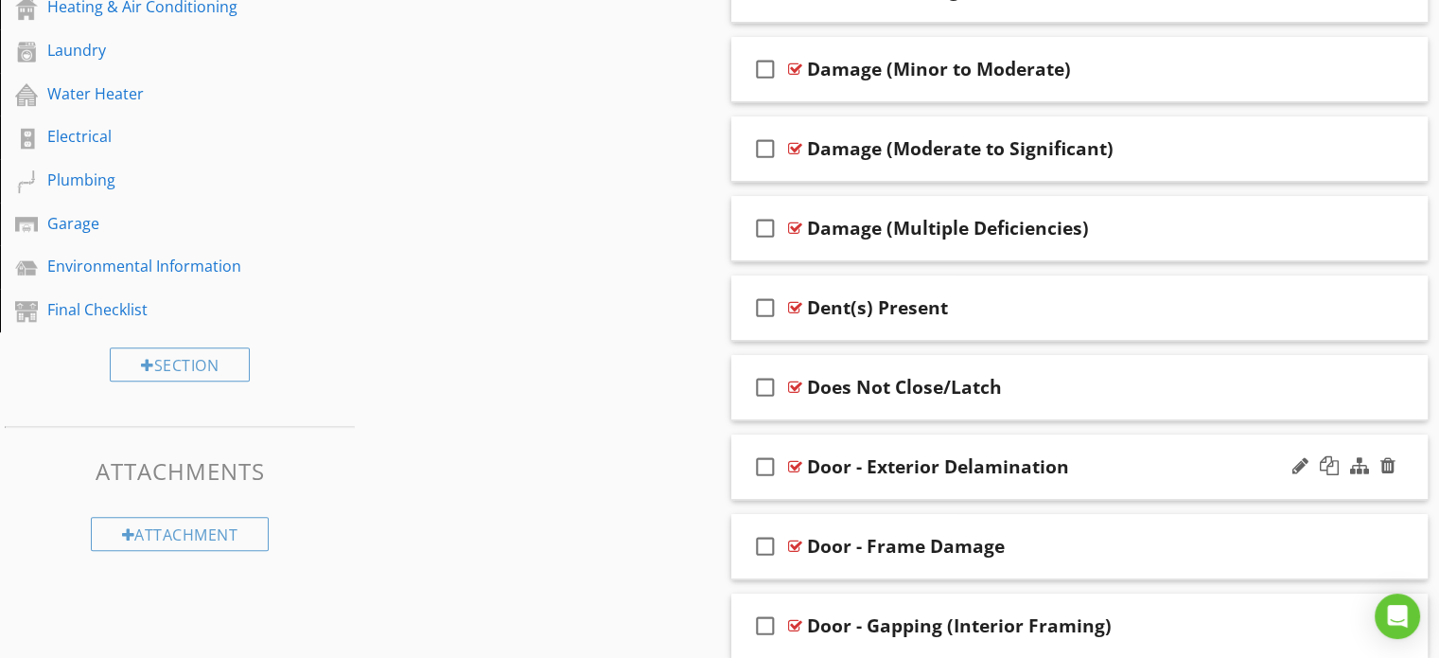
click at [868, 468] on div "Door - Exterior Delamination" at bounding box center [938, 466] width 262 height 23
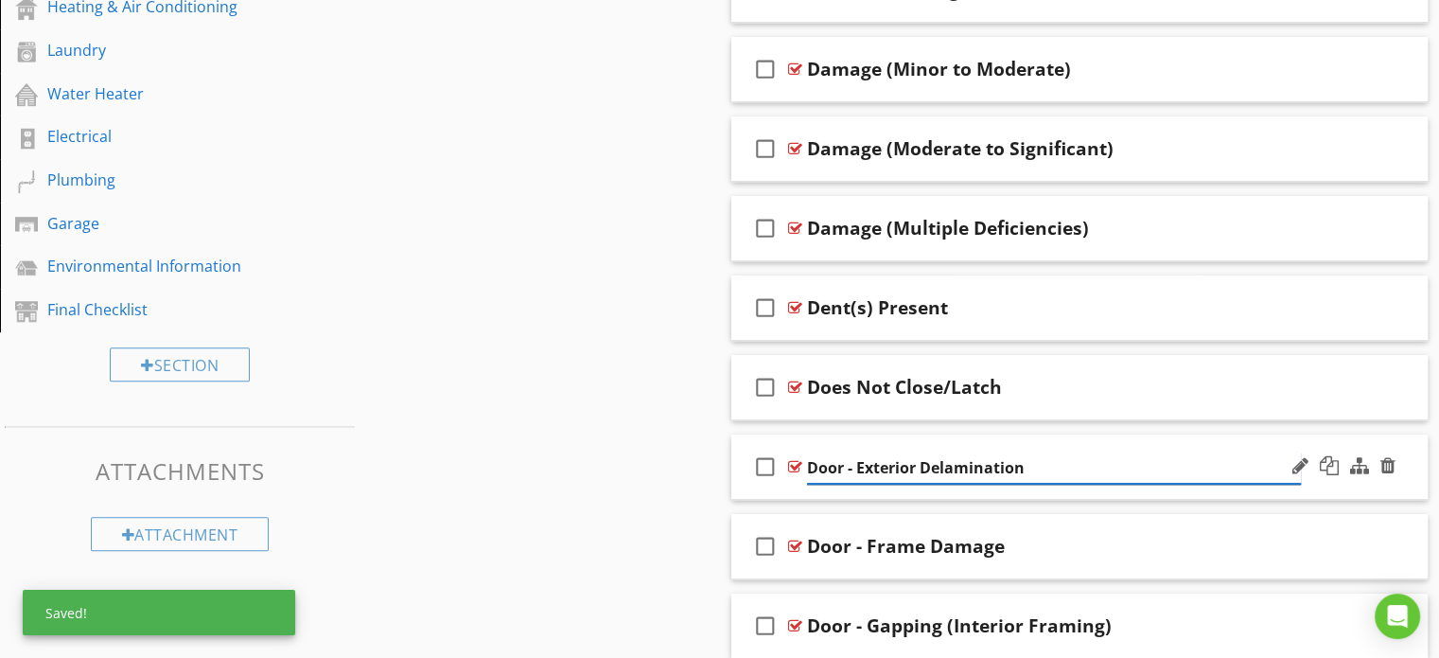
click at [858, 468] on input "Door - Exterior Delamination" at bounding box center [1054, 467] width 494 height 31
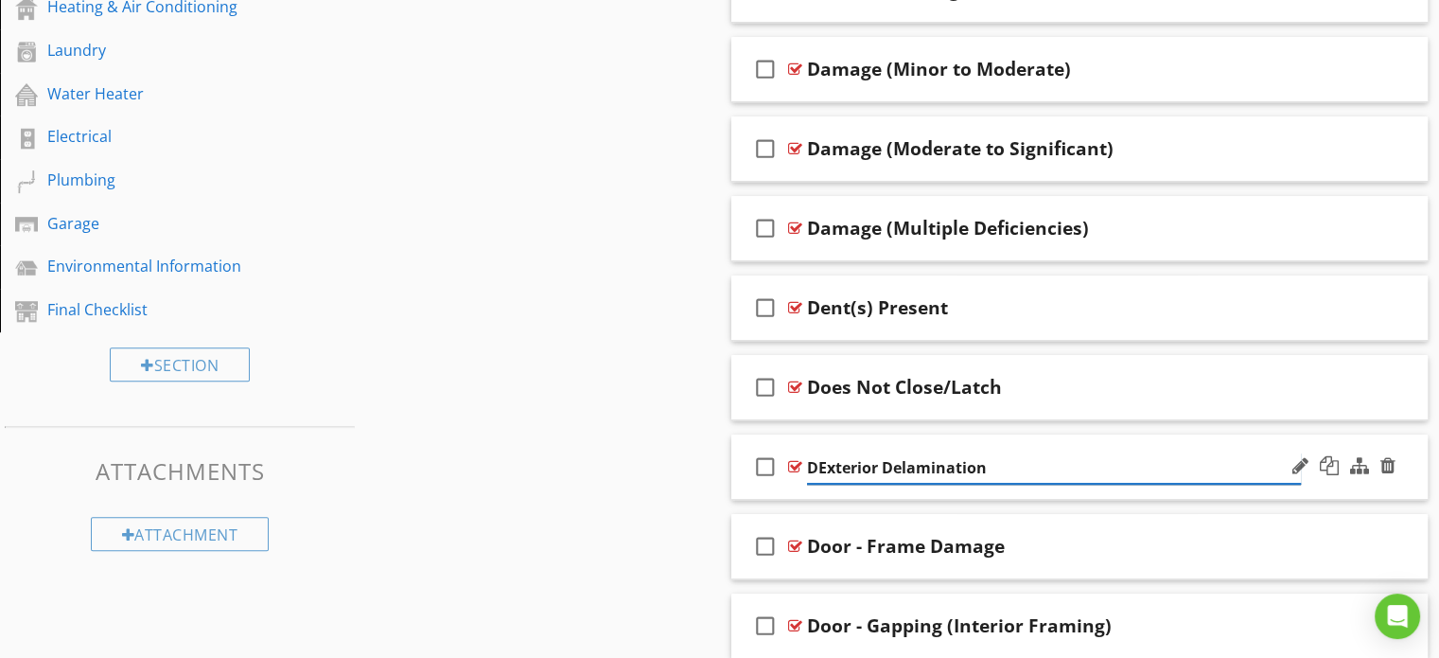
type input "Exterior Delamination"
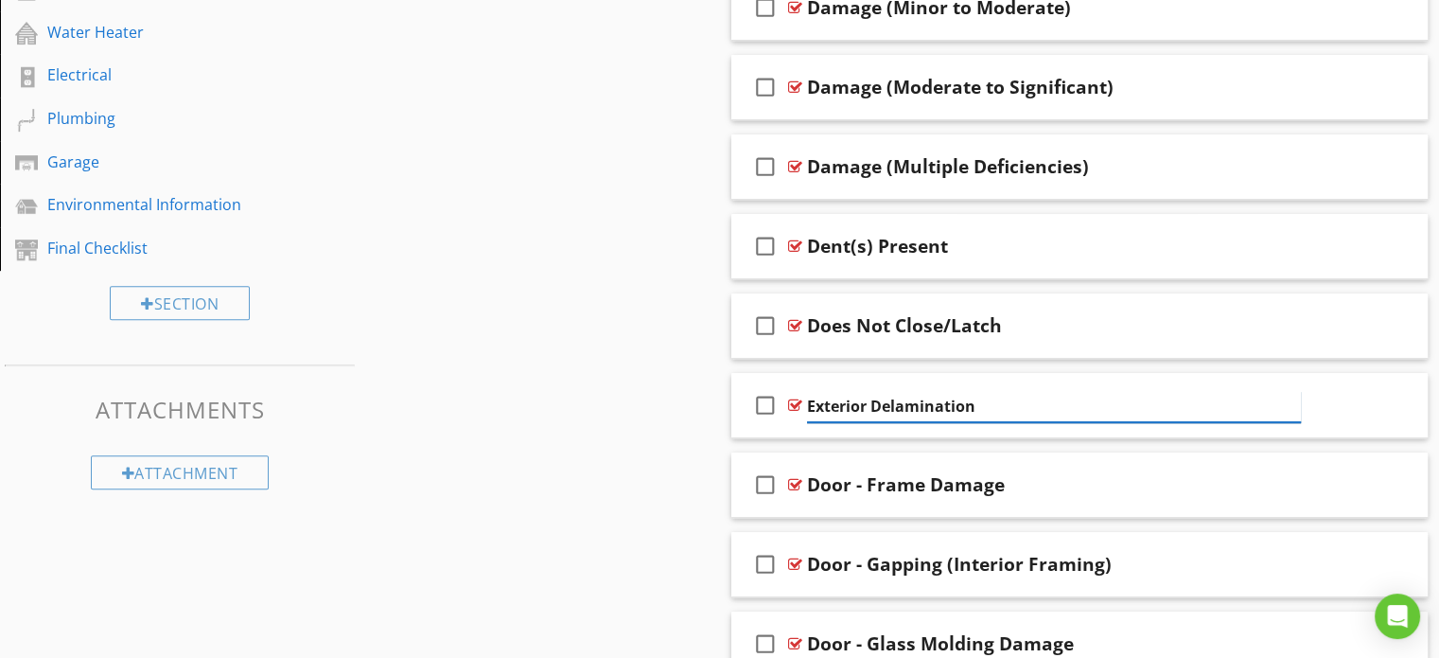
scroll to position [1119, 0]
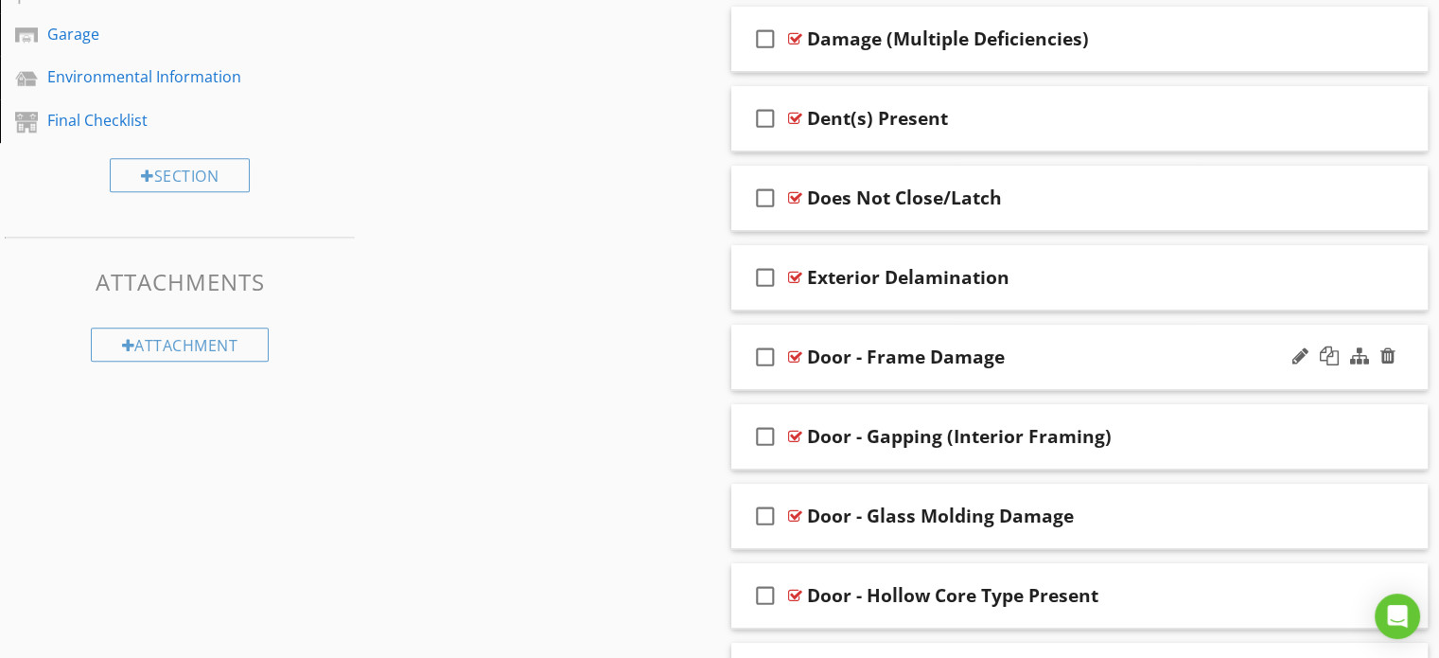
click at [868, 351] on div "Door - Frame Damage" at bounding box center [906, 356] width 198 height 23
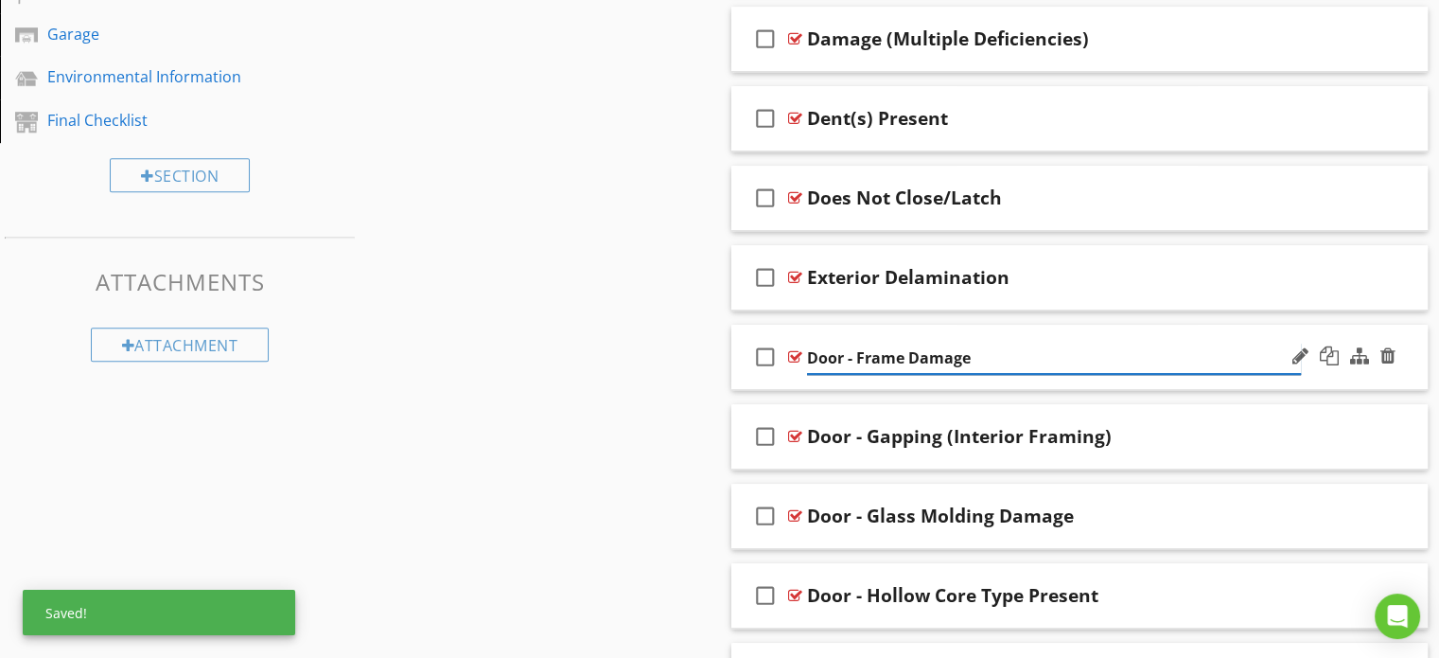
click at [857, 362] on input "Door - Frame Damage" at bounding box center [1054, 358] width 494 height 31
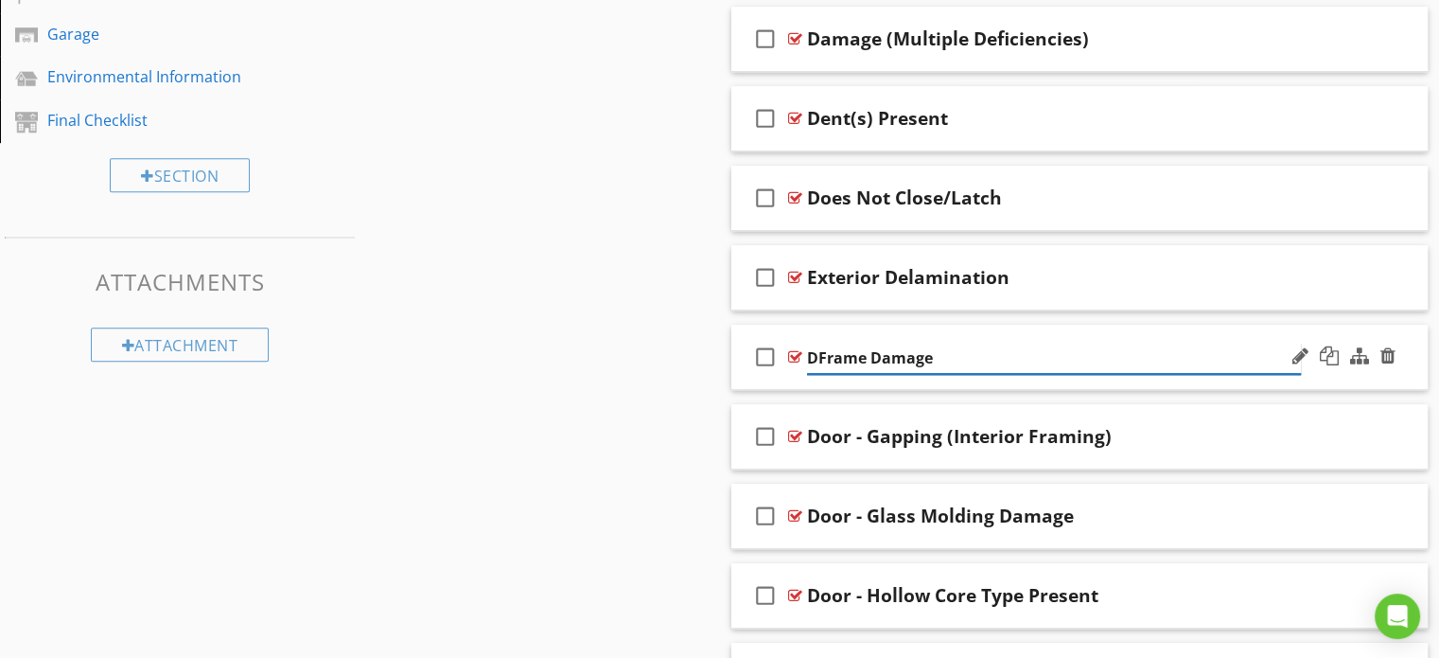
type input "Frame Damage"
click at [867, 440] on div "Door - Gapping (Interior Framing)" at bounding box center [959, 436] width 305 height 23
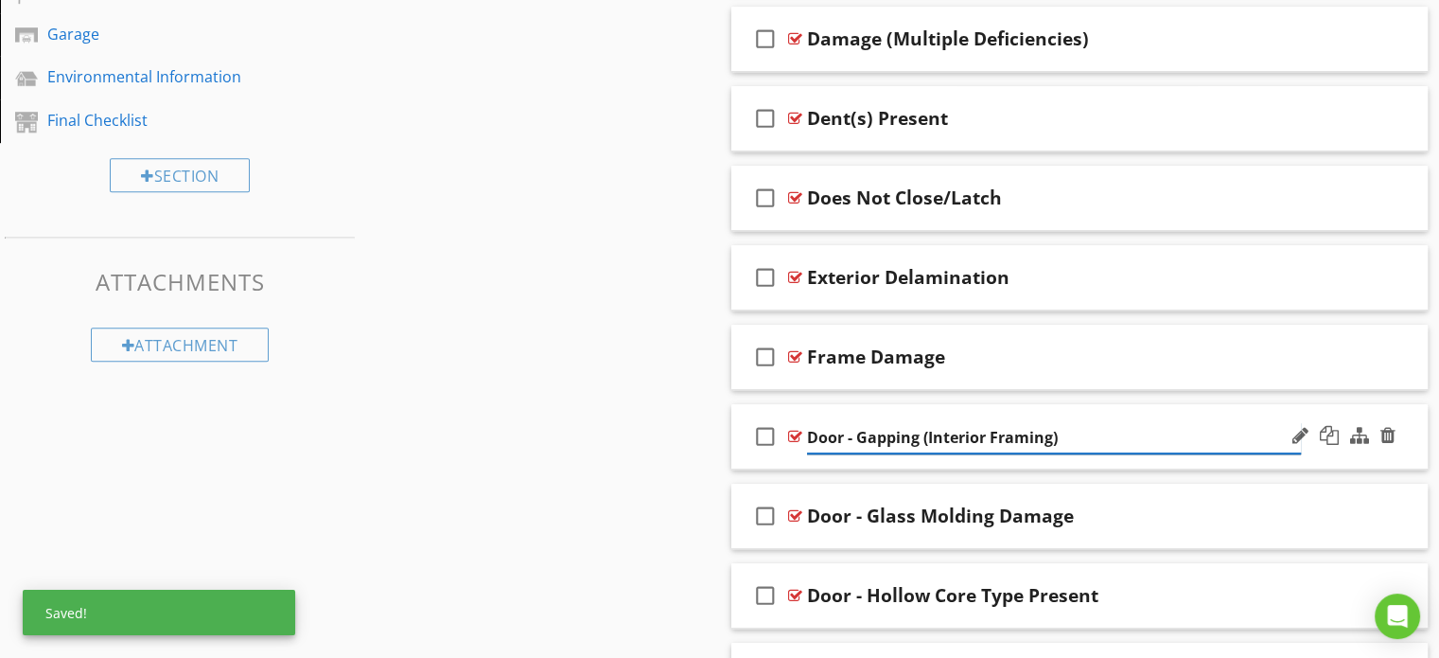
click at [863, 437] on input "Door - Gapping (Interior Framing)" at bounding box center [1054, 437] width 494 height 31
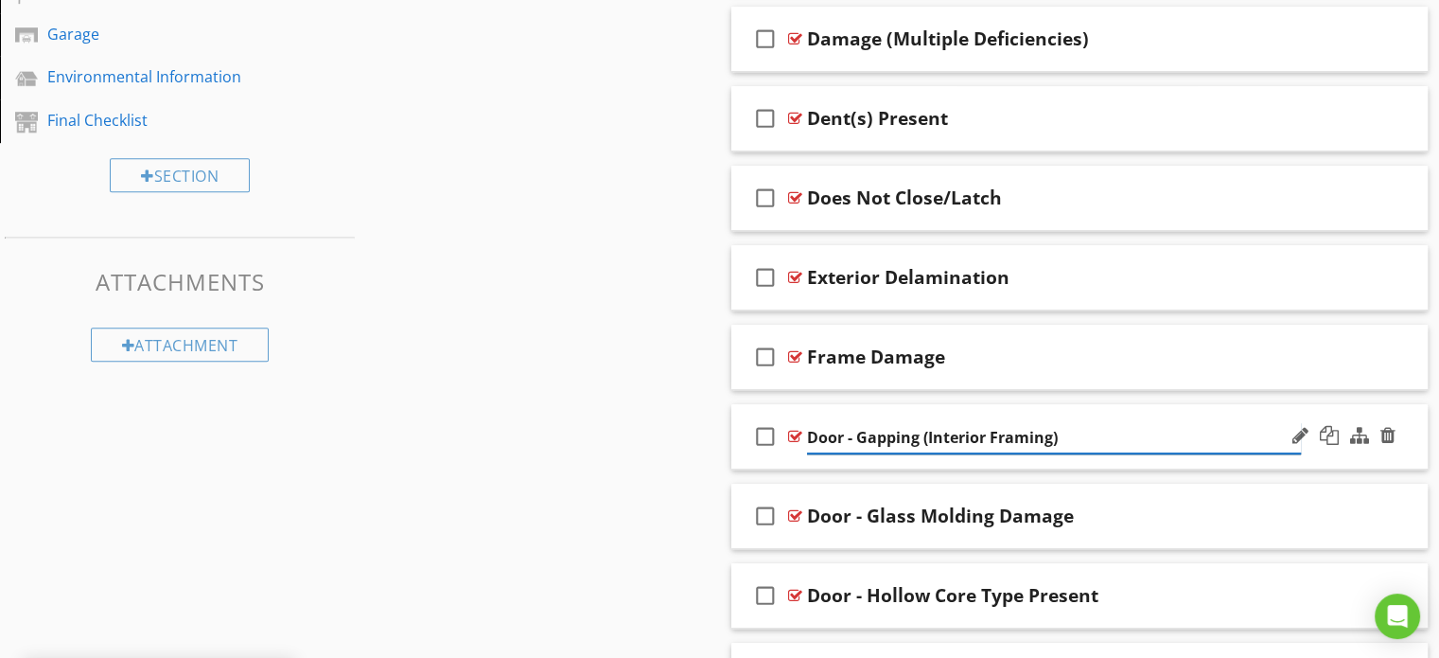
click at [859, 437] on input "Door - Gapping (Interior Framing)" at bounding box center [1054, 437] width 494 height 31
type input "Gapping (Interior Framing)"
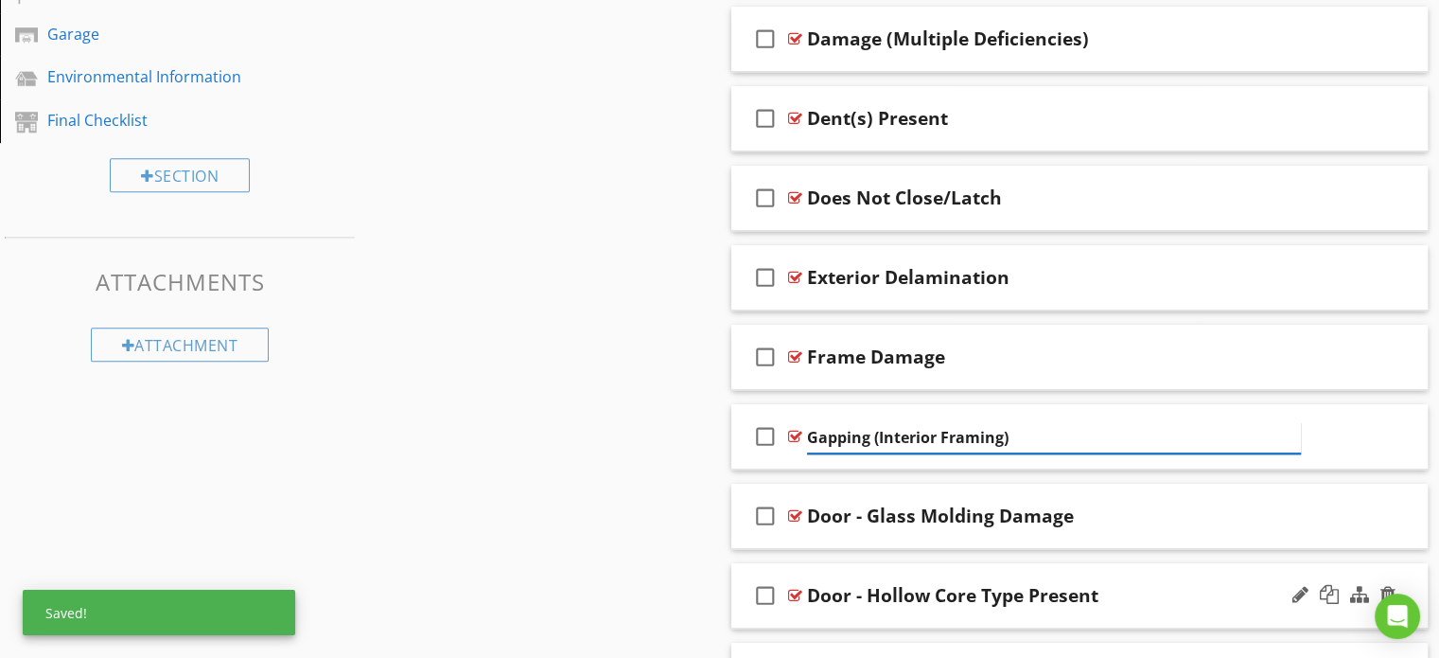
scroll to position [1214, 0]
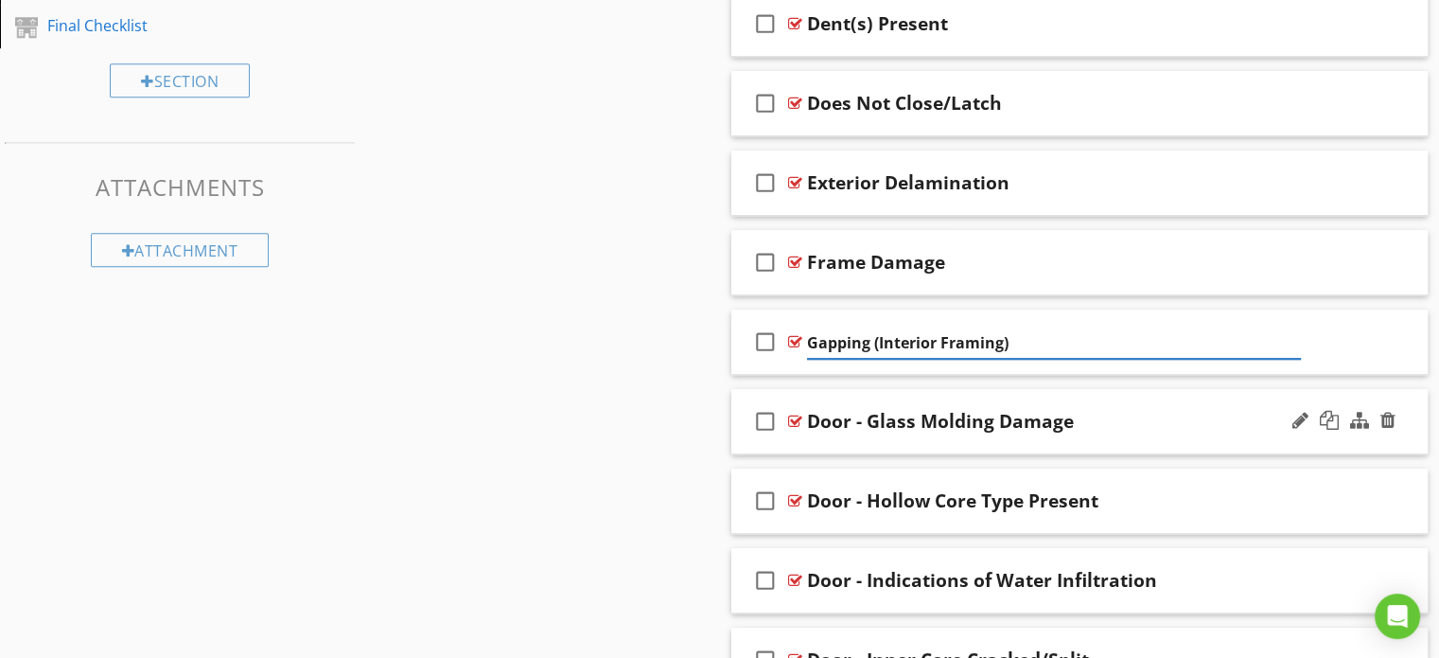
click at [867, 419] on div "Door - Glass Molding Damage" at bounding box center [940, 421] width 267 height 23
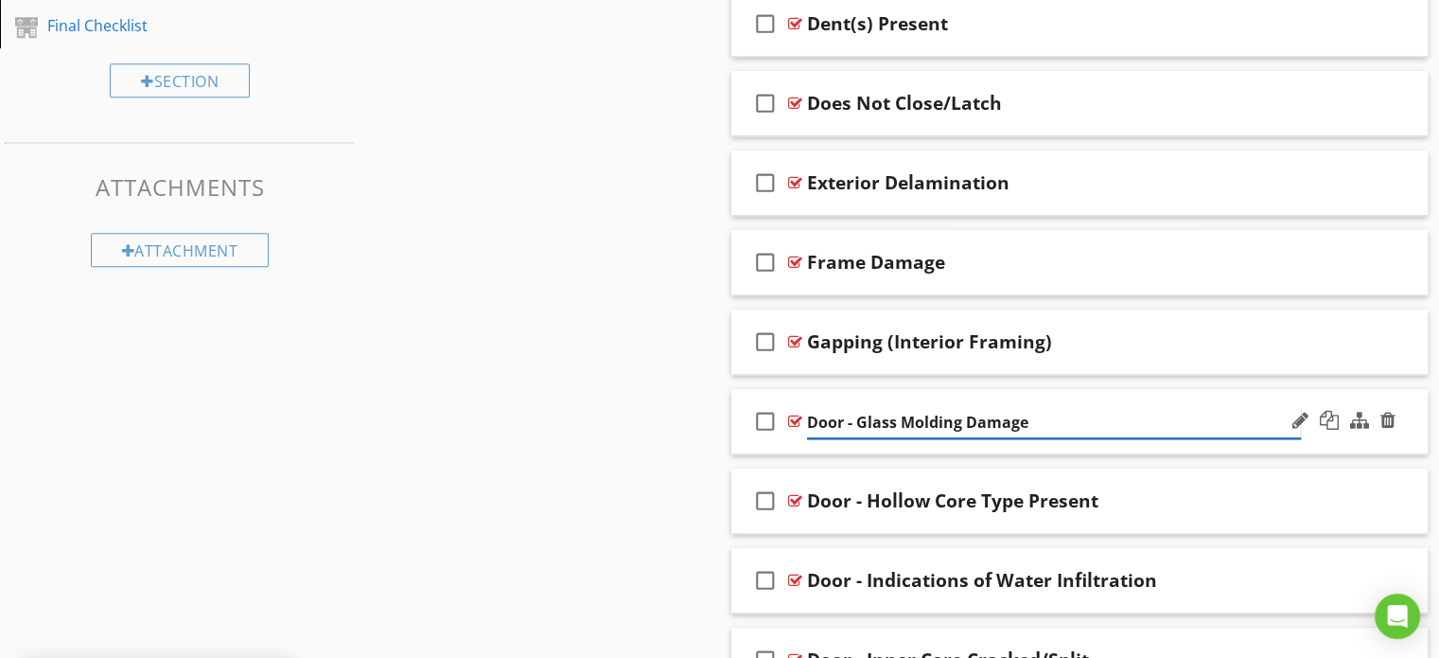
click at [859, 416] on input "Door - Glass Molding Damage" at bounding box center [1054, 422] width 494 height 31
type input "Glass Molding Damage"
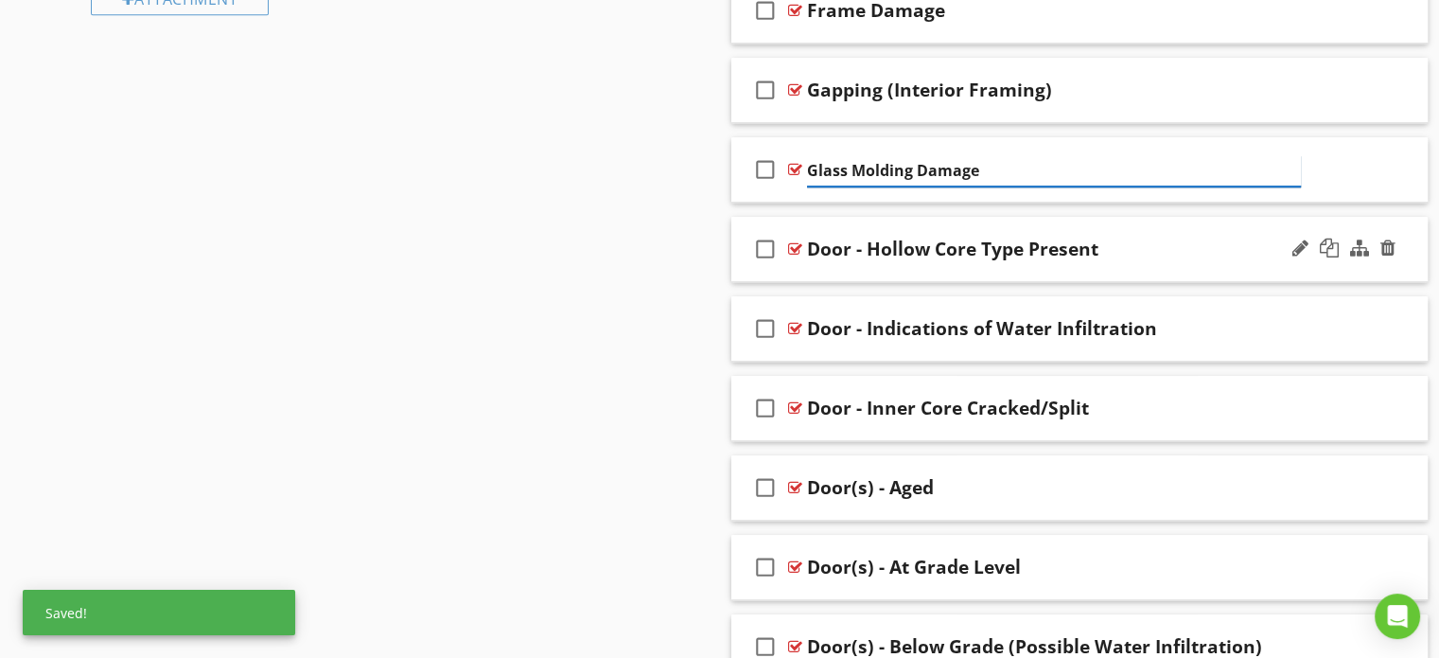
scroll to position [1498, 0]
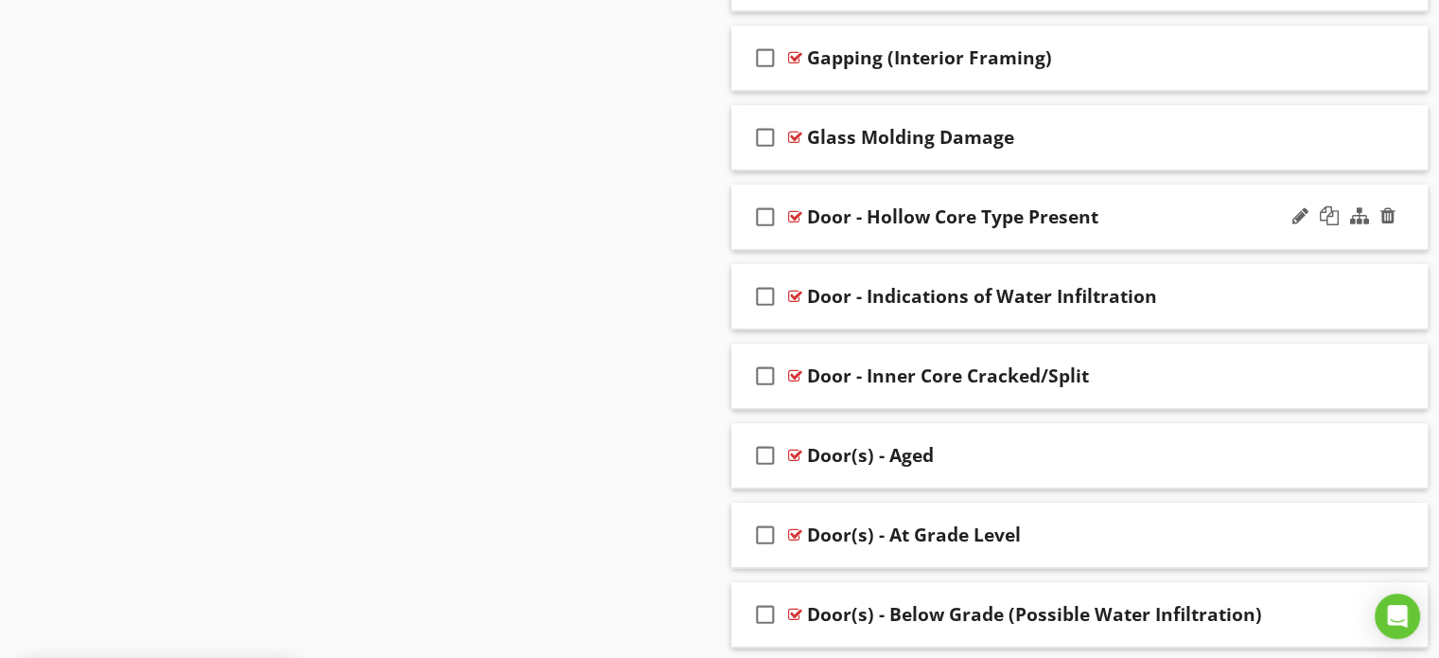
click at [865, 212] on div "Door - Hollow Core Type Present" at bounding box center [952, 216] width 291 height 23
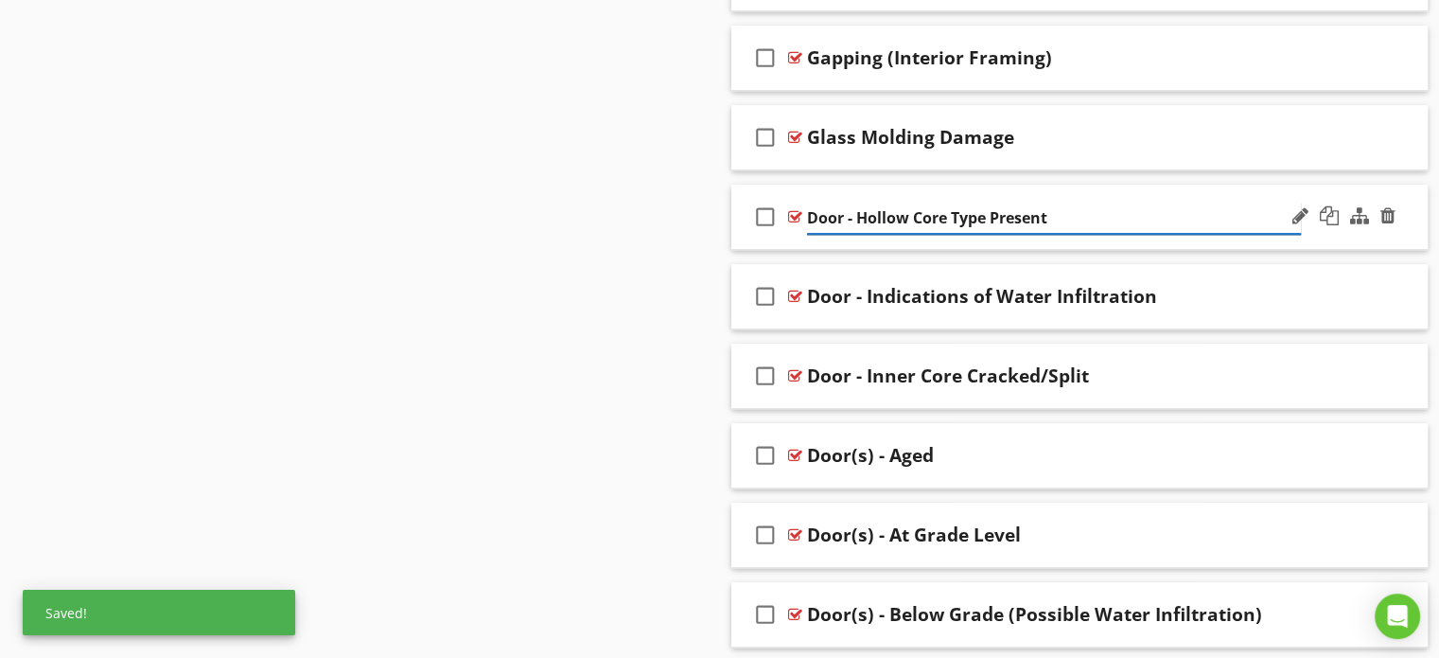
click at [855, 217] on input "Door - Hollow Core Type Present" at bounding box center [1054, 218] width 494 height 31
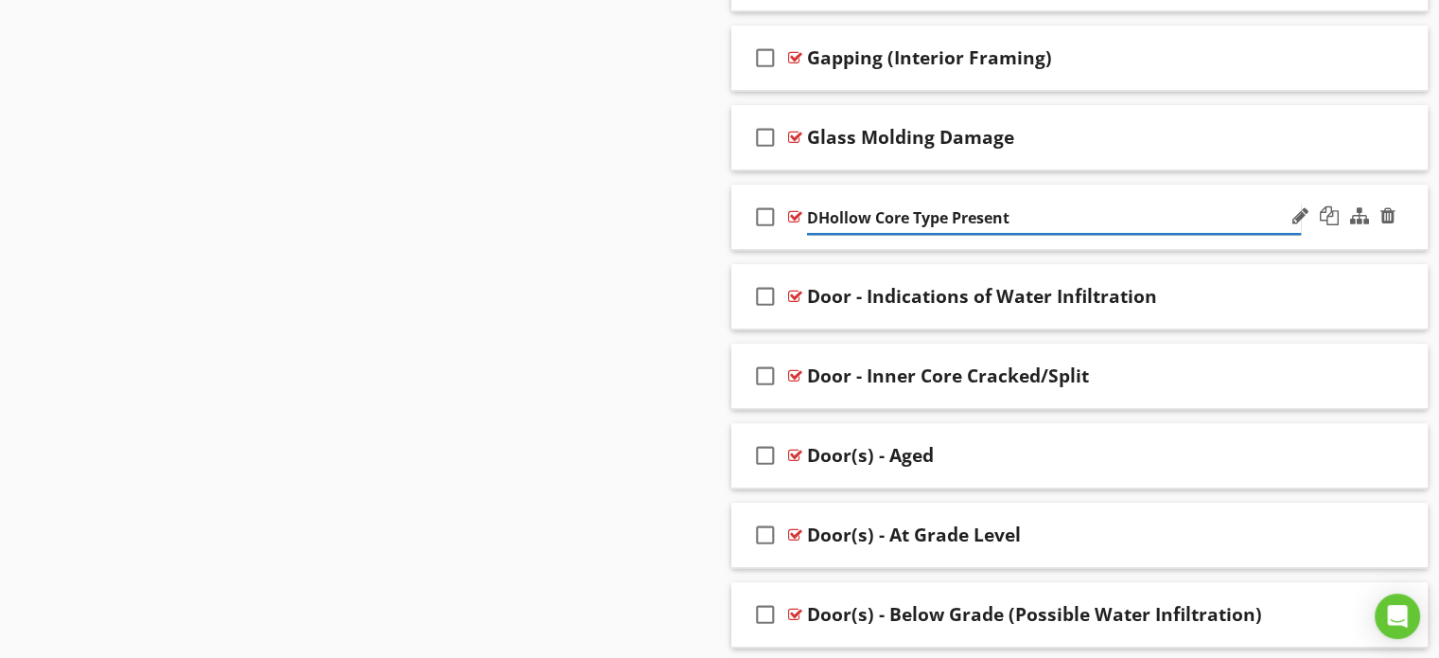
type input "Hollow Core Type Present"
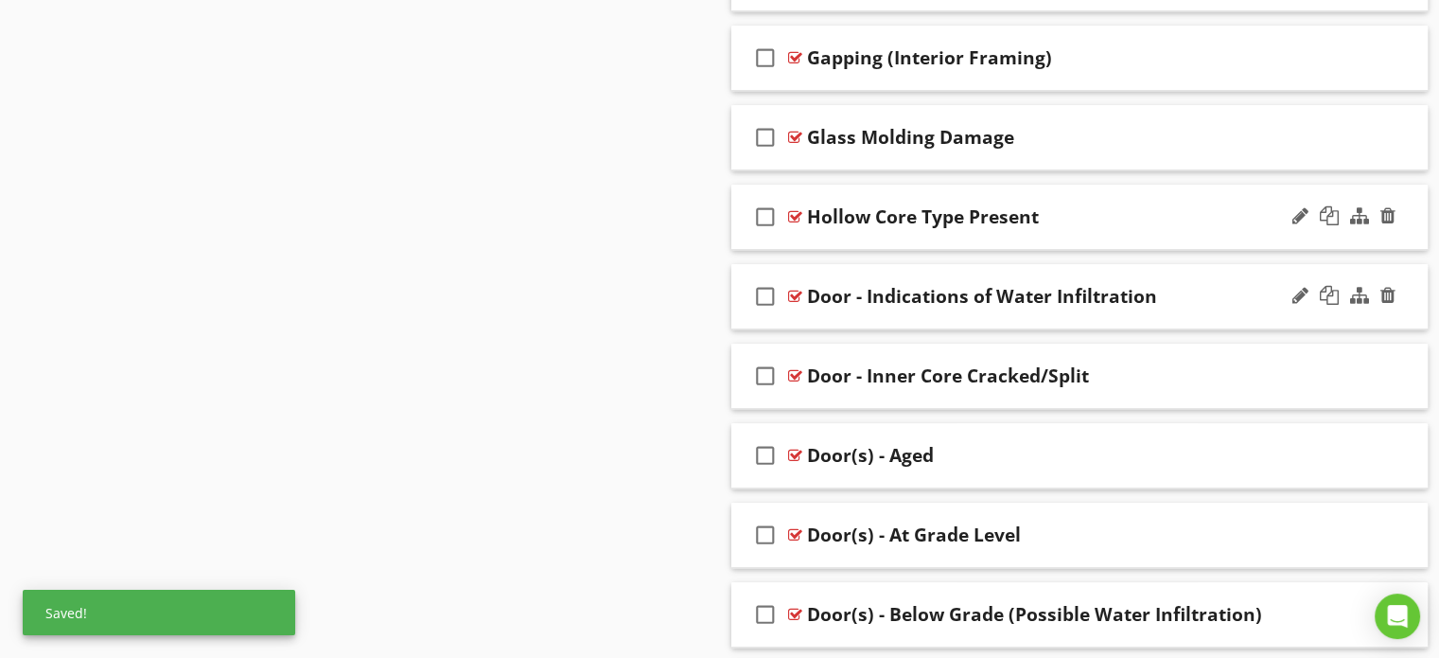
click at [867, 291] on div "Door - Indications of Water Infiltration" at bounding box center [982, 296] width 350 height 23
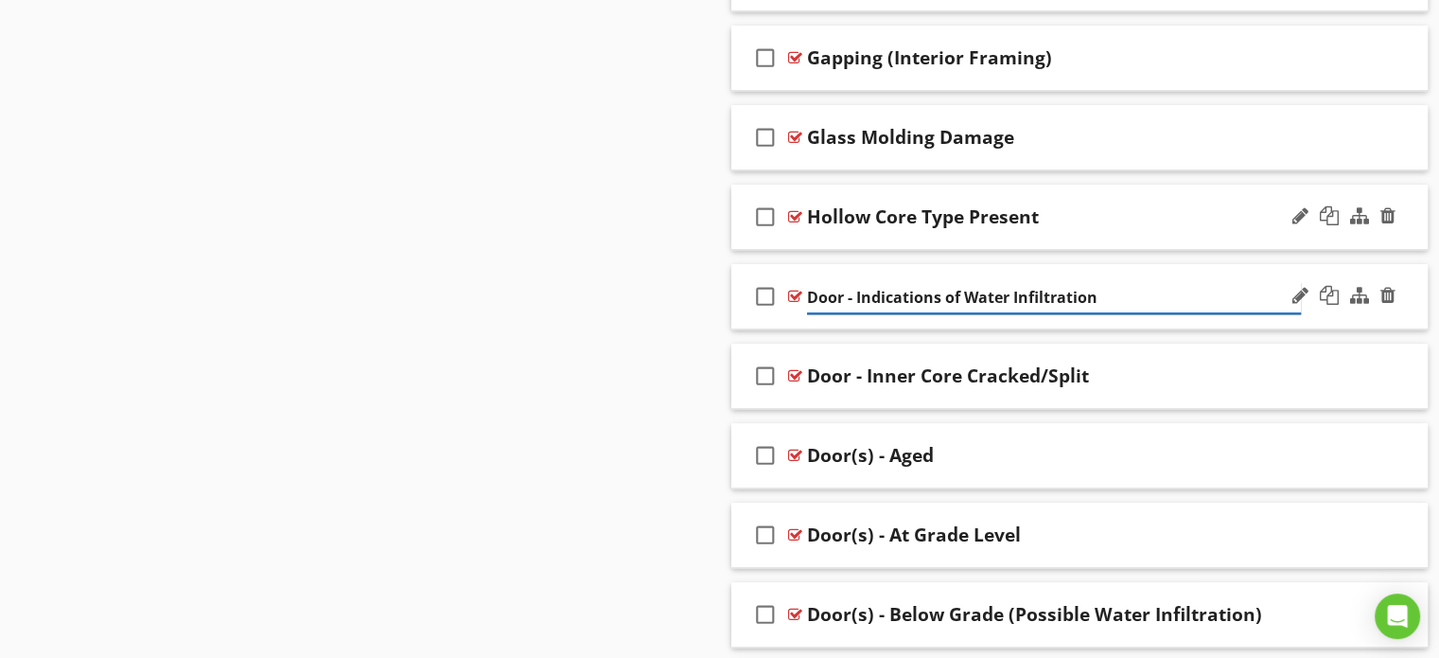
click at [856, 291] on input "Door - Indications of Water Infiltration" at bounding box center [1054, 297] width 494 height 31
type input "Indications of Water Infiltration"
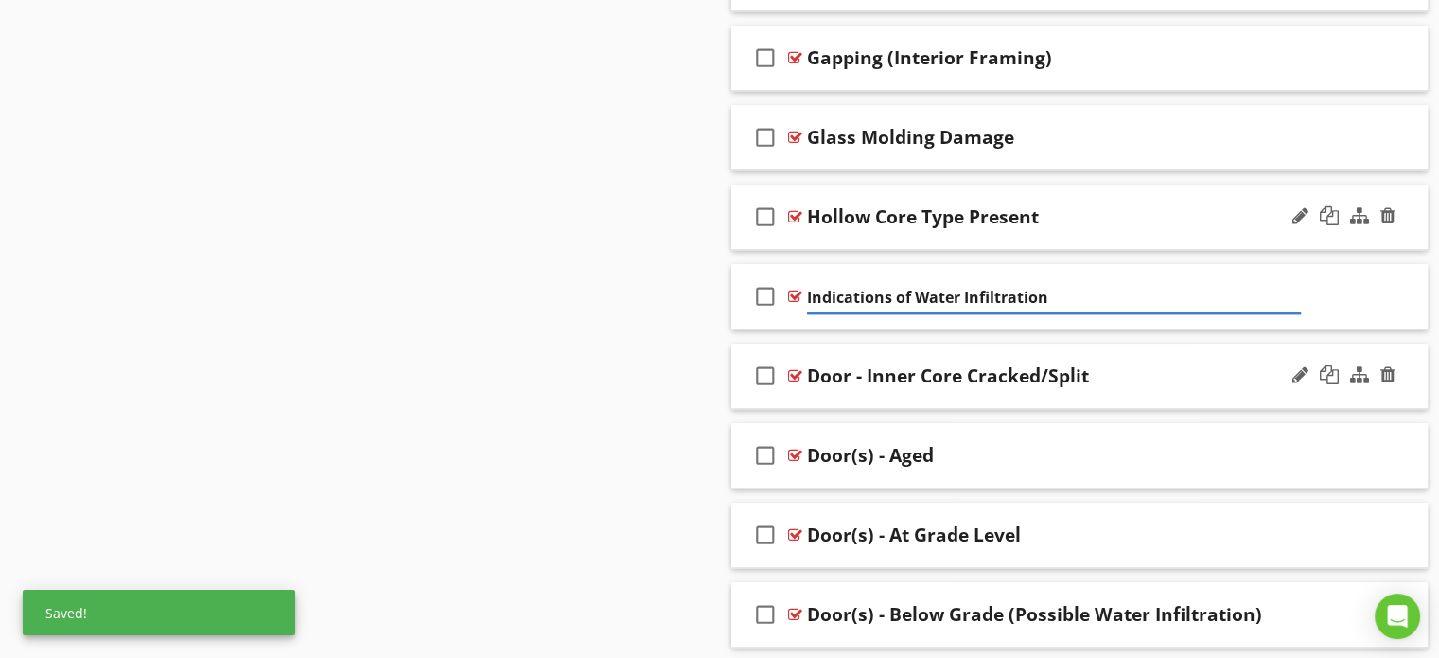
click at [859, 376] on div "Door - Inner Core Cracked/Split" at bounding box center [948, 375] width 282 height 23
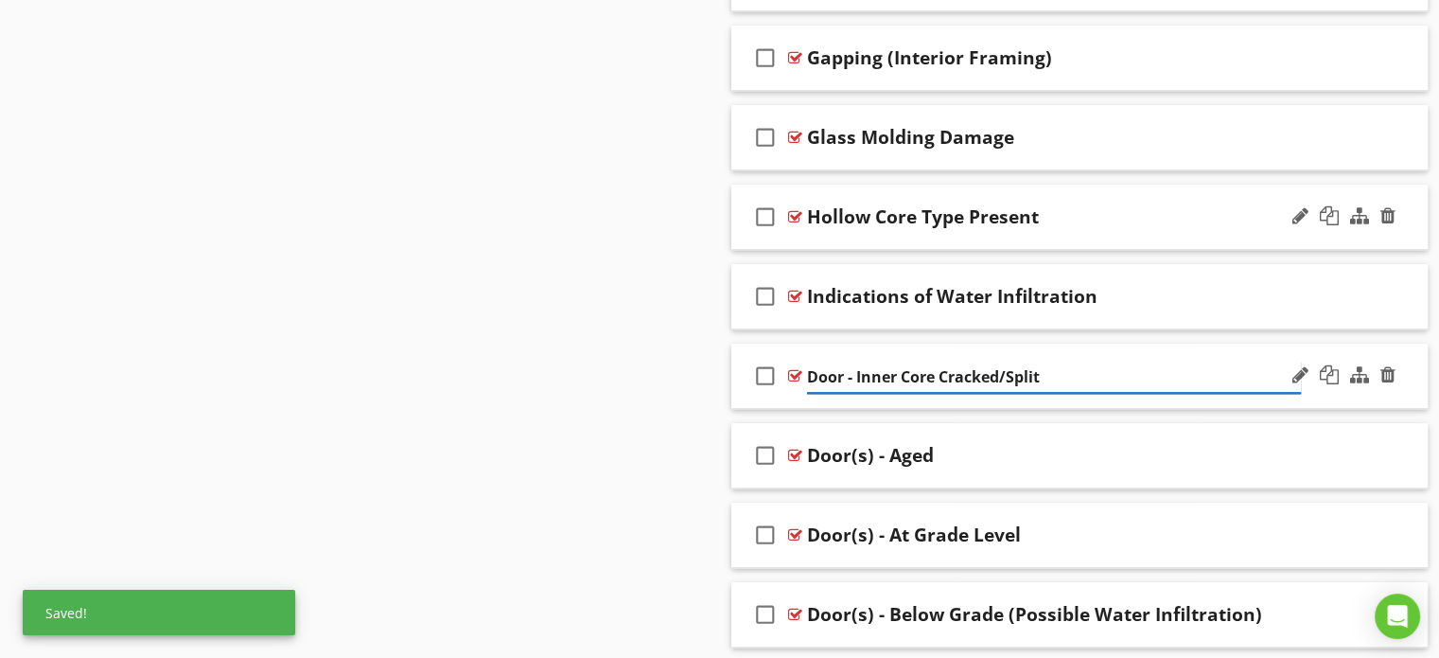
click at [856, 370] on input "Door - Inner Core Cracked/Split" at bounding box center [1054, 376] width 494 height 31
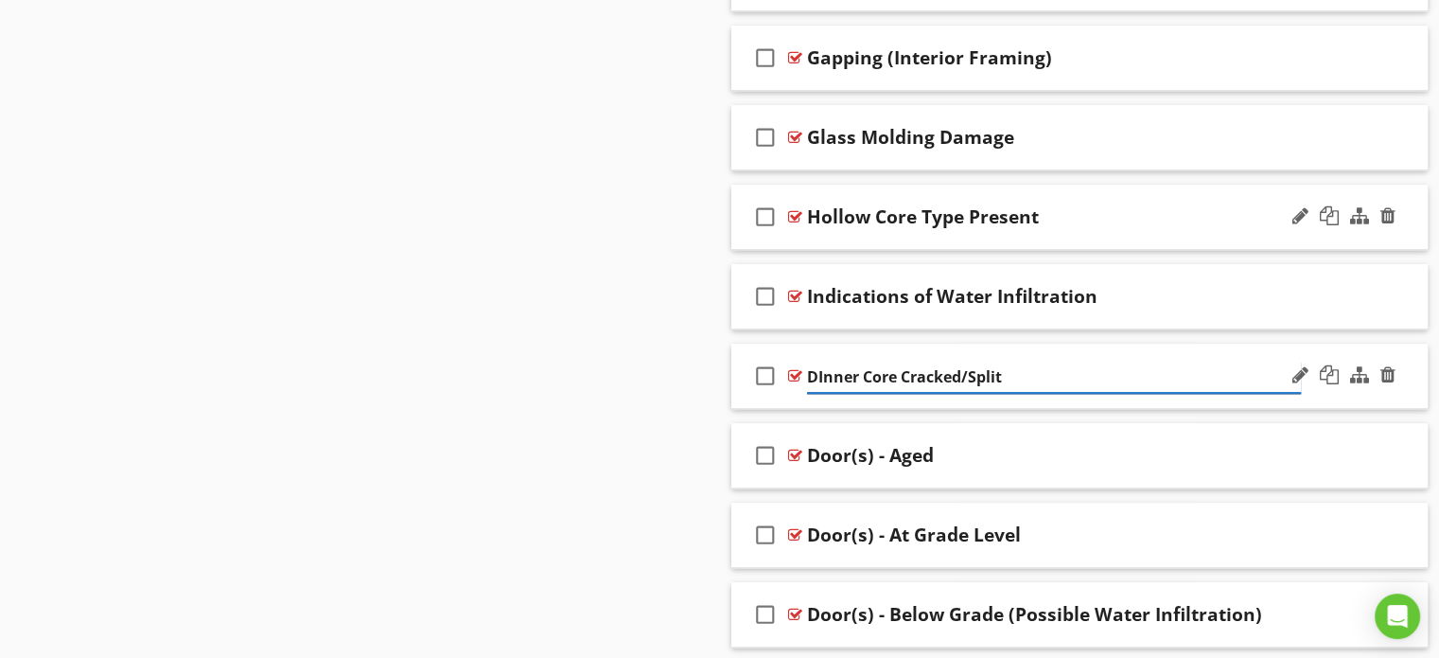
type input "Inner Core Cracked/Split"
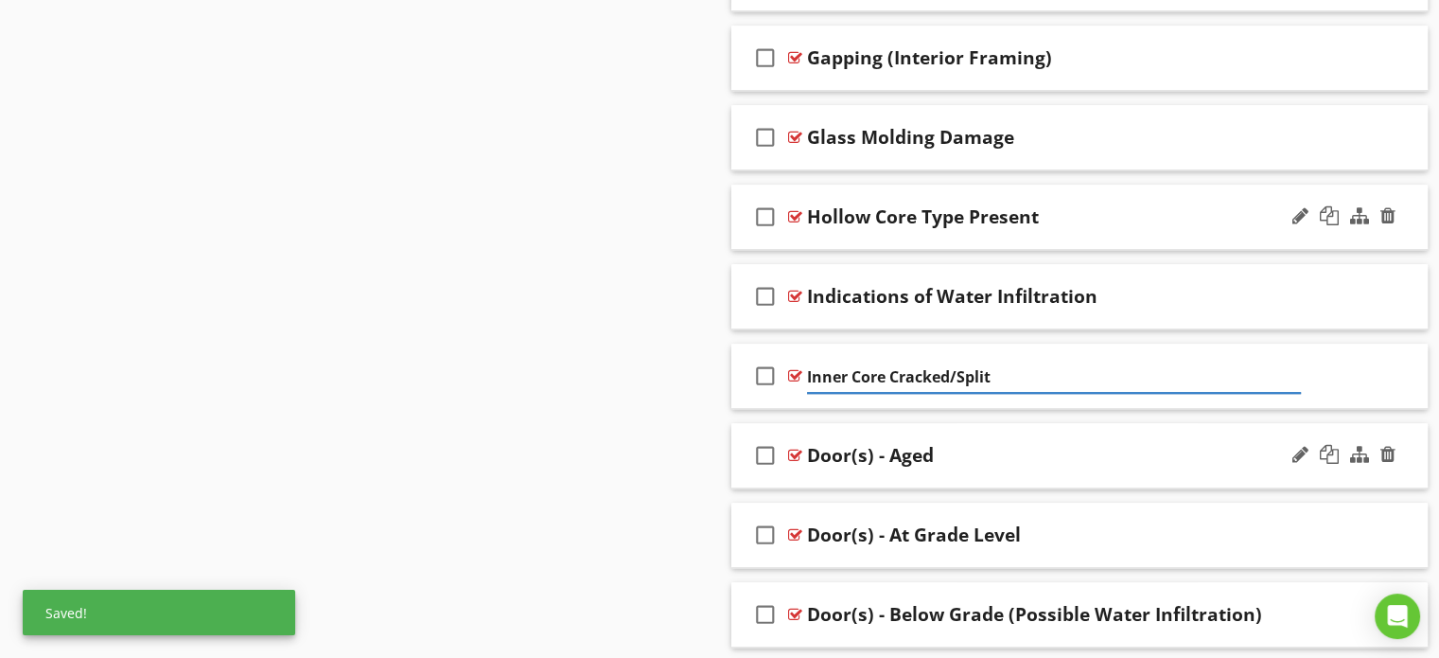
click at [885, 449] on div "Door(s) - Aged" at bounding box center [870, 455] width 127 height 23
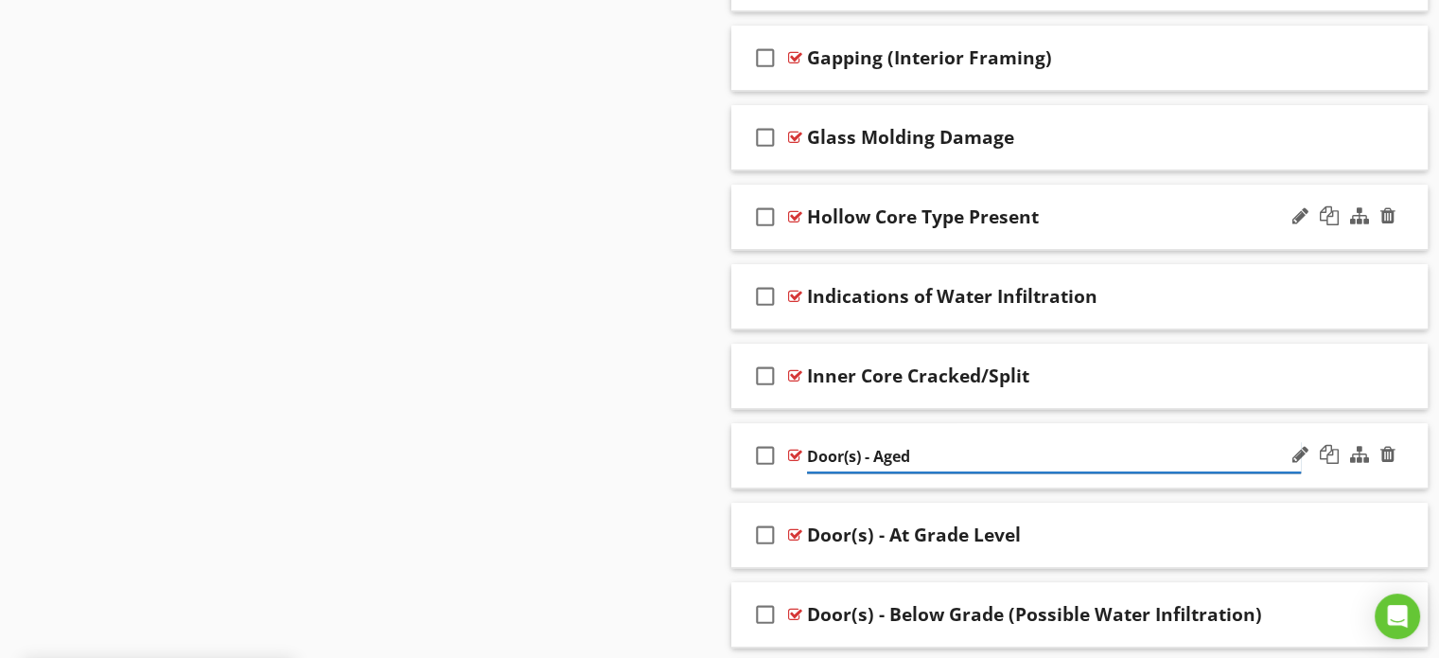
click at [874, 450] on input "Door(s) - Aged" at bounding box center [1054, 456] width 494 height 31
type input "Aged"
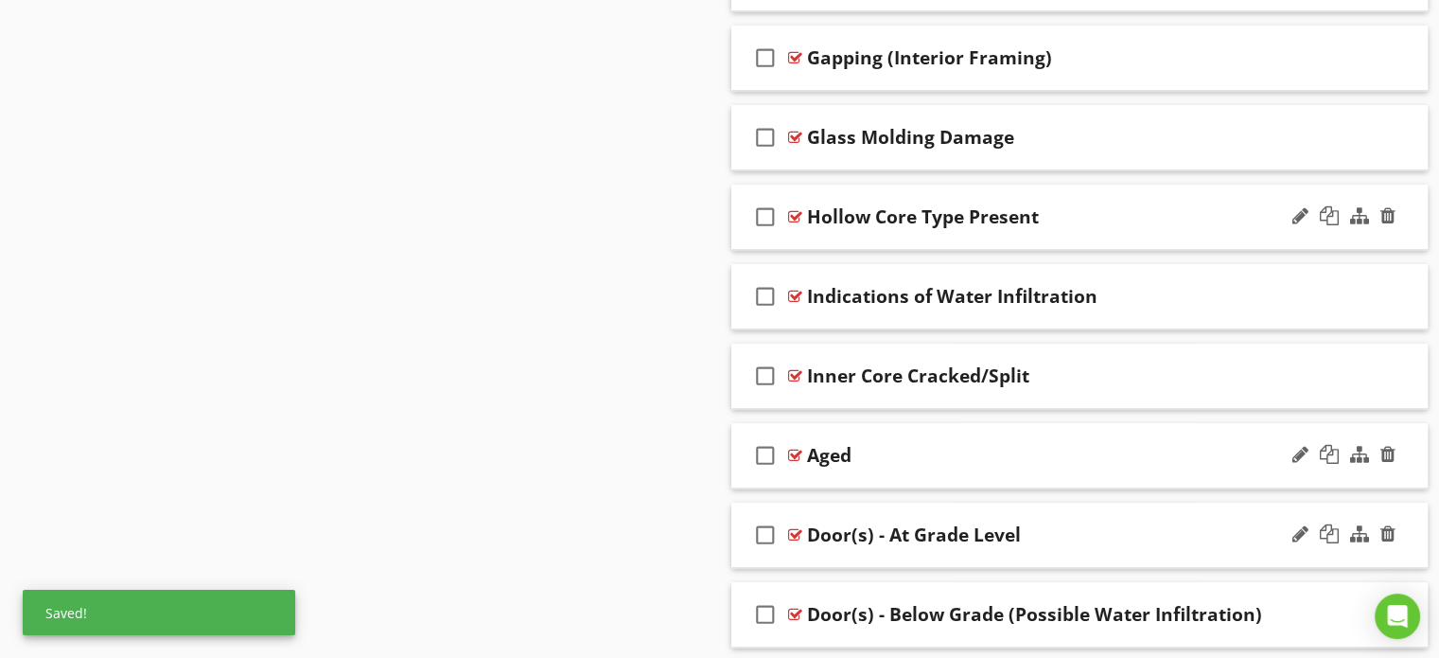
click at [889, 531] on div "Door(s) - At Grade Level" at bounding box center [914, 534] width 214 height 23
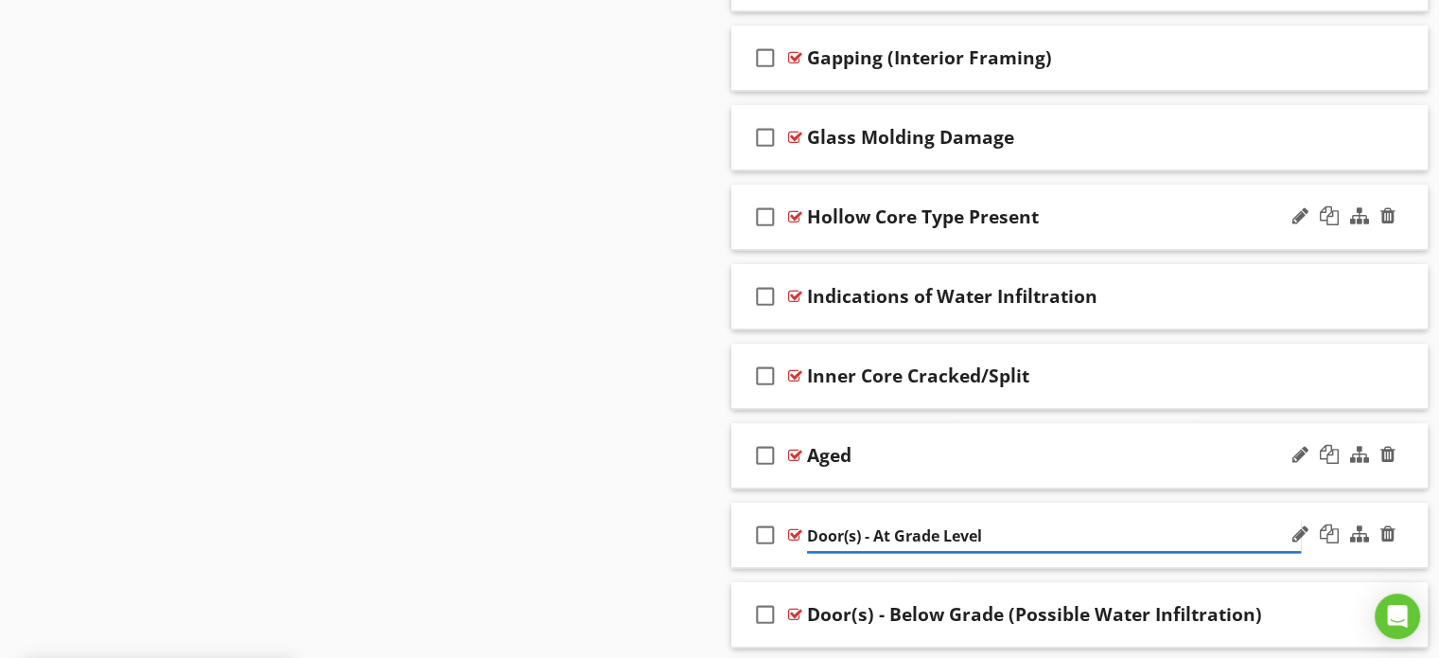
click at [876, 531] on input "Door(s) - At Grade Level" at bounding box center [1054, 535] width 494 height 31
type input "At Grade Level"
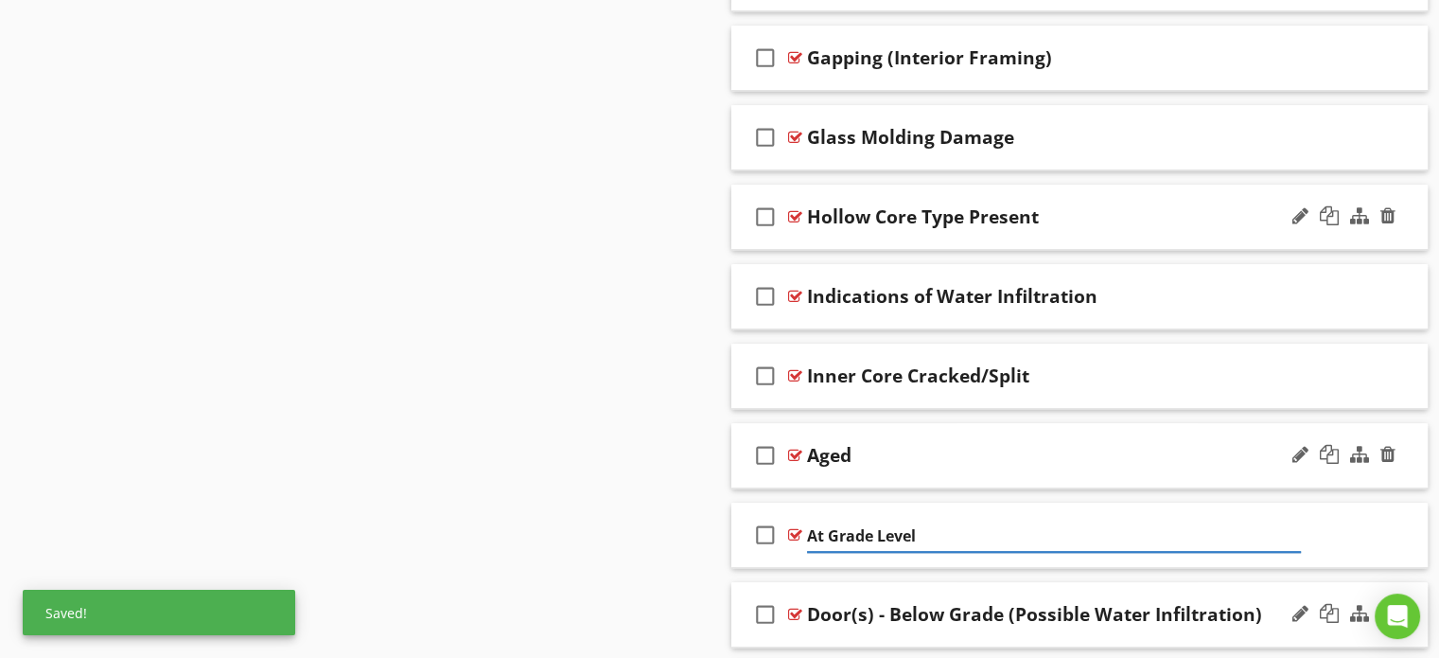
click at [885, 608] on div "Door(s) - Below Grade (Possible Water Infiltration)" at bounding box center [1034, 614] width 455 height 23
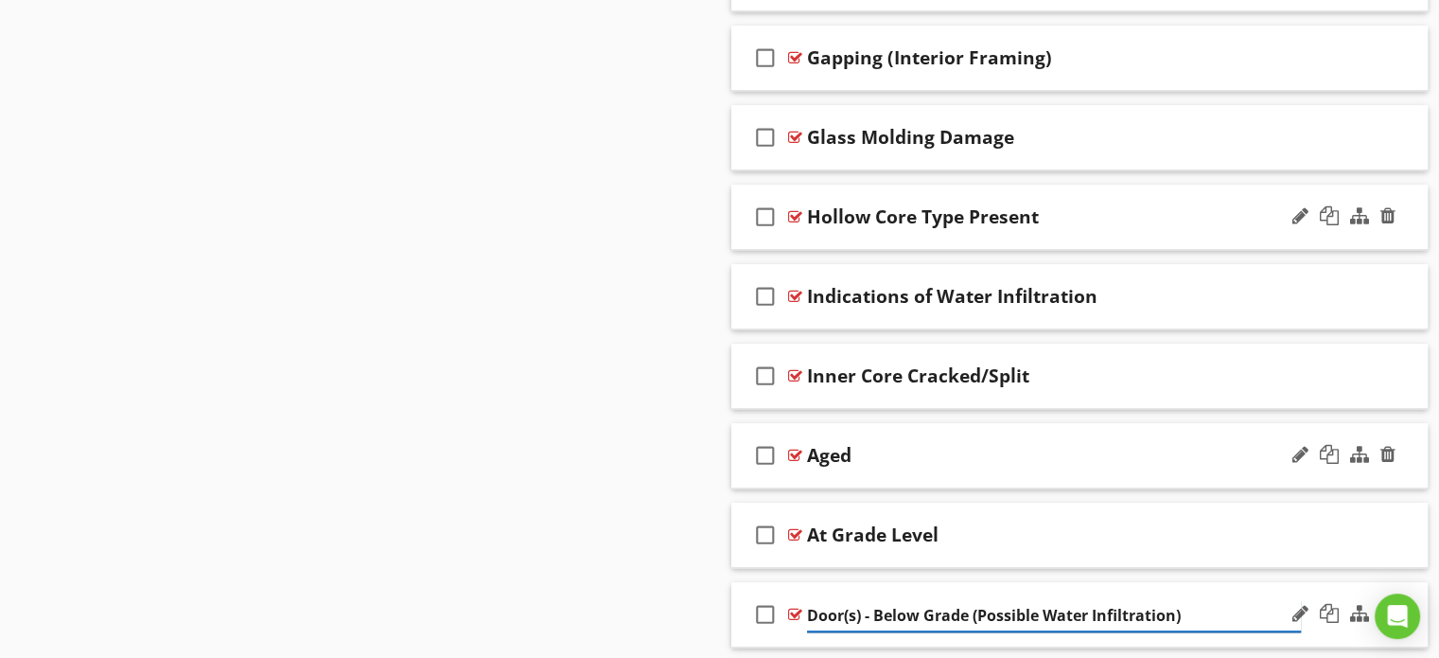
click at [878, 608] on input "Door(s) - Below Grade (Possible Water Infiltration)" at bounding box center [1054, 615] width 494 height 31
type input "Below Grade (Possible Water Infiltration)"
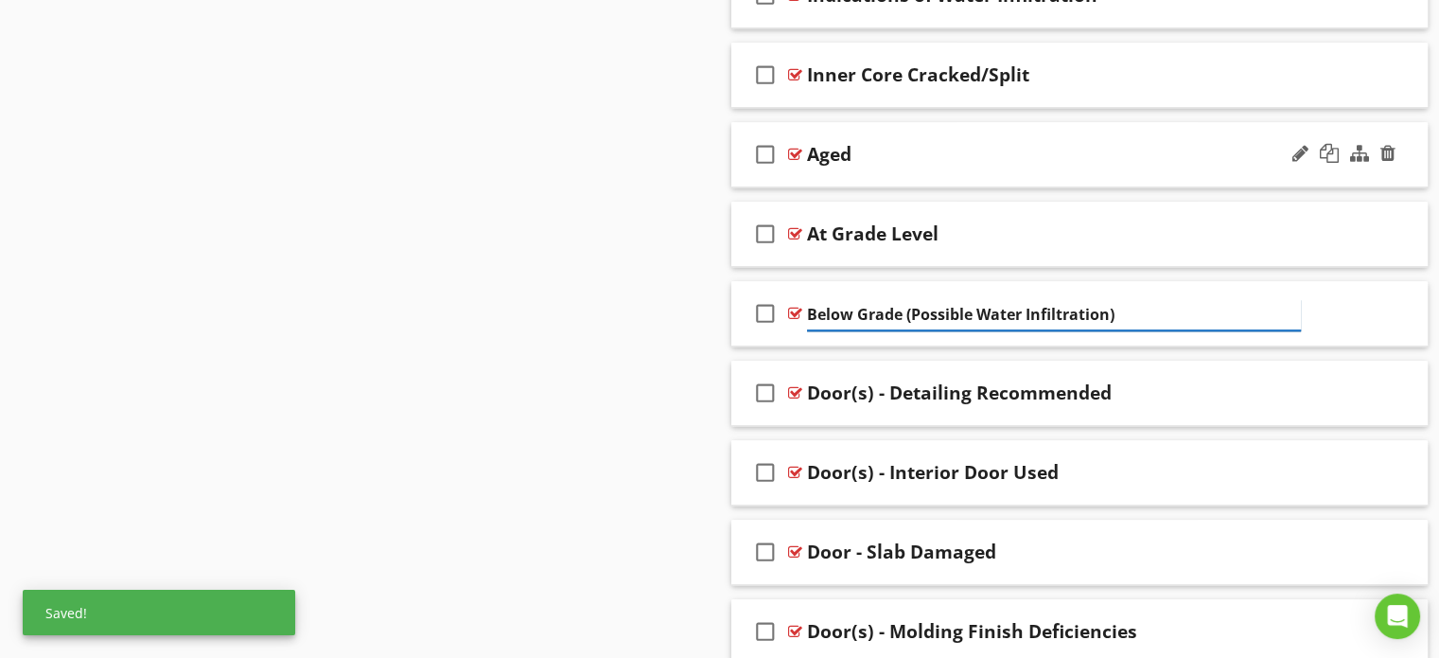
scroll to position [1876, 0]
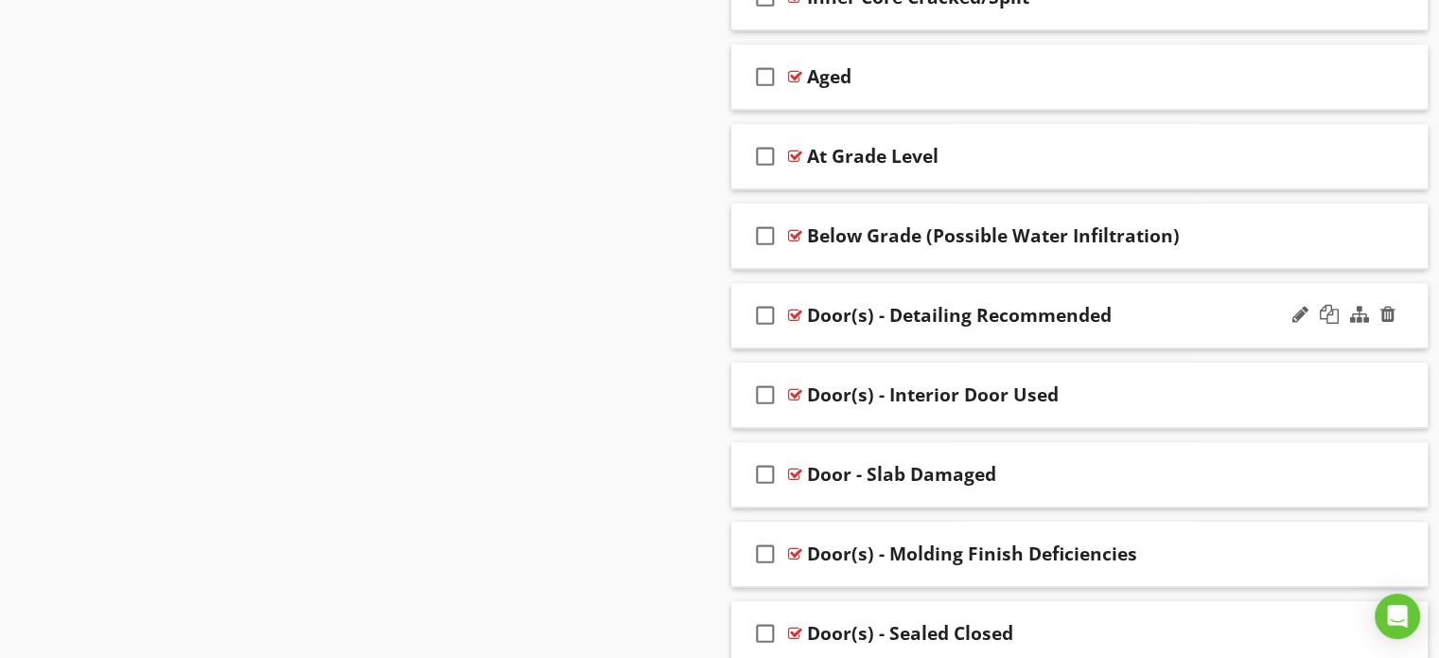
click at [890, 319] on div "Door(s) - Detailing Recommended" at bounding box center [959, 315] width 305 height 23
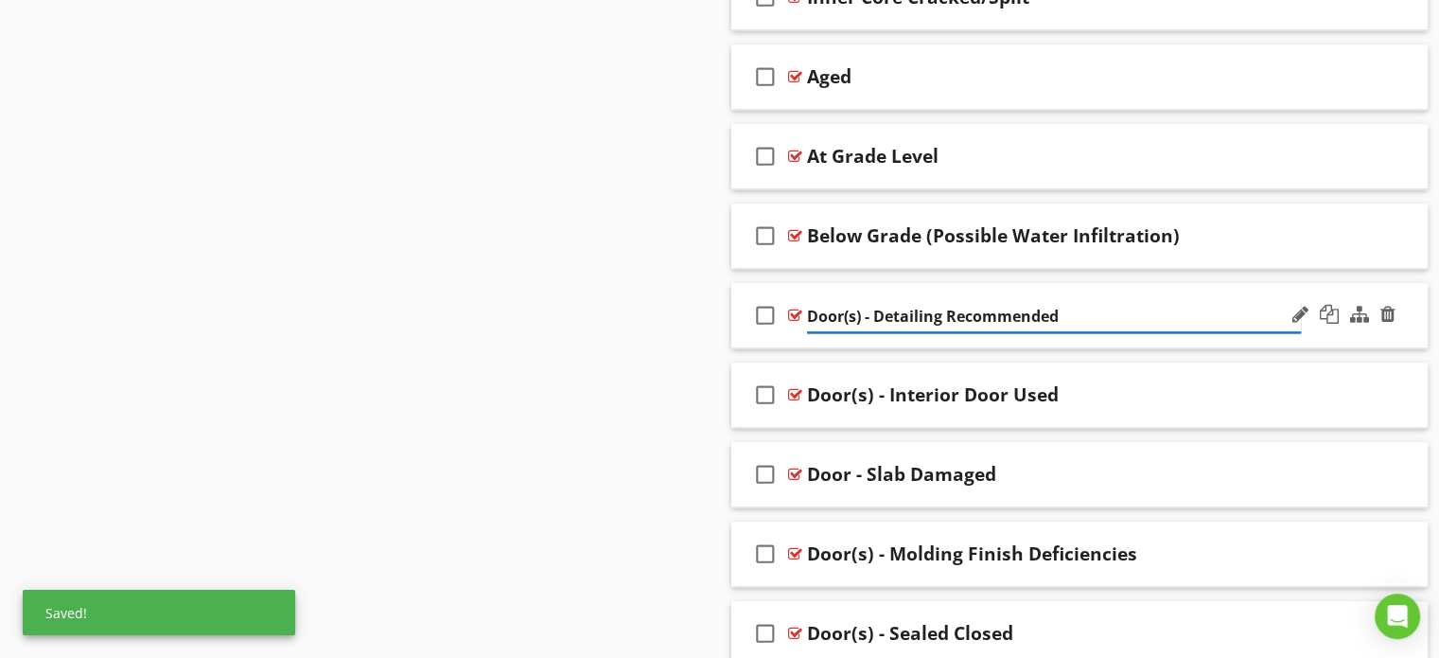
click at [871, 317] on input "Door(s) - Detailing Recommended" at bounding box center [1054, 316] width 494 height 31
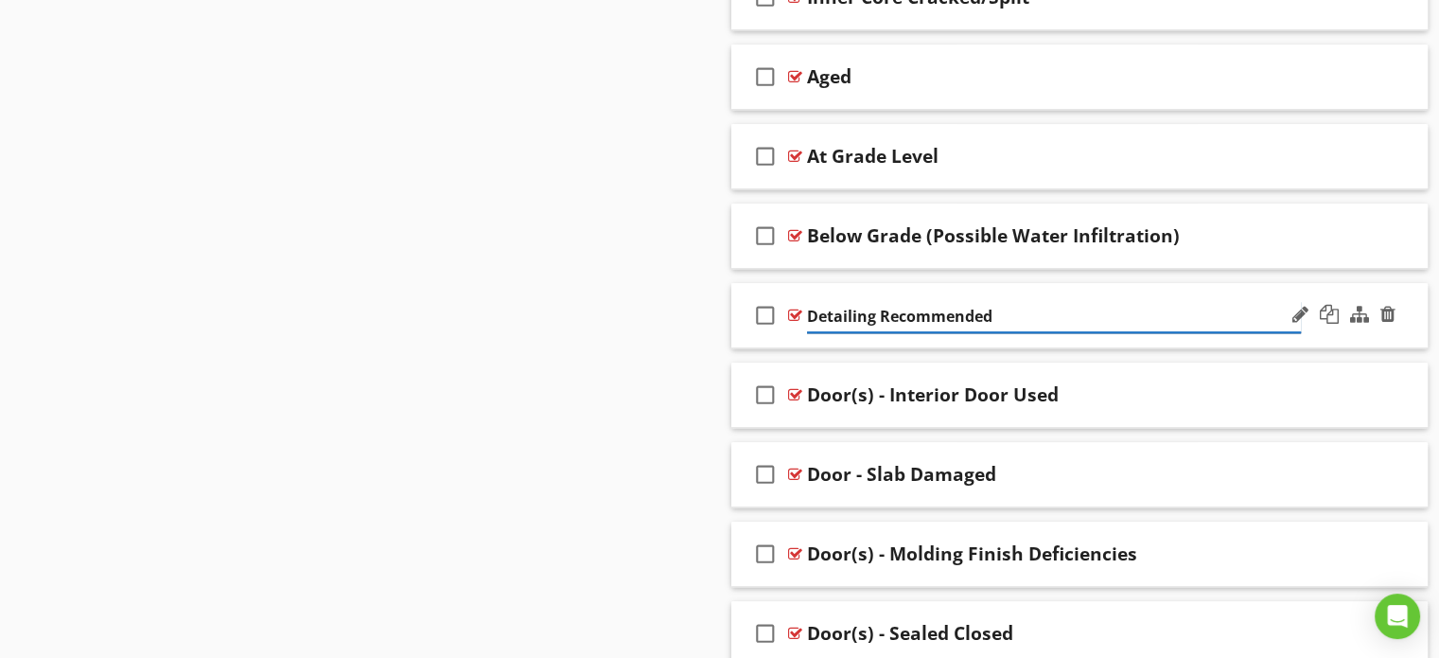
type input "Detailing Recommended"
click at [885, 396] on div "Door(s) - Interior Door Used" at bounding box center [933, 394] width 252 height 23
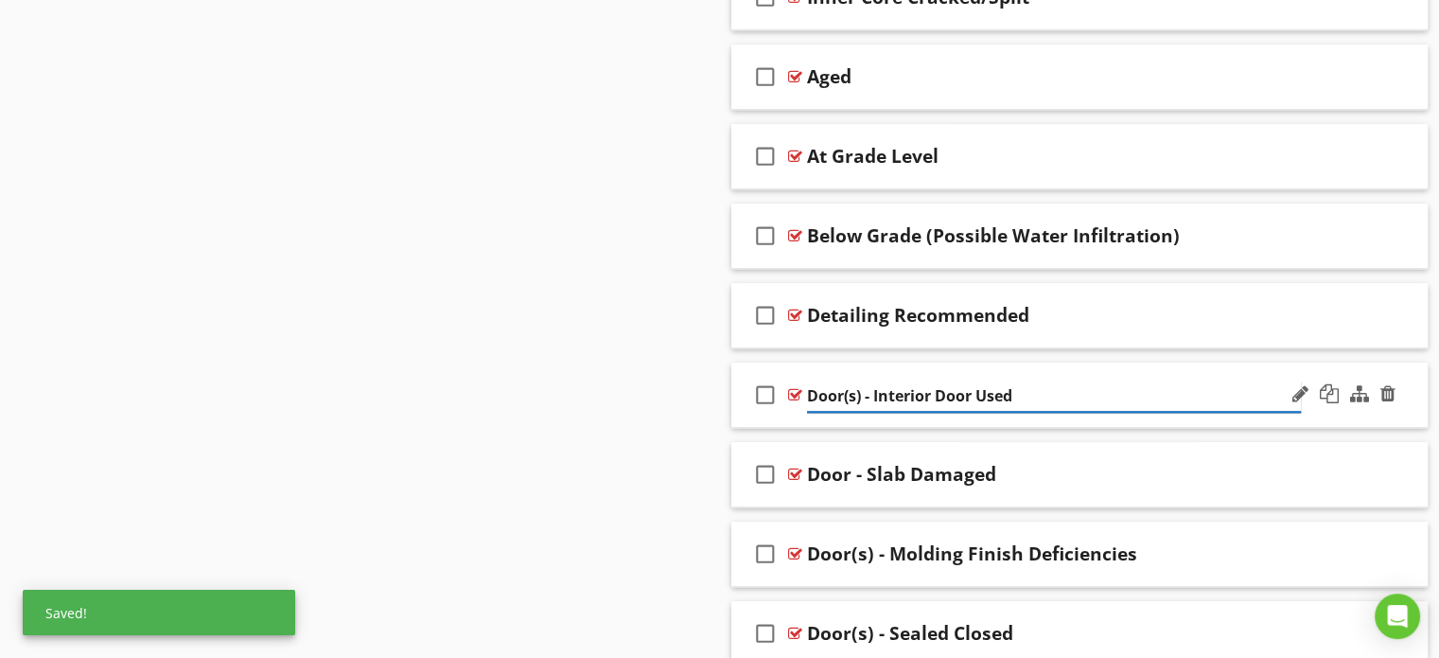
click at [875, 393] on input "Door(s) - Interior Door Used" at bounding box center [1054, 395] width 494 height 31
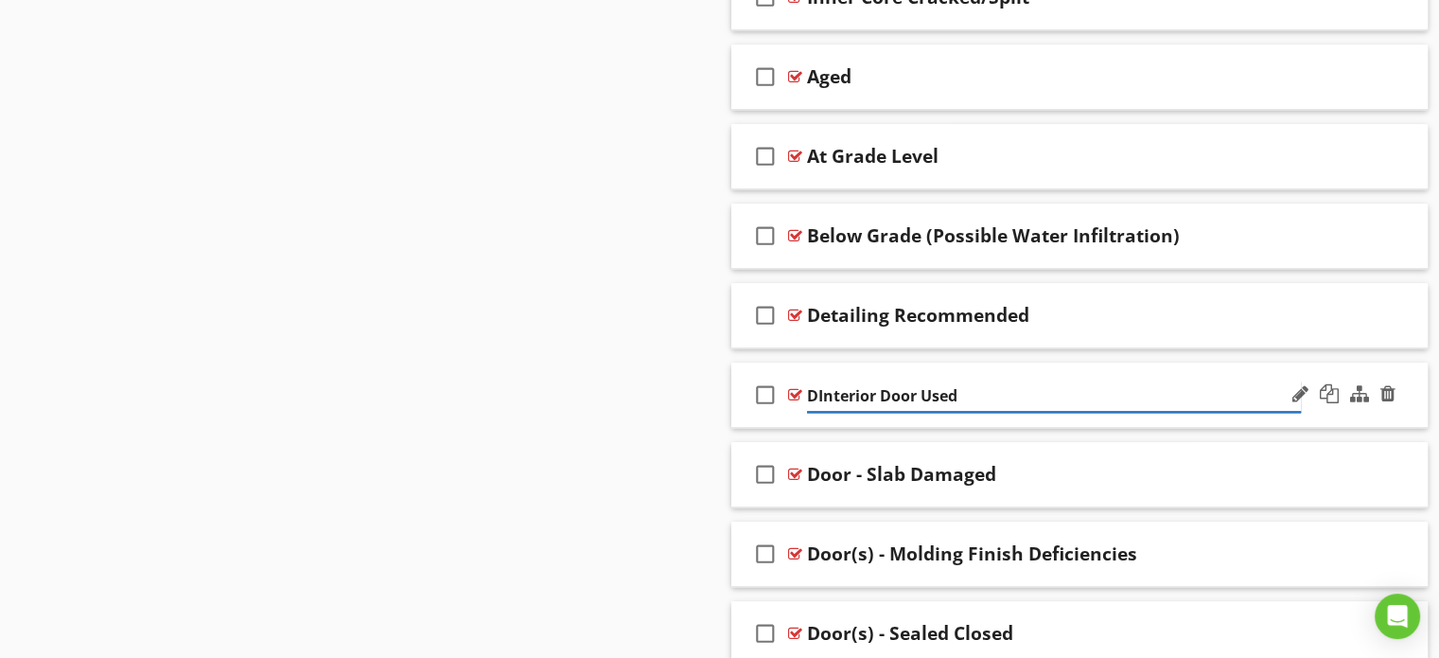
type input "Interior Door Used"
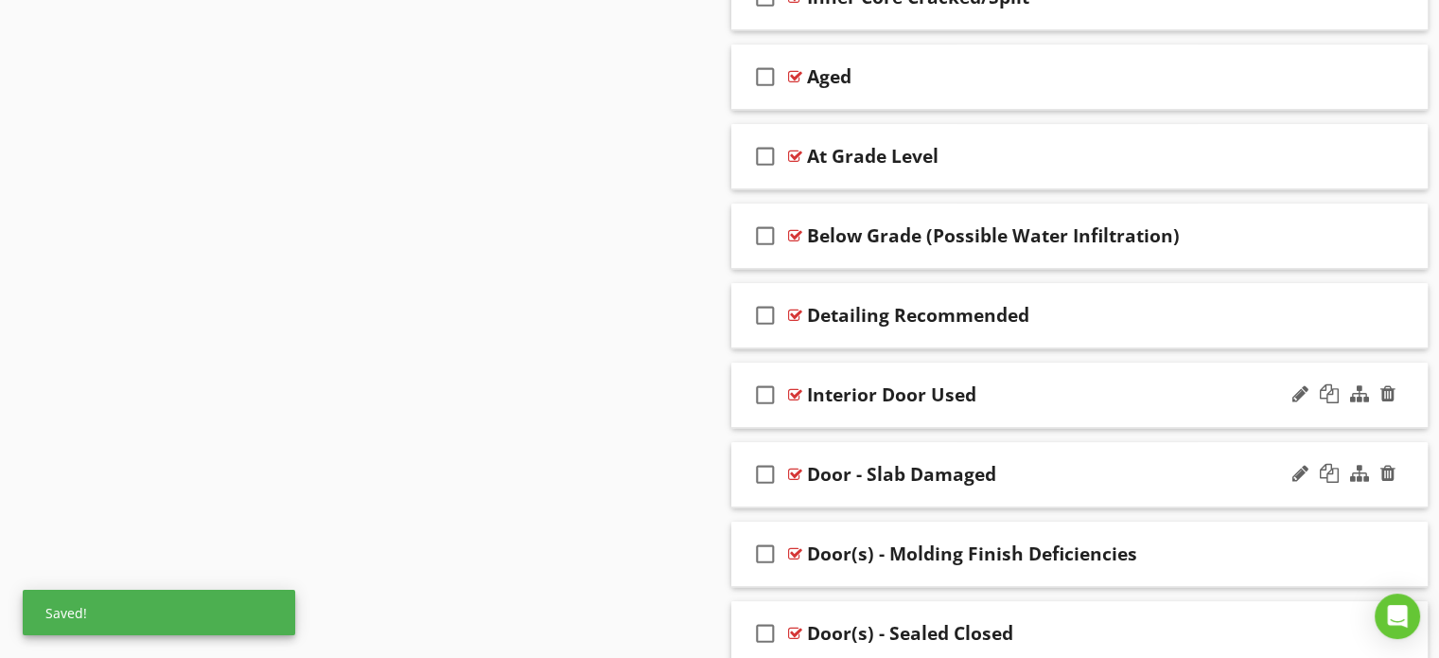
click at [865, 474] on div "Door - Slab Damaged" at bounding box center [901, 474] width 189 height 23
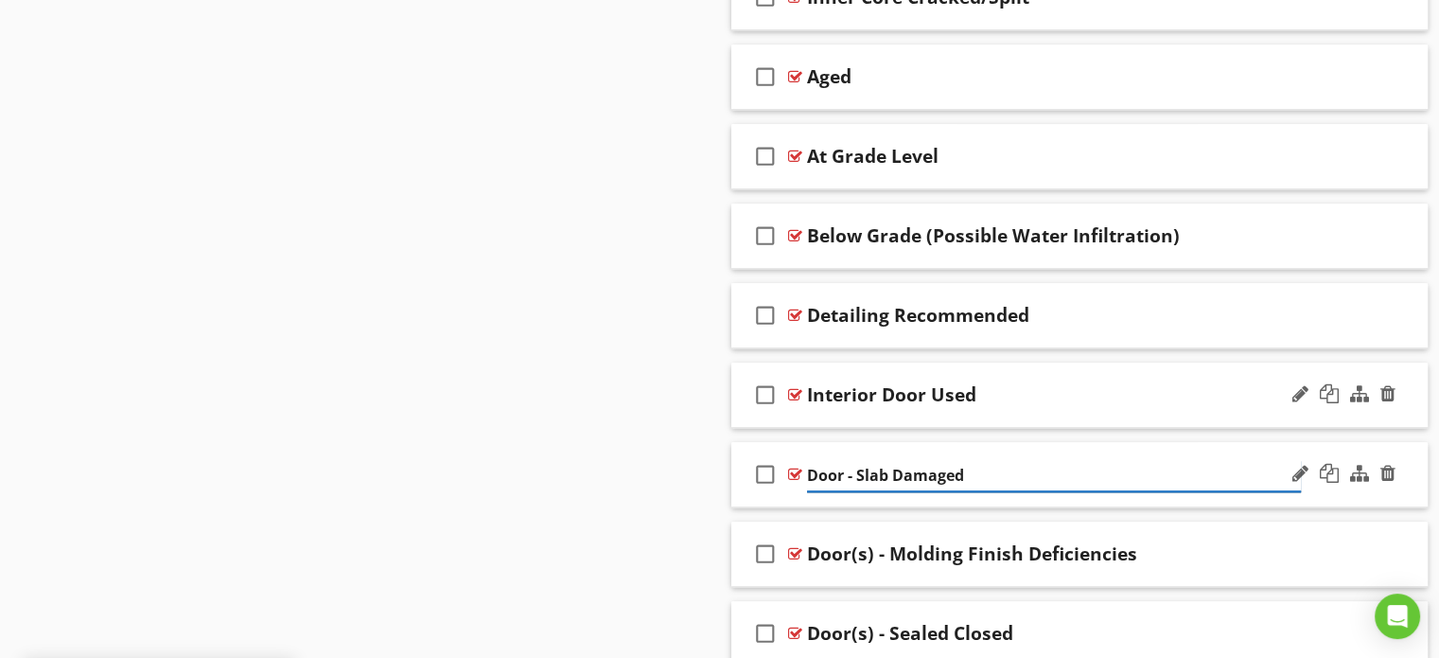
click at [854, 471] on input "Door - Slab Damaged" at bounding box center [1054, 475] width 494 height 31
type input "Slab Damaged"
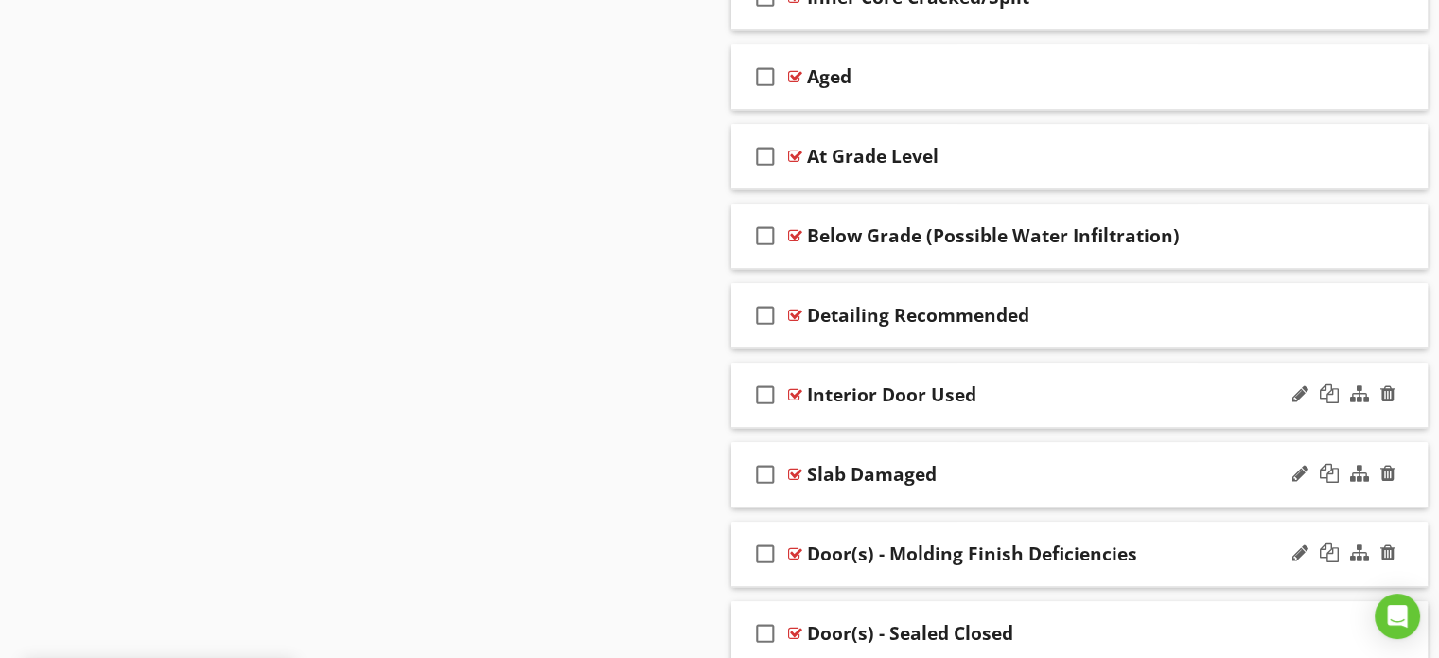
click at [888, 545] on div "Door(s) - Molding Finish Deficiencies" at bounding box center [972, 553] width 330 height 23
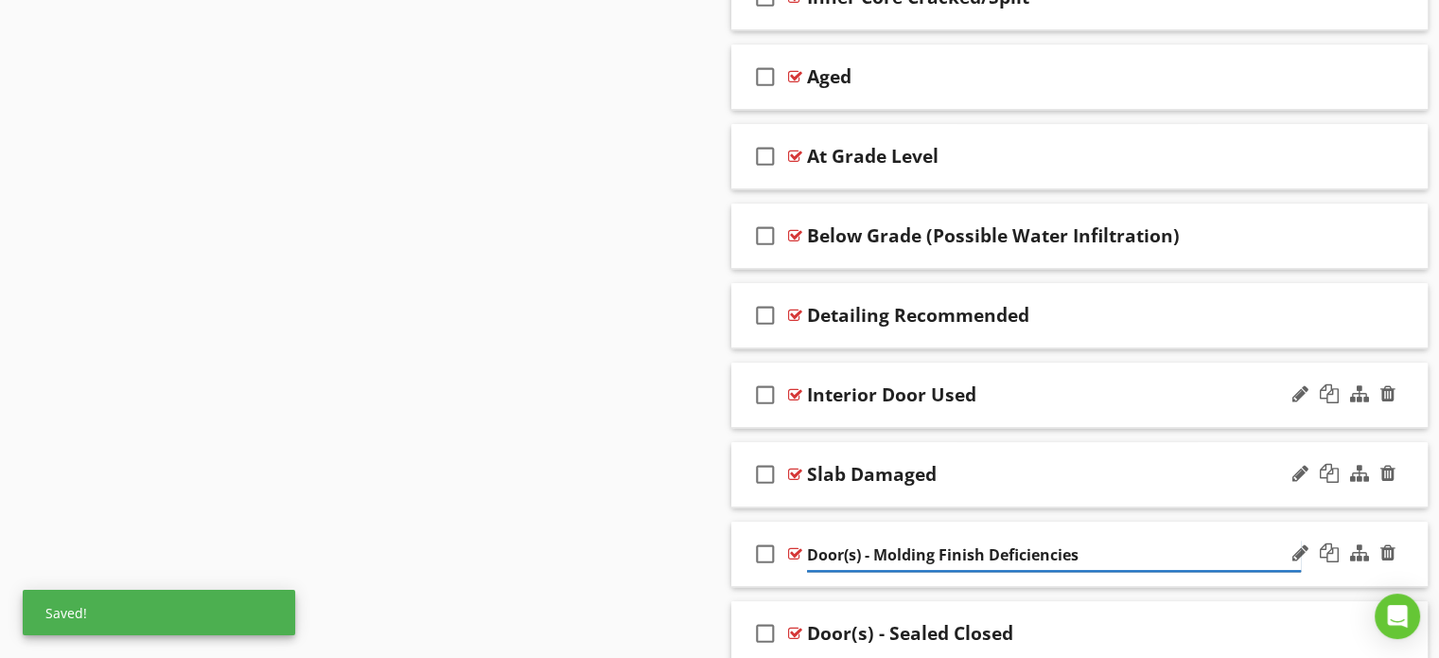
click at [876, 550] on input "Door(s) - Molding Finish Deficiencies" at bounding box center [1054, 554] width 494 height 31
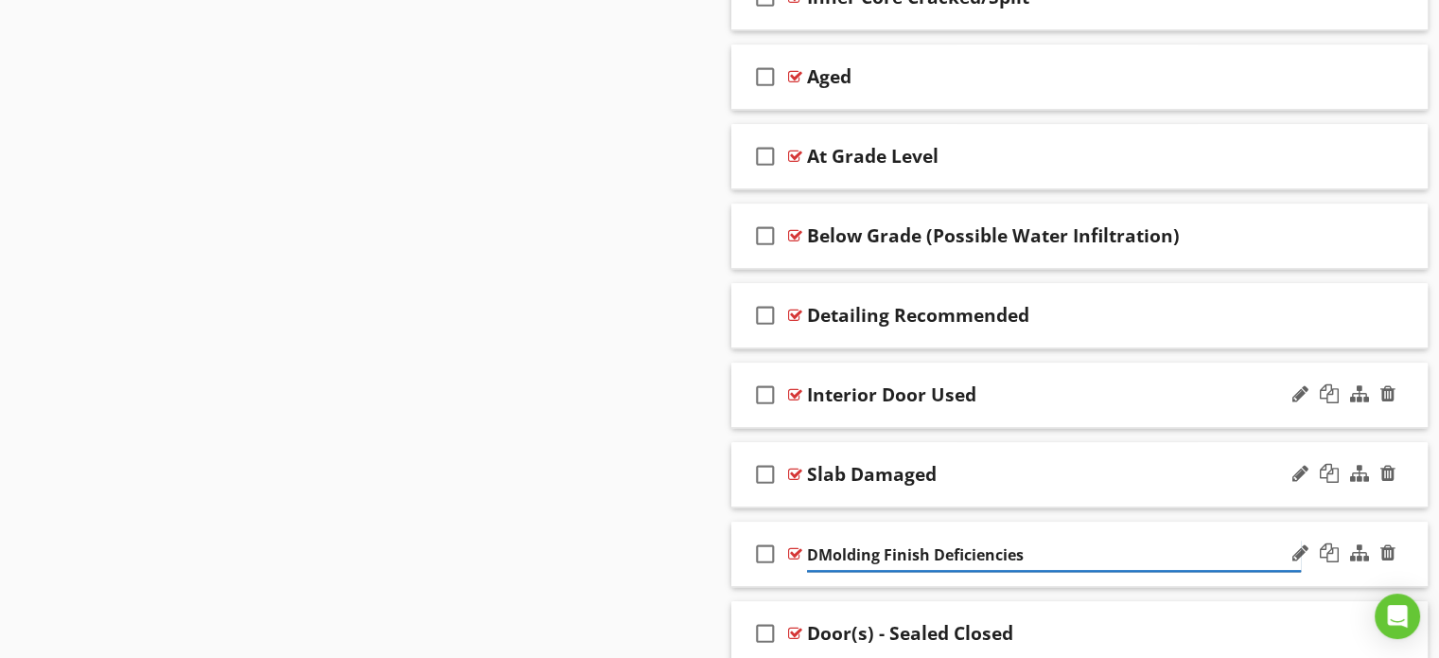
type input "Molding Finish Deficiencies"
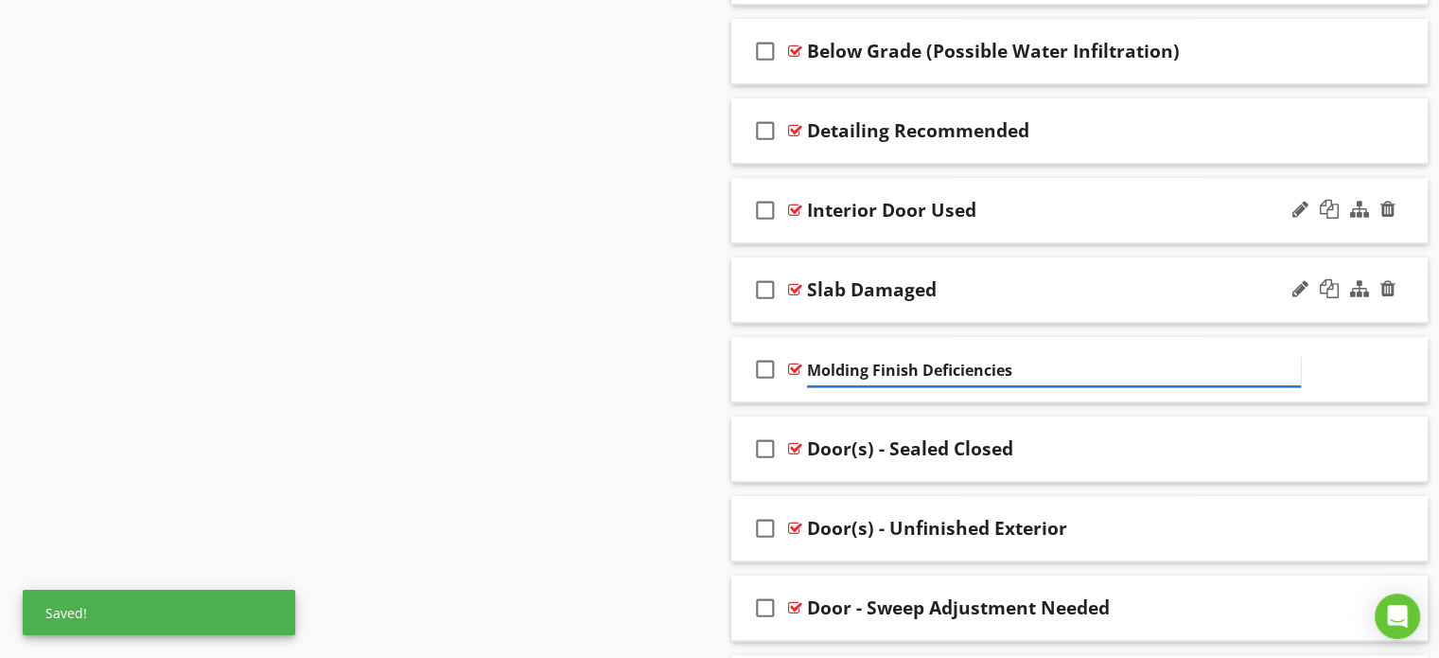
scroll to position [2066, 0]
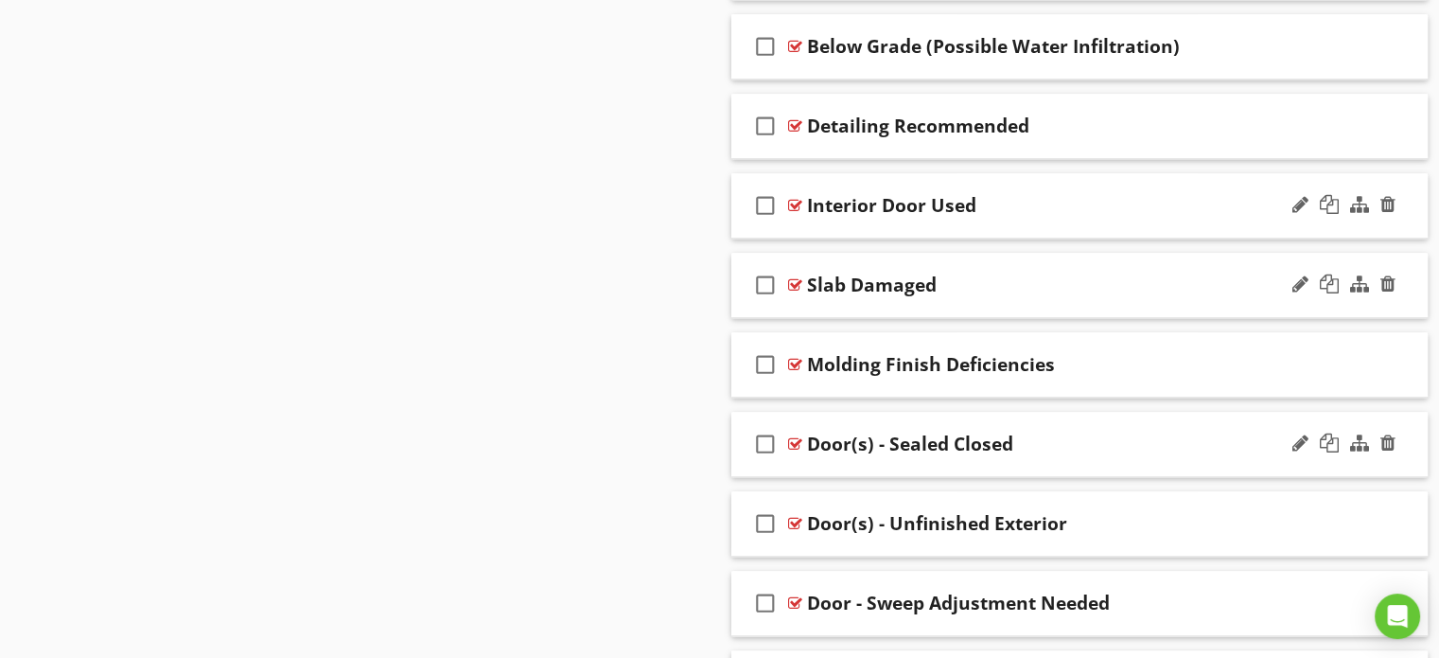
click at [890, 438] on div "Door(s) - Sealed Closed" at bounding box center [910, 443] width 206 height 23
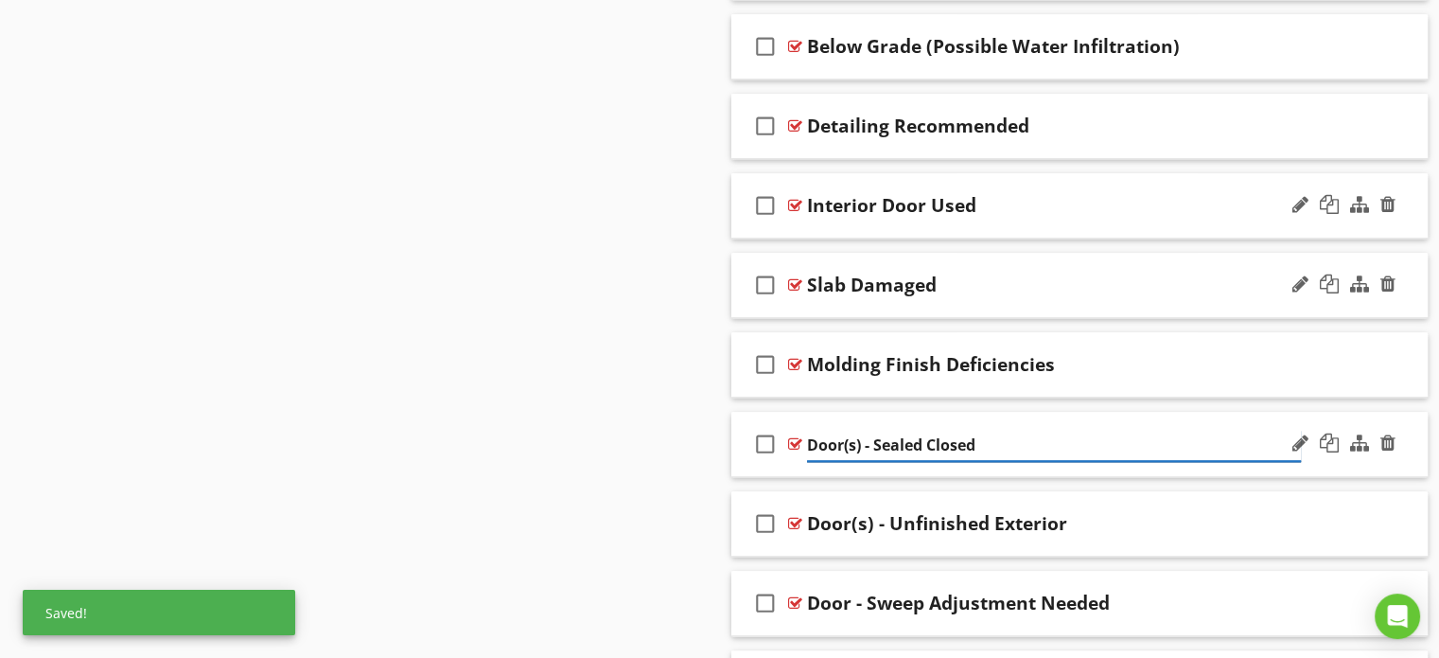
click at [878, 438] on input "Door(s) - Sealed Closed" at bounding box center [1054, 445] width 494 height 31
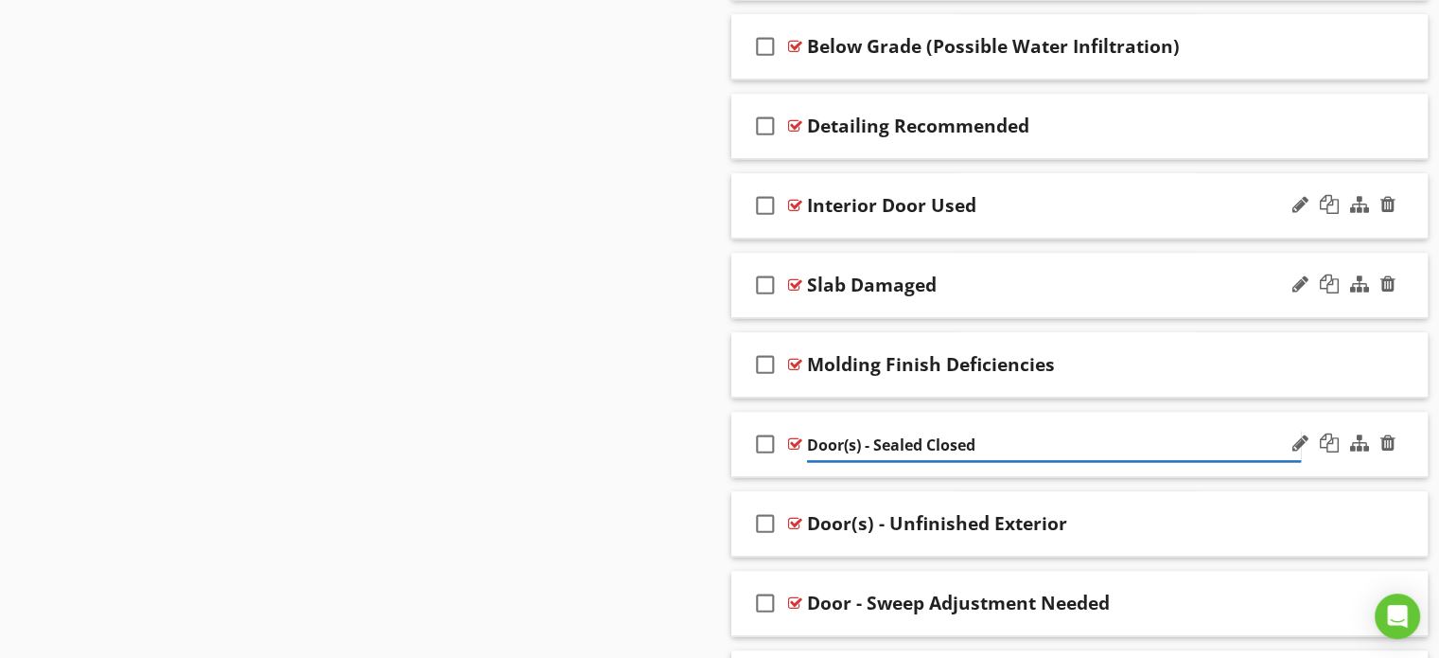
click at [873, 440] on input "Door(s) - Sealed Closed" at bounding box center [1054, 445] width 494 height 31
type input "Sealed Closed"
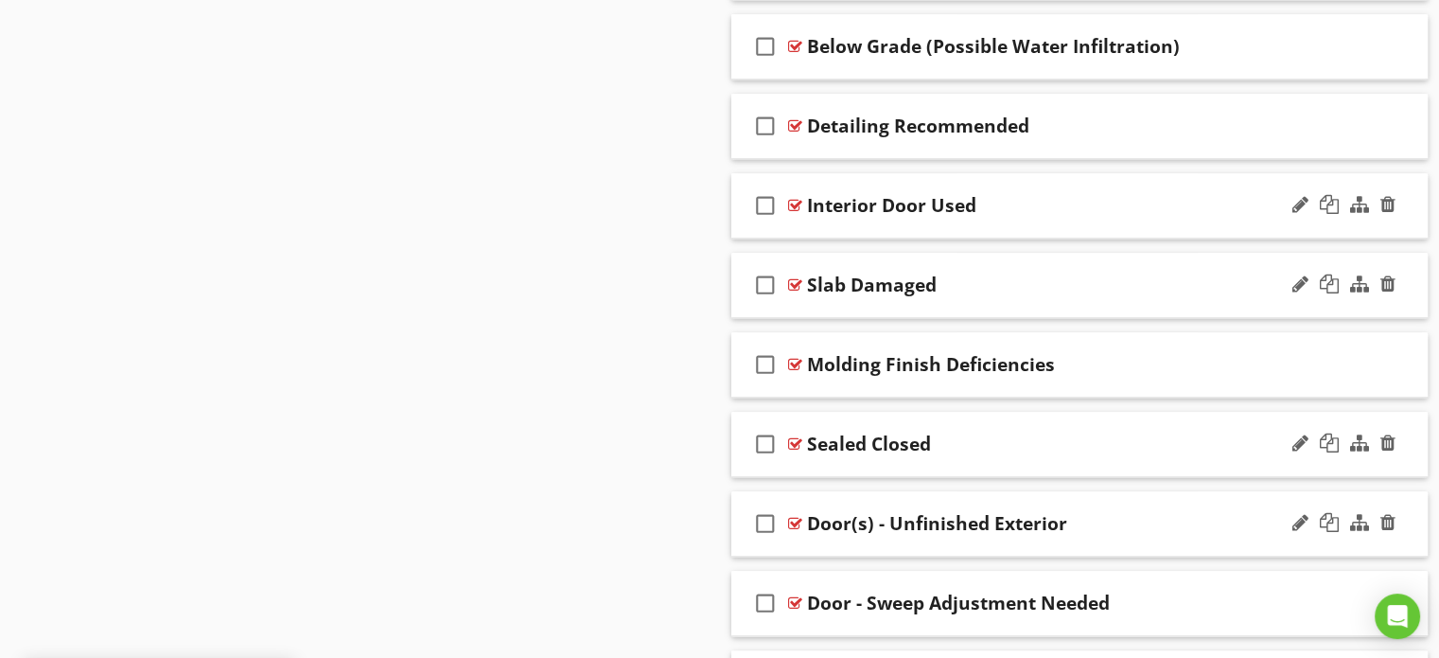
click at [889, 521] on div "Door(s) - Unfinished Exterior" at bounding box center [937, 523] width 260 height 23
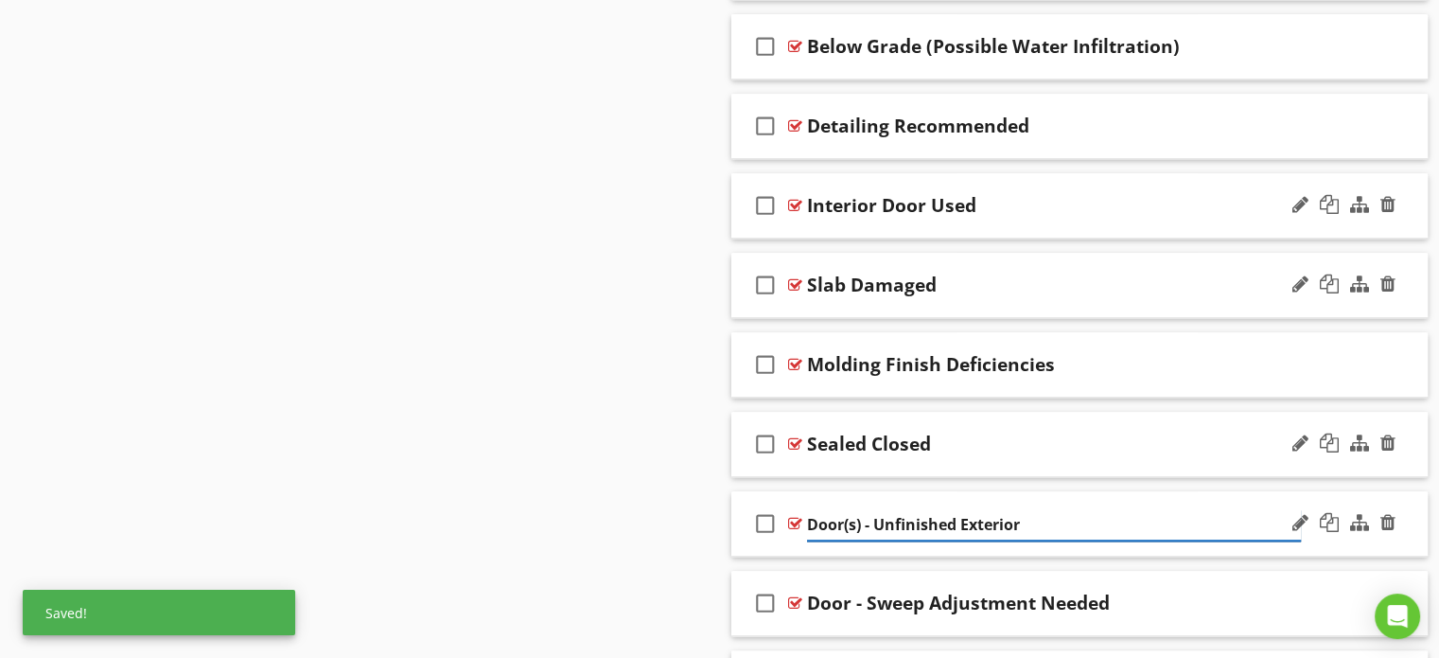
click at [878, 521] on input "Door(s) - Unfinished Exterior" at bounding box center [1054, 524] width 494 height 31
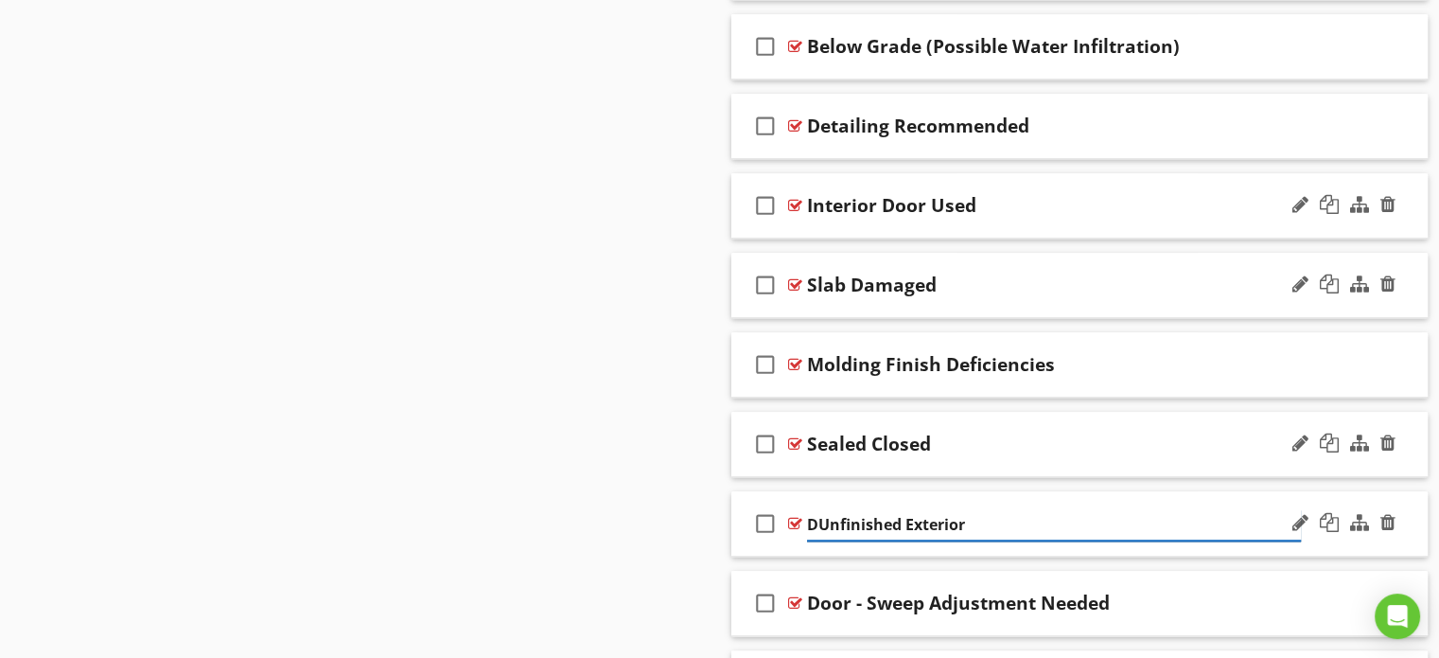
type input "Unfinished Exterior"
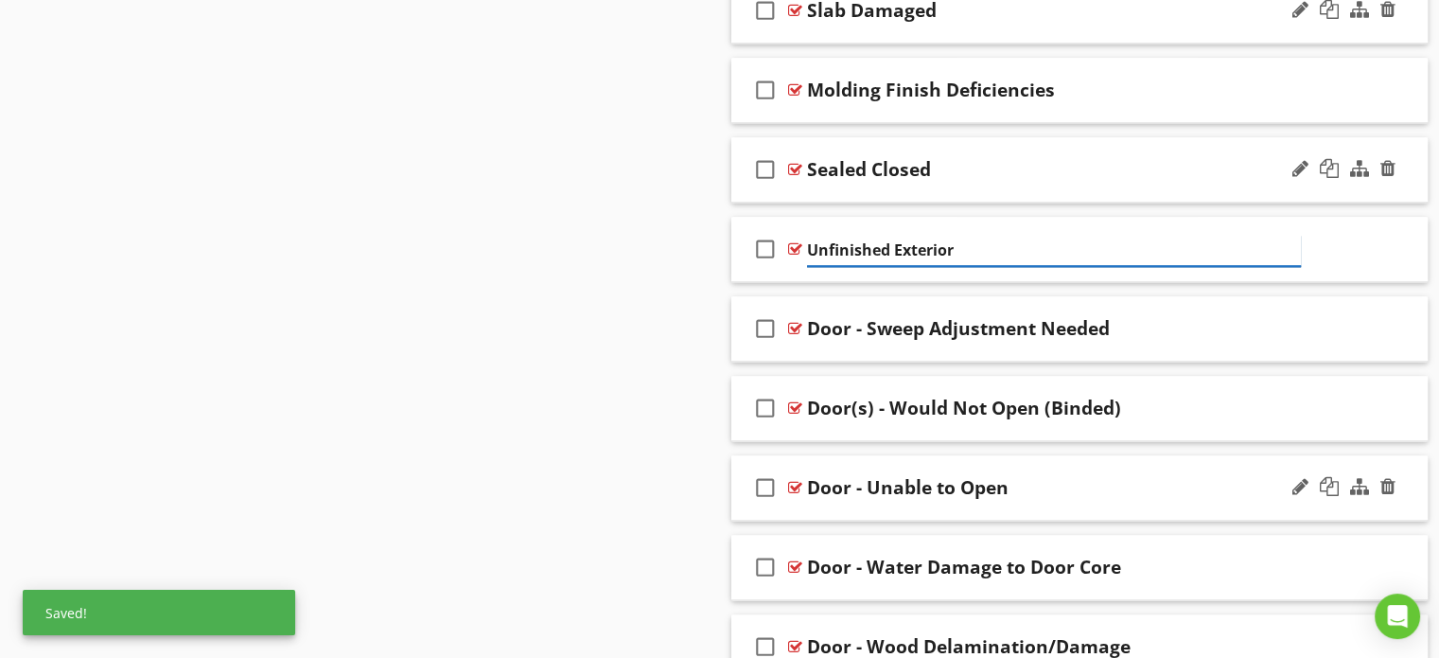
scroll to position [2350, 0]
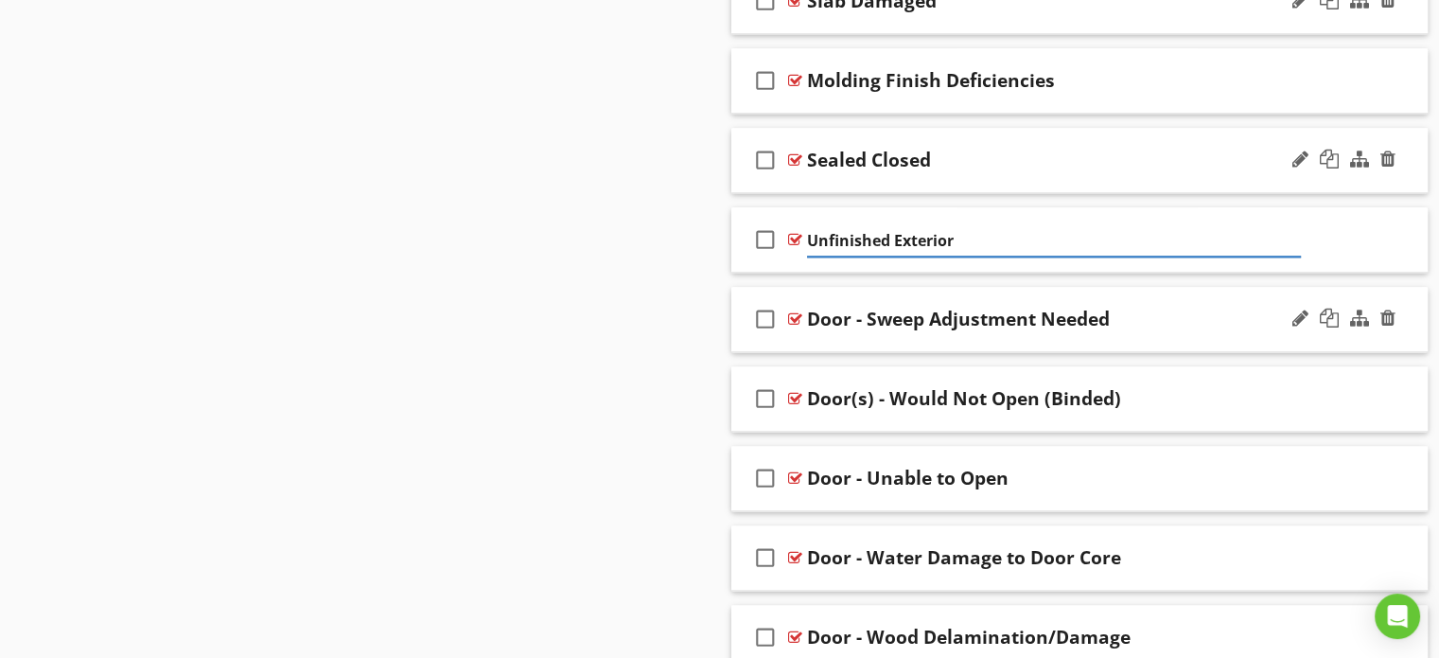
click at [866, 323] on div "Door - Sweep Adjustment Needed" at bounding box center [958, 319] width 303 height 23
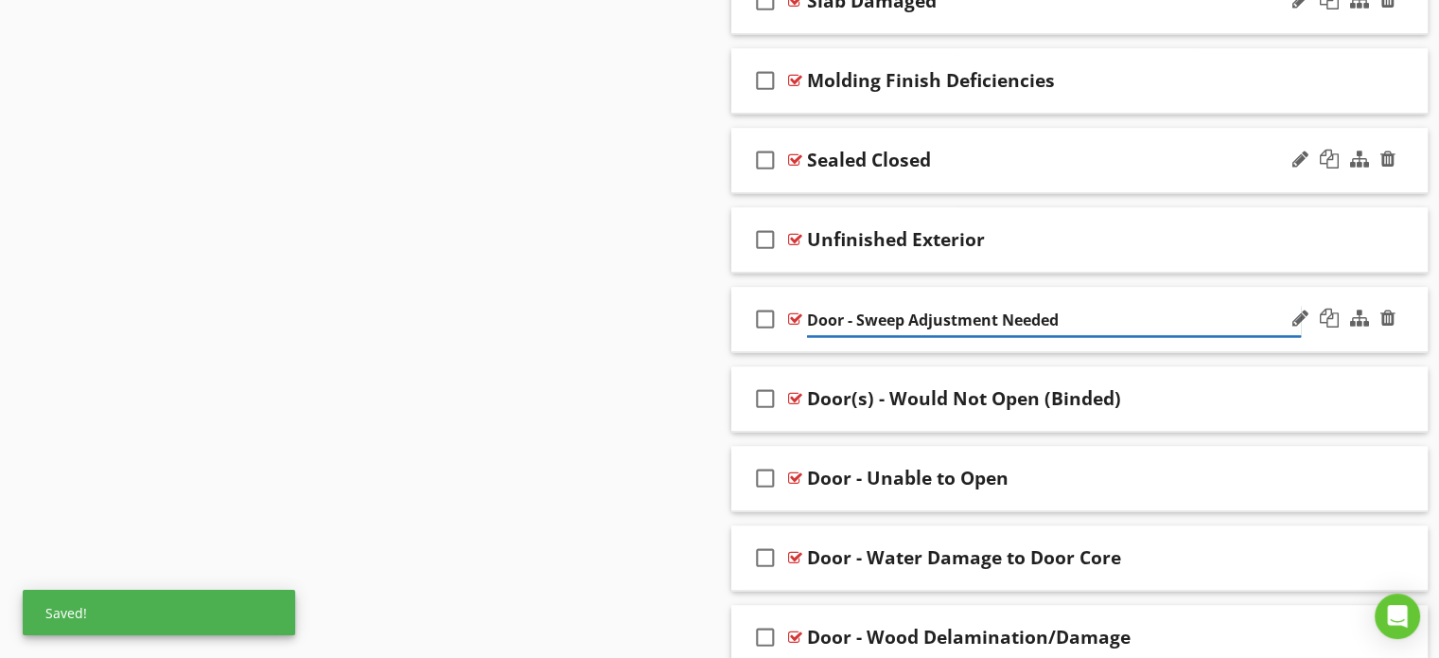
click at [855, 320] on input "Door - Sweep Adjustment Needed" at bounding box center [1054, 320] width 494 height 31
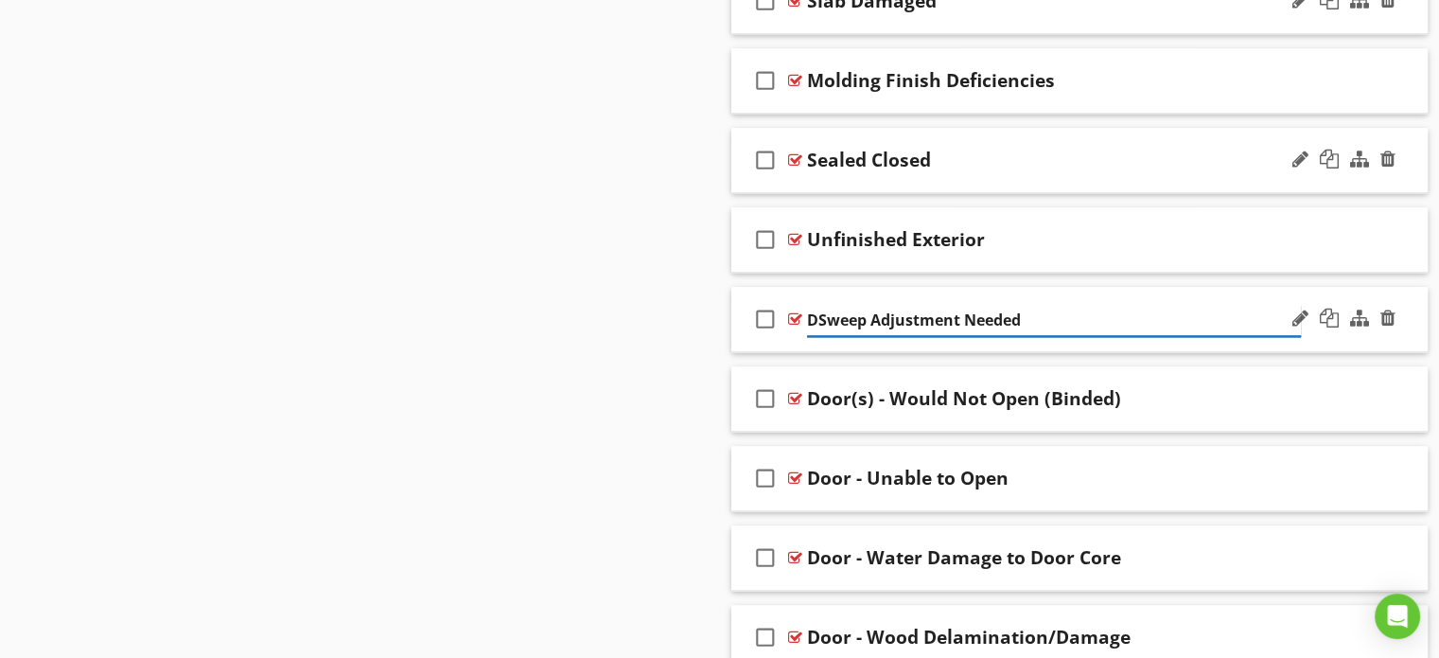
type input "Sweep Adjustment Needed"
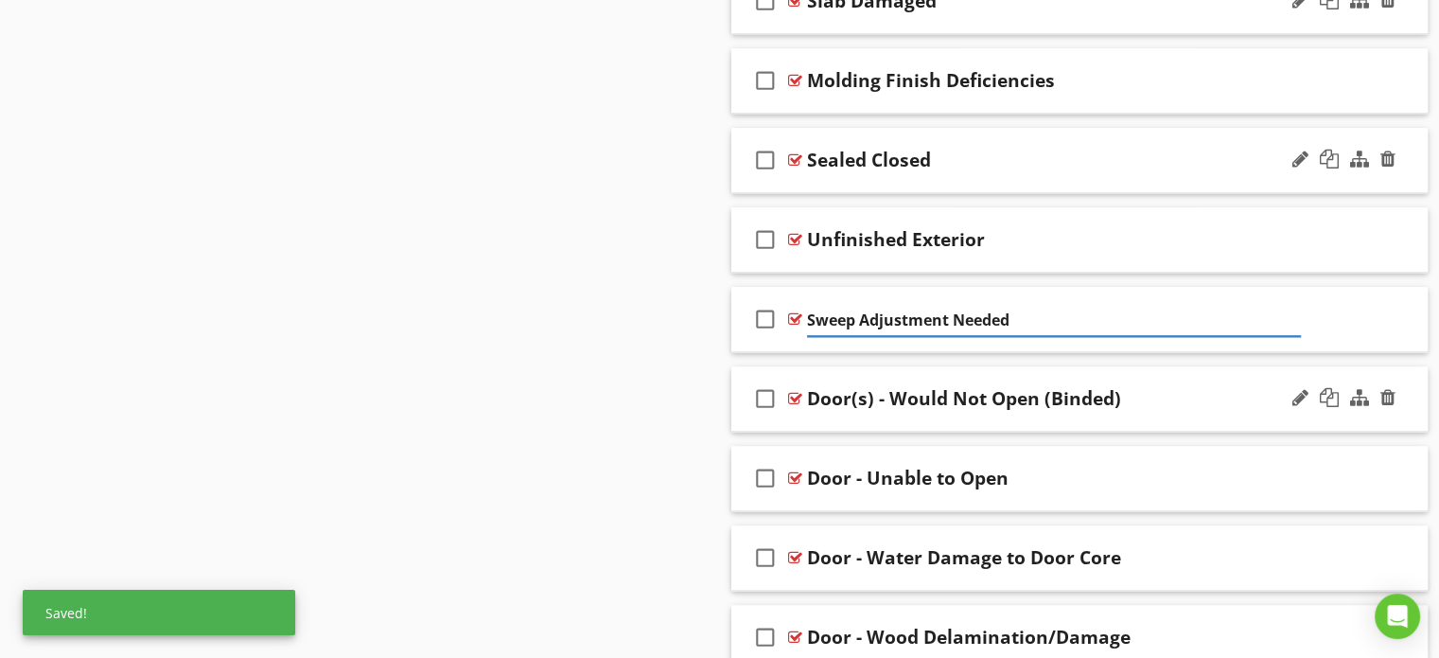
click at [890, 391] on div "Door(s) - Would Not Open (Binded)" at bounding box center [964, 398] width 314 height 23
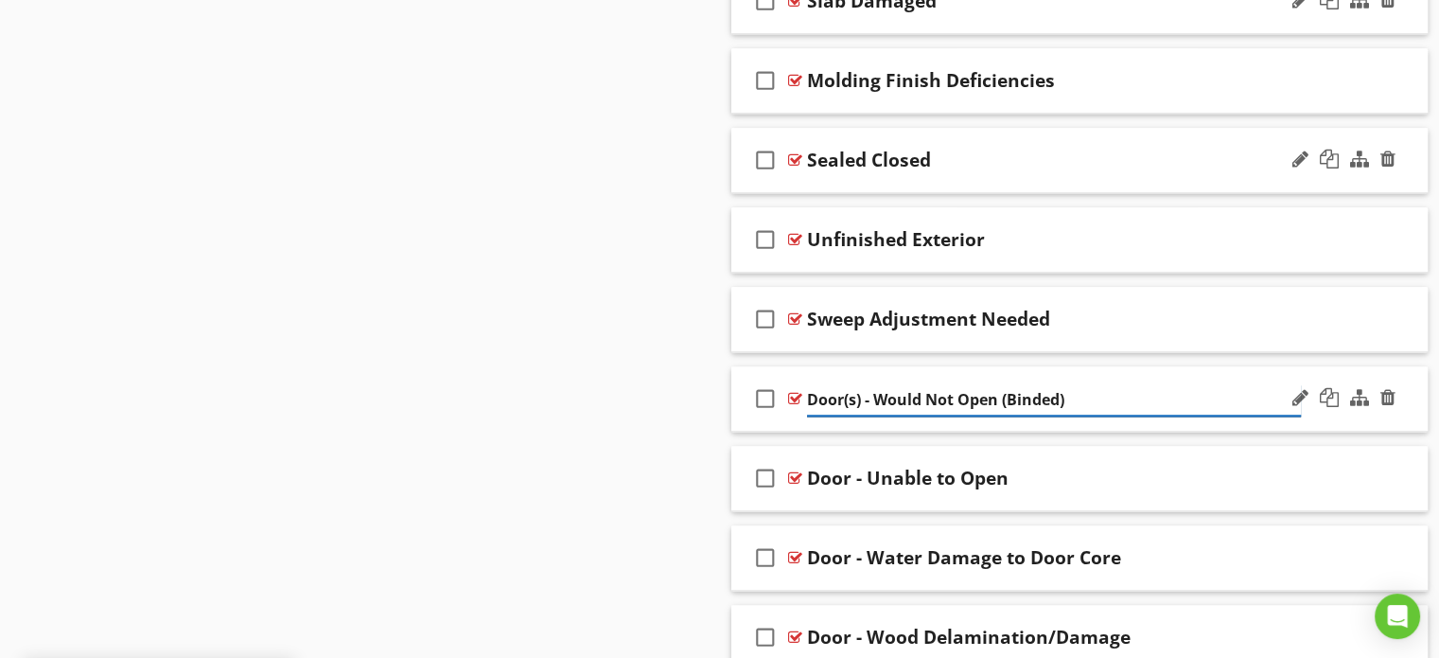
click at [876, 396] on input "Door(s) - Would Not Open (Binded)" at bounding box center [1054, 399] width 494 height 31
type input "Would Not Open (Binded)"
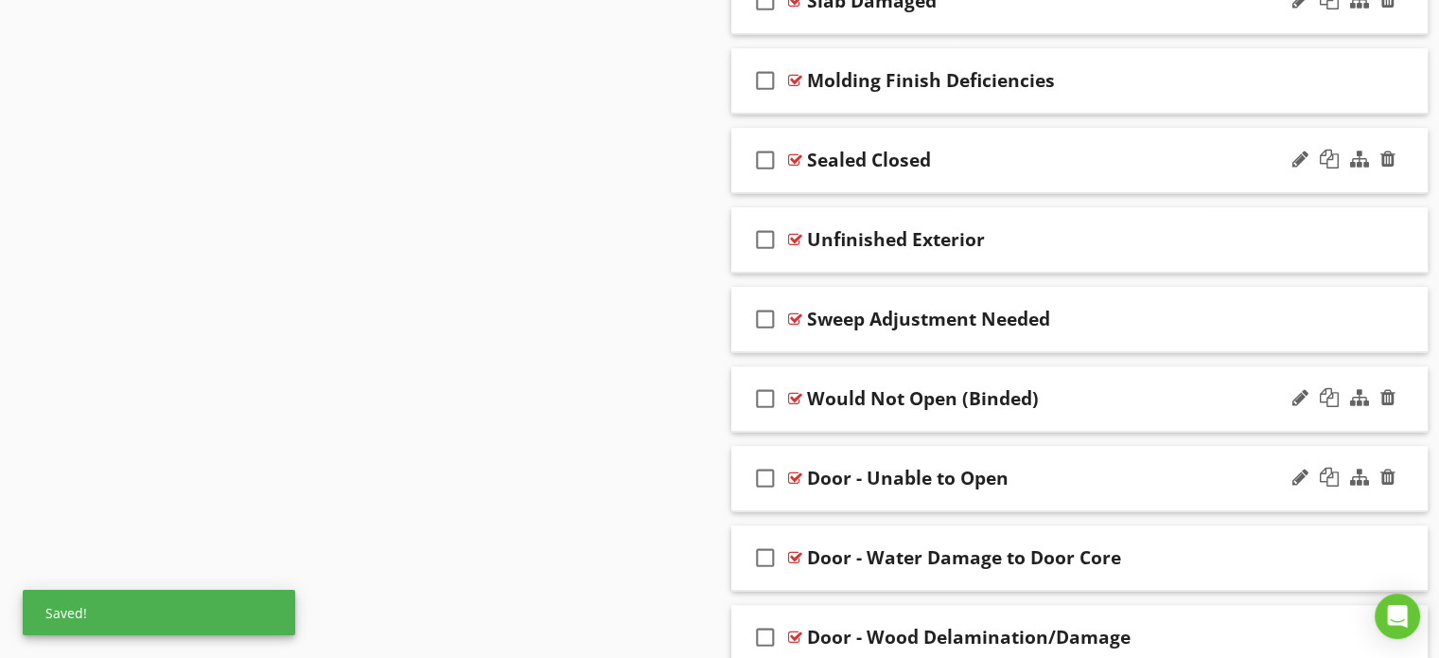
click at [869, 473] on div "Door - Unable to Open" at bounding box center [908, 478] width 202 height 23
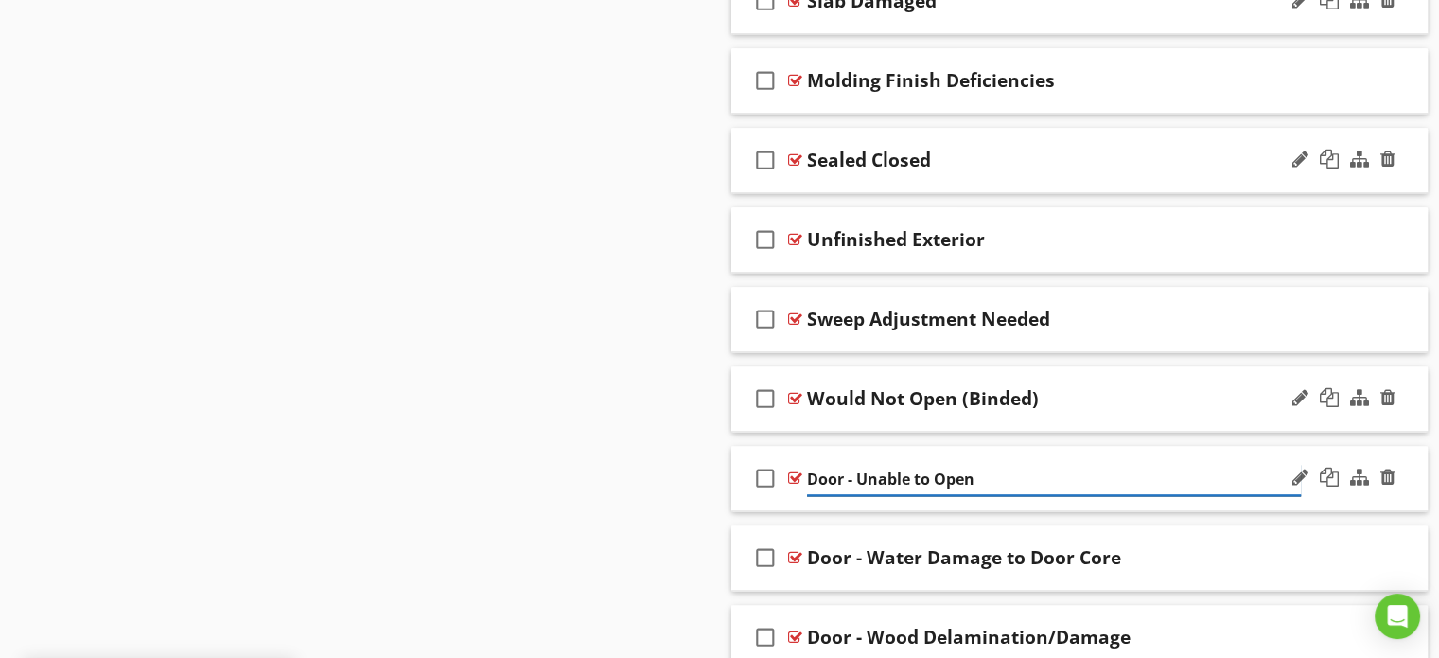
click at [858, 473] on input "Door - Unable to Open" at bounding box center [1054, 479] width 494 height 31
type input "Unable to Open"
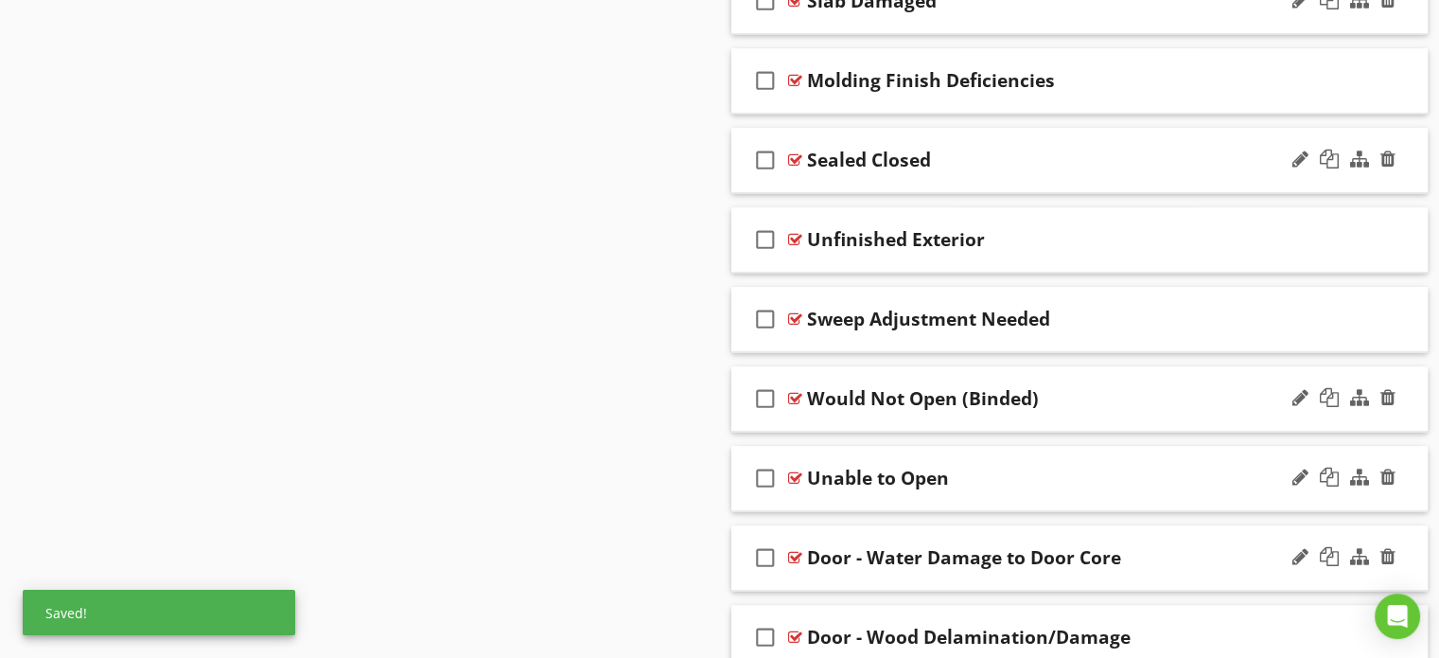
click at [870, 555] on div "Door - Water Damage to Door Core" at bounding box center [964, 557] width 314 height 23
click at [859, 555] on input "Door - Water Damage to Door Core" at bounding box center [1054, 558] width 494 height 31
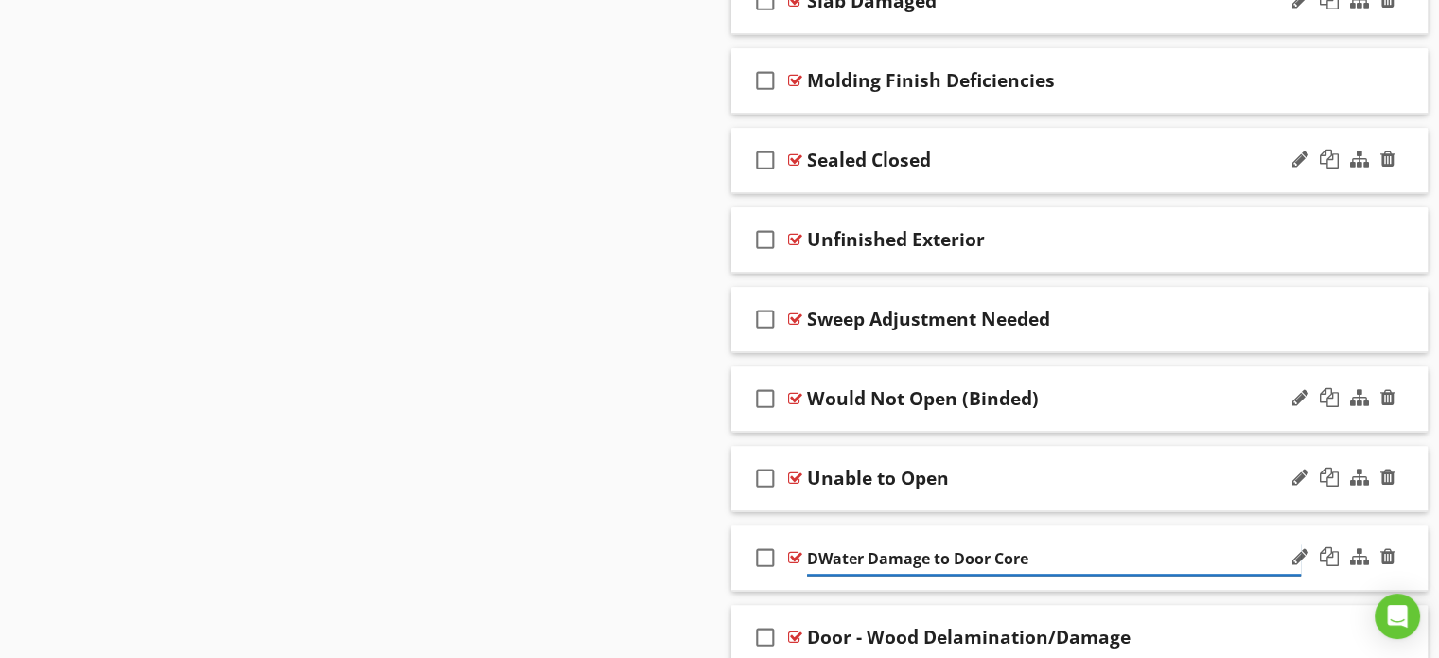
type input "Water Damage to Door Core"
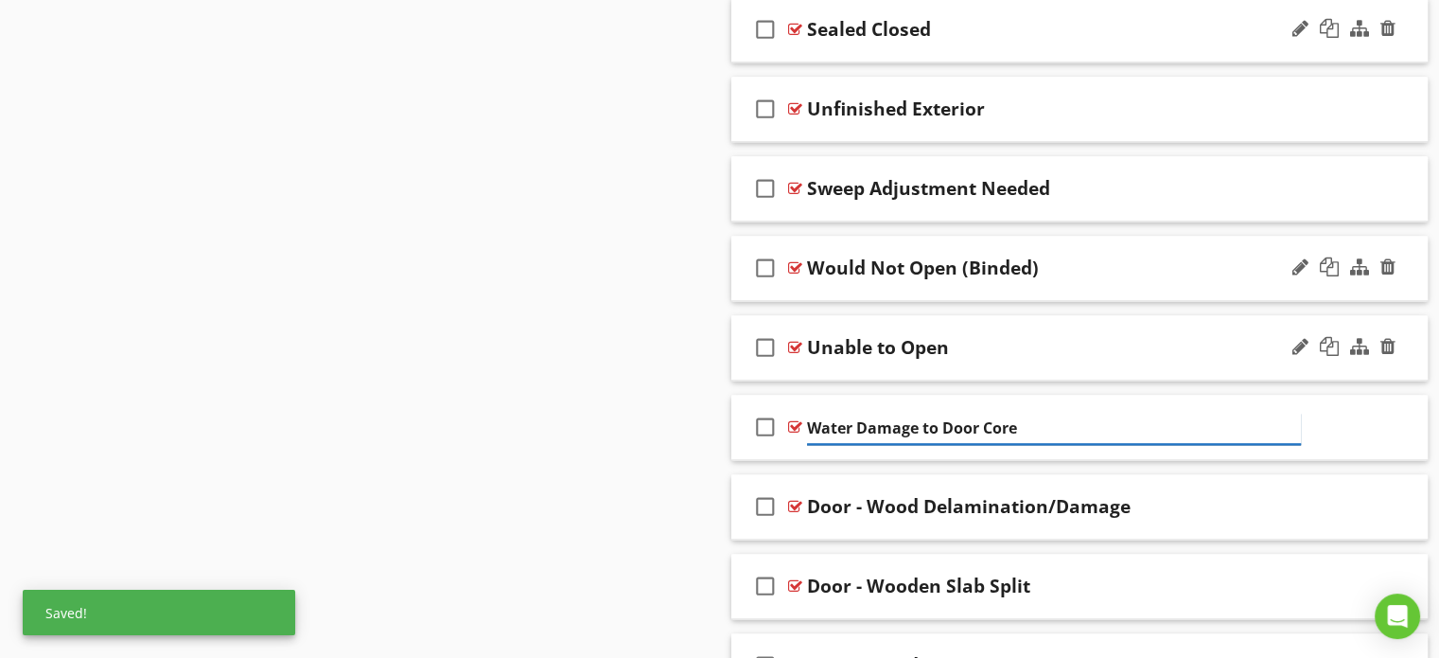
scroll to position [2539, 0]
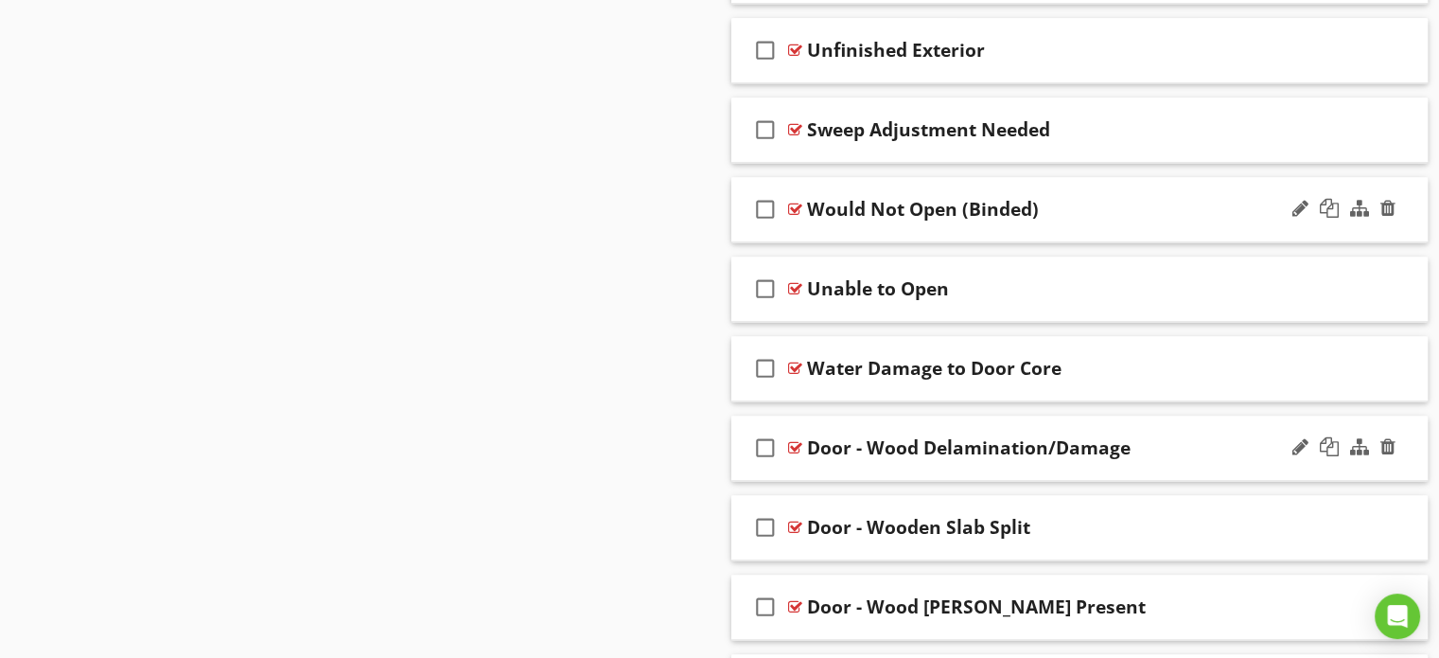
click at [870, 446] on div "Door - Wood Delamination/Damage" at bounding box center [969, 447] width 324 height 23
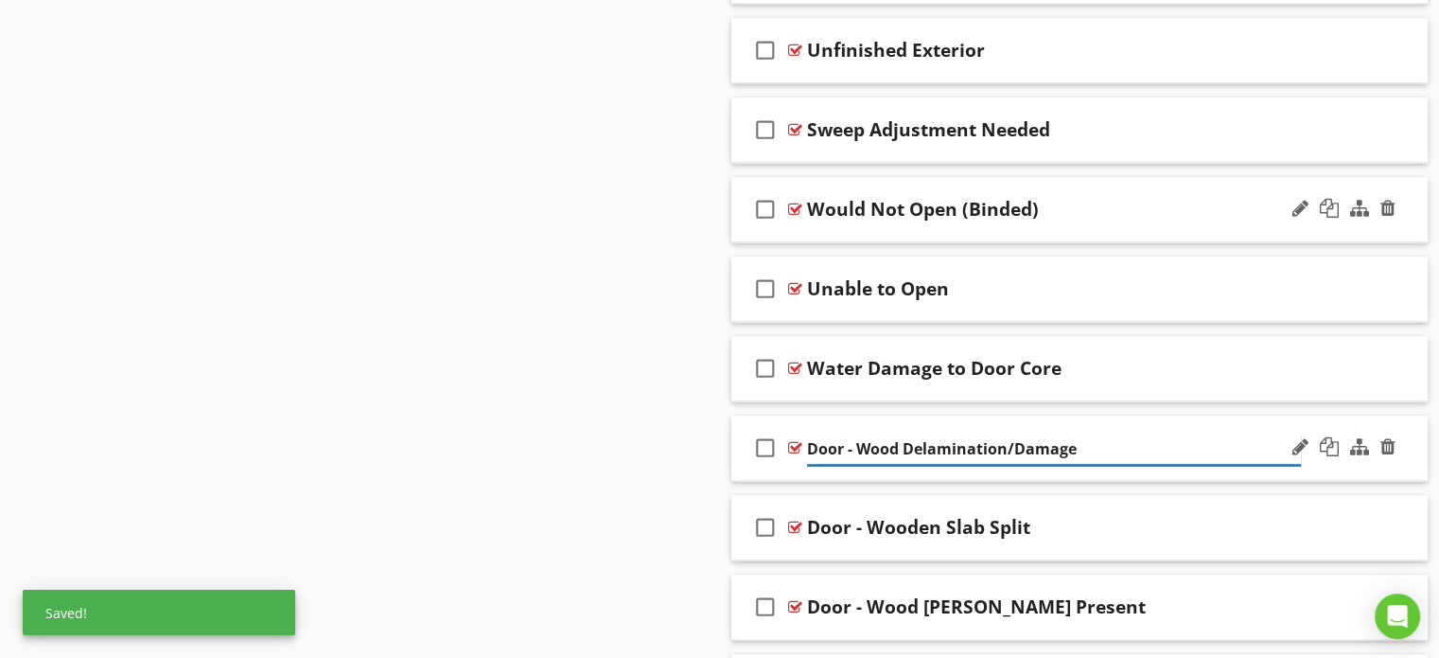
click at [858, 446] on input "Door - Wood Delamination/Damage" at bounding box center [1054, 448] width 494 height 31
type input "Wood Delamination/Damage"
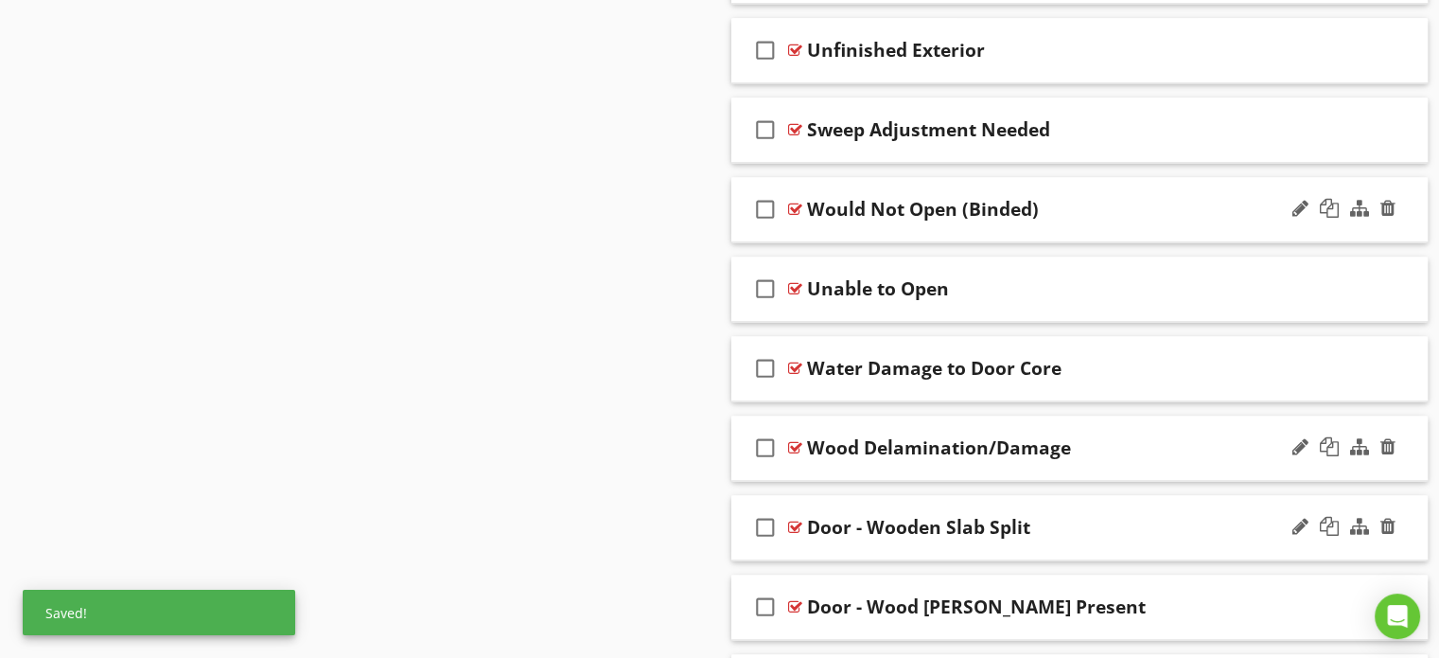
click at [870, 524] on div "Door - Wooden Slab Split" at bounding box center [918, 527] width 223 height 23
click at [859, 520] on input "Door - Wooden Slab Split" at bounding box center [1054, 528] width 494 height 31
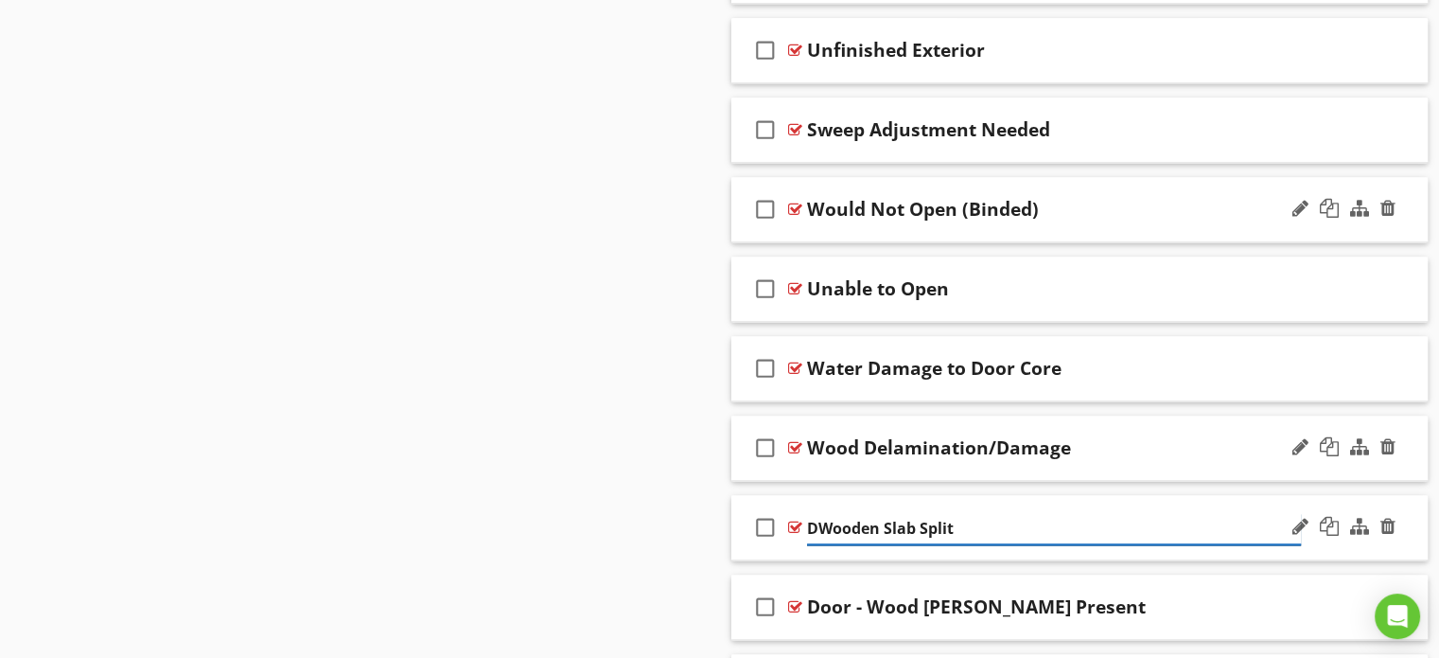
type input "Wooden Slab Split"
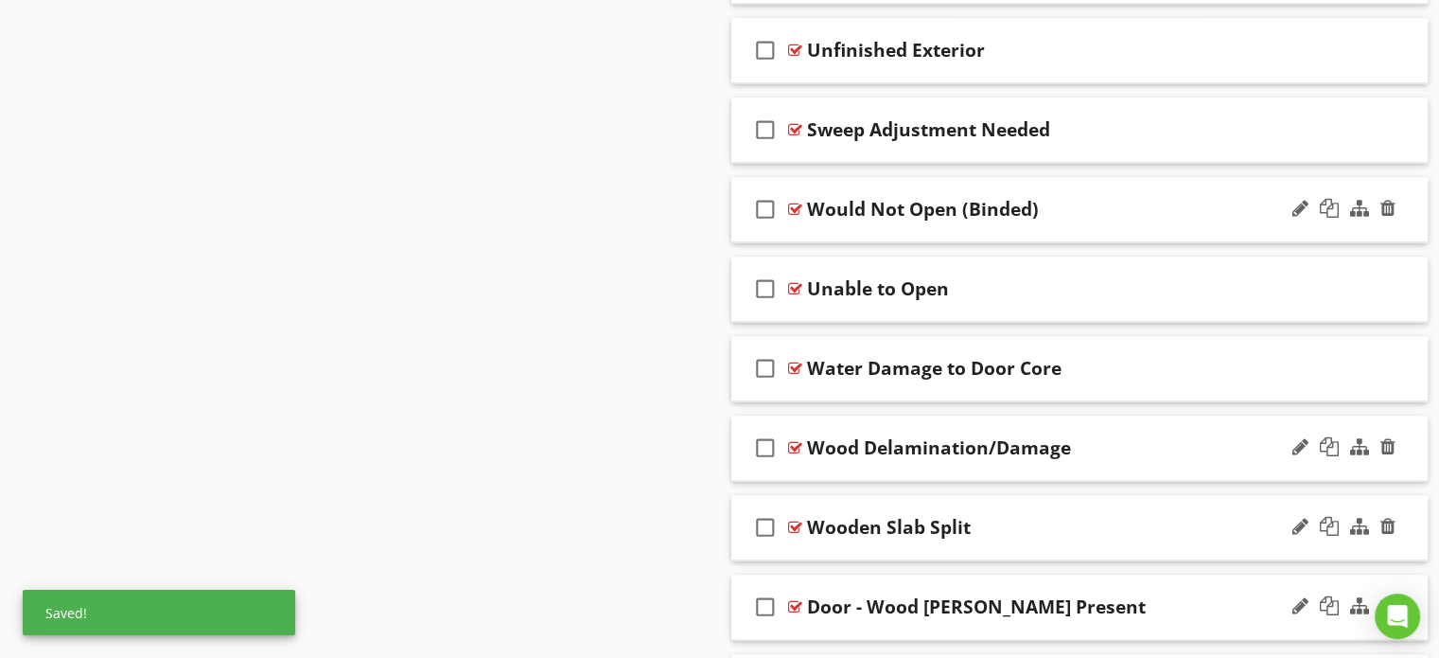
click at [871, 597] on div "Door - Wood [PERSON_NAME] Present" at bounding box center [976, 606] width 339 height 23
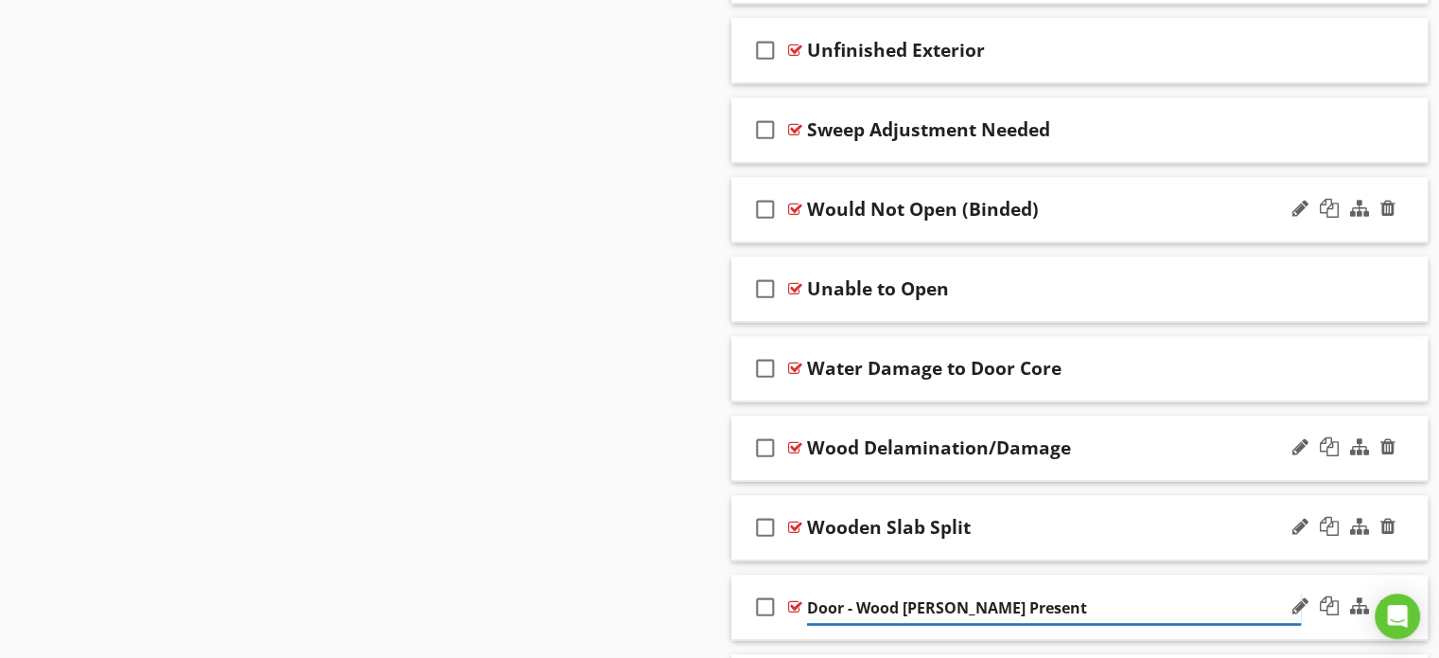
click at [856, 604] on input "Door - Wood [PERSON_NAME] Present" at bounding box center [1054, 607] width 494 height 31
type input "Wood [PERSON_NAME] Present"
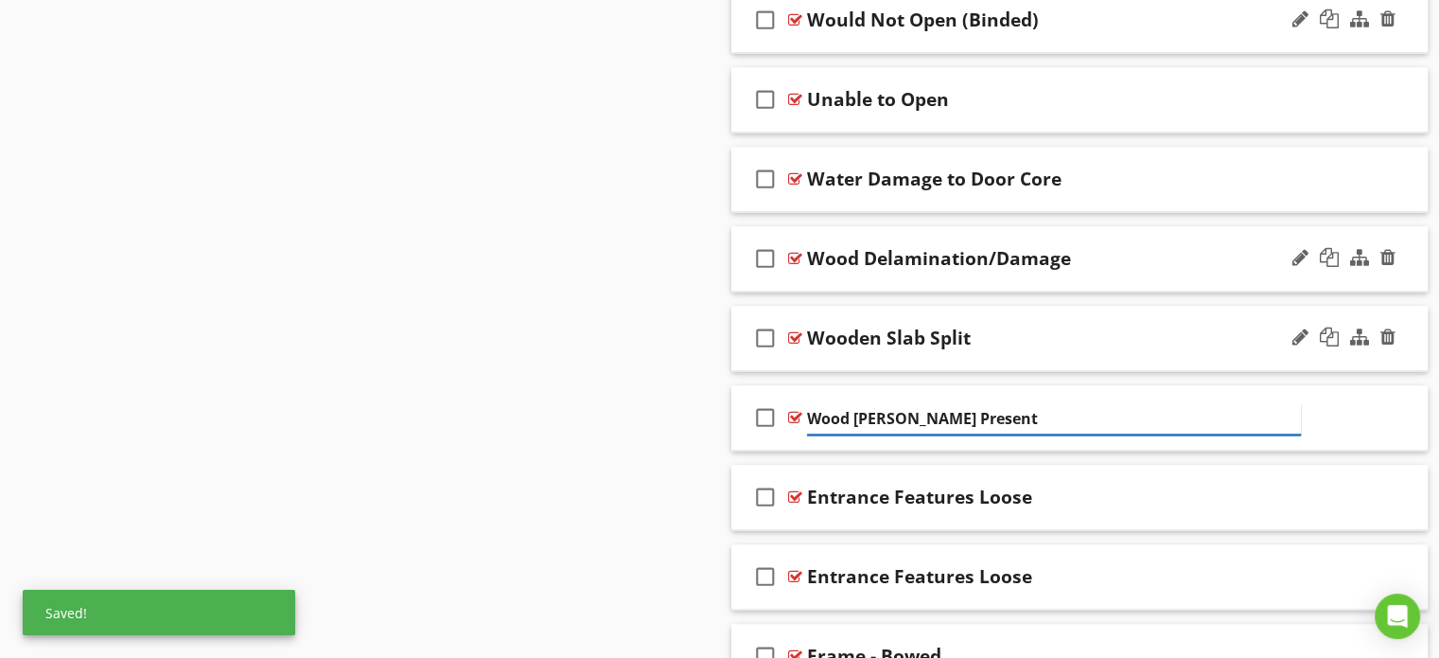
scroll to position [2823, 0]
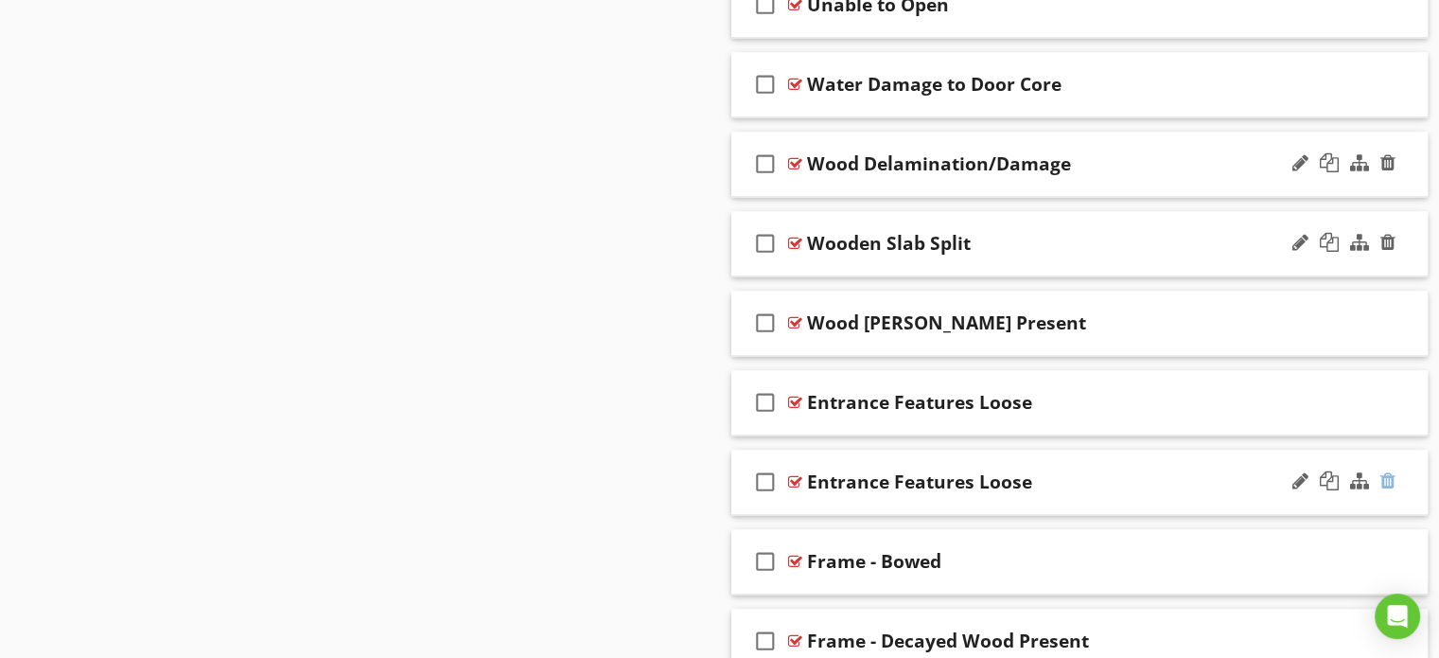
click at [1393, 476] on div at bounding box center [1388, 480] width 15 height 19
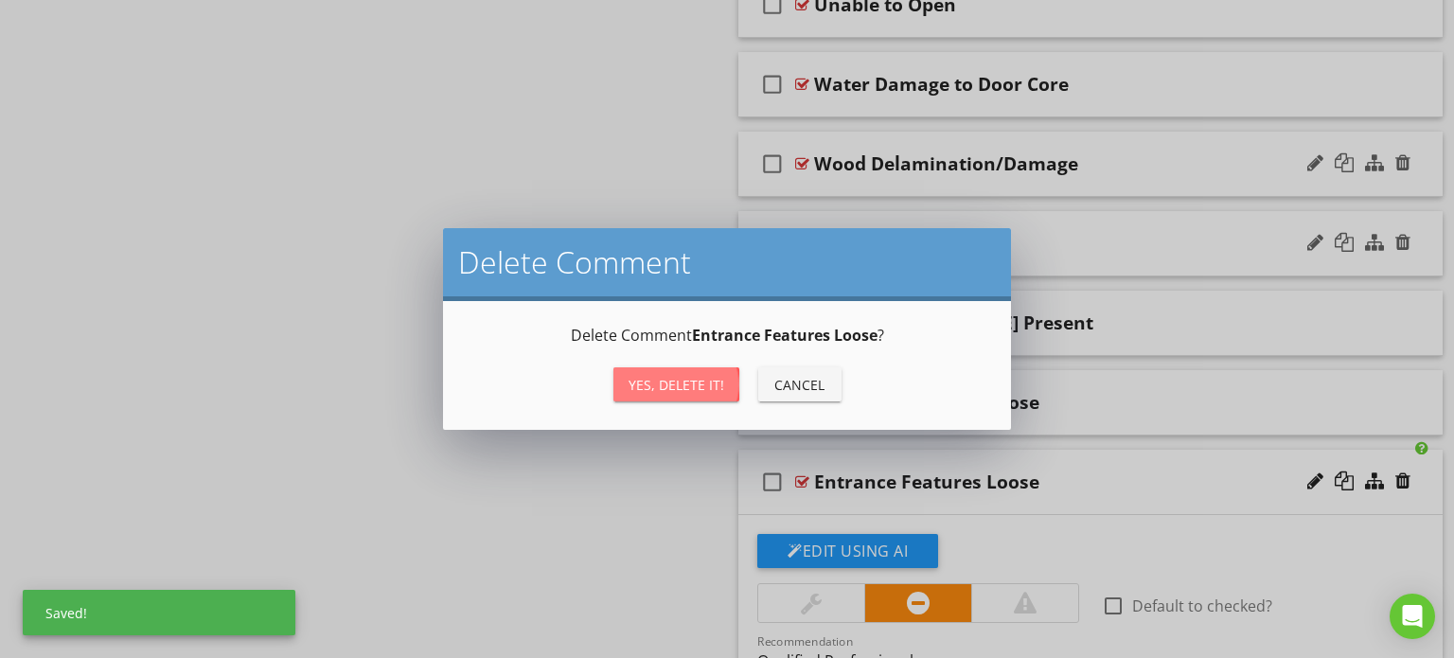
click at [693, 382] on div "Yes, Delete it!" at bounding box center [676, 385] width 96 height 20
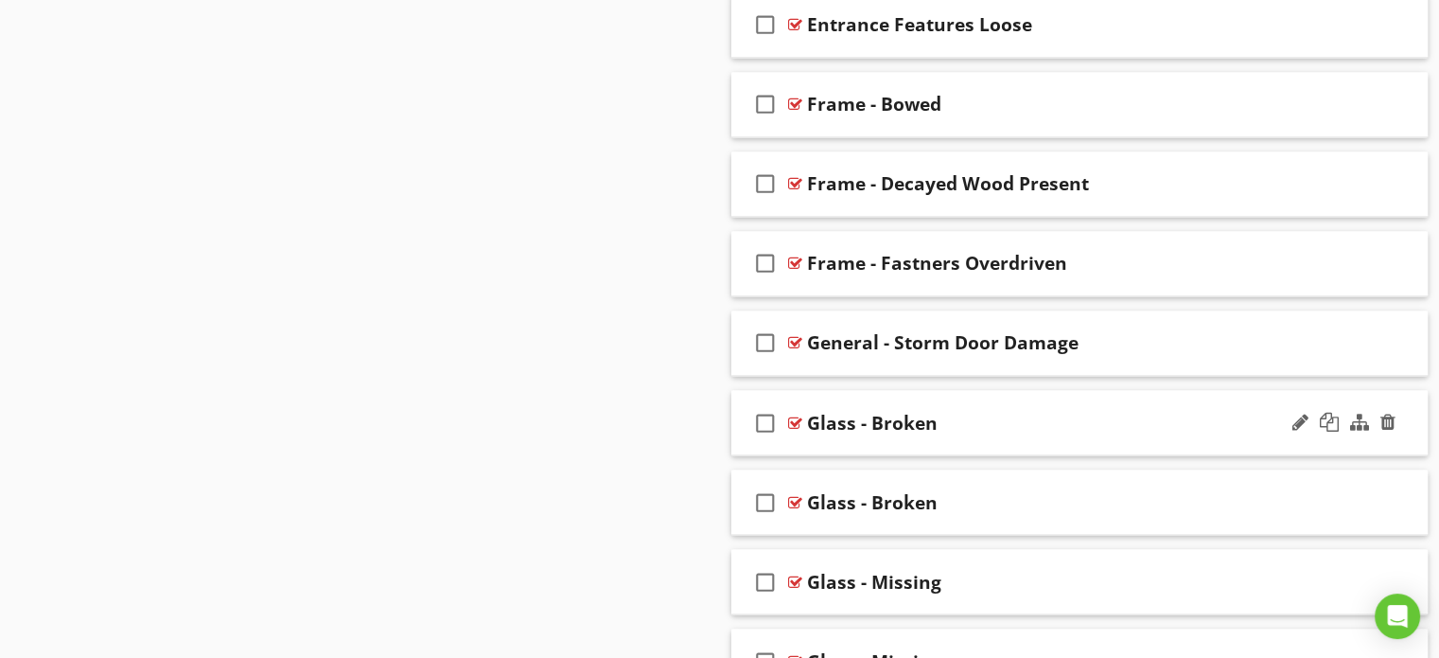
scroll to position [3201, 0]
click at [1385, 490] on div at bounding box center [1388, 499] width 15 height 19
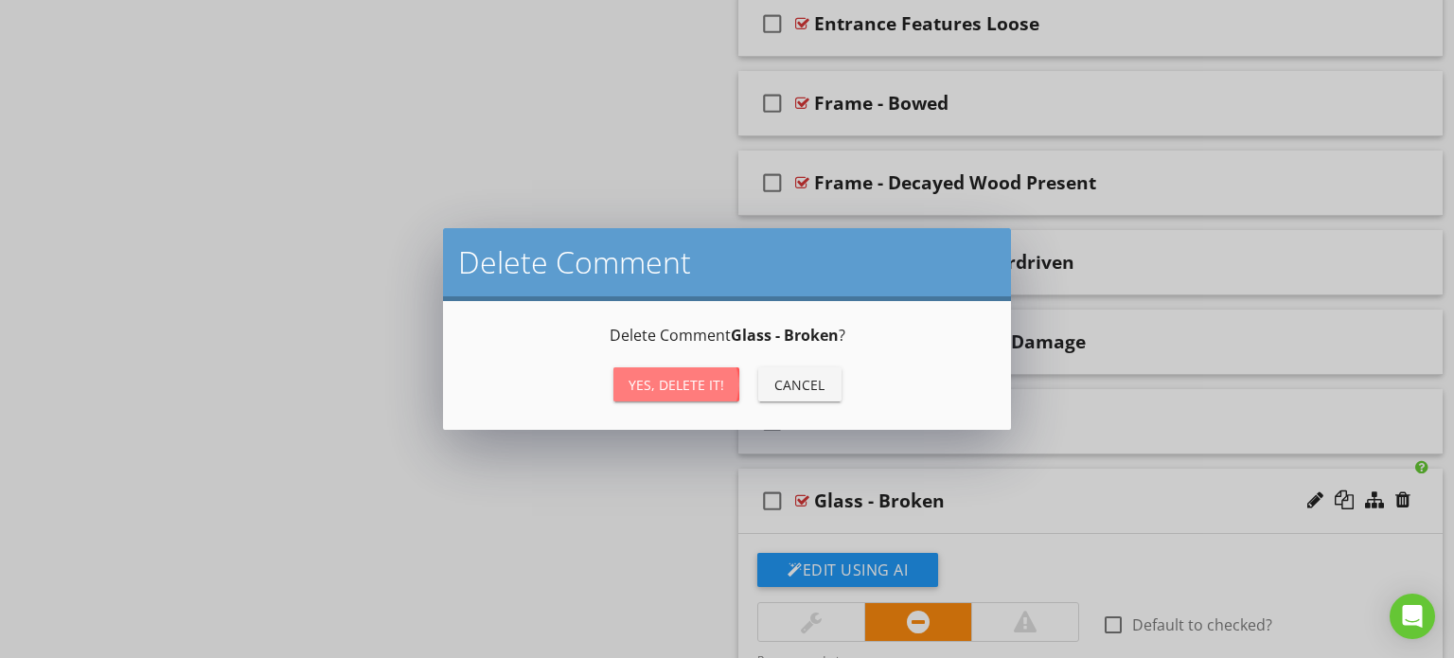
click at [675, 378] on div "Yes, Delete it!" at bounding box center [676, 385] width 96 height 20
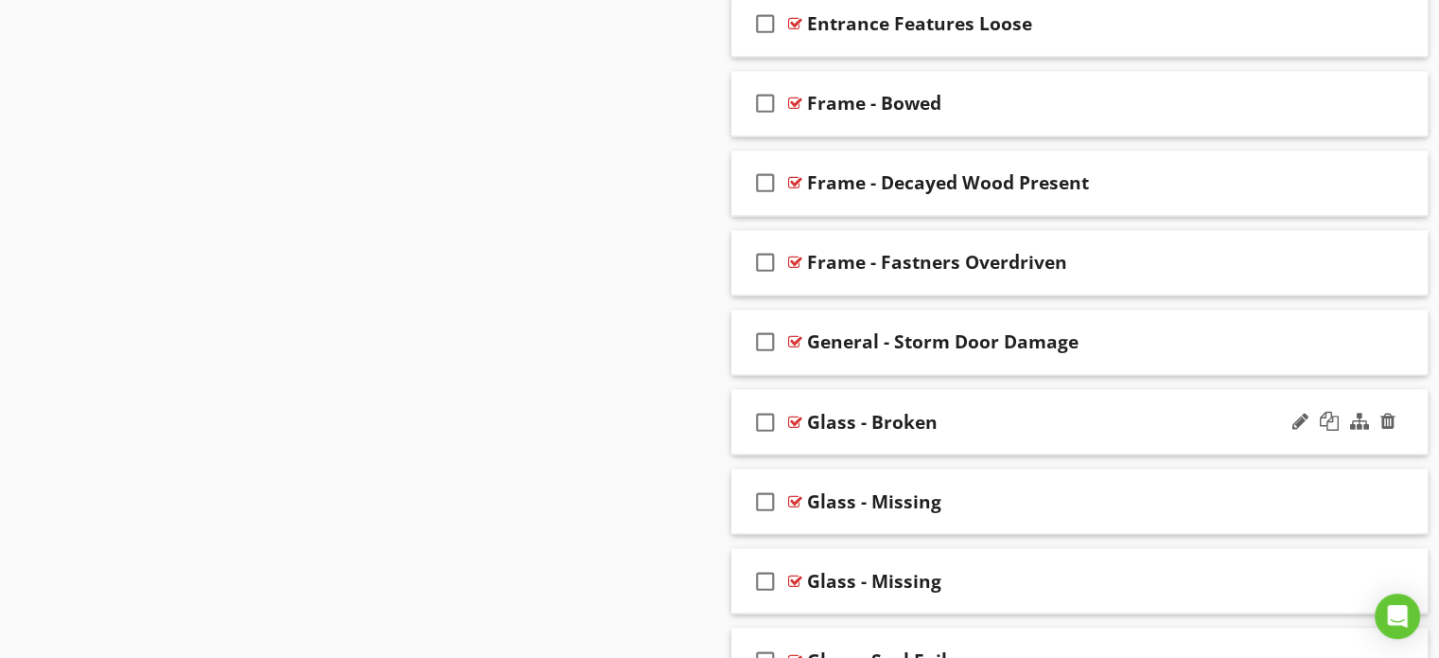
click at [956, 414] on div "Glass - Broken" at bounding box center [1054, 421] width 494 height 23
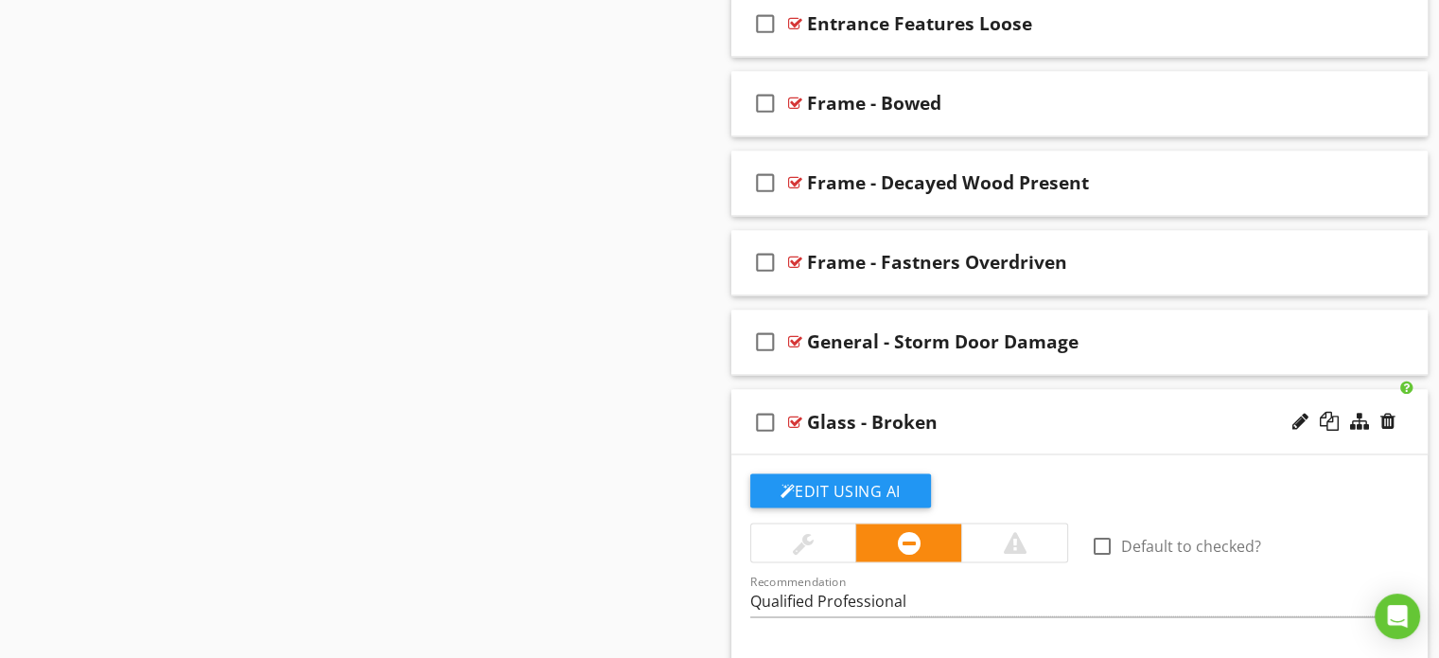
click at [937, 415] on div "Glass - Broken" at bounding box center [1054, 421] width 494 height 23
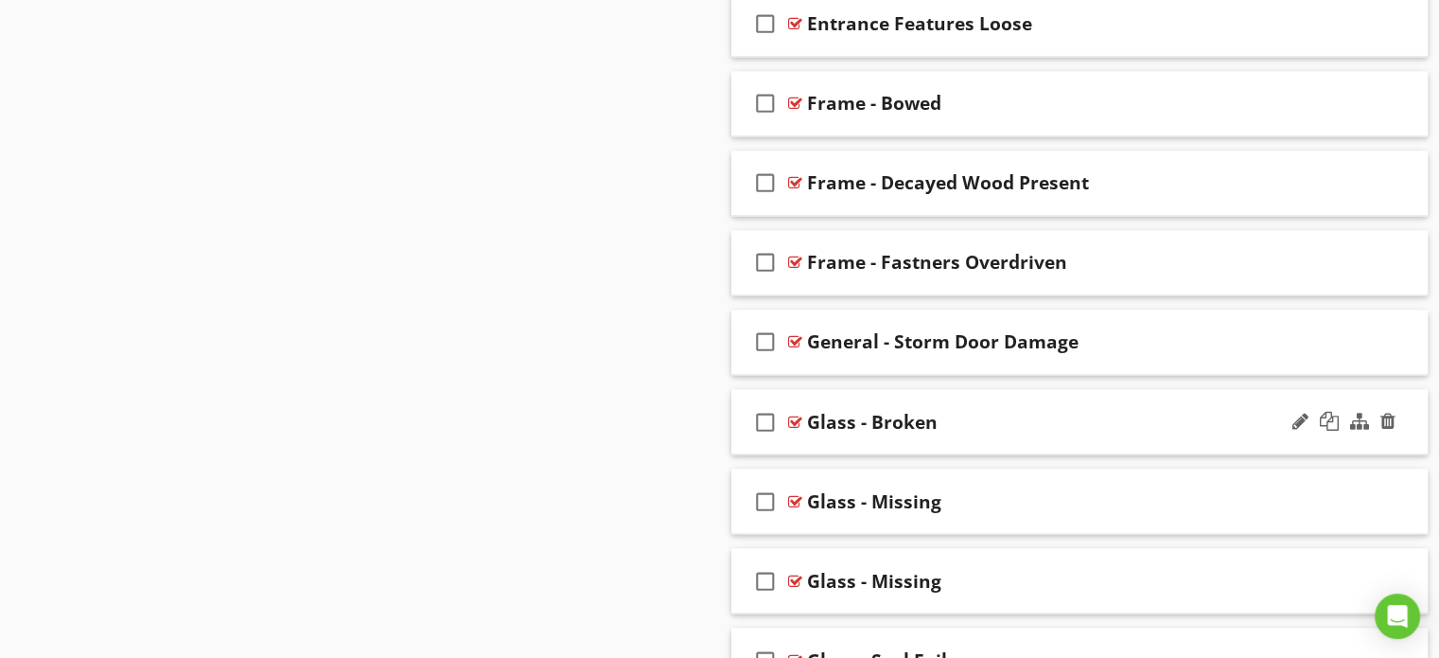
click at [920, 413] on div "Glass - Broken" at bounding box center [872, 421] width 131 height 23
type input "Broken Glass"
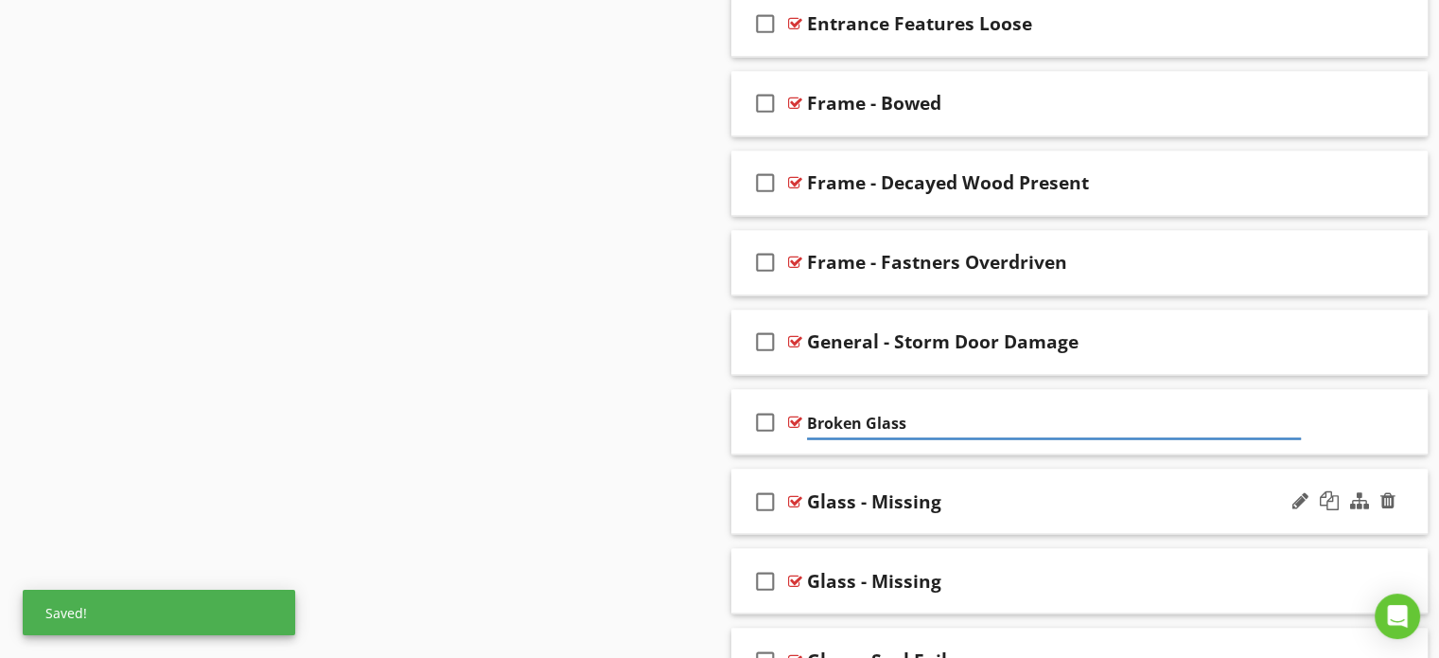
click at [909, 496] on div "Glass - Missing" at bounding box center [874, 500] width 134 height 23
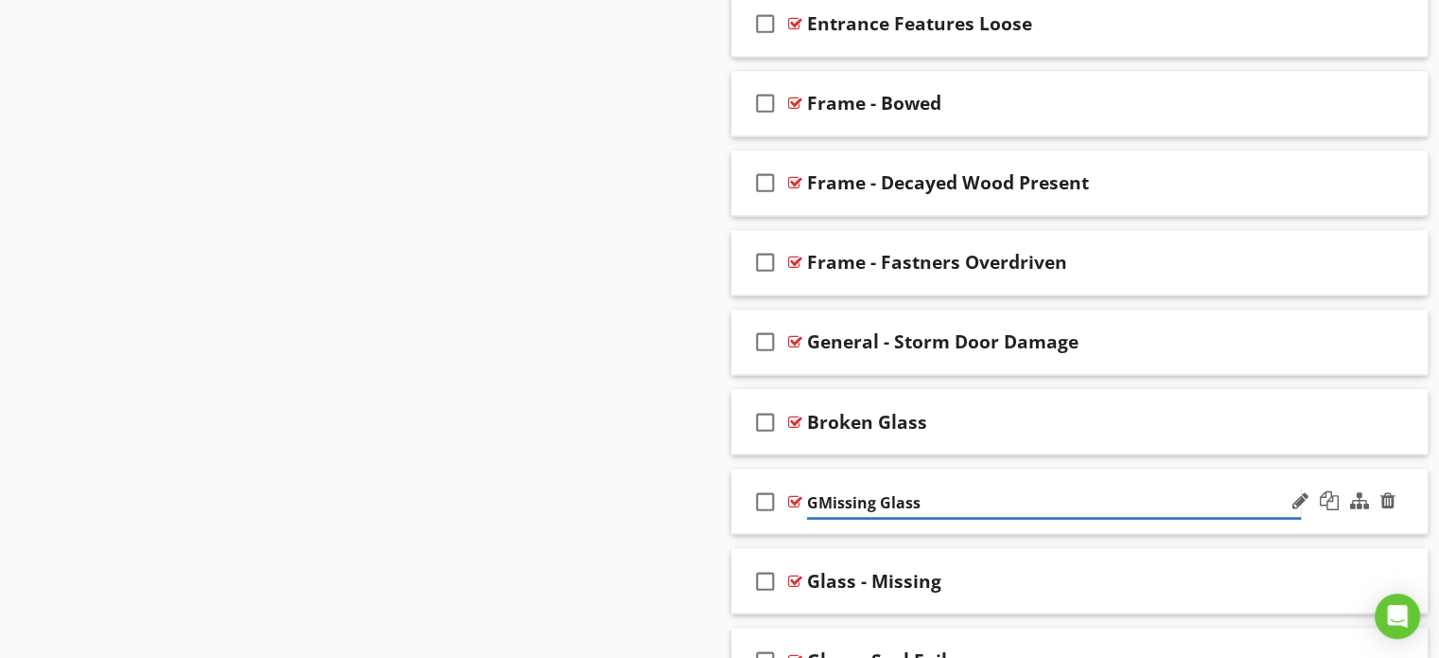
type input "Missing Glass"
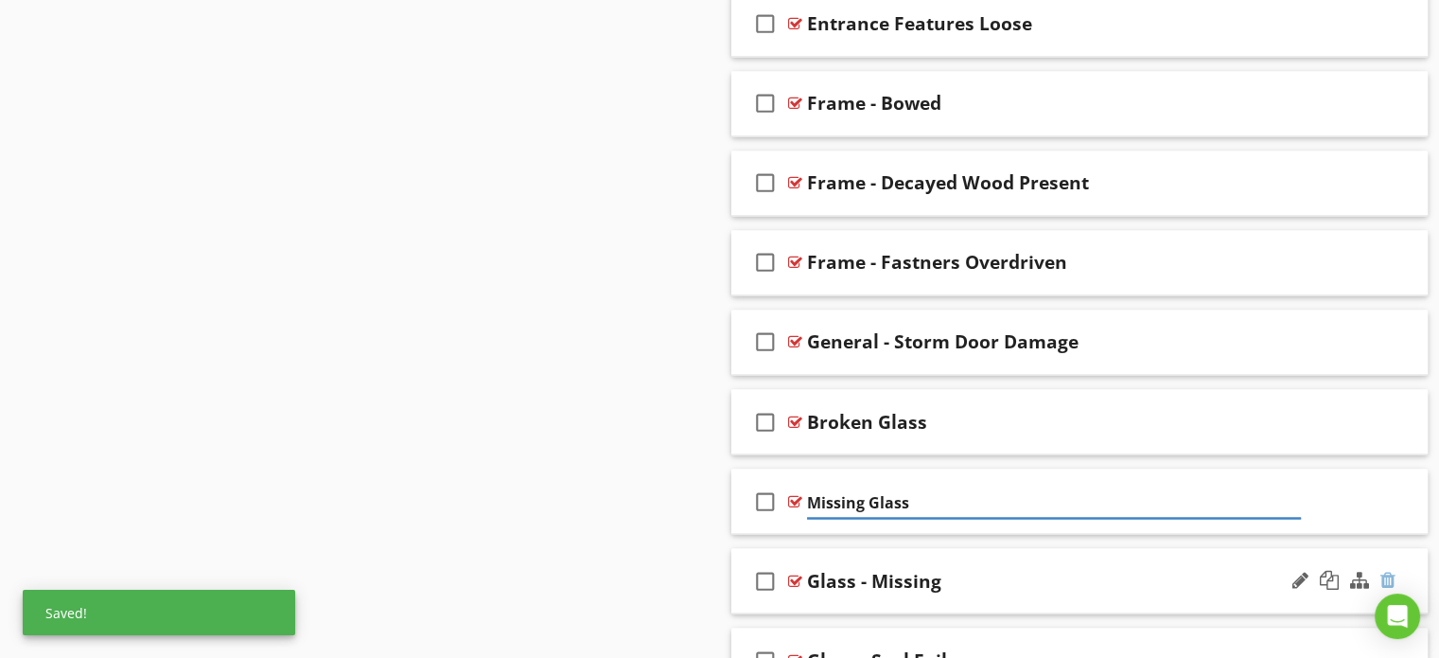
click at [1382, 571] on div at bounding box center [1388, 579] width 15 height 19
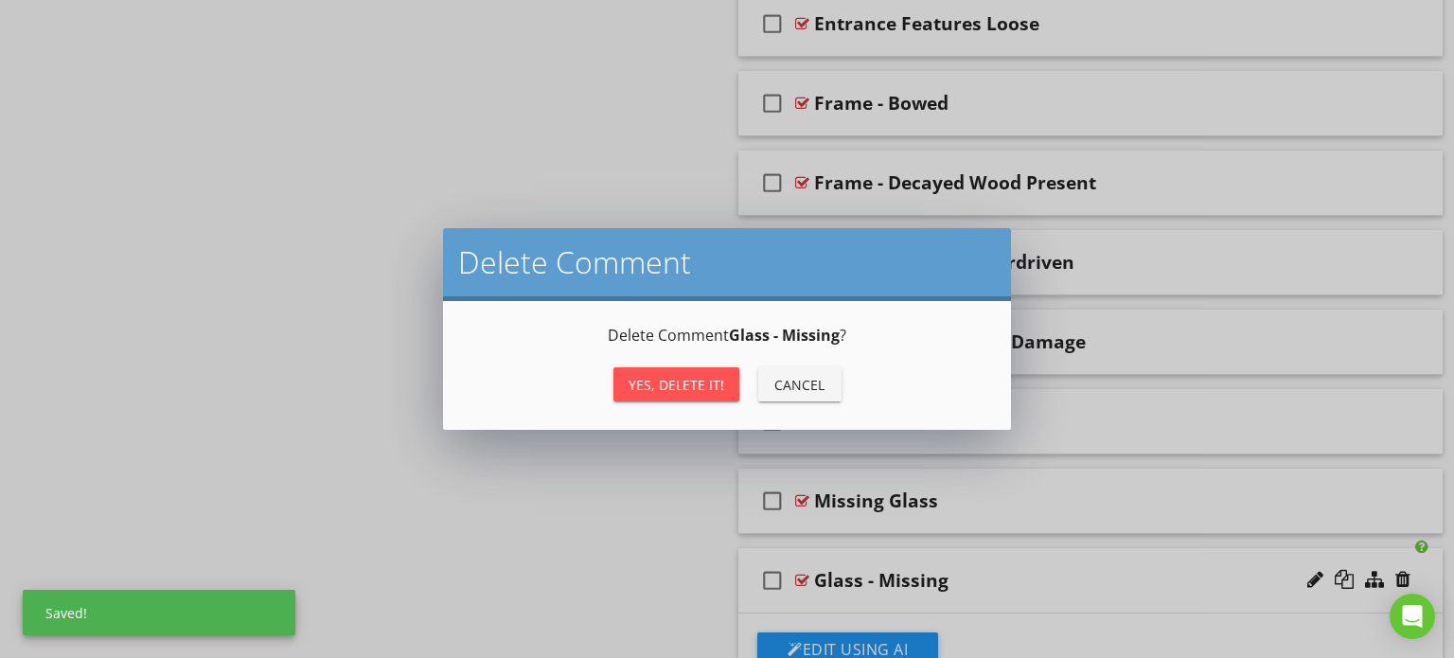
click at [696, 381] on div "Yes, Delete it!" at bounding box center [676, 385] width 96 height 20
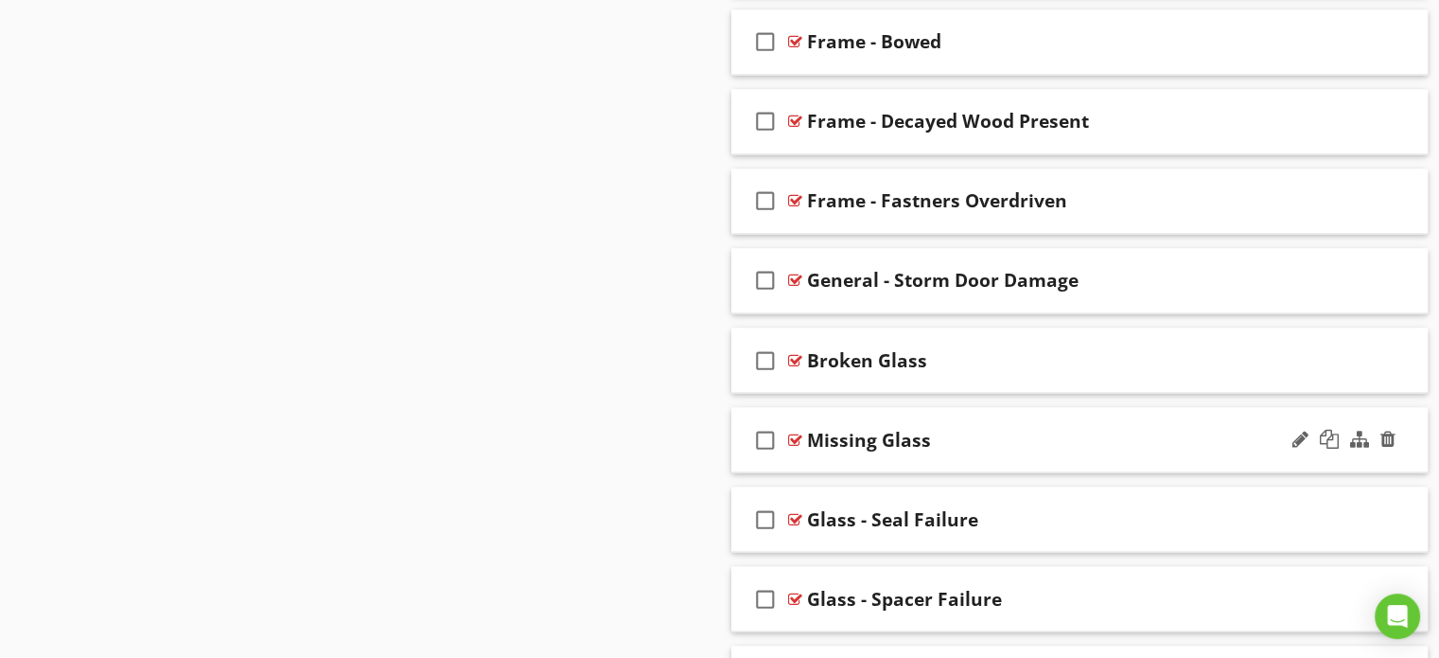
scroll to position [3296, 0]
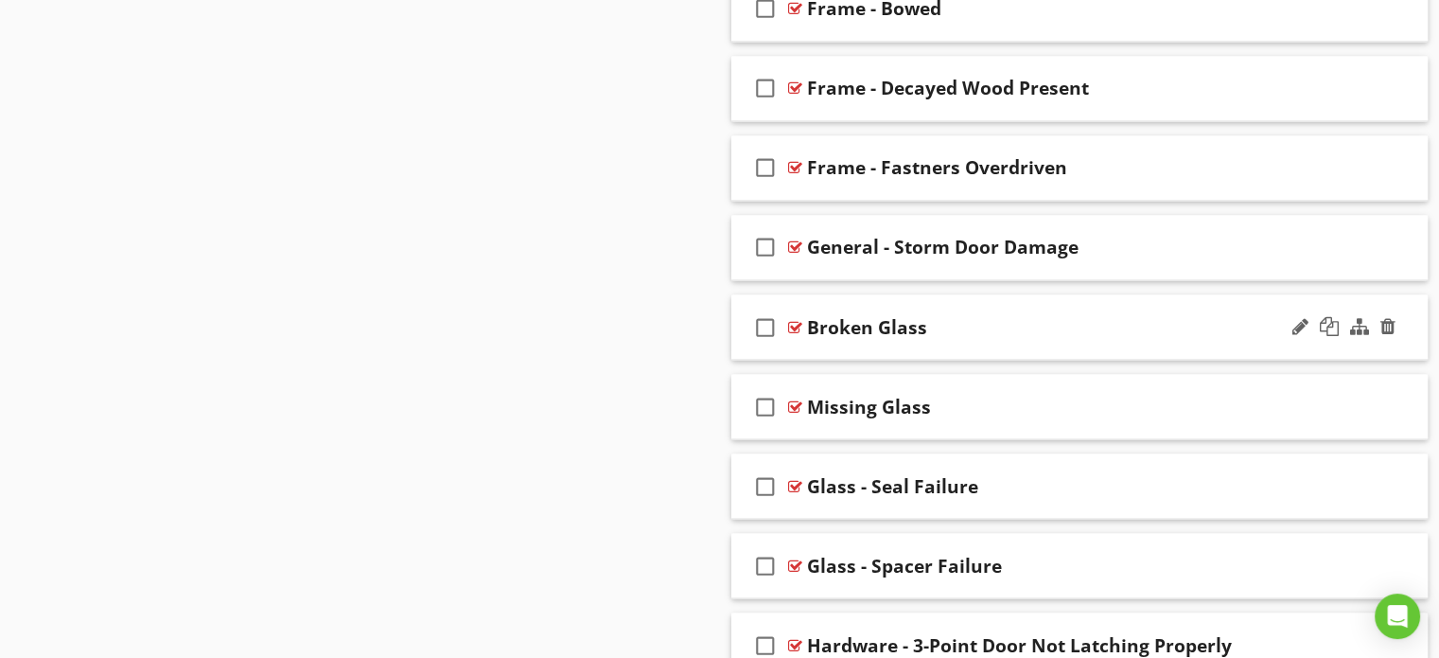
click at [809, 321] on div "Broken Glass" at bounding box center [867, 326] width 120 height 23
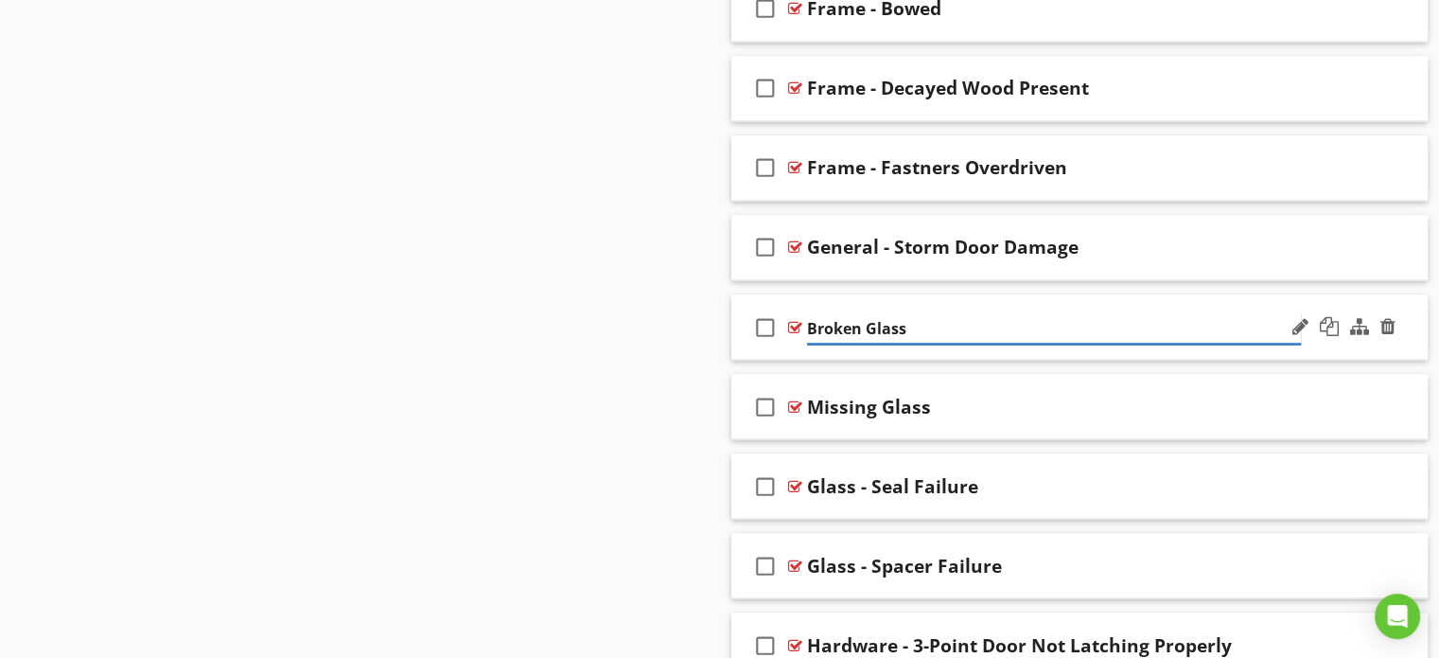
click at [809, 321] on input "Broken Glass" at bounding box center [1054, 327] width 494 height 31
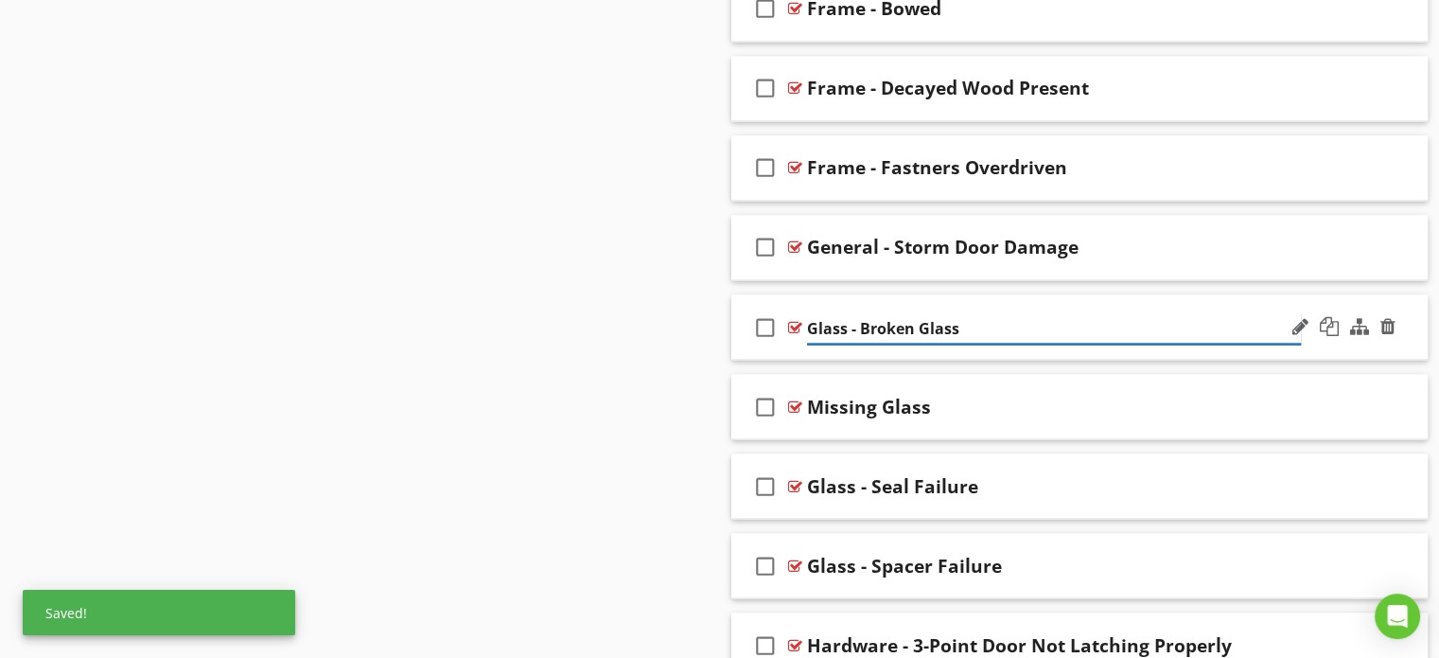
click at [988, 312] on input "Glass - Broken Glass" at bounding box center [1054, 327] width 494 height 31
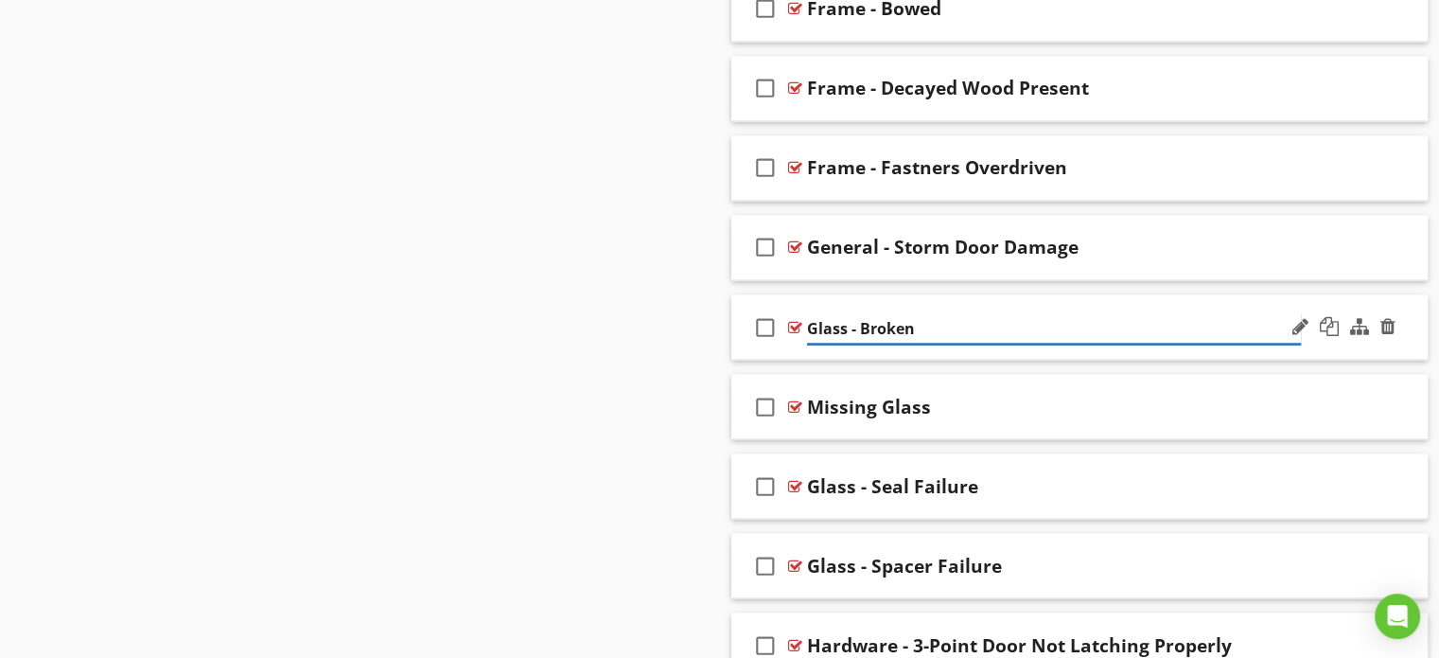
type input "Glass - Broken"
click at [810, 402] on div "Missing Glass" at bounding box center [869, 406] width 124 height 23
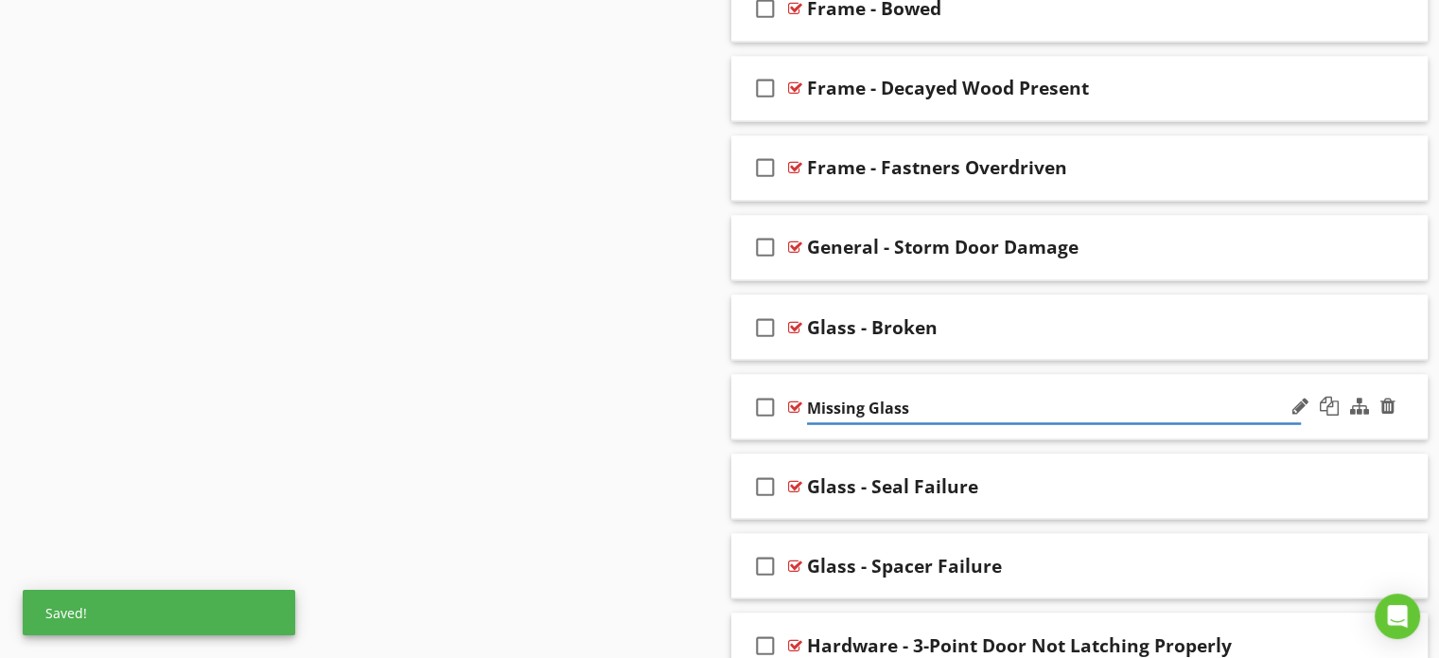
click at [804, 401] on div "check_box_outline_blank Missing Glass" at bounding box center [1079, 406] width 697 height 65
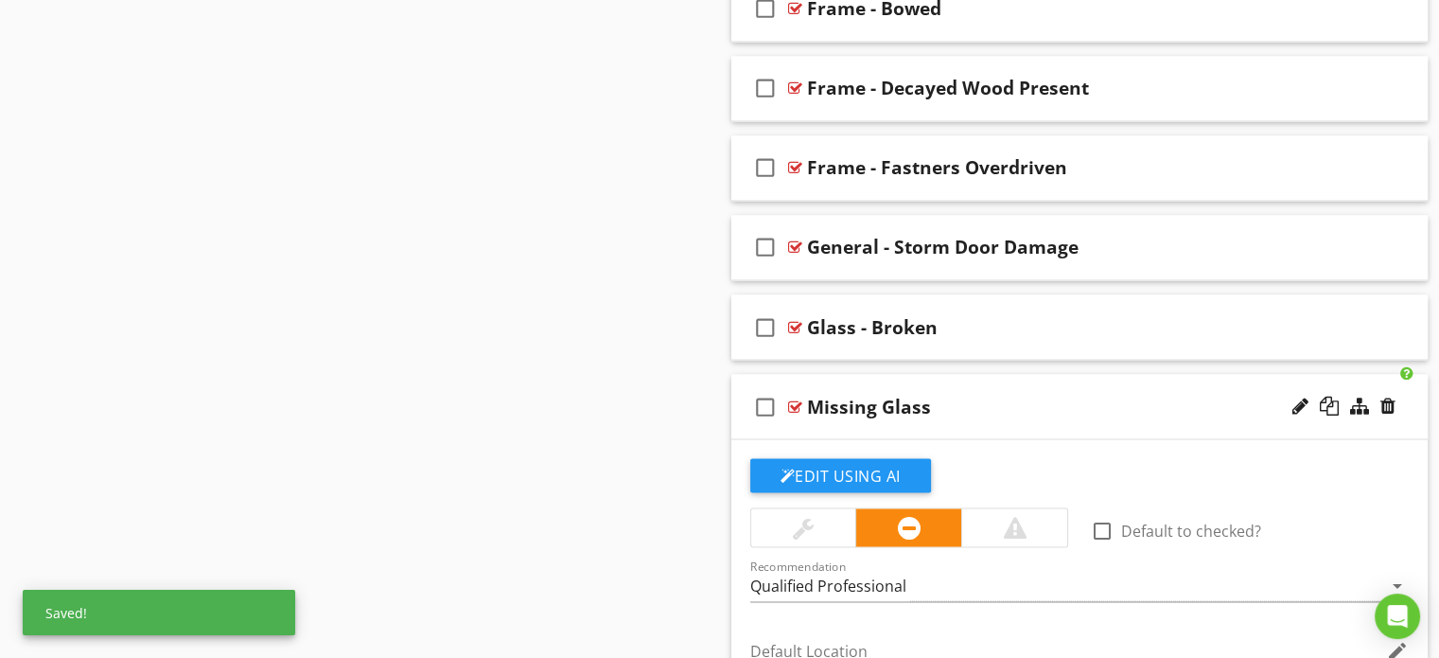
click at [817, 400] on div "Missing Glass" at bounding box center [869, 406] width 124 height 23
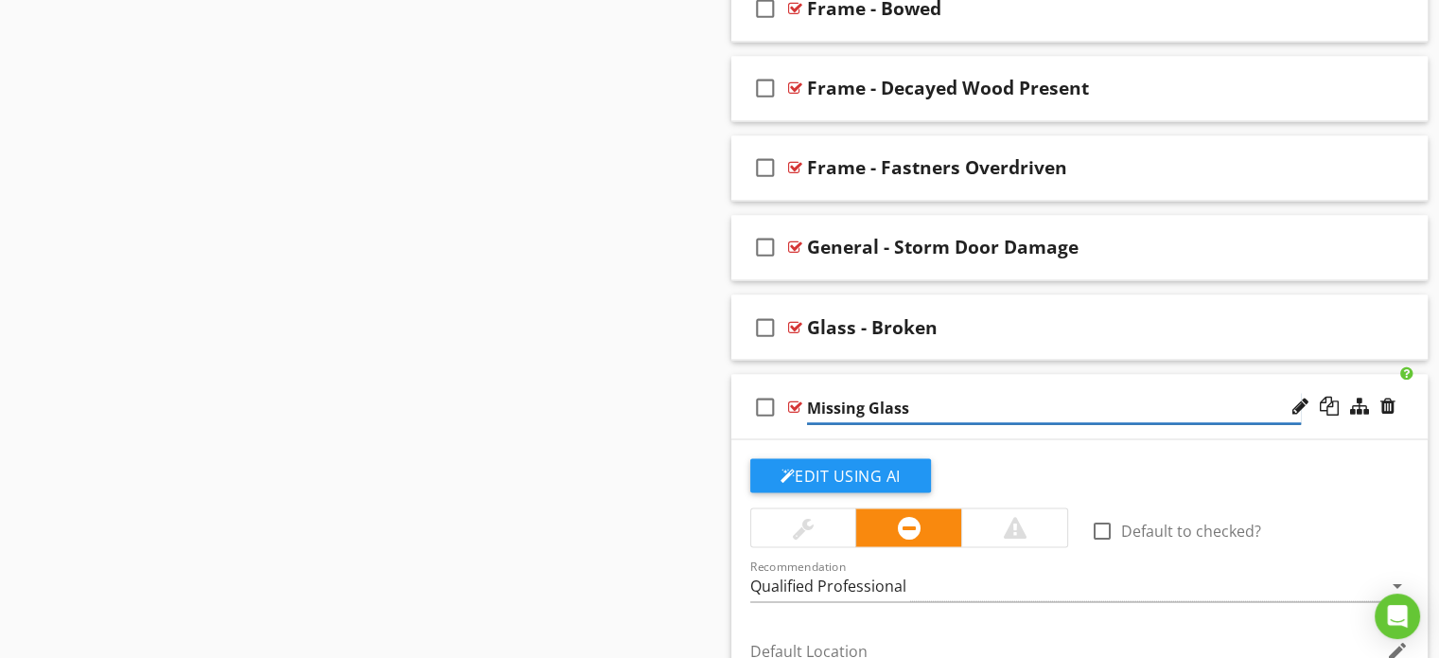
click at [807, 400] on input "Missing Glass" at bounding box center [1054, 407] width 494 height 31
type input "Glass - Missing"
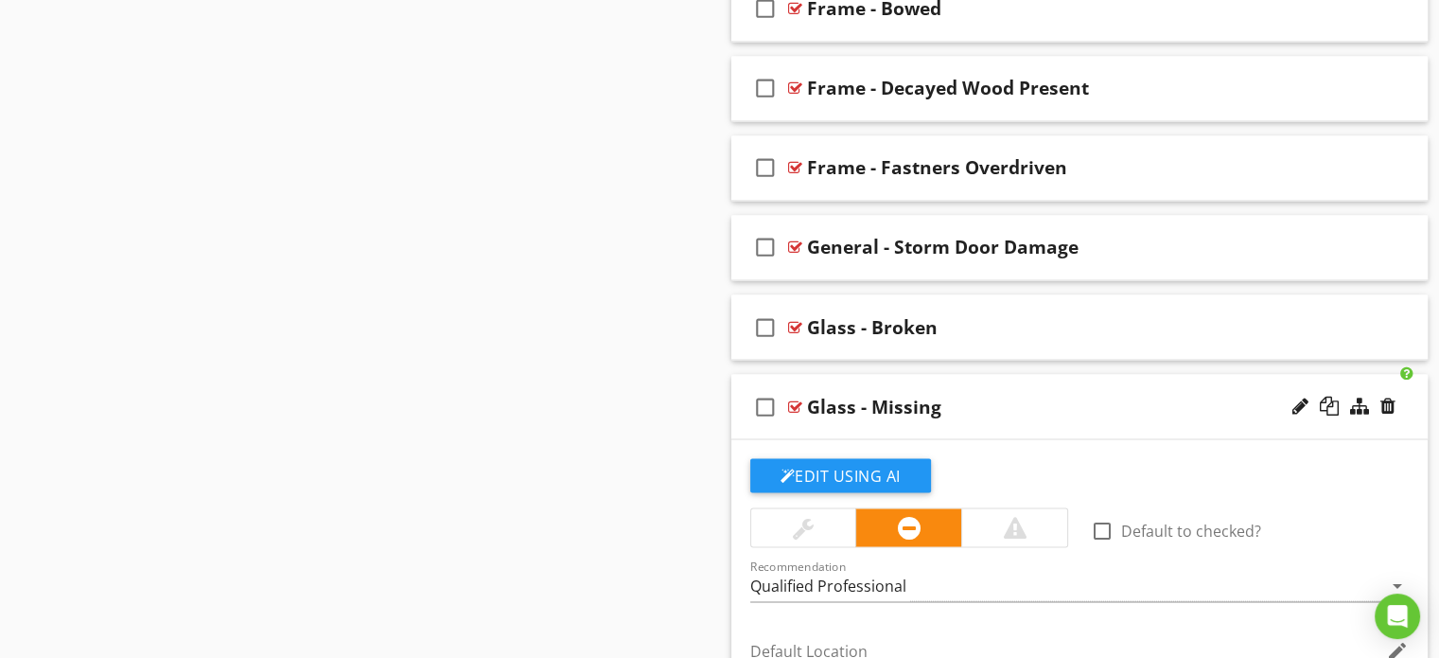
click at [738, 394] on div "check_box_outline_blank Glass - Missing" at bounding box center [1079, 406] width 697 height 65
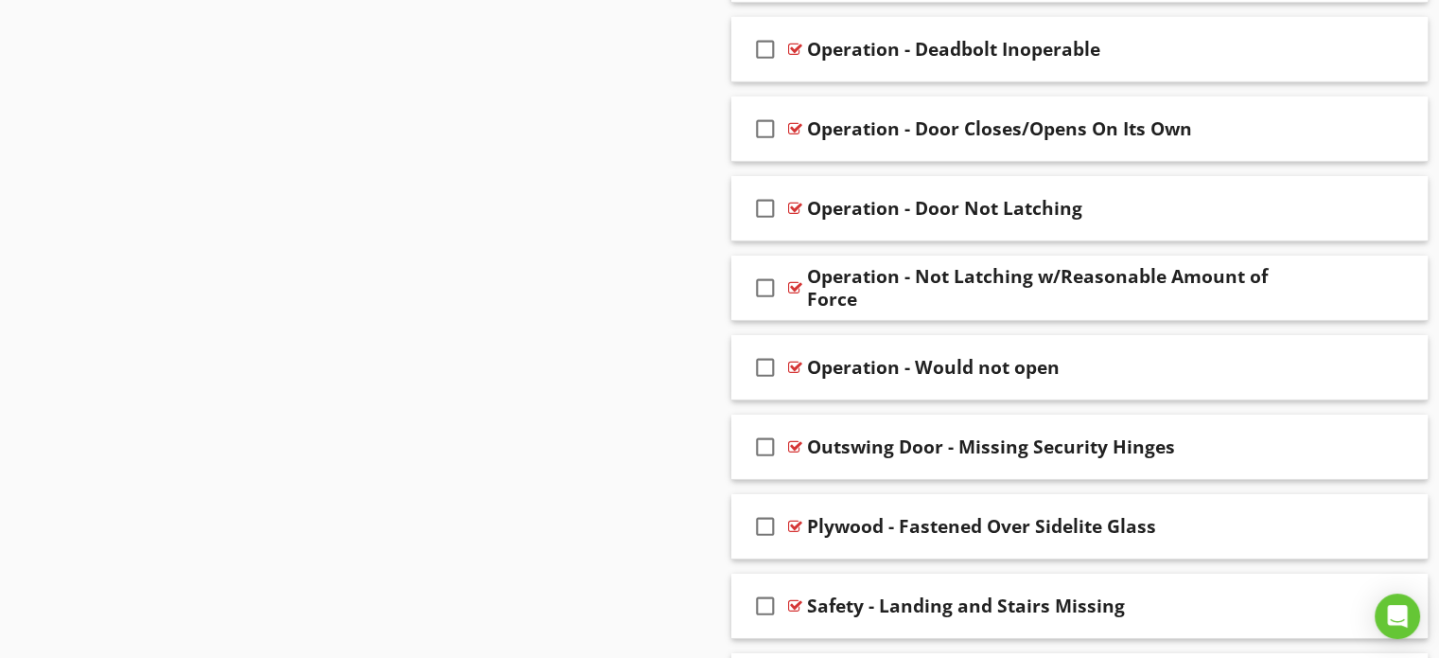
scroll to position [6229, 0]
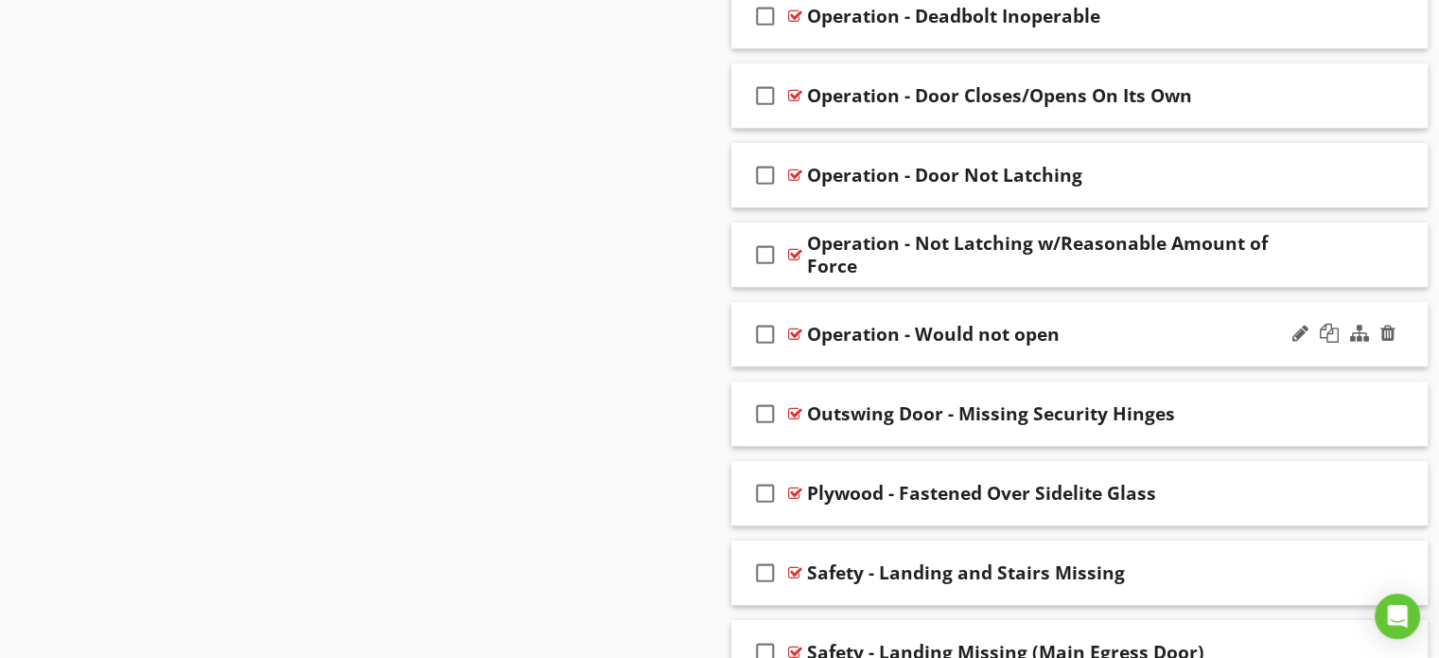
click at [976, 323] on div "Operation - Would not open" at bounding box center [933, 334] width 253 height 23
click at [956, 322] on input "Operation - Would not open" at bounding box center [1054, 335] width 494 height 31
type input "Operation - Would Not Open"
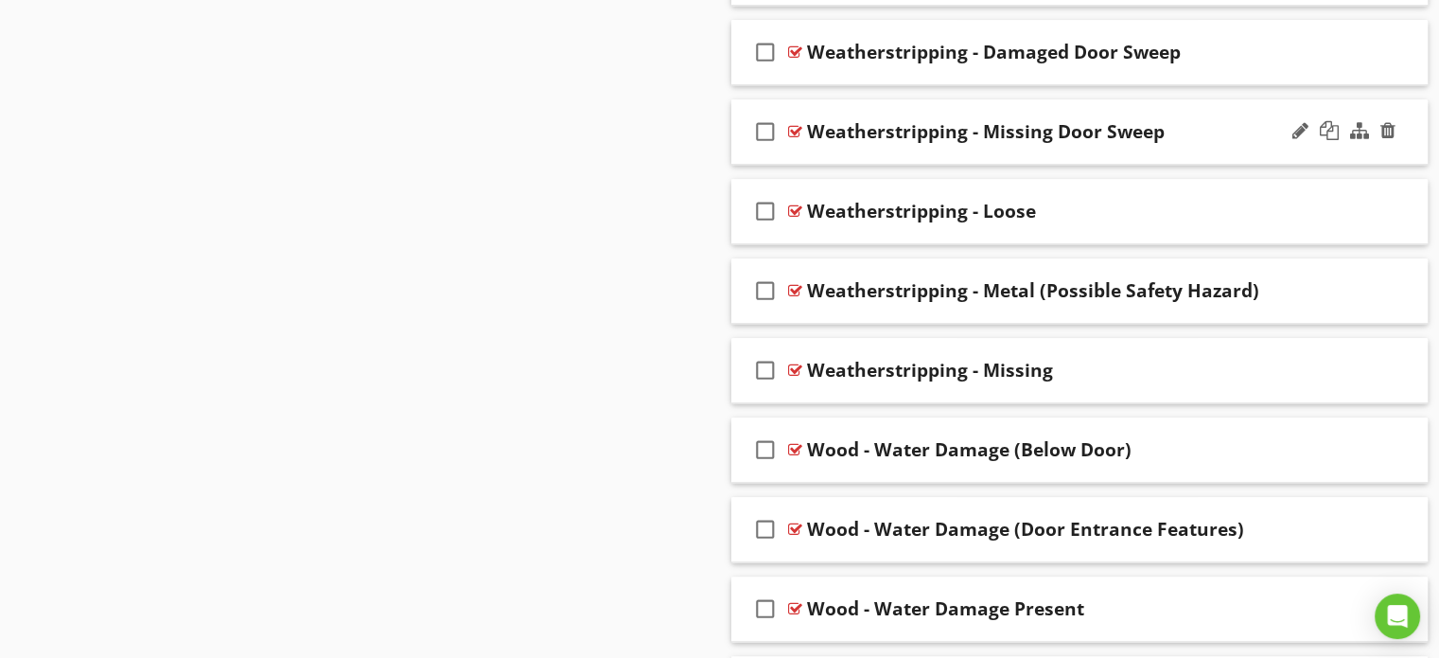
scroll to position [9447, 0]
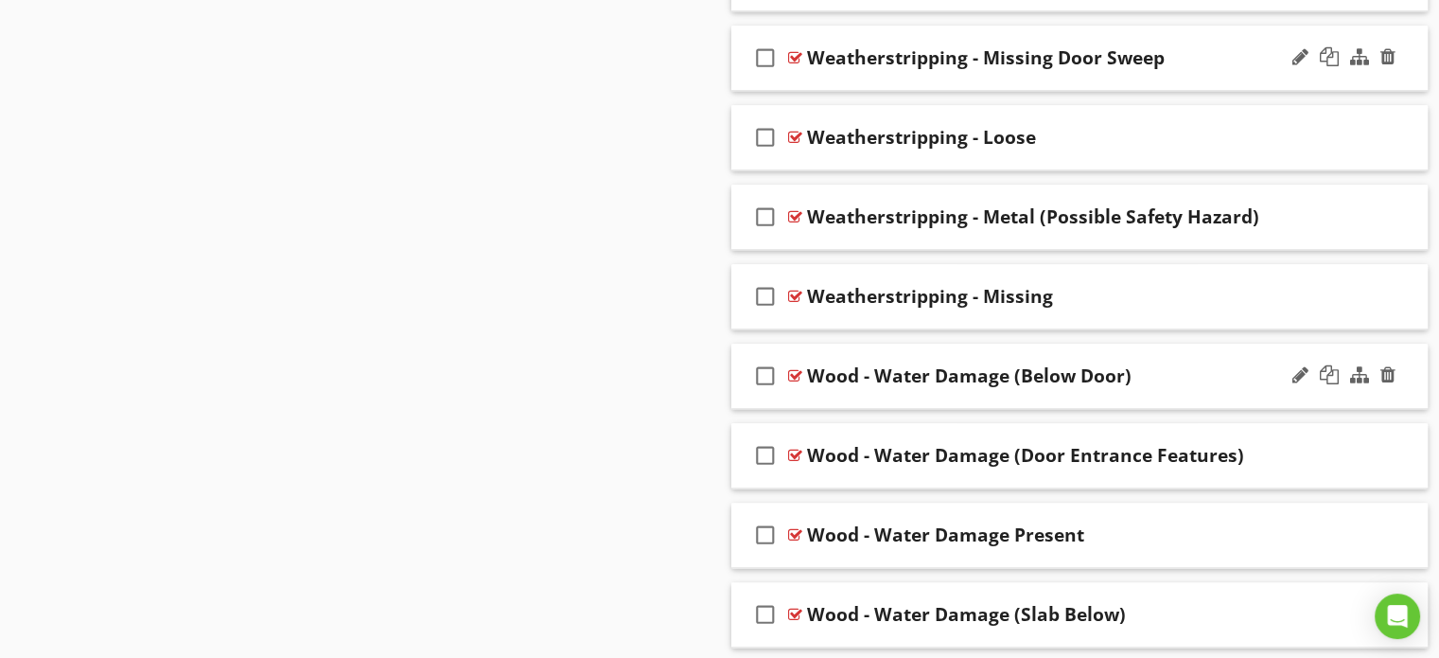
click at [872, 364] on div "Wood - Water Damage (Below Door)" at bounding box center [969, 375] width 325 height 23
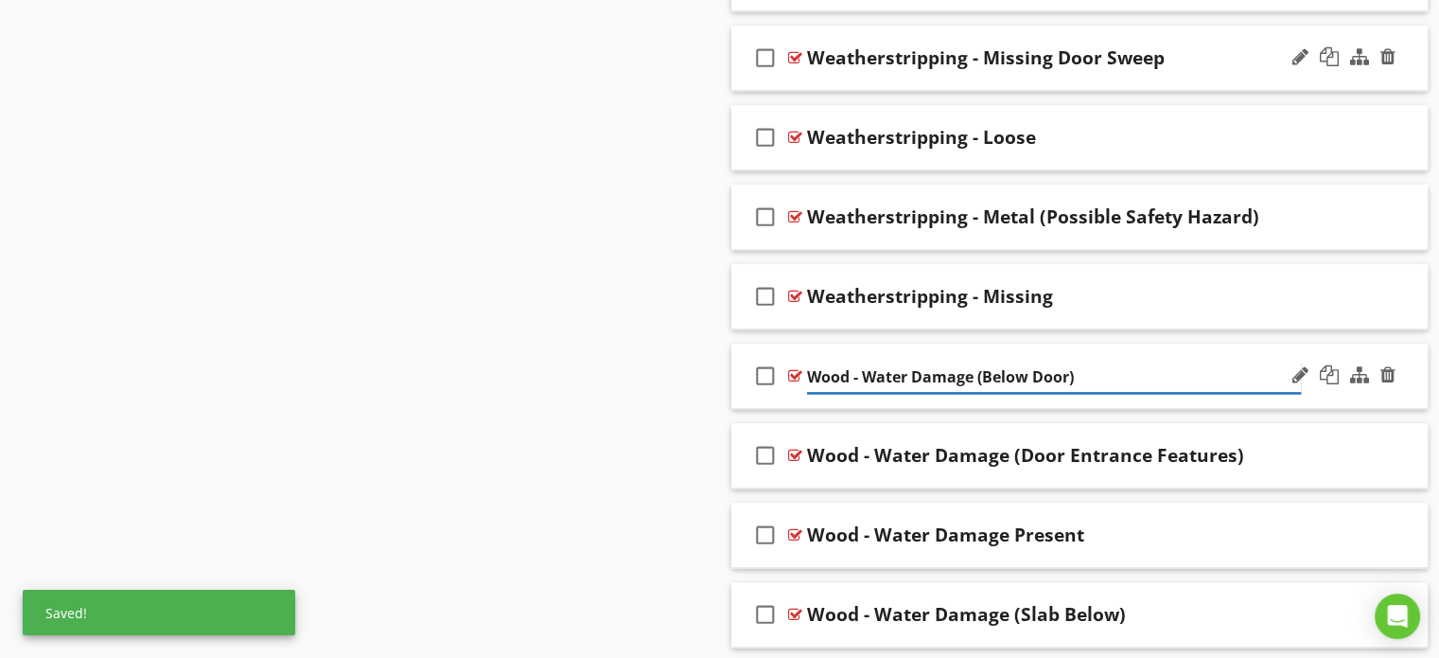
click at [866, 361] on input "Wood - Water Damage (Below Door)" at bounding box center [1054, 376] width 494 height 31
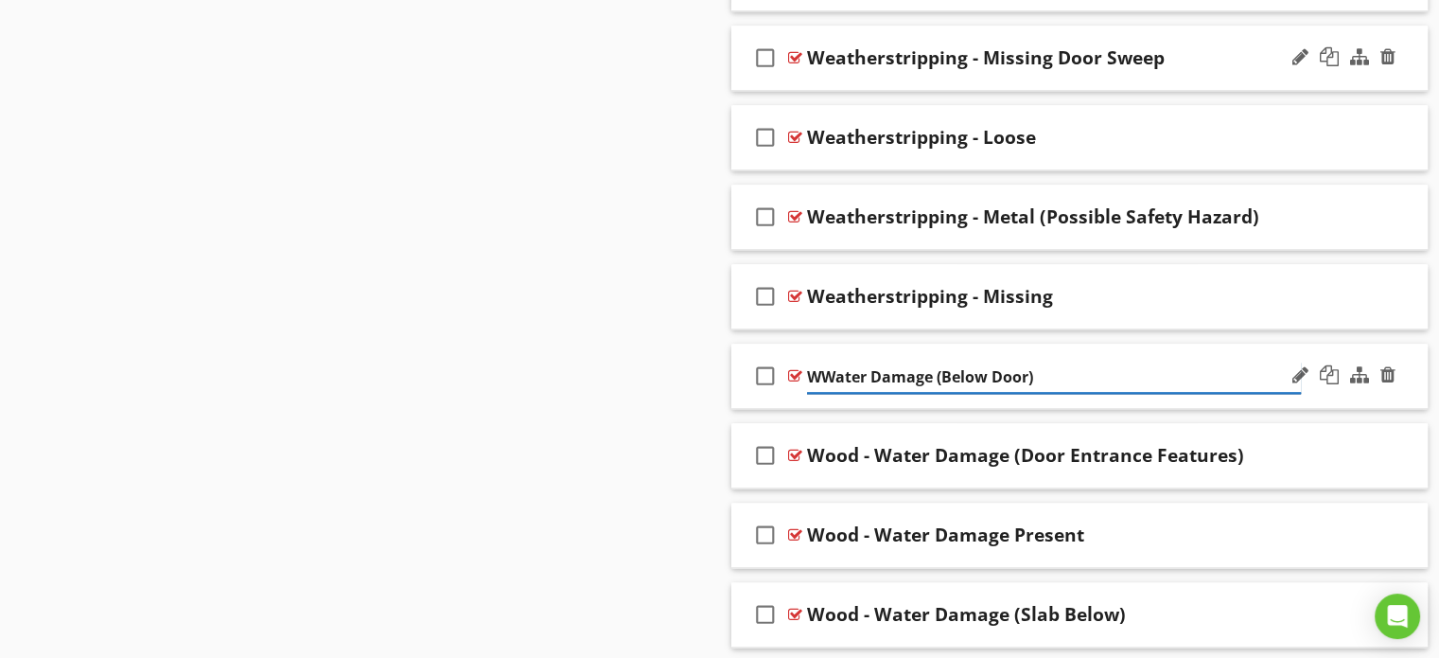
type input "Water Damage (Below Door)"
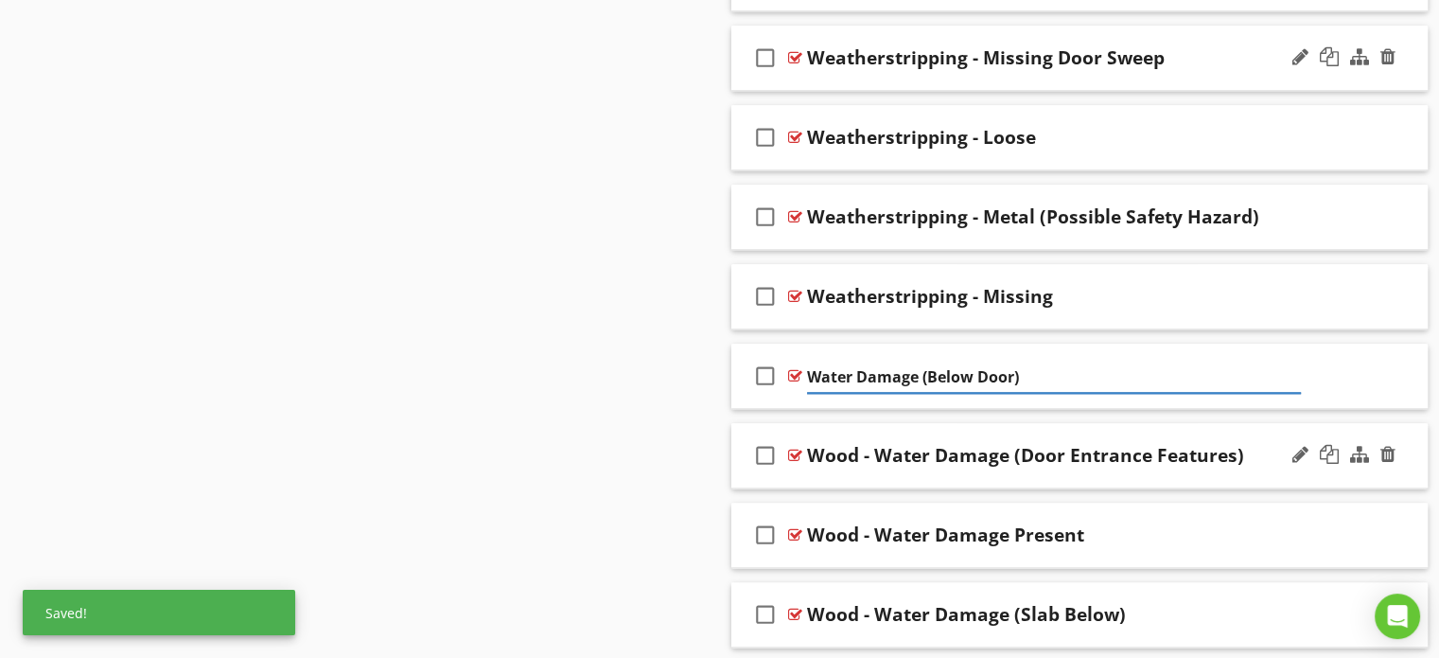
click at [872, 444] on div "Wood - Water Damage (Door Entrance Features)" at bounding box center [1025, 455] width 437 height 23
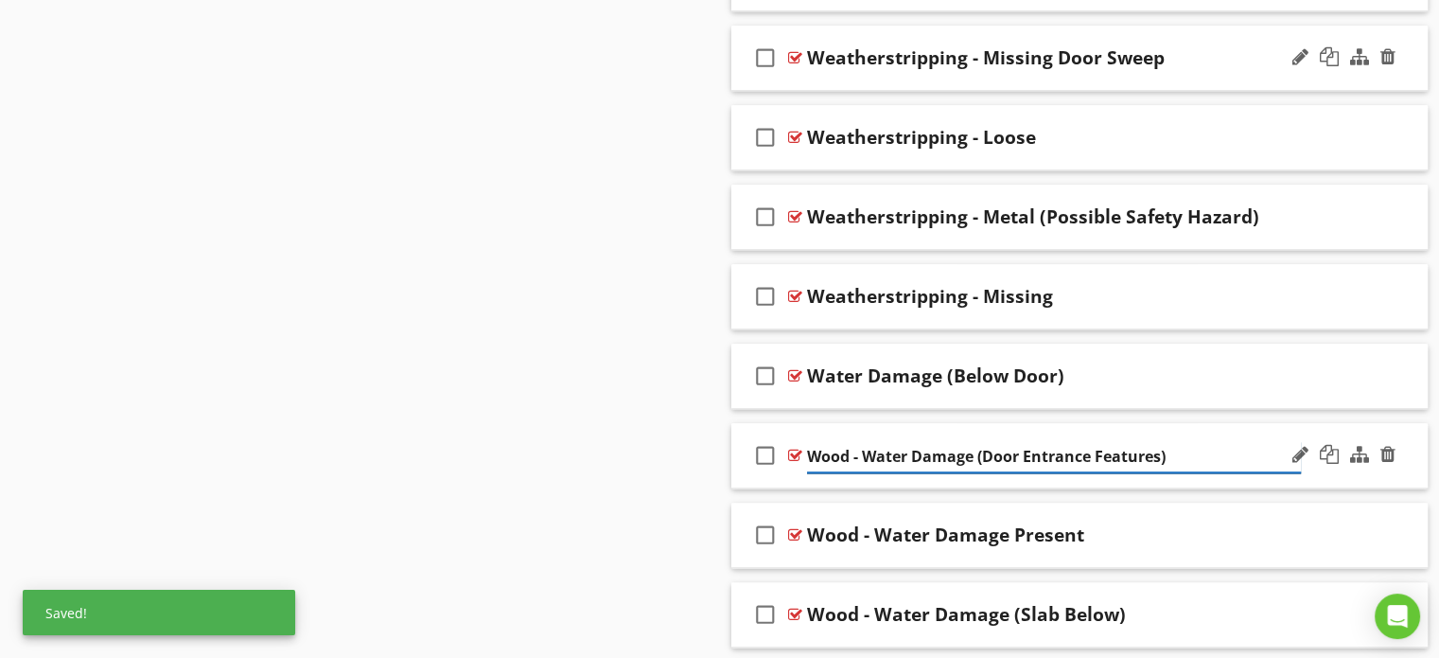
click at [863, 441] on input "Wood - Water Damage (Door Entrance Features)" at bounding box center [1054, 456] width 494 height 31
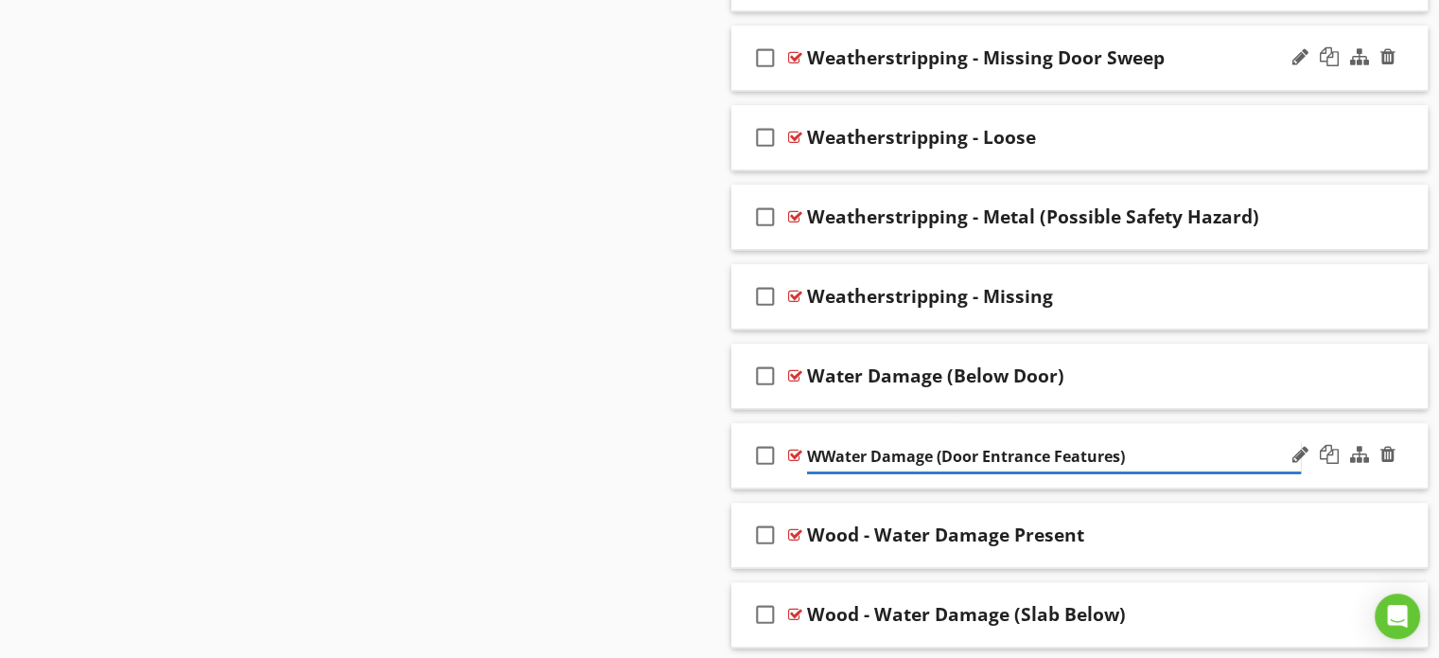
type input "Water Damage (Door Entrance Features)"
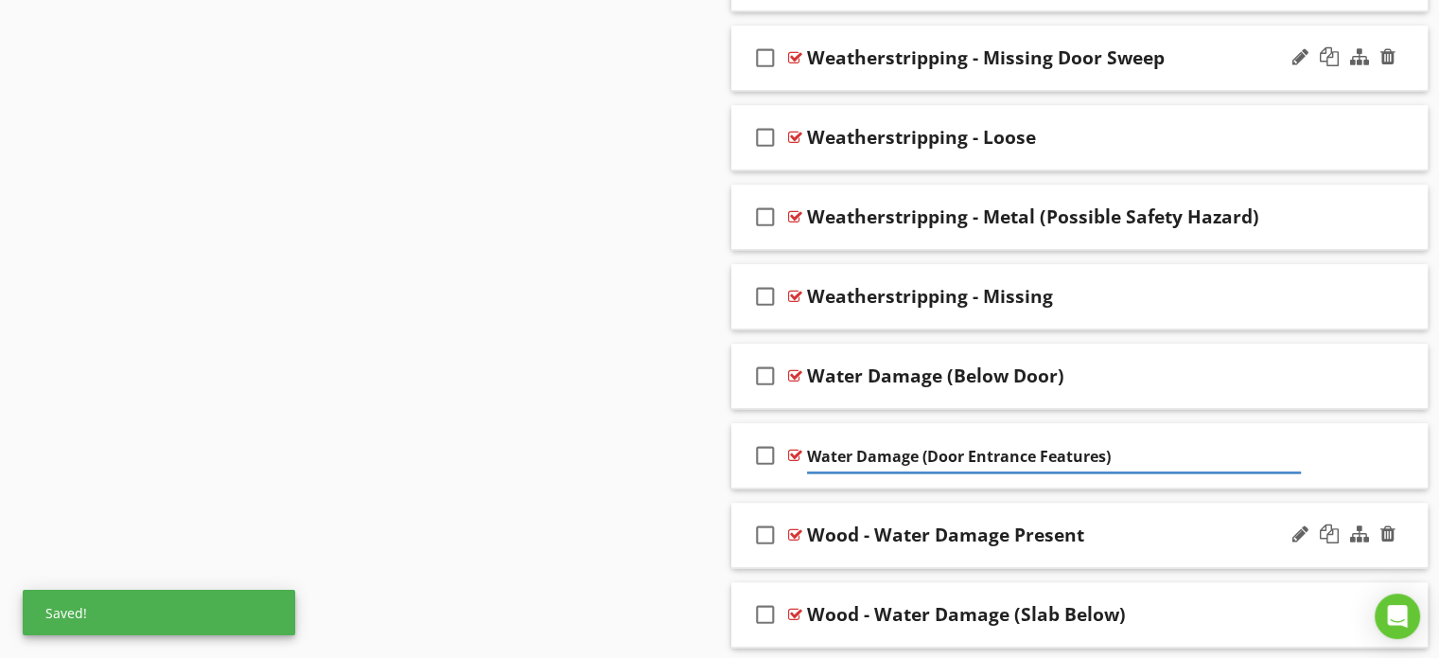
click at [874, 523] on div "Wood - Water Damage Present" at bounding box center [945, 534] width 277 height 23
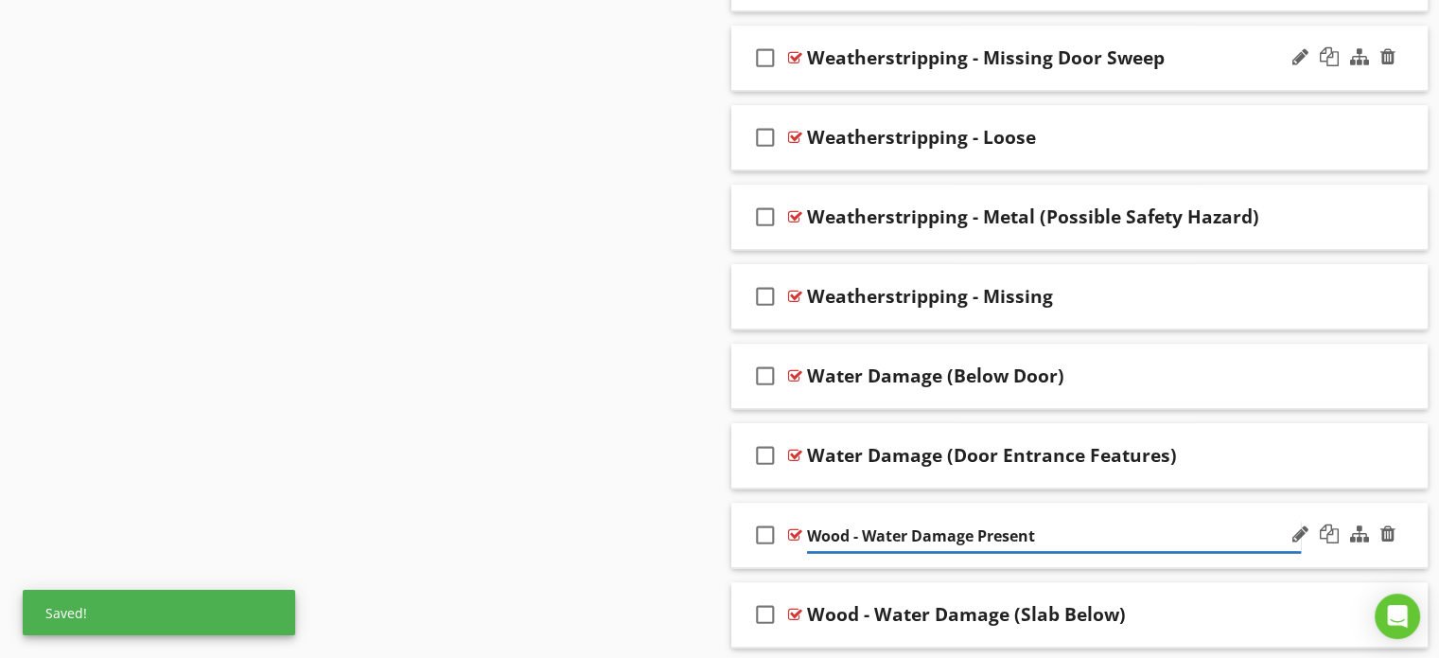
click at [863, 520] on input "Wood - Water Damage Present" at bounding box center [1054, 535] width 494 height 31
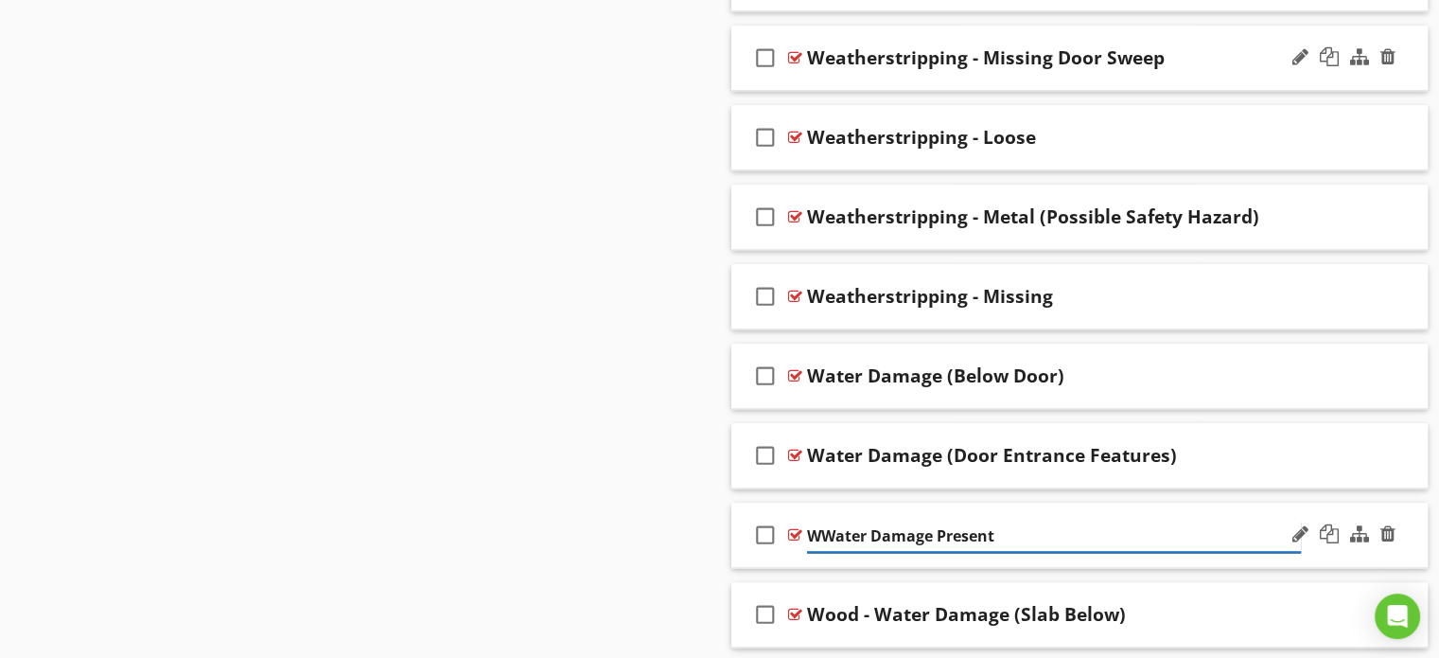
type input "Water Damage Present"
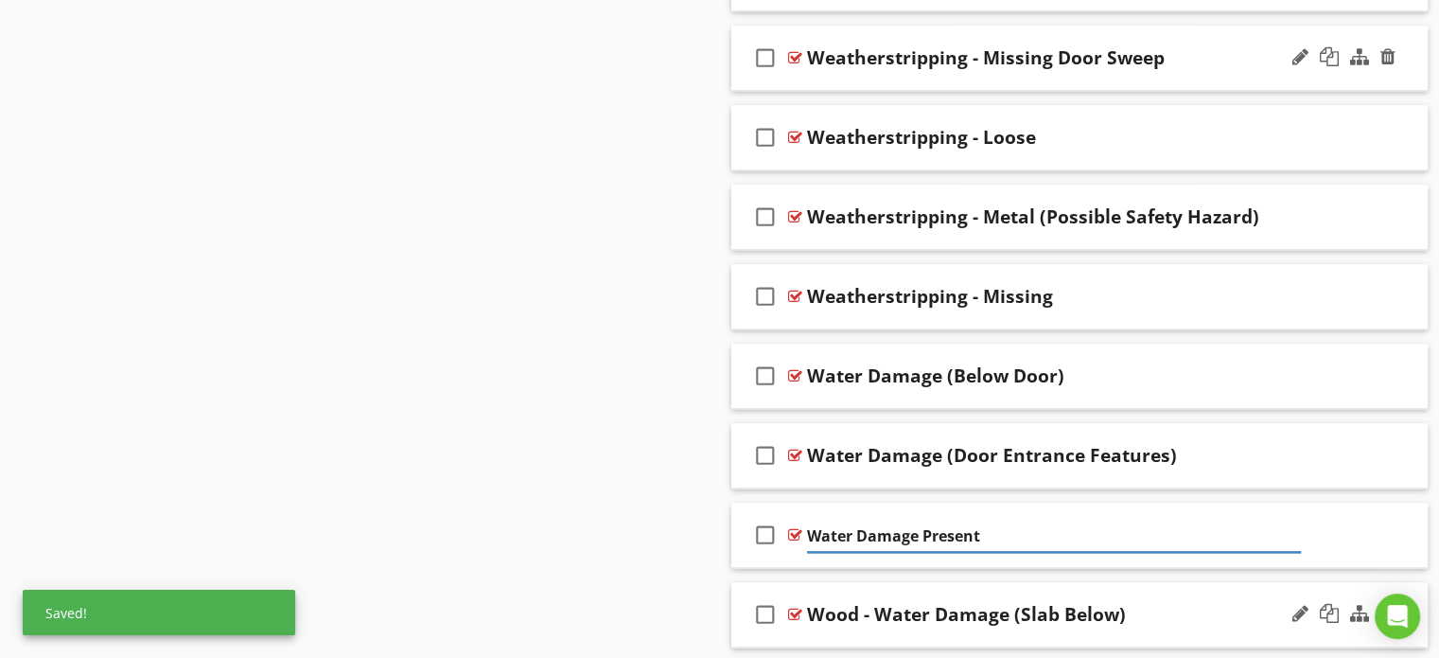
click at [874, 603] on div "Wood - Water Damage (Slab Below)" at bounding box center [966, 614] width 319 height 23
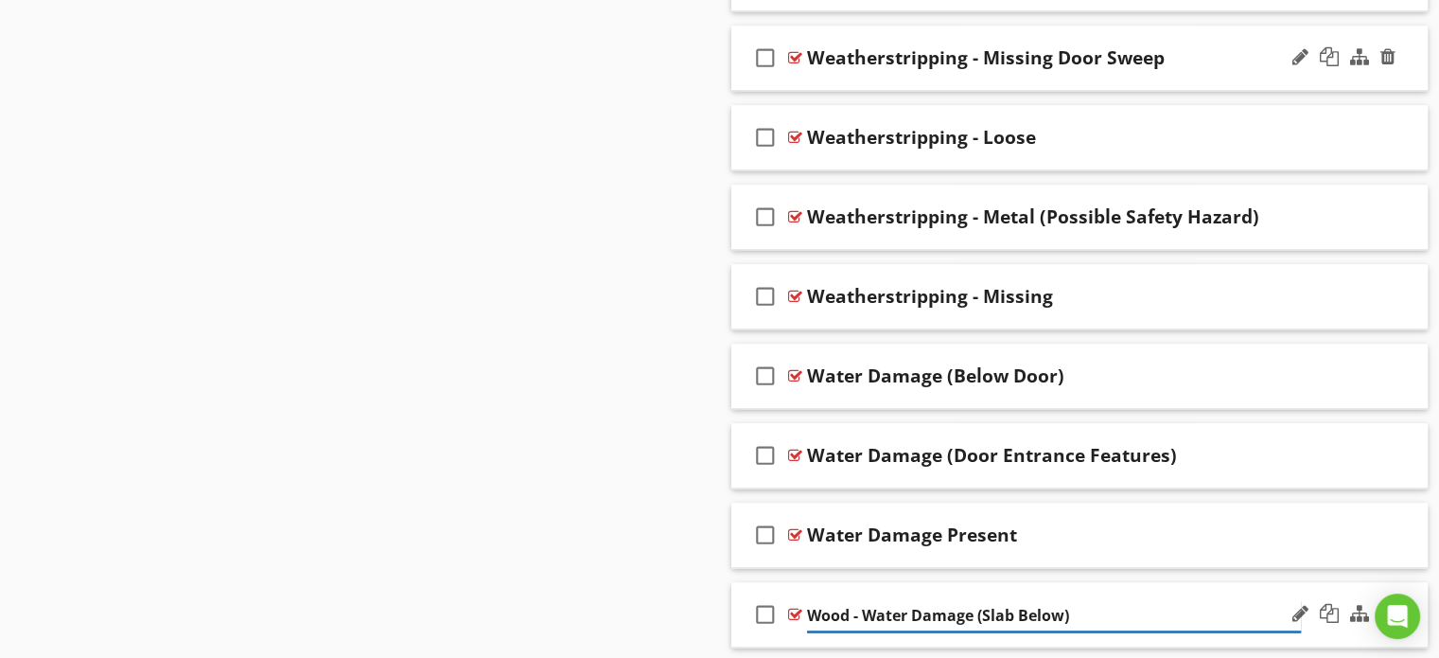
click at [863, 600] on input "Wood - Water Damage (Slab Below)" at bounding box center [1054, 615] width 494 height 31
type input "Water Damage (Slab Below)"
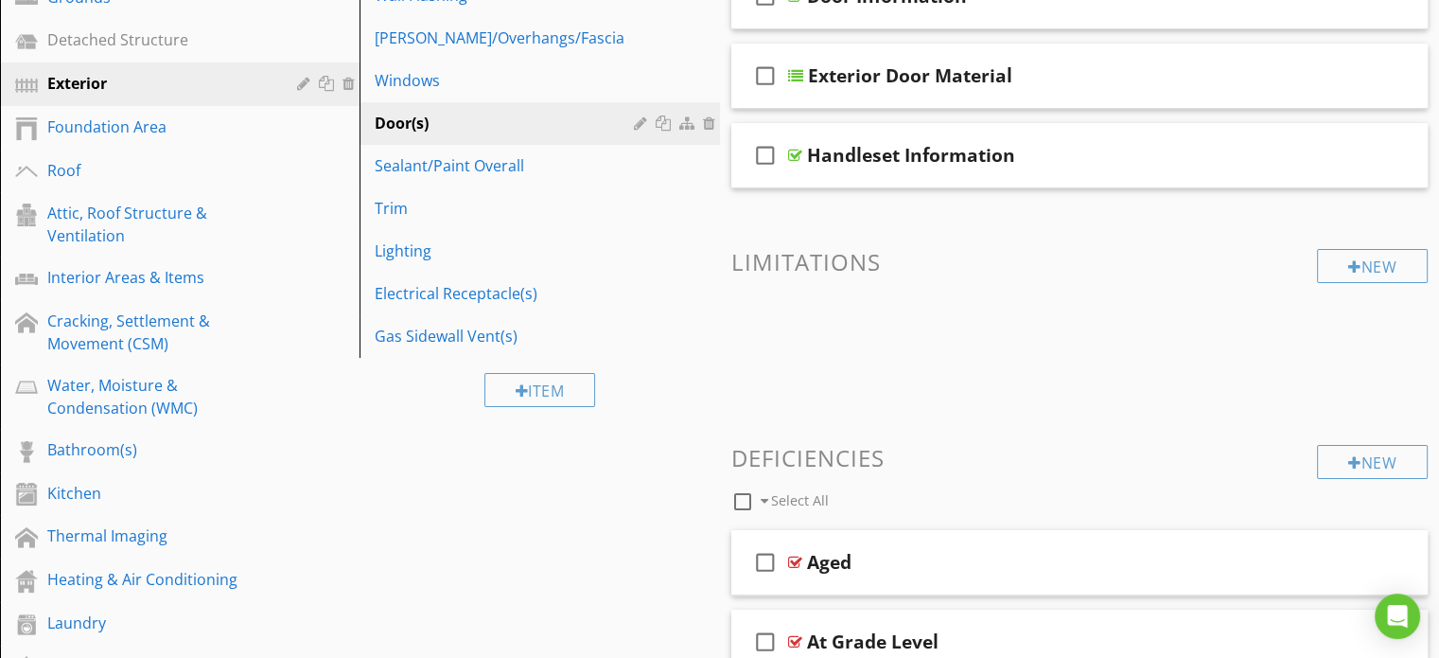
scroll to position [0, 0]
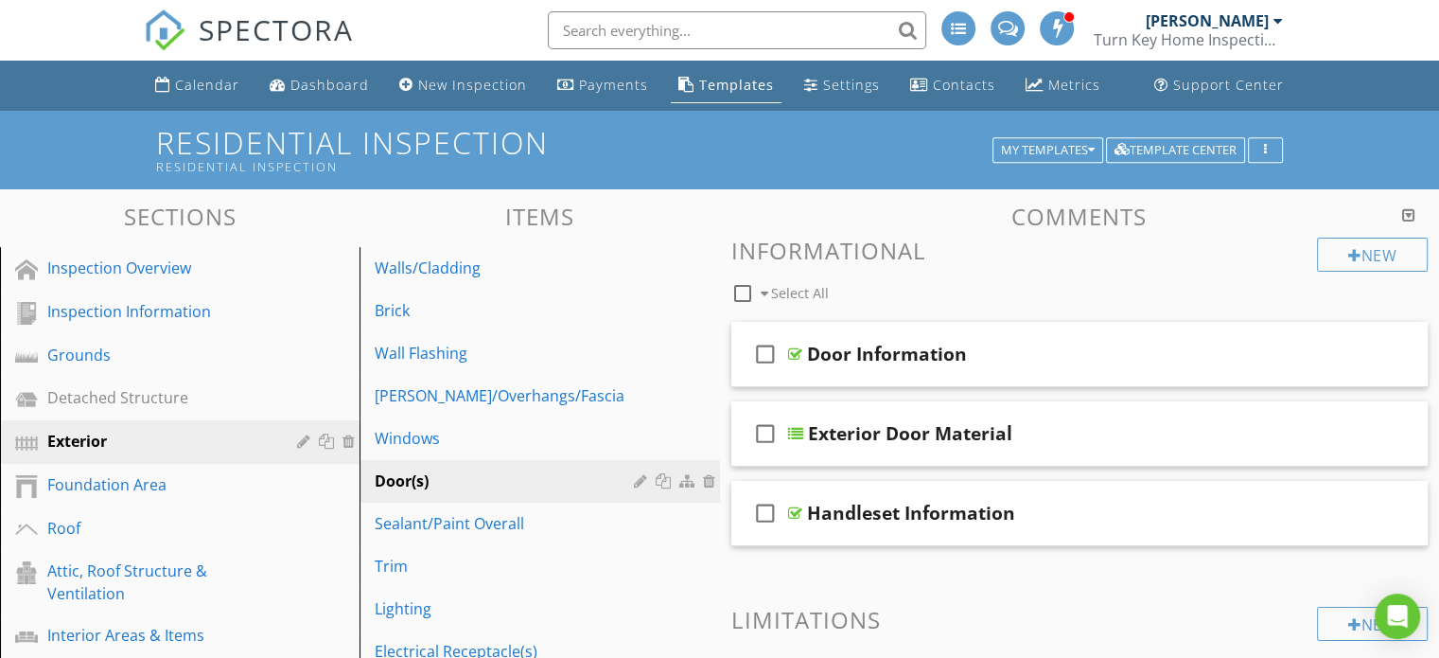
click at [1274, 23] on div at bounding box center [1278, 20] width 9 height 15
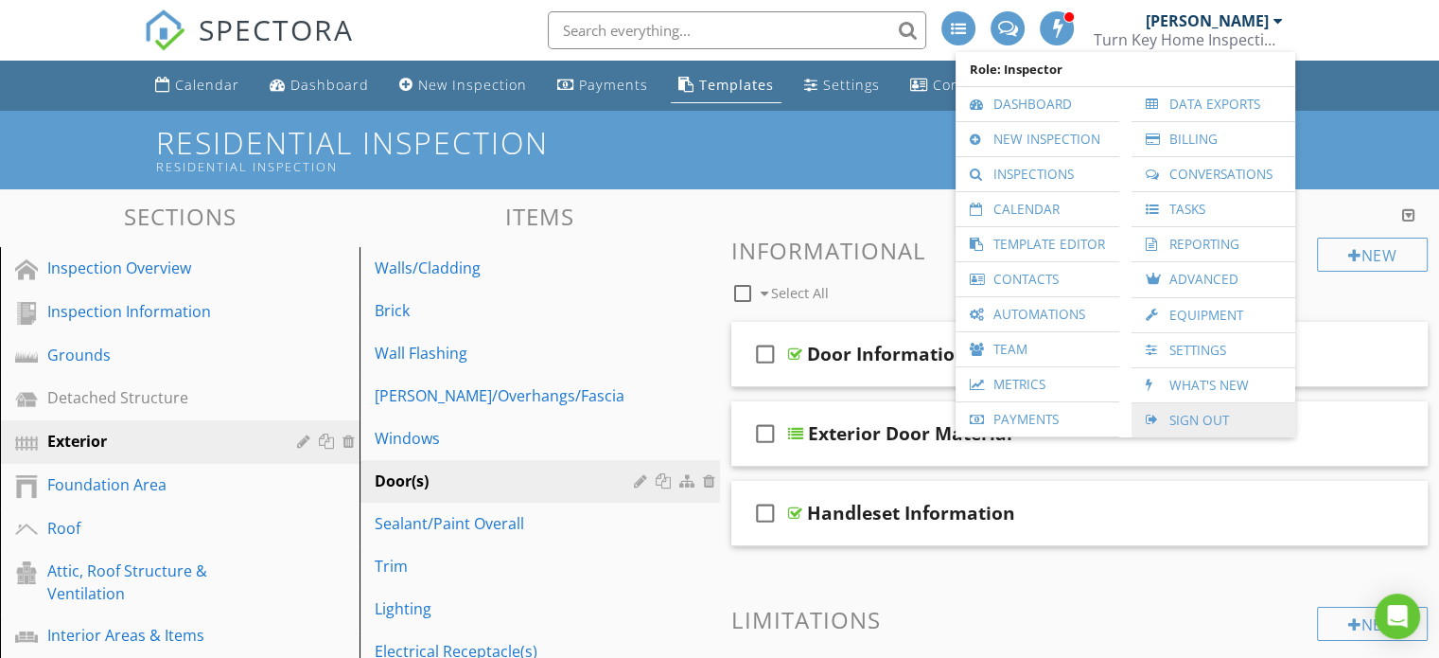
click at [1170, 419] on link "Sign Out" at bounding box center [1213, 420] width 145 height 34
